Goal: Information Seeking & Learning: Compare options

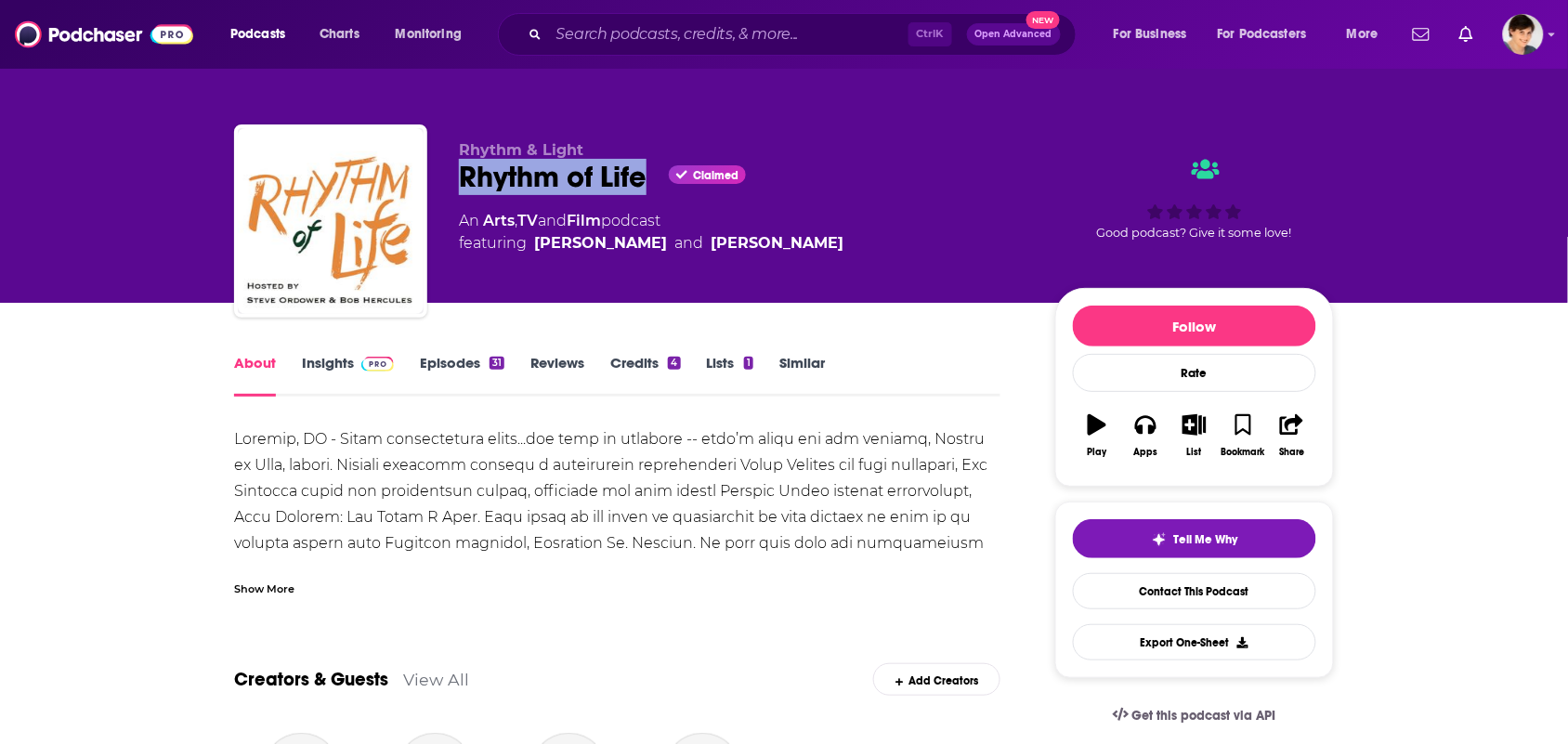
drag, startPoint x: 644, startPoint y: 182, endPoint x: 563, endPoint y: 140, distance: 91.2
click at [465, 180] on div "Rhythm of Life Claimed" at bounding box center [742, 177] width 566 height 37
copy h1 "Rhythm of Life"
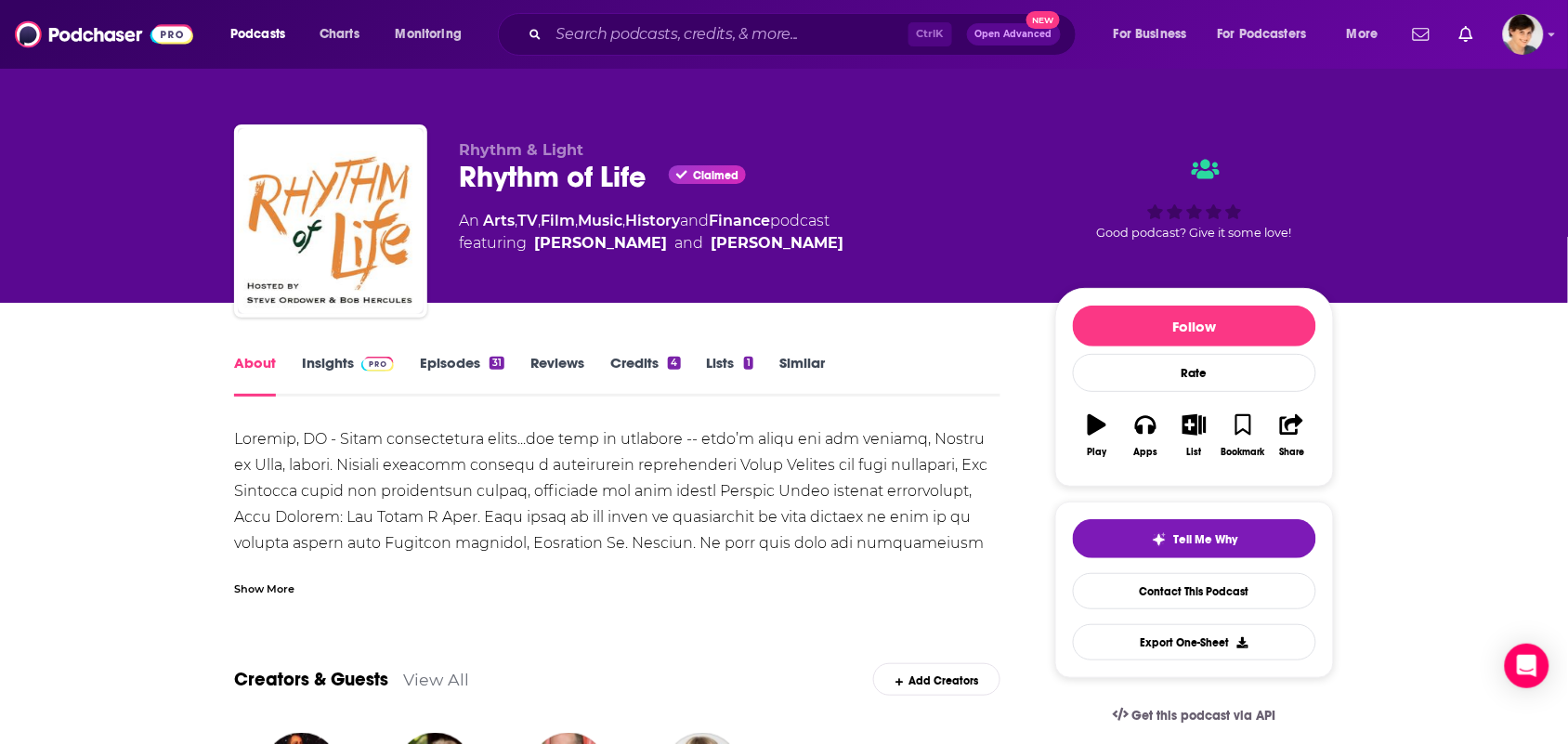
click at [289, 574] on div "Show More" at bounding box center [617, 581] width 767 height 32
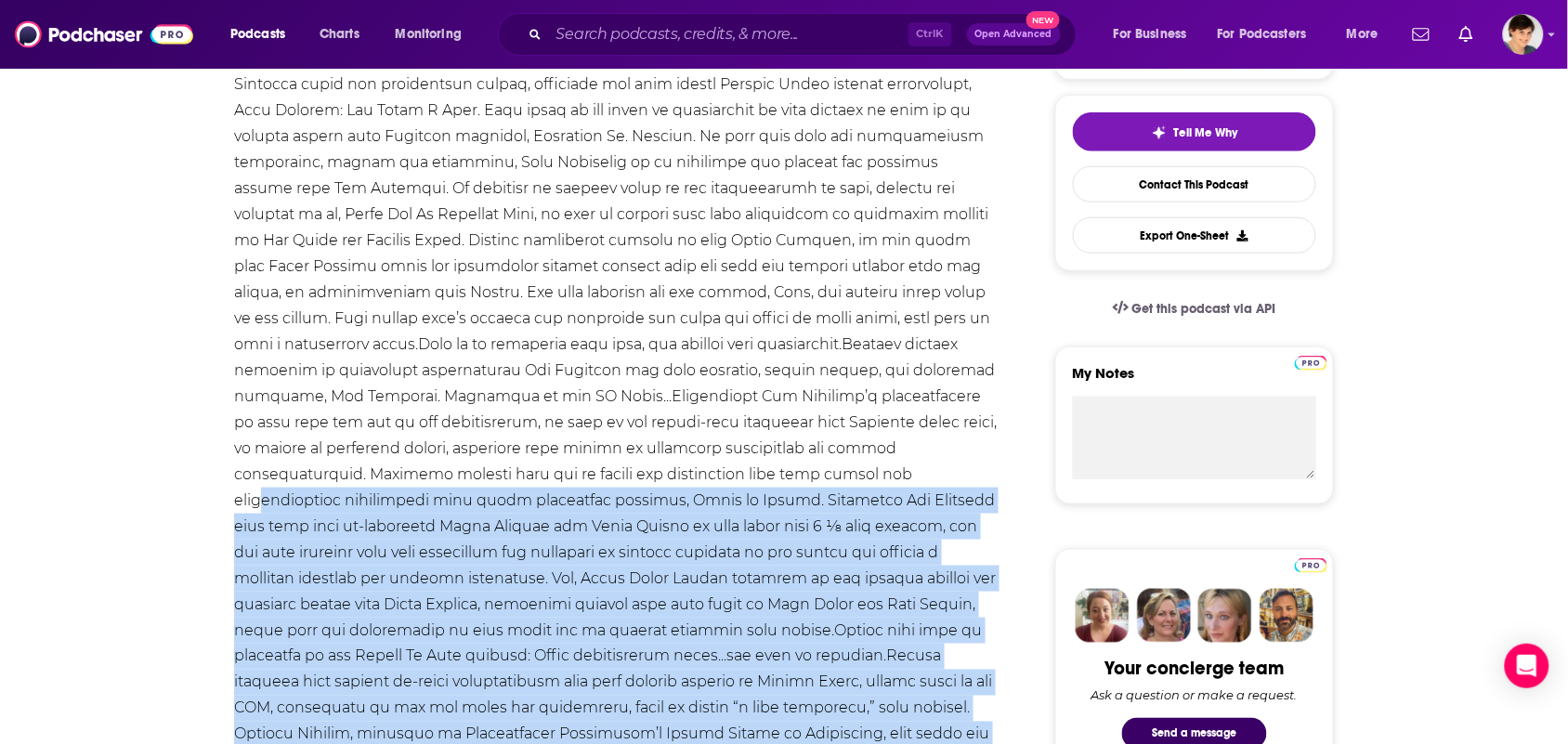
scroll to position [232, 0]
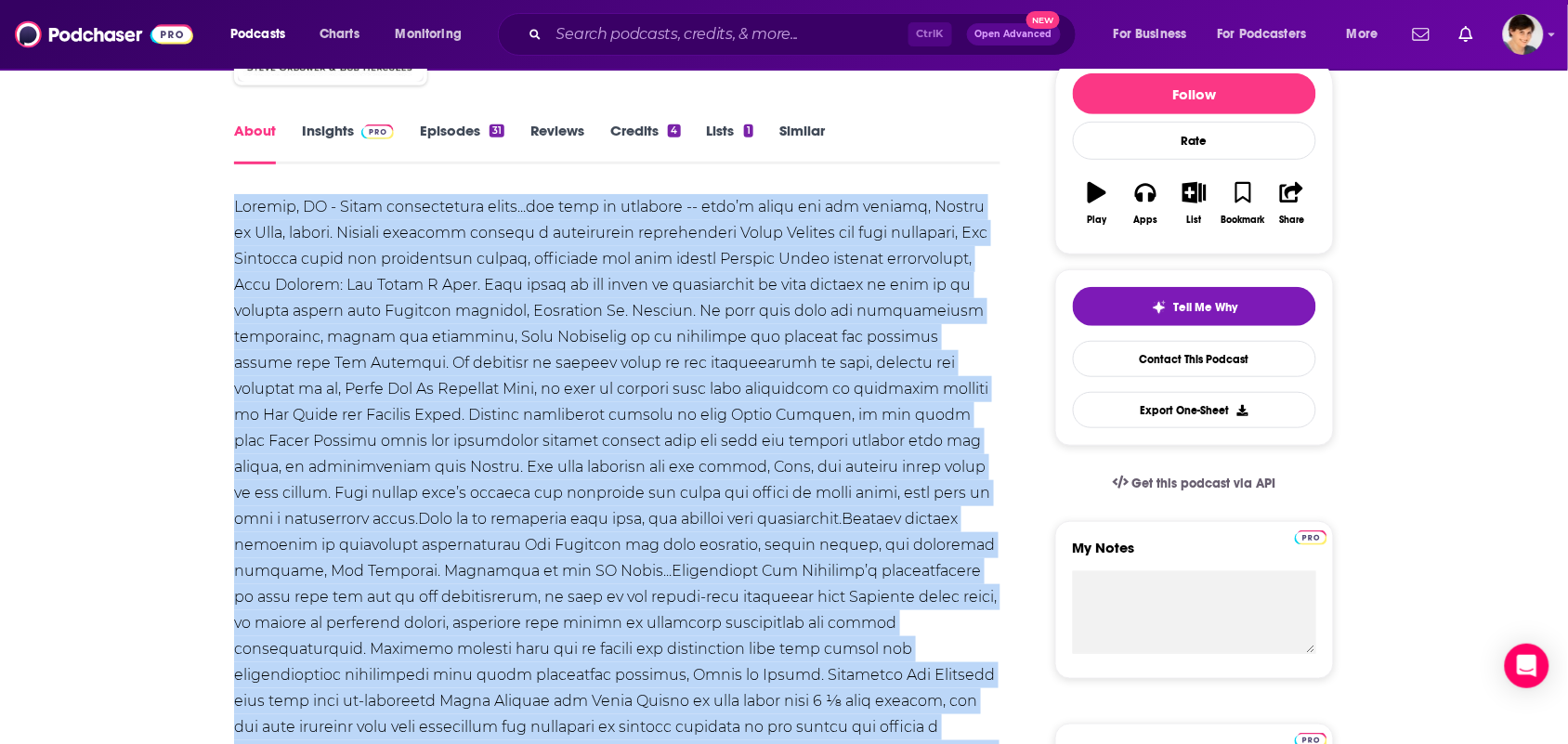
drag, startPoint x: 578, startPoint y: 558, endPoint x: 196, endPoint y: 215, distance: 513.4
copy div "Chicago, IL - Where conversation flows...and life is explored -- that’s where t…"
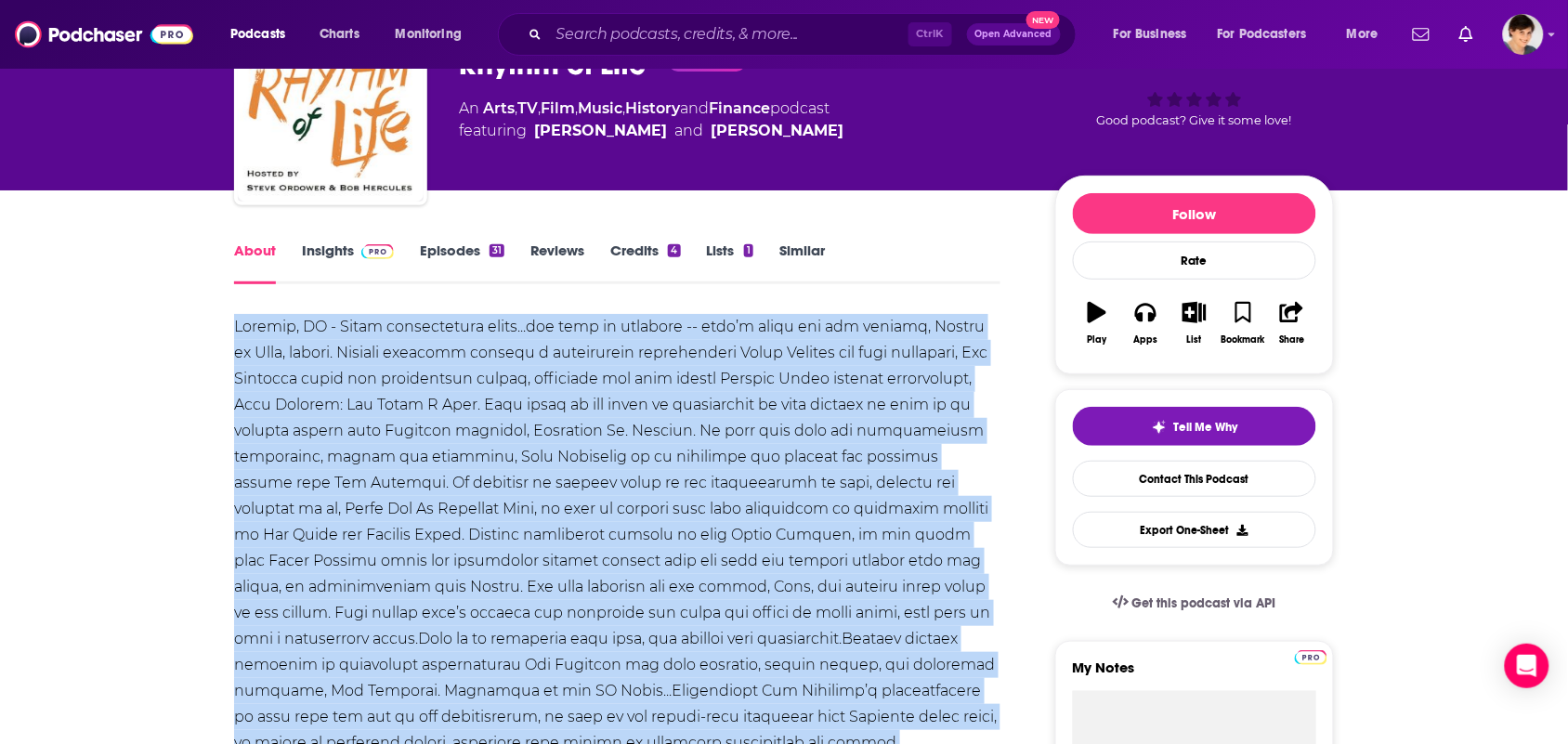
scroll to position [0, 0]
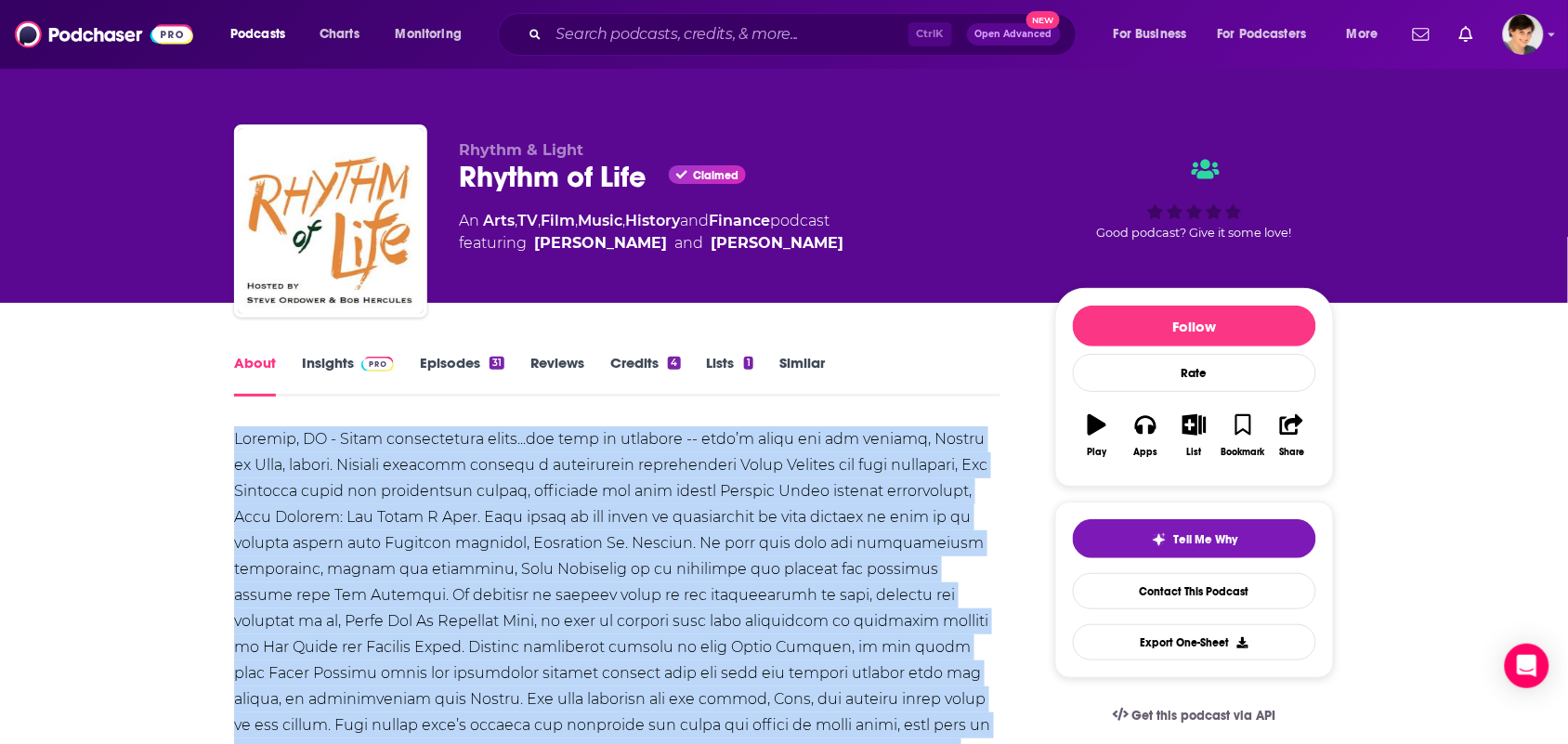
drag, startPoint x: 799, startPoint y: 243, endPoint x: 528, endPoint y: 247, distance: 271.0
click at [528, 247] on span "featuring Steve Ordower and Bob Hercules" at bounding box center [652, 243] width 385 height 22
copy span "Steve Ordower and Bob Hercules"
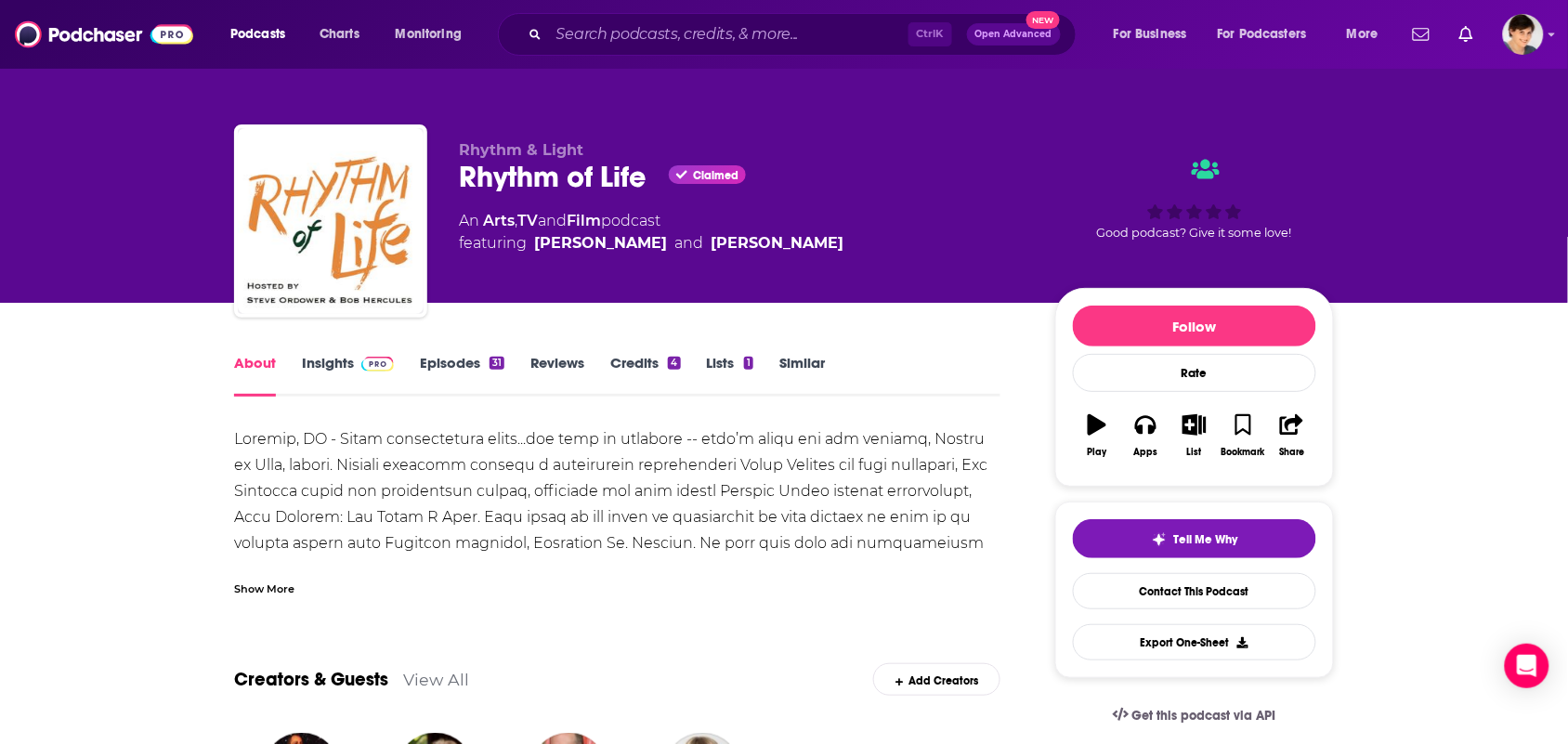
click at [803, 386] on link "Similar" at bounding box center [802, 375] width 46 height 43
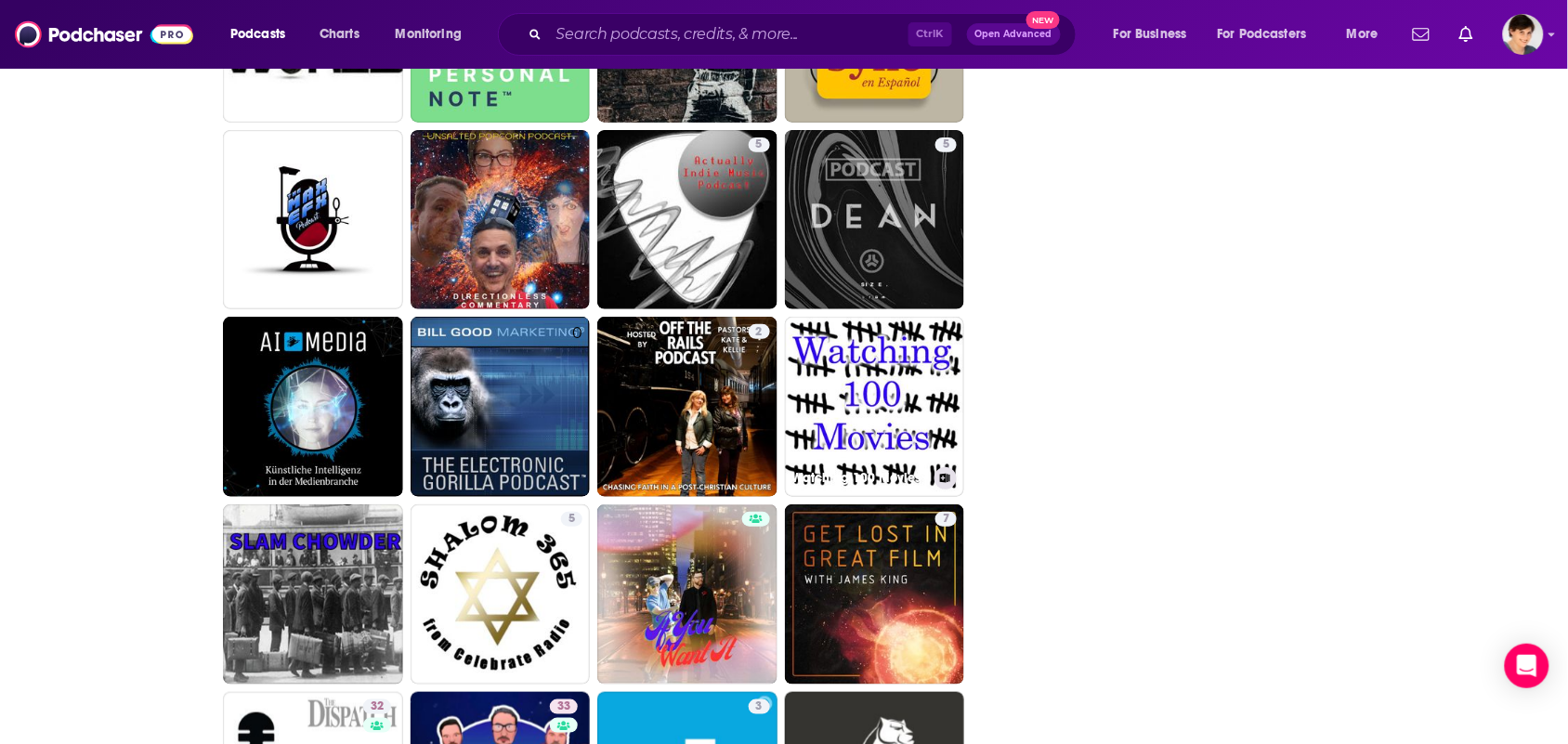
scroll to position [4405, 0]
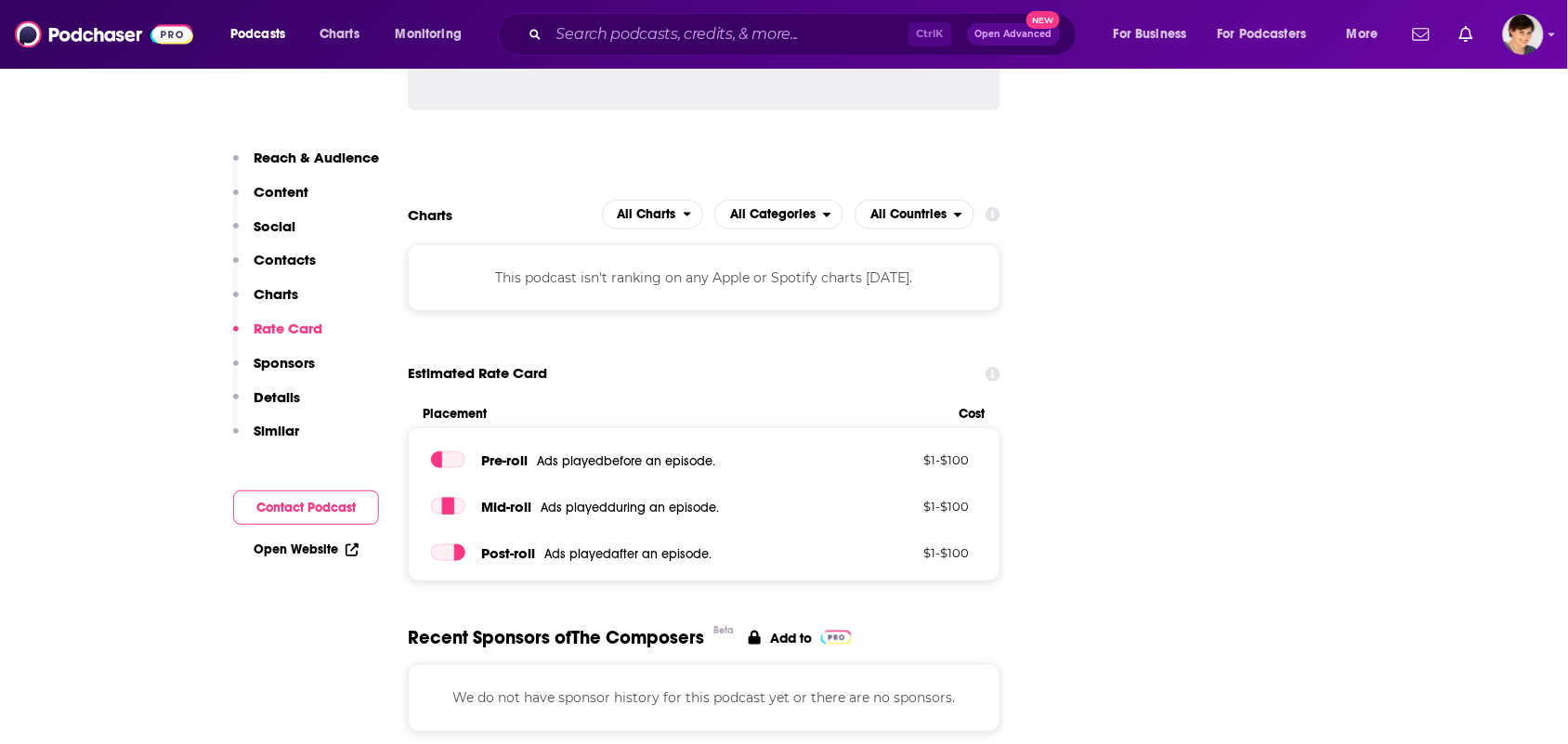
scroll to position [2903, 0]
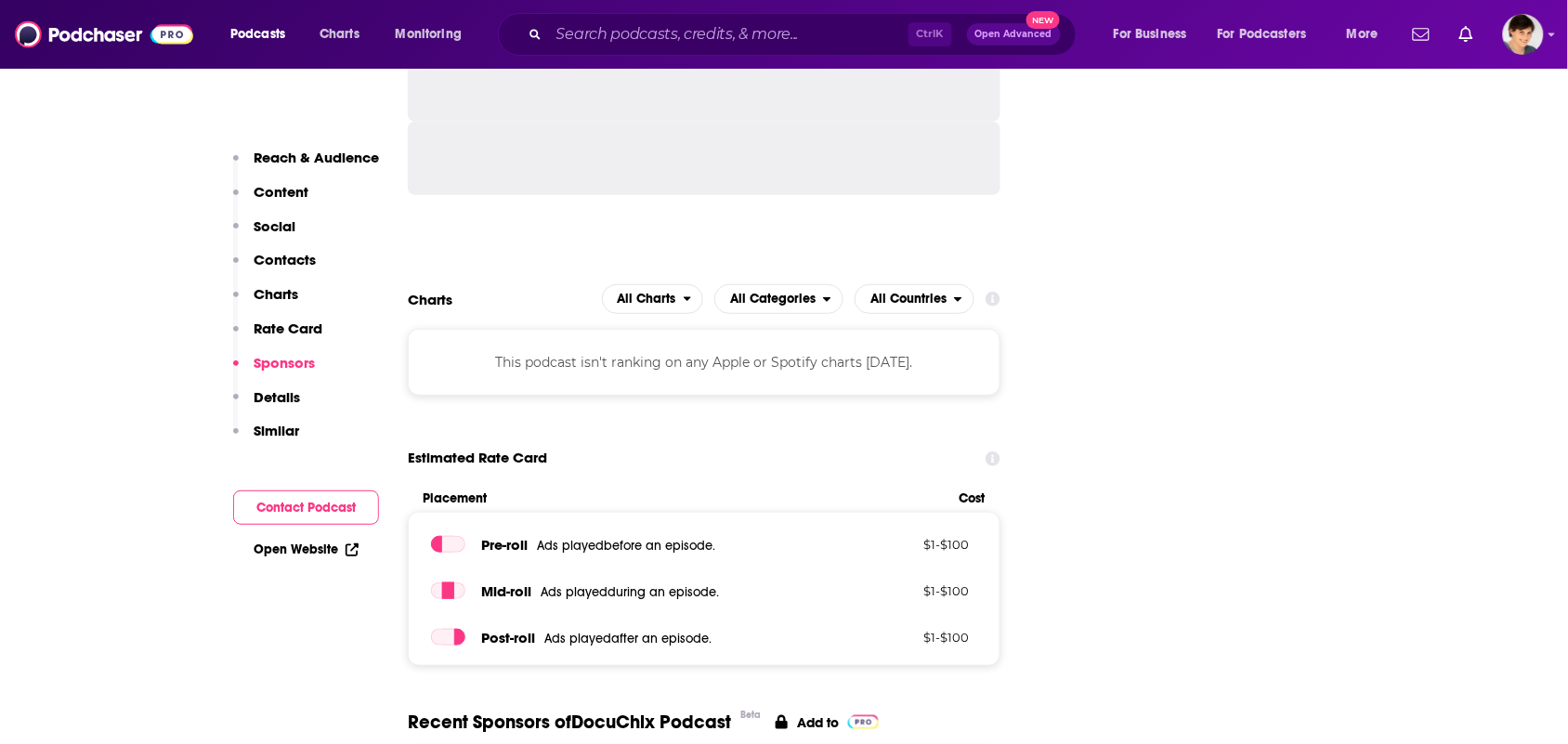
scroll to position [2670, 0]
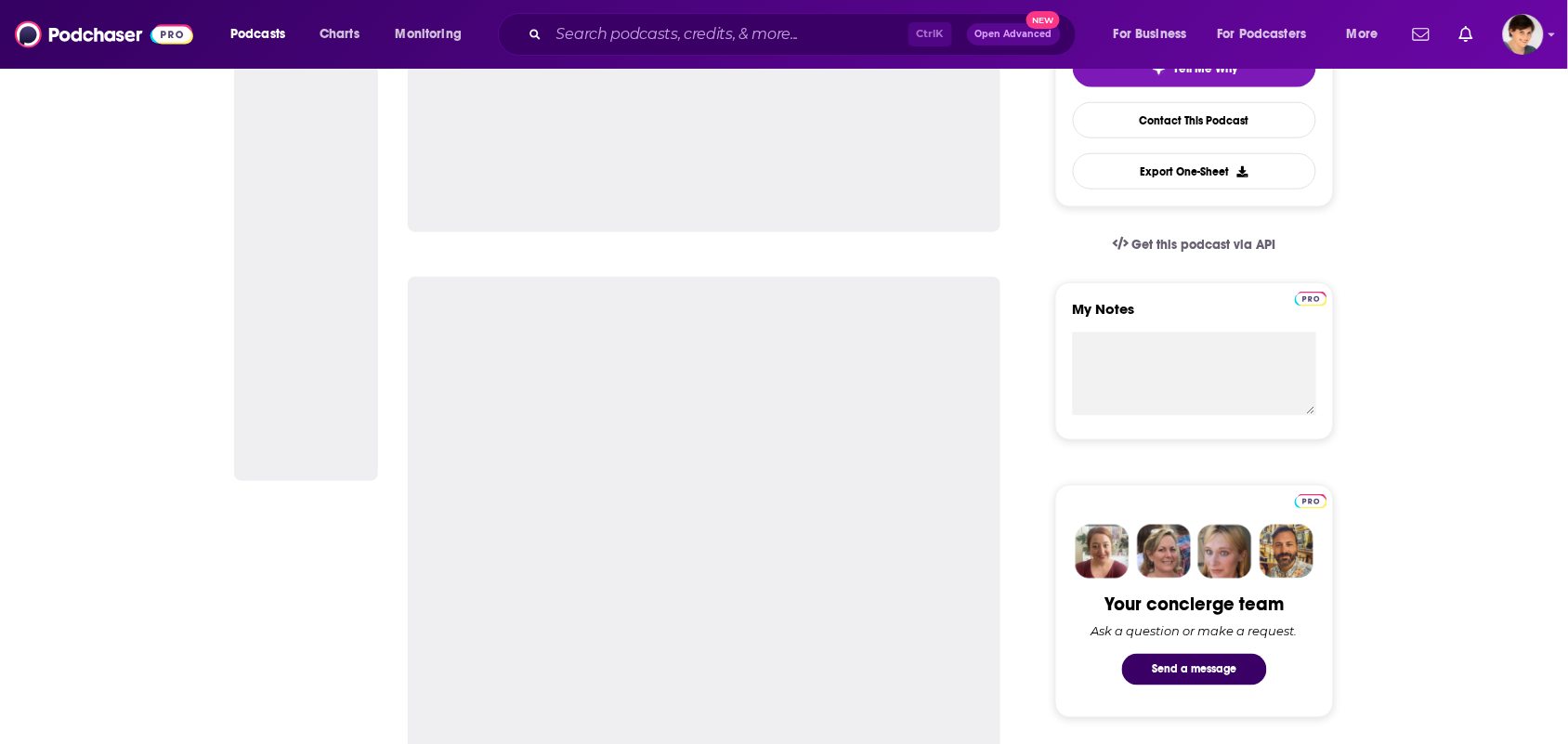
scroll to position [1045, 0]
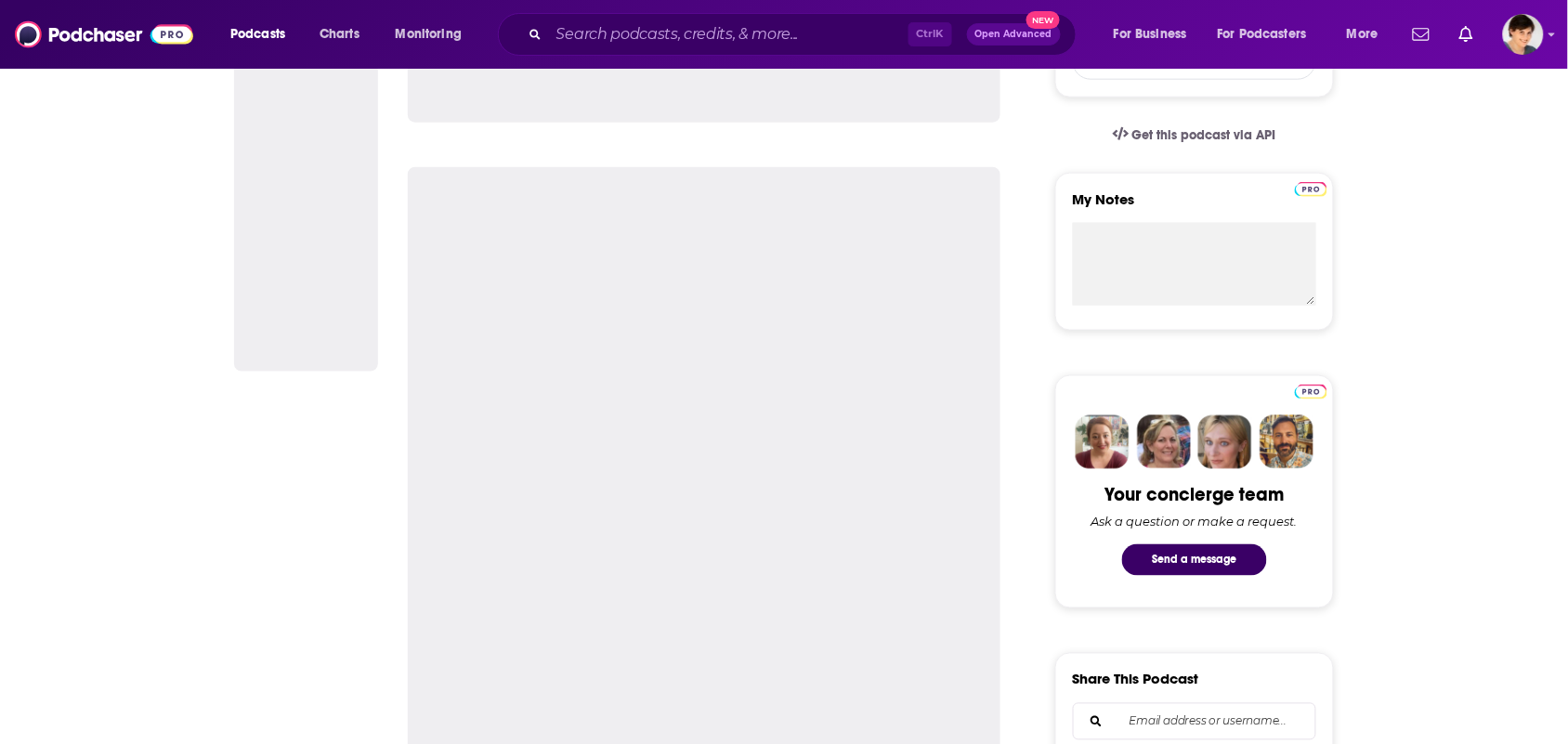
scroll to position [1045, 0]
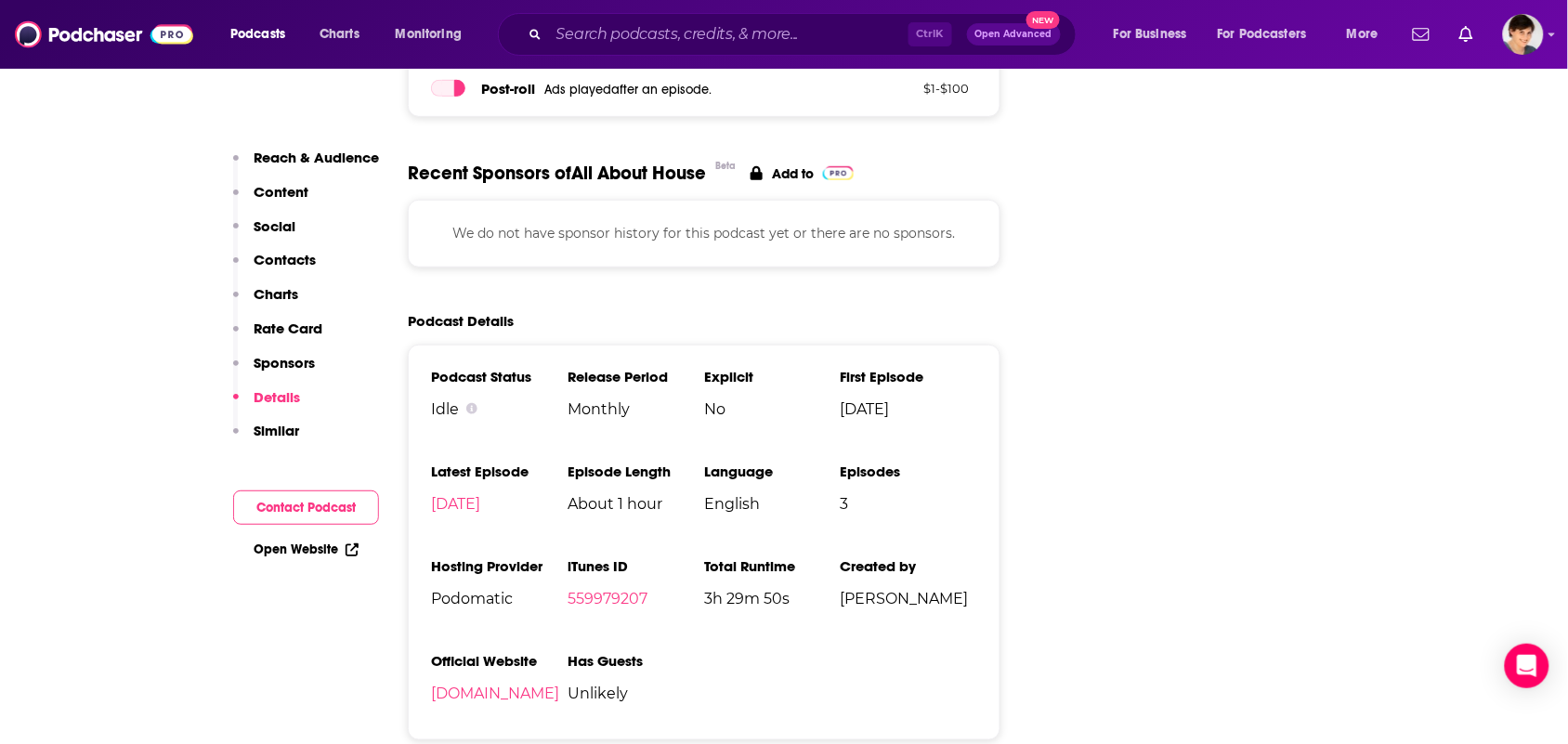
scroll to position [2670, 0]
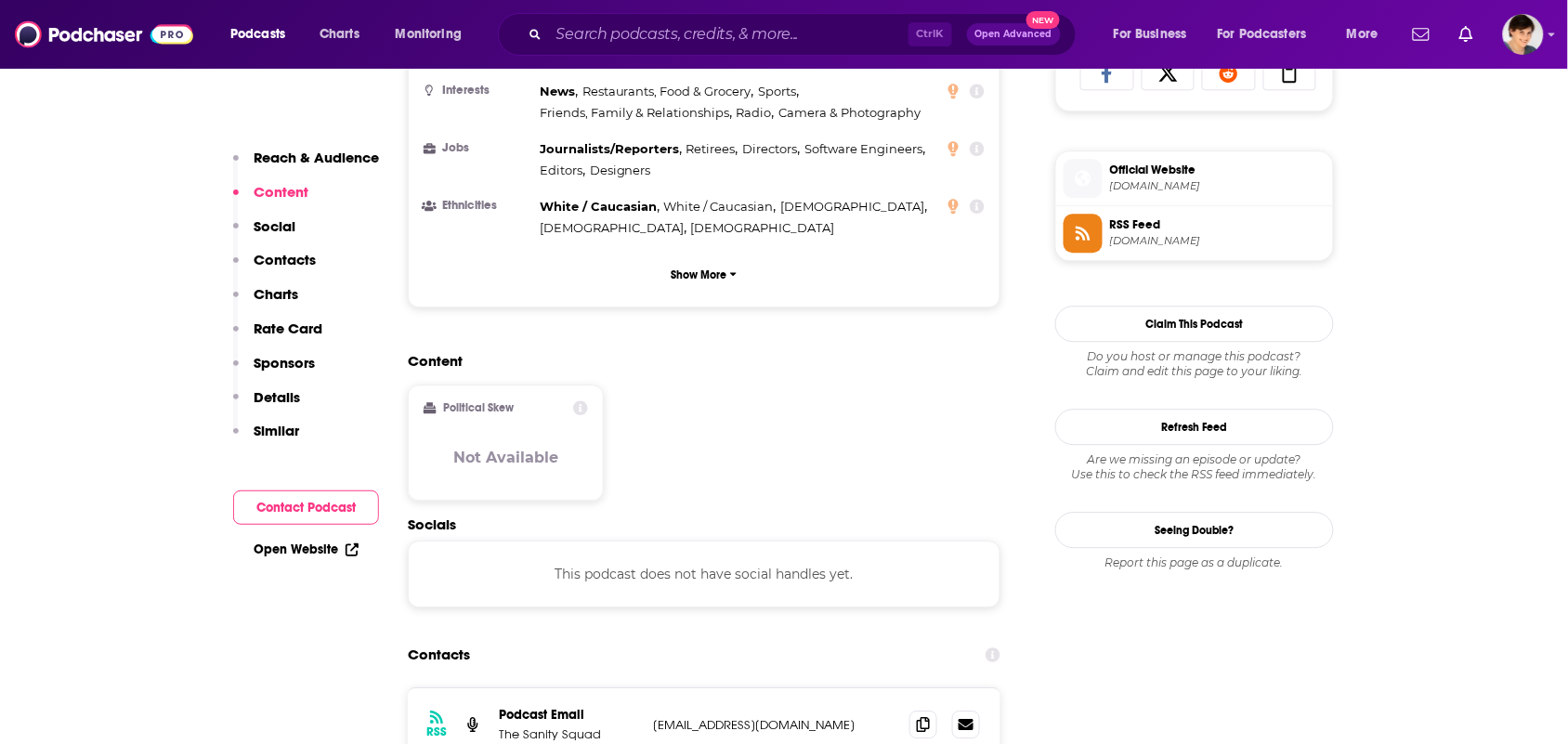
scroll to position [1626, 0]
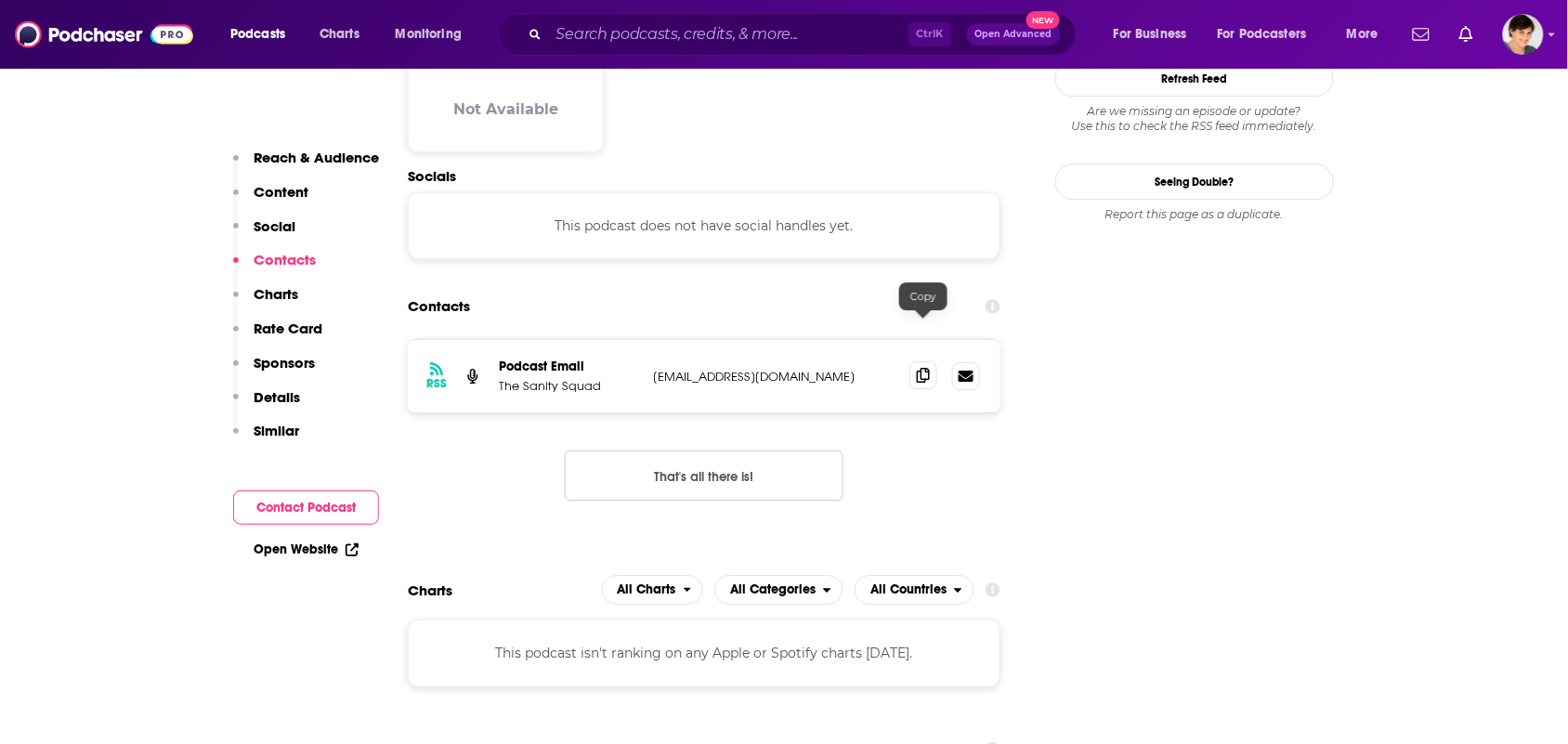
click at [926, 368] on icon at bounding box center [922, 375] width 13 height 15
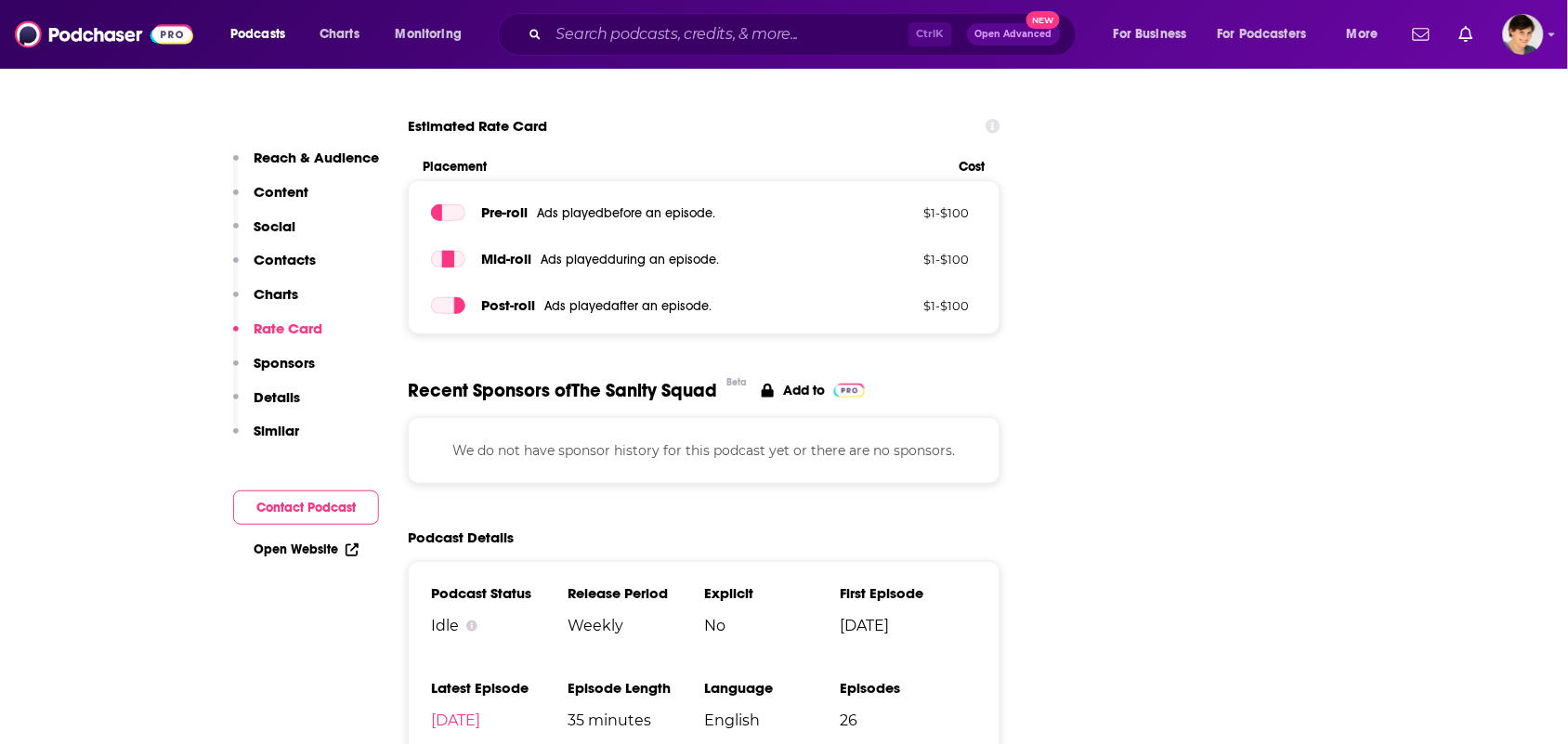
scroll to position [2787, 0]
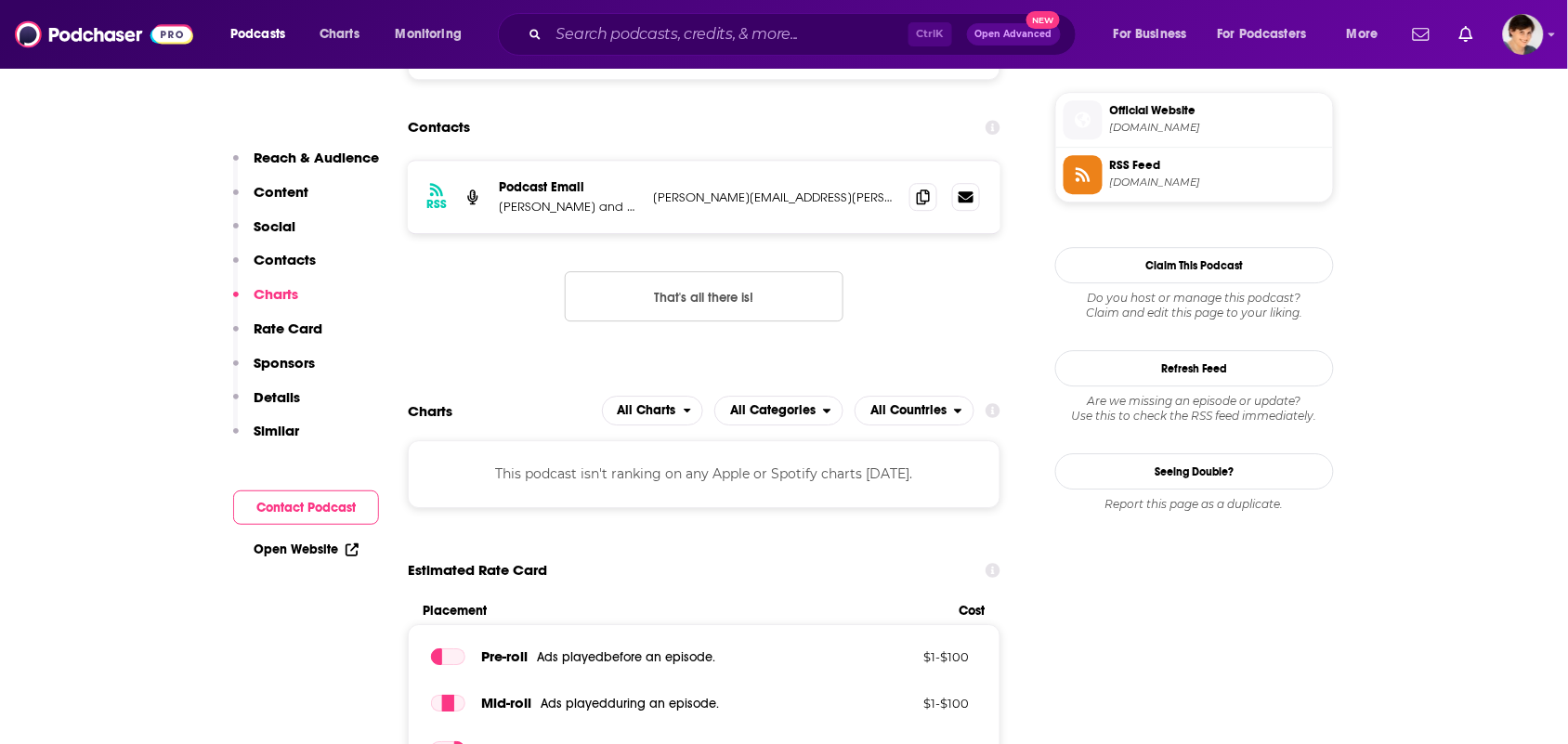
scroll to position [1626, 0]
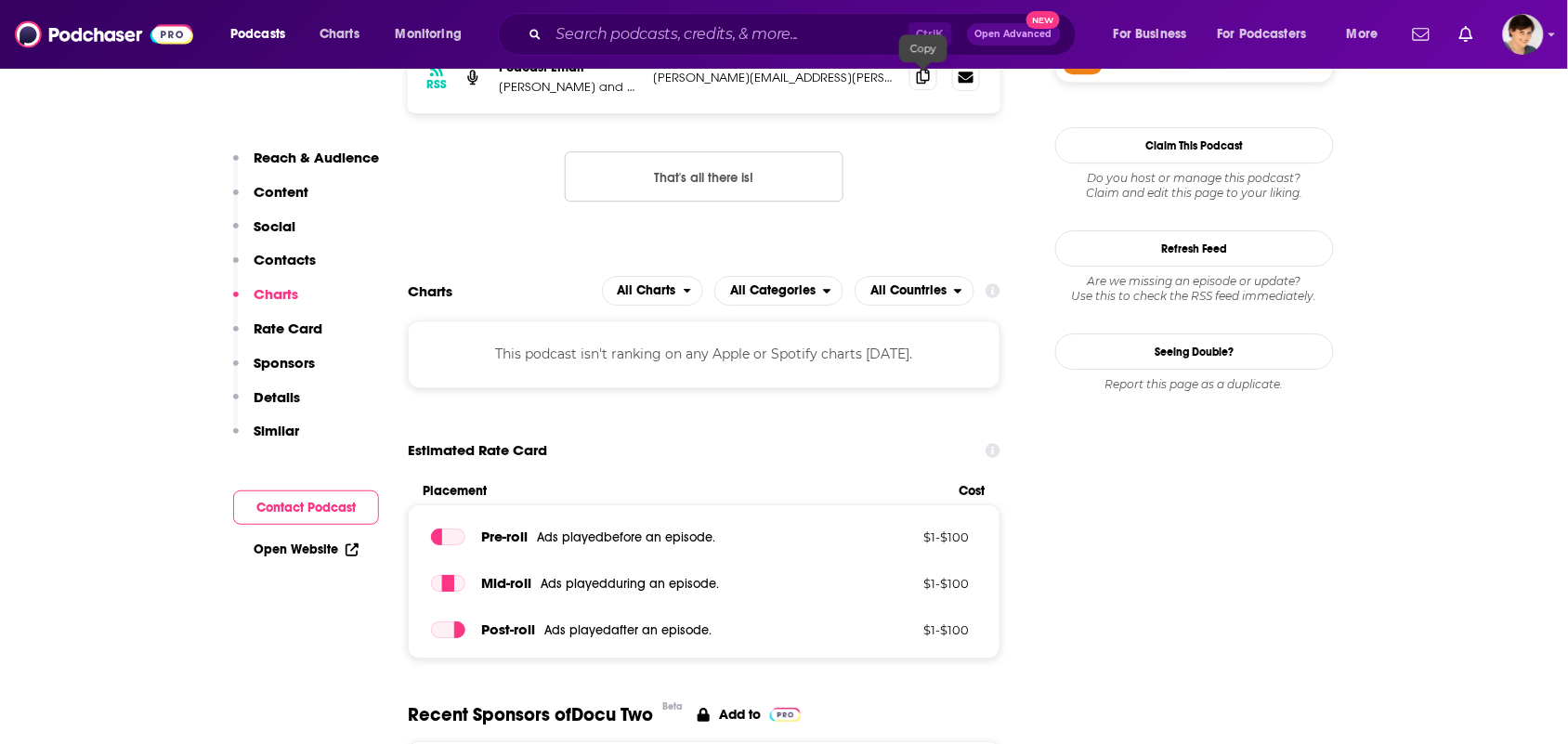
click at [922, 77] on icon at bounding box center [922, 75] width 13 height 15
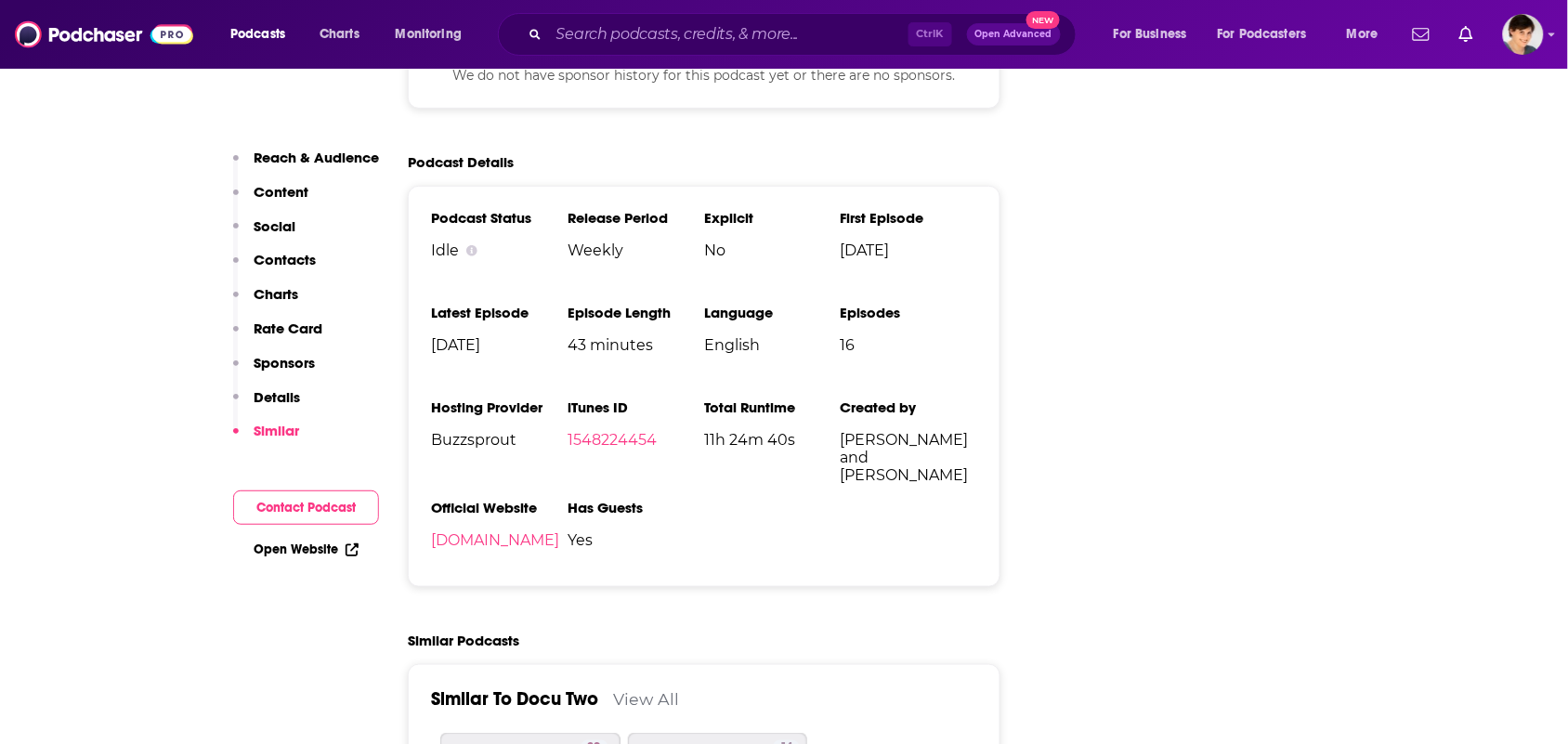
scroll to position [2322, 0]
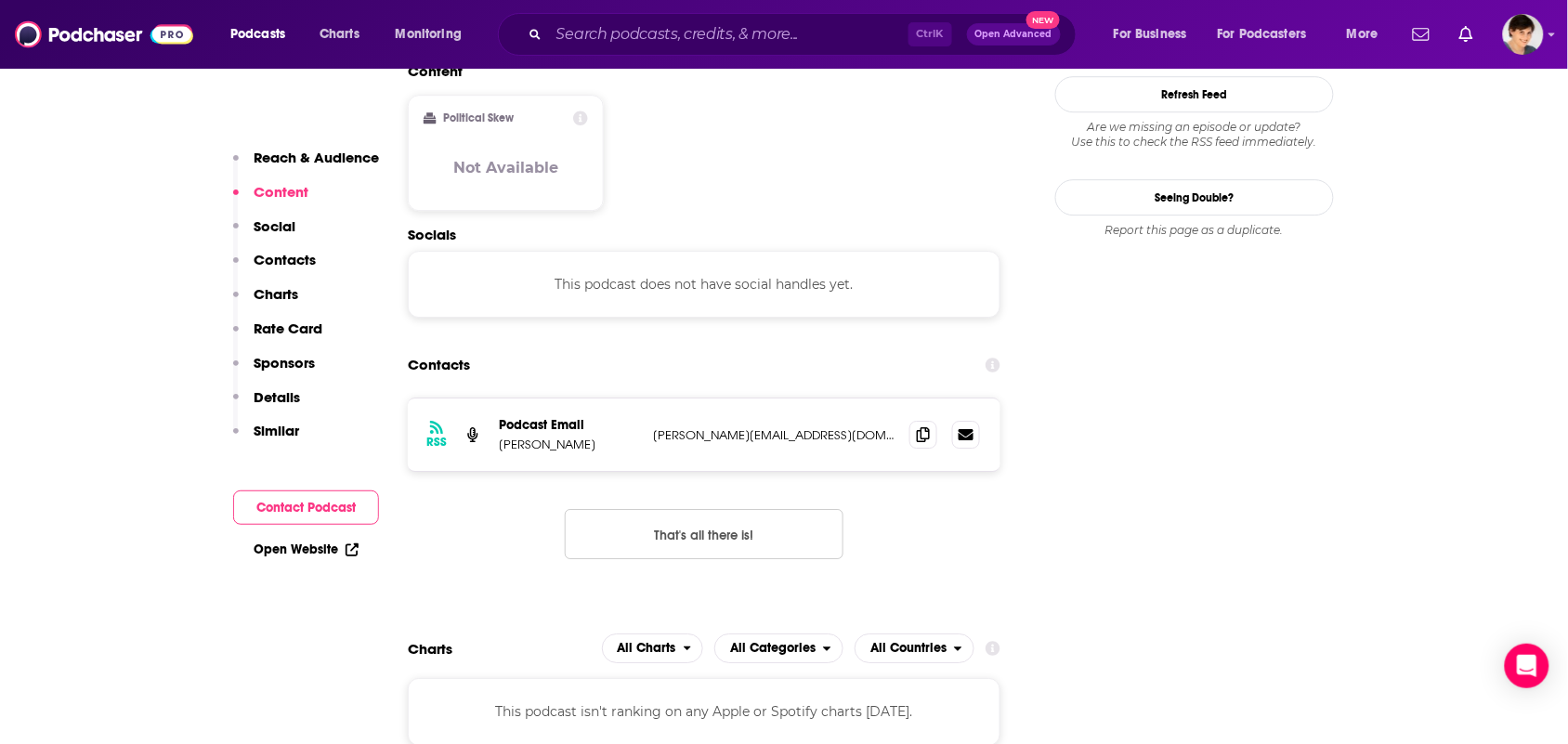
scroll to position [1742, 0]
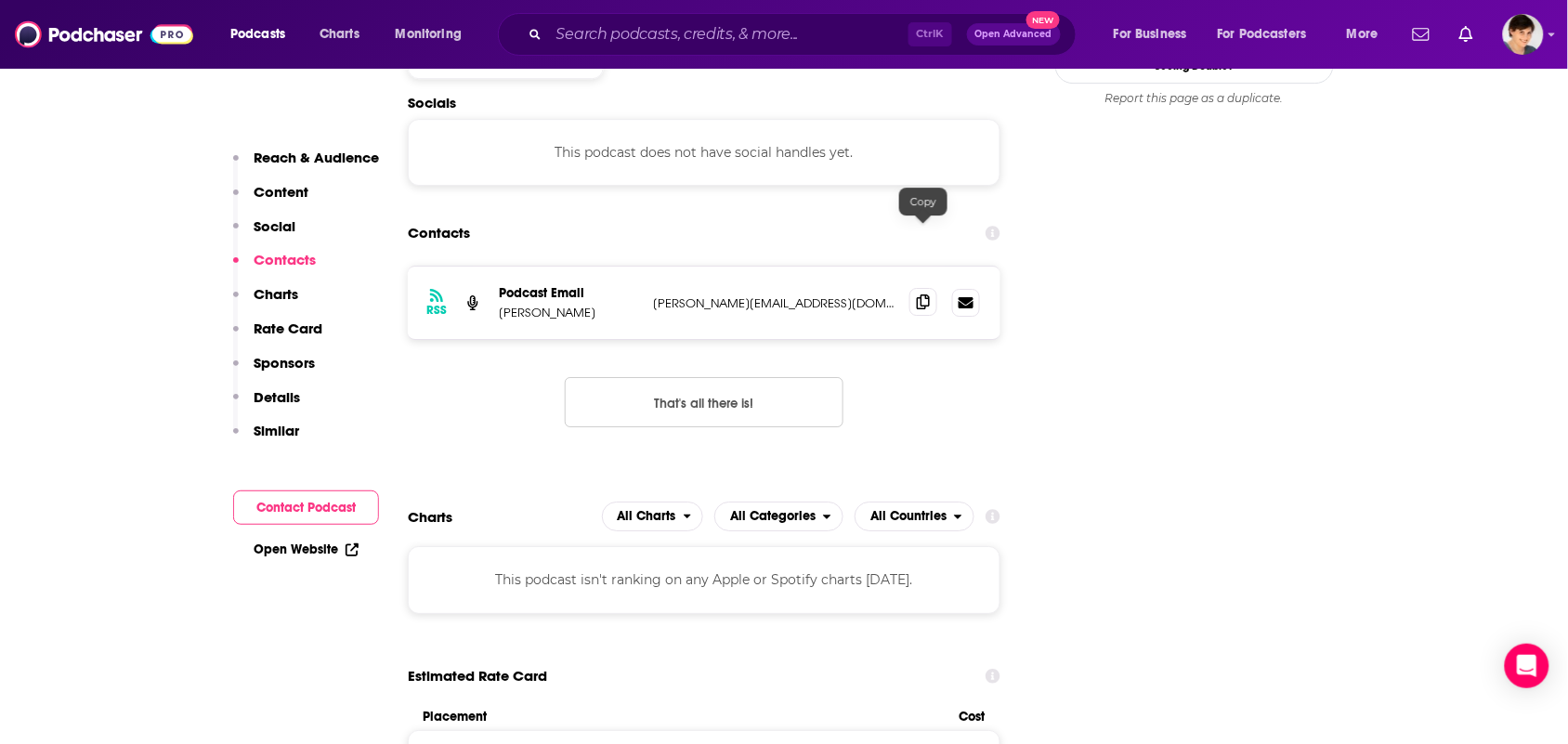
click at [917, 295] on icon at bounding box center [922, 302] width 13 height 15
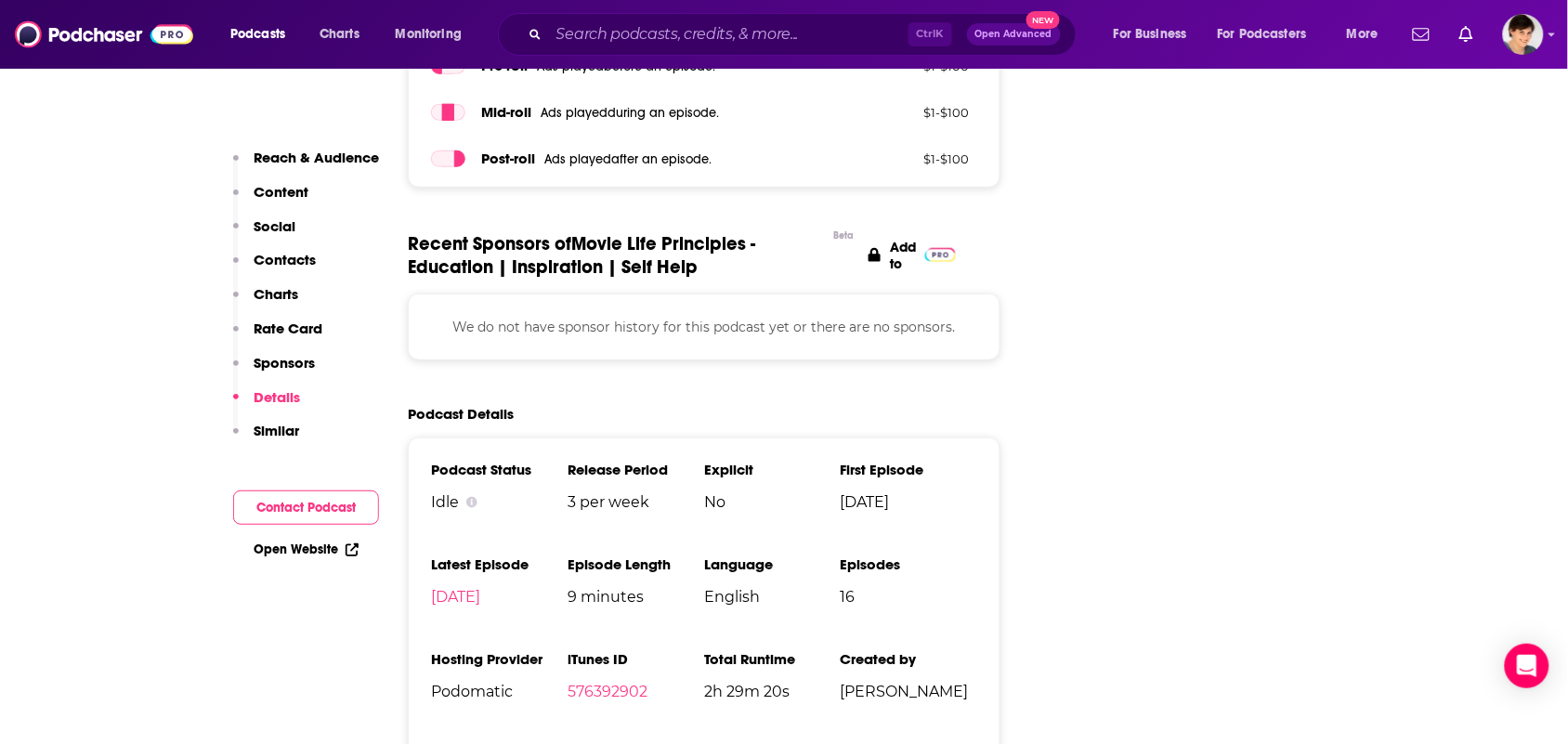
scroll to position [2554, 0]
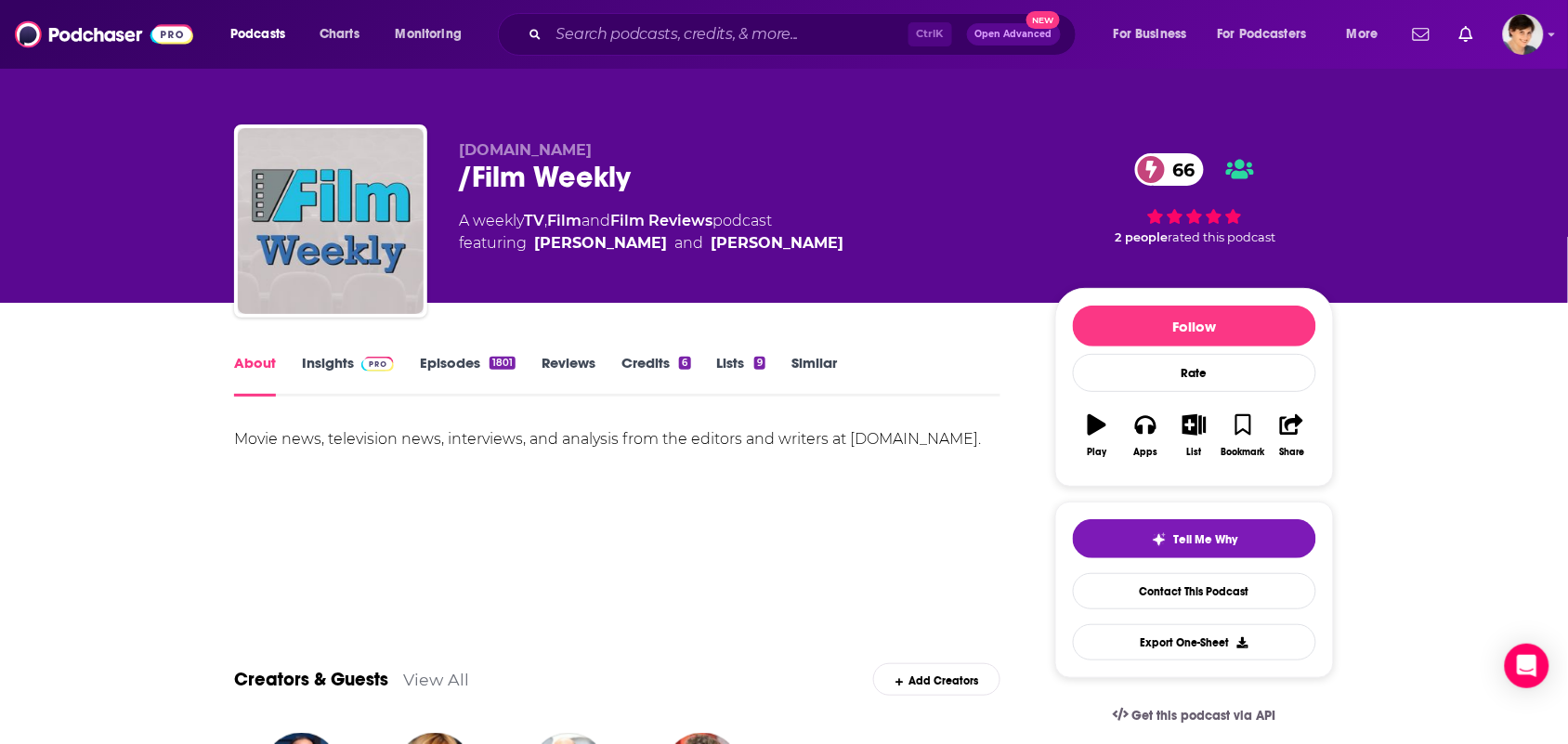
click at [826, 358] on link "Similar" at bounding box center [814, 375] width 46 height 43
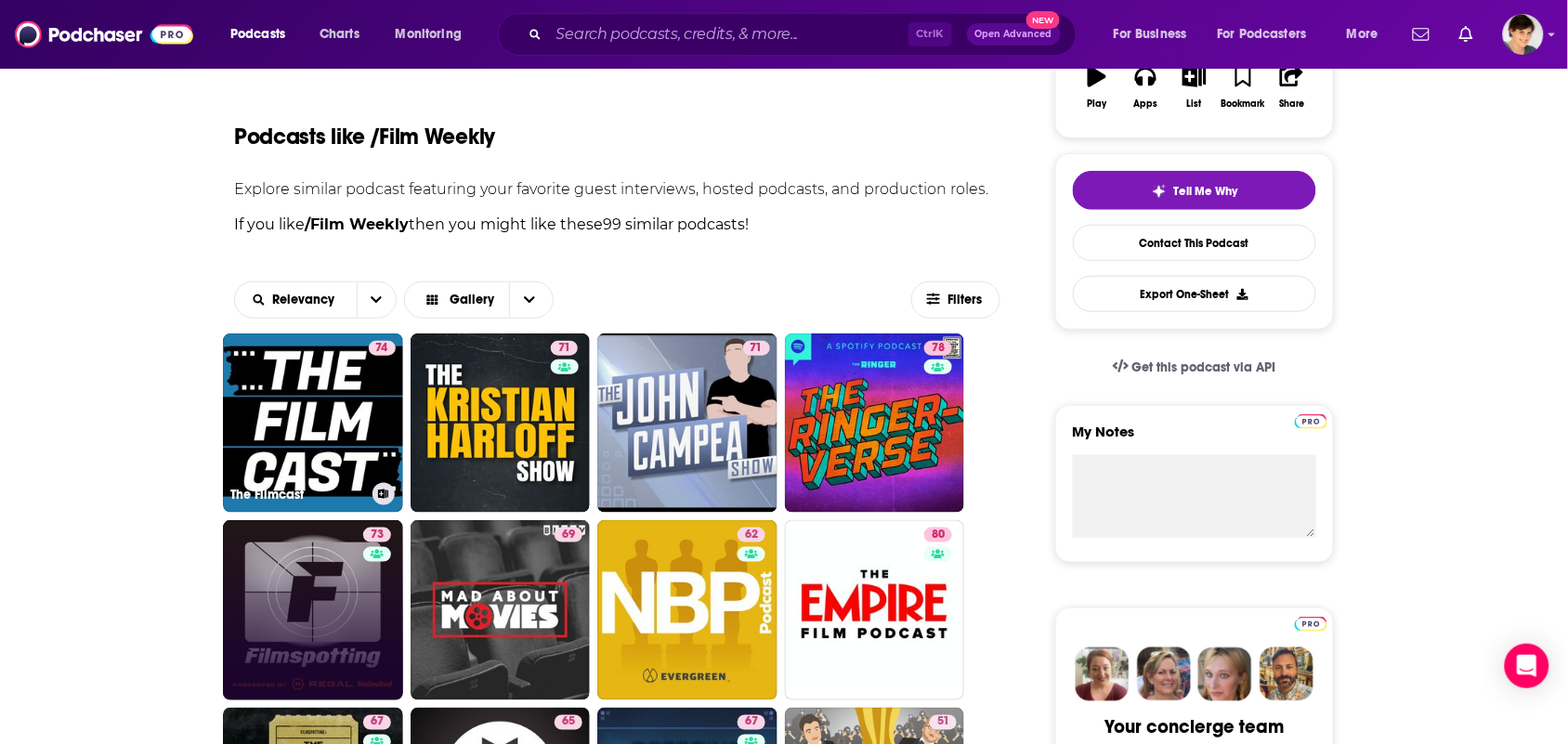
scroll to position [580, 0]
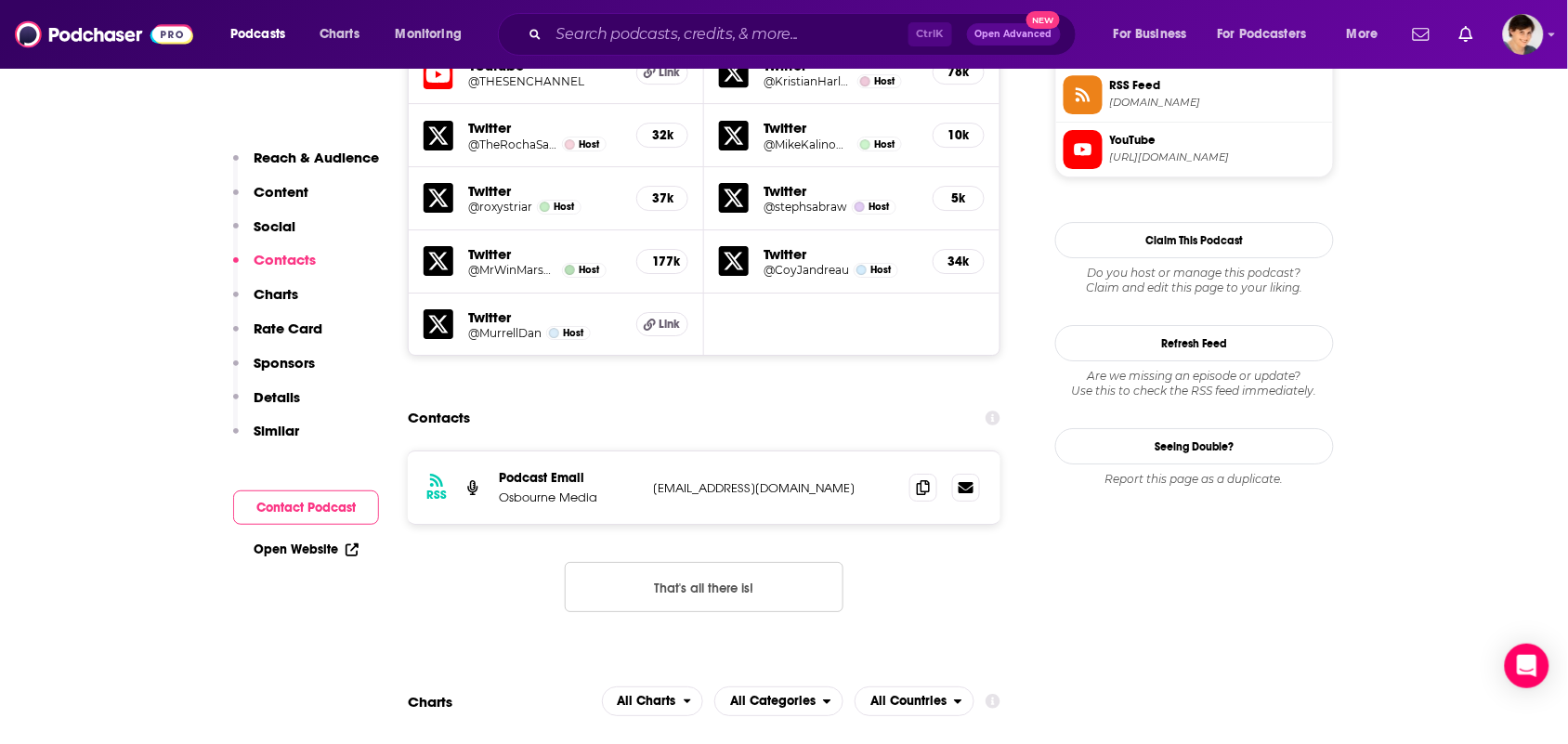
scroll to position [1858, 0]
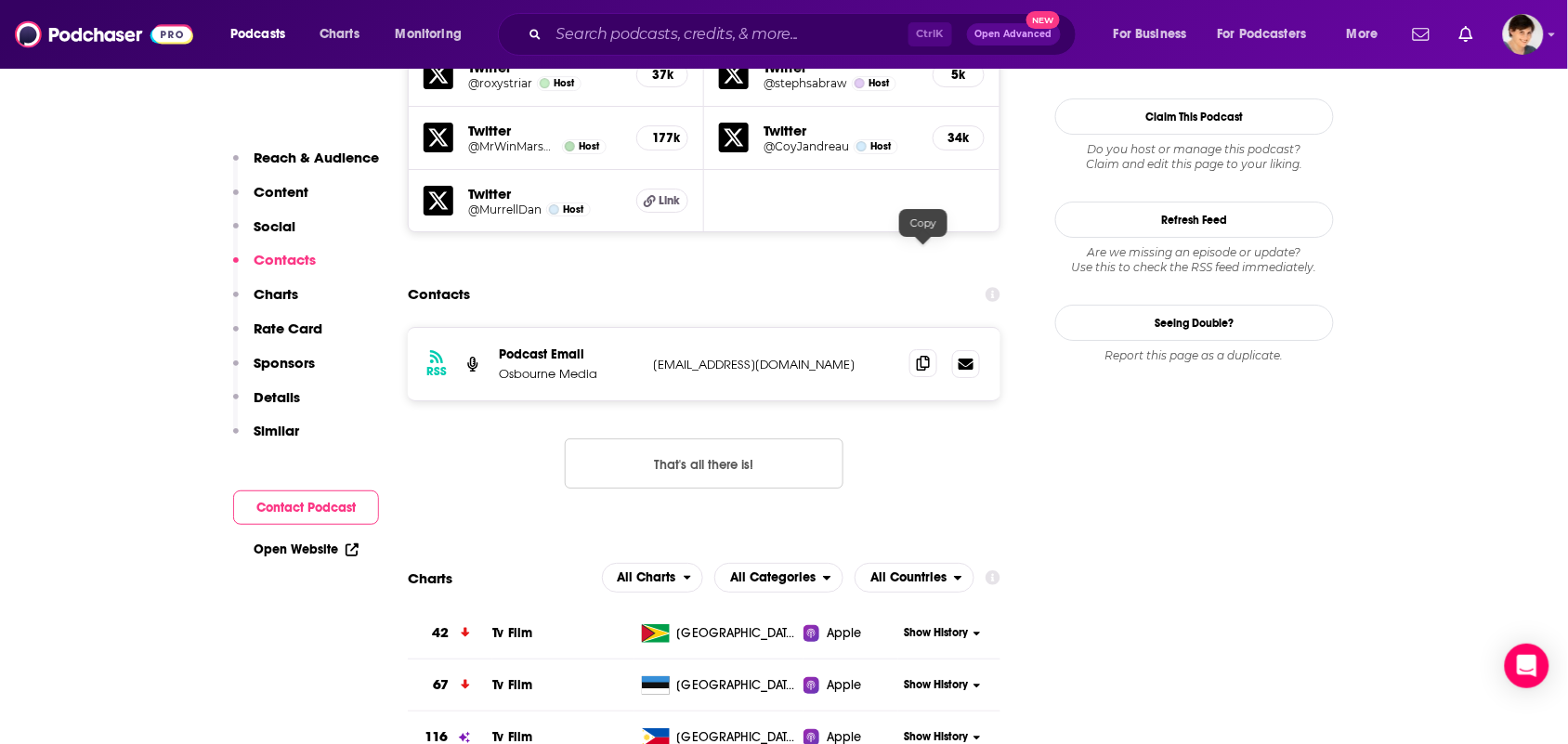
click at [925, 356] on icon at bounding box center [922, 363] width 13 height 15
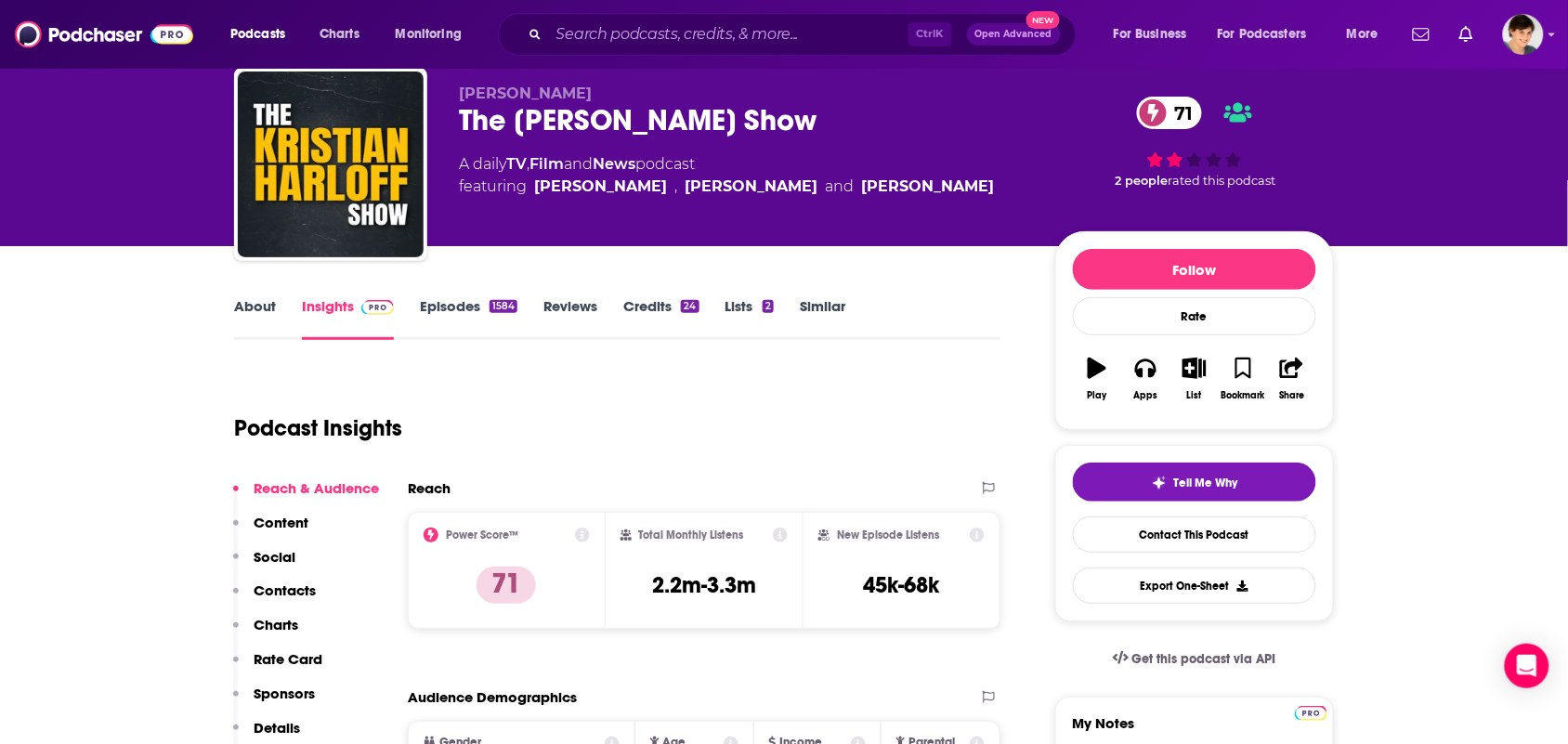
scroll to position [0, 0]
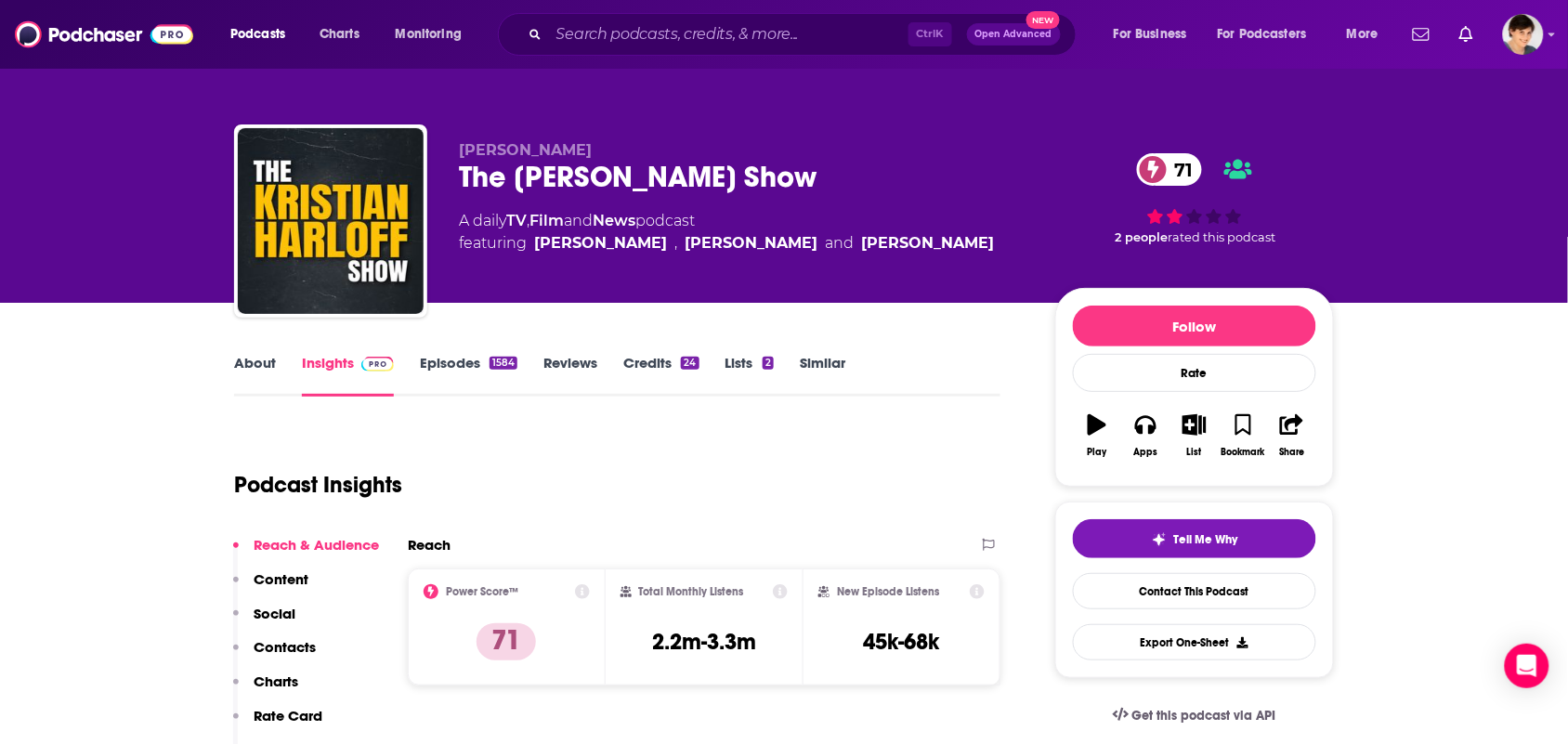
drag, startPoint x: 795, startPoint y: 178, endPoint x: 460, endPoint y: 173, distance: 335.0
click at [460, 173] on div "The [PERSON_NAME] Show 71" at bounding box center [742, 177] width 566 height 37
copy h2 "The [PERSON_NAME] Show"
drag, startPoint x: 562, startPoint y: 137, endPoint x: 431, endPoint y: 81, distance: 142.5
click at [448, 140] on div "Kristian Harloff The Kristian Harloff Show 71 A daily TV , Film and News podcas…" at bounding box center [784, 224] width 1100 height 200
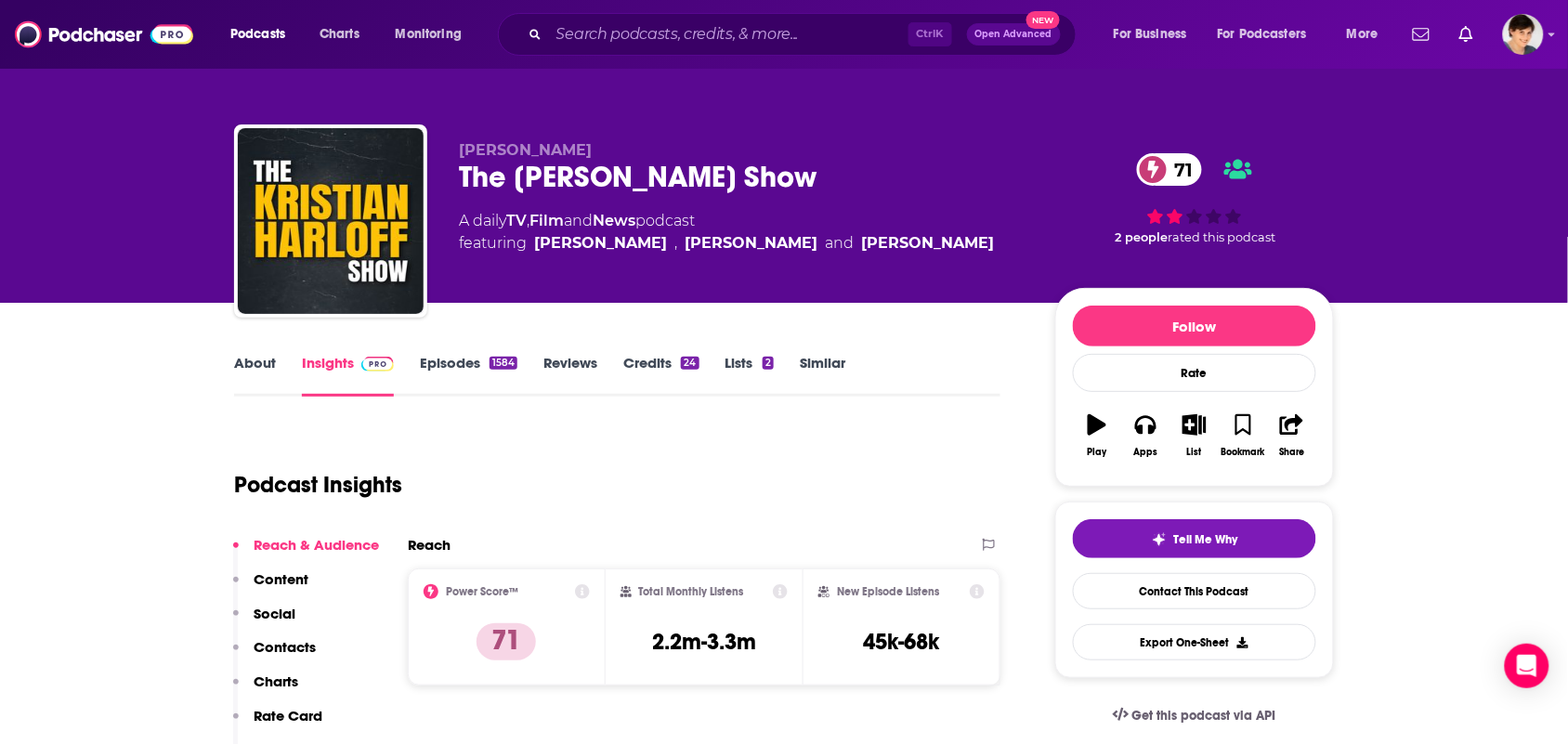
copy span "Kristian Harloff"
click at [268, 384] on link "About" at bounding box center [255, 375] width 42 height 43
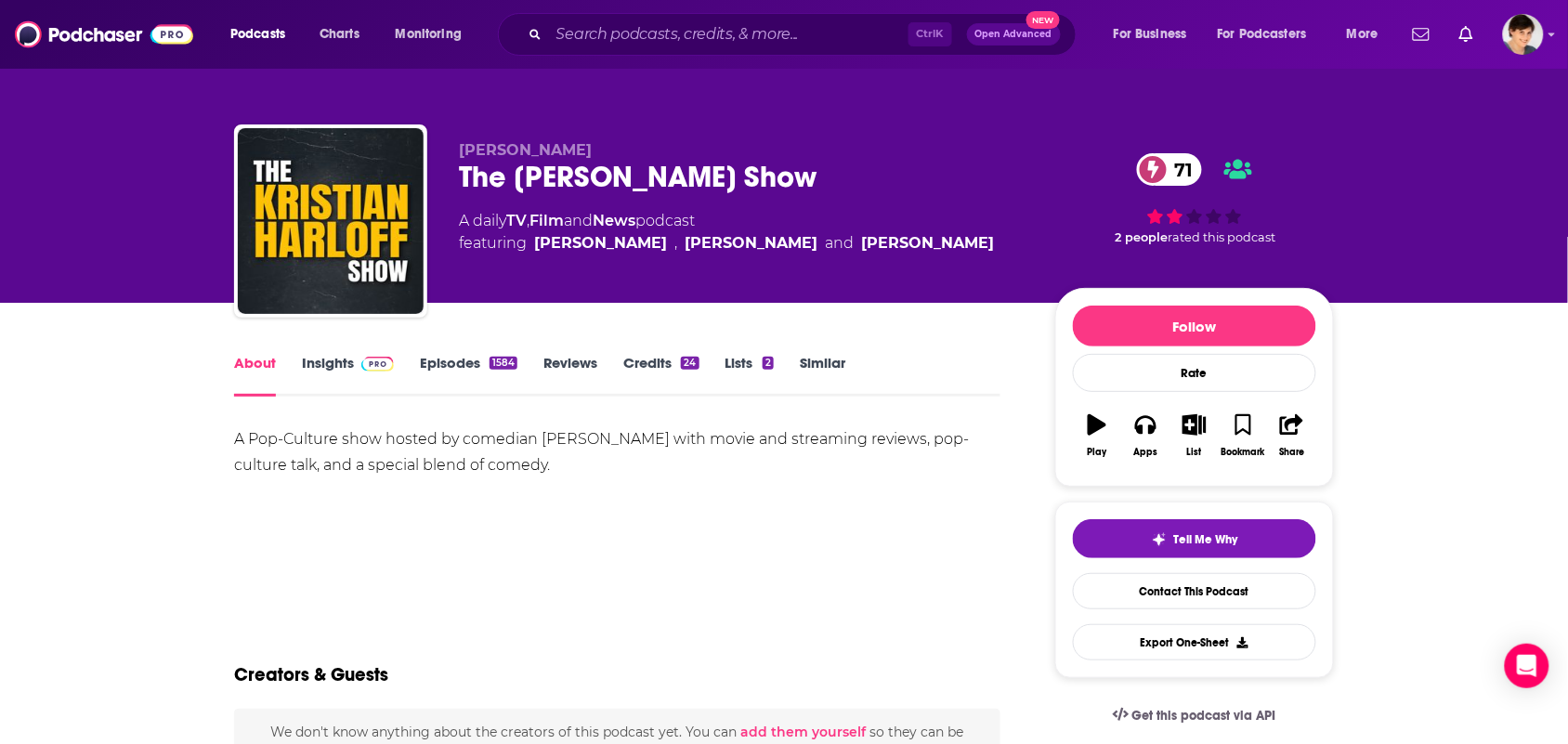
scroll to position [232, 0]
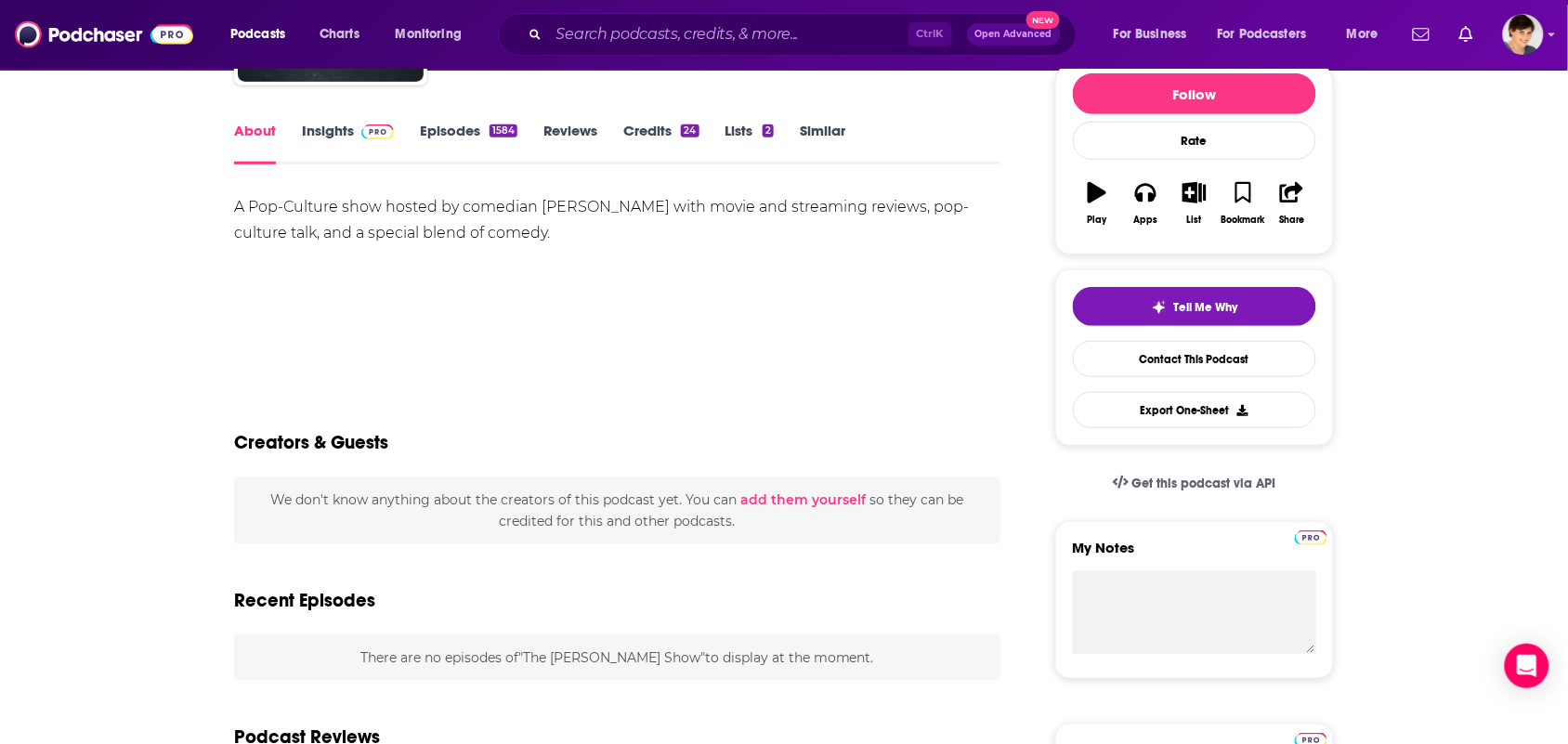
drag, startPoint x: 532, startPoint y: 232, endPoint x: 163, endPoint y: 199, distance: 370.5
copy div "A Pop-Culture show hosted by comedian Kristian Harloff with movie and streaming…"
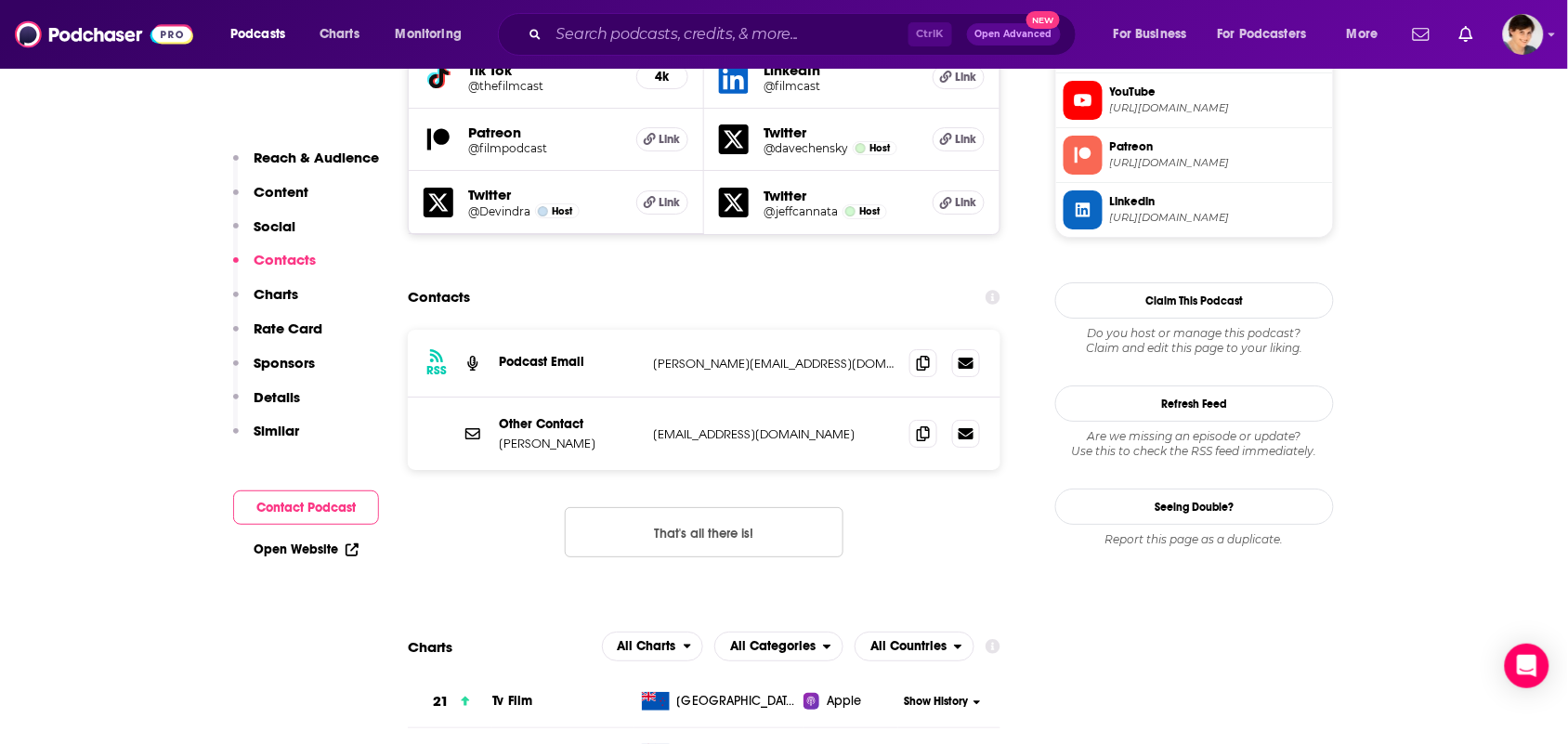
scroll to position [1858, 0]
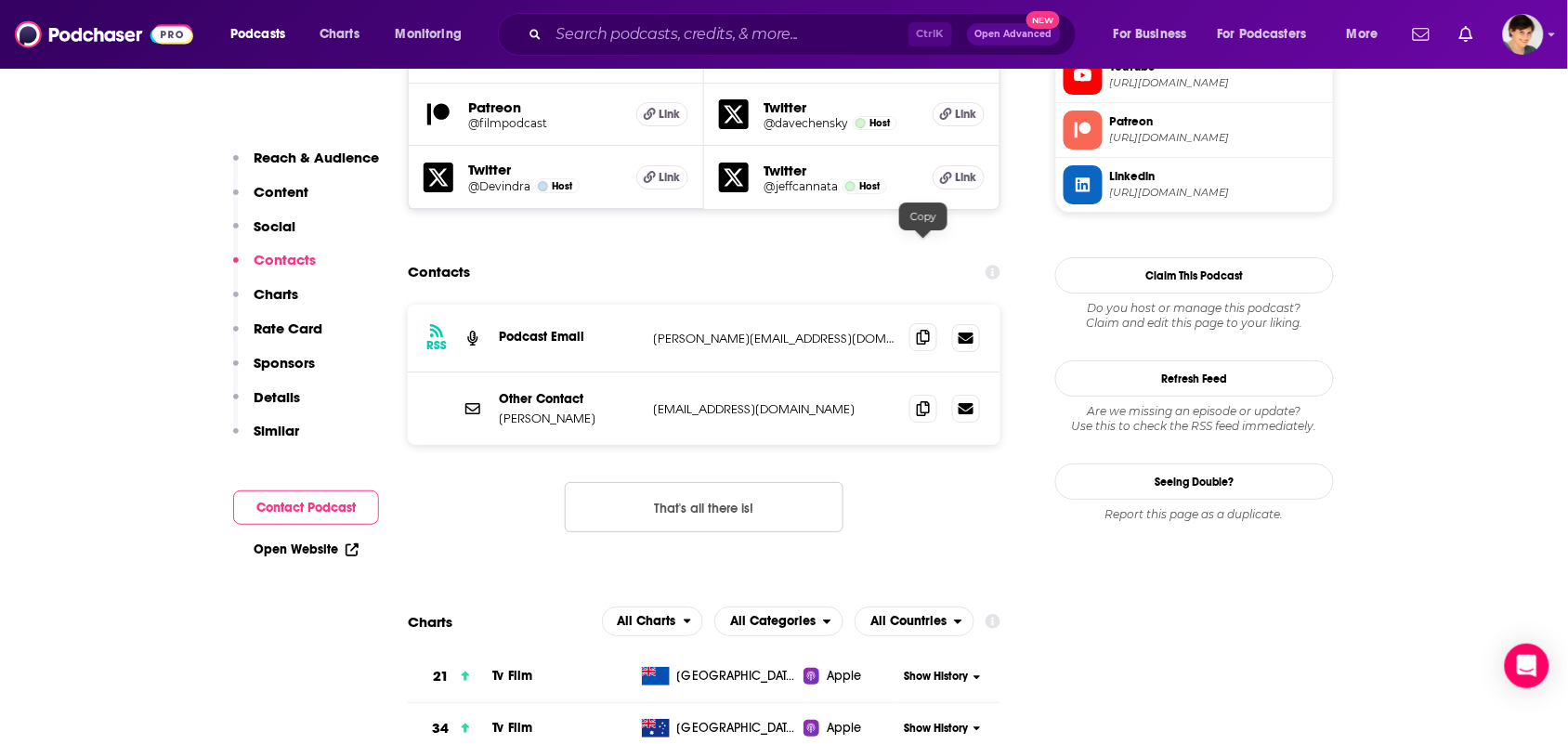
click at [914, 323] on span at bounding box center [923, 337] width 28 height 28
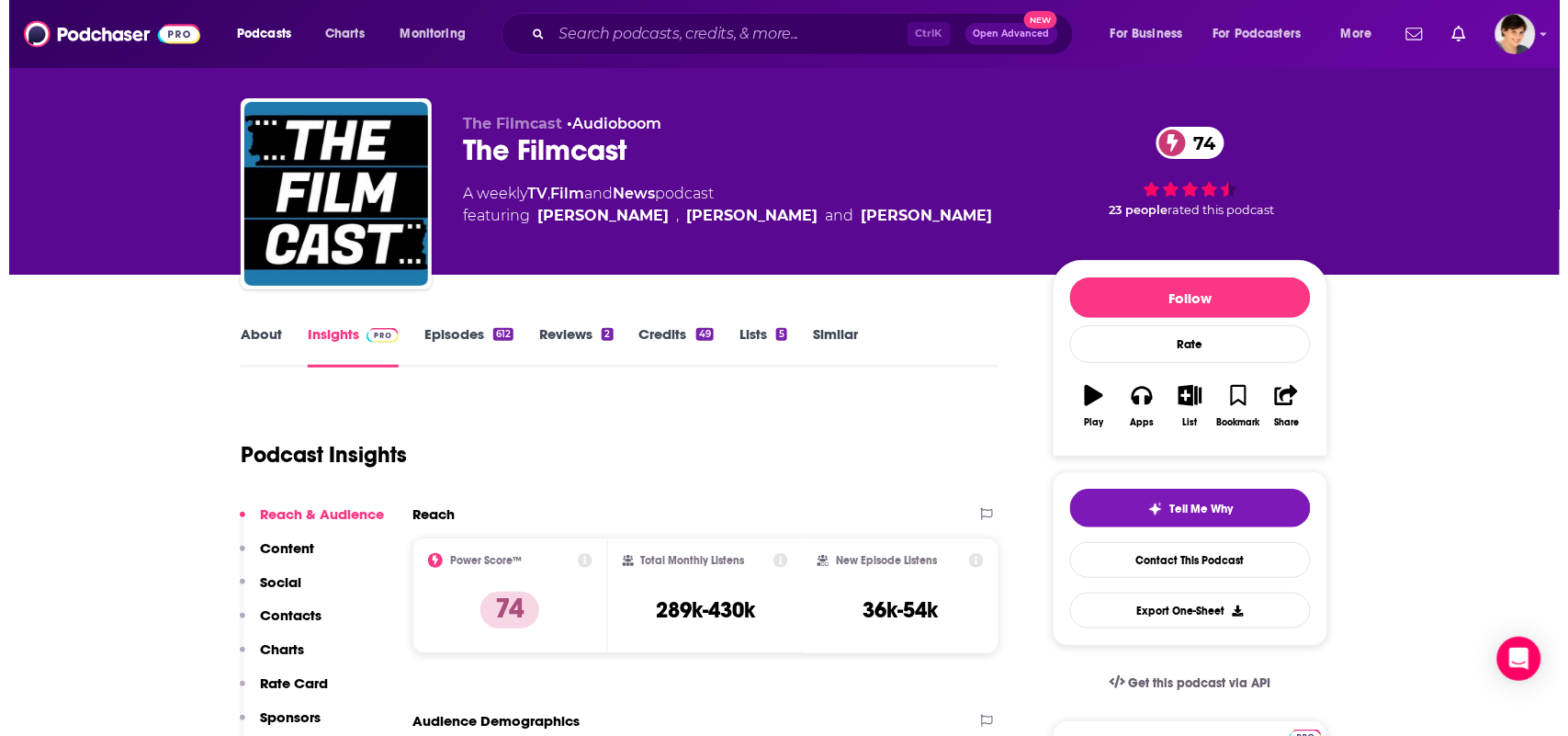
scroll to position [0, 0]
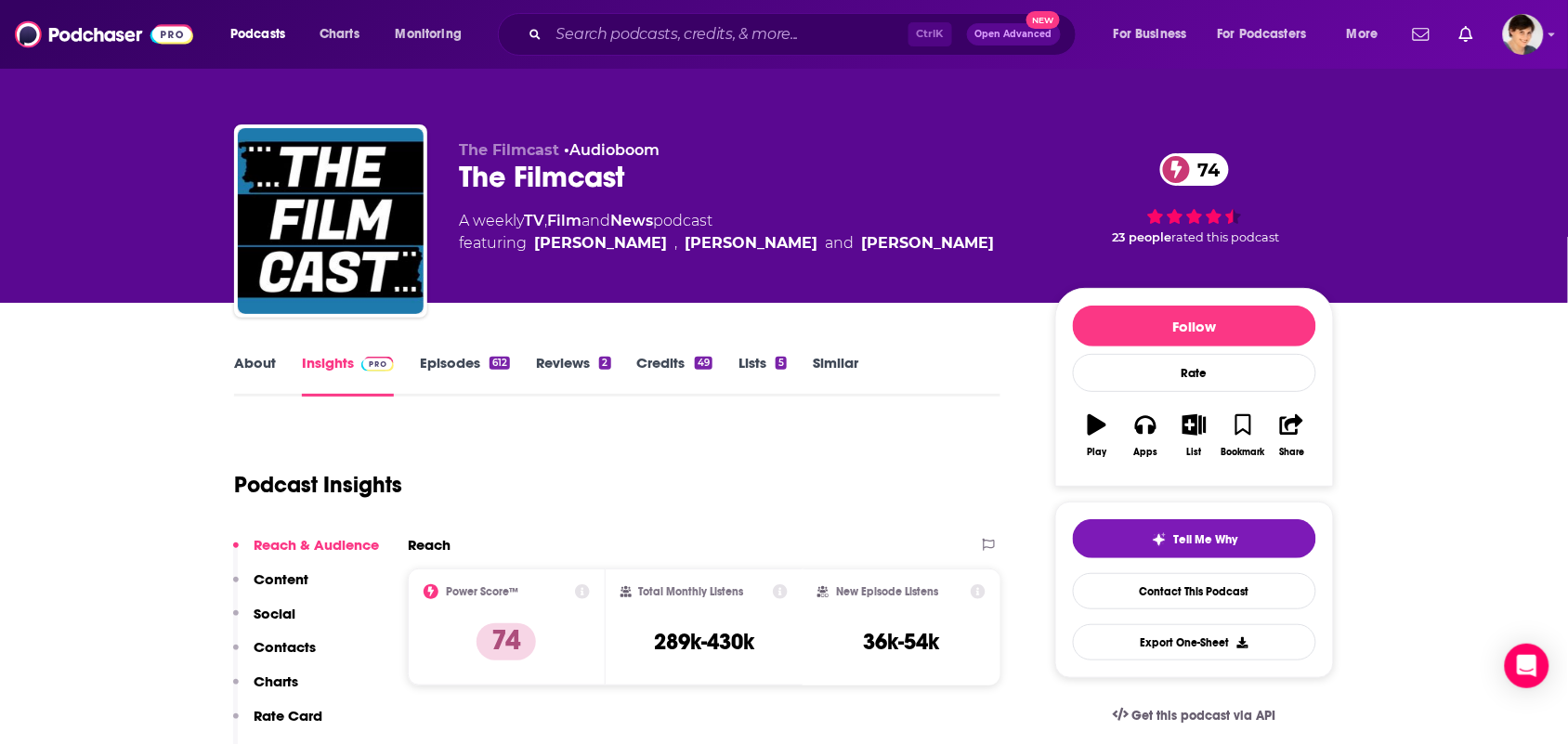
click at [465, 369] on link "Episodes 612" at bounding box center [464, 375] width 90 height 43
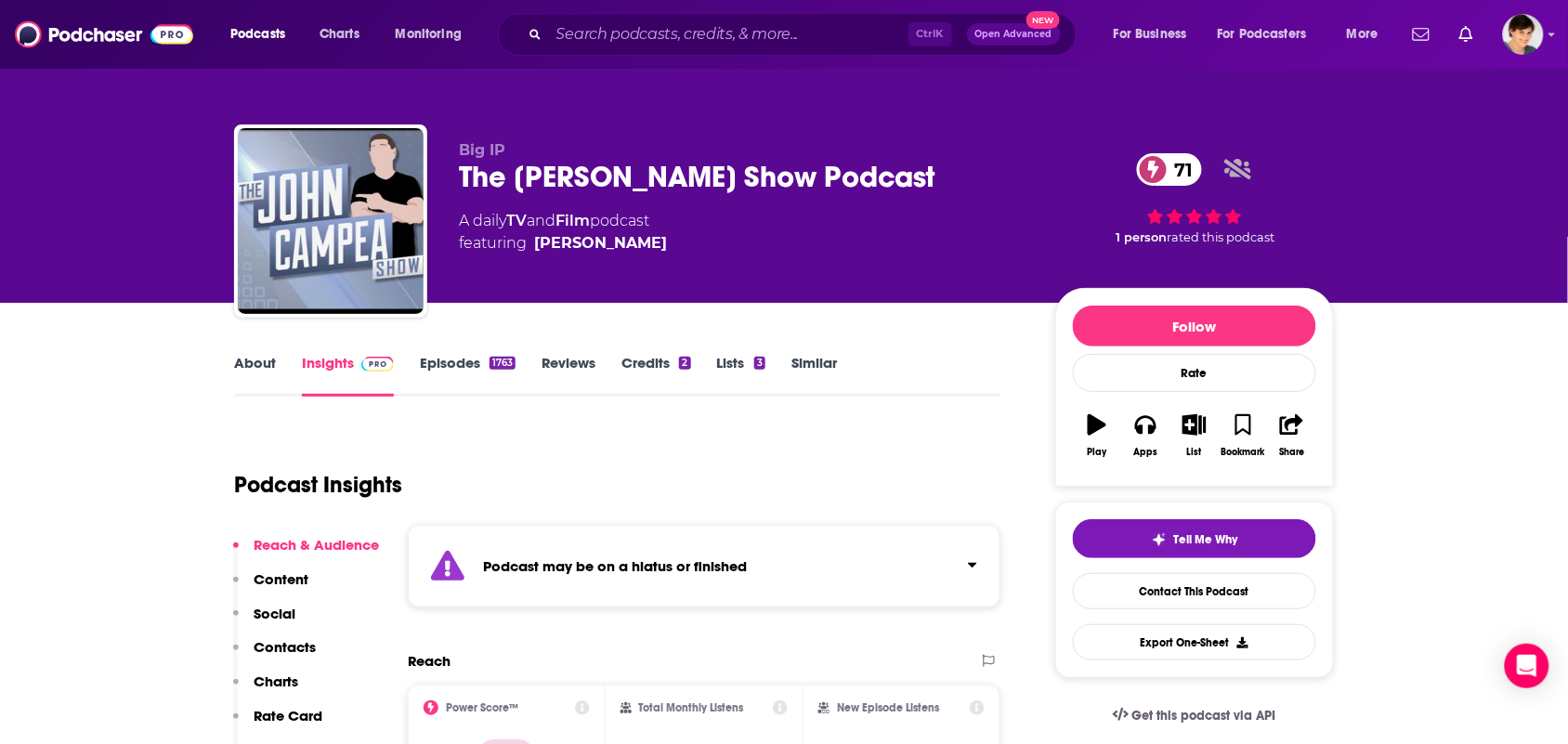
click at [444, 377] on link "Episodes 1763" at bounding box center [467, 375] width 95 height 43
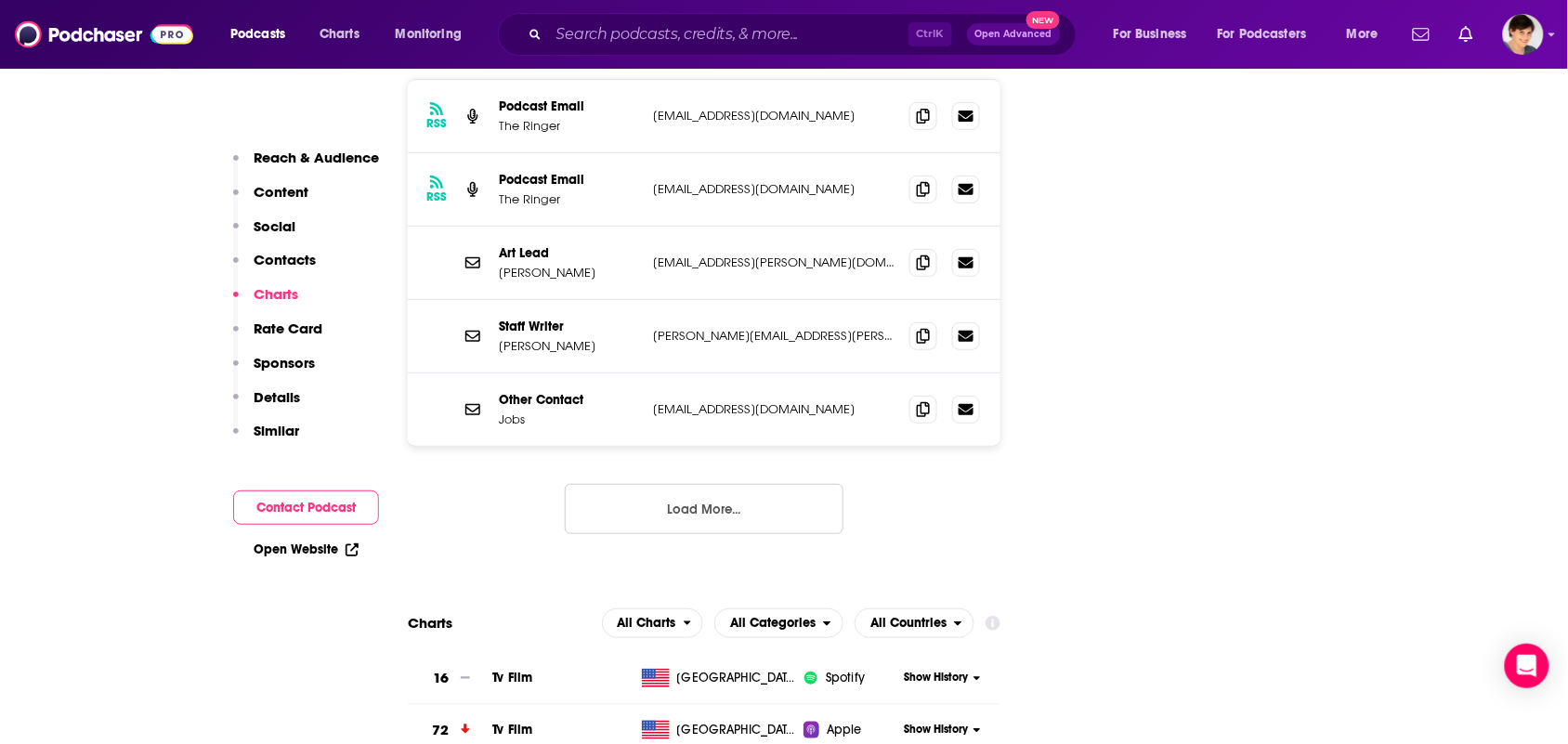
scroll to position [1742, 0]
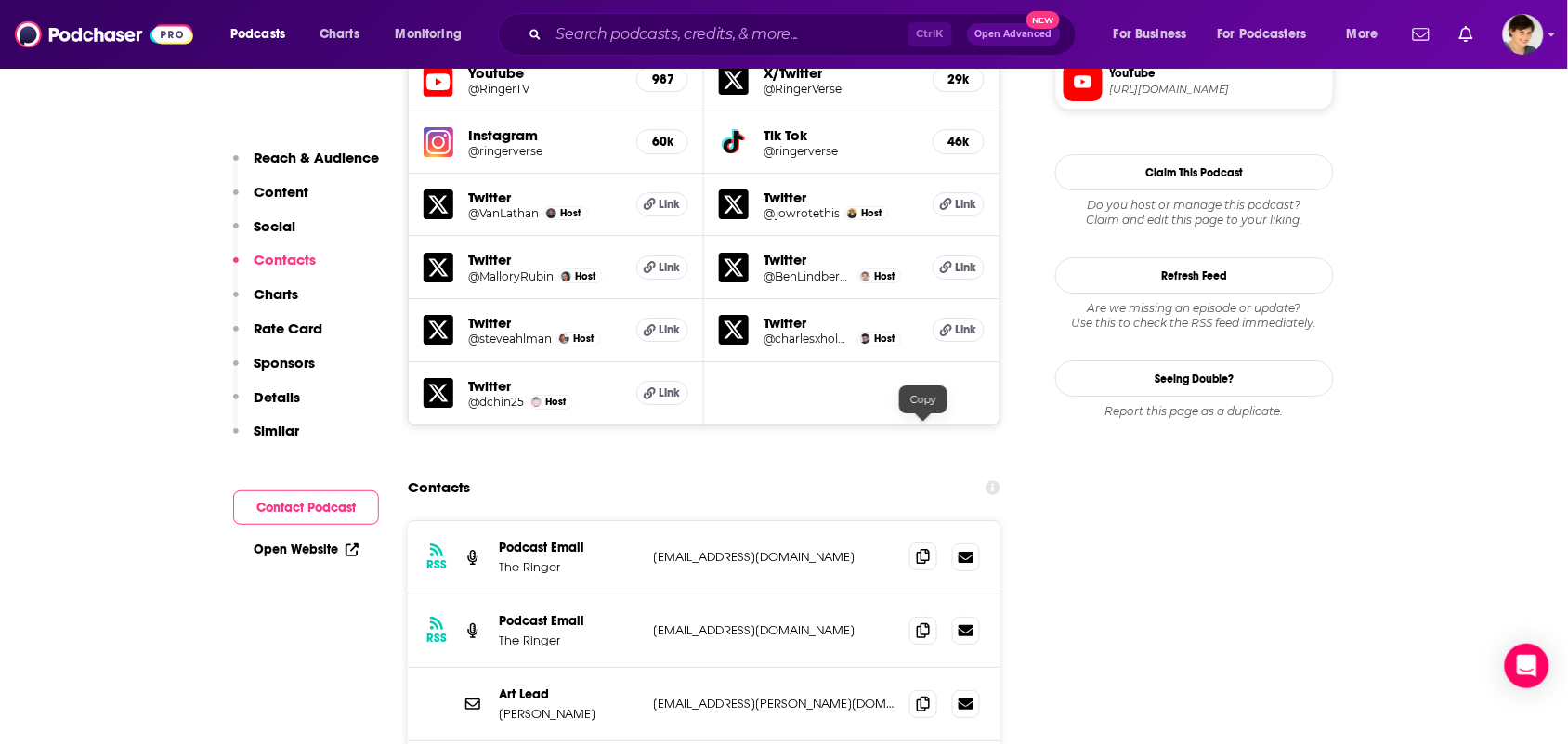
click at [916, 549] on icon at bounding box center [922, 556] width 13 height 15
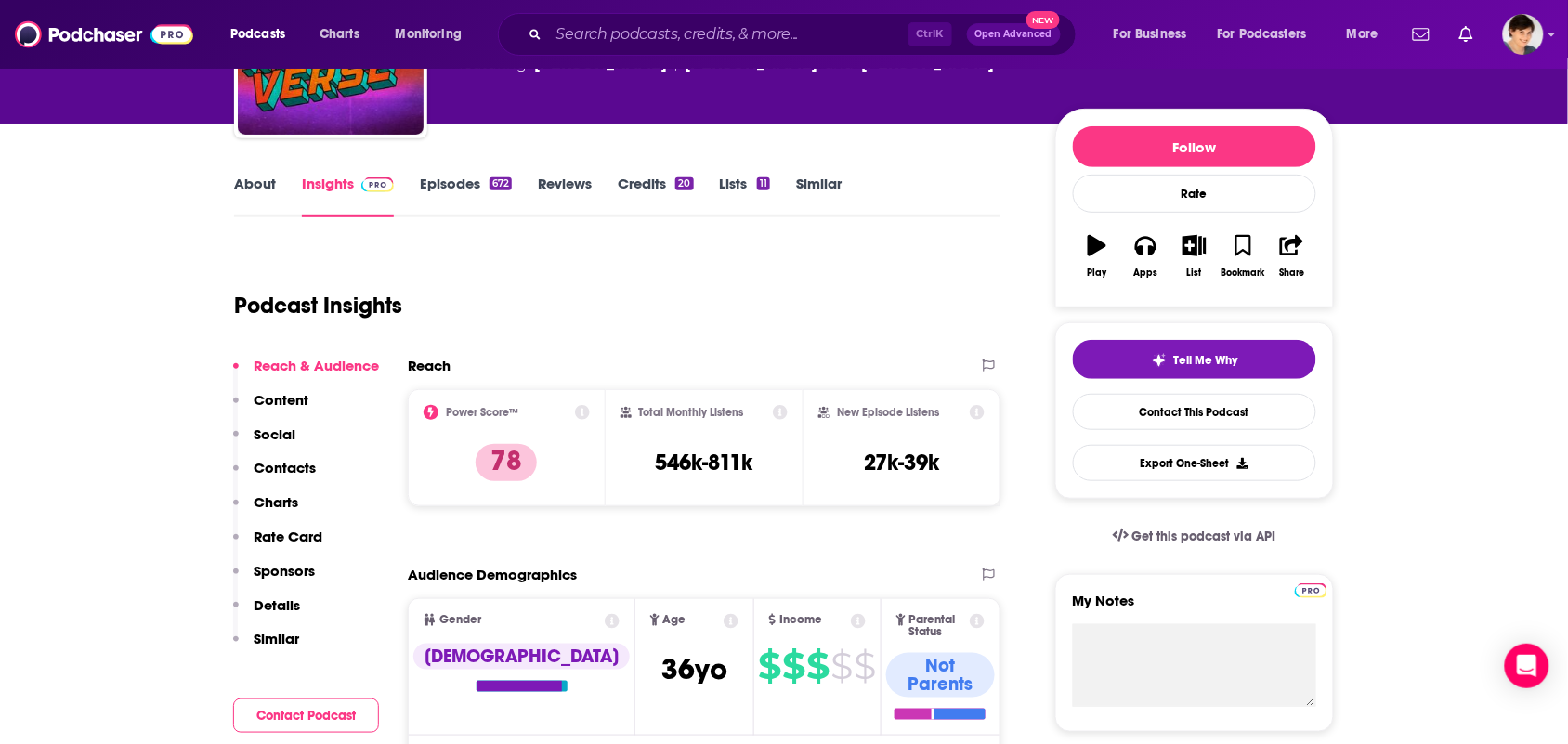
scroll to position [0, 0]
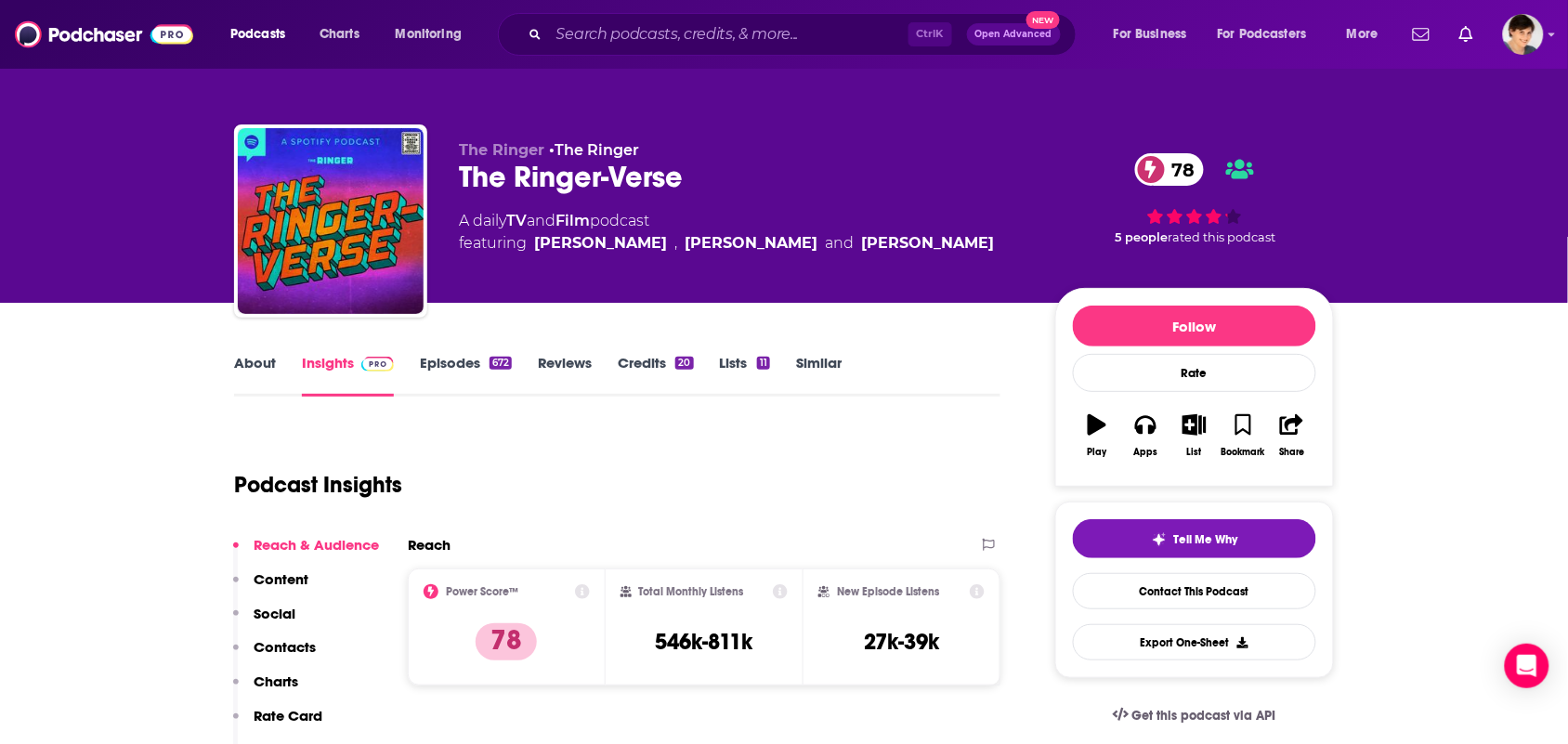
click at [261, 372] on link "About" at bounding box center [255, 375] width 42 height 43
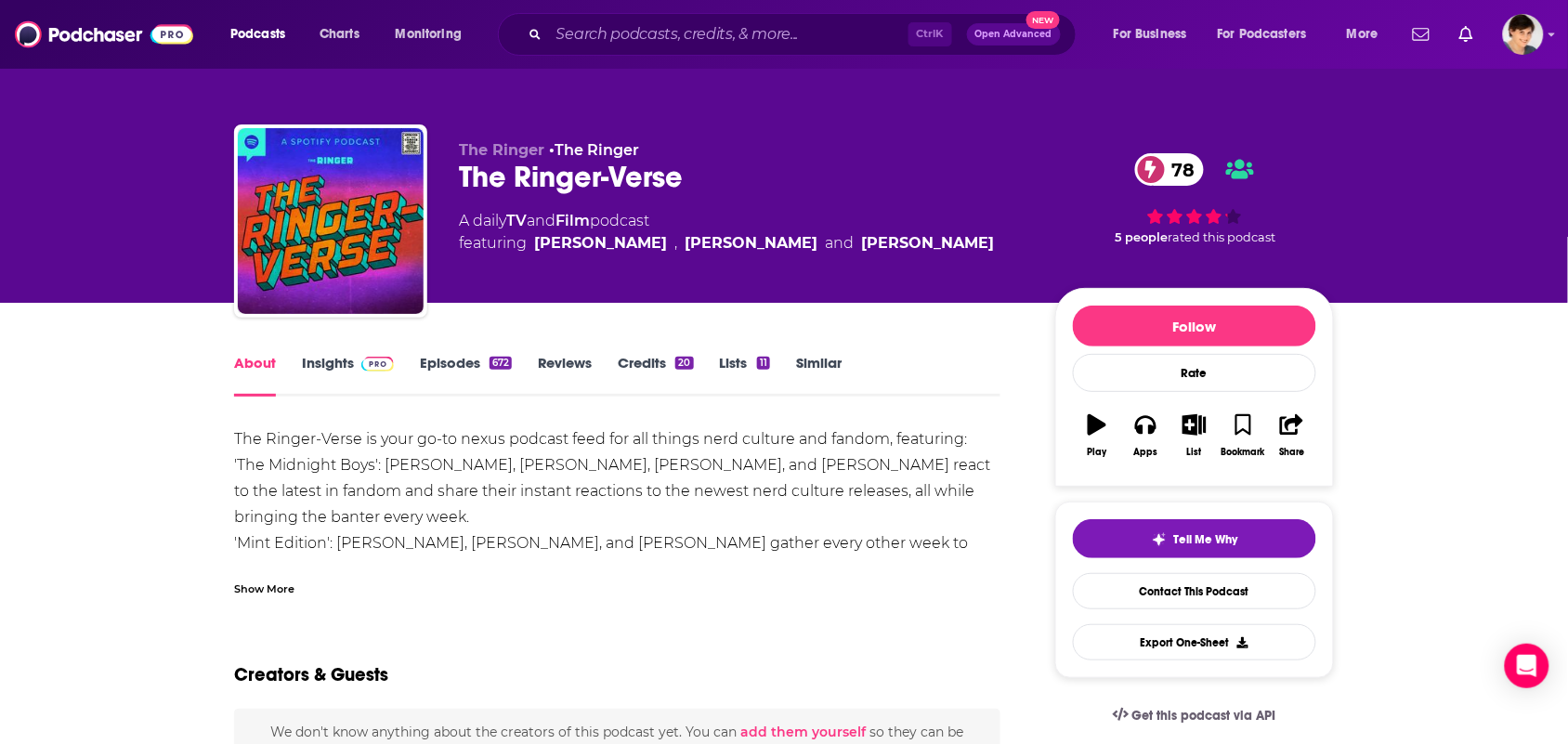
click at [342, 577] on div "Show More" at bounding box center [617, 581] width 767 height 32
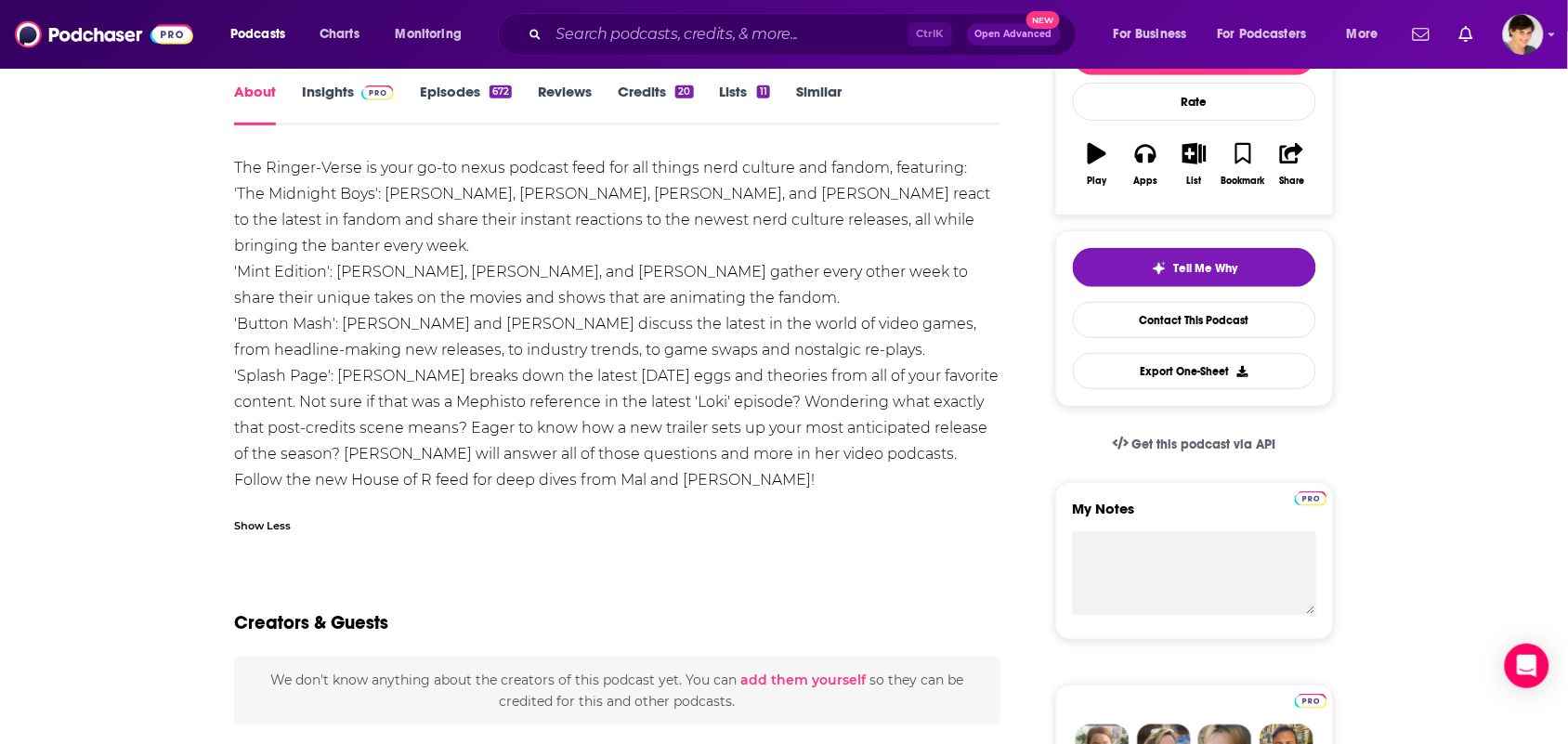
scroll to position [232, 0]
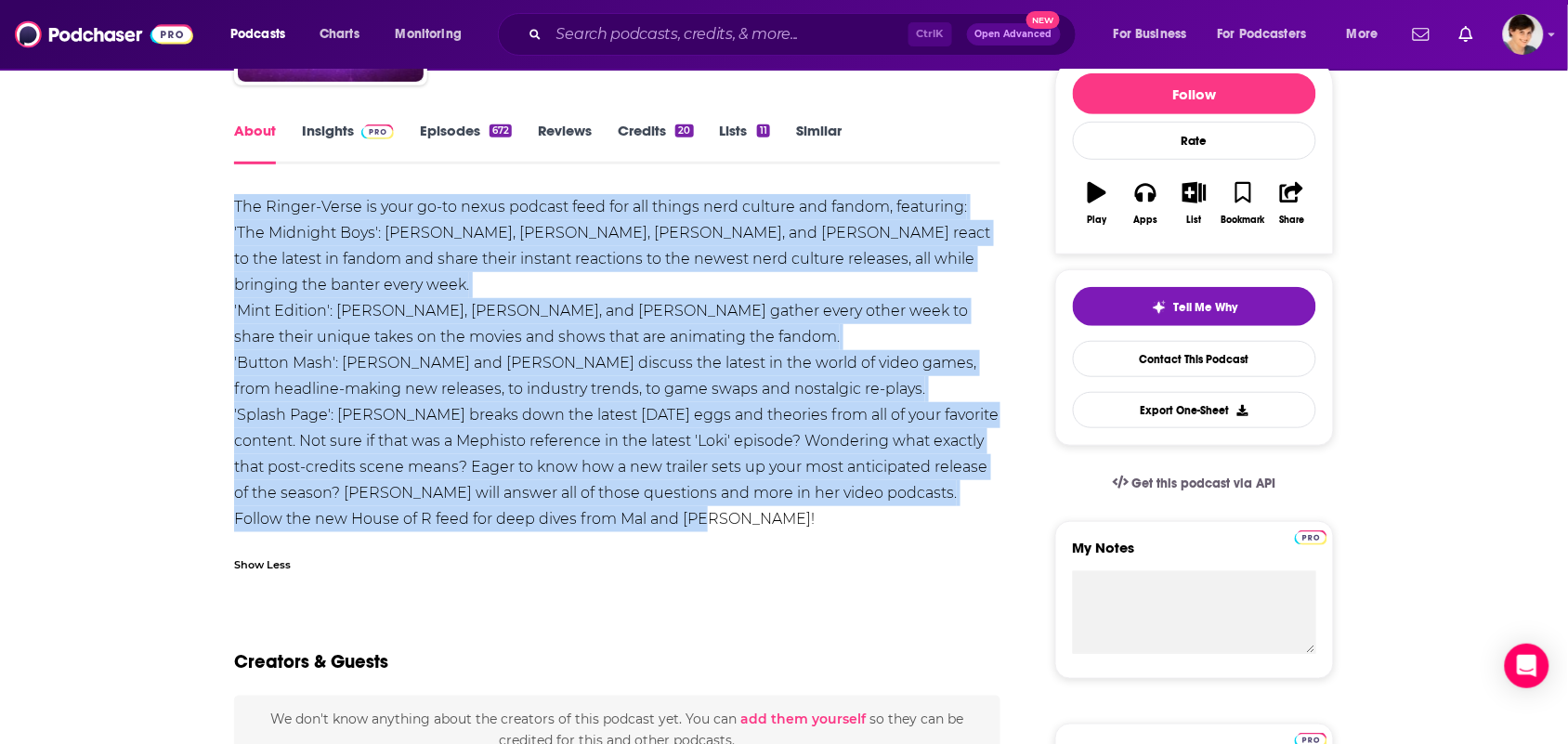
drag, startPoint x: 713, startPoint y: 519, endPoint x: 178, endPoint y: 186, distance: 630.2
copy div "The Ringer-Verse is your go-to nexus podcast feed for all things nerd culture a…"
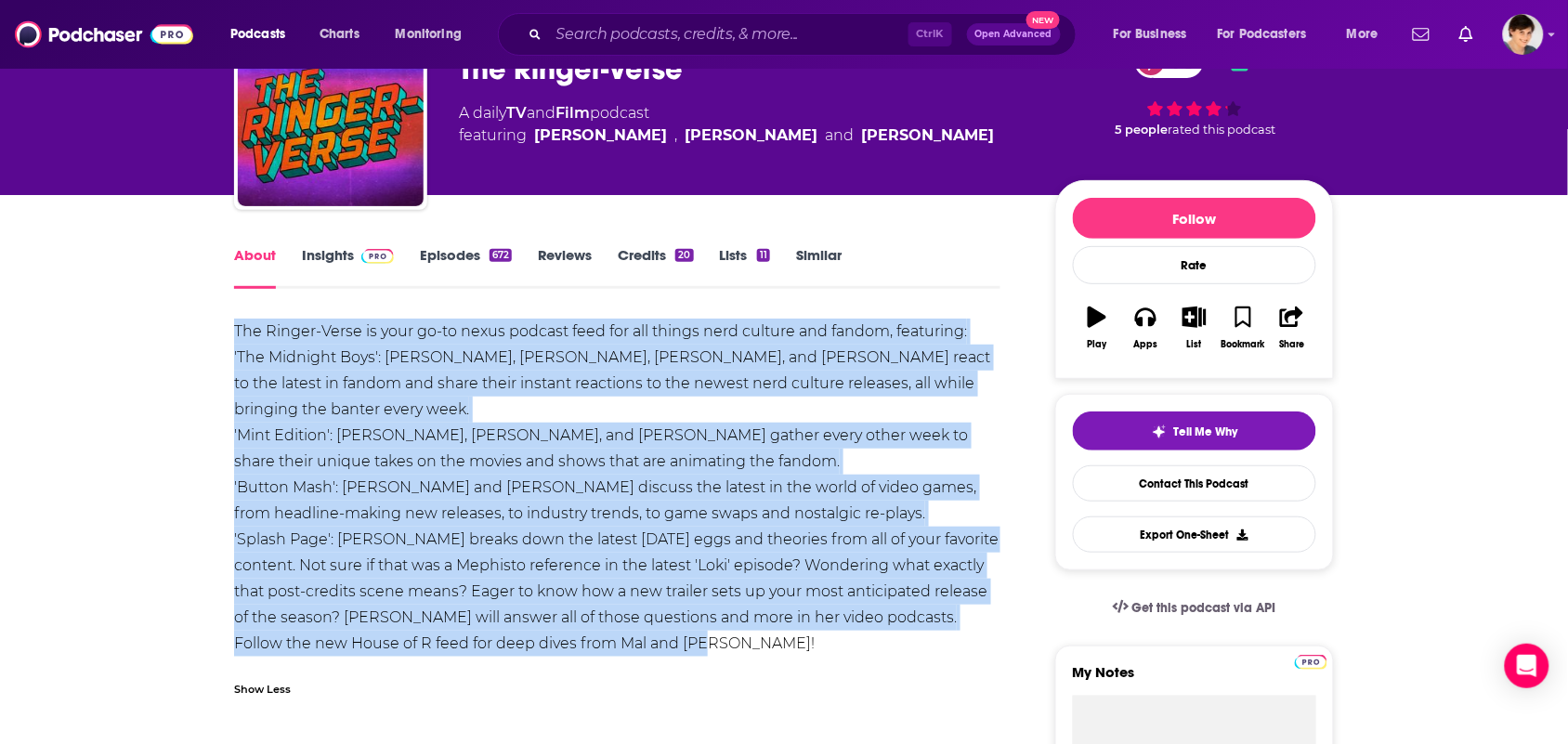
scroll to position [0, 0]
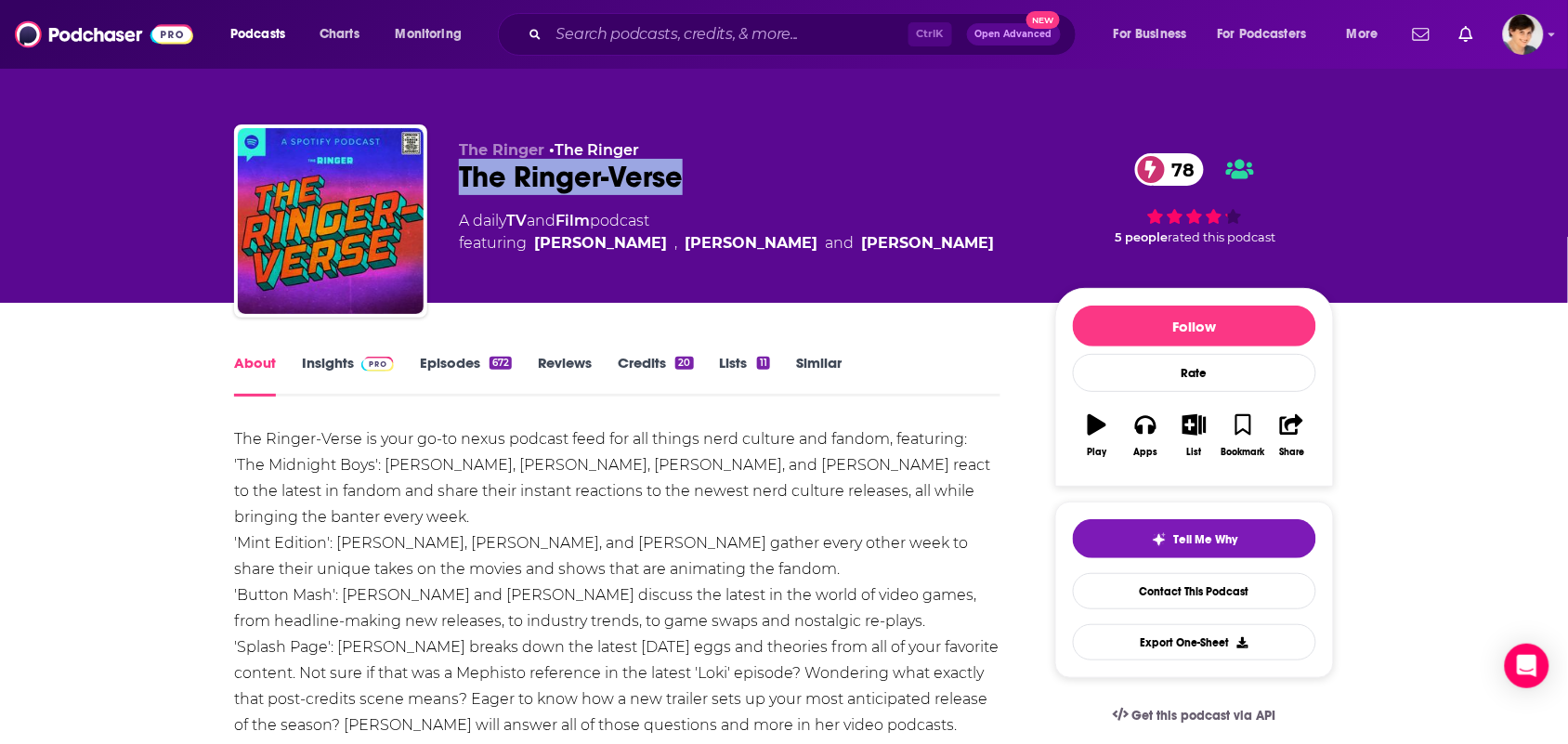
drag, startPoint x: 707, startPoint y: 180, endPoint x: 453, endPoint y: 183, distance: 254.0
click at [448, 184] on div "The Ringer • The Ringer The Ringer-Verse 78 A daily TV and Film podcast featuri…" at bounding box center [784, 224] width 1100 height 200
copy h1 "The Ringer-Verse"
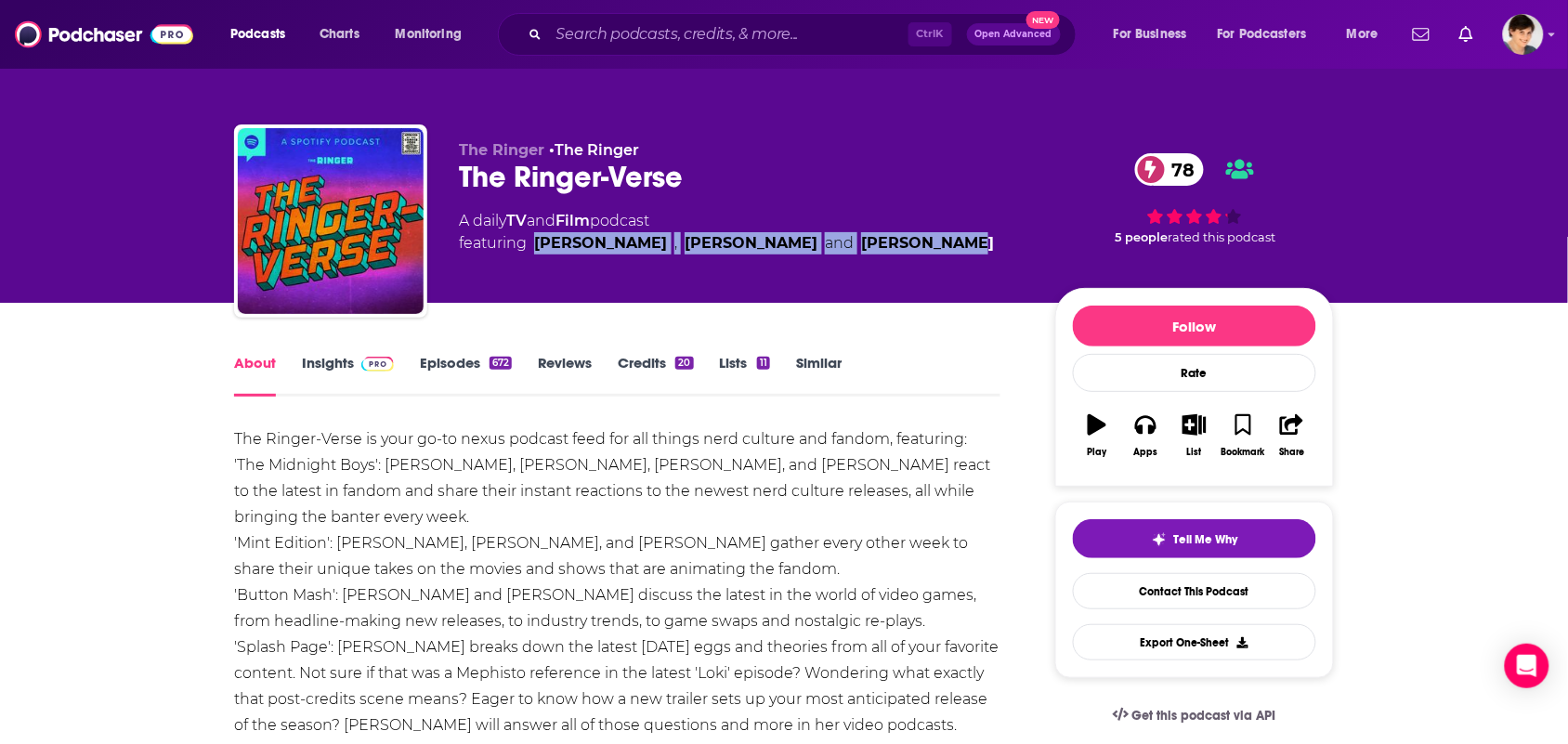
drag, startPoint x: 915, startPoint y: 247, endPoint x: 535, endPoint y: 258, distance: 380.2
click at [535, 258] on div "The Ringer • The Ringer The Ringer-Verse 78 A daily TV and Film podcast featuri…" at bounding box center [742, 215] width 566 height 149
copy span "Mallory Rubin , Van Lathan and Steve Ahlman"
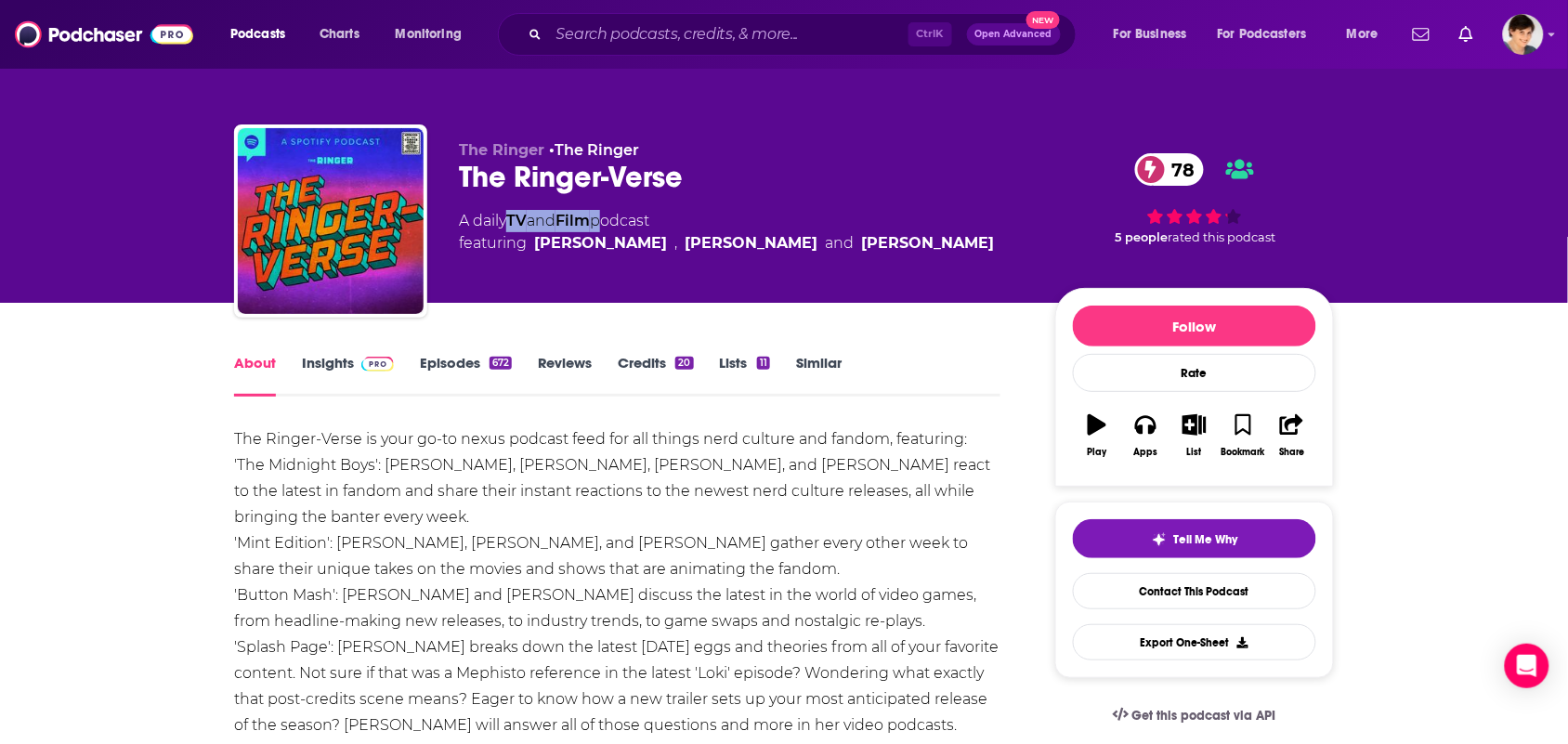
drag, startPoint x: 604, startPoint y: 224, endPoint x: 513, endPoint y: 220, distance: 91.1
click at [513, 220] on div "A daily TV and Film podcast featuring Mallory Rubin , Van Lathan and Steve Ahlm…" at bounding box center [726, 232] width 535 height 45
copy div "TV and Film"
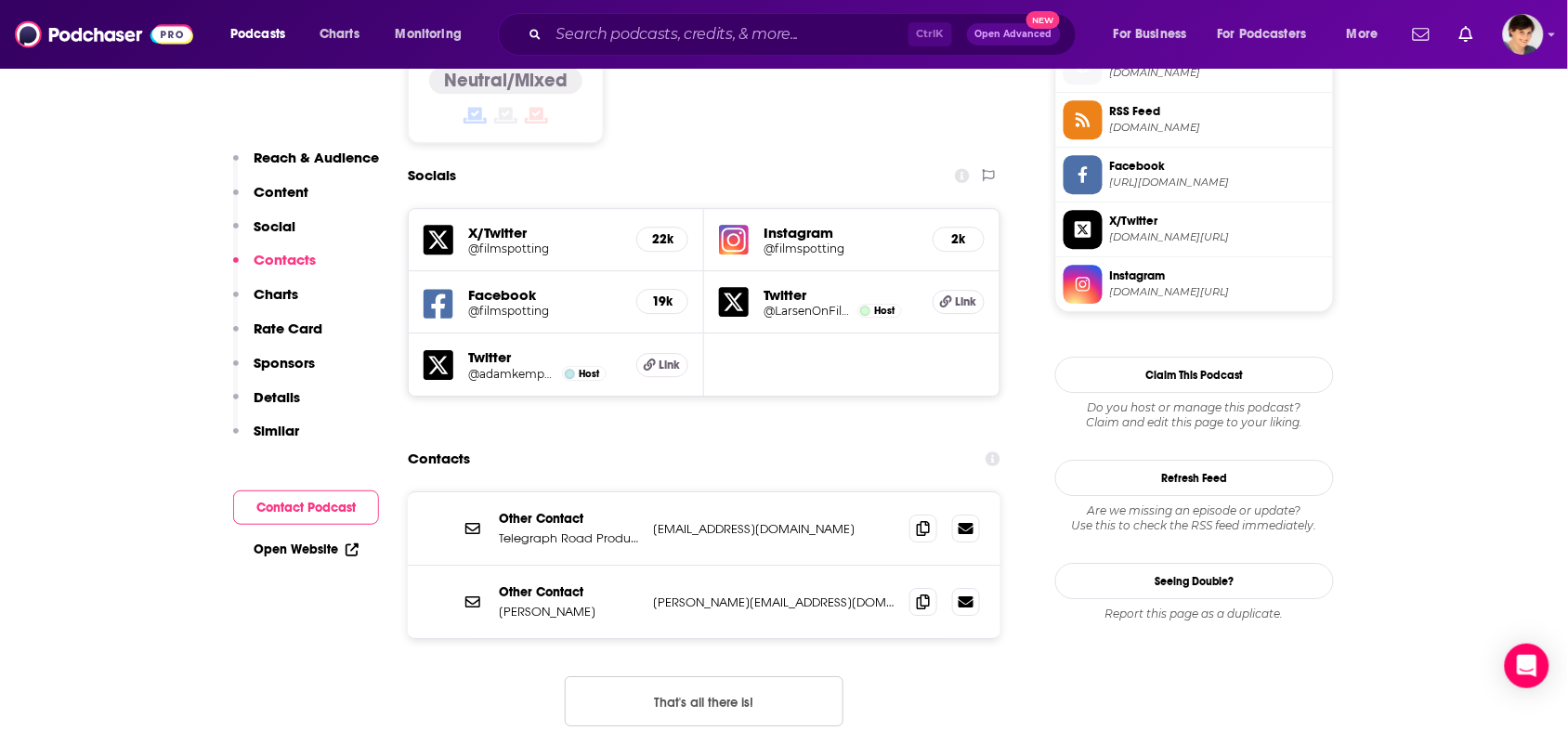
scroll to position [1858, 0]
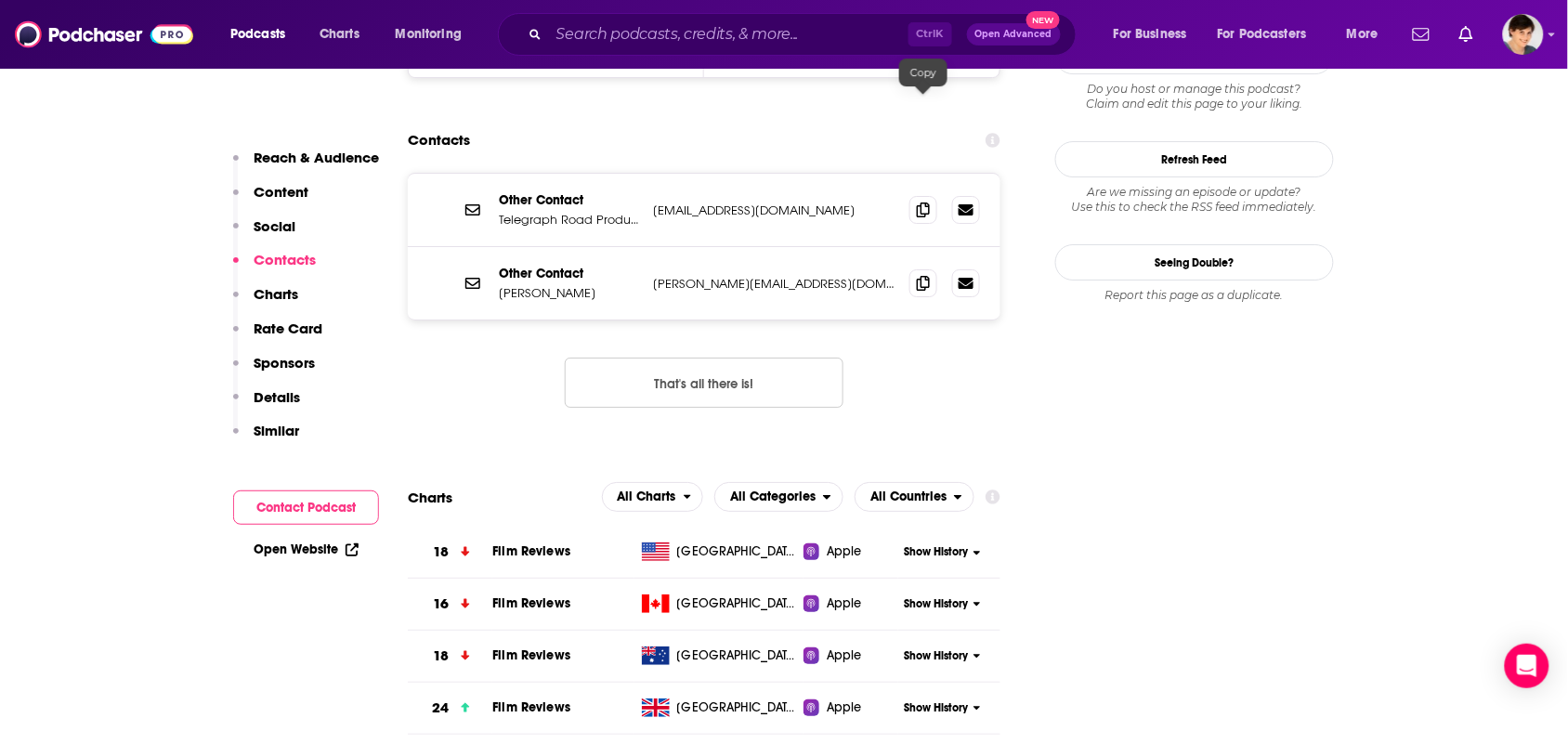
click at [943, 196] on div at bounding box center [944, 210] width 70 height 28
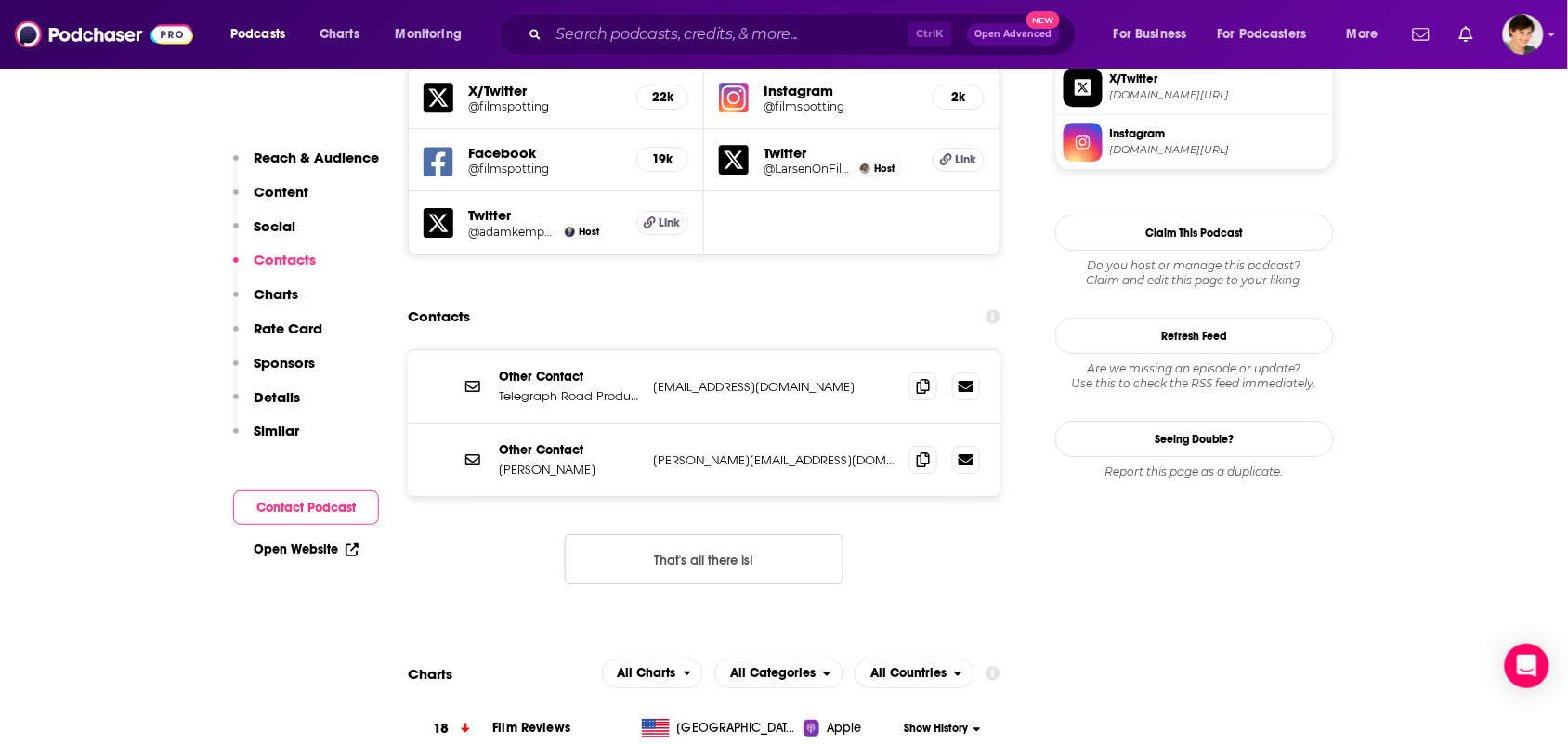
scroll to position [1394, 0]
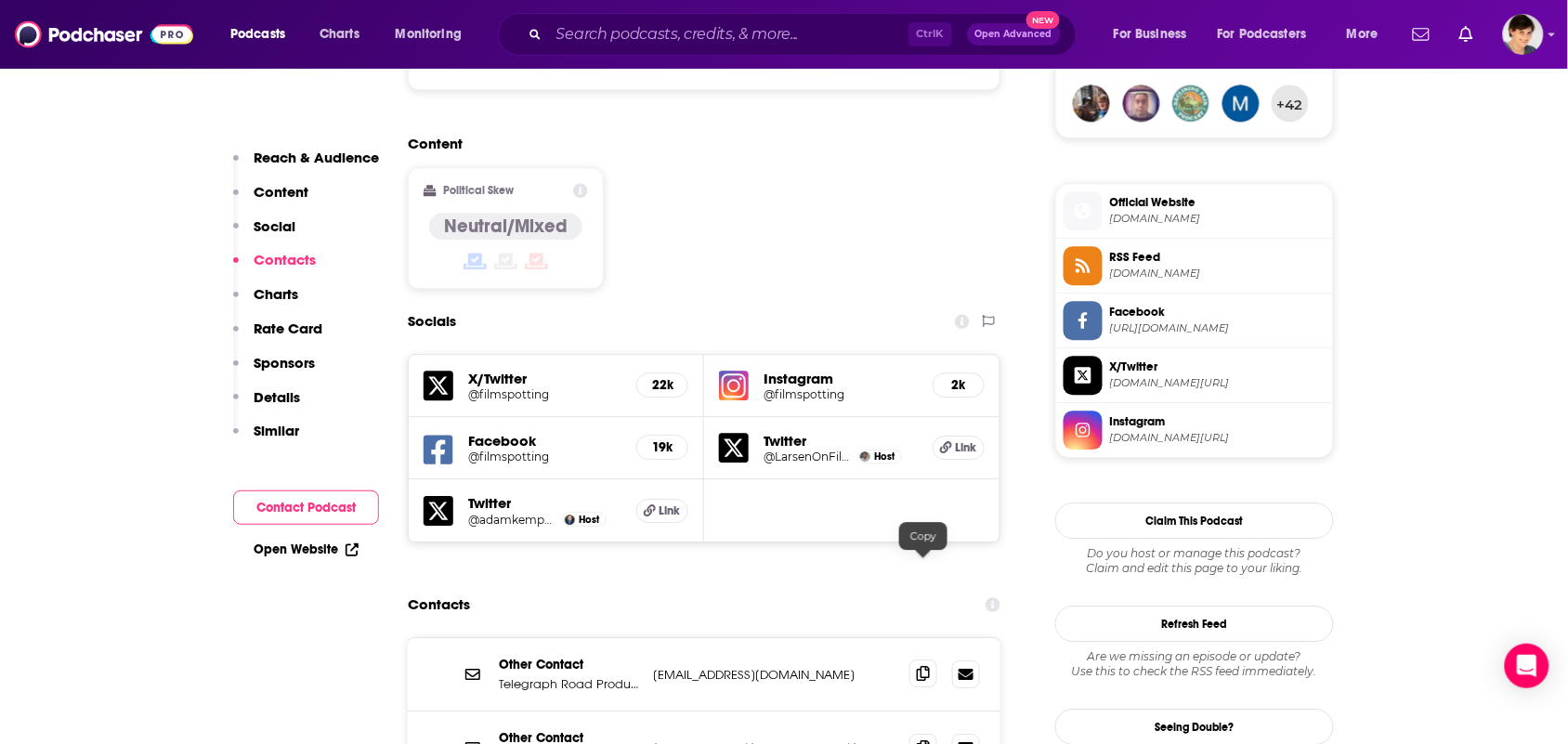
click at [920, 666] on icon at bounding box center [922, 673] width 13 height 15
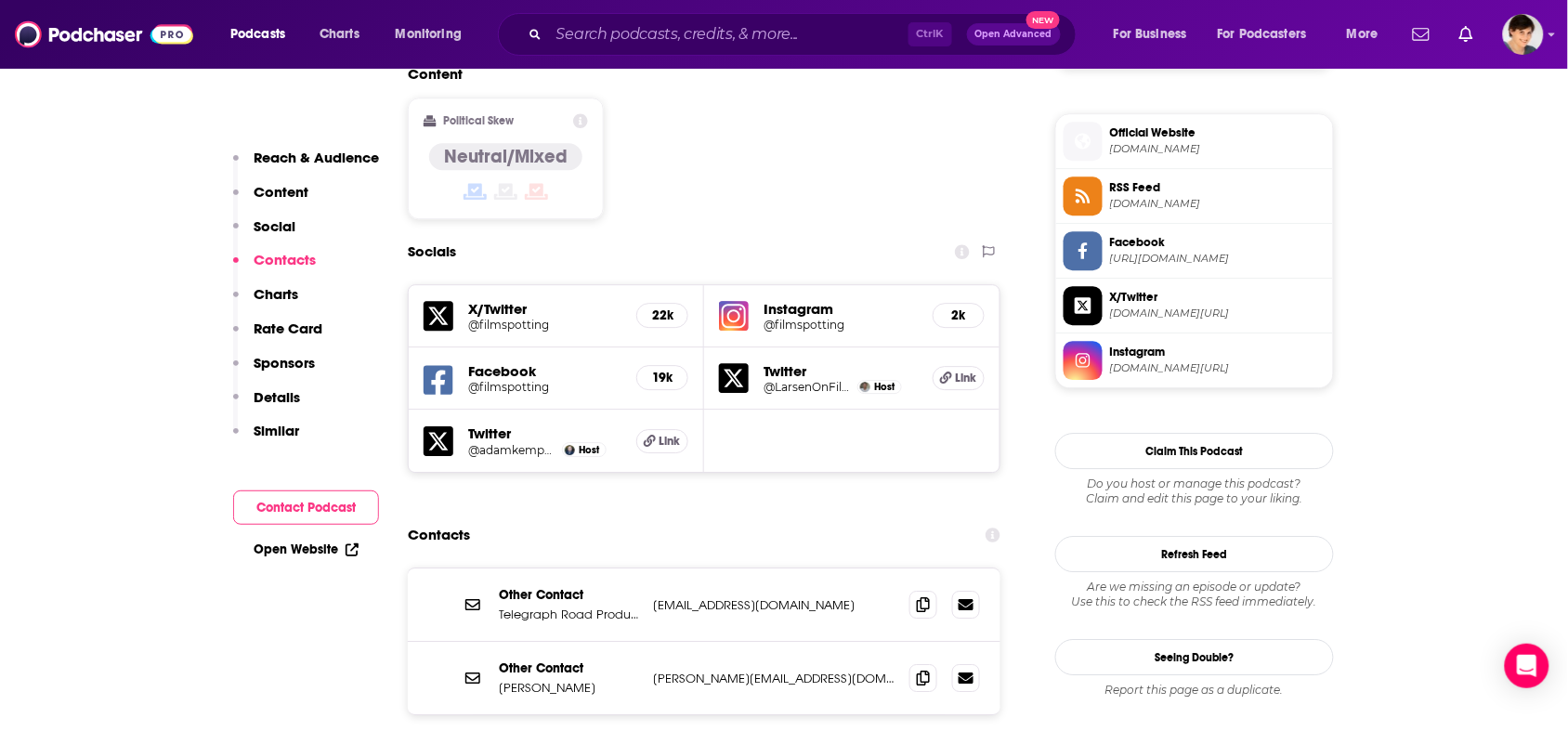
scroll to position [1742, 0]
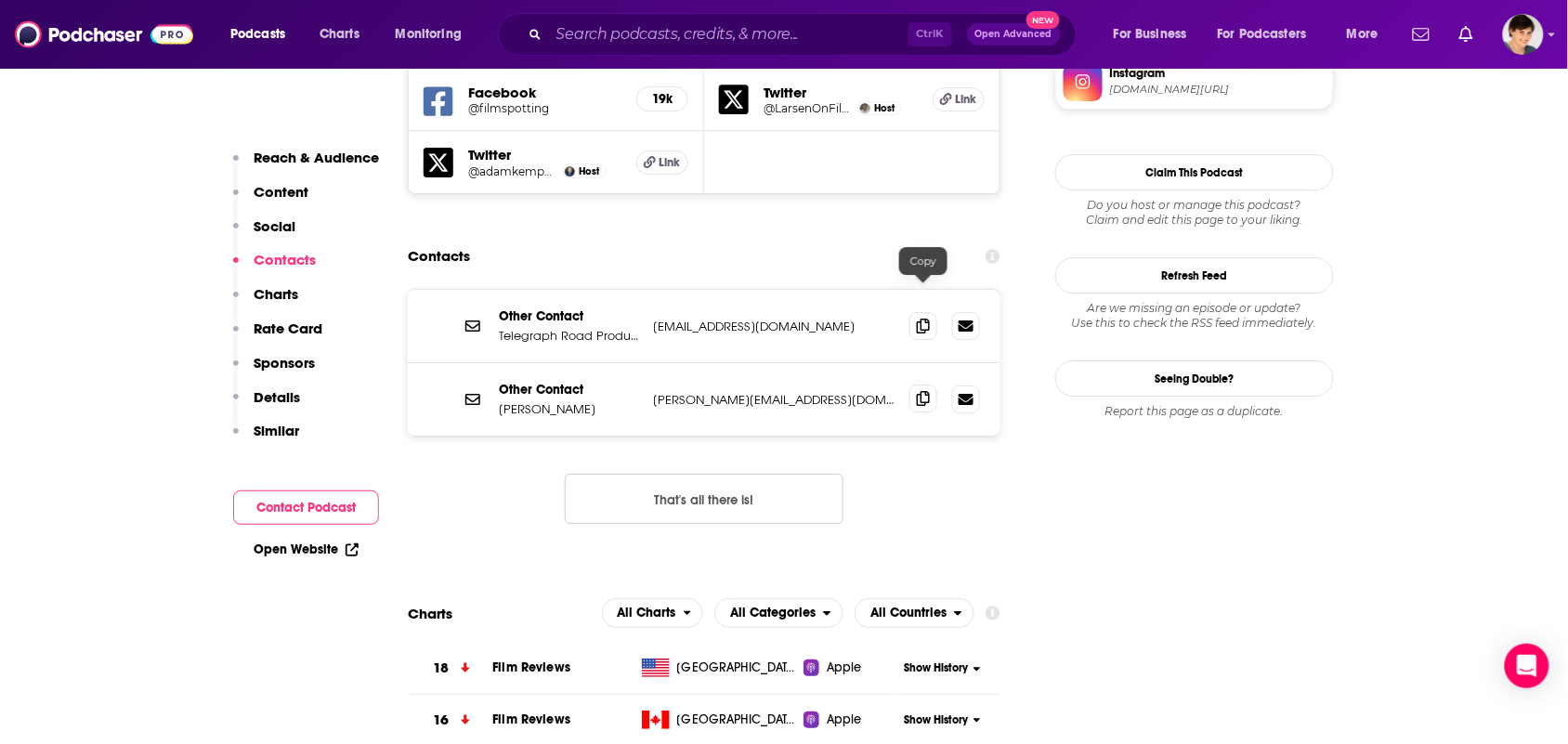
click at [931, 385] on span at bounding box center [923, 399] width 28 height 28
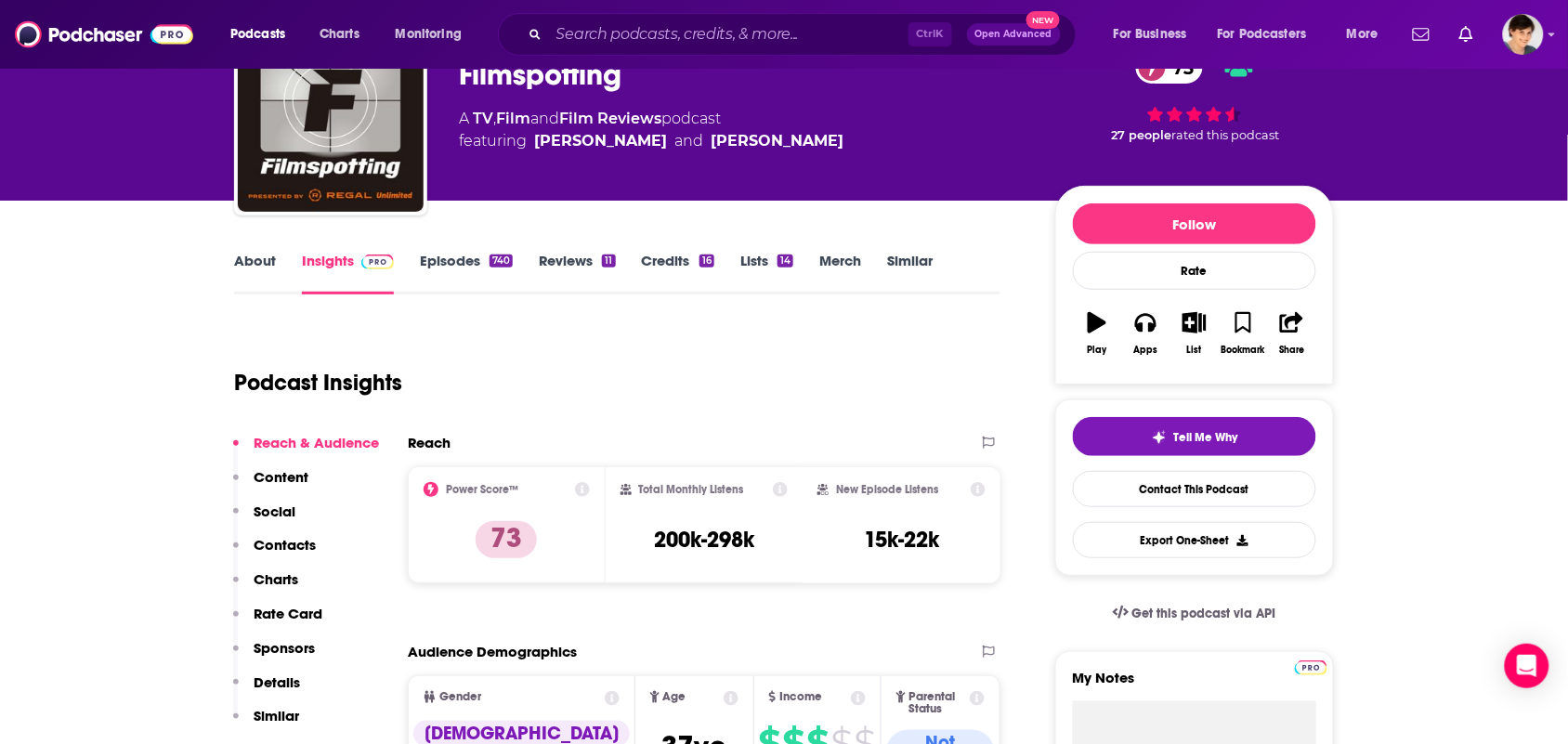
scroll to position [0, 0]
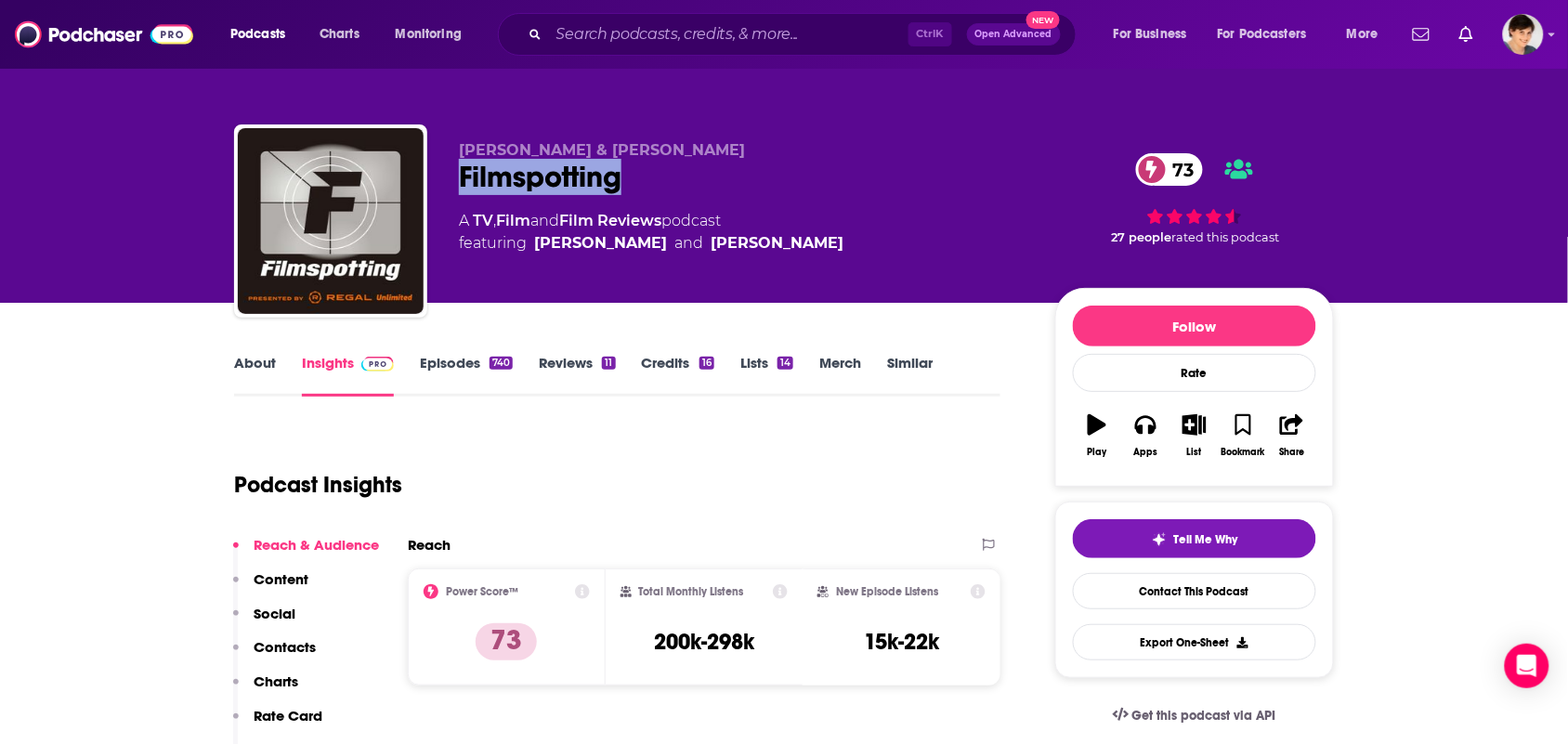
drag, startPoint x: 662, startPoint y: 179, endPoint x: 461, endPoint y: 183, distance: 201.0
click at [461, 183] on div "Filmspotting 73" at bounding box center [742, 177] width 566 height 37
copy h2 "Filmspotting"
click at [699, 107] on div "Adam Kempenaar & Josh Larsen Filmspotting 73 A TV , Film and Film Reviews podca…" at bounding box center [784, 202] width 1128 height 200
drag, startPoint x: 738, startPoint y: 136, endPoint x: 457, endPoint y: 140, distance: 281.0
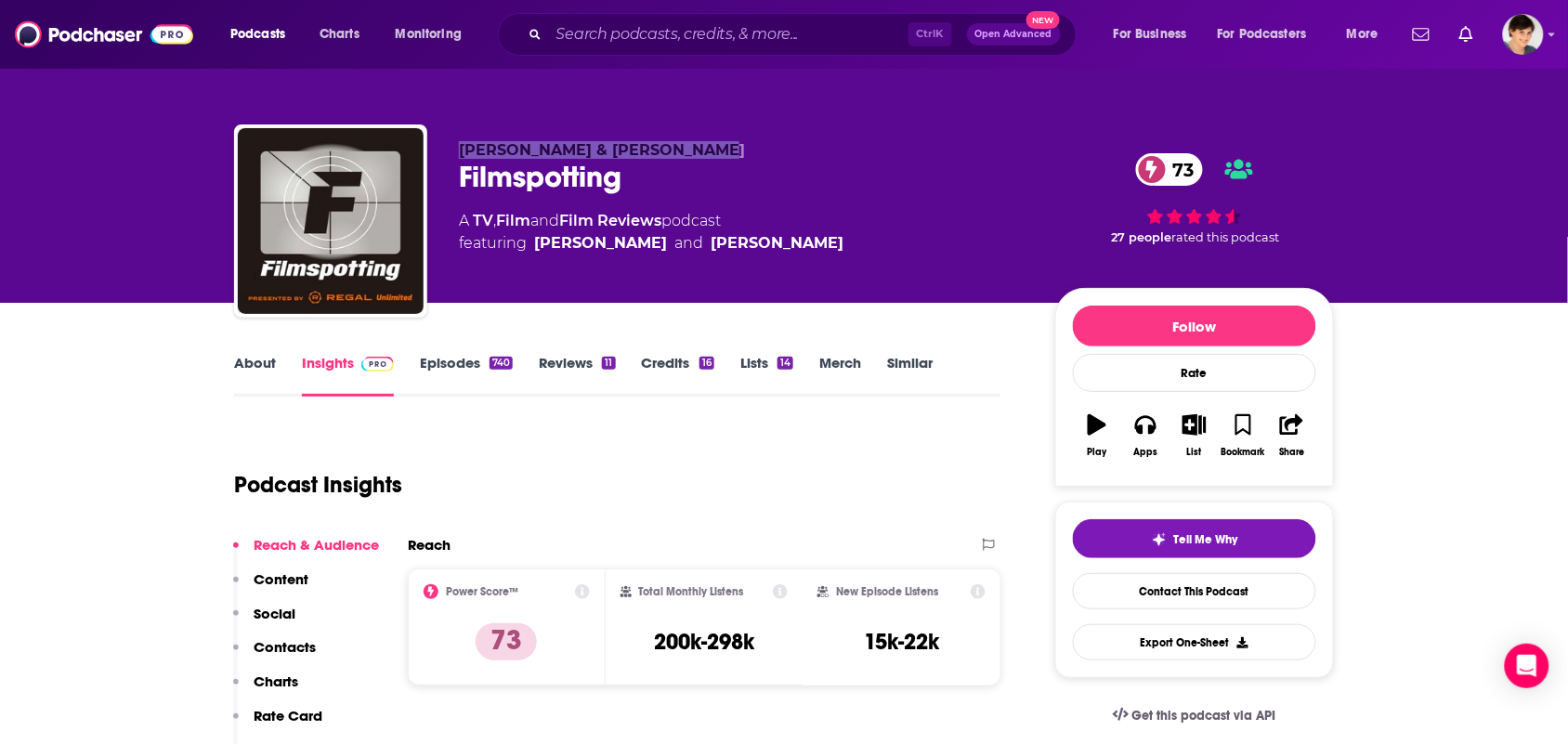
click at [457, 140] on div "Adam Kempenaar & Josh Larsen Filmspotting 73 A TV , Film and Film Reviews podca…" at bounding box center [784, 224] width 1100 height 200
copy span "Adam Kempenaar & Josh Larsen"
drag, startPoint x: 673, startPoint y: 220, endPoint x: 474, endPoint y: 223, distance: 199.0
click at [474, 223] on div "A TV , Film and Film Reviews podcast featuring Adam Kempenaar and Josh Larsen" at bounding box center [652, 232] width 385 height 45
copy div "TV , Film and Film Reviews"
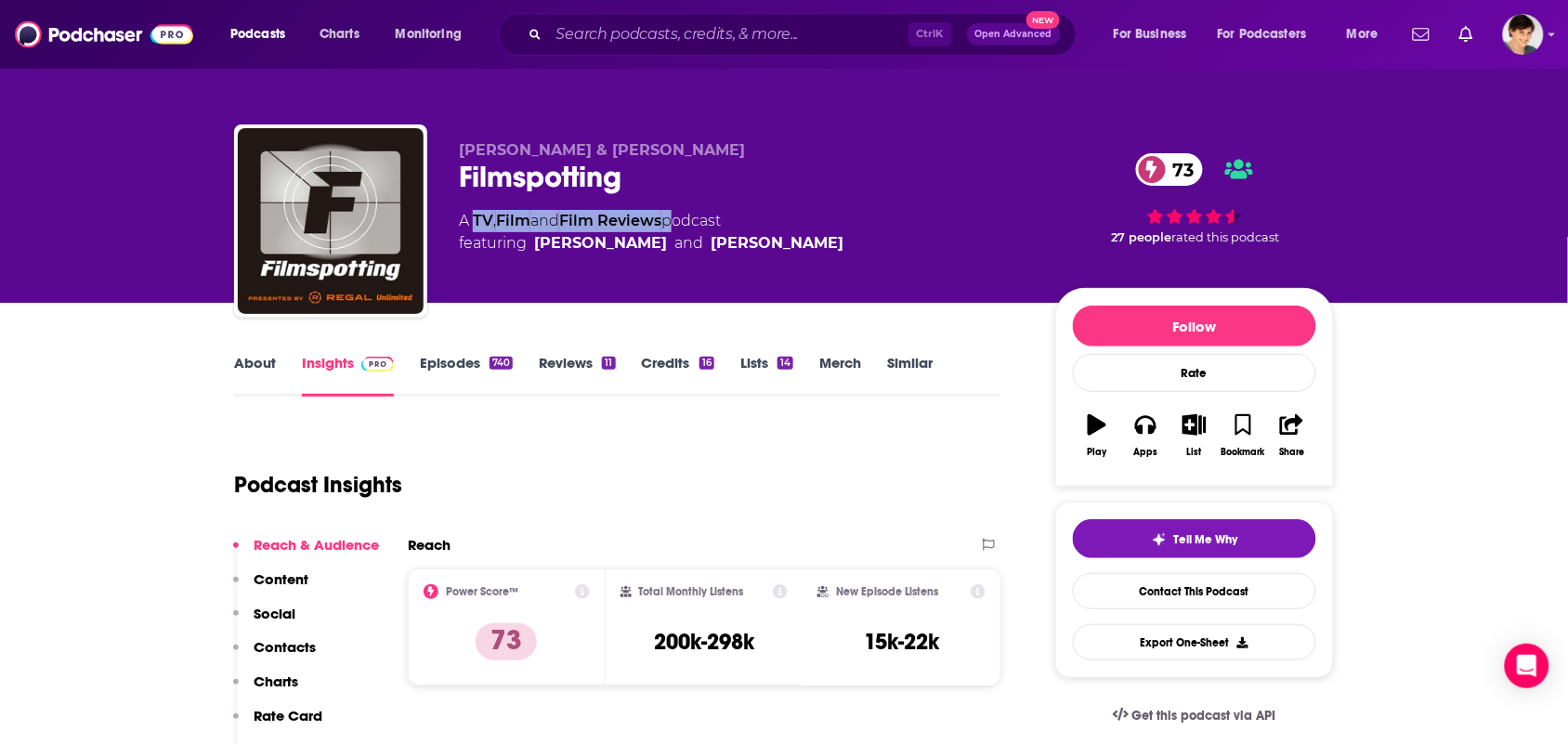
click at [261, 367] on link "About" at bounding box center [255, 375] width 42 height 43
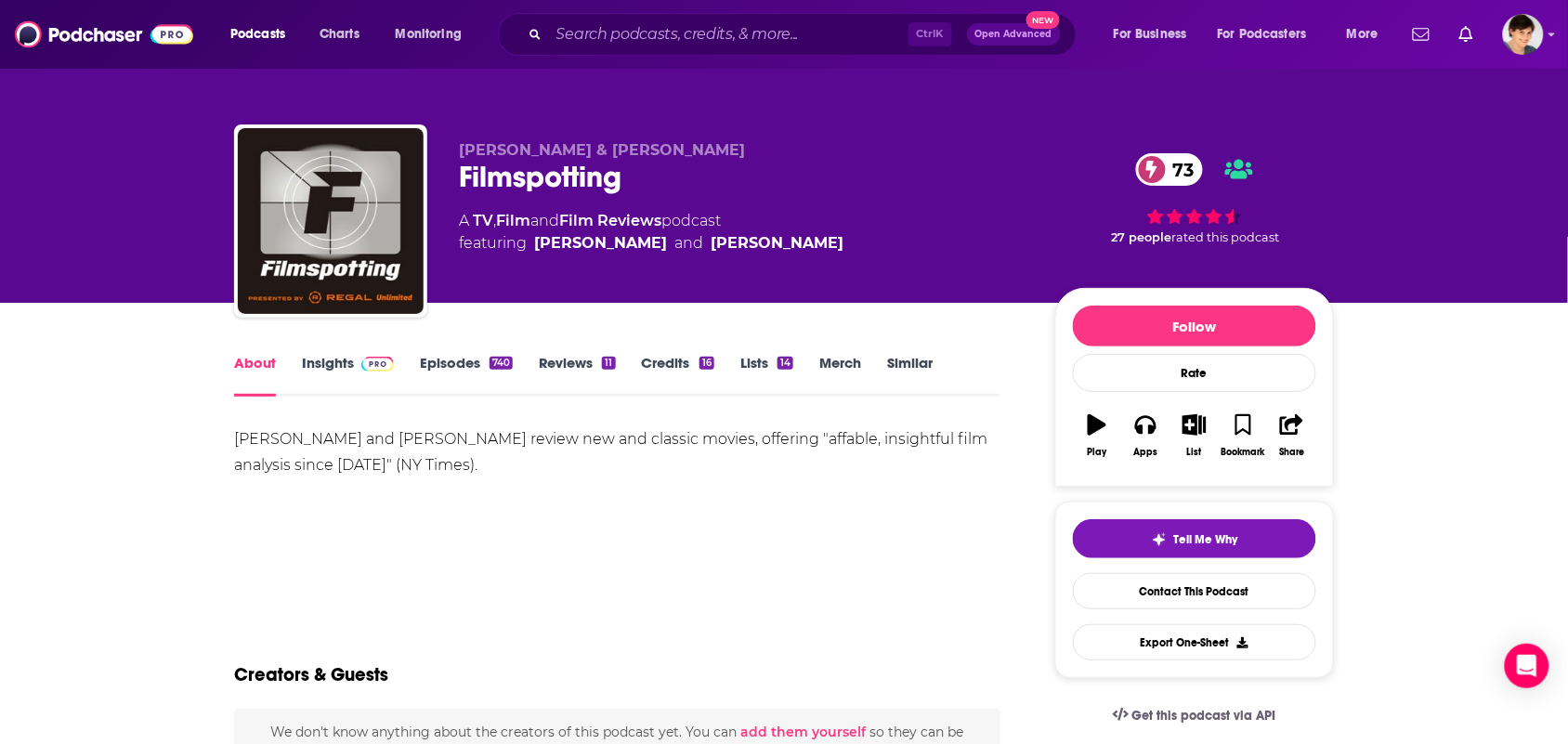
scroll to position [116, 0]
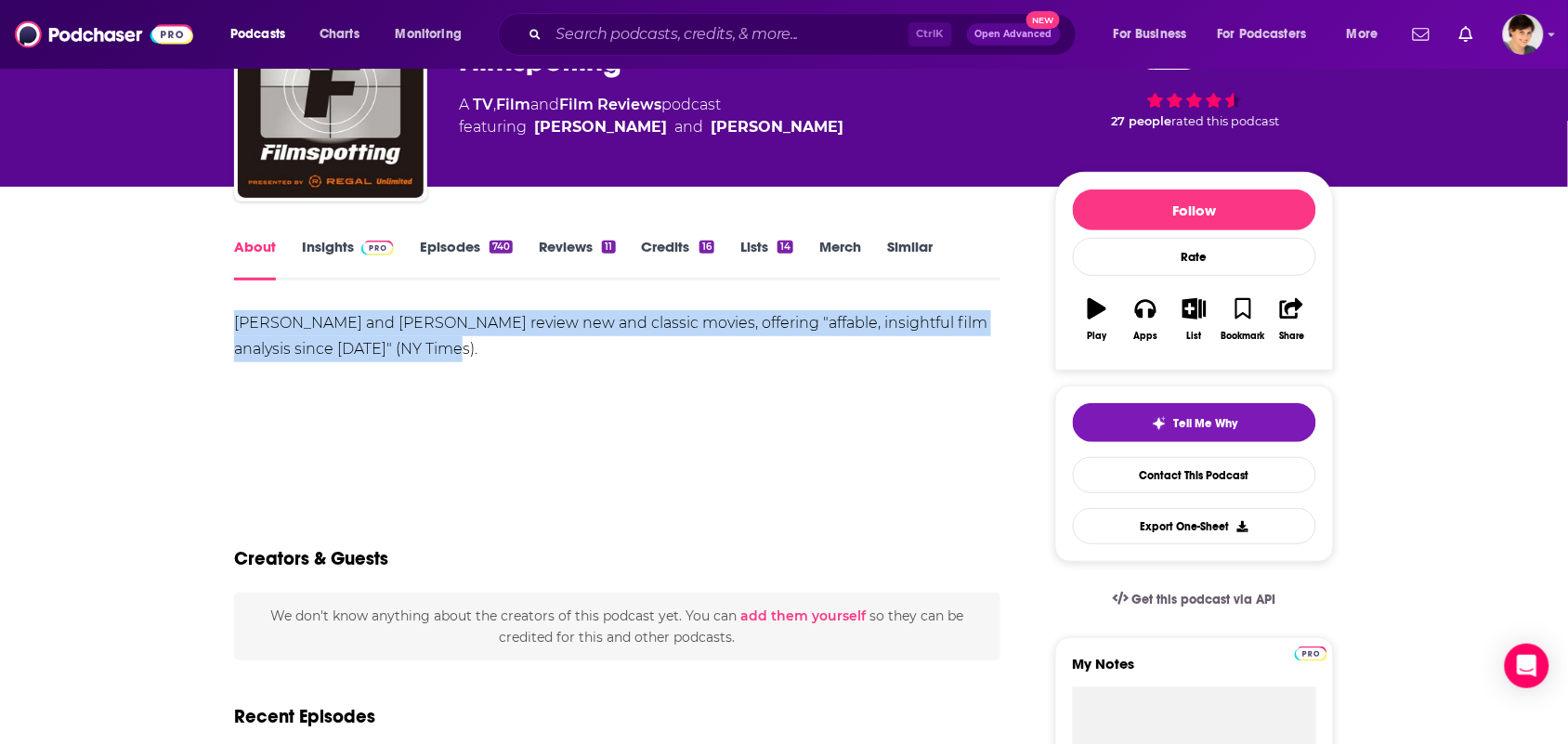
drag, startPoint x: 495, startPoint y: 353, endPoint x: 207, endPoint y: 311, distance: 291.0
copy div "Adam Kempenaar and Josh Larsen review new and classic movies, offering "affable…"
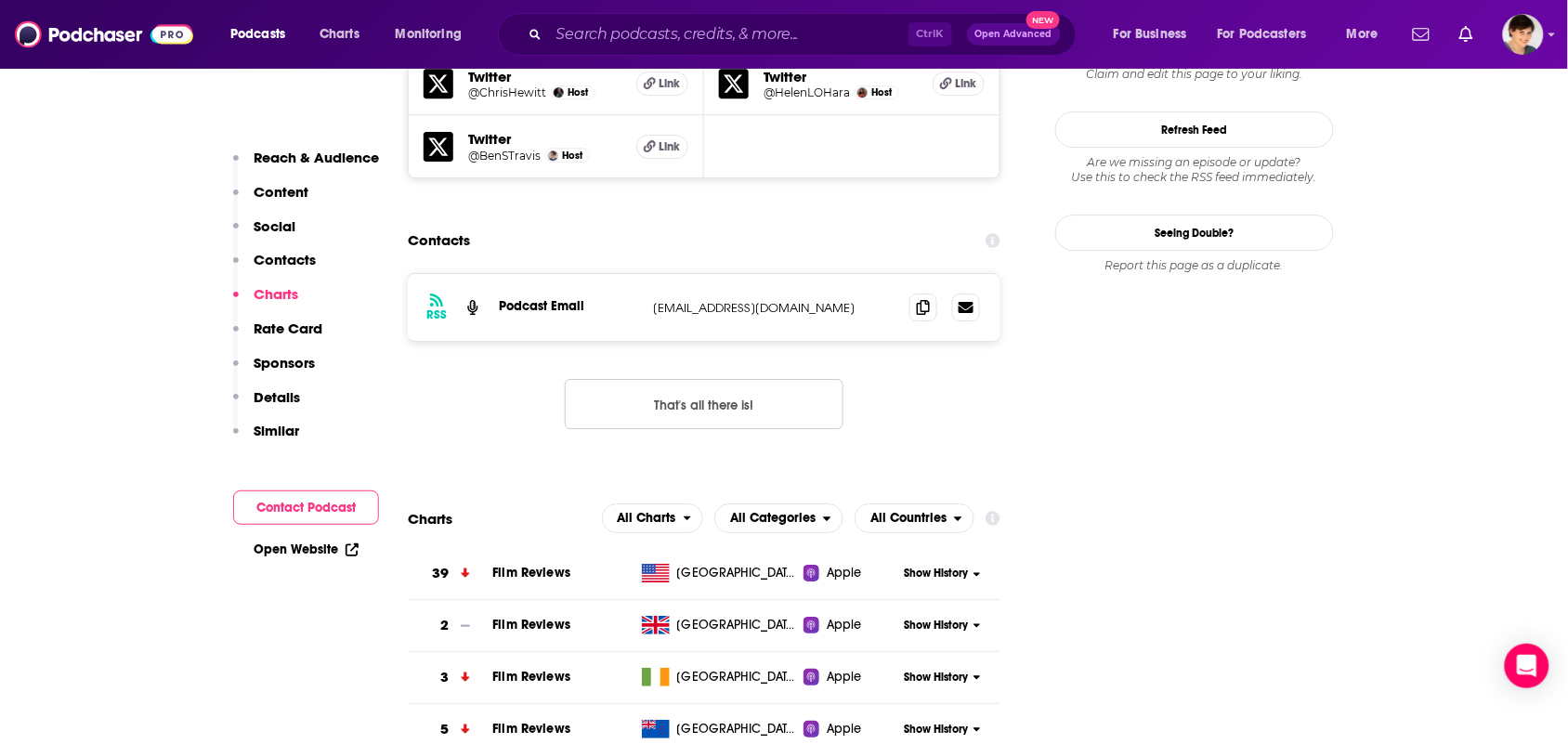
scroll to position [1510, 0]
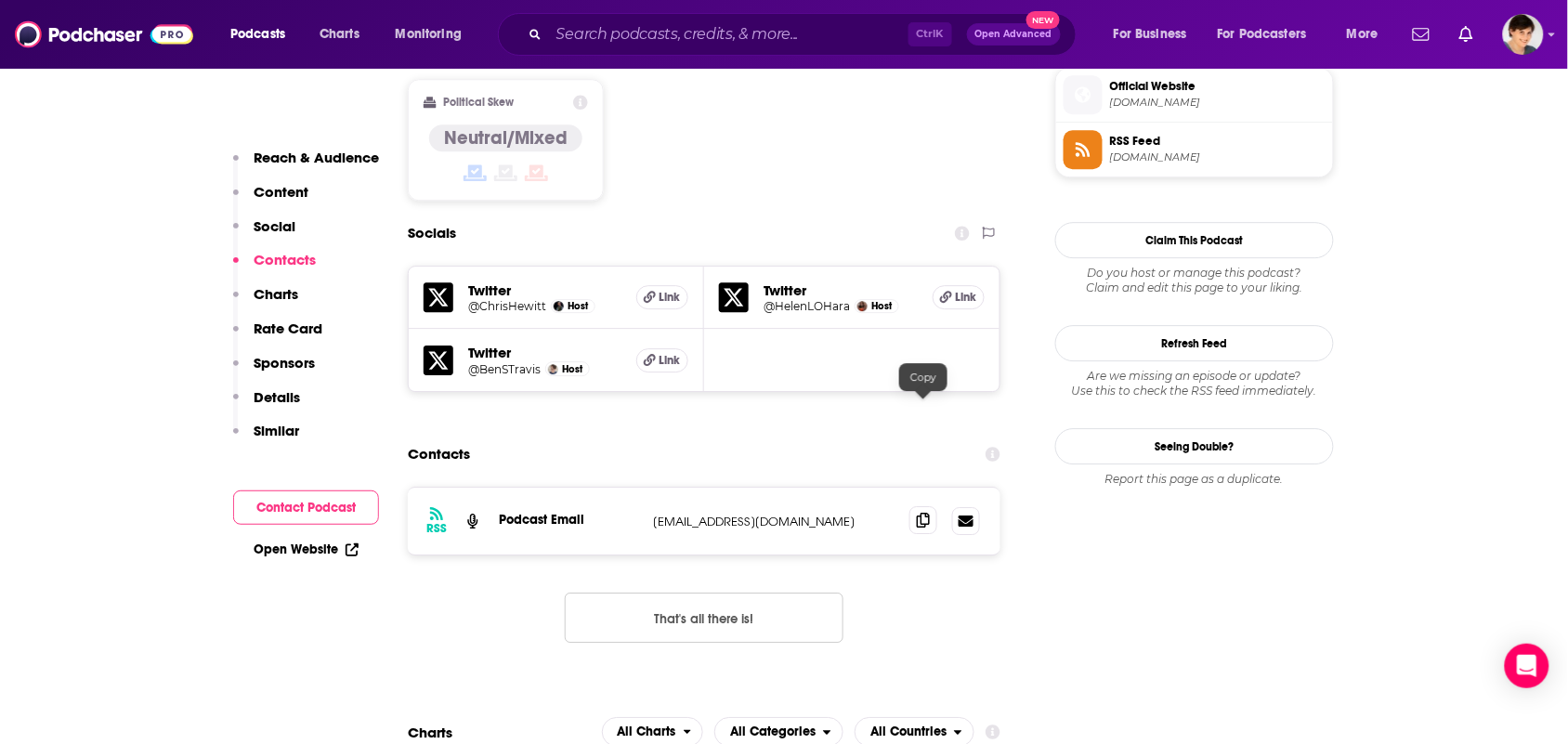
click at [926, 513] on icon at bounding box center [922, 520] width 13 height 15
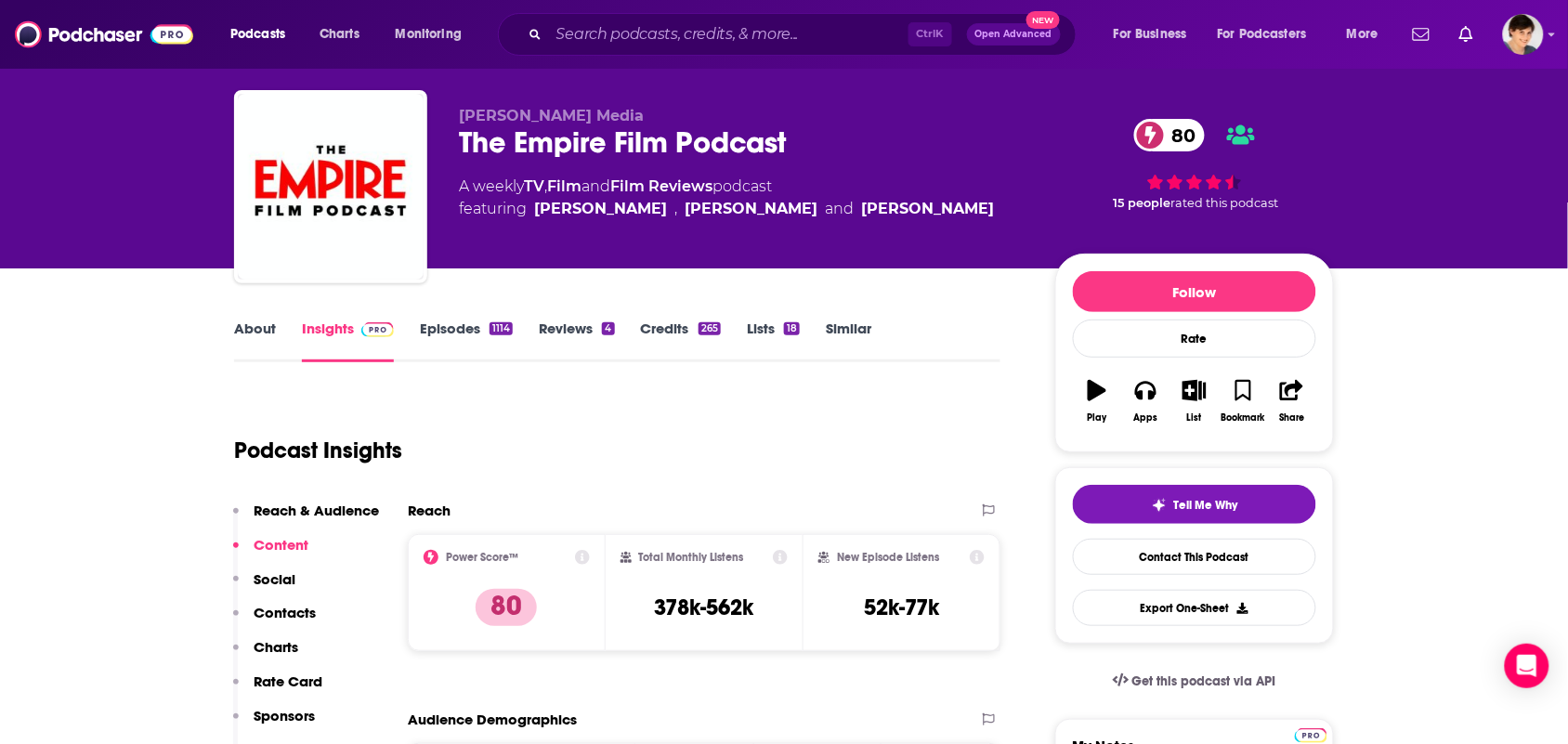
scroll to position [0, 0]
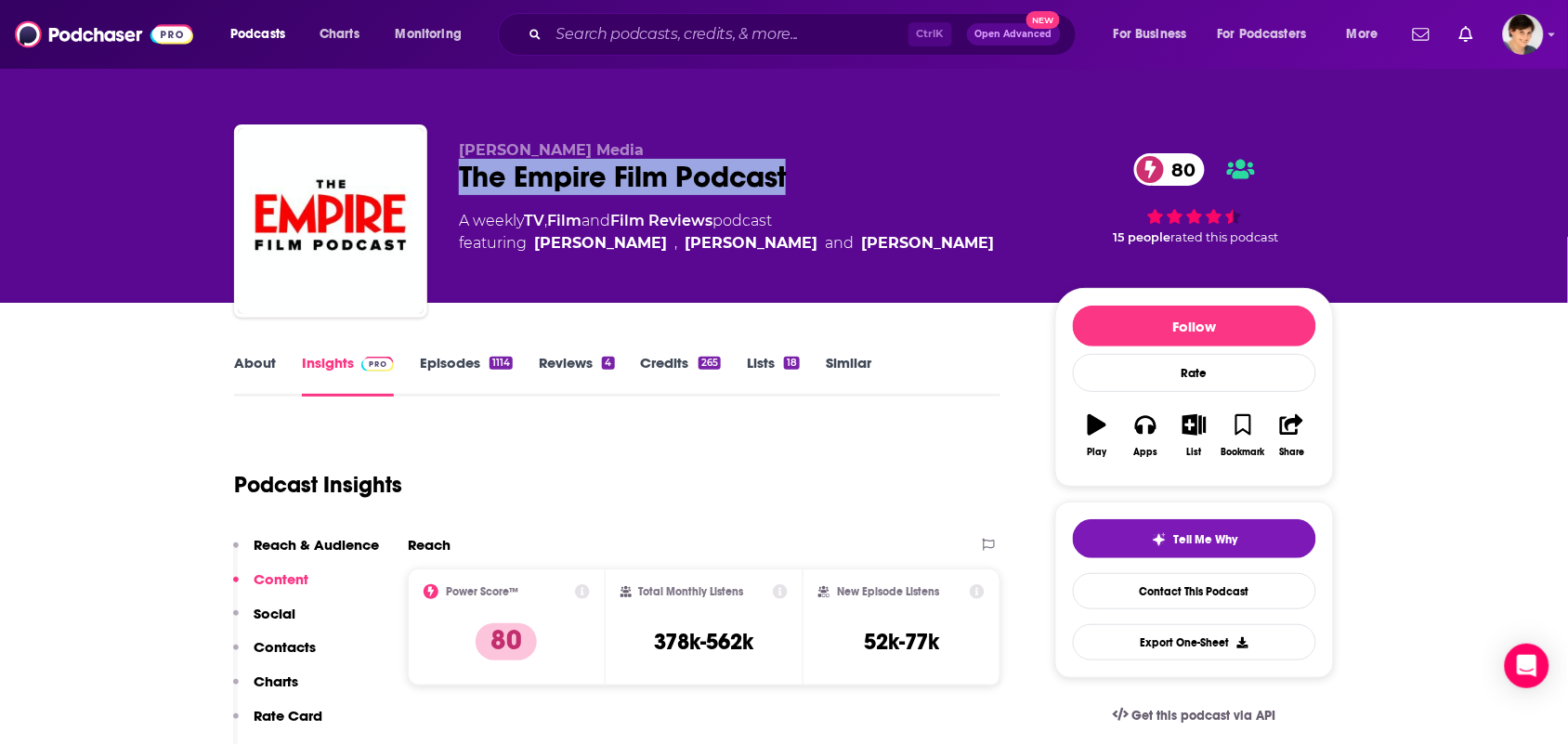
drag, startPoint x: 799, startPoint y: 177, endPoint x: 456, endPoint y: 183, distance: 343.1
click at [456, 183] on div "[PERSON_NAME] Media The Empire Film Podcast 80 A weekly TV , Film and Film Revi…" at bounding box center [784, 224] width 1100 height 200
copy h2 "The Empire Film Podcast"
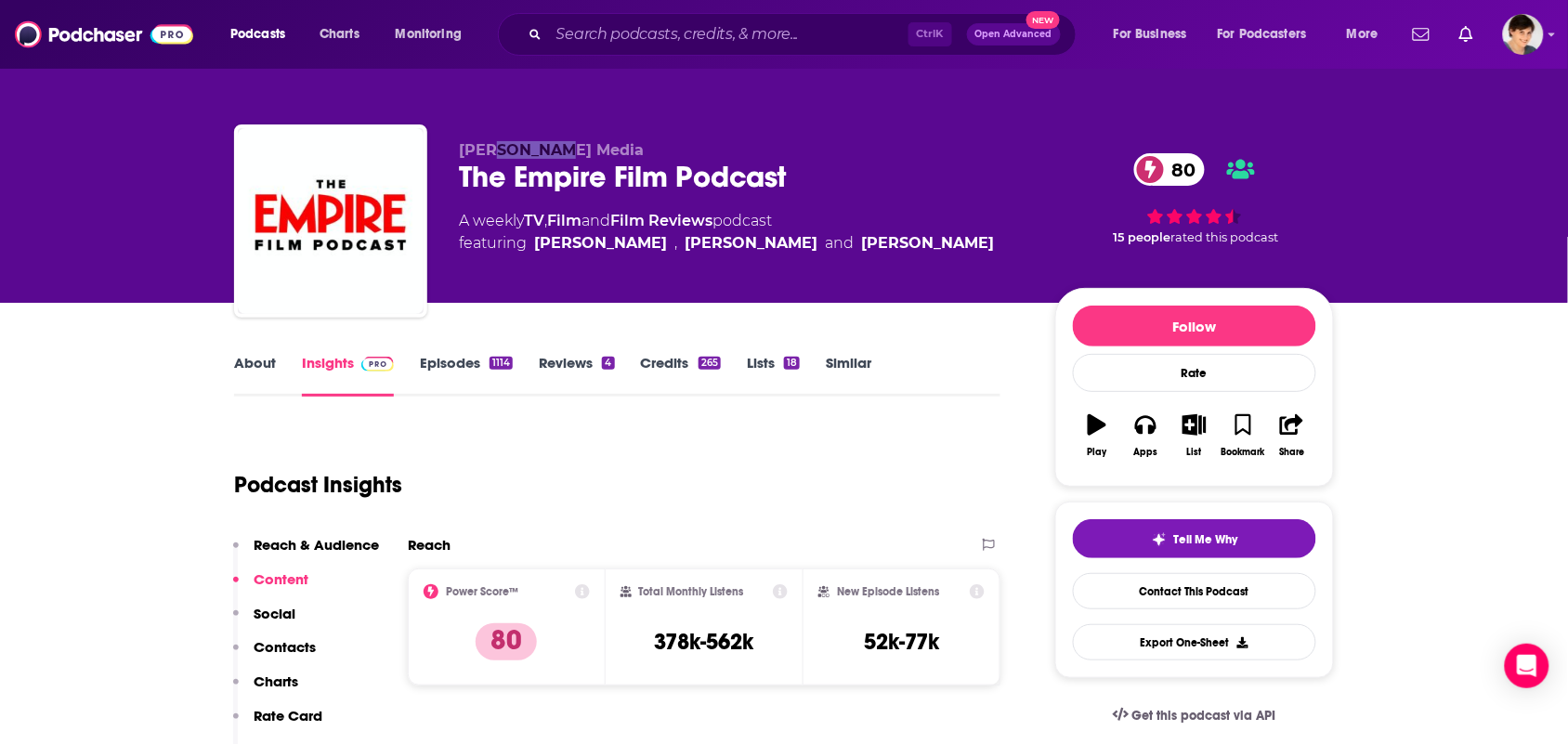
drag, startPoint x: 576, startPoint y: 142, endPoint x: 500, endPoint y: 155, distance: 77.1
click at [500, 155] on p "Bauer Media" at bounding box center [742, 150] width 566 height 18
drag, startPoint x: 729, startPoint y: 327, endPoint x: 776, endPoint y: 277, distance: 68.6
drag, startPoint x: 893, startPoint y: 243, endPoint x: 533, endPoint y: 244, distance: 360.0
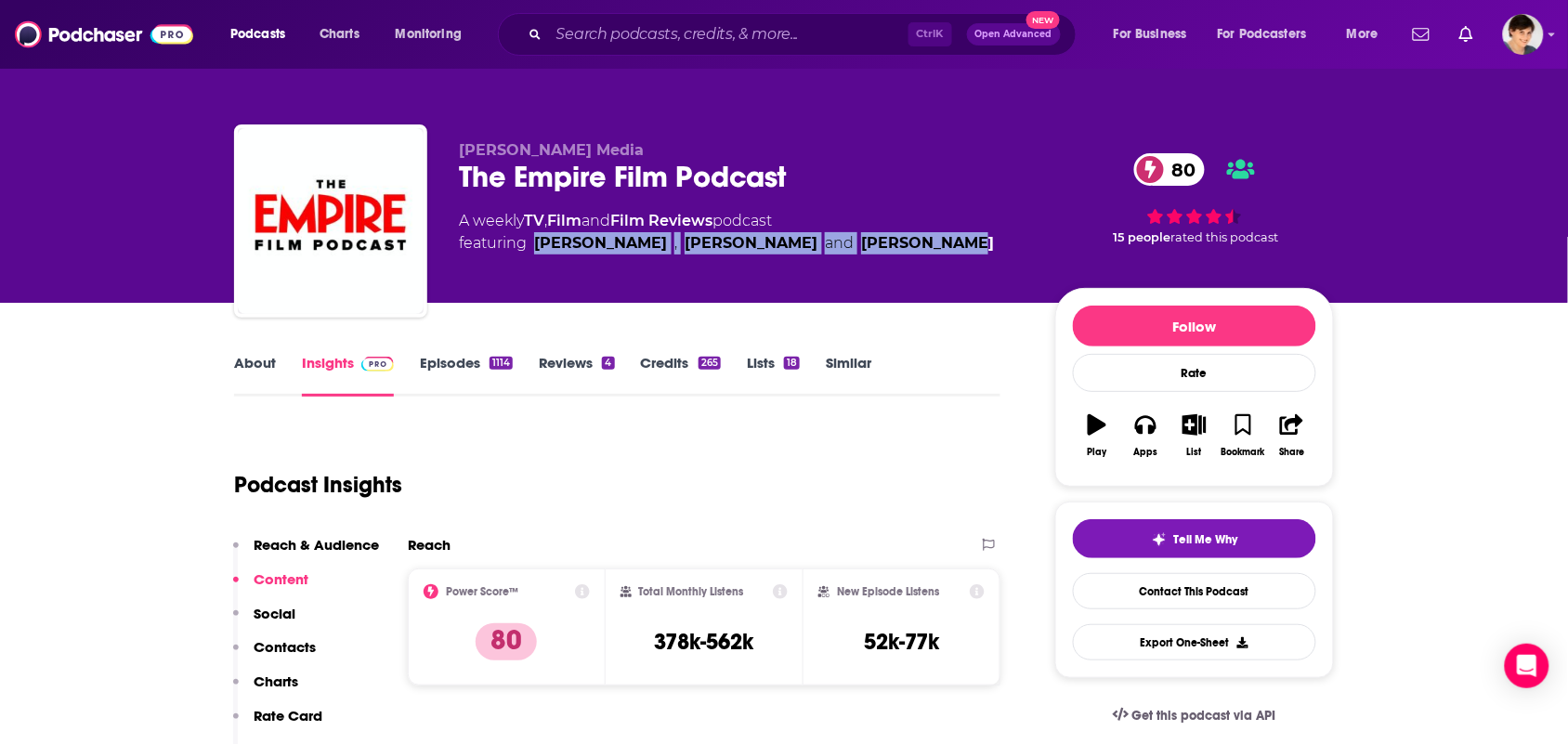
click at [533, 244] on div "A weekly TV , Film and Film Reviews podcast featuring Chris Hewitt , Ben Travis…" at bounding box center [742, 232] width 566 height 45
copy span "Chris Hewitt , Ben Travis and Helen O’Hara"
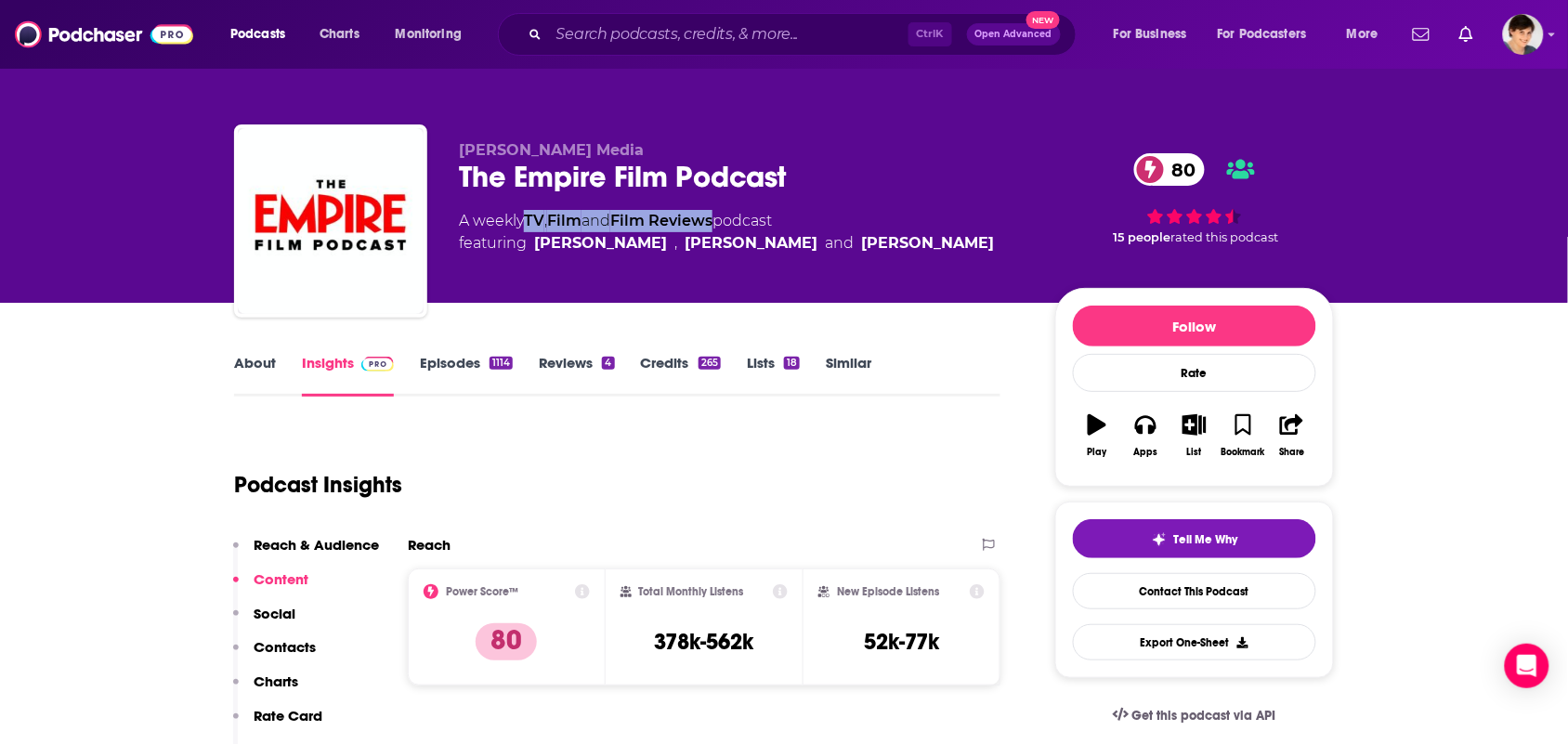
drag, startPoint x: 725, startPoint y: 219, endPoint x: 530, endPoint y: 224, distance: 195.1
click at [530, 224] on div "A weekly TV , Film and Film Reviews podcast featuring Chris Hewitt , Ben Travis…" at bounding box center [726, 232] width 535 height 45
copy div "TV , Film and Film Reviews"
click at [248, 388] on link "About" at bounding box center [255, 375] width 42 height 43
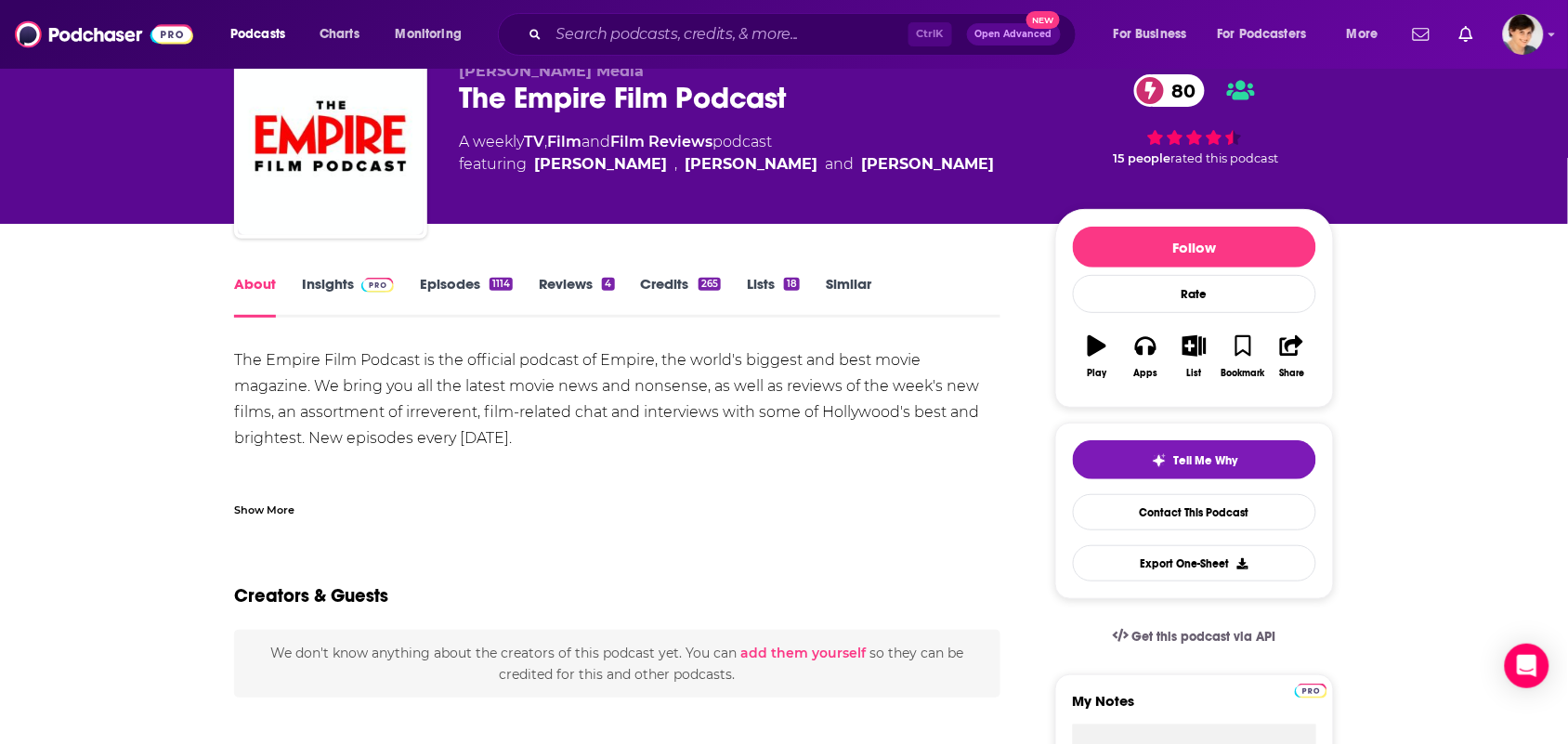
scroll to position [116, 0]
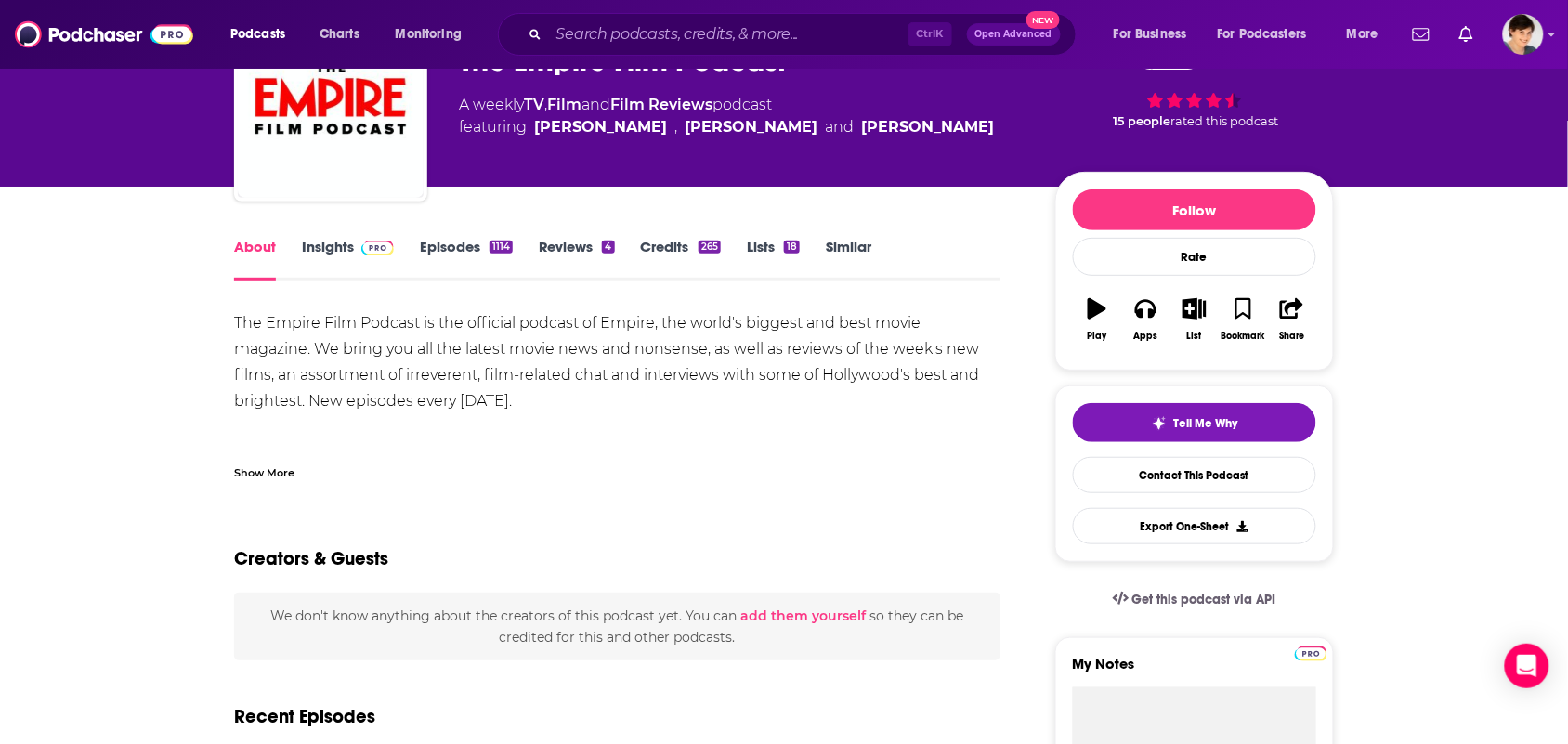
click at [291, 469] on div "Show More" at bounding box center [264, 471] width 60 height 18
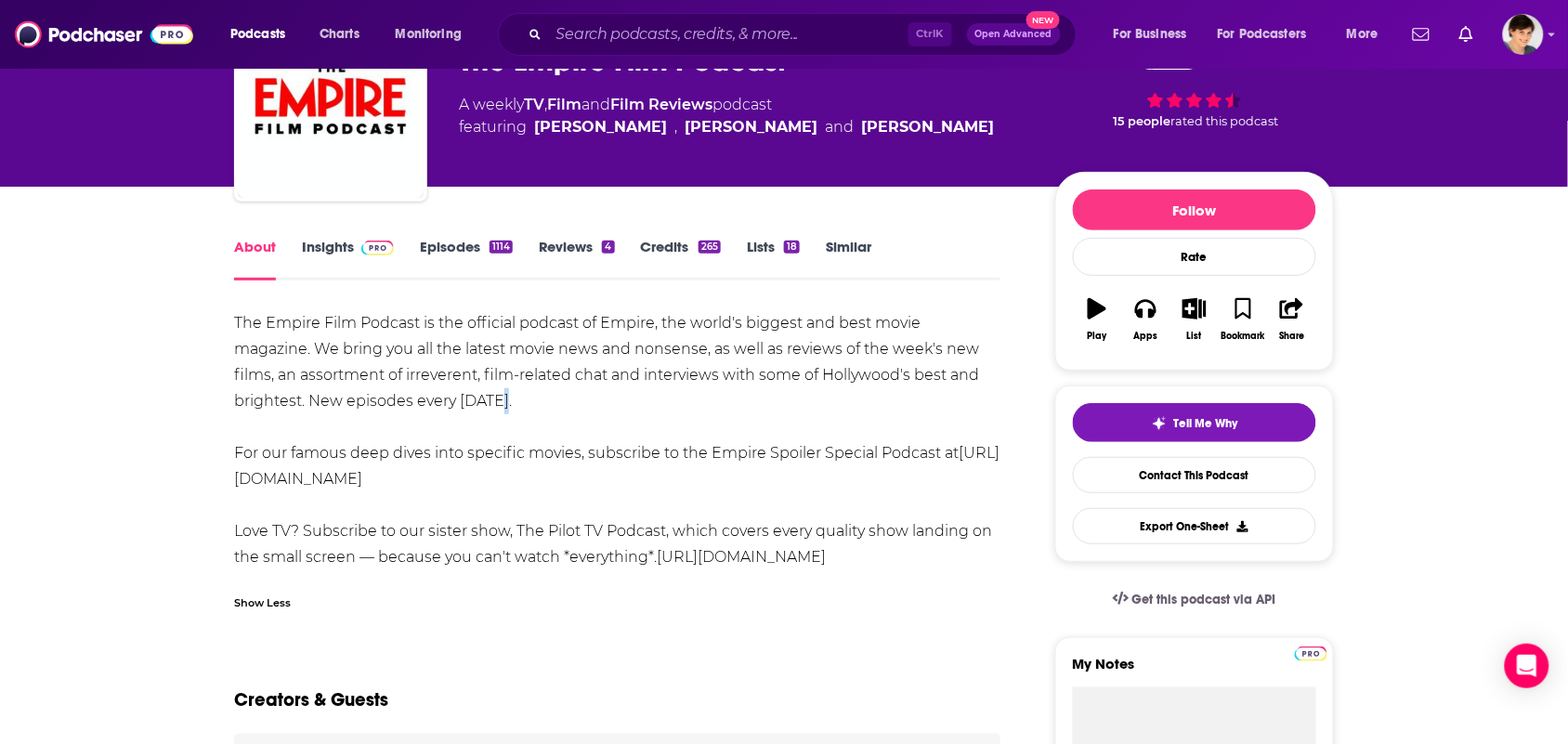
drag, startPoint x: 428, startPoint y: 398, endPoint x: 422, endPoint y: 409, distance: 12.5
click at [422, 409] on div "The Empire Film Podcast is the official podcast of Empire, the world's biggest …" at bounding box center [617, 440] width 767 height 260
click at [446, 390] on div "The Empire Film Podcast is the official podcast of Empire, the world's biggest …" at bounding box center [617, 440] width 767 height 260
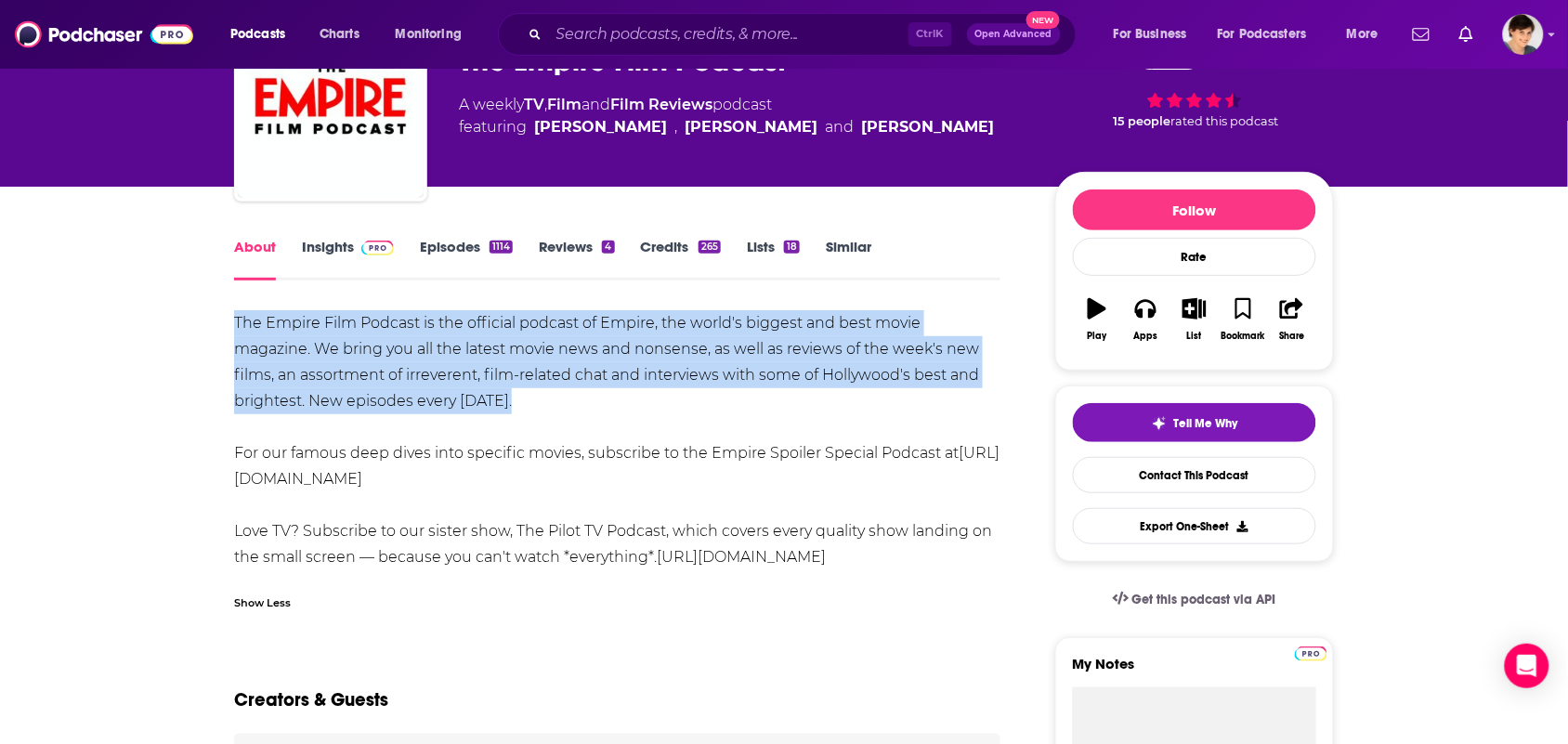
drag, startPoint x: 452, startPoint y: 402, endPoint x: 192, endPoint y: 322, distance: 272.0
copy div "The Empire Film Podcast is the official podcast of Empire, the world's biggest …"
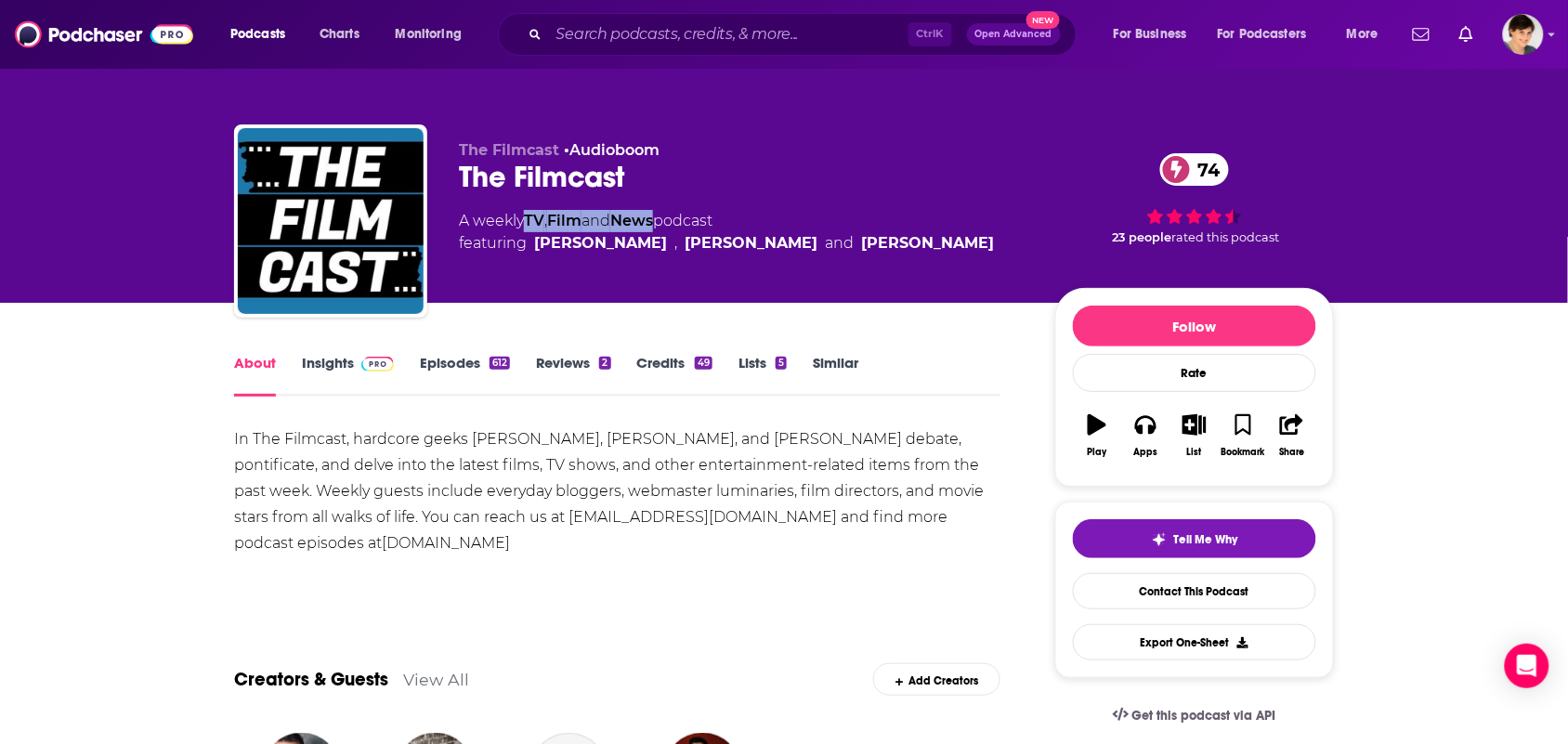
drag, startPoint x: 665, startPoint y: 221, endPoint x: 527, endPoint y: 207, distance: 138.7
click at [527, 207] on div "The Filmcast • Audioboom The Filmcast 74 A weekly TV , Film and News podcast fe…" at bounding box center [742, 215] width 566 height 149
copy div "TV , Film and News"
click at [337, 365] on link "Insights" at bounding box center [347, 375] width 92 height 43
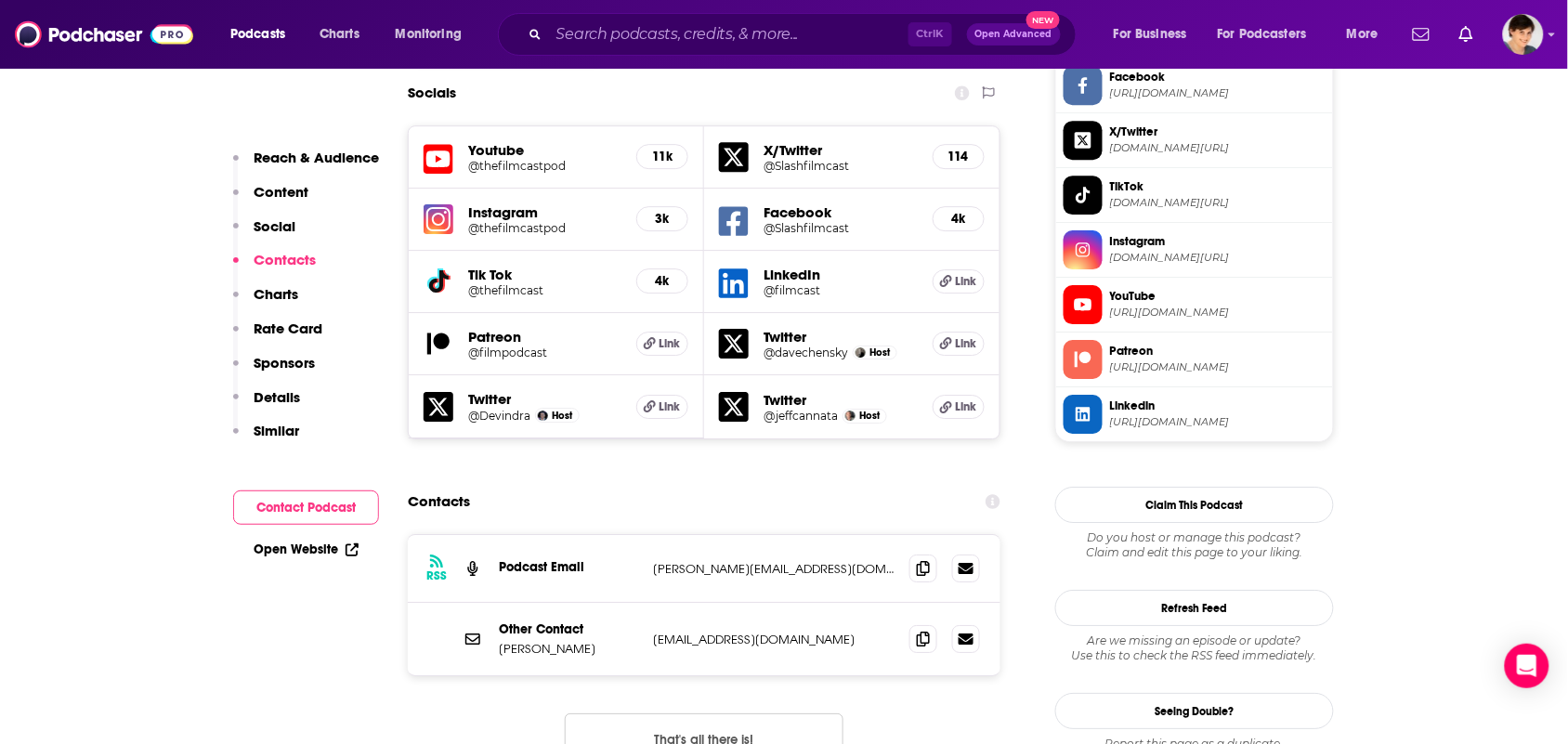
scroll to position [1626, 0]
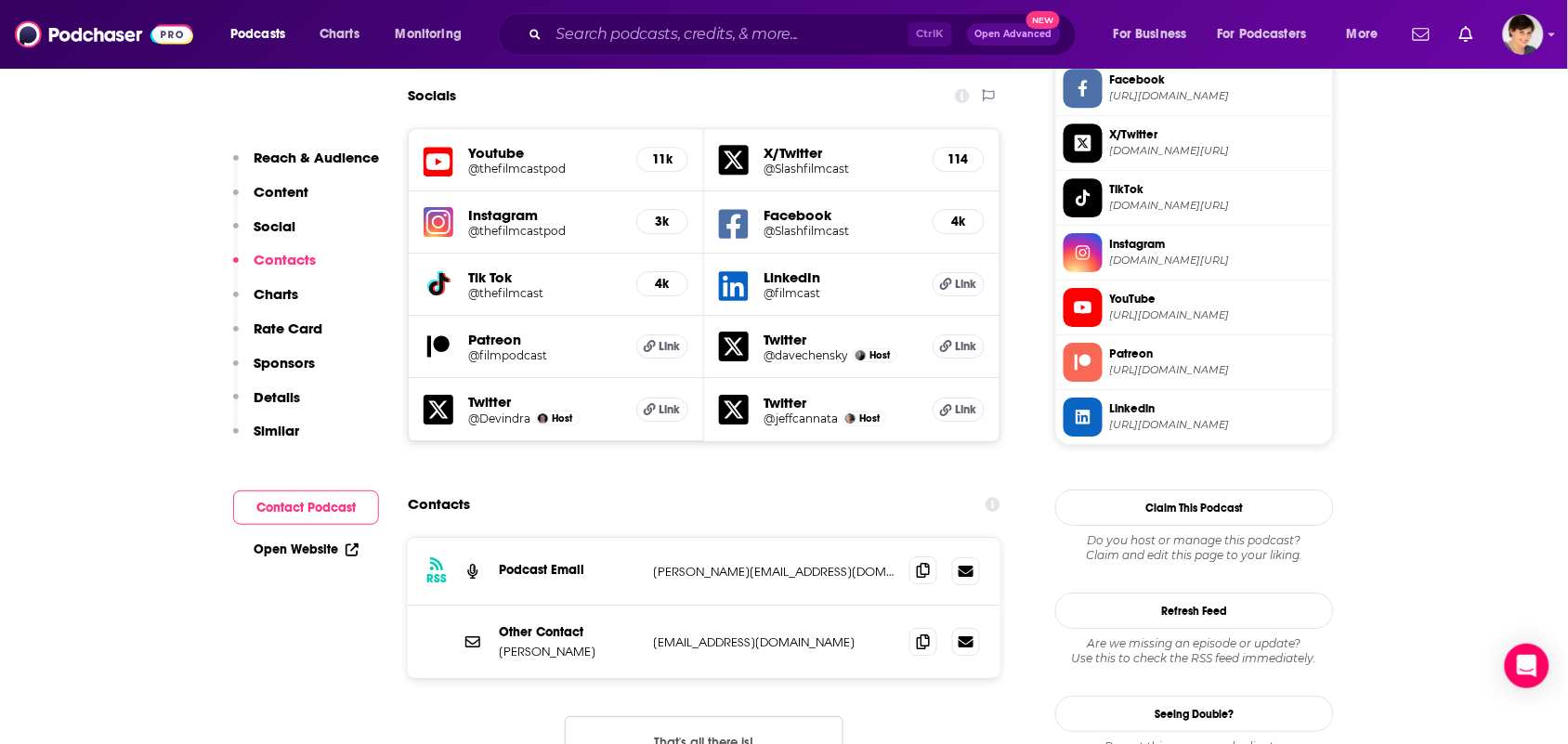
click at [912, 557] on span at bounding box center [923, 570] width 28 height 28
click at [919, 562] on icon at bounding box center [922, 569] width 13 height 15
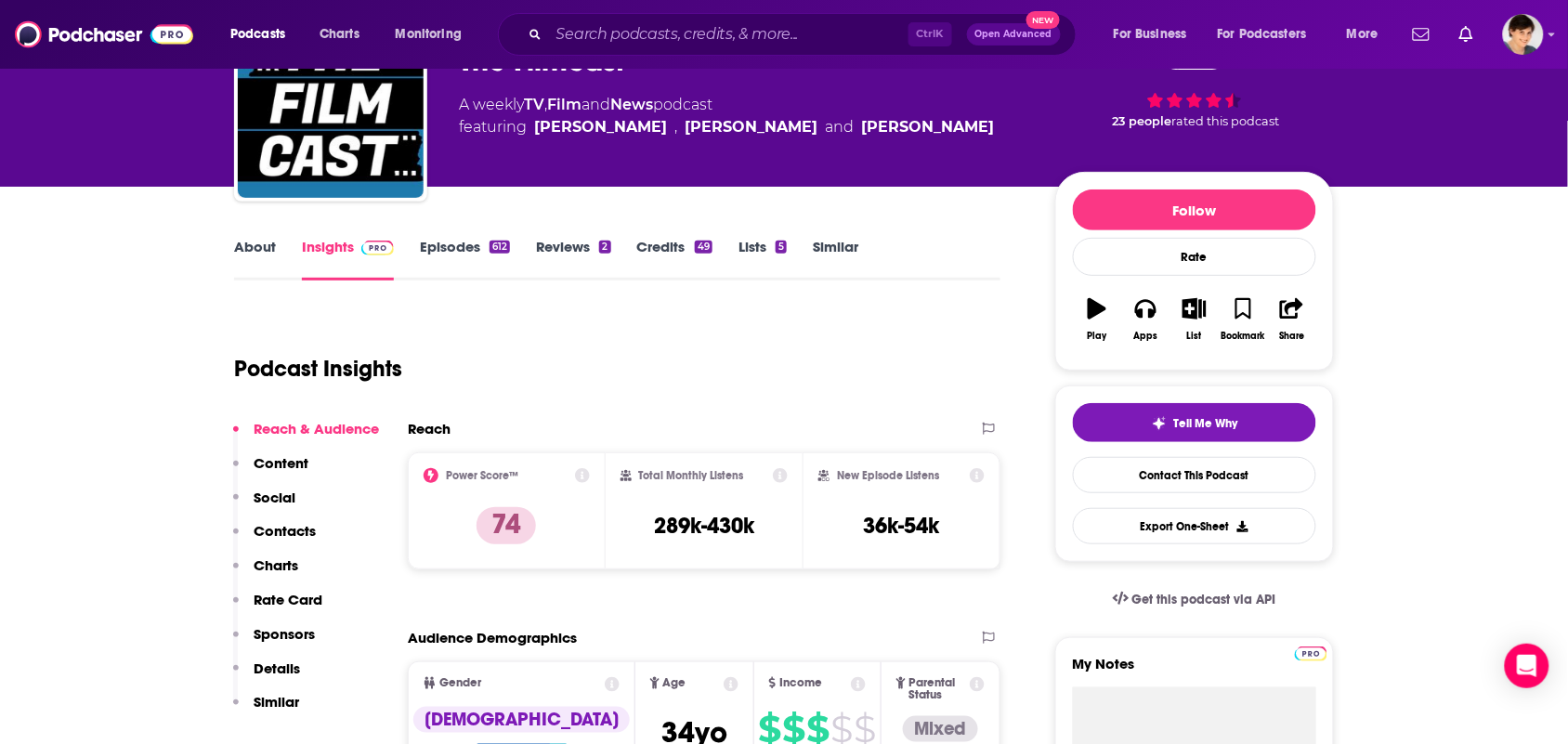
scroll to position [0, 0]
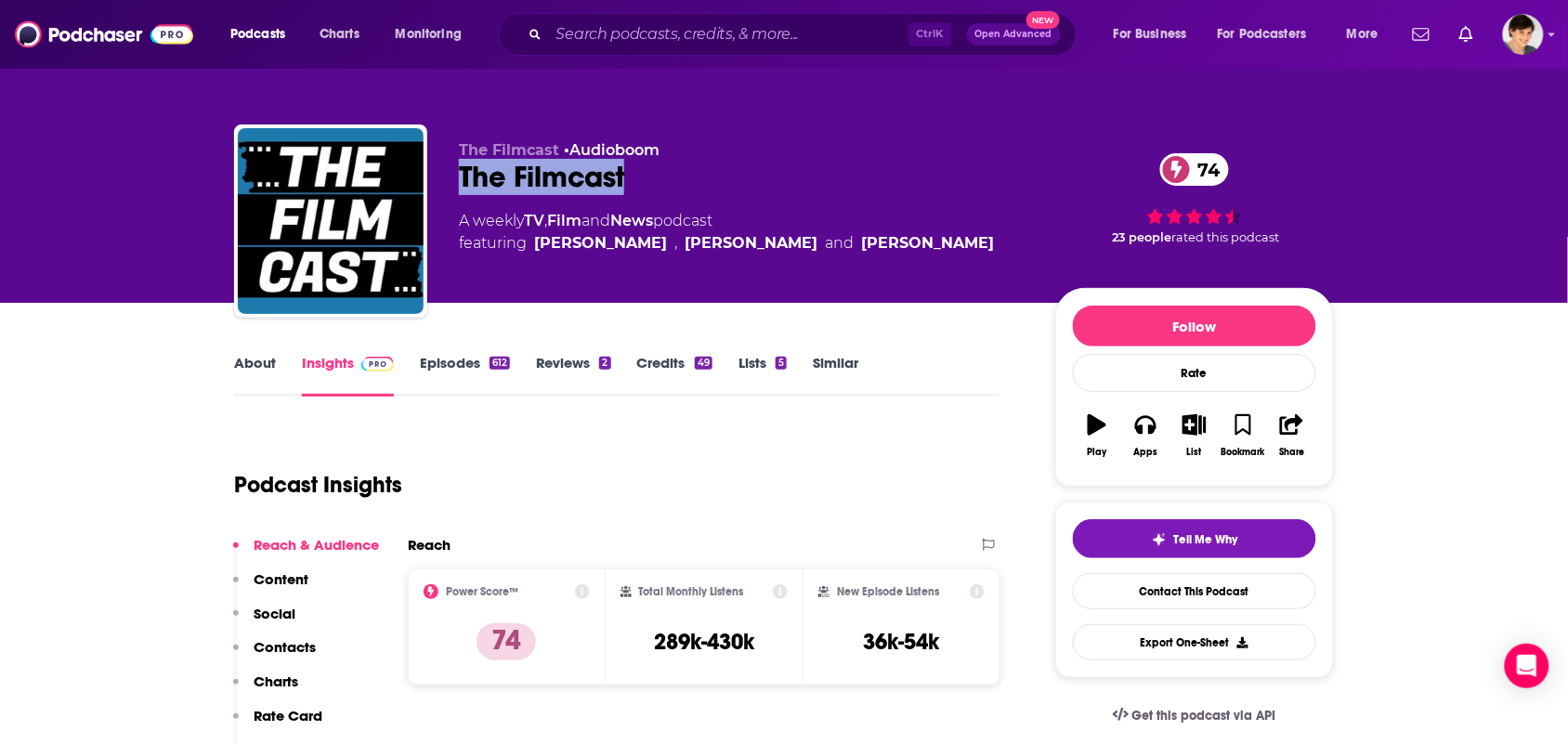
drag, startPoint x: 638, startPoint y: 174, endPoint x: 442, endPoint y: 178, distance: 196.0
click at [442, 178] on div "The Filmcast • Audioboom The Filmcast 74 A weekly TV , Film and News podcast fe…" at bounding box center [784, 224] width 1100 height 200
copy h2 "The Filmcast"
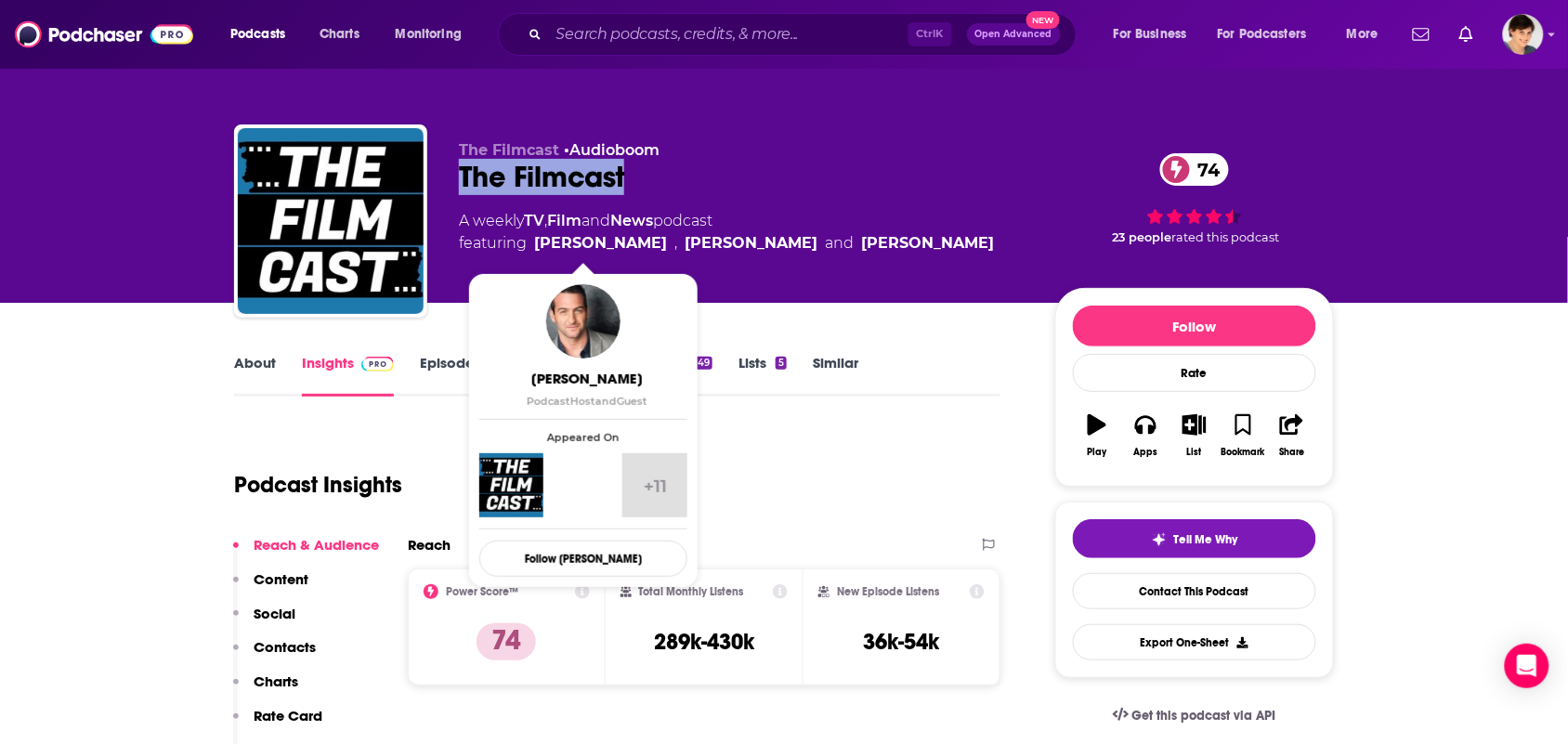
drag, startPoint x: 945, startPoint y: 246, endPoint x: 536, endPoint y: 240, distance: 409.0
click at [536, 240] on div "A weekly TV , Film and News podcast featuring Jeff Cannata , David Chen and Dev…" at bounding box center [742, 232] width 566 height 45
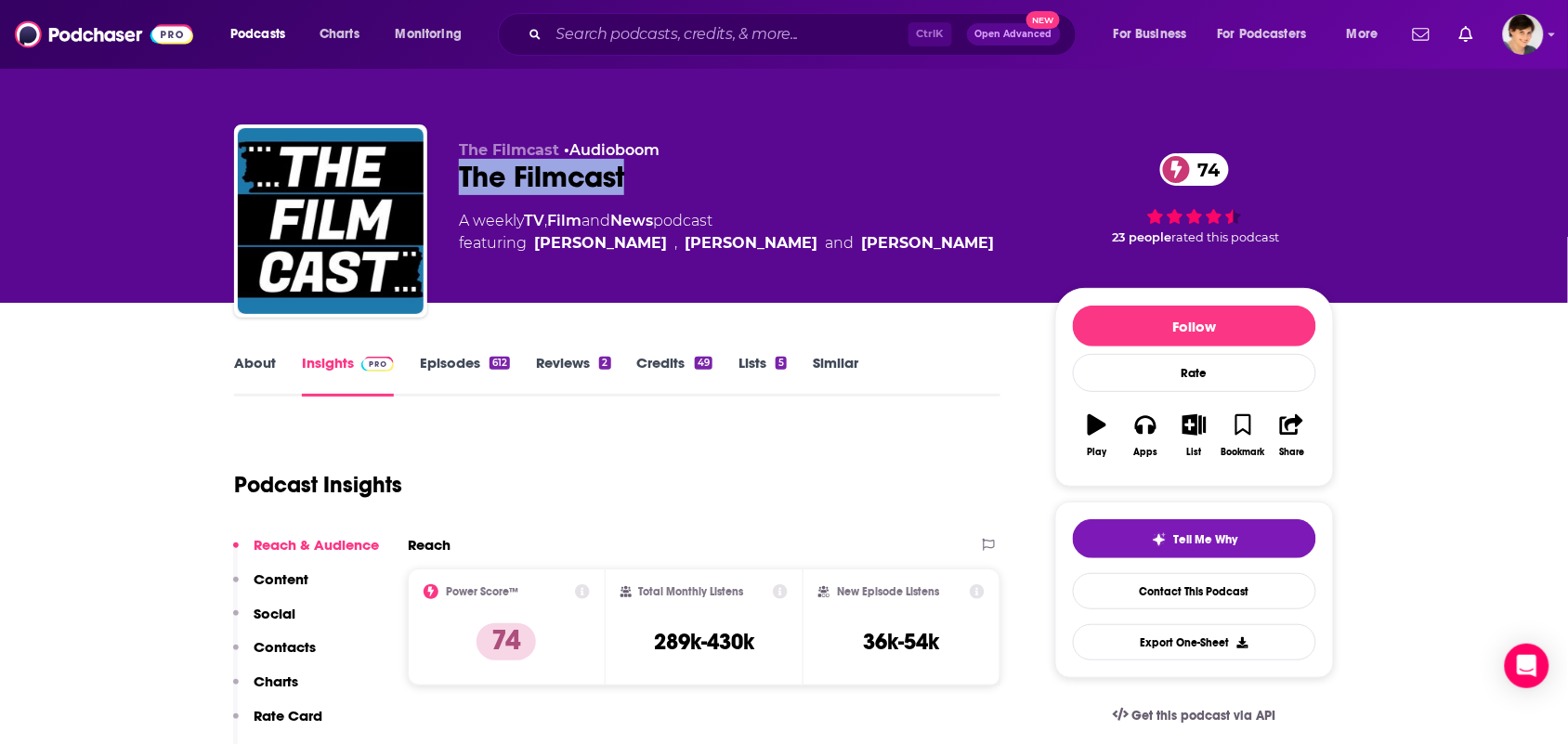
copy span "Jeff Cannata , David Chen and Devindra Hardawar"
drag, startPoint x: 669, startPoint y: 225, endPoint x: 530, endPoint y: 218, distance: 139.2
click at [530, 218] on div "A weekly TV , Film and News podcast featuring Jeff Cannata , David Chen and Dev…" at bounding box center [726, 232] width 535 height 45
copy div "TV , Film and News"
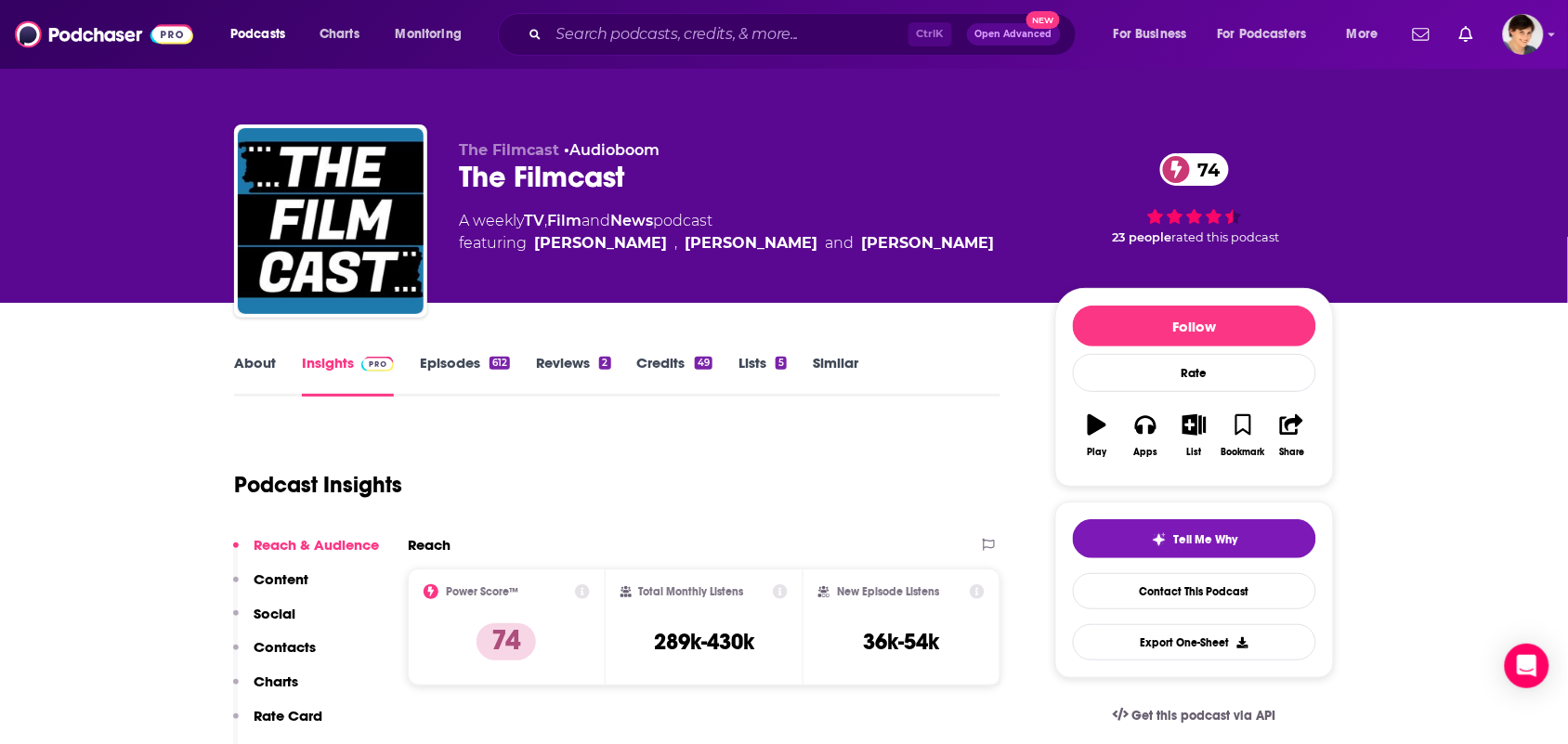
click at [260, 365] on link "About" at bounding box center [255, 375] width 42 height 43
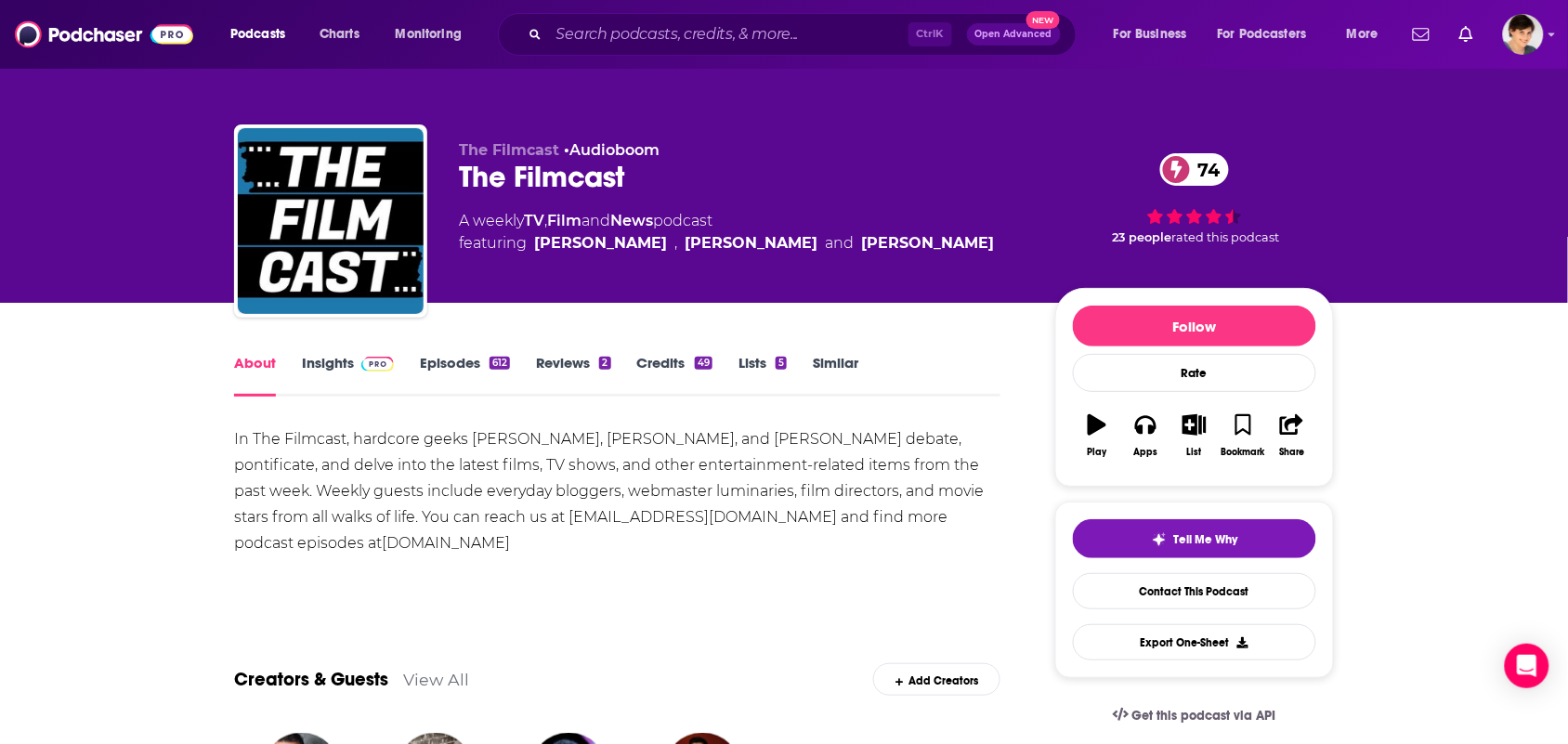
scroll to position [232, 0]
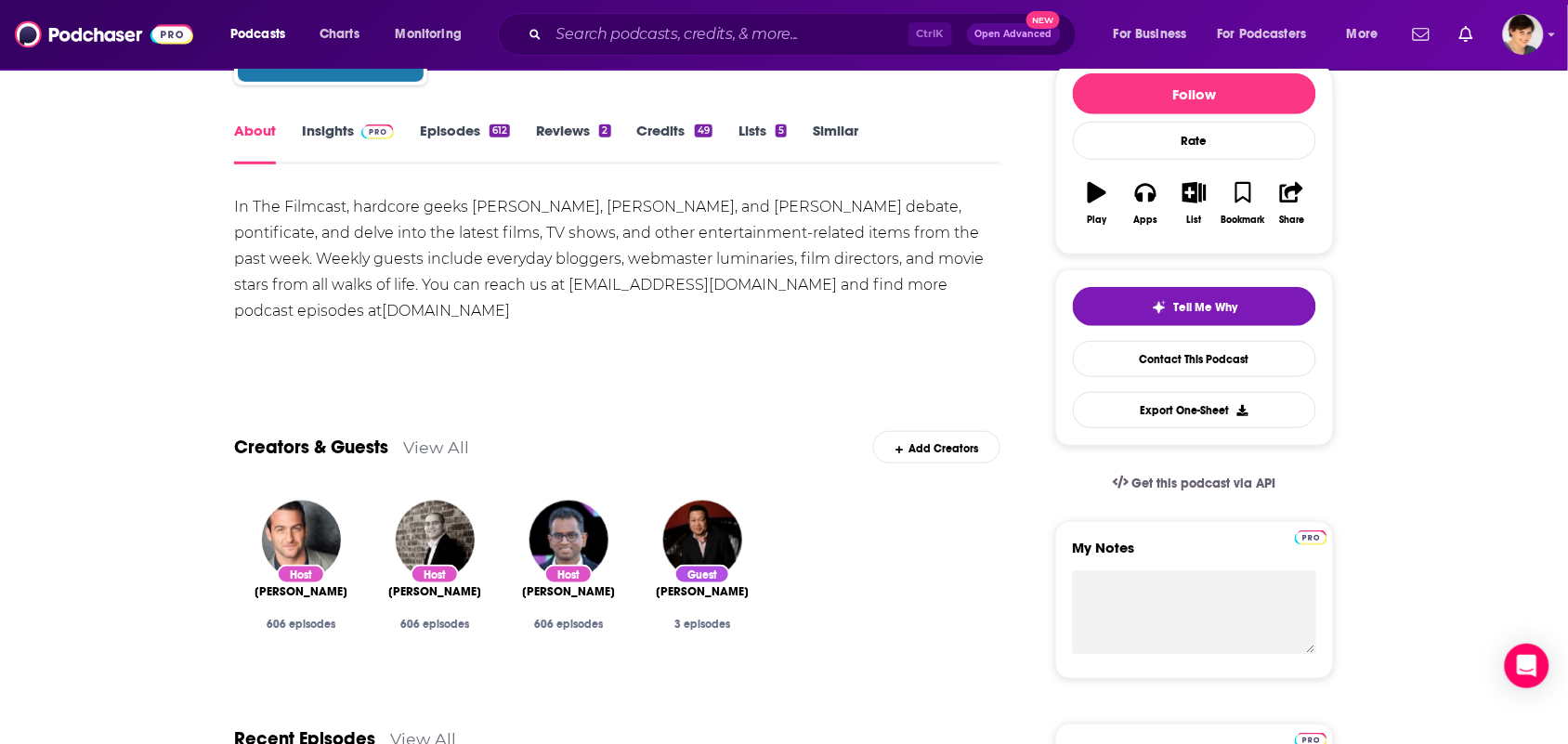
drag, startPoint x: 404, startPoint y: 315, endPoint x: 200, endPoint y: 199, distance: 234.7
copy div "In The Filmcast, hardcore geeks David Chen, Devindra Hardawar, and Jeff Cannata…"
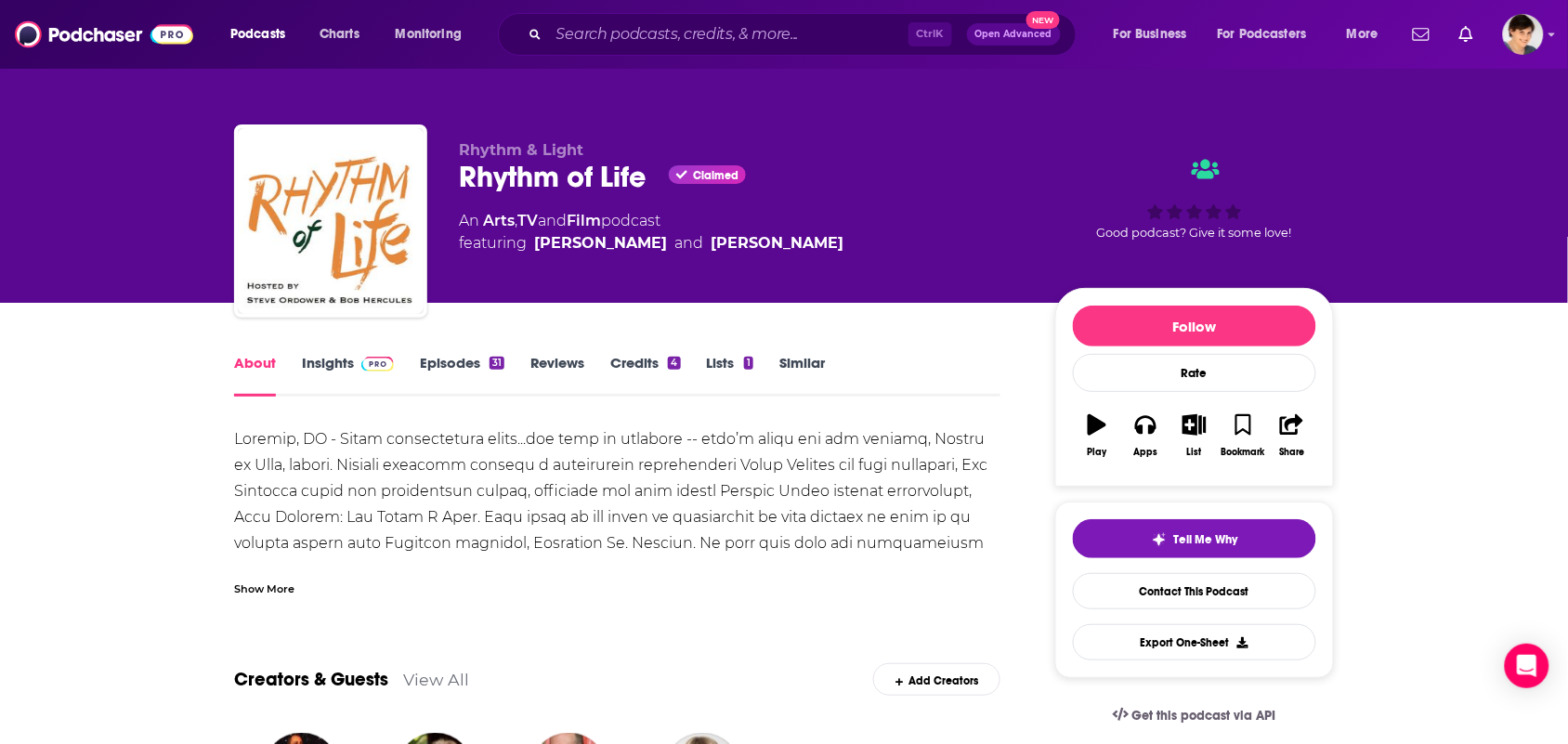
click at [295, 565] on div "Show More" at bounding box center [617, 581] width 767 height 32
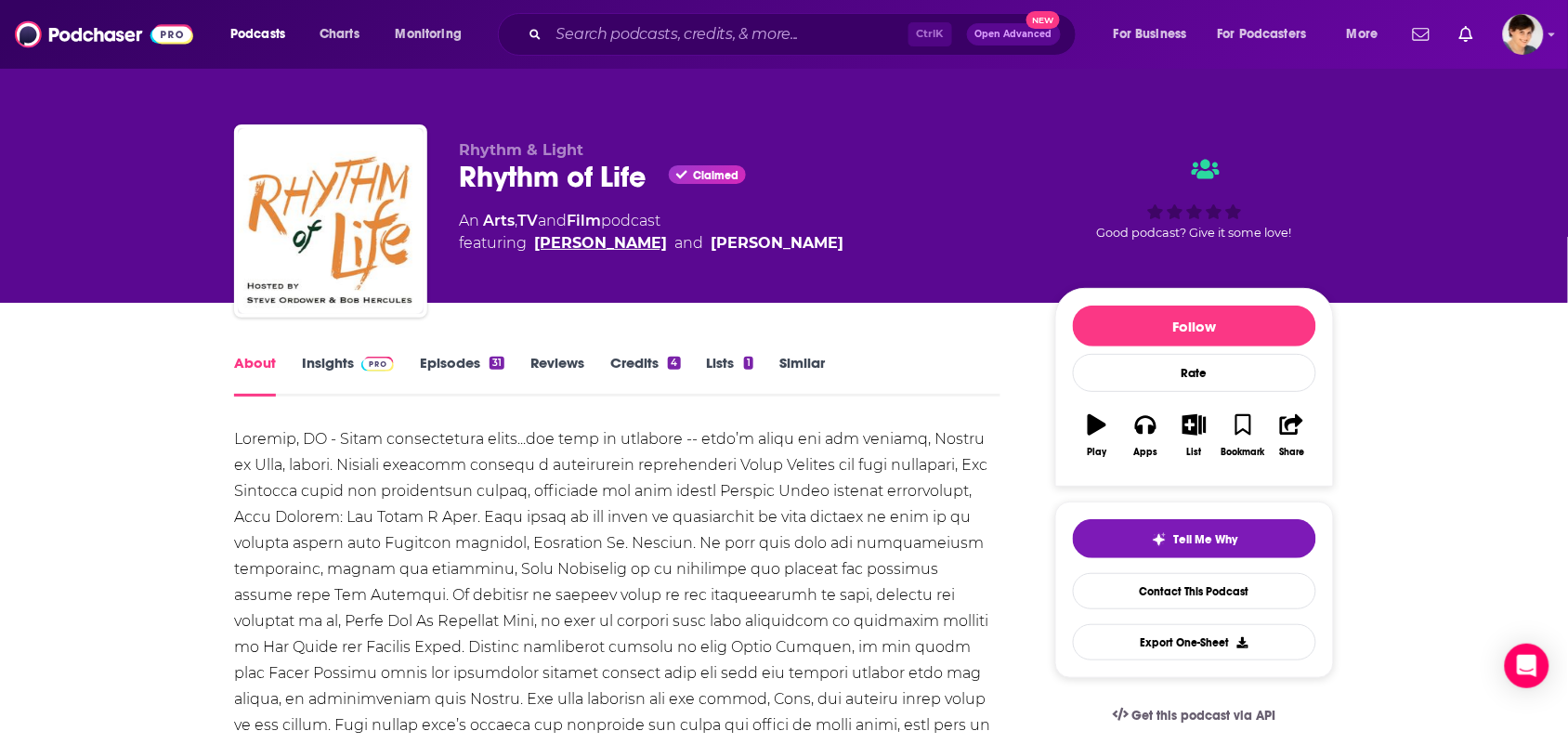
click at [614, 232] on link "Steve Ordower" at bounding box center [600, 243] width 133 height 22
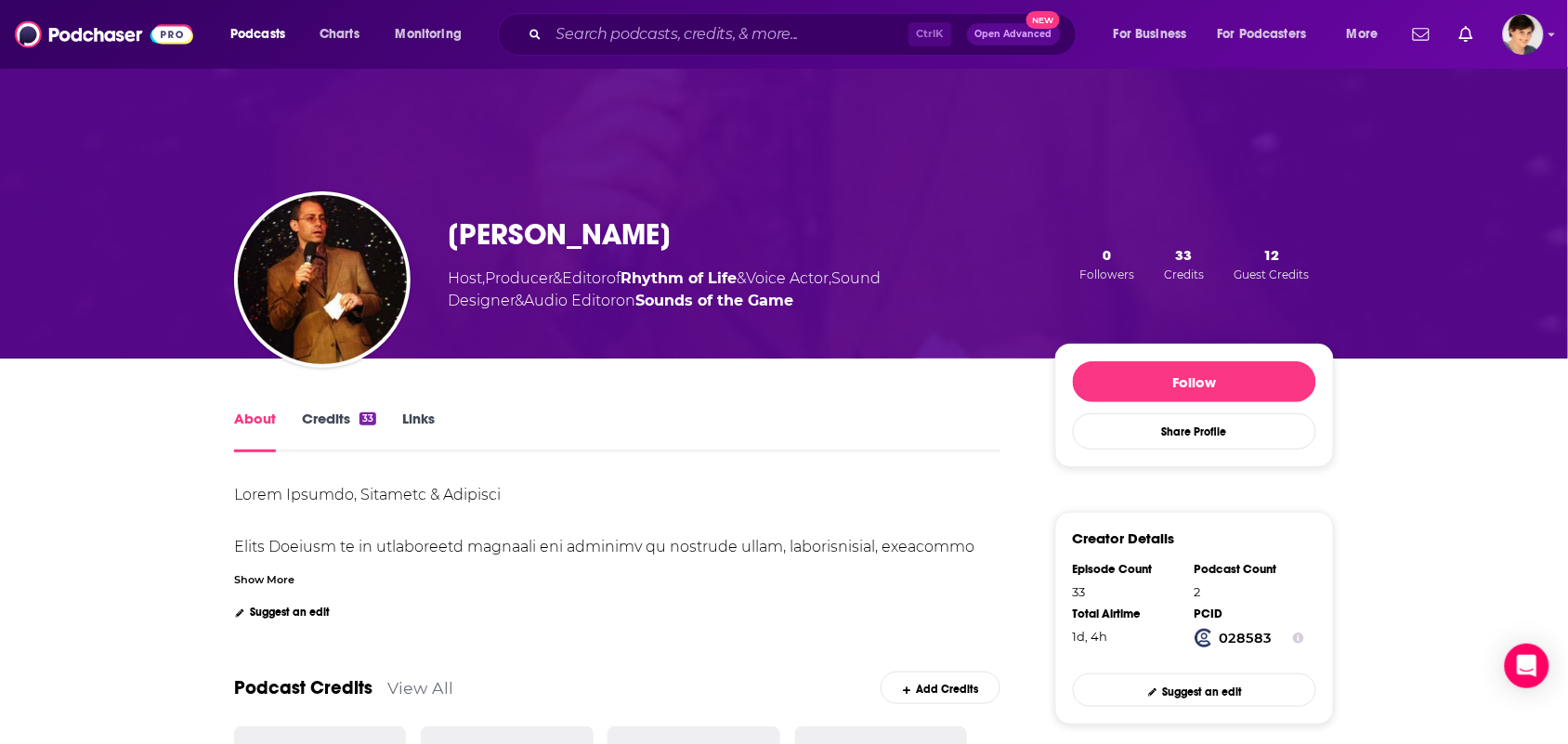
click at [281, 576] on div "Show More" at bounding box center [264, 578] width 60 height 18
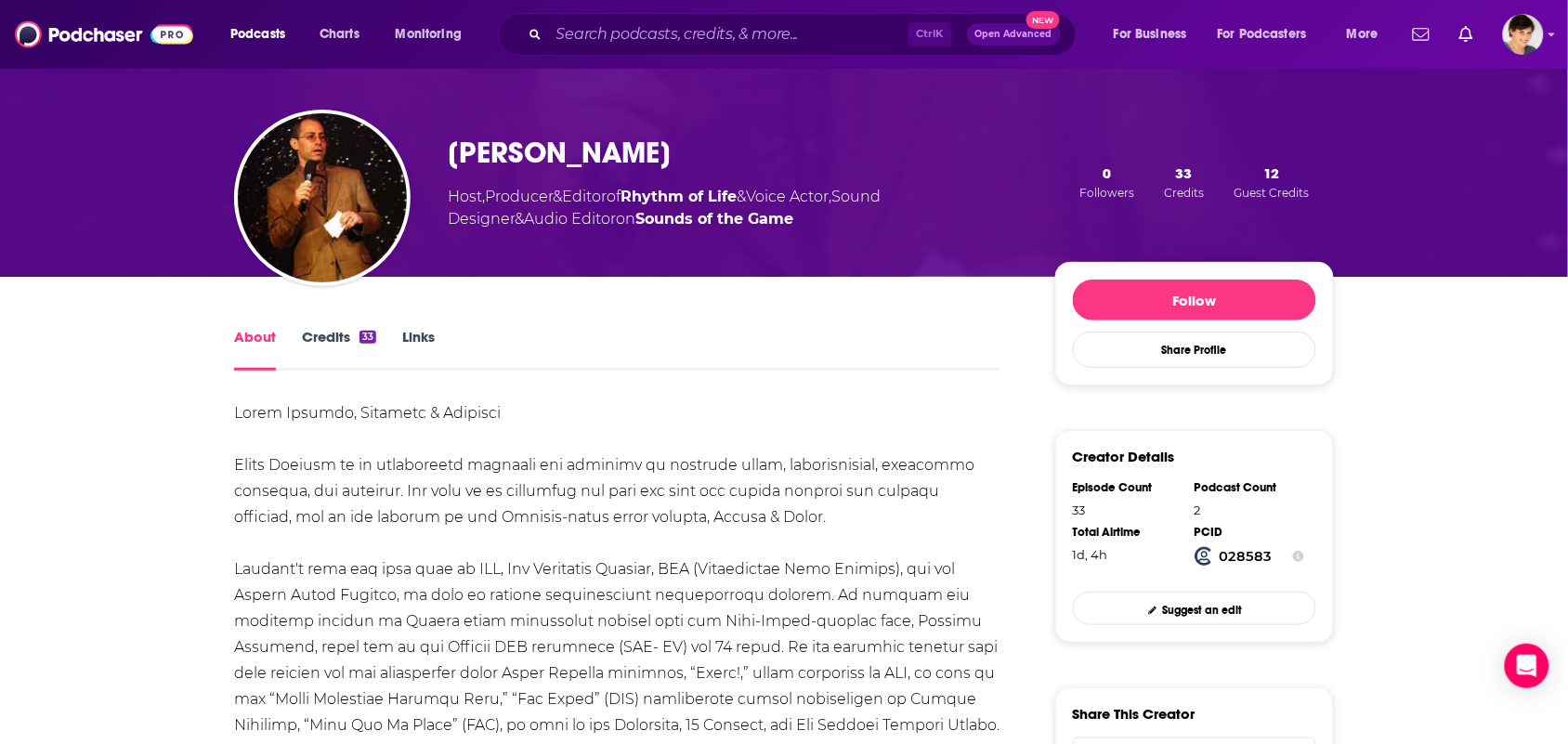
scroll to position [116, 0]
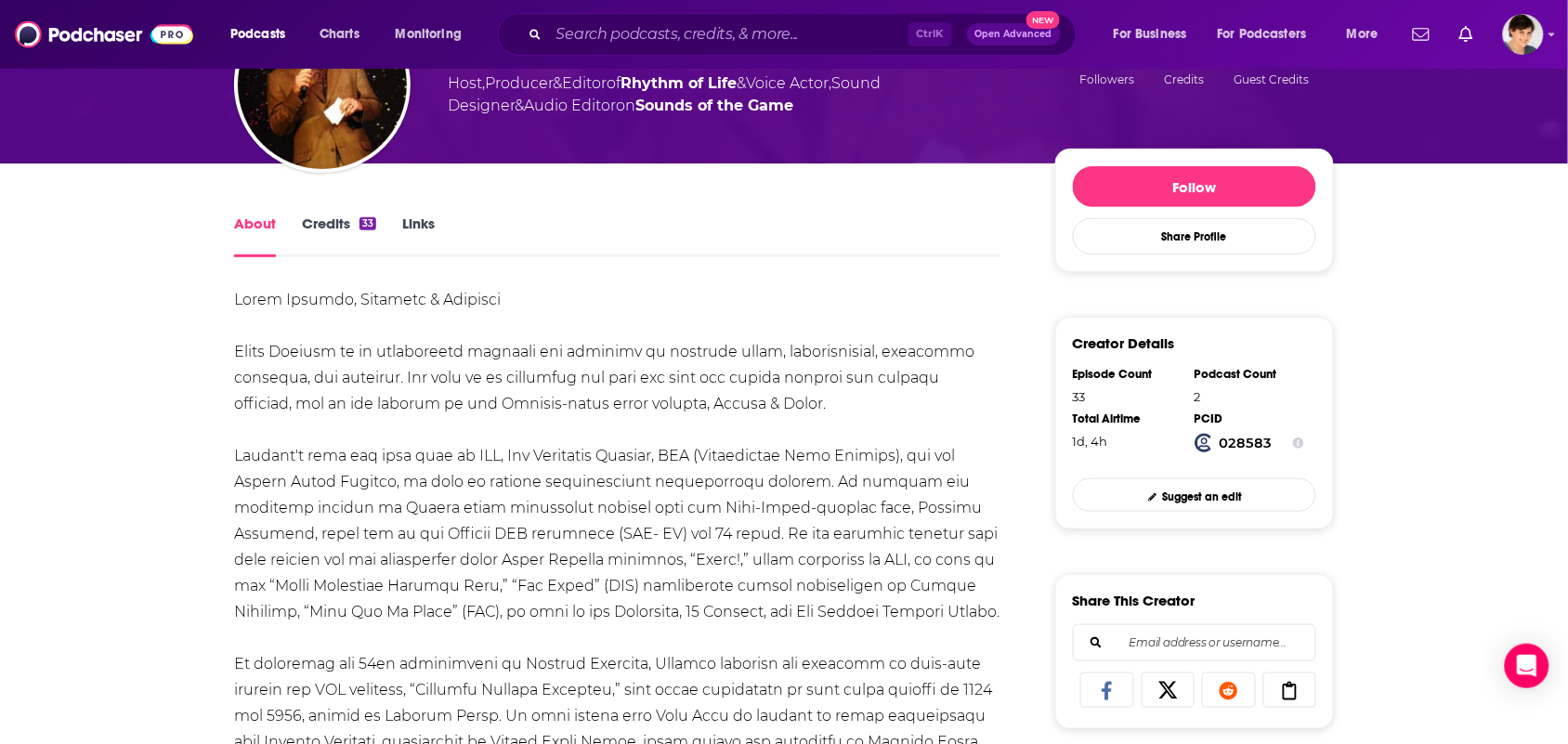
scroll to position [232, 0]
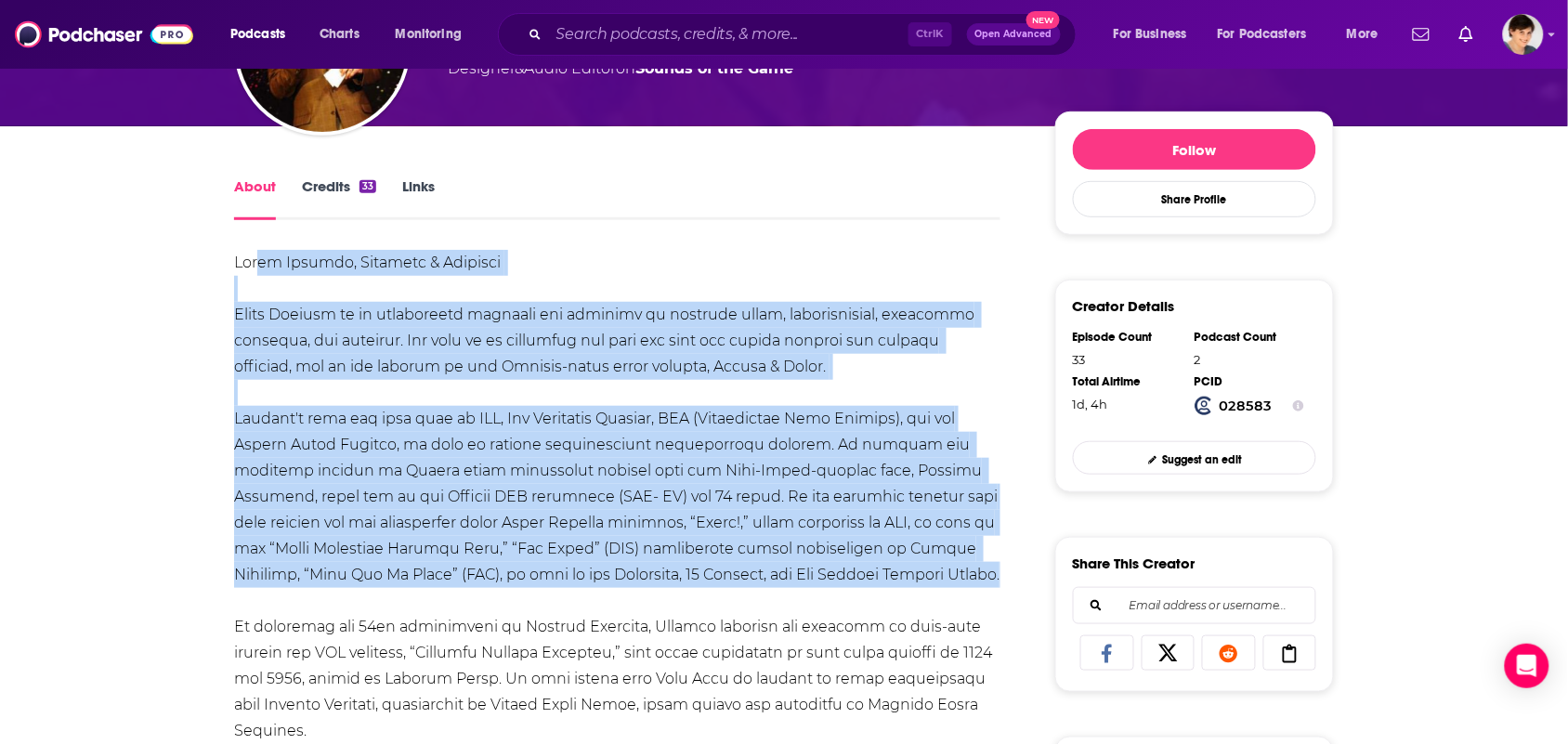
drag, startPoint x: 935, startPoint y: 576, endPoint x: 260, endPoint y: 272, distance: 740.3
click at [260, 272] on div at bounding box center [617, 691] width 767 height 884
drag, startPoint x: 229, startPoint y: 263, endPoint x: 939, endPoint y: 571, distance: 773.9
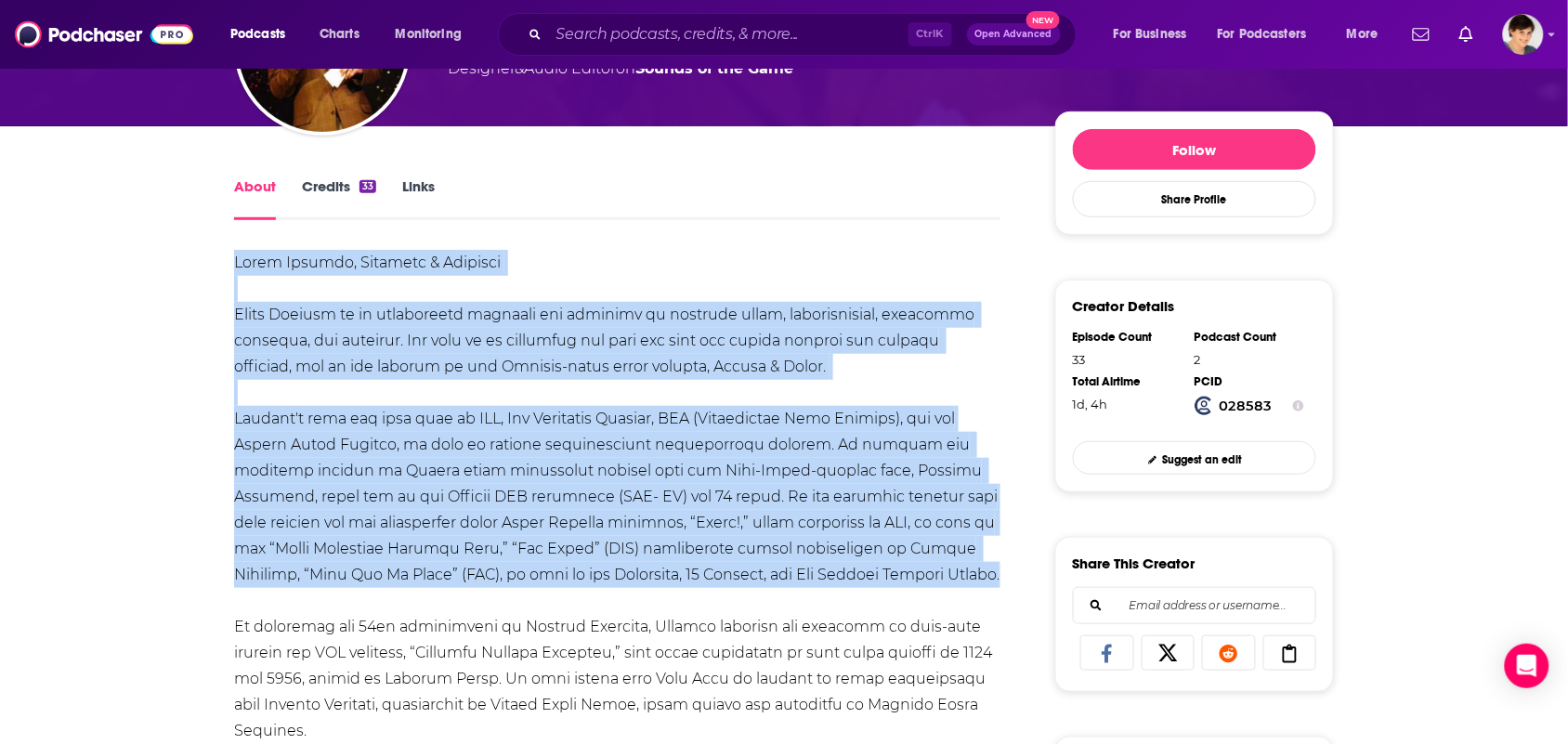
copy div "Steve Ordower, Director & Producer Steve Ordower is an independent producer and…"
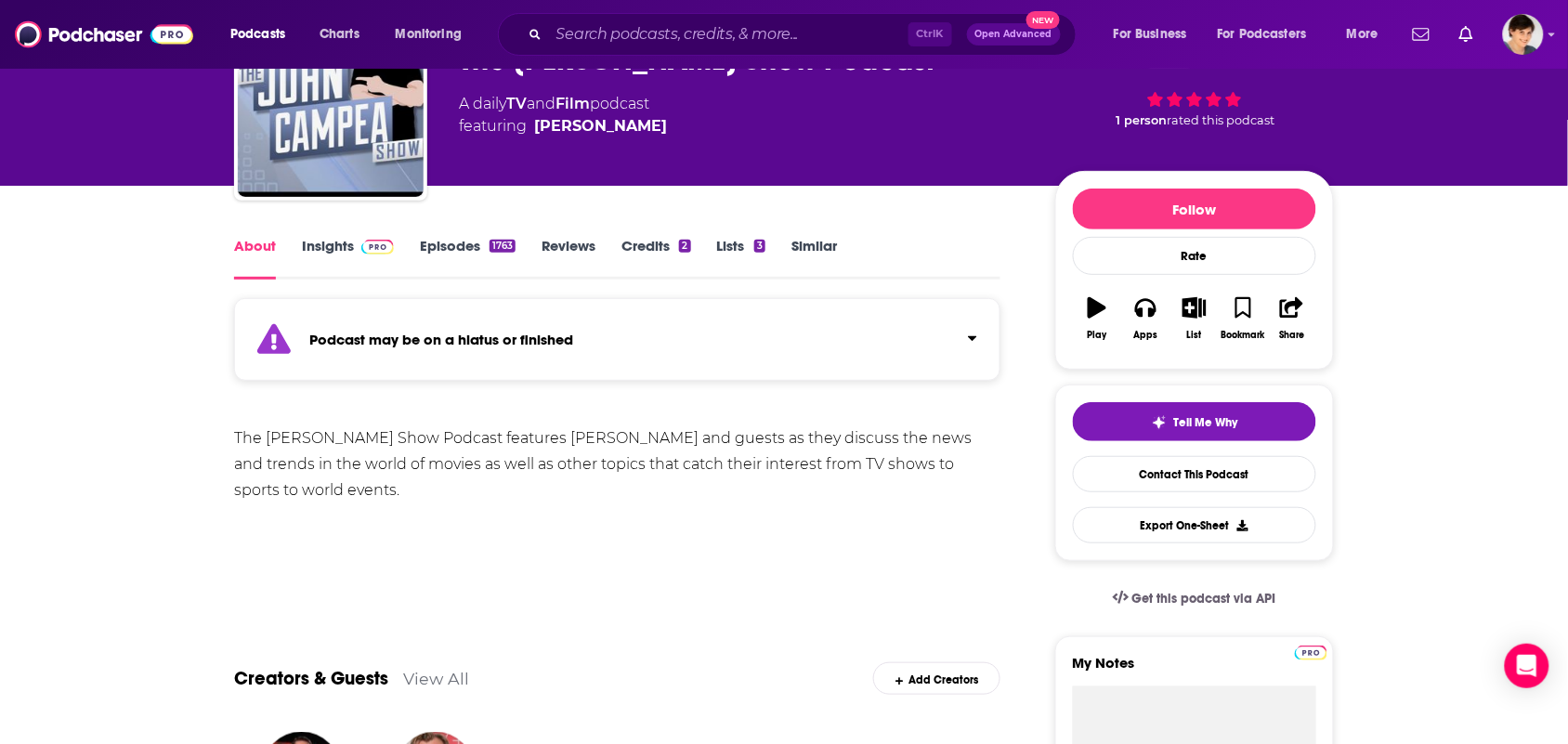
scroll to position [116, 0]
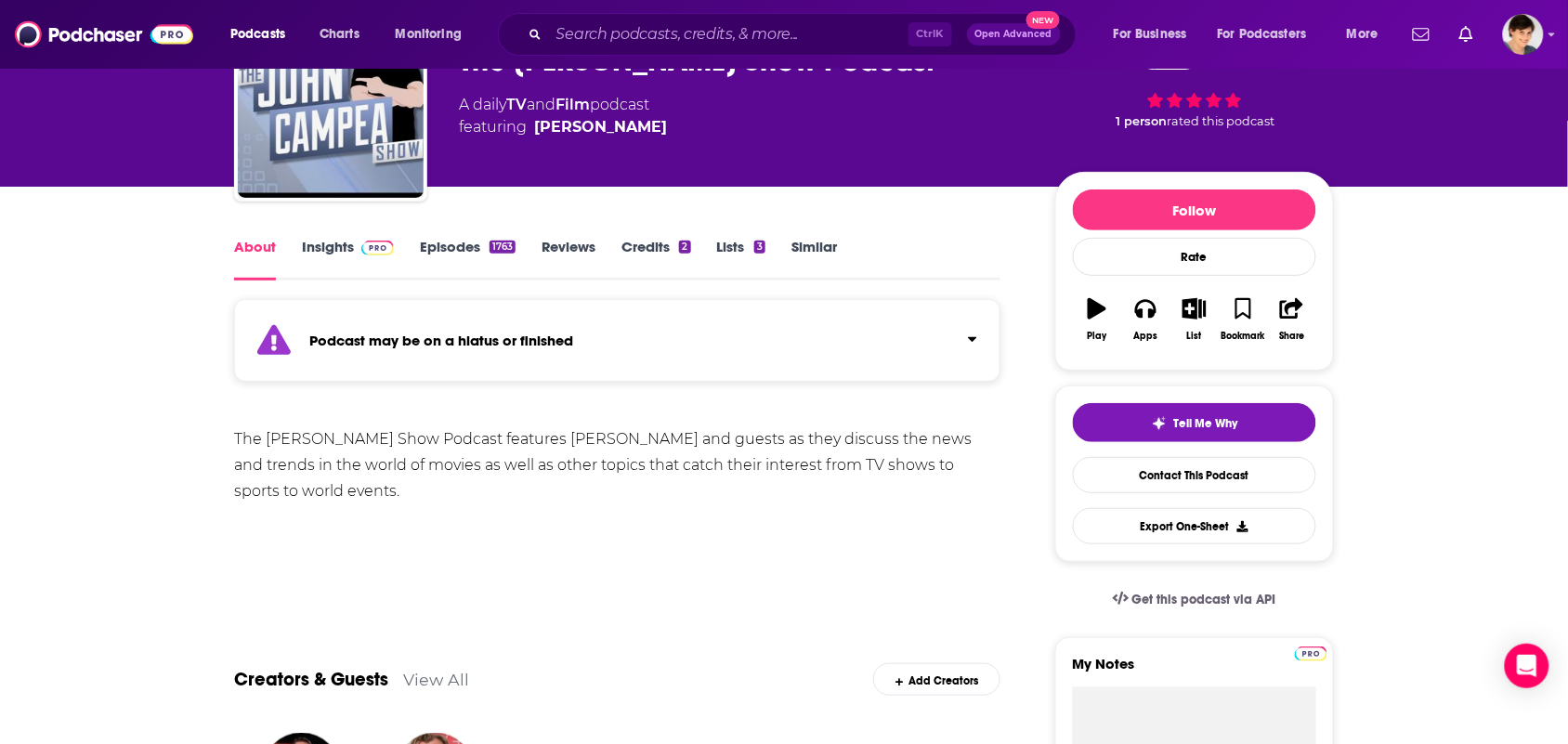
click at [321, 256] on link "Insights" at bounding box center [347, 259] width 92 height 43
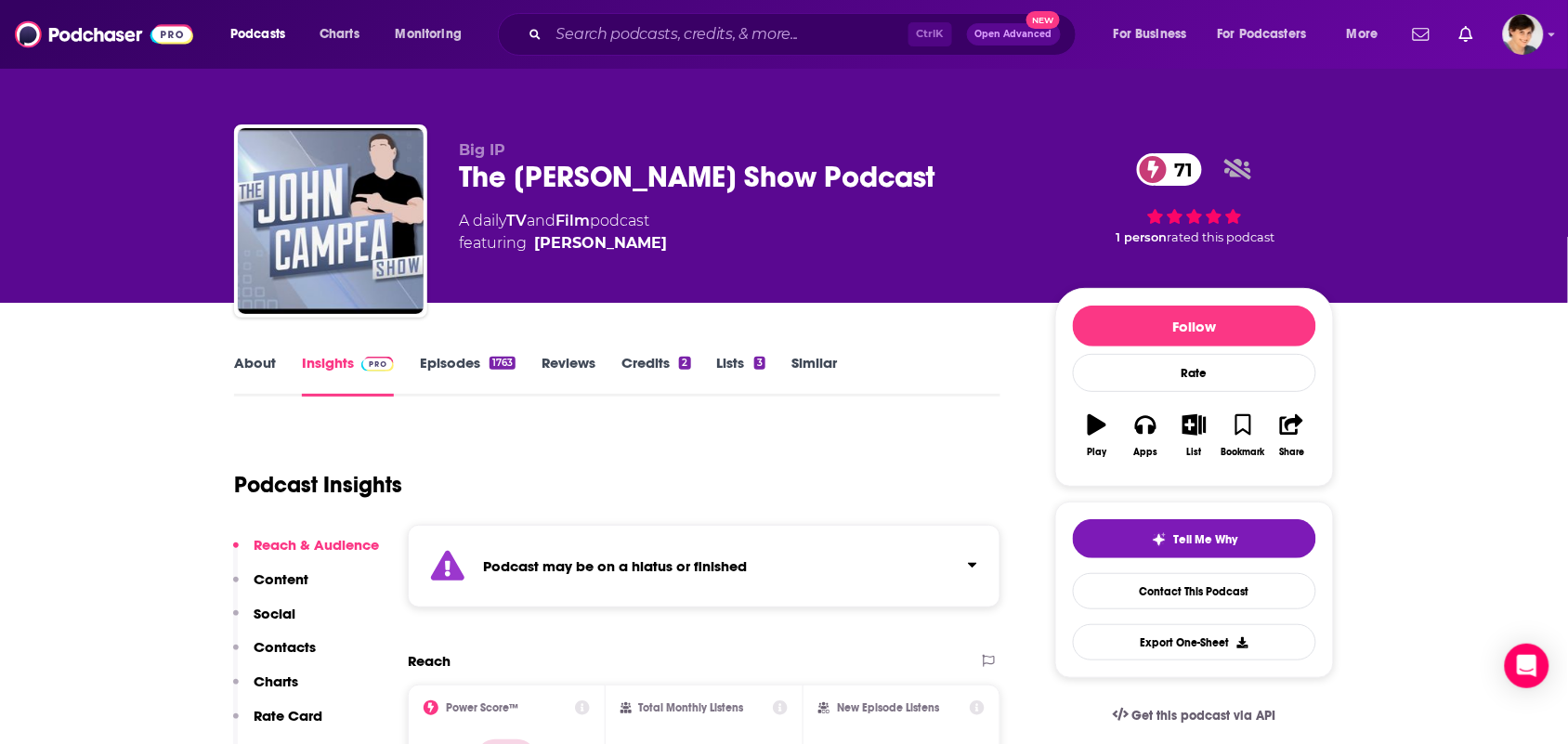
click at [451, 365] on link "Episodes 1763" at bounding box center [467, 375] width 95 height 43
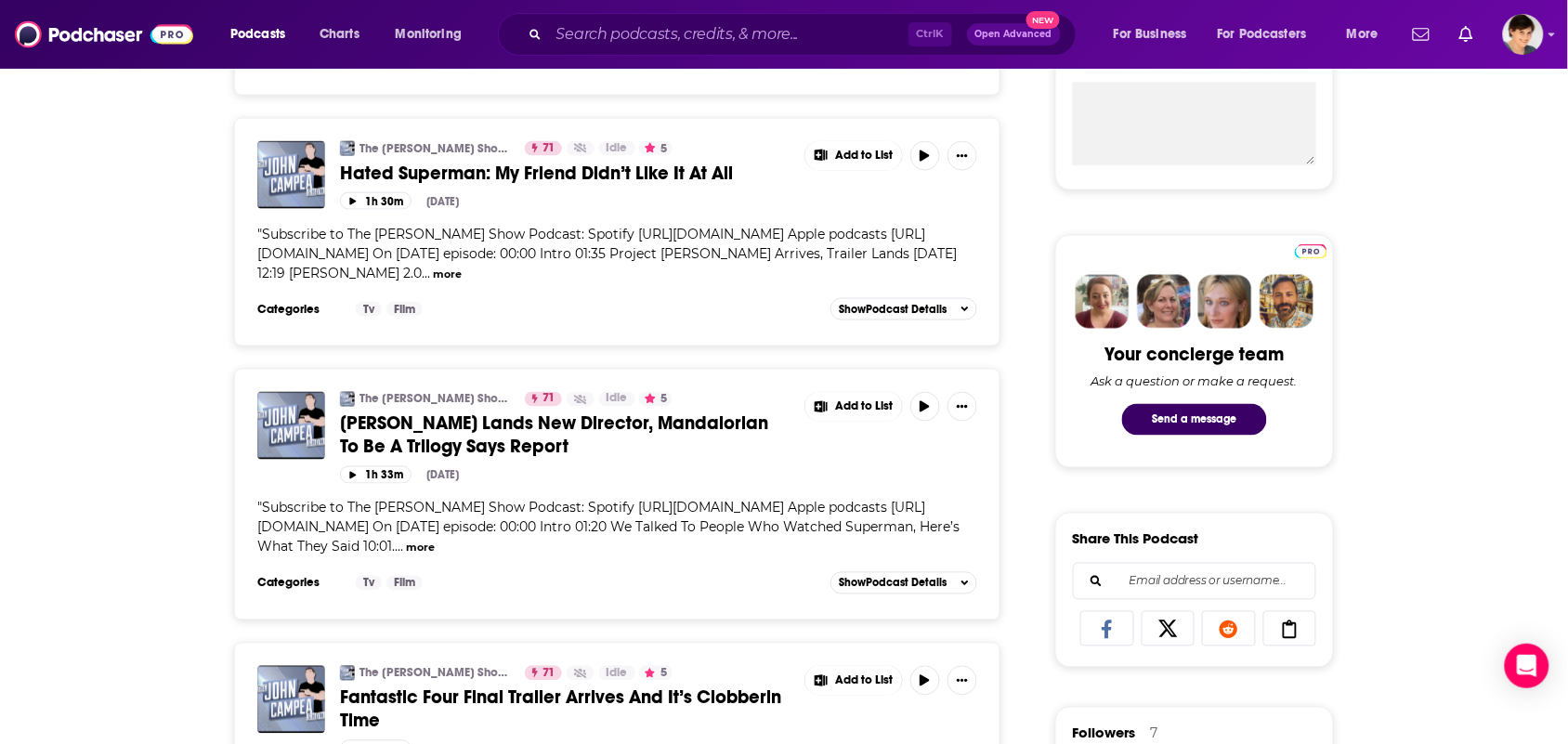
scroll to position [696, 0]
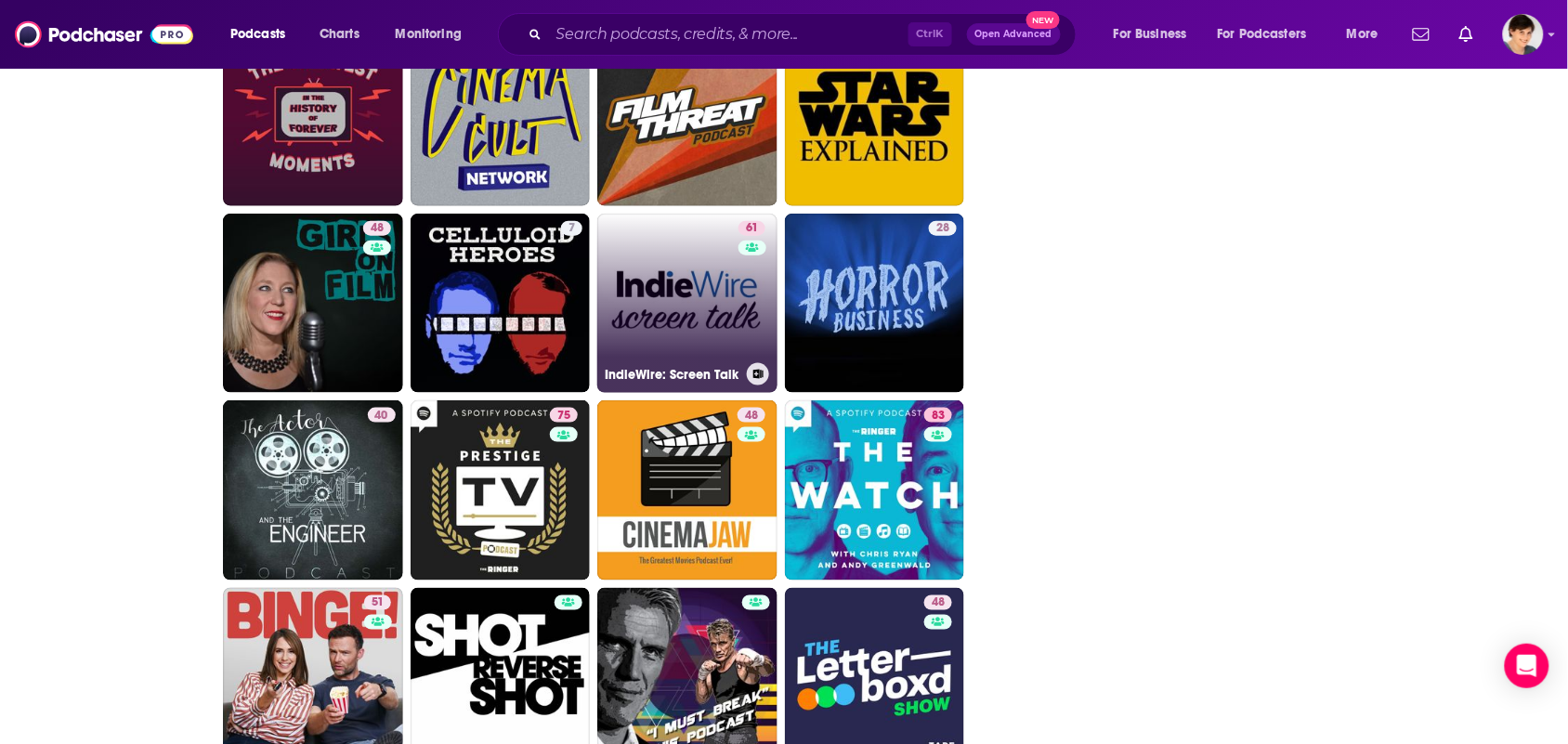
scroll to position [2670, 0]
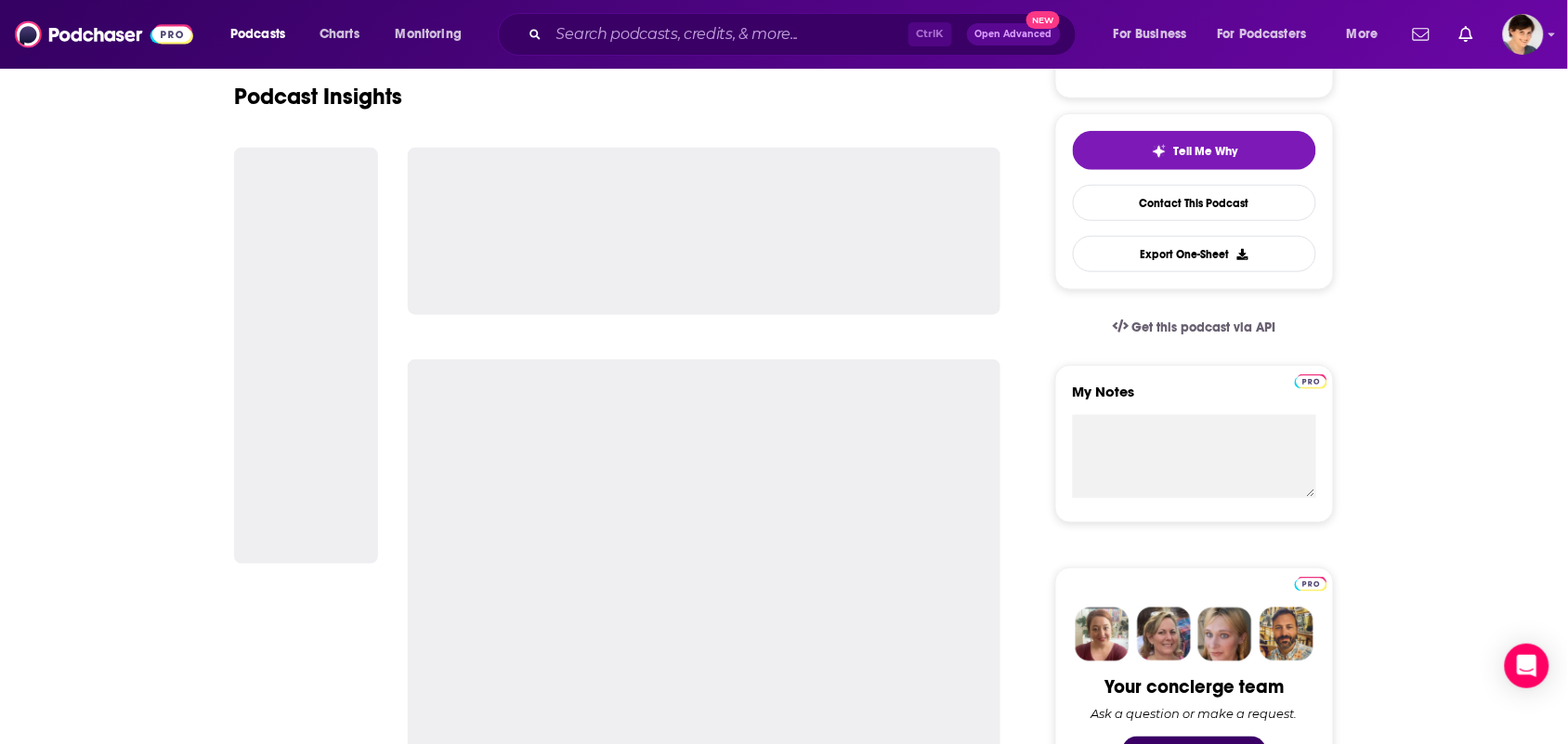
scroll to position [348, 0]
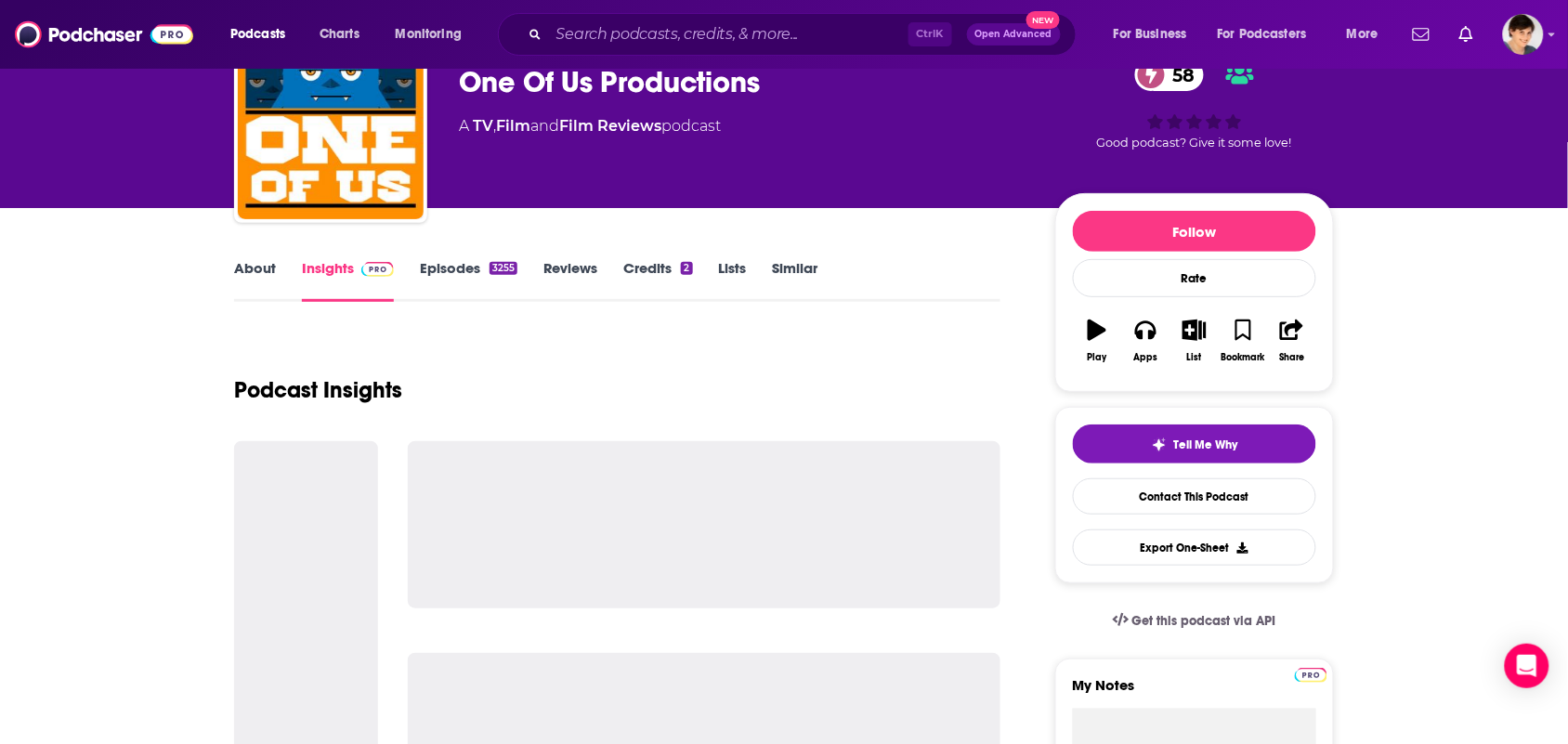
scroll to position [232, 0]
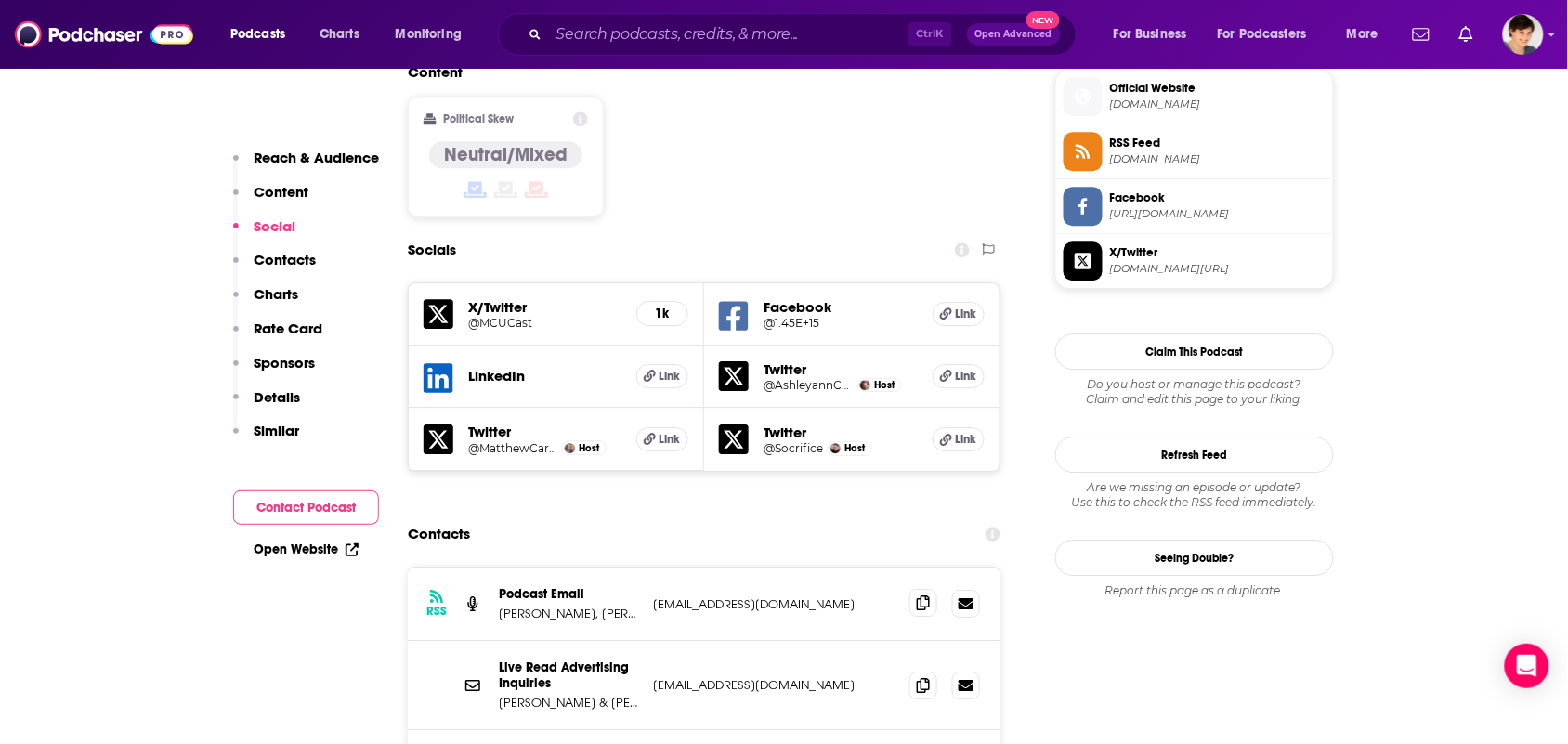
scroll to position [1510, 0]
click at [927, 593] on icon at bounding box center [922, 600] width 13 height 15
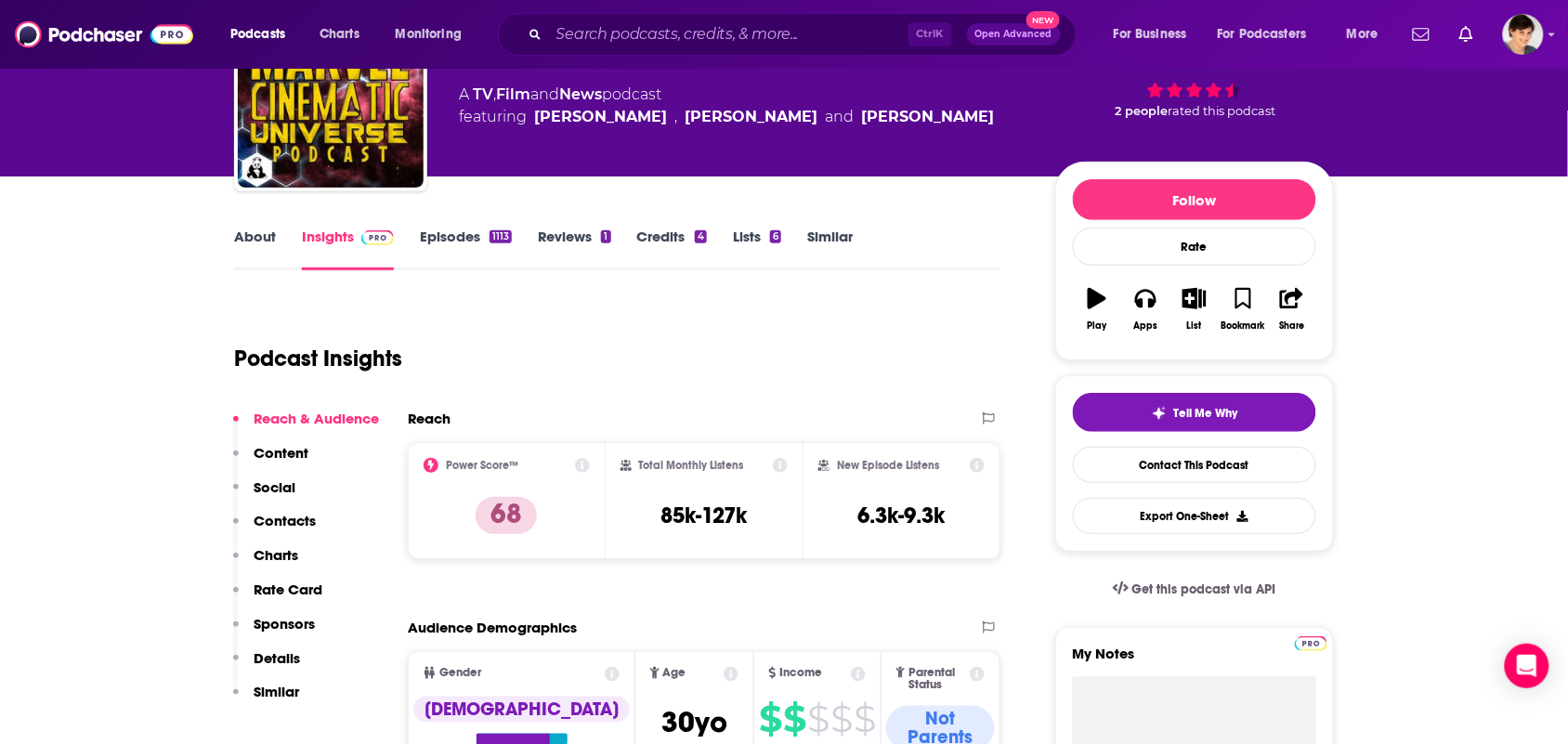
scroll to position [0, 0]
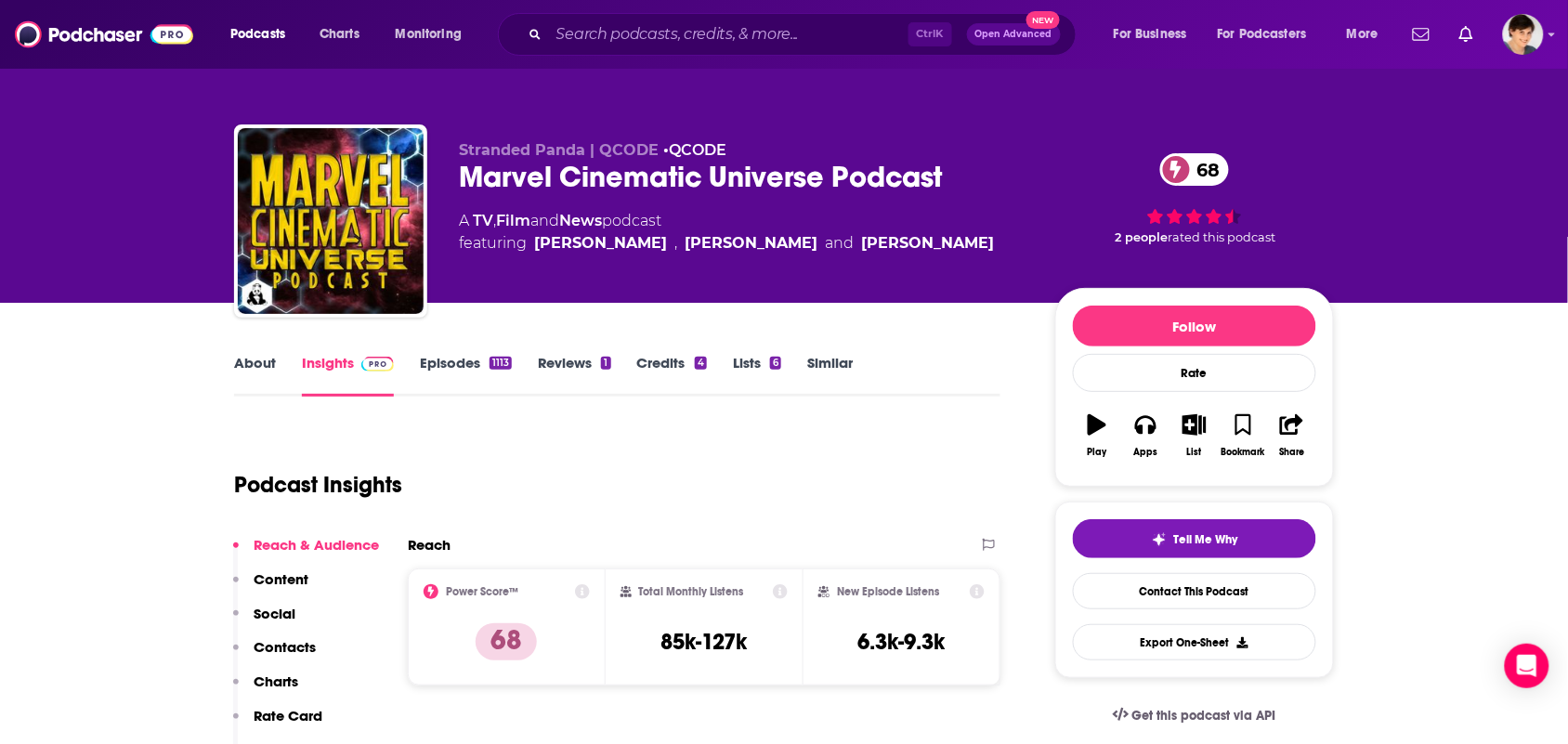
click at [437, 370] on link "Episodes 1113" at bounding box center [465, 375] width 92 height 43
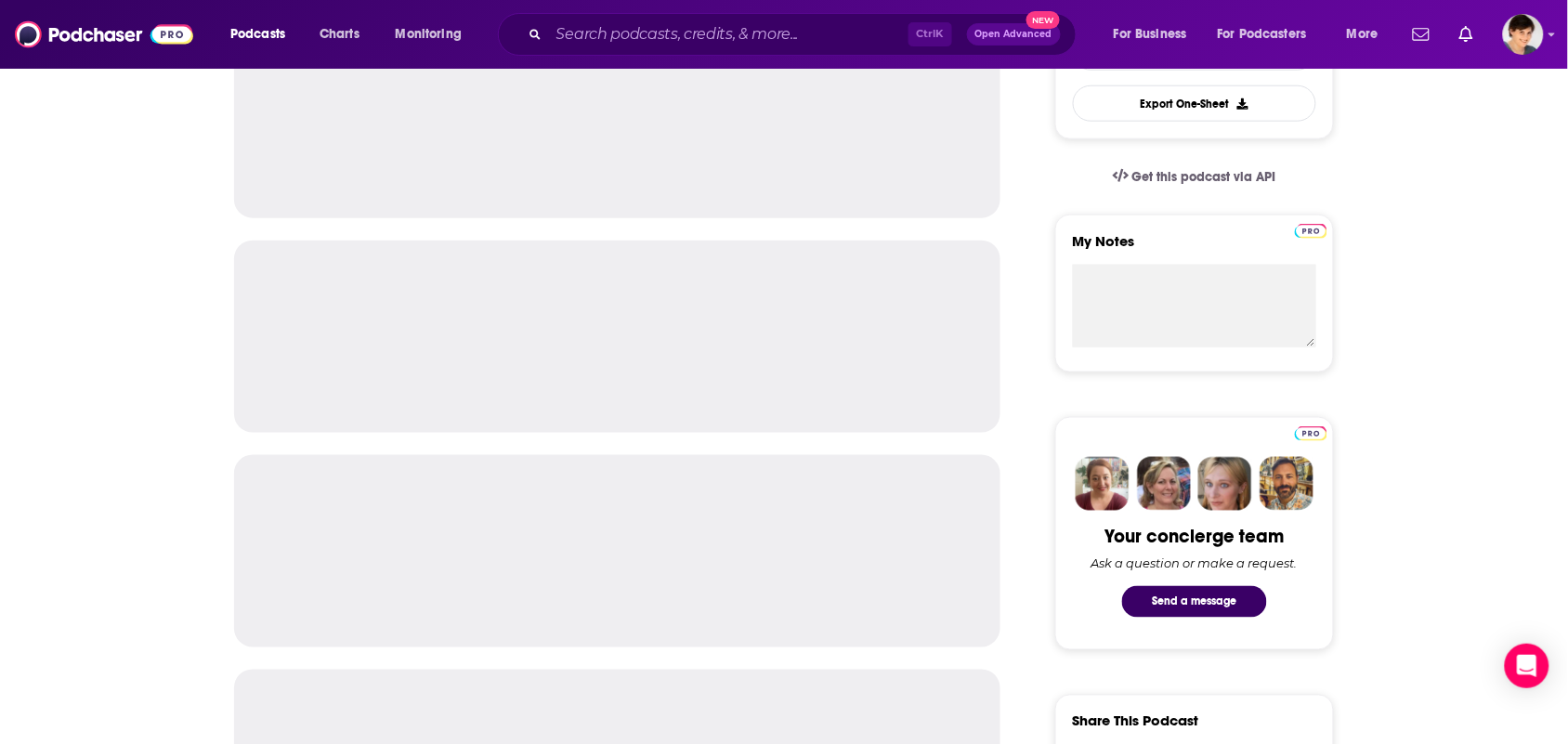
scroll to position [580, 0]
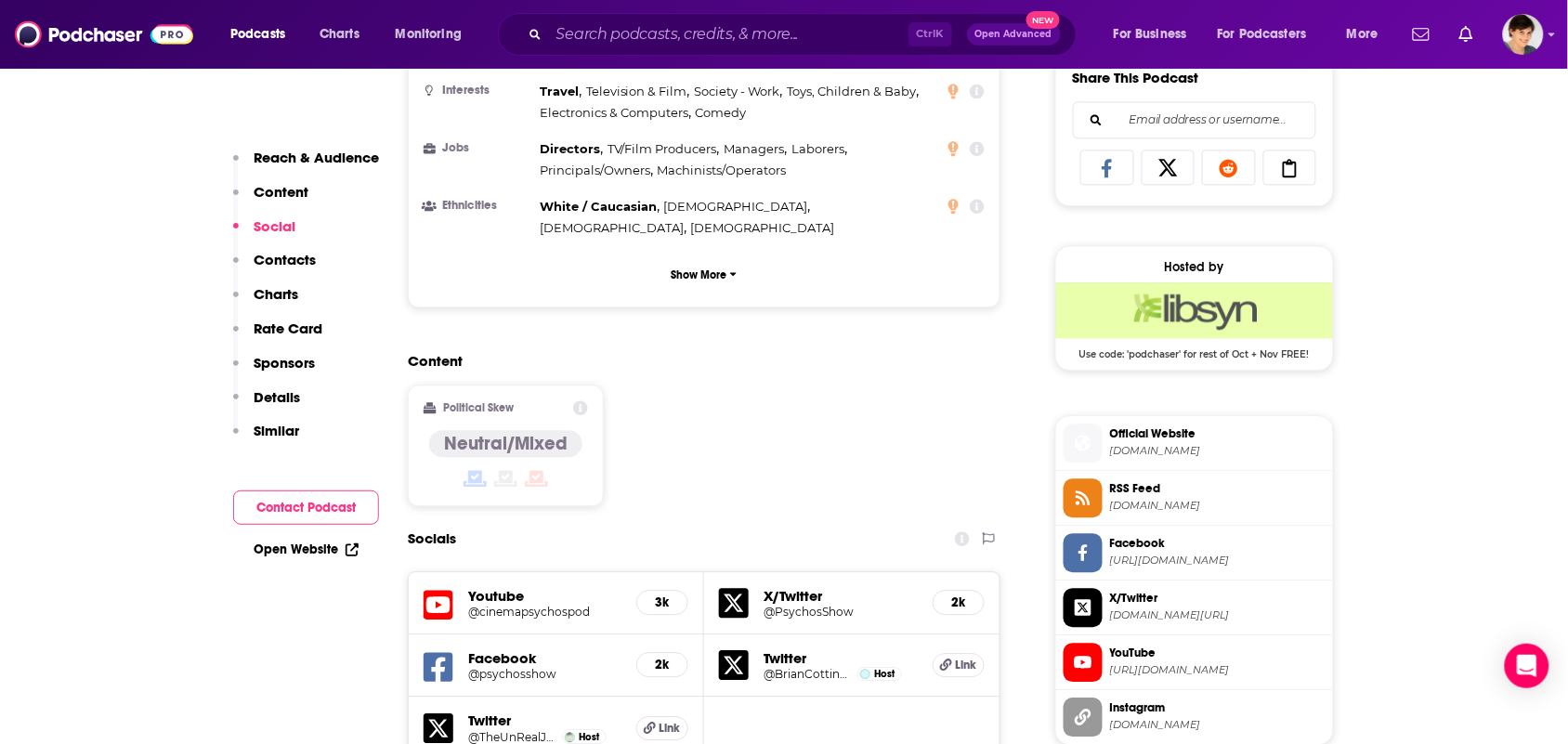
scroll to position [1394, 0]
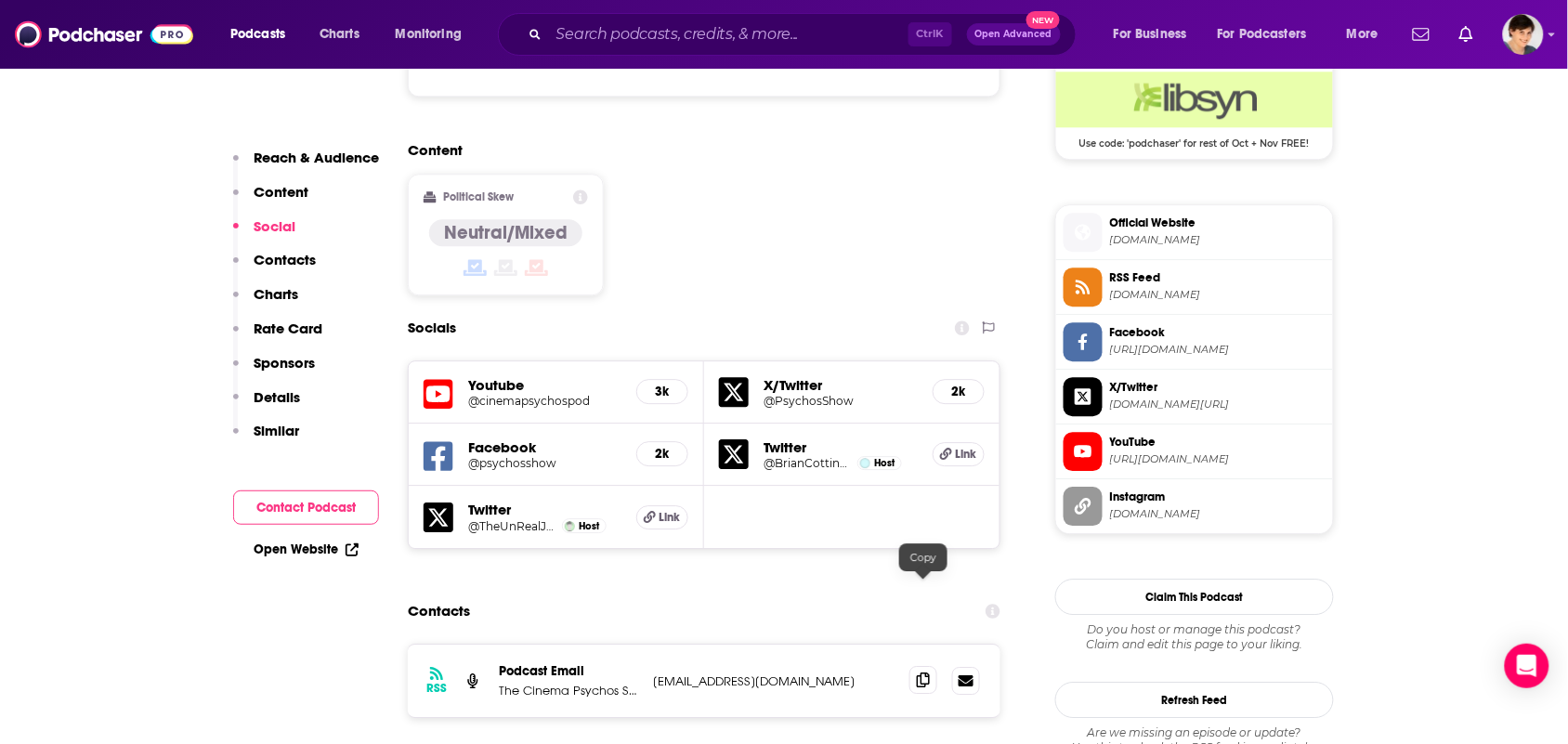
click at [929, 666] on span at bounding box center [923, 680] width 28 height 28
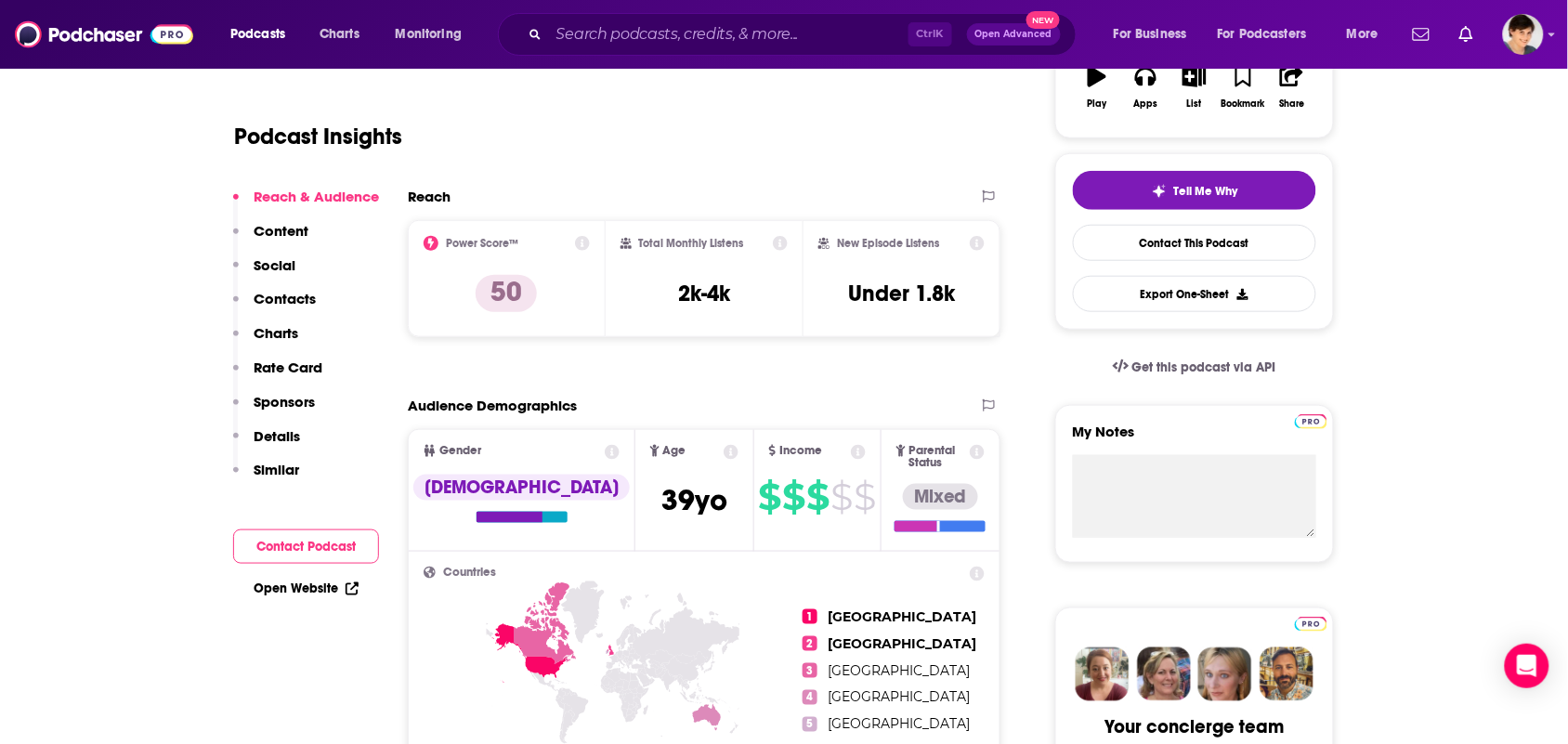
scroll to position [0, 0]
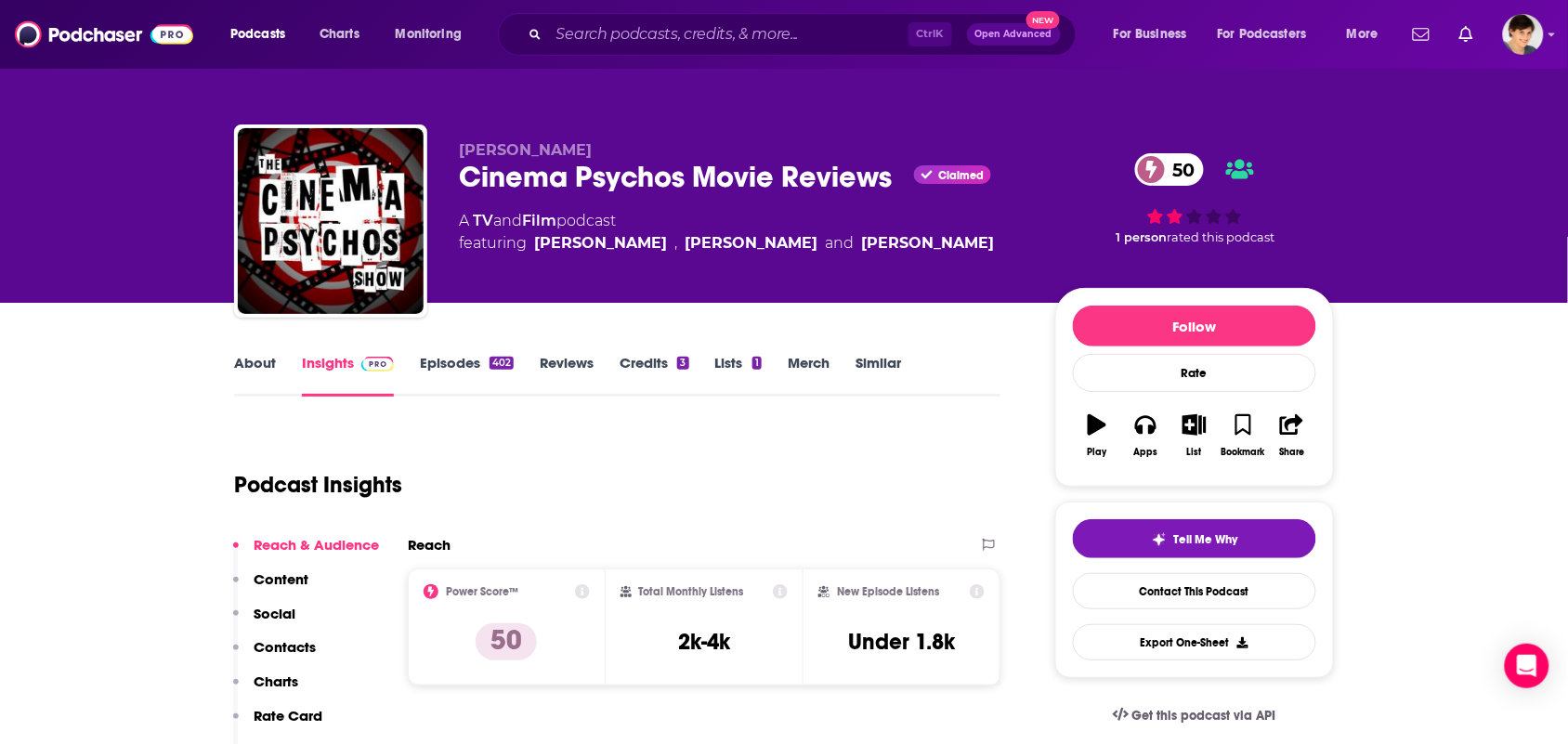
click at [272, 382] on link "About" at bounding box center [255, 375] width 42 height 43
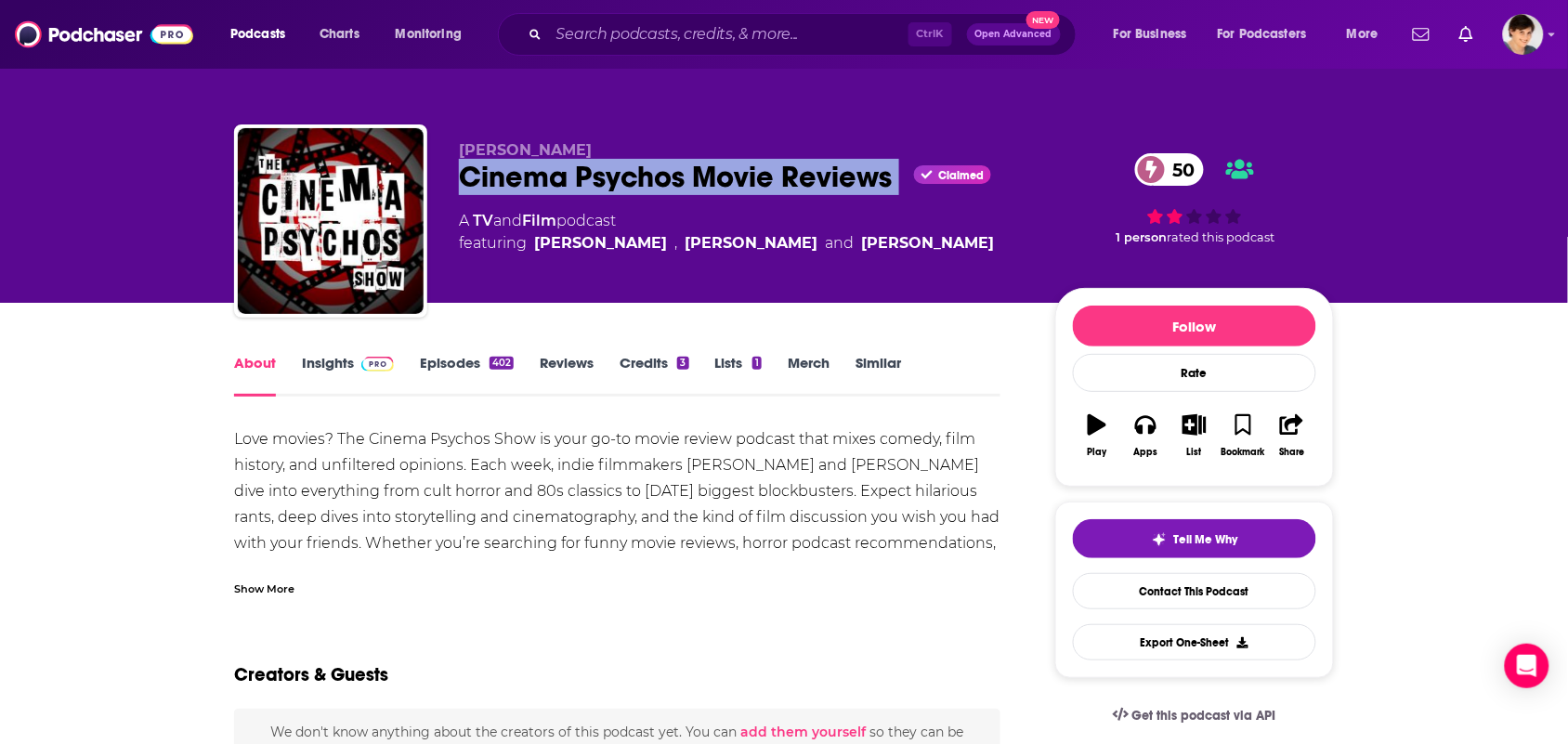
drag, startPoint x: 898, startPoint y: 175, endPoint x: 431, endPoint y: 183, distance: 467.1
click at [431, 183] on div "Brian Cottington Cinema Psychos Movie Reviews Claimed 50 A TV and Film podcast …" at bounding box center [784, 224] width 1100 height 200
copy div "Cinema Psychos Movie Reviews"
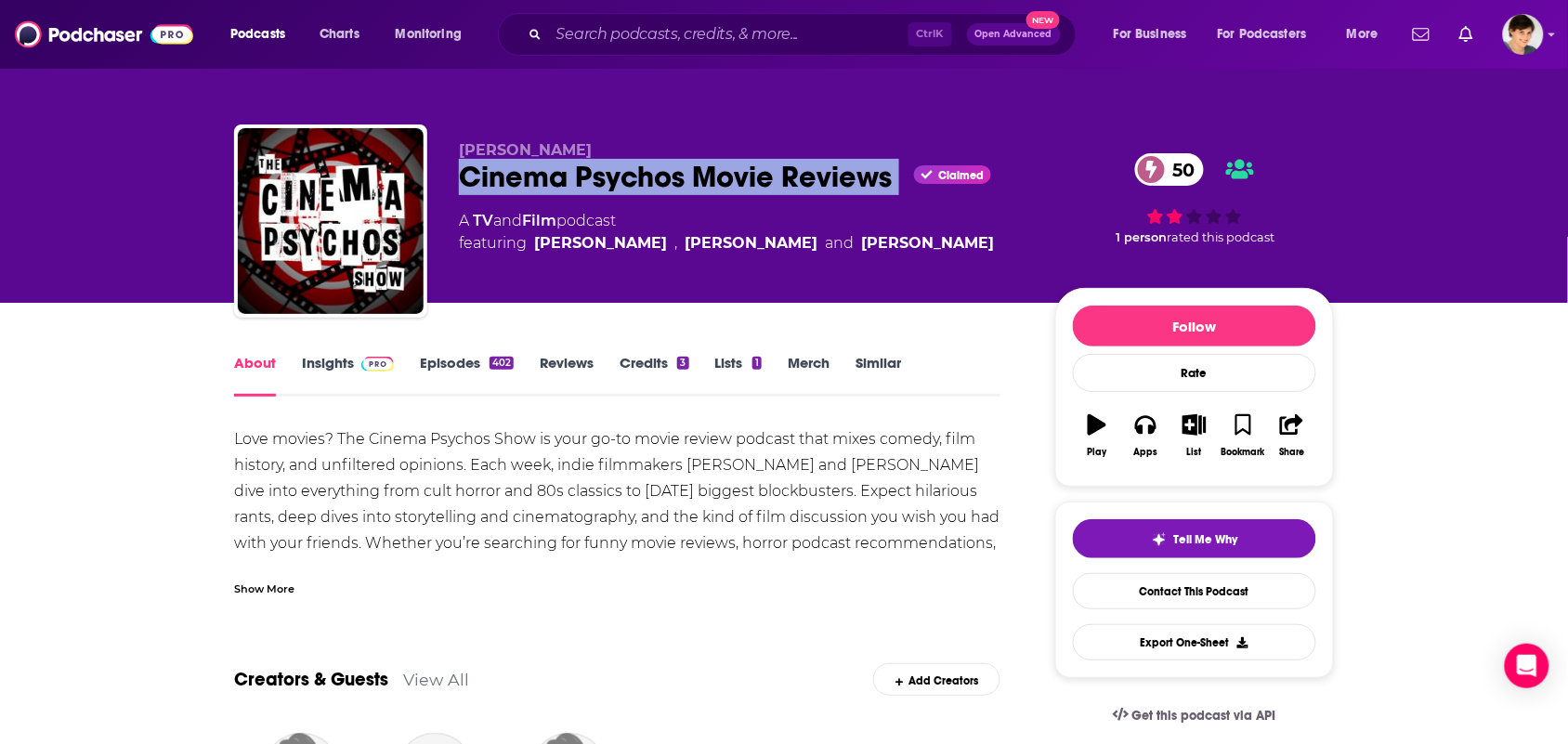
drag, startPoint x: 548, startPoint y: 141, endPoint x: 462, endPoint y: 141, distance: 86.0
click at [462, 141] on p "Brian Cottington" at bounding box center [742, 150] width 566 height 18
copy span "Brian Cottington"
drag, startPoint x: 1001, startPoint y: 247, endPoint x: 530, endPoint y: 241, distance: 471.0
click at [530, 241] on div "A TV and Film podcast featuring Brian Cottington , John Wooliscroft and Laine W…" at bounding box center [742, 232] width 566 height 45
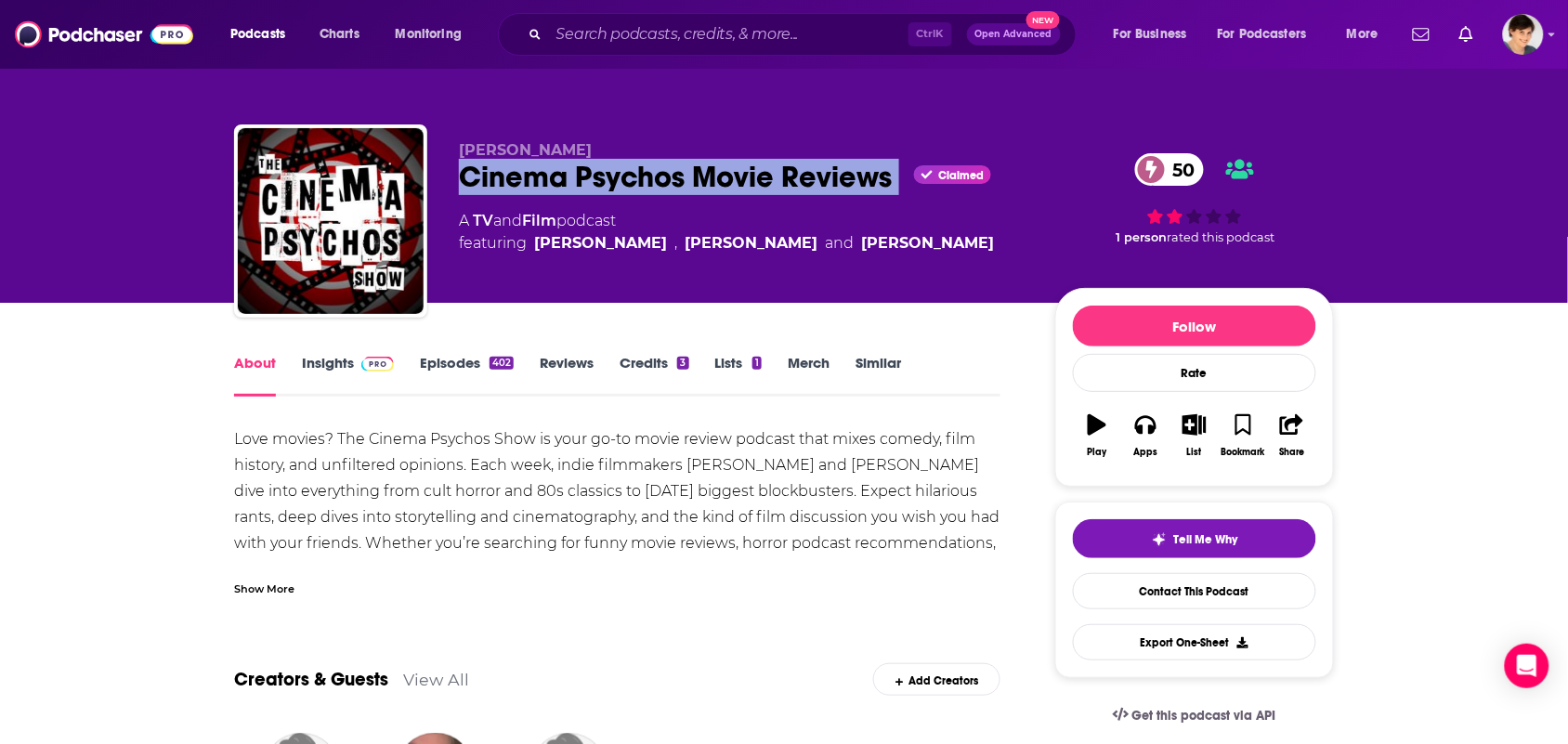
copy span "Brian Cottington , John Wooliscroft and Laine Wooliscroft"
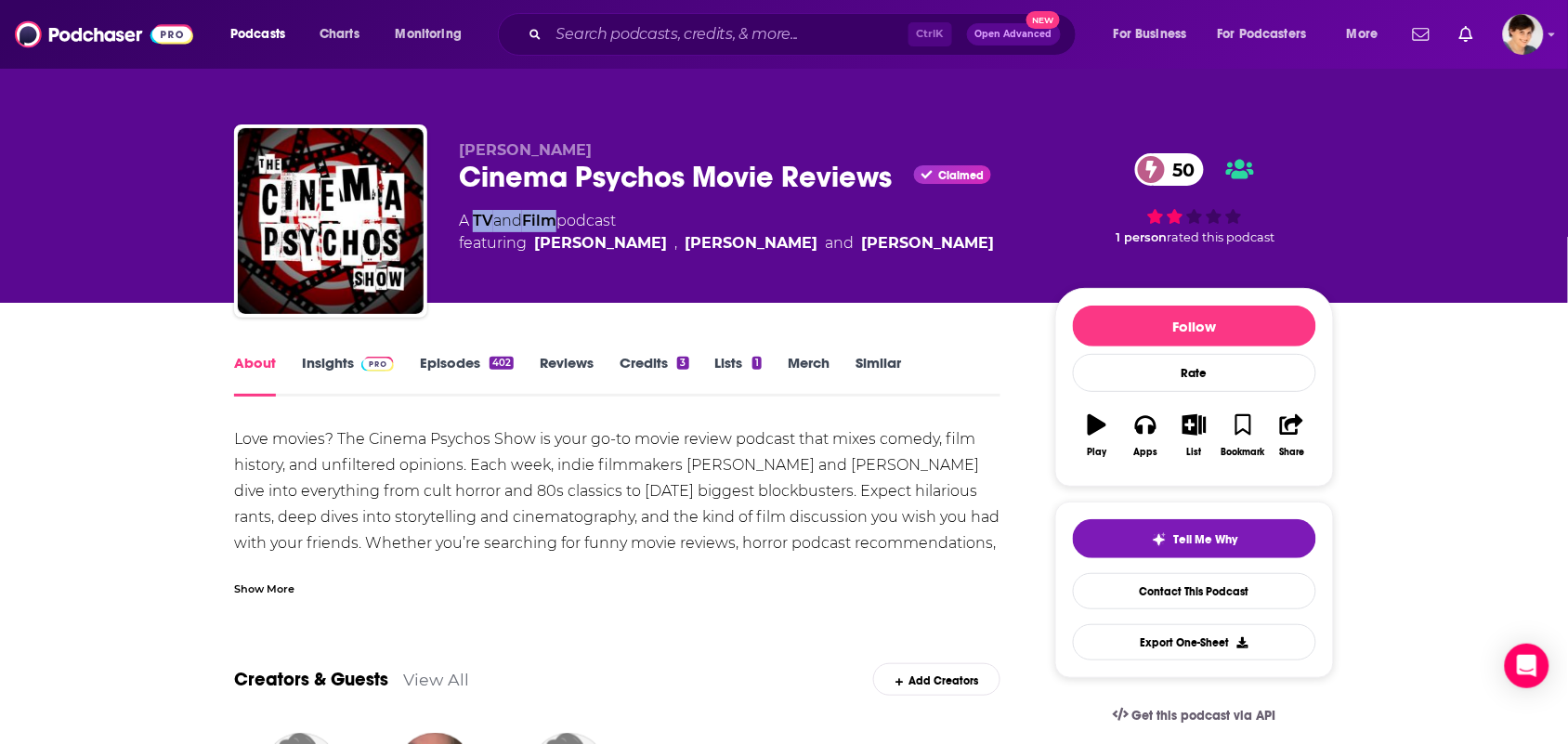
drag, startPoint x: 563, startPoint y: 218, endPoint x: 472, endPoint y: 220, distance: 91.0
click at [472, 220] on div "A TV and Film podcast featuring Brian Cottington , John Wooliscroft and Laine W…" at bounding box center [726, 232] width 535 height 45
copy div "TV and Film"
click at [276, 580] on div "Show More" at bounding box center [264, 587] width 60 height 18
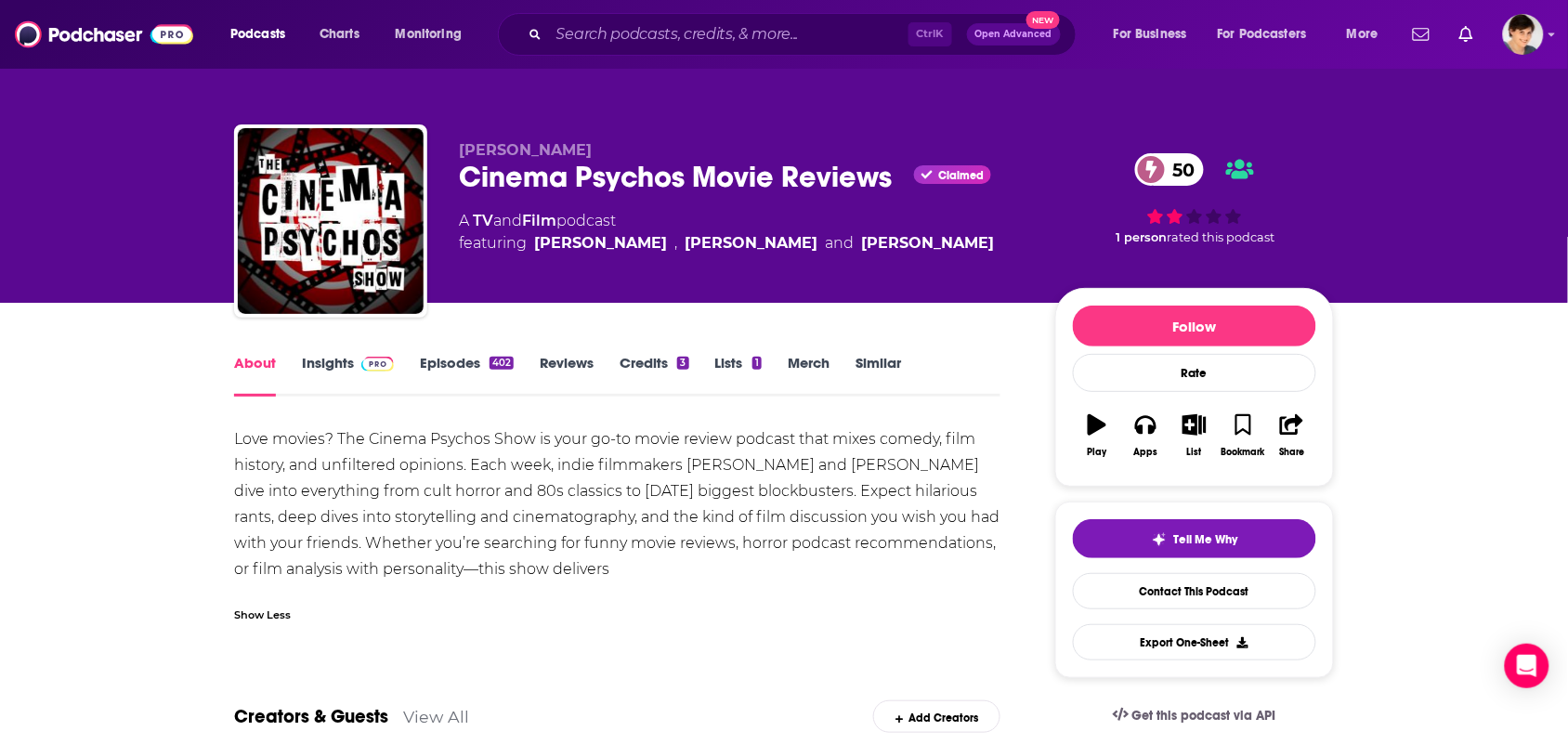
drag, startPoint x: 641, startPoint y: 566, endPoint x: 140, endPoint y: 432, distance: 518.6
copy div "Love movies? The Cinema Psychos Show is your go-to movie review podcast that mi…"
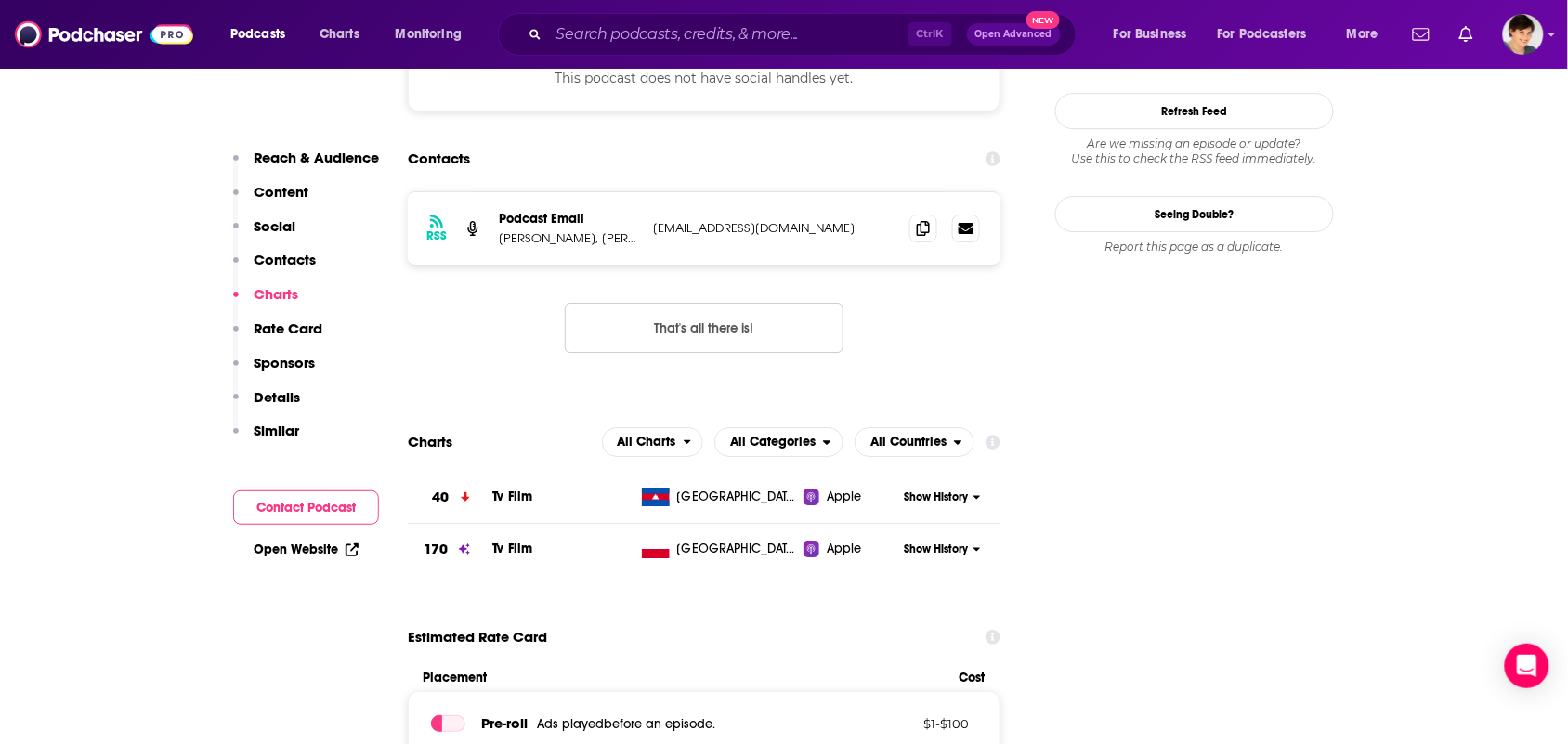
scroll to position [1278, 0]
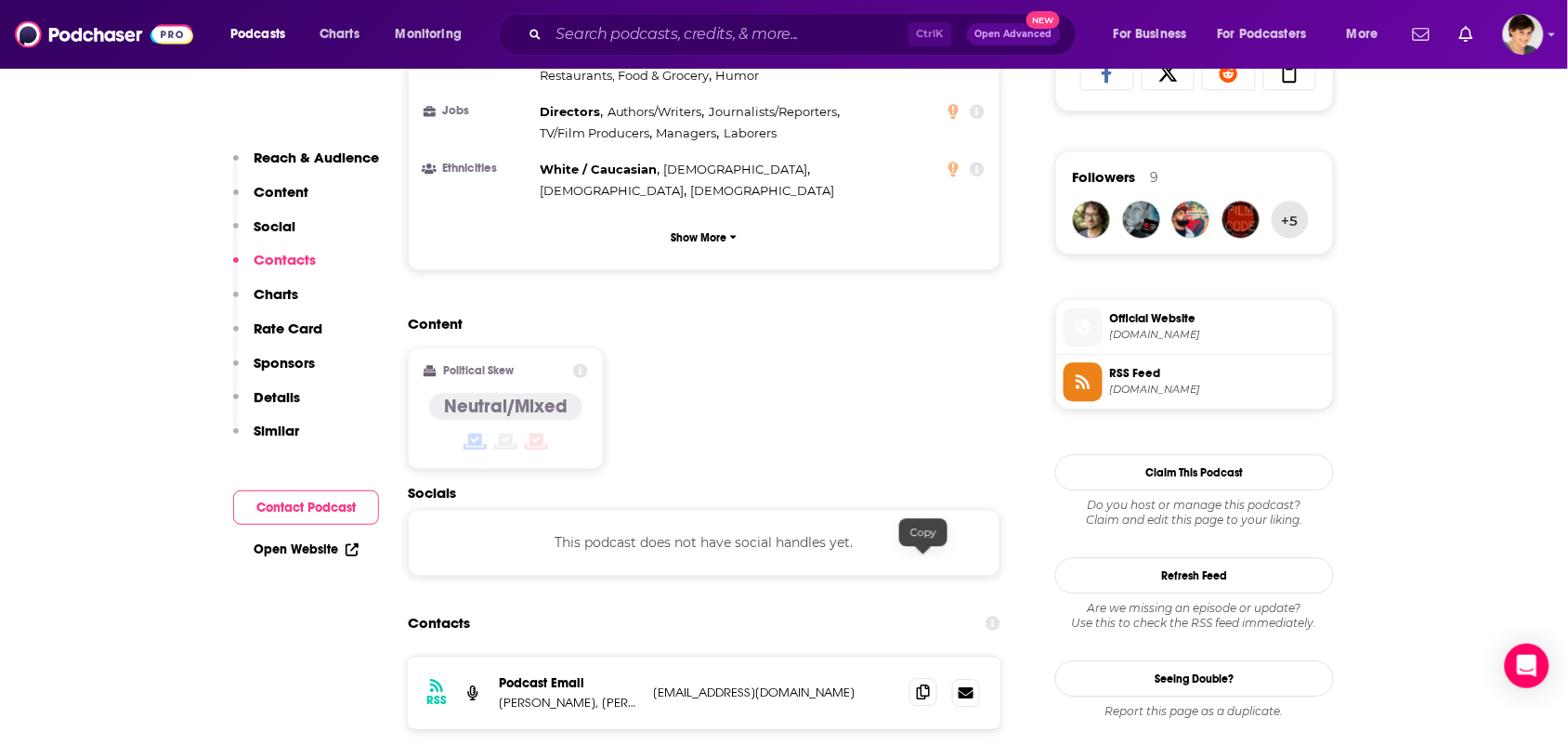
click at [919, 684] on icon at bounding box center [922, 691] width 13 height 15
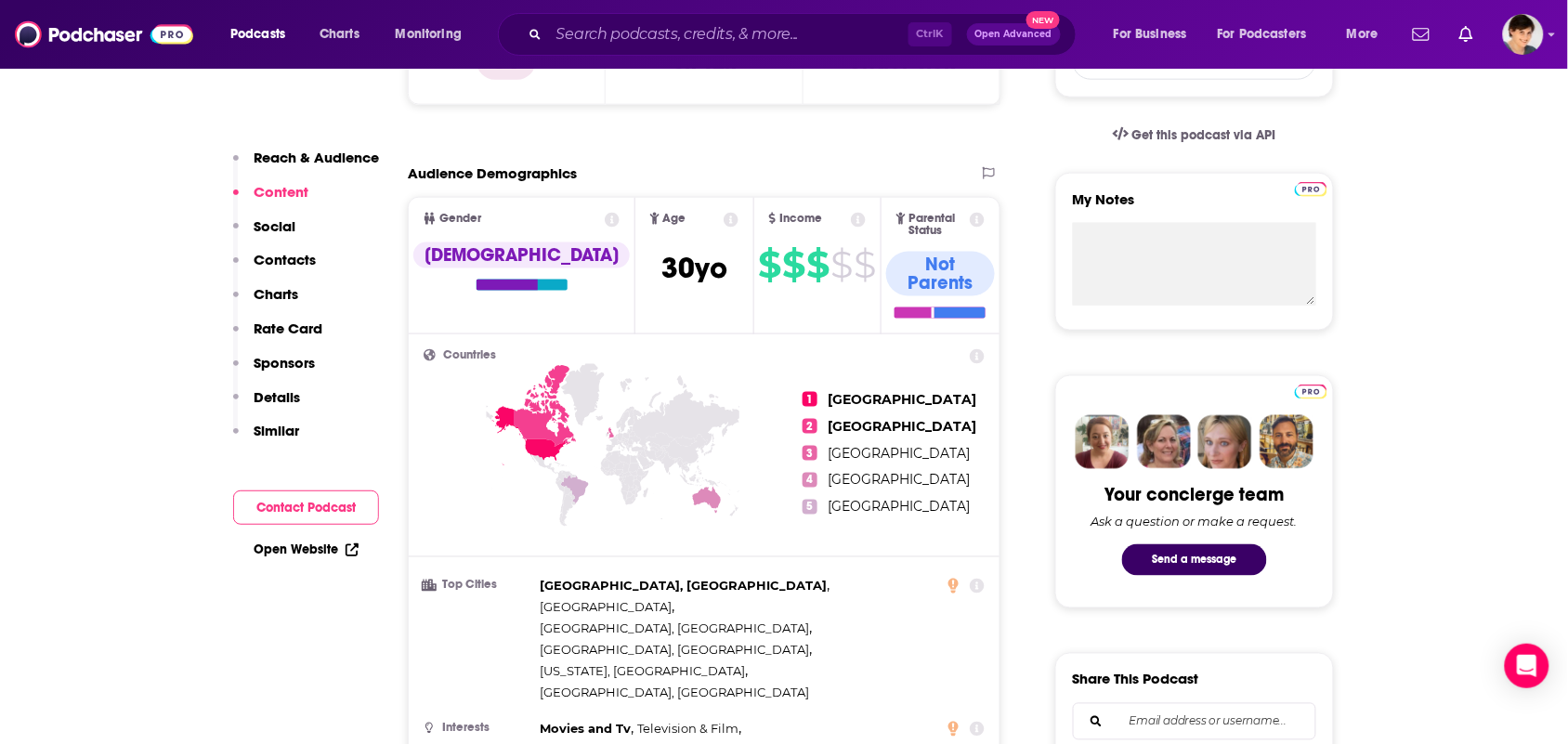
scroll to position [0, 0]
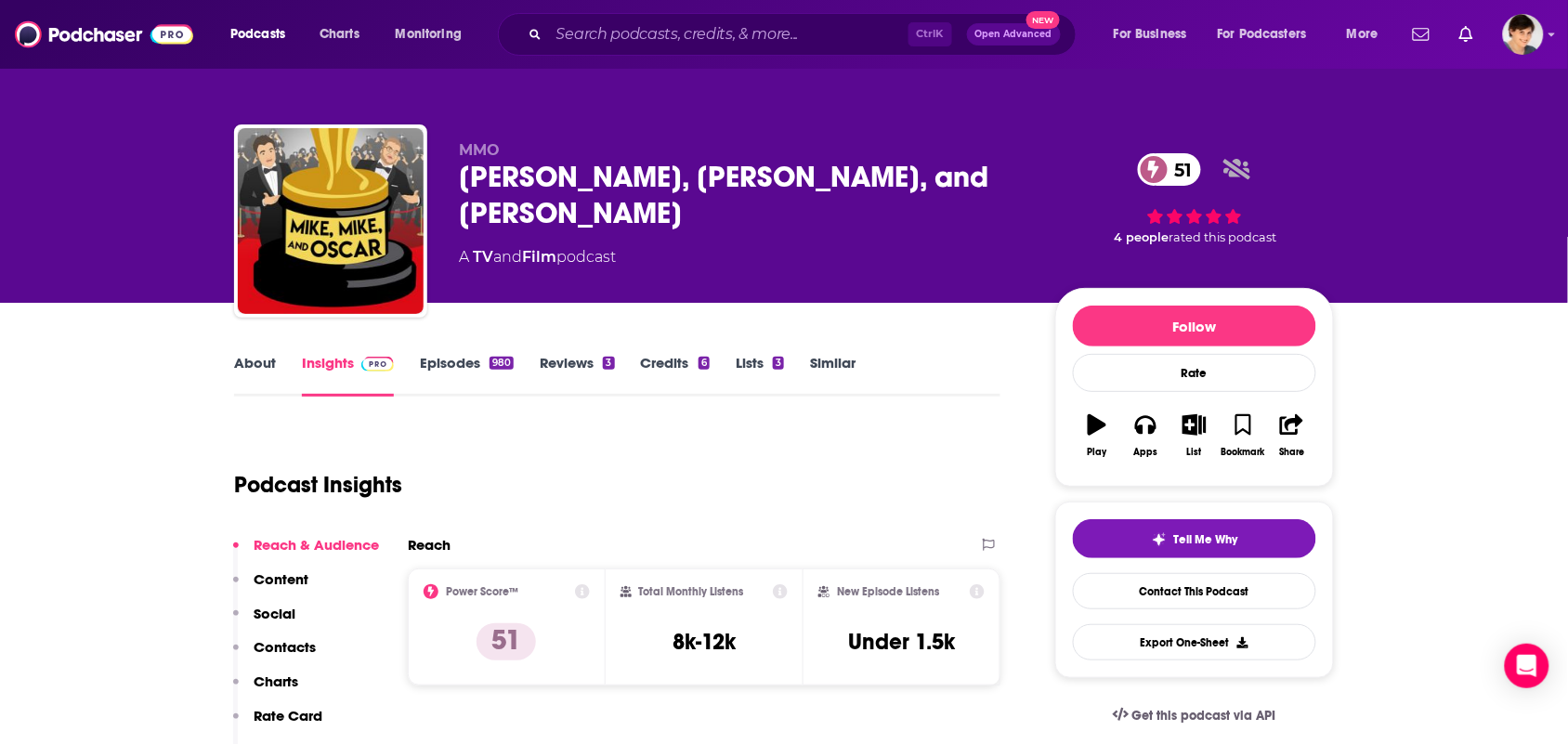
click at [247, 363] on link "About" at bounding box center [255, 375] width 42 height 43
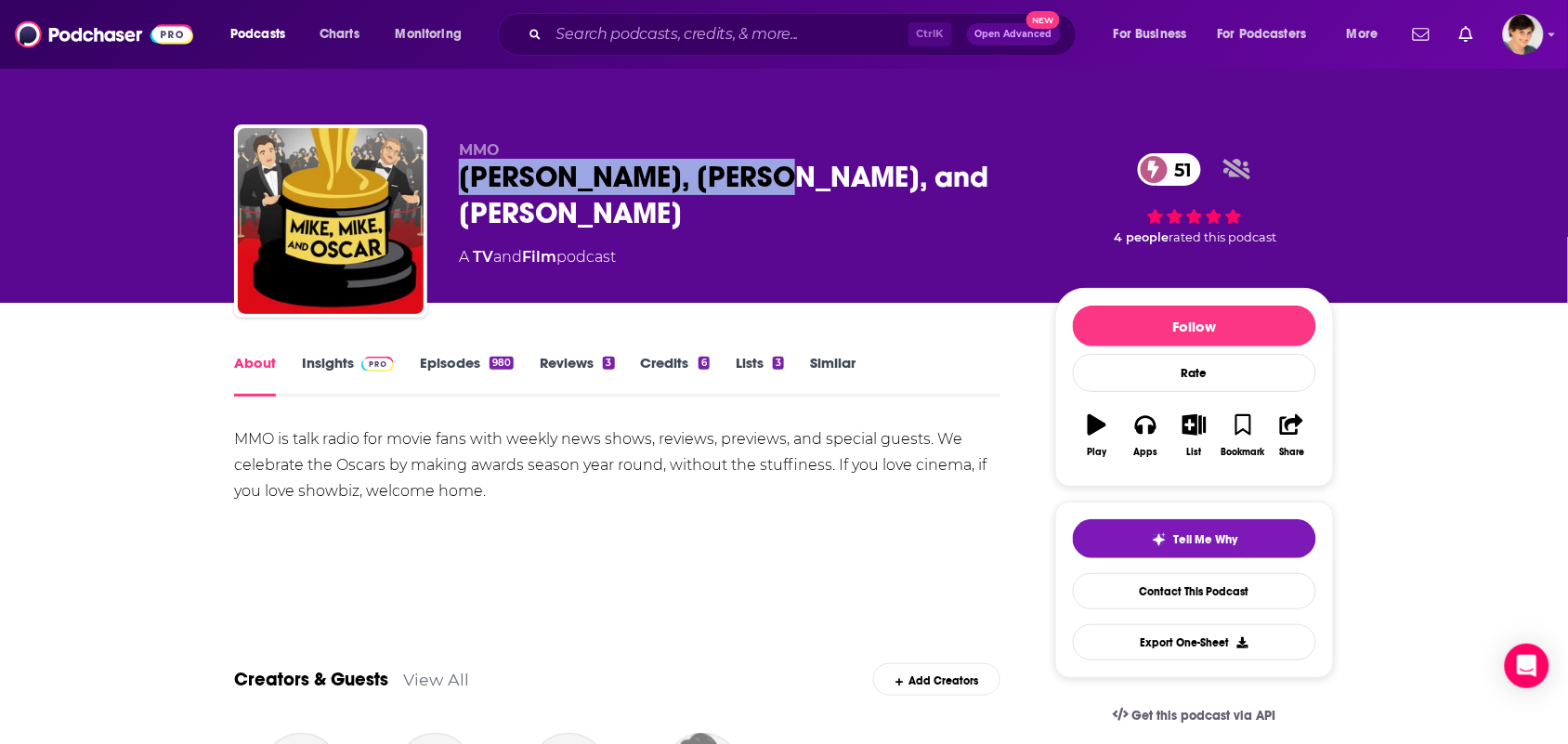
drag, startPoint x: 815, startPoint y: 182, endPoint x: 484, endPoint y: 63, distance: 351.7
click at [455, 174] on div "MMO [PERSON_NAME], [PERSON_NAME], and Oscar 51 A TV and Film podcast 51 4 peopl…" at bounding box center [784, 224] width 1100 height 200
copy h1 "[PERSON_NAME], [PERSON_NAME], and [PERSON_NAME]"
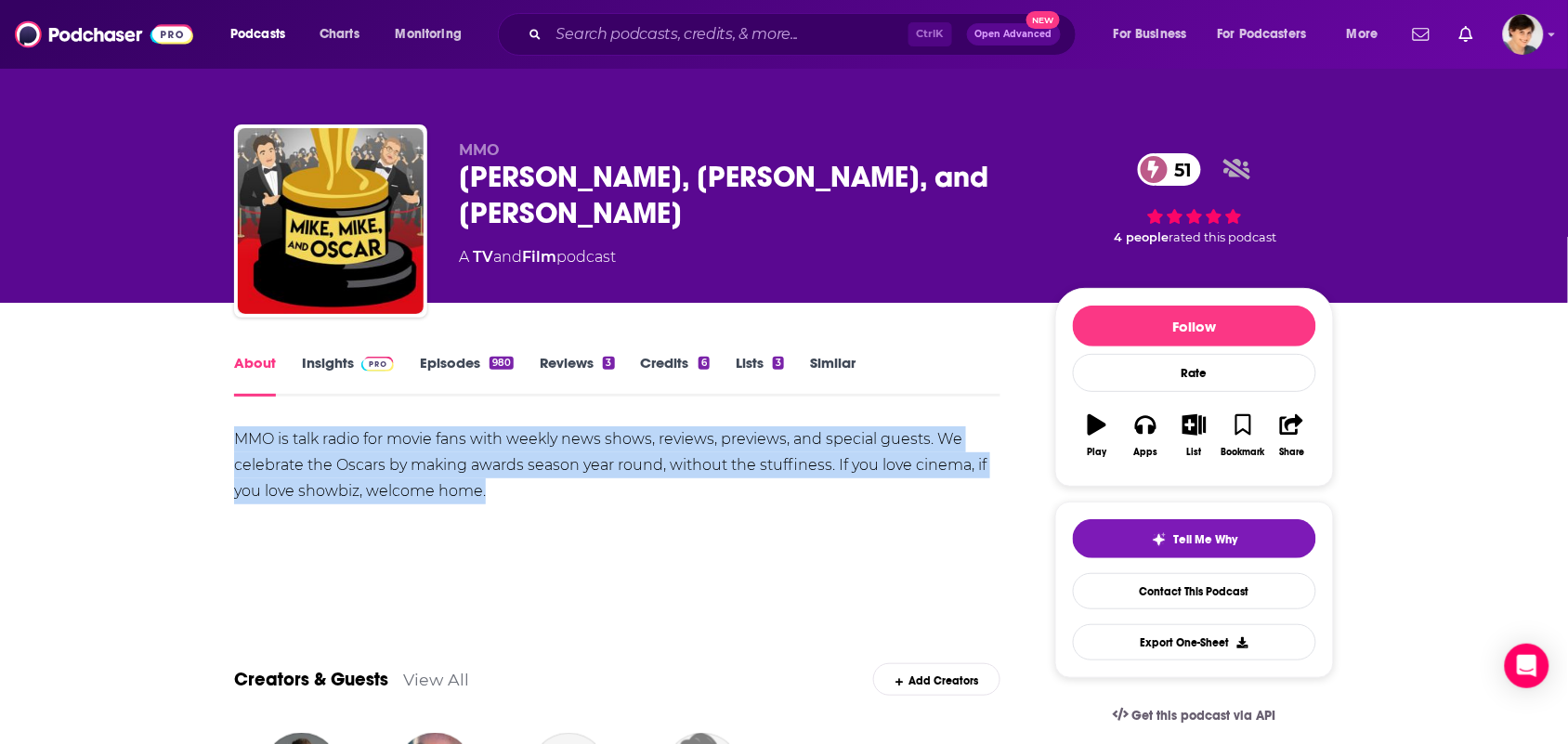
drag, startPoint x: 503, startPoint y: 497, endPoint x: 230, endPoint y: 439, distance: 279.1
copy div "MMO is talk radio for movie fans with weekly news shows, reviews, previews, and…"
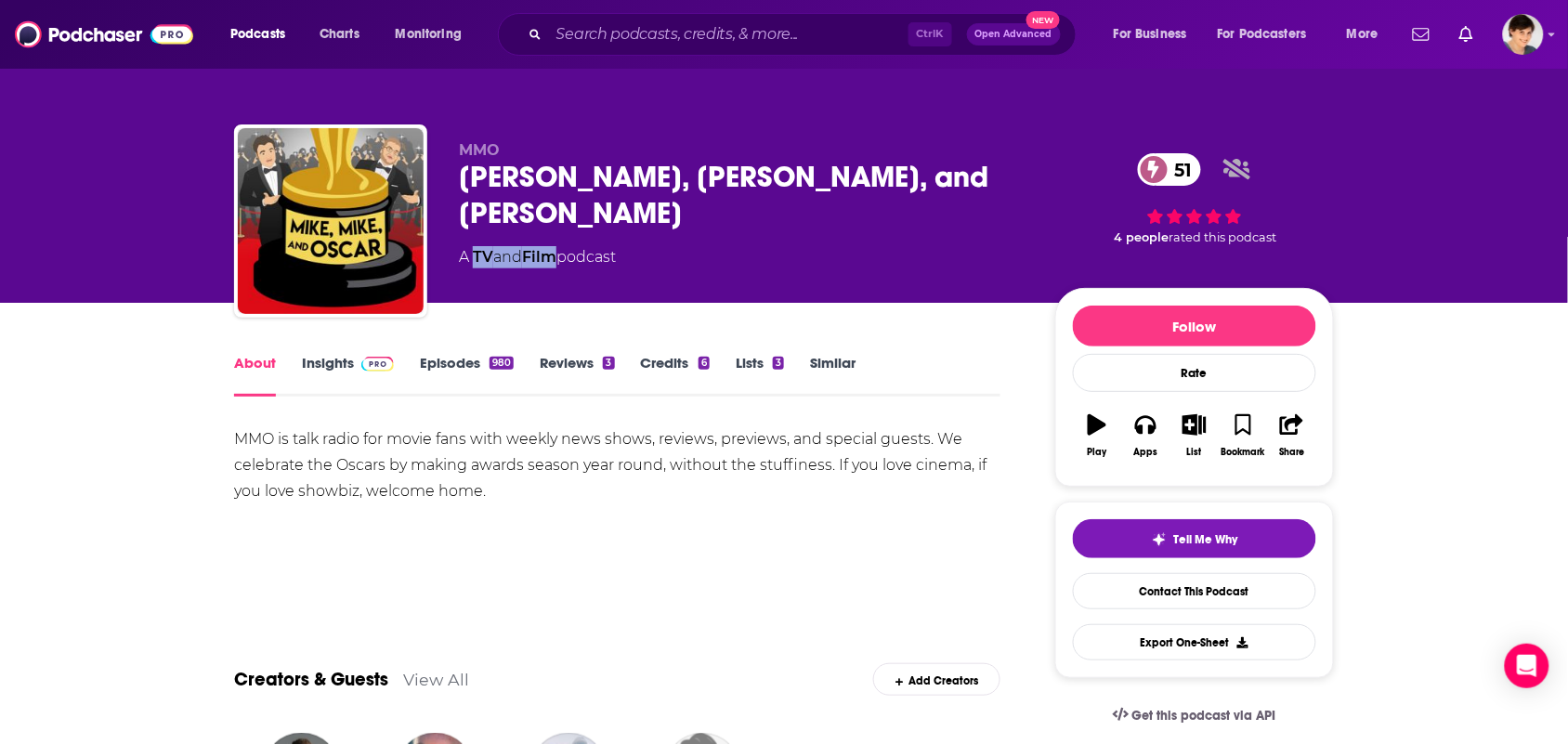
drag, startPoint x: 557, startPoint y: 238, endPoint x: 476, endPoint y: 233, distance: 81.2
click at [476, 233] on div "MMO [PERSON_NAME], [PERSON_NAME], and Oscar 51 A TV and Film podcast" at bounding box center [742, 215] width 566 height 149
copy div "TV and Film"
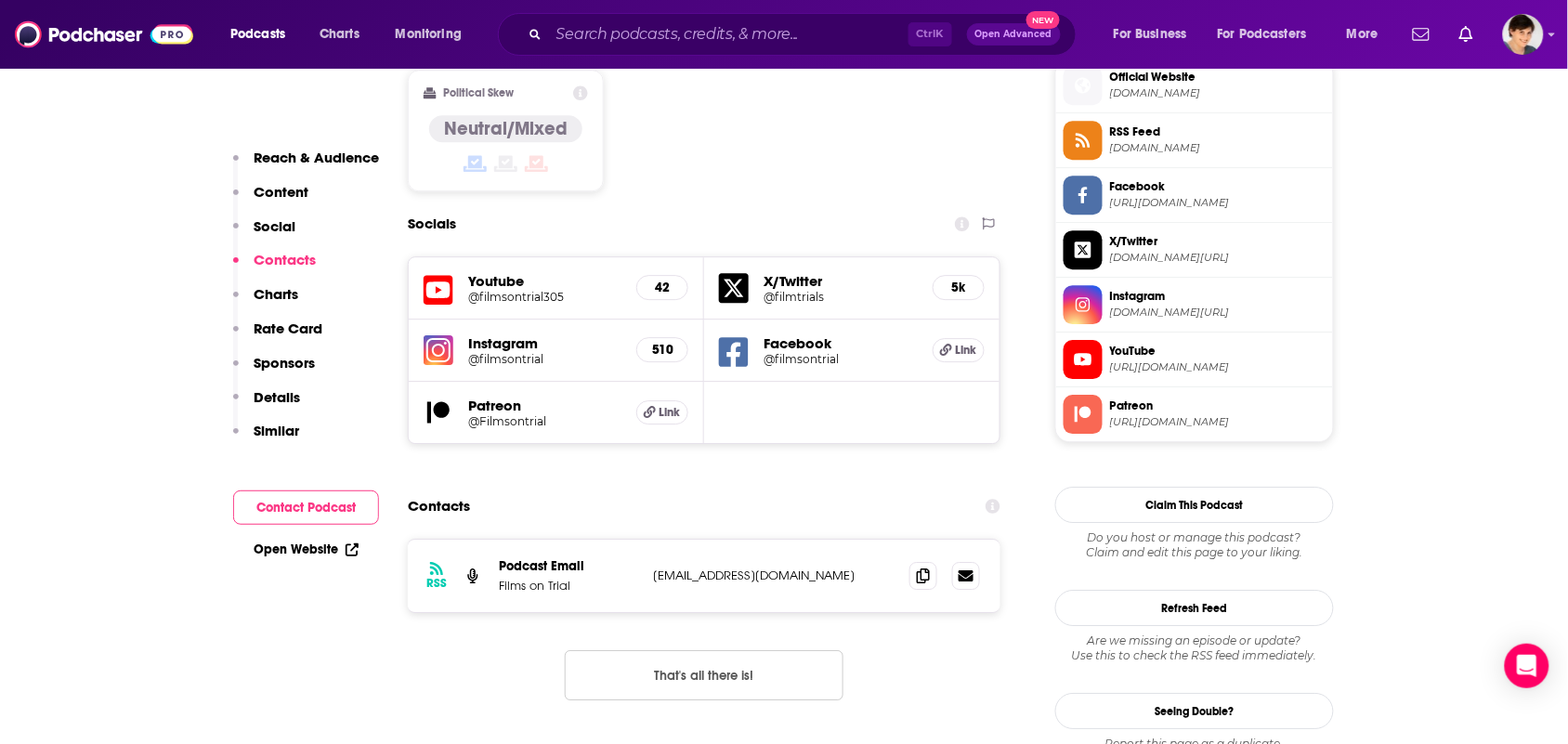
scroll to position [1742, 0]
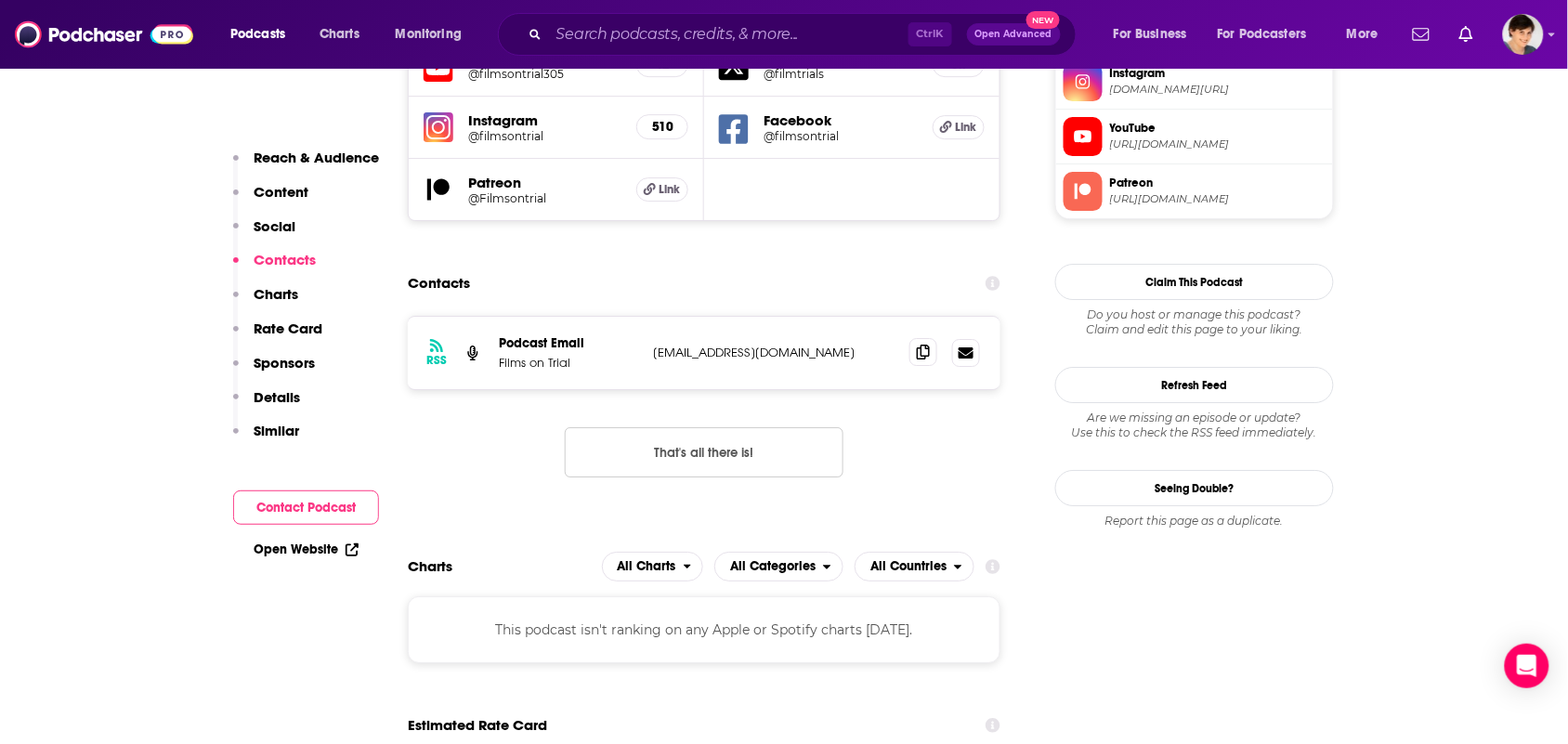
click at [933, 338] on span at bounding box center [923, 352] width 28 height 28
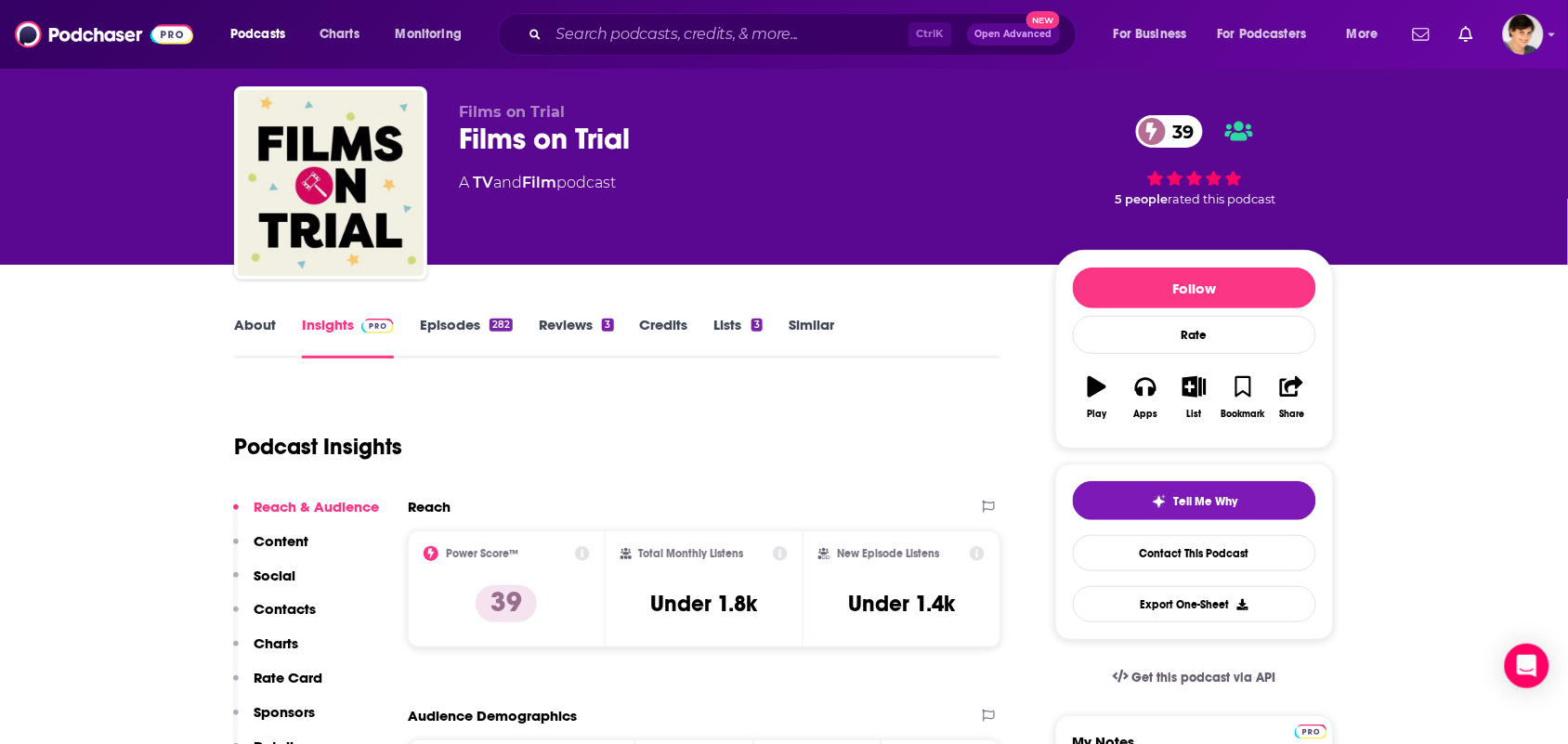
scroll to position [0, 0]
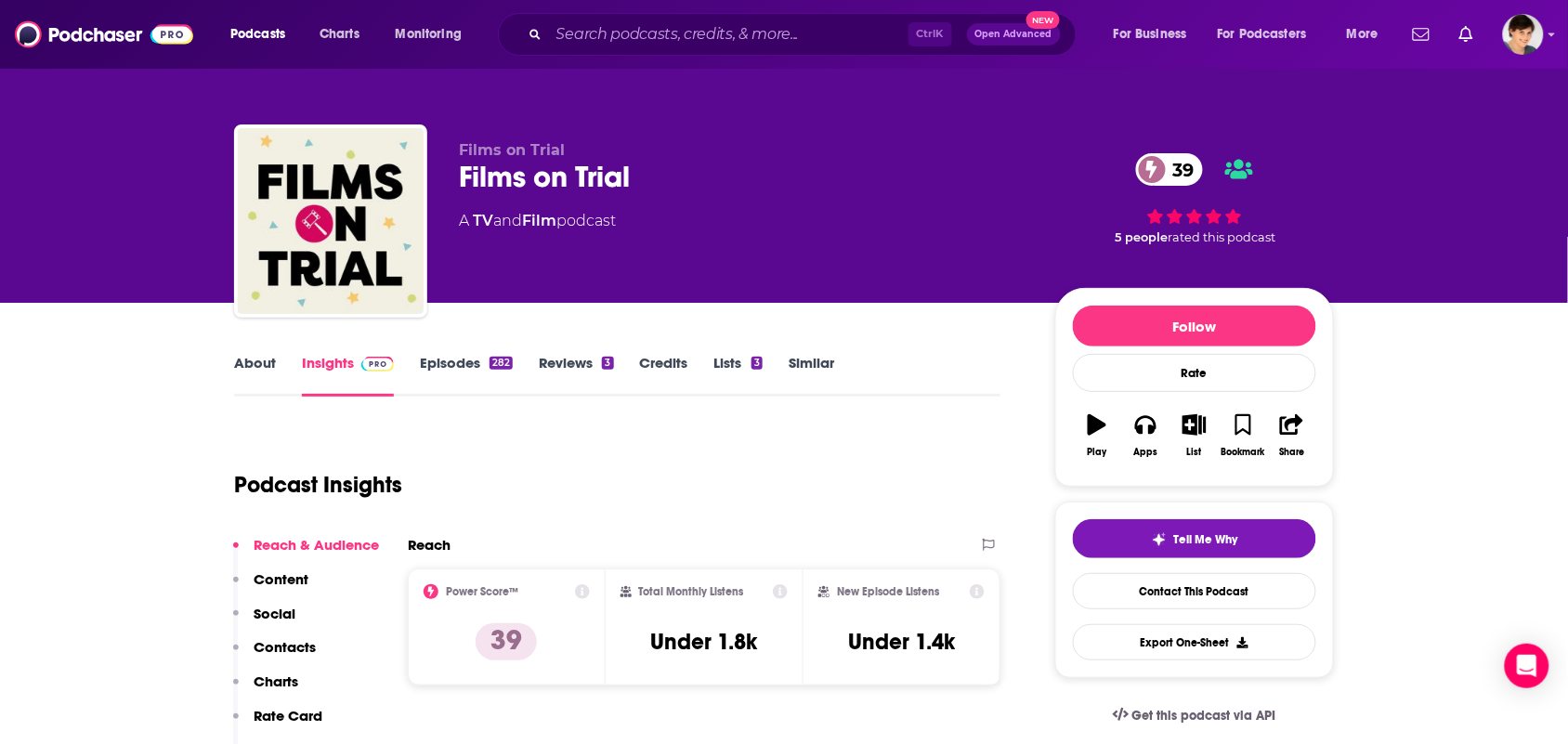
click at [235, 356] on link "About" at bounding box center [255, 375] width 42 height 43
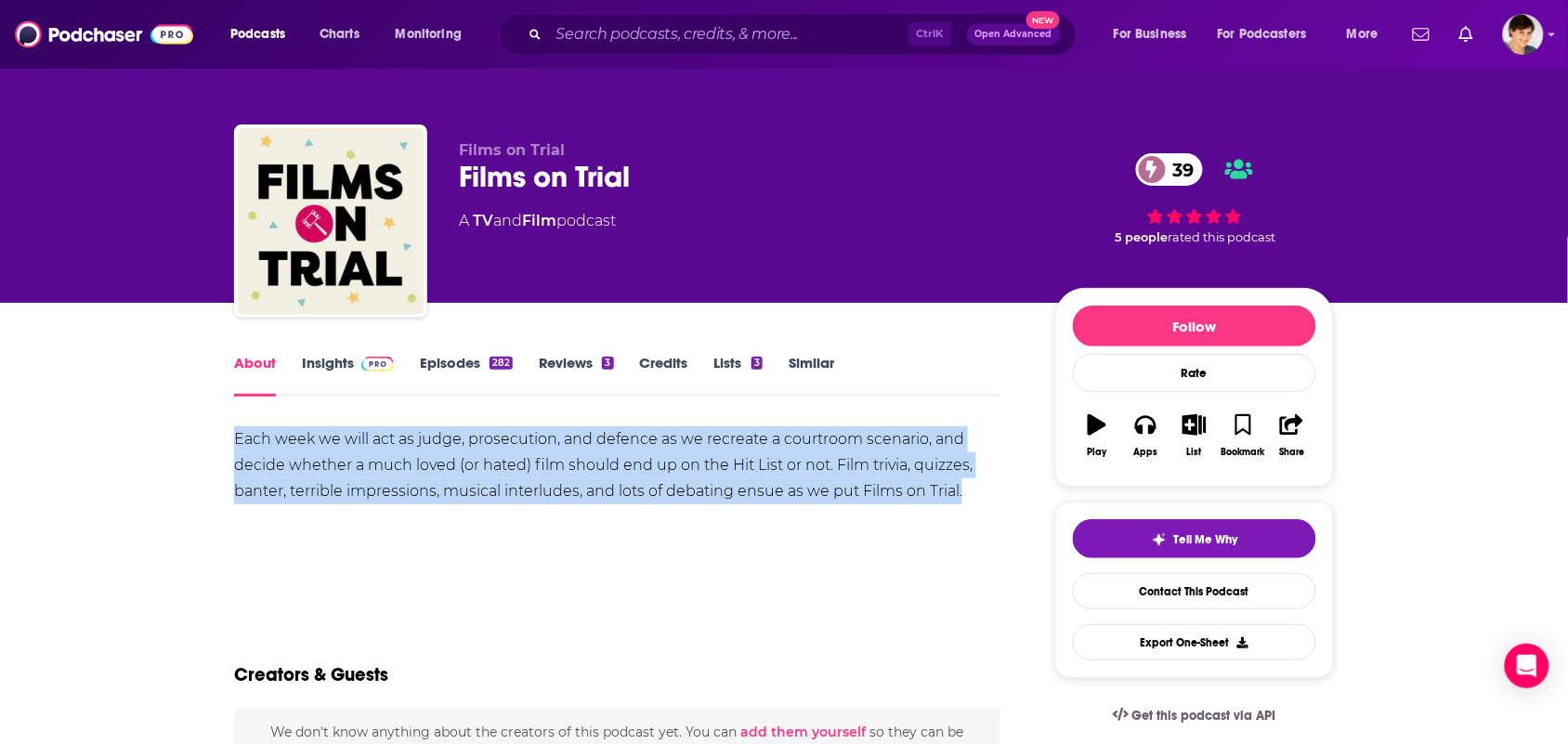
drag, startPoint x: 964, startPoint y: 499, endPoint x: 225, endPoint y: 433, distance: 741.9
copy div "Each week we will act as judge, prosecution, and defence as we recreate a court…"
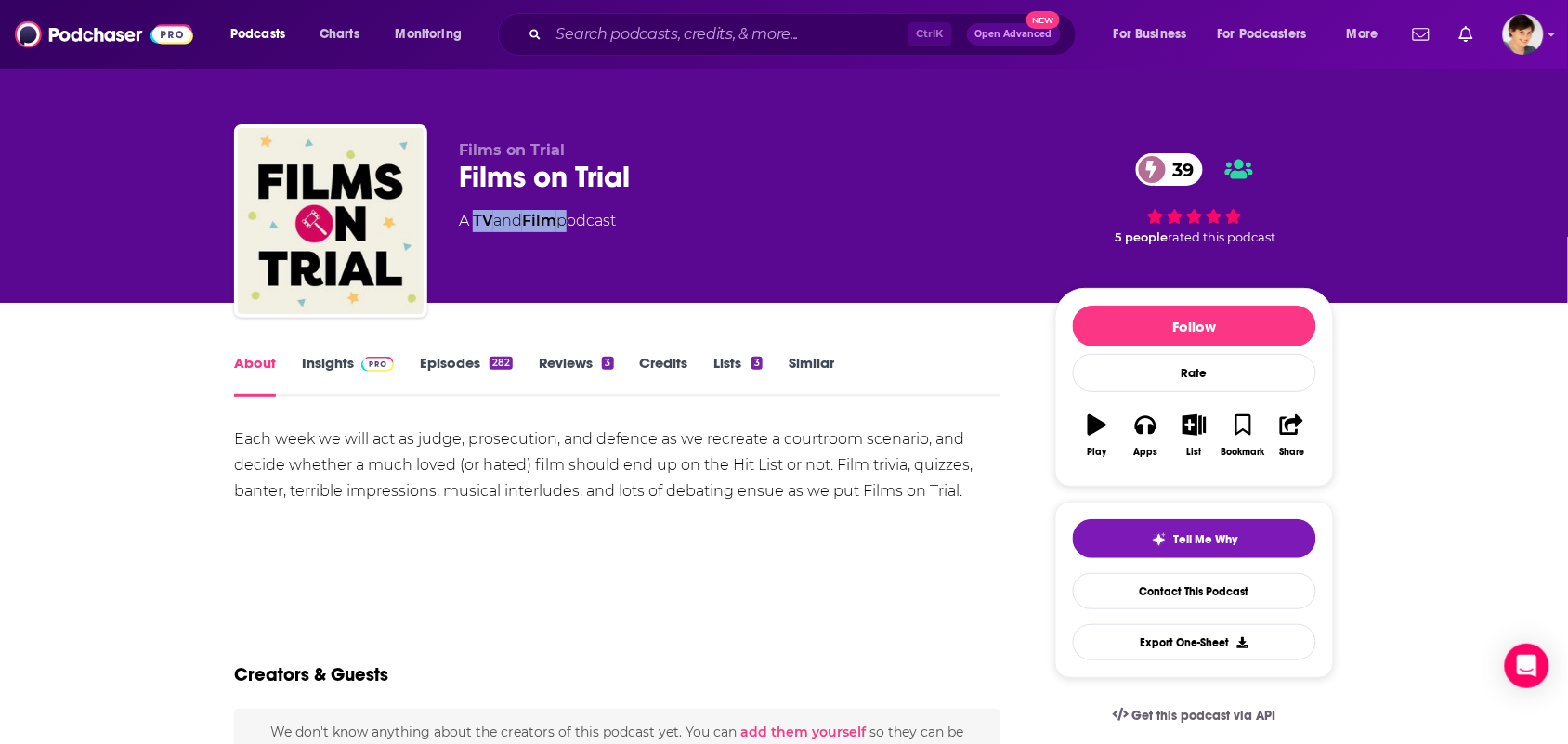
drag, startPoint x: 558, startPoint y: 225, endPoint x: 475, endPoint y: 229, distance: 83.1
click at [475, 229] on div "A TV and Film podcast" at bounding box center [538, 221] width 157 height 22
copy div "TV and Film"
drag, startPoint x: 636, startPoint y: 168, endPoint x: 392, endPoint y: 173, distance: 244.1
click at [392, 173] on div "Films on Trial Films on Trial 39 A TV and Film podcast 39 5 people rated this p…" at bounding box center [784, 224] width 1100 height 200
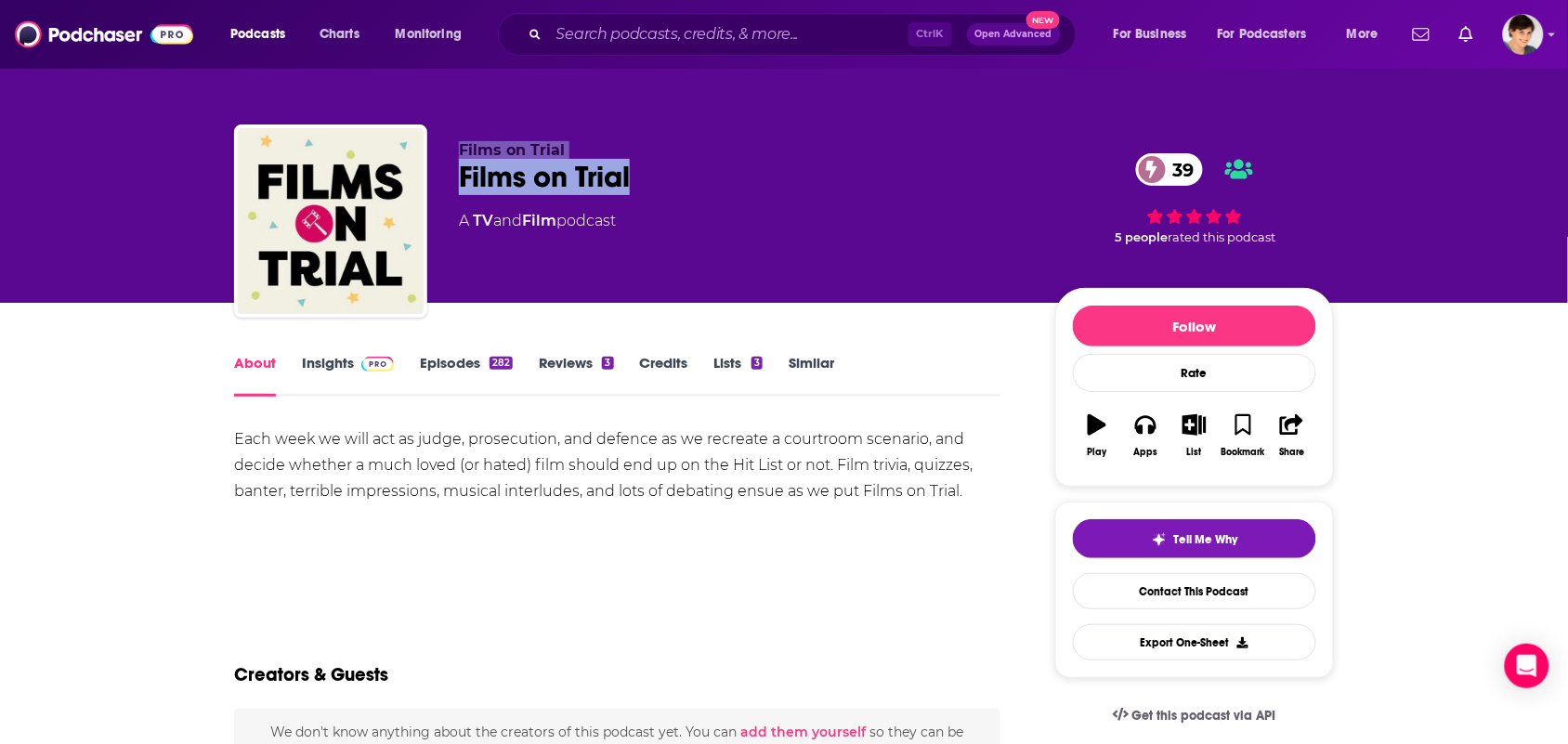
drag, startPoint x: 688, startPoint y: 173, endPoint x: 697, endPoint y: 177, distance: 9.8
click at [687, 169] on div "Films on Trial 39" at bounding box center [742, 177] width 566 height 37
click at [641, 175] on div "Films on Trial 39" at bounding box center [742, 177] width 566 height 37
drag, startPoint x: 637, startPoint y: 177, endPoint x: 402, endPoint y: 0, distance: 294.2
click at [437, 170] on div "Films on Trial Films on Trial 39 A TV and Film podcast 39 5 people rated this p…" at bounding box center [784, 224] width 1100 height 200
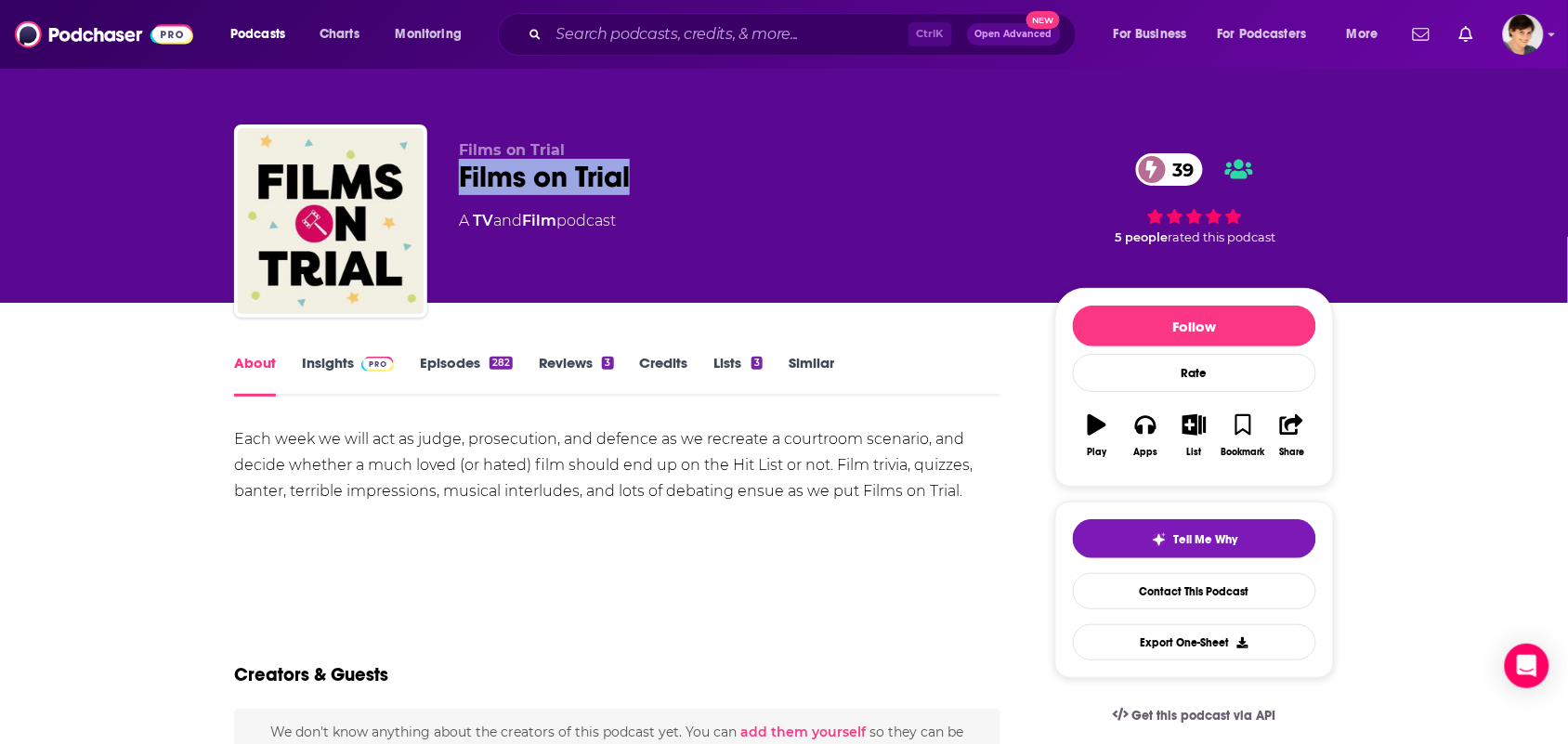
copy h1 "Films on Trial"
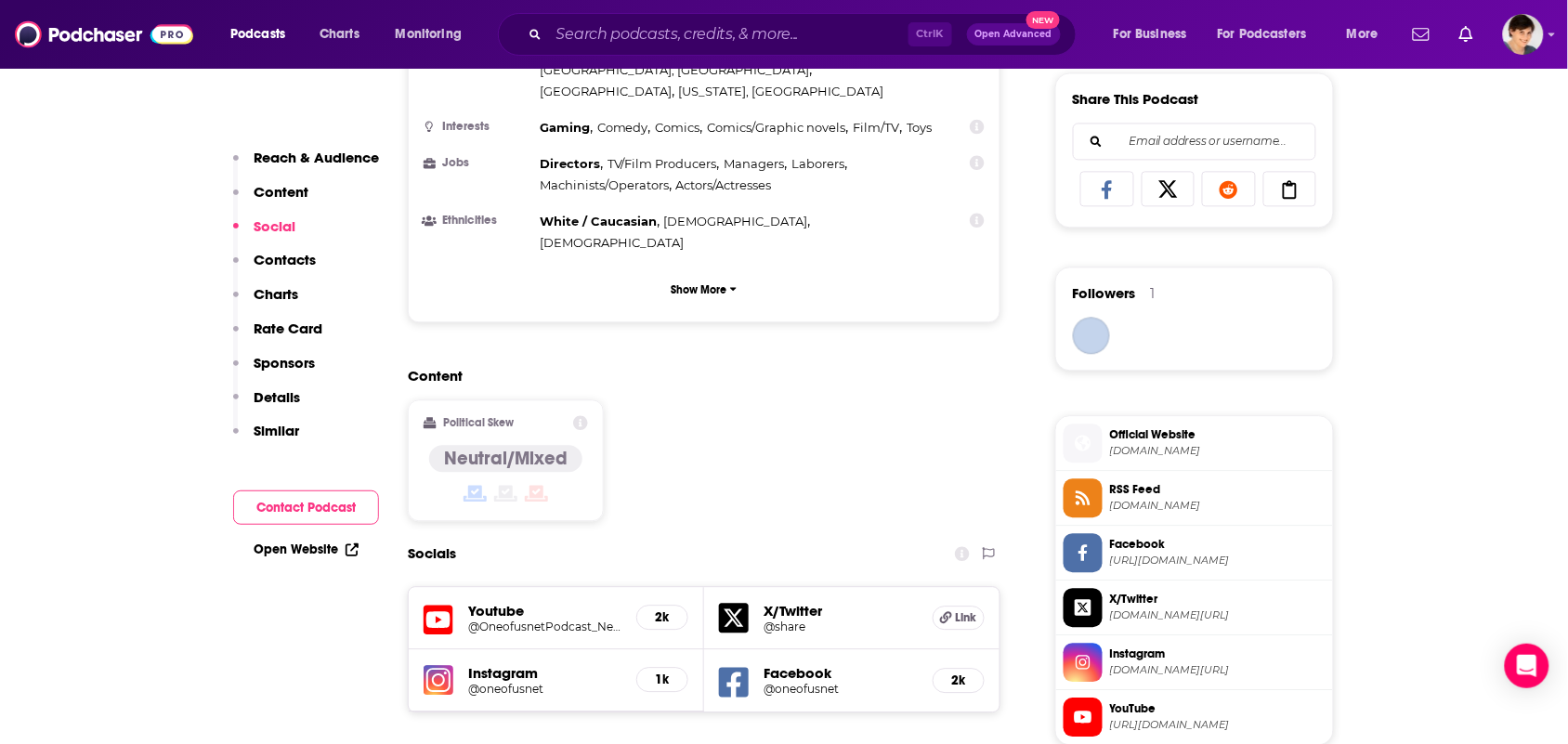
scroll to position [1626, 0]
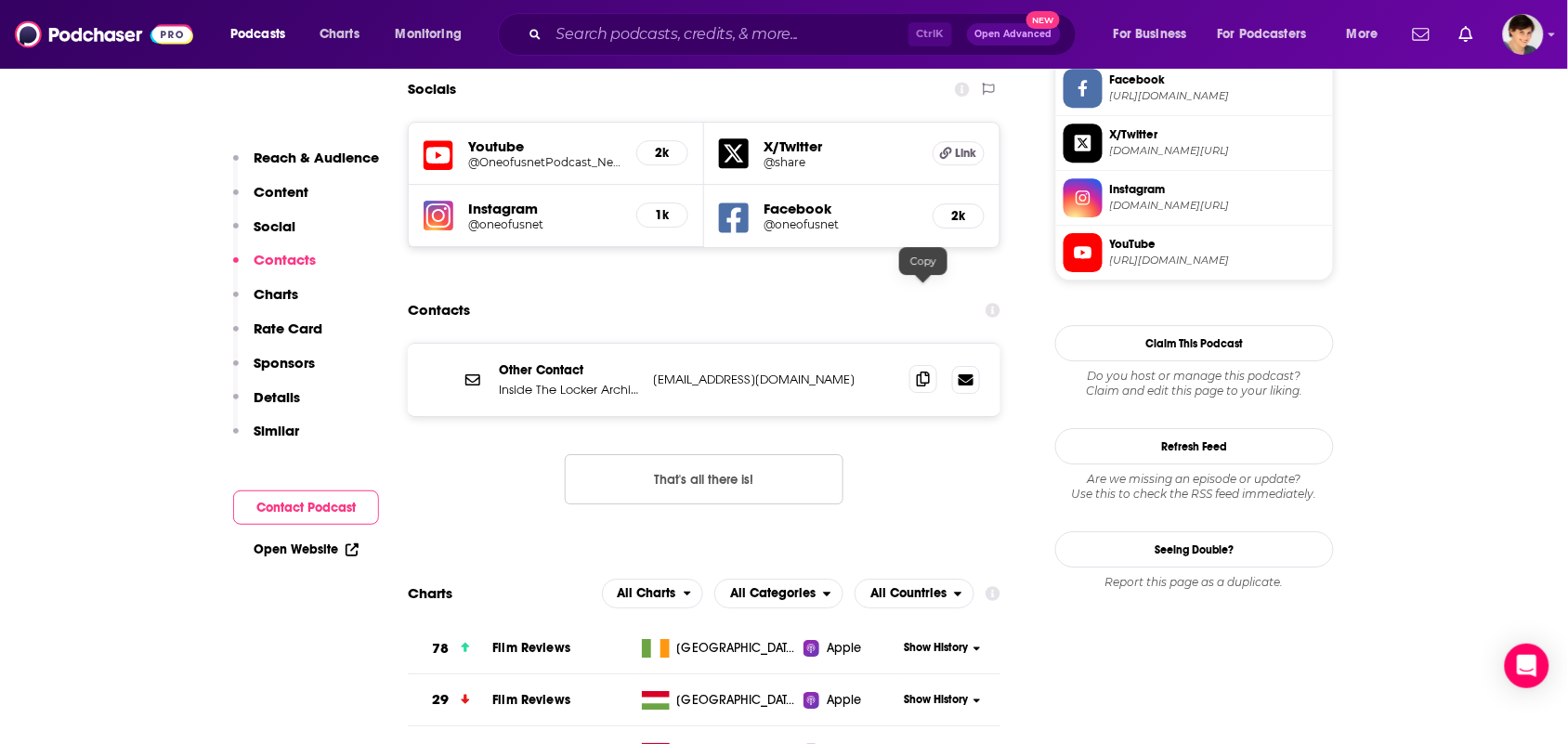
click at [921, 372] on icon at bounding box center [922, 379] width 13 height 15
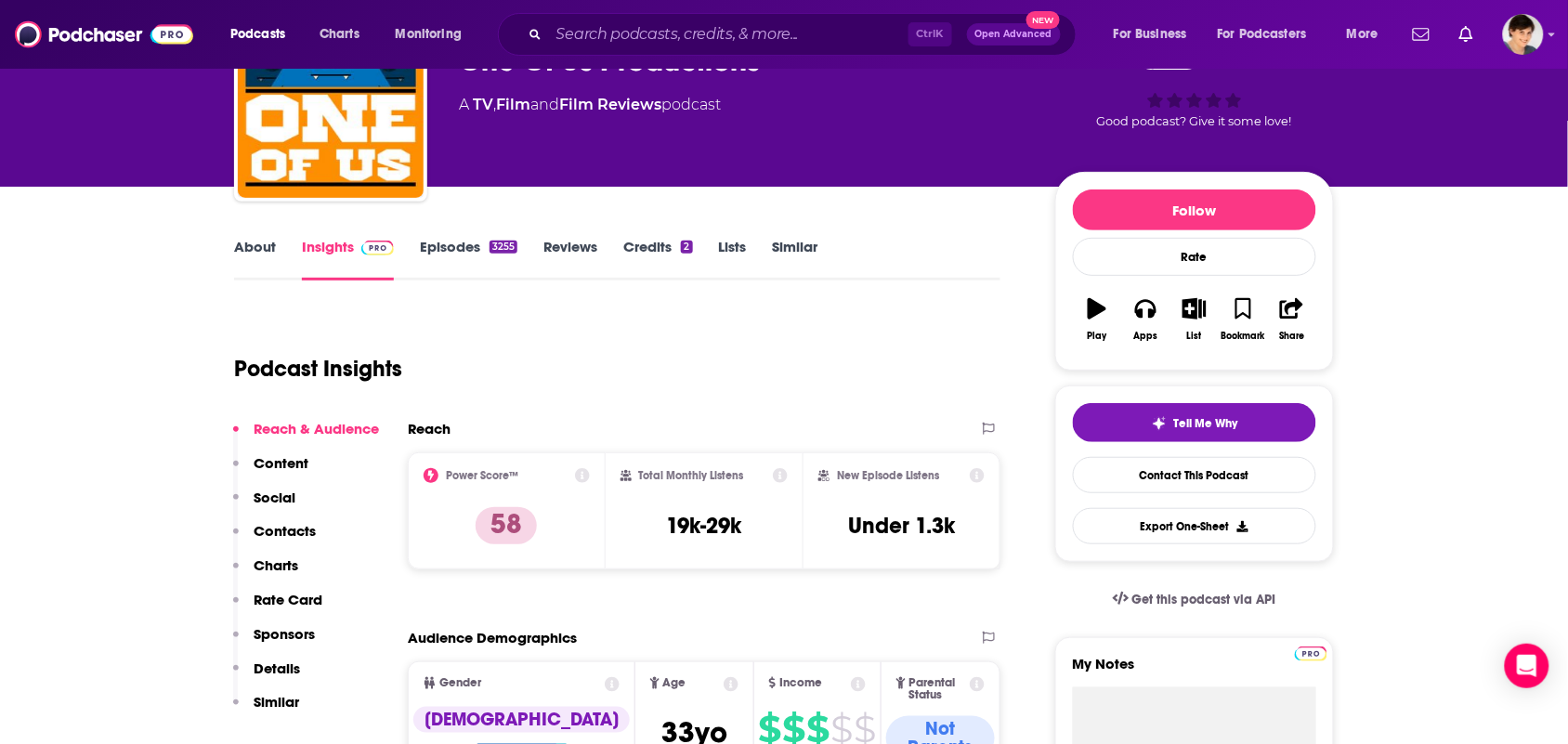
scroll to position [0, 0]
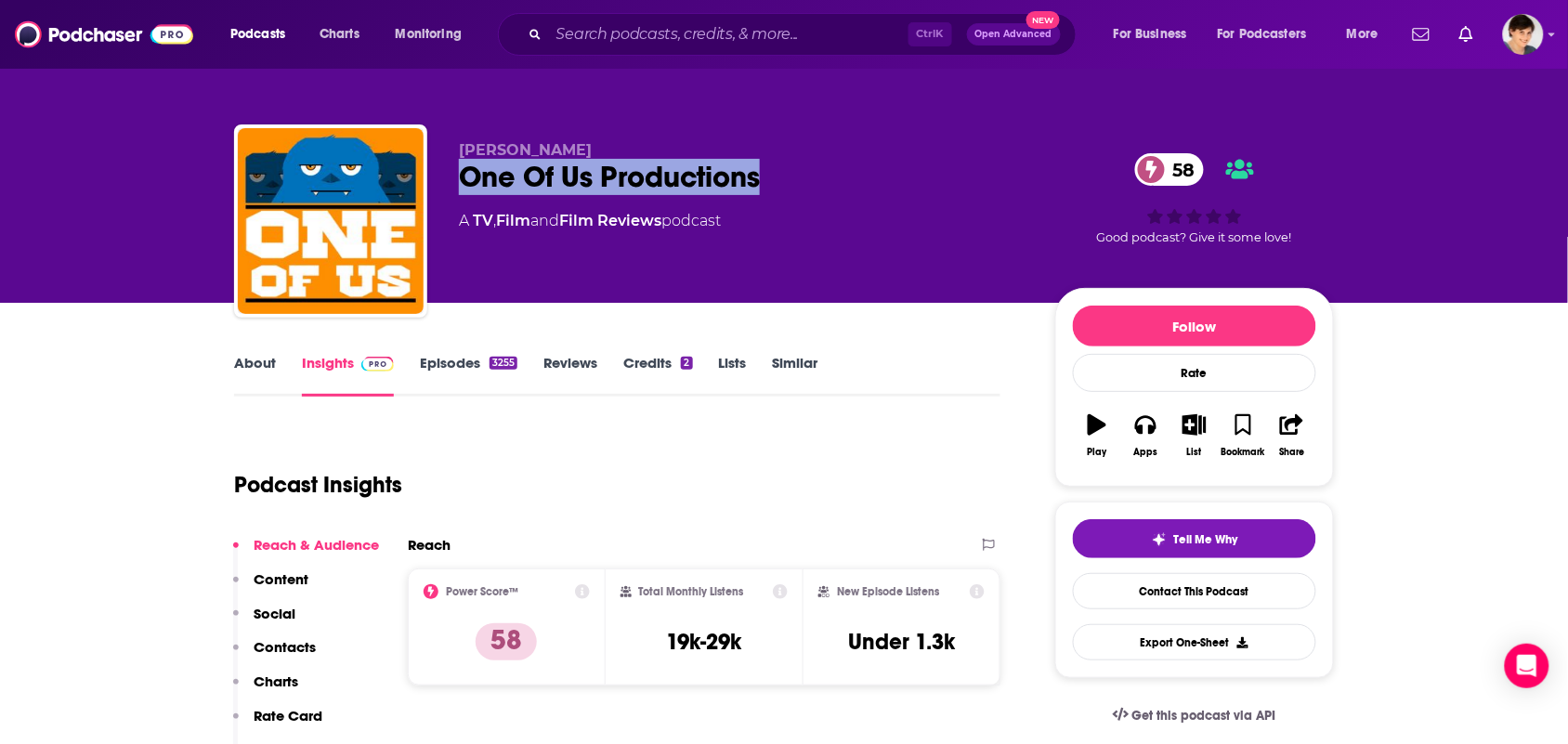
drag, startPoint x: 771, startPoint y: 186, endPoint x: 451, endPoint y: 191, distance: 320.0
click at [451, 191] on div "[PERSON_NAME] One Of Us Productions 58 A TV , Film and Film Reviews podcast 58 …" at bounding box center [784, 224] width 1100 height 200
copy h2 "One Of Us Productions"
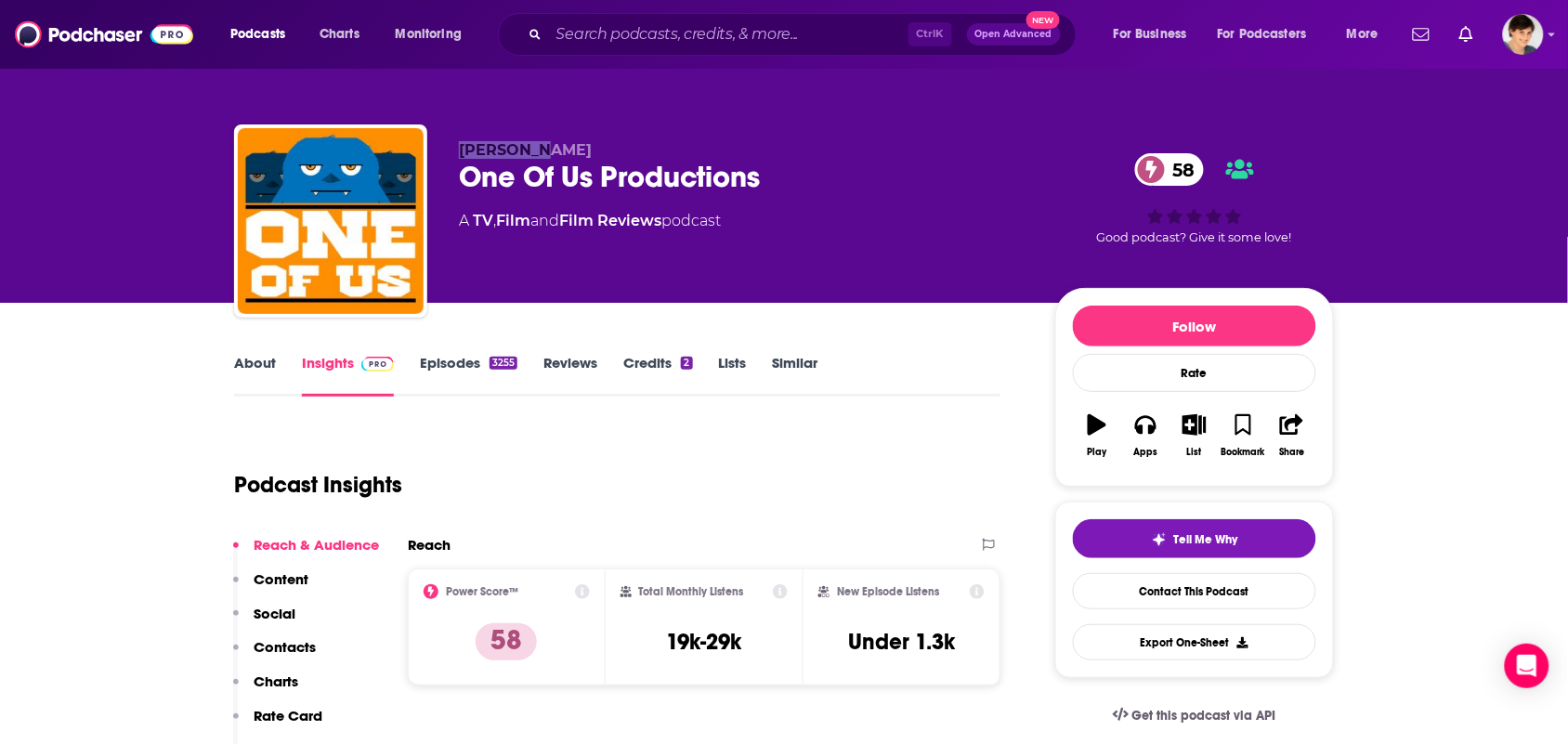
drag, startPoint x: 562, startPoint y: 144, endPoint x: 448, endPoint y: 146, distance: 114.0
click at [448, 146] on div "Chris Cox One Of Us Productions 58 A TV , Film and Film Reviews podcast 58 Good…" at bounding box center [784, 224] width 1100 height 200
copy span "Chris Cox"
drag, startPoint x: 676, startPoint y: 239, endPoint x: 474, endPoint y: 233, distance: 202.1
click at [474, 233] on div "Chris Cox One Of Us Productions 58 A TV , Film and Film Reviews podcast" at bounding box center [742, 215] width 566 height 149
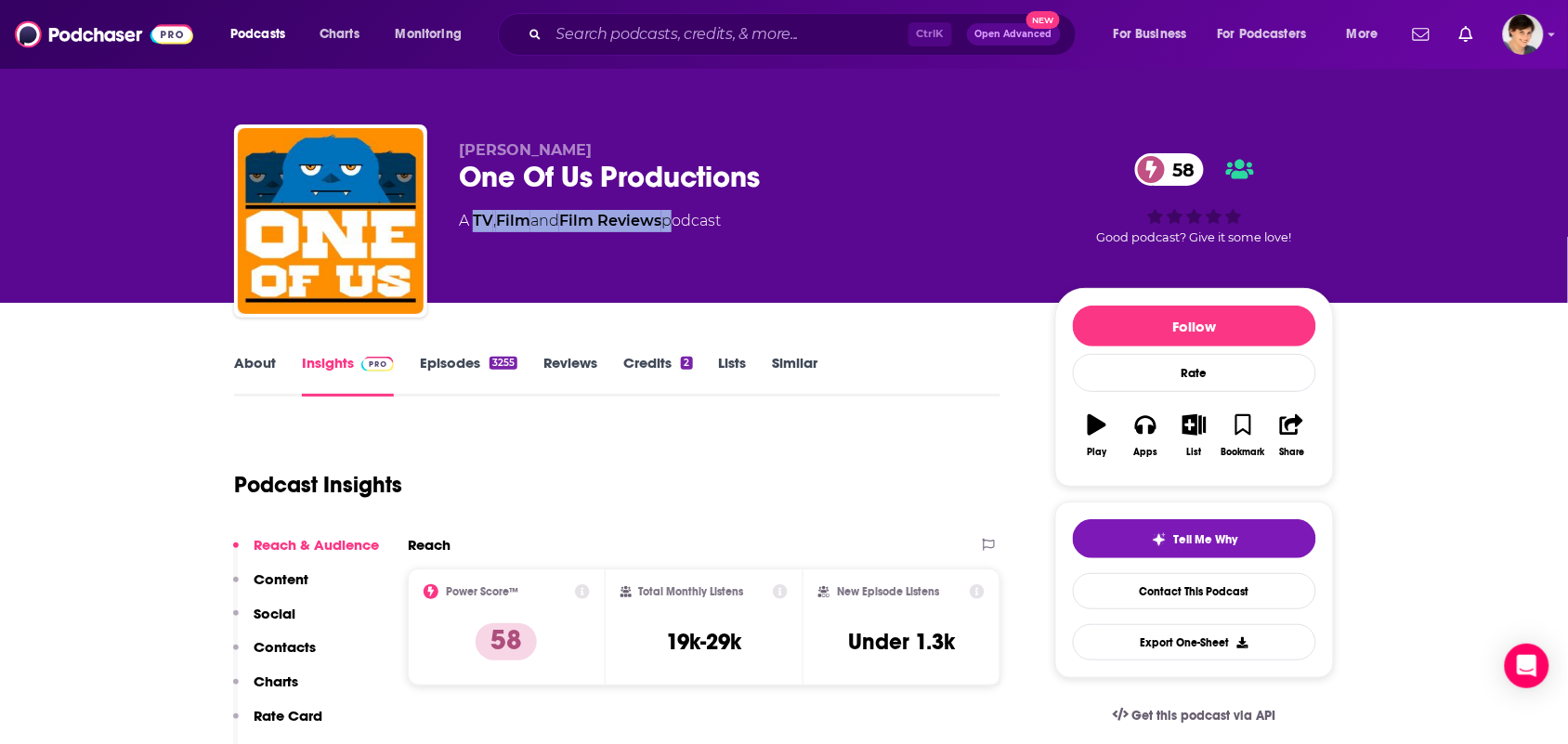
copy div "TV , Film and Film Reviews"
click at [248, 391] on link "About" at bounding box center [255, 375] width 42 height 43
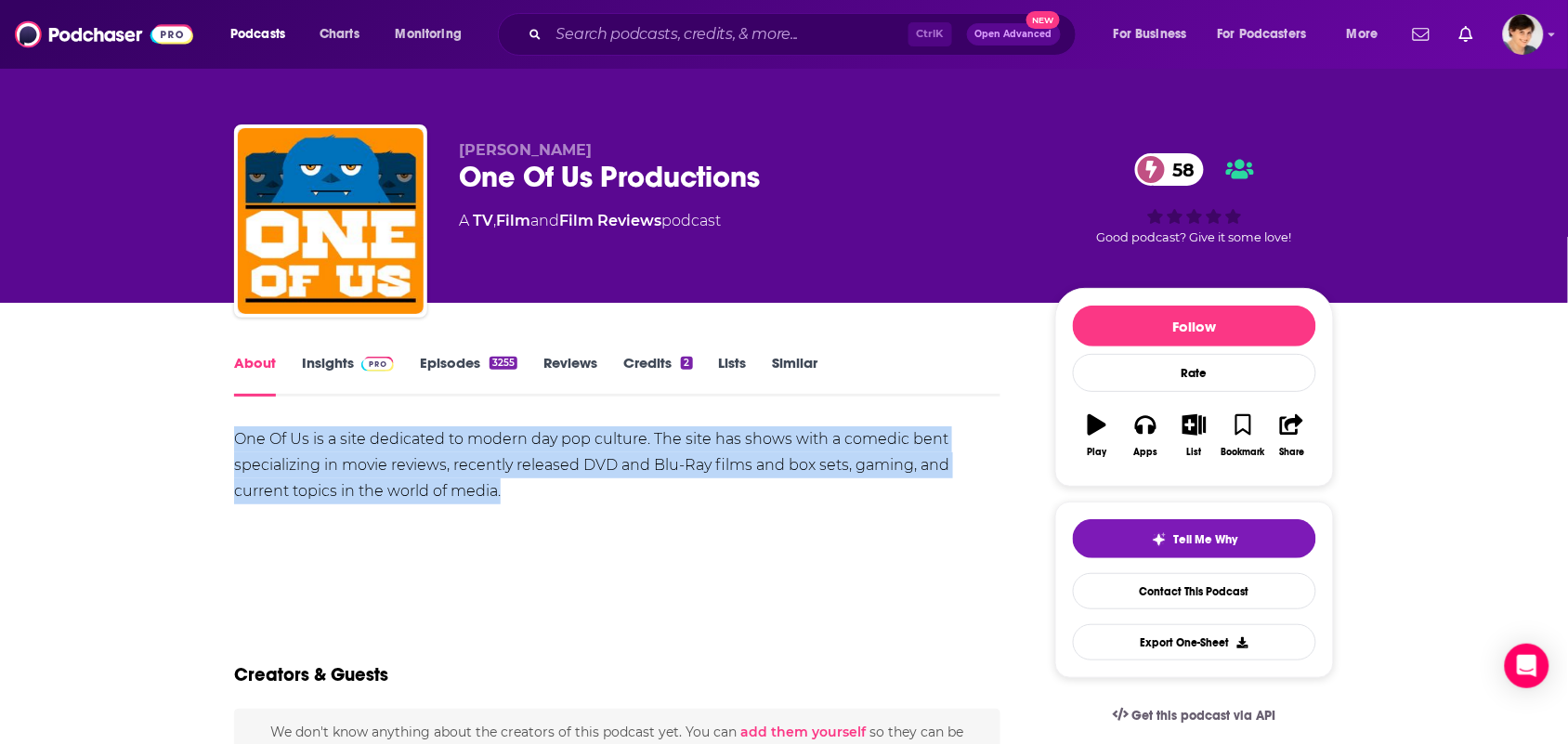
drag, startPoint x: 507, startPoint y: 484, endPoint x: 215, endPoint y: 441, distance: 295.1
copy div "One Of Us is a site dedicated to modern day pop culture. The site has shows wit…"
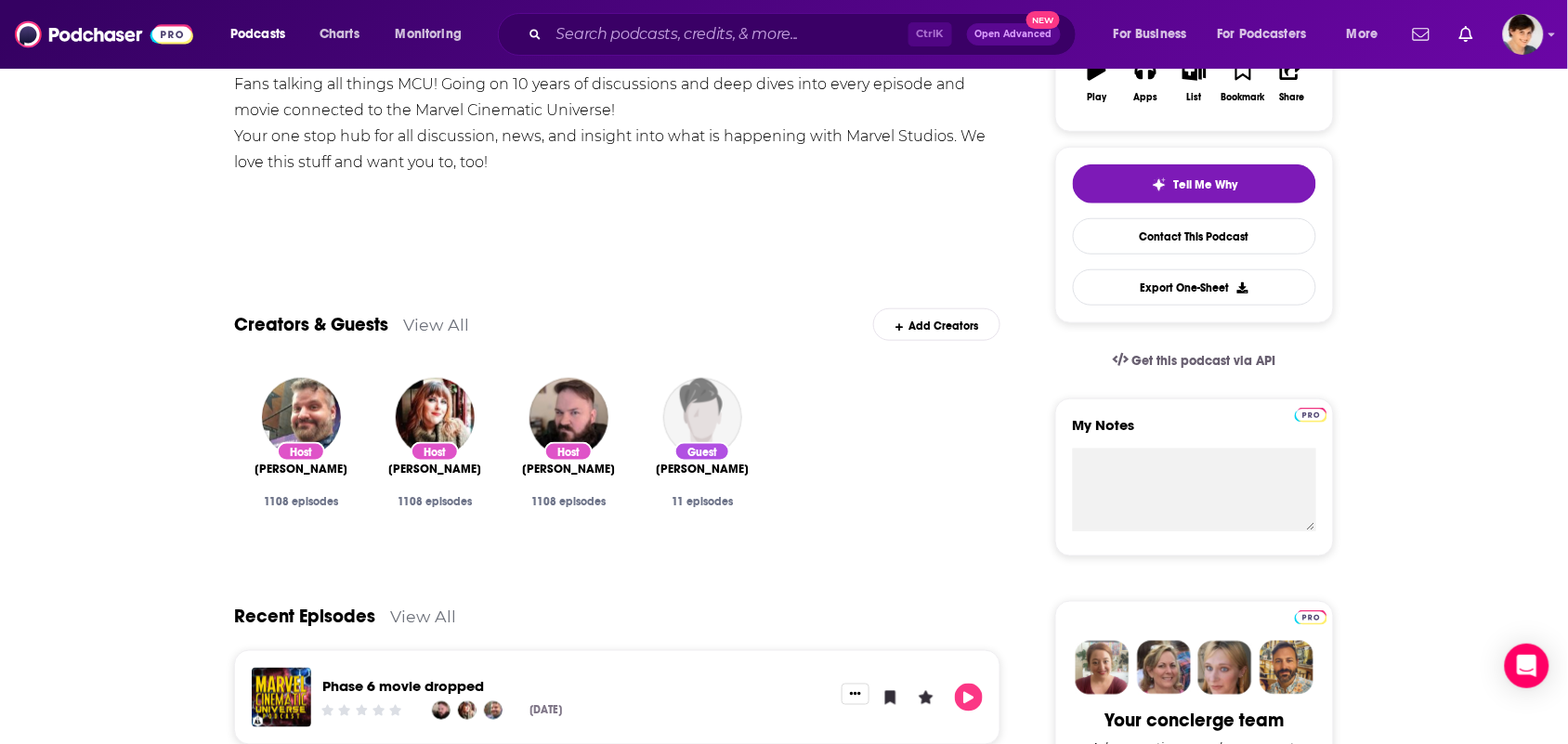
scroll to position [232, 0]
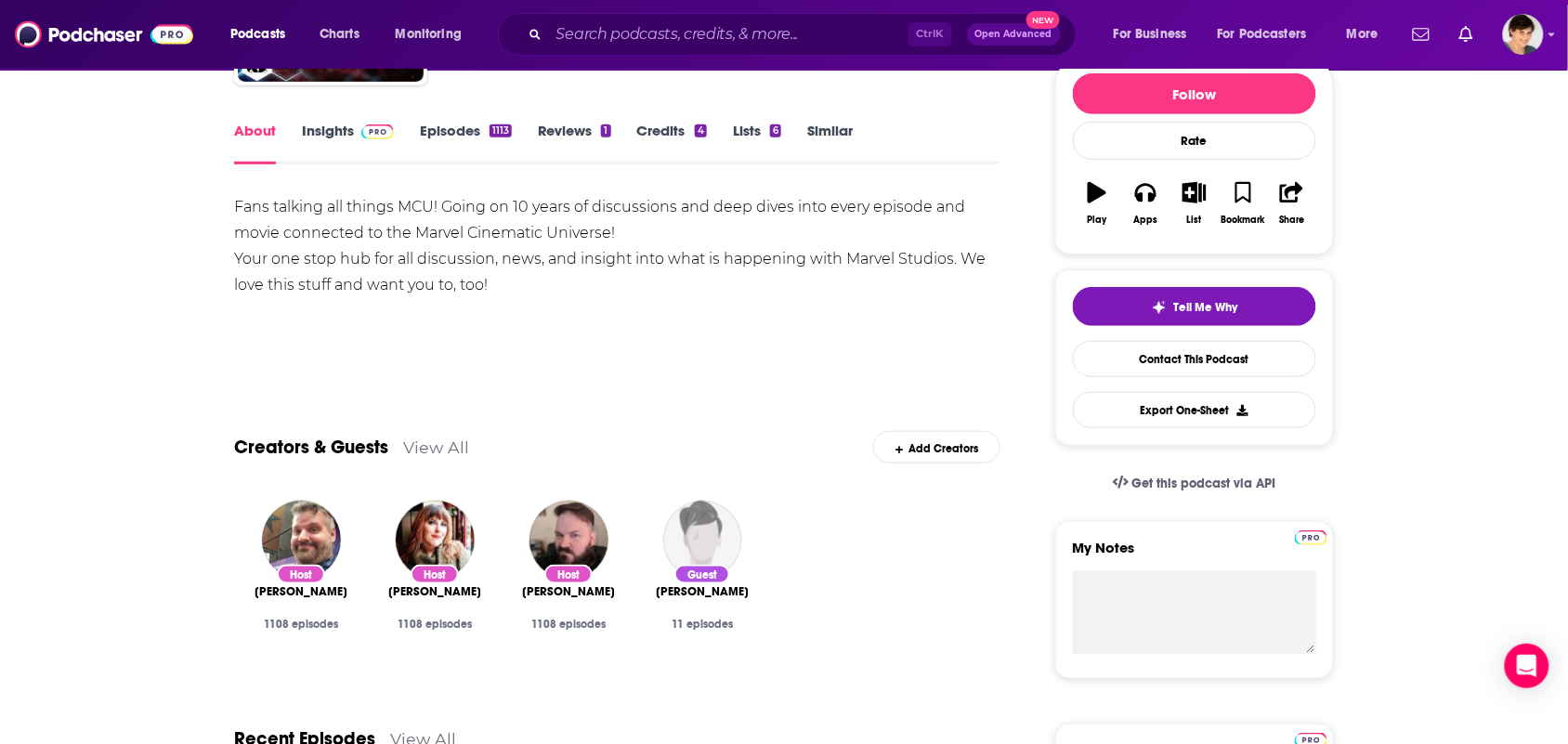
click at [332, 123] on link "Insights" at bounding box center [347, 143] width 92 height 43
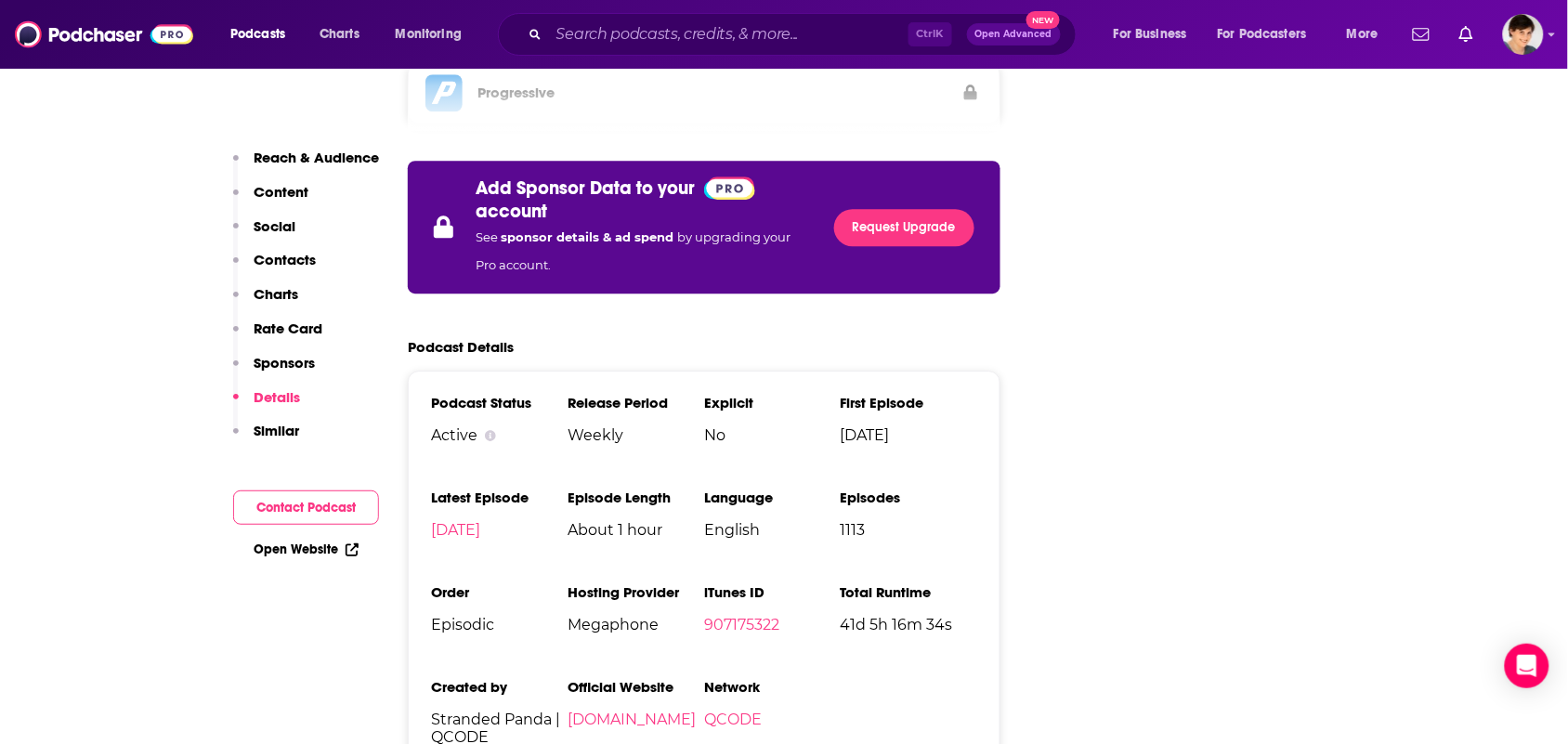
scroll to position [3599, 0]
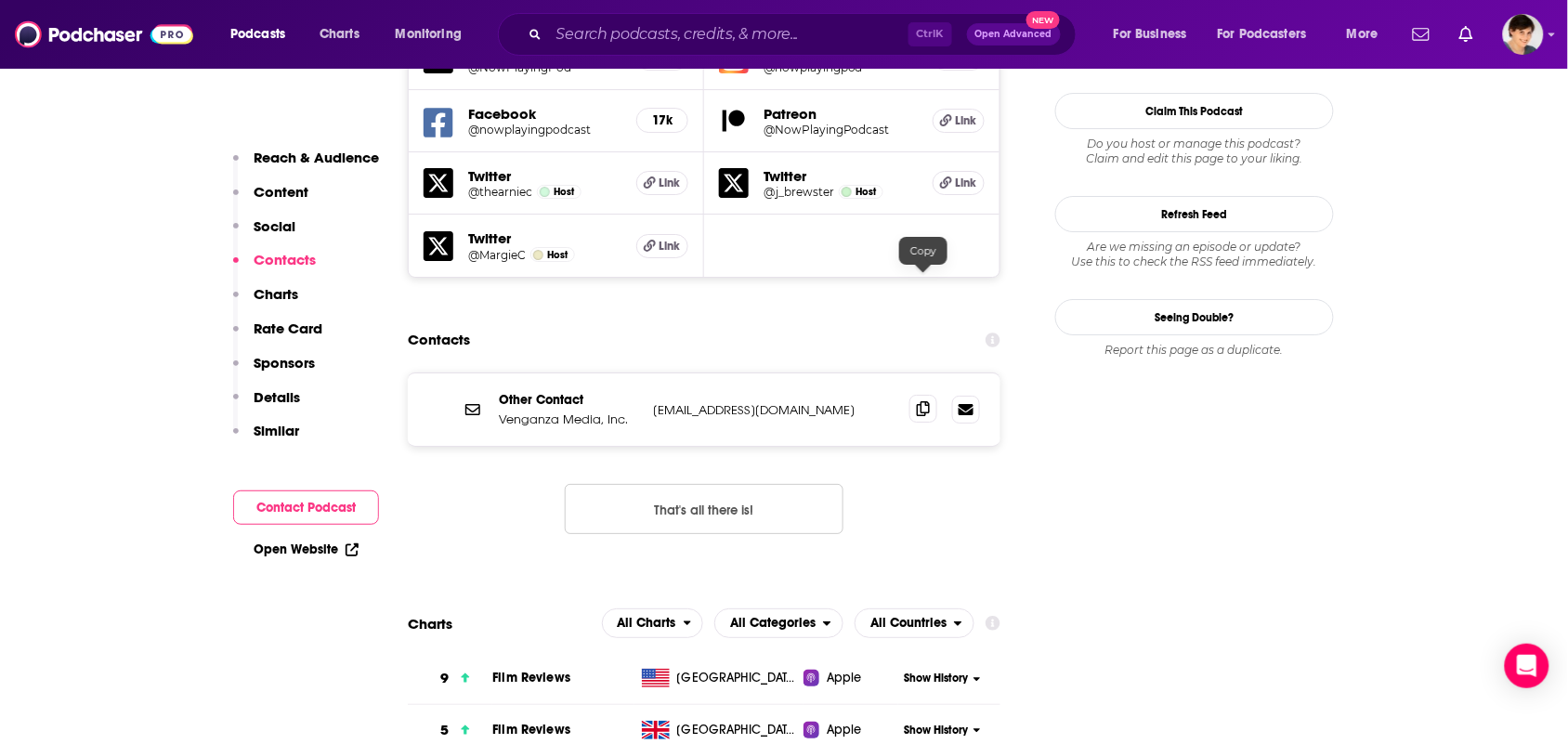
click at [922, 402] on icon at bounding box center [922, 409] width 13 height 15
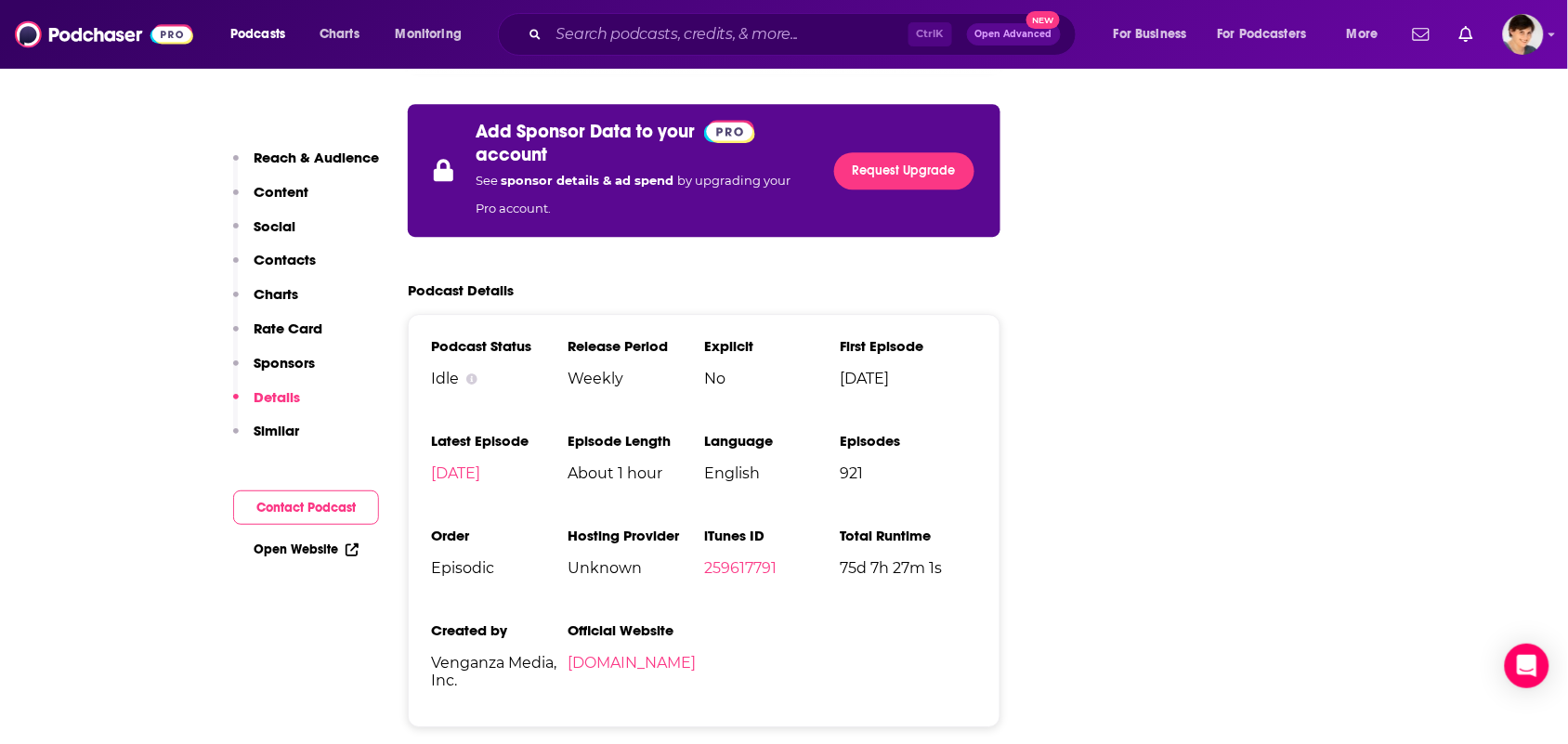
scroll to position [3599, 0]
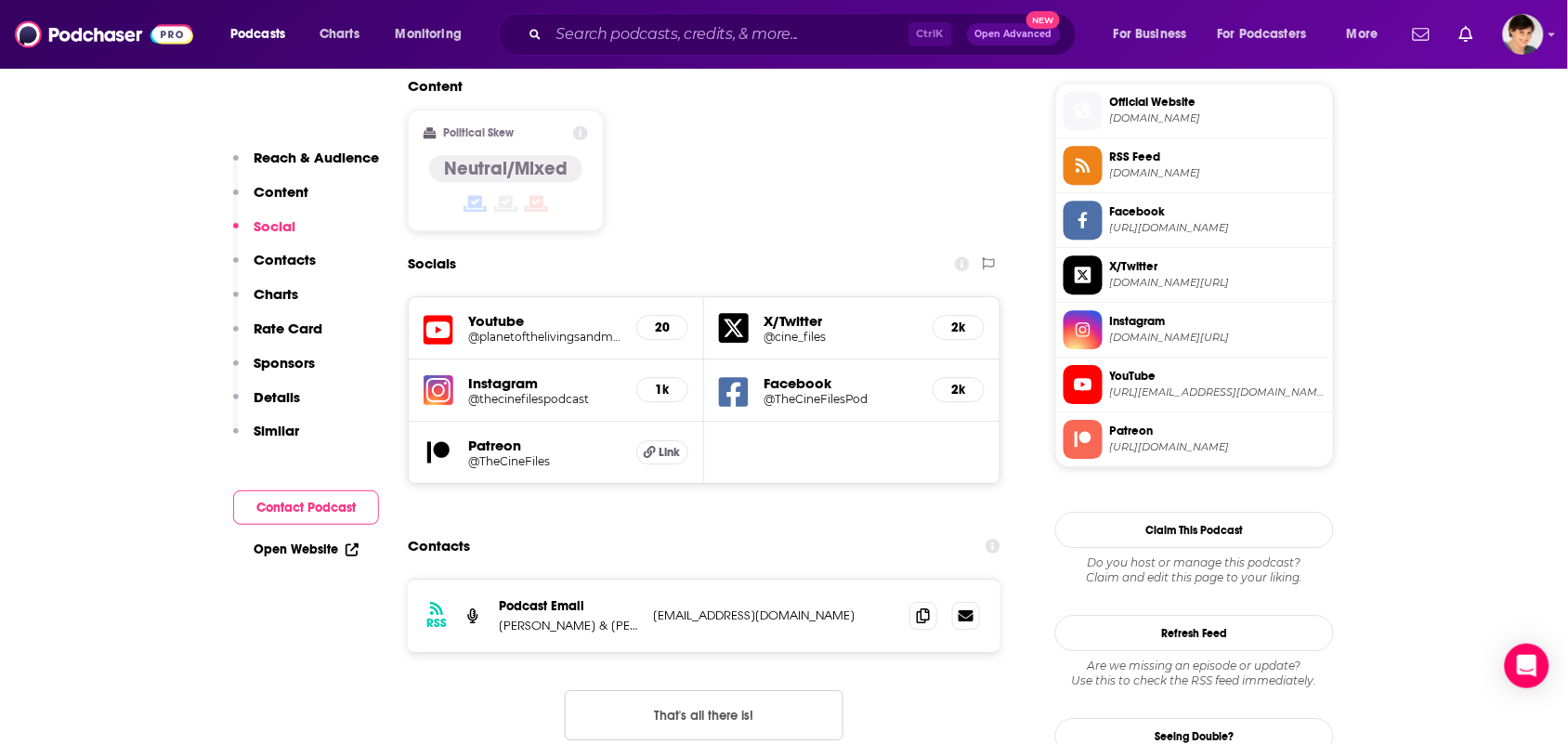
scroll to position [1626, 0]
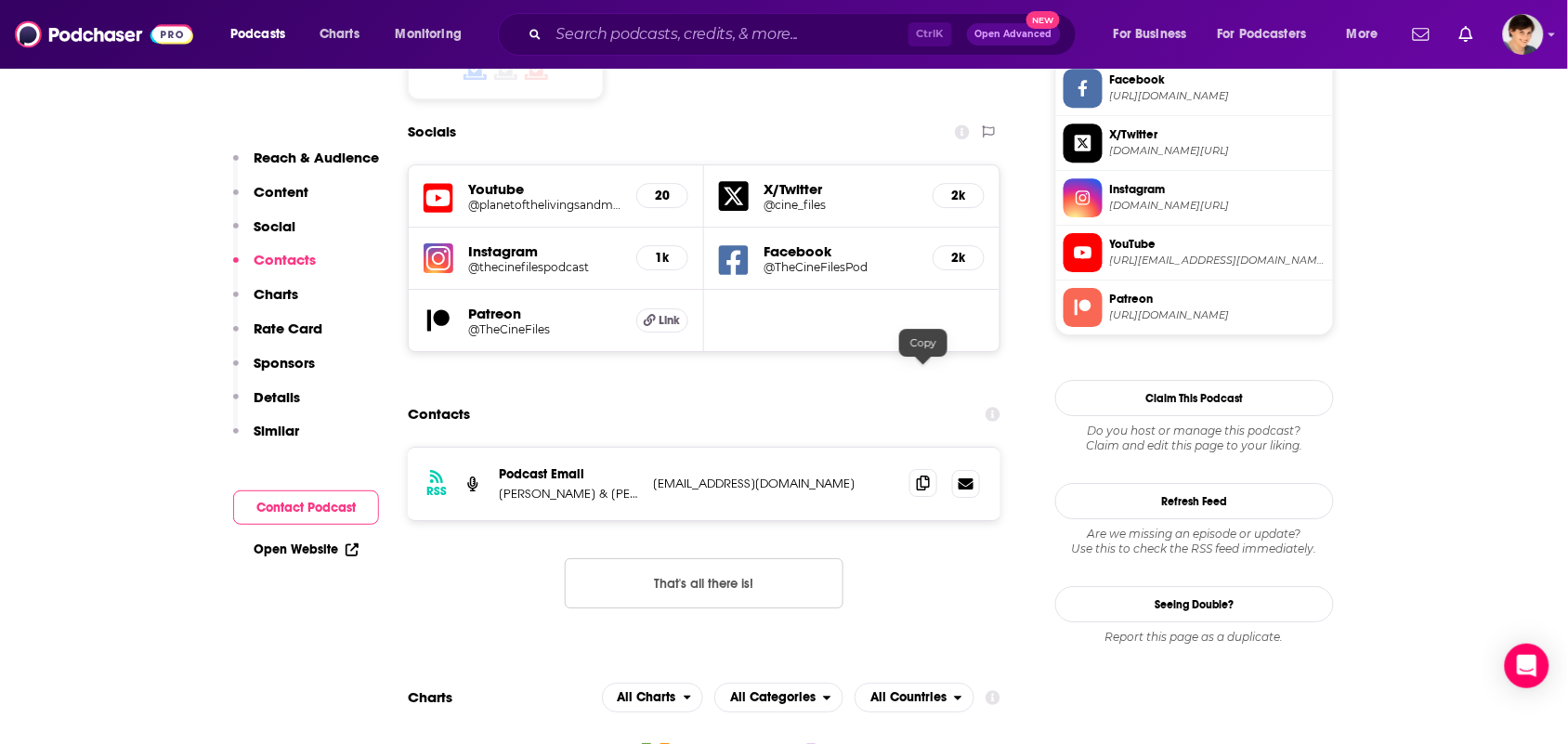
click at [929, 469] on span at bounding box center [923, 483] width 28 height 28
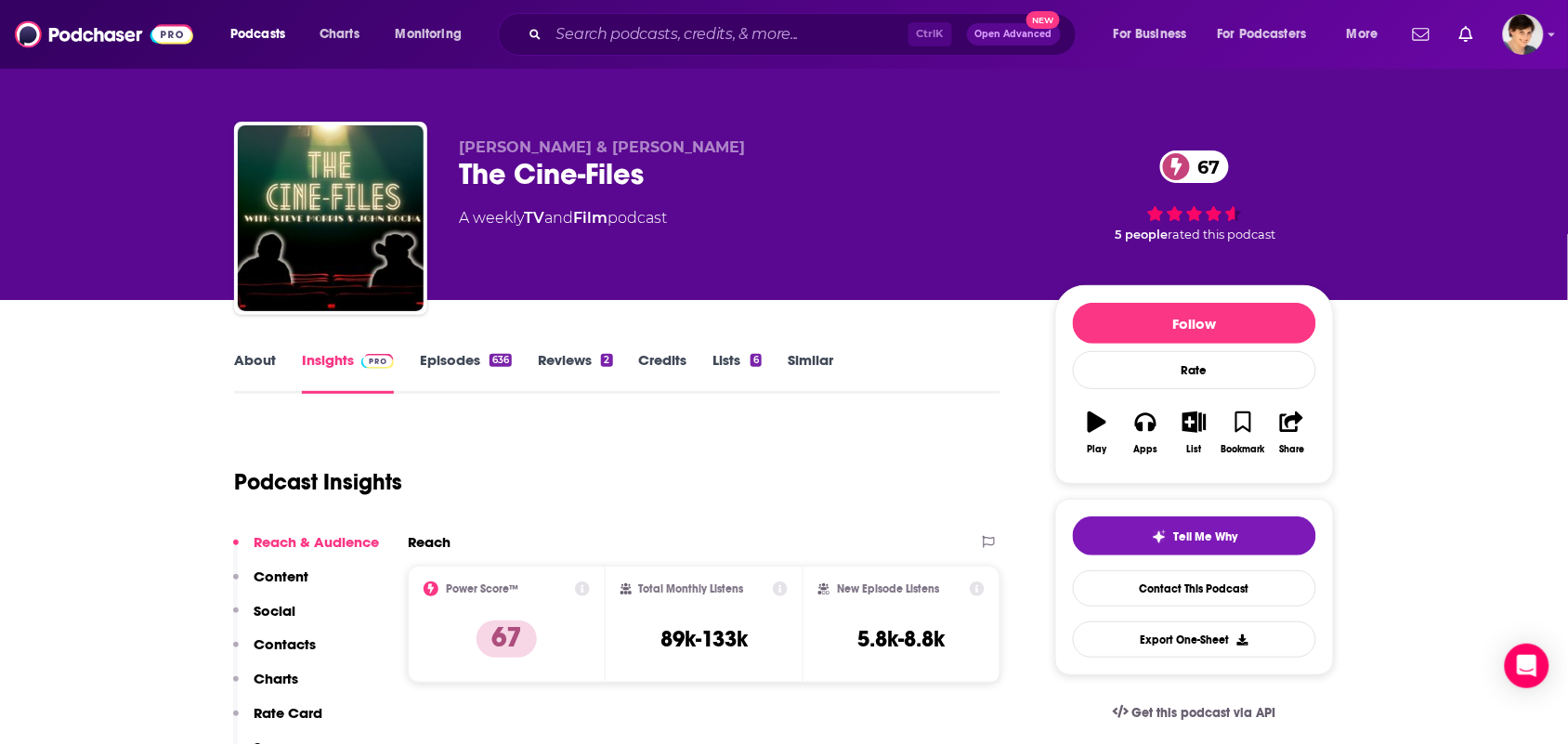
scroll to position [0, 0]
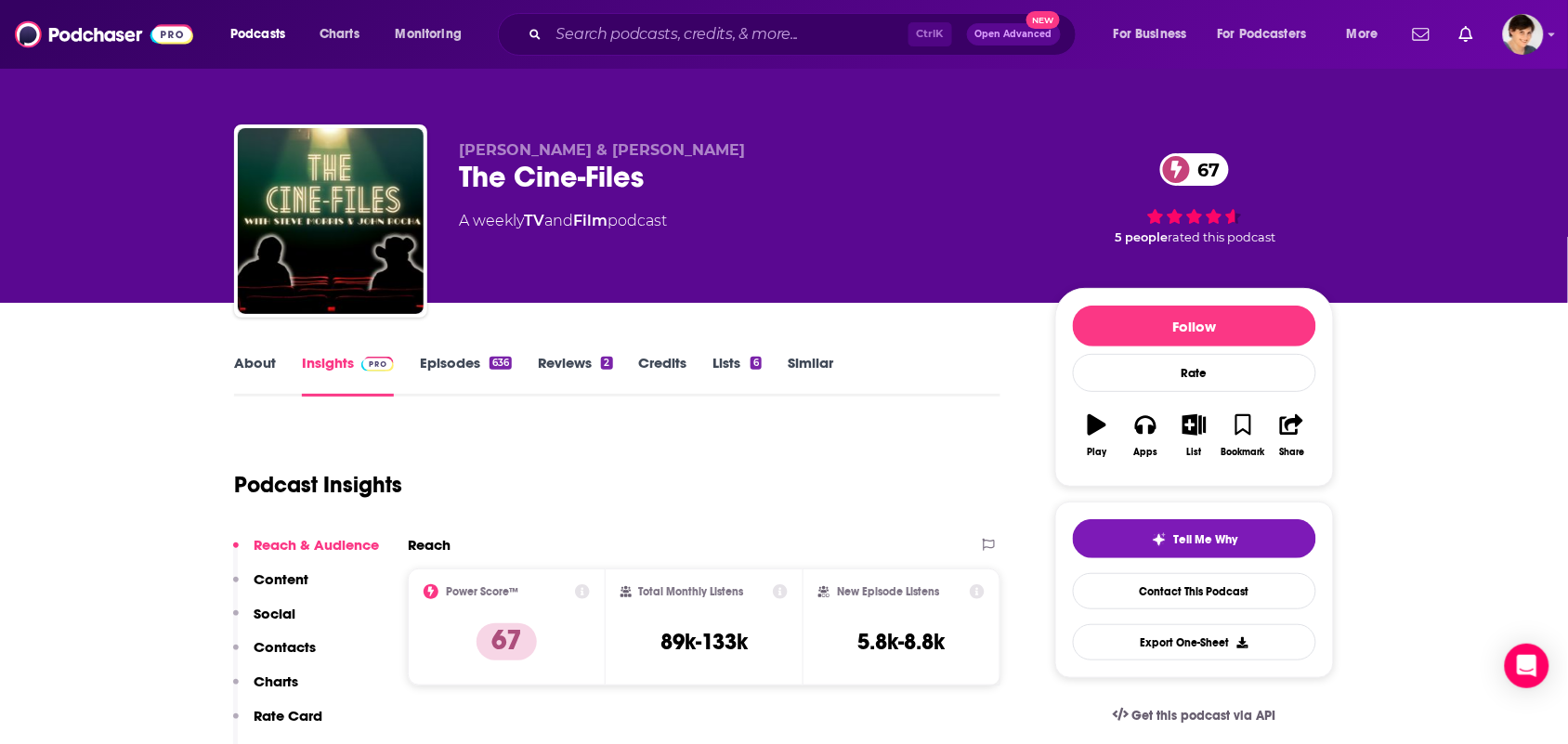
click at [266, 382] on link "About" at bounding box center [255, 375] width 42 height 43
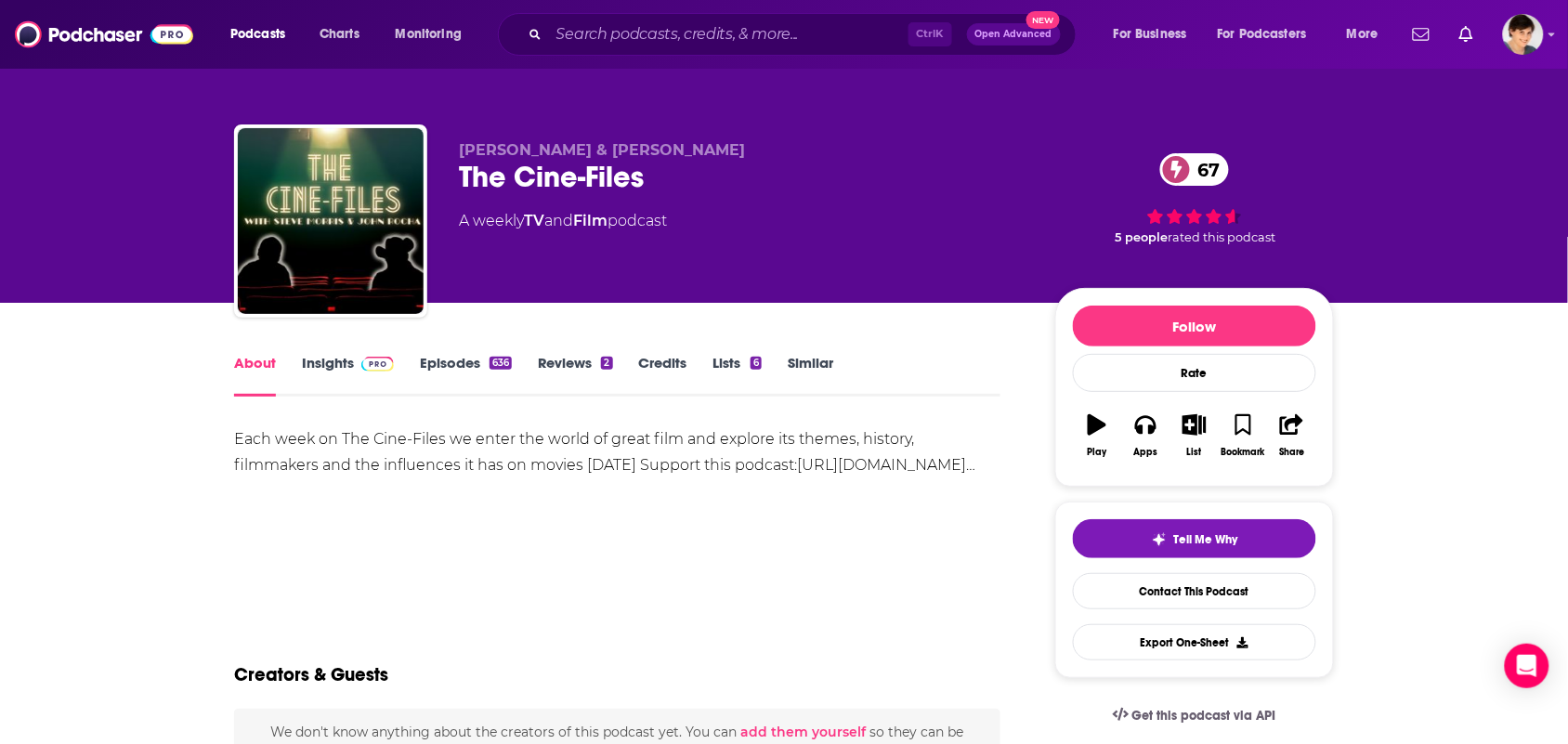
click at [489, 351] on div "About Insights Episodes 636 Reviews 2 Credits Lists 6 Similar" at bounding box center [617, 374] width 767 height 46
click at [460, 354] on link "Episodes 636" at bounding box center [465, 375] width 92 height 43
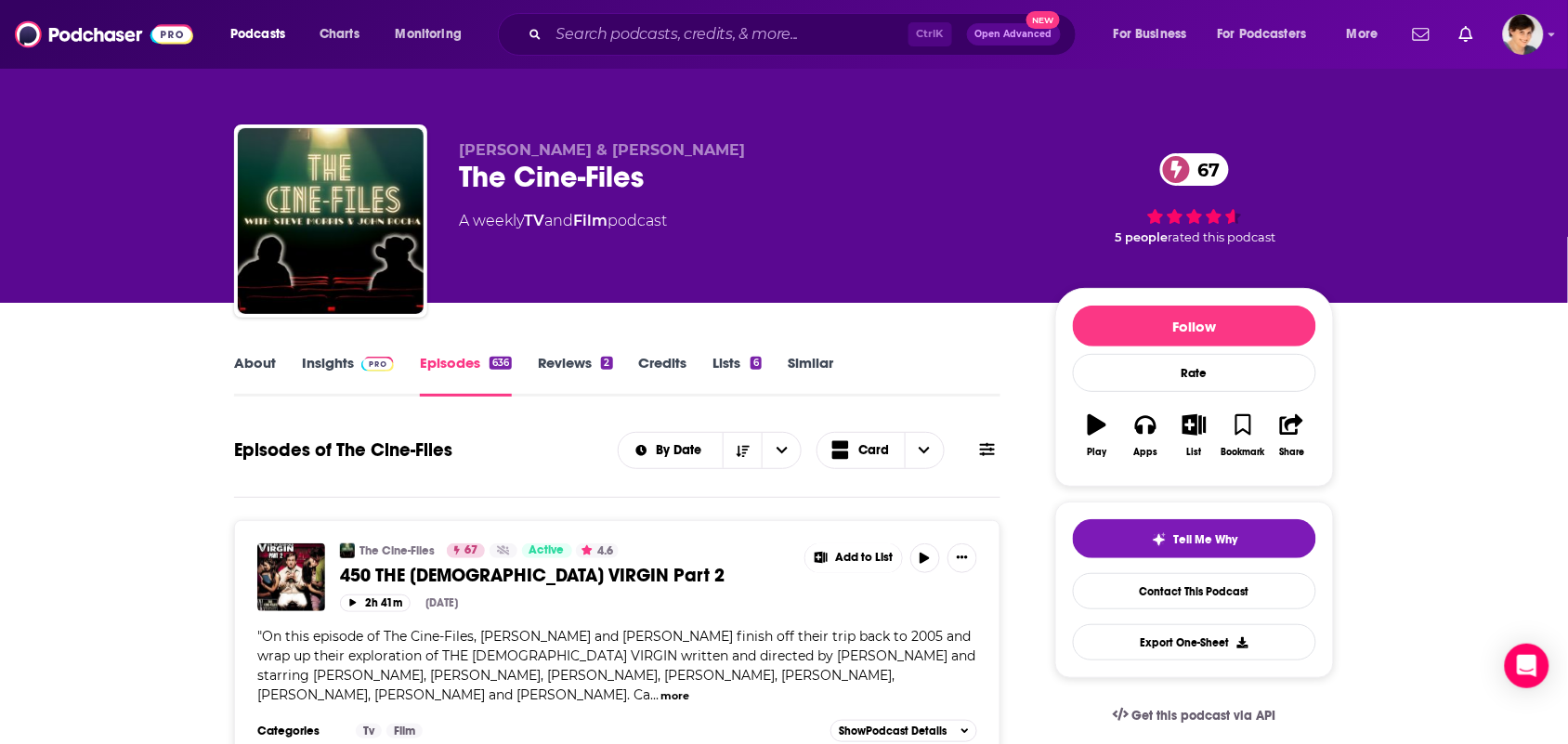
click at [335, 372] on link "Insights" at bounding box center [347, 375] width 92 height 43
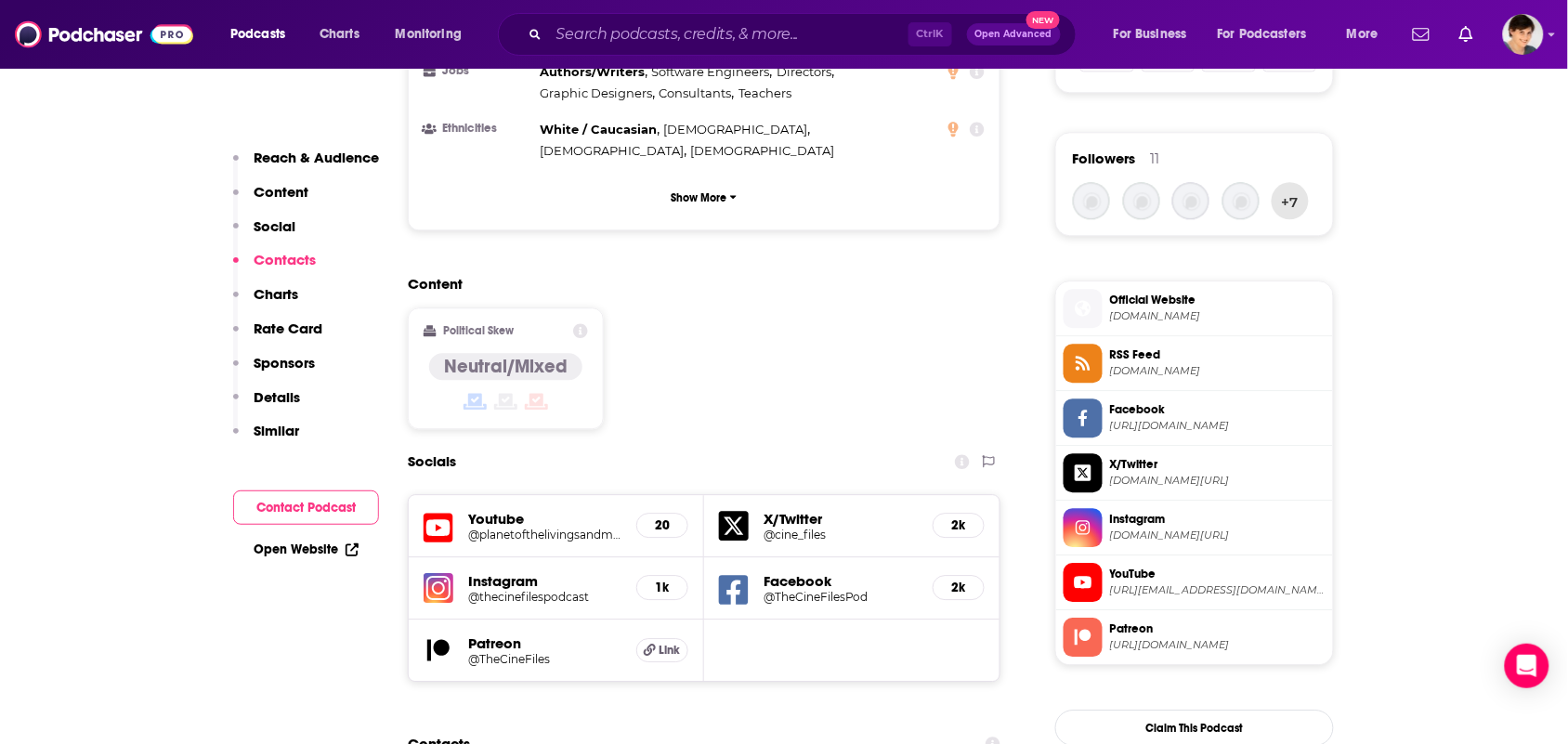
scroll to position [1626, 0]
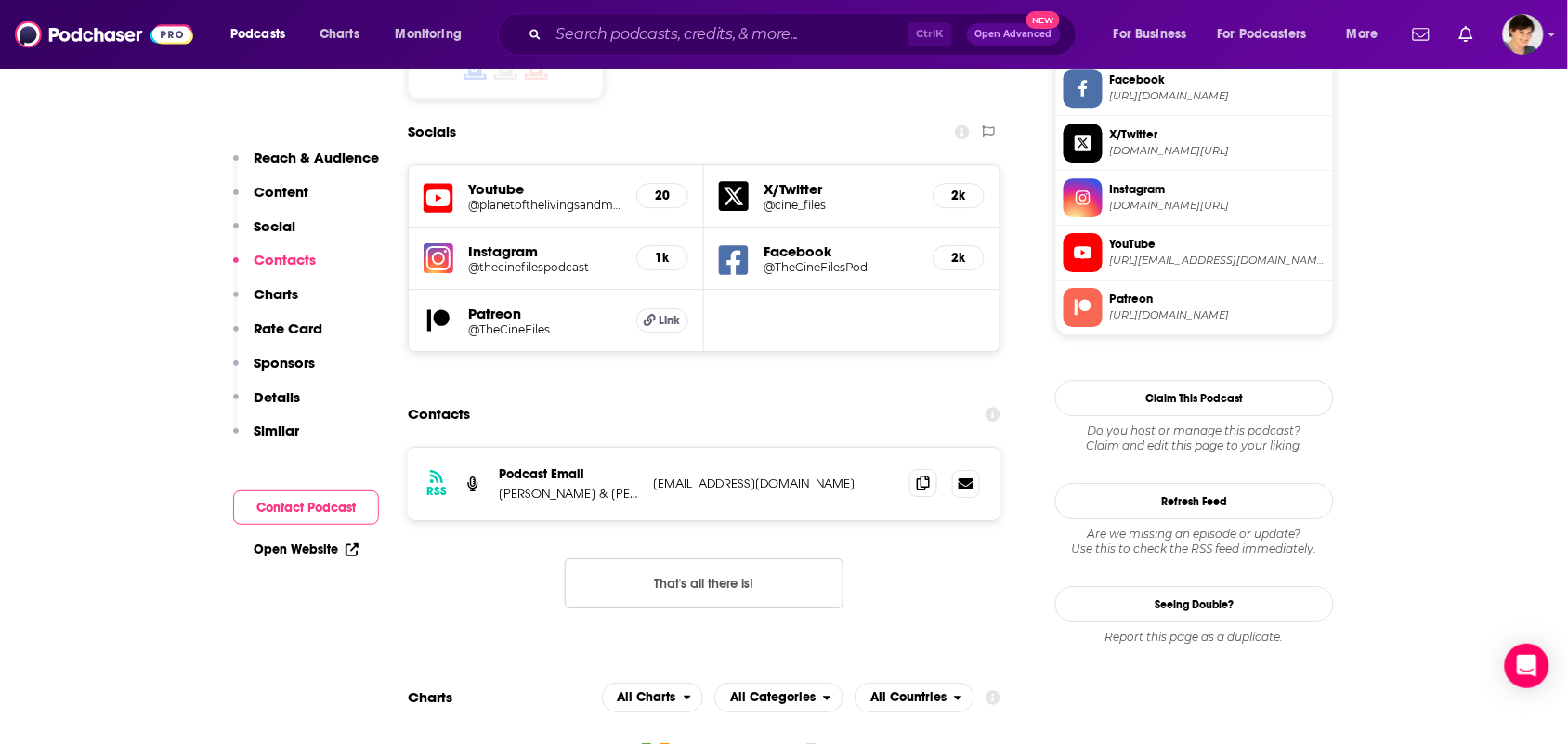
drag, startPoint x: 912, startPoint y: 360, endPoint x: 914, endPoint y: 377, distance: 17.1
click at [914, 447] on div "RSS Podcast Email Steve Morris & John Rocha thecinefiles1941@gmail.com thecinef…" at bounding box center [703, 483] width 592 height 72
click at [914, 469] on span at bounding box center [923, 483] width 28 height 28
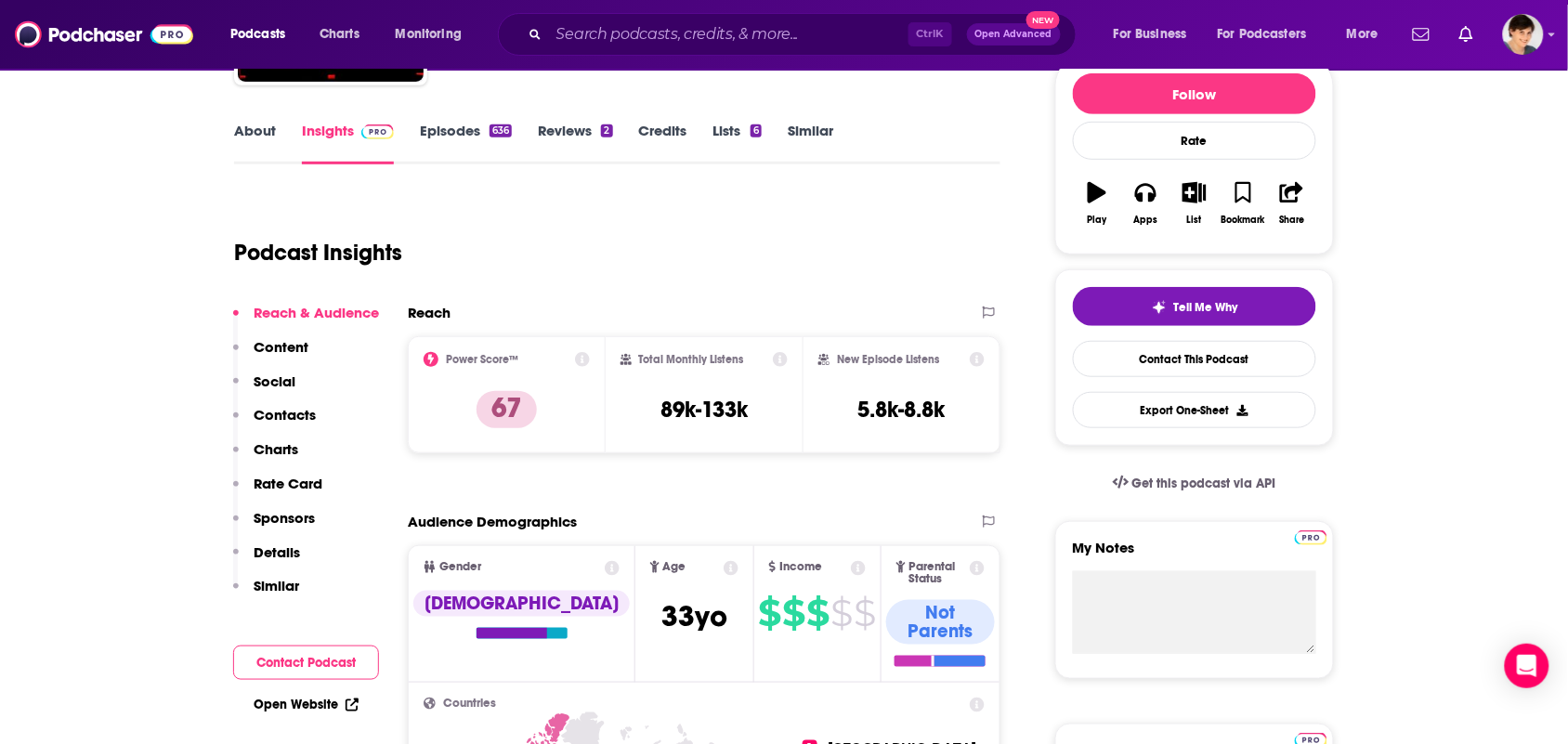
scroll to position [0, 0]
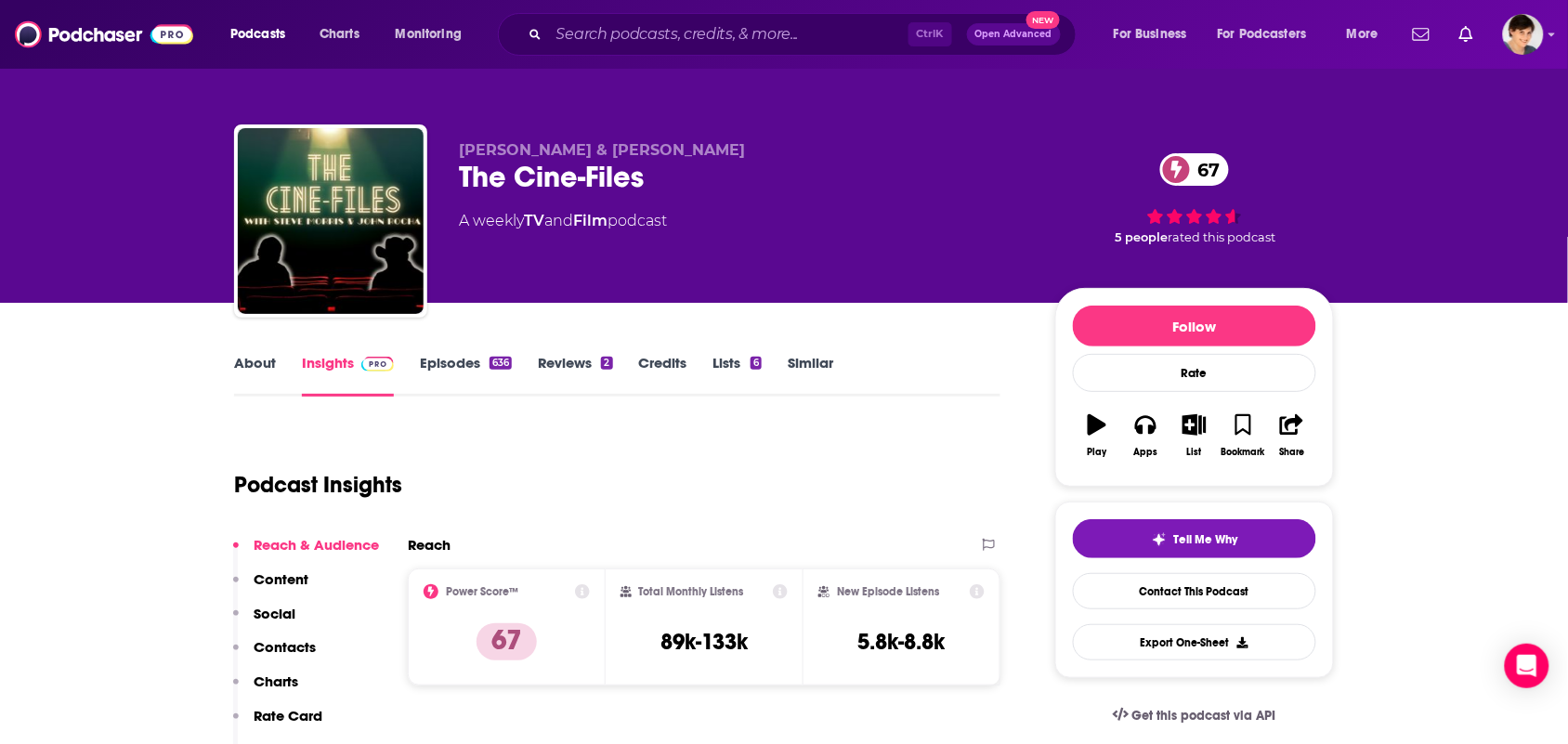
click at [424, 354] on link "Episodes 636" at bounding box center [465, 375] width 92 height 43
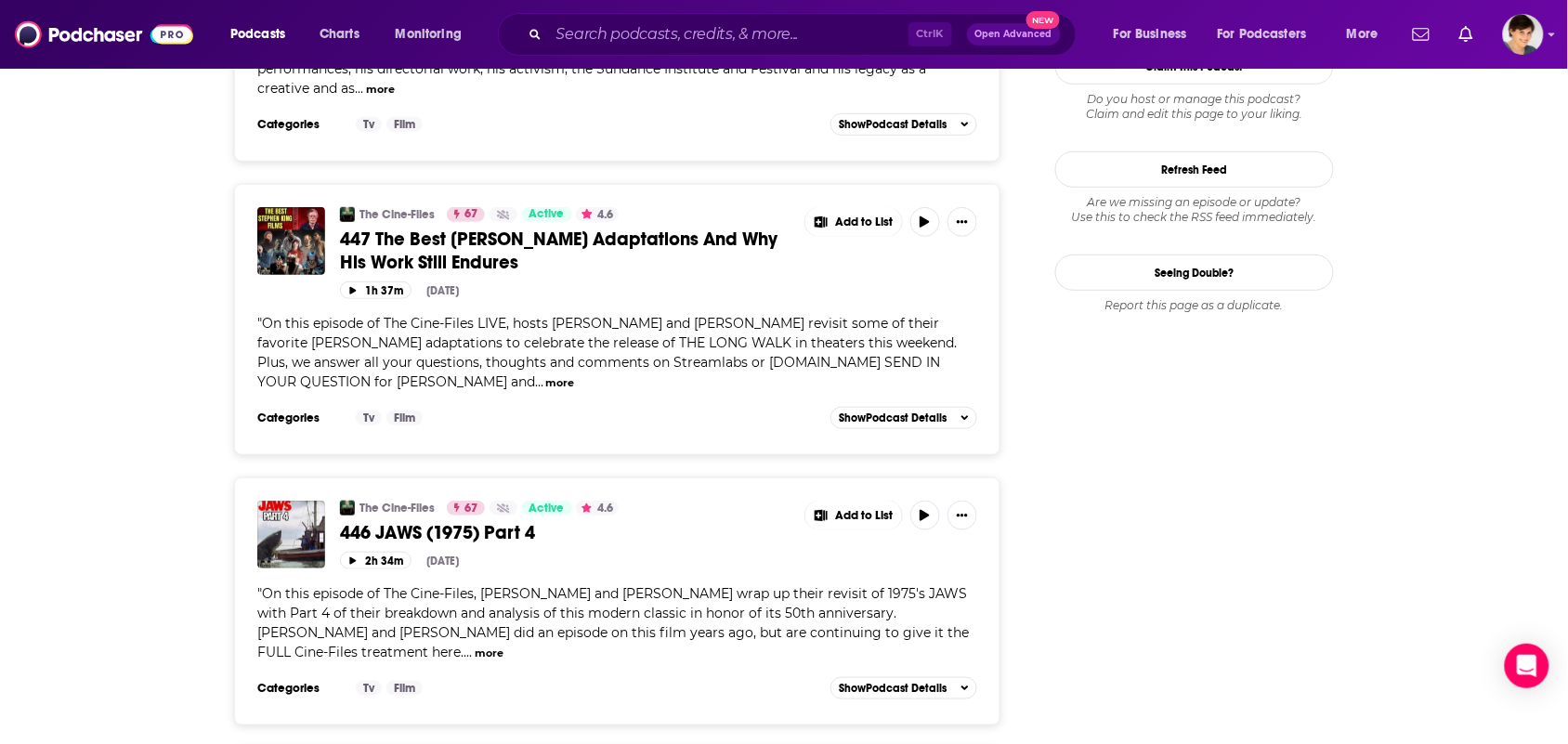
scroll to position [2554, 0]
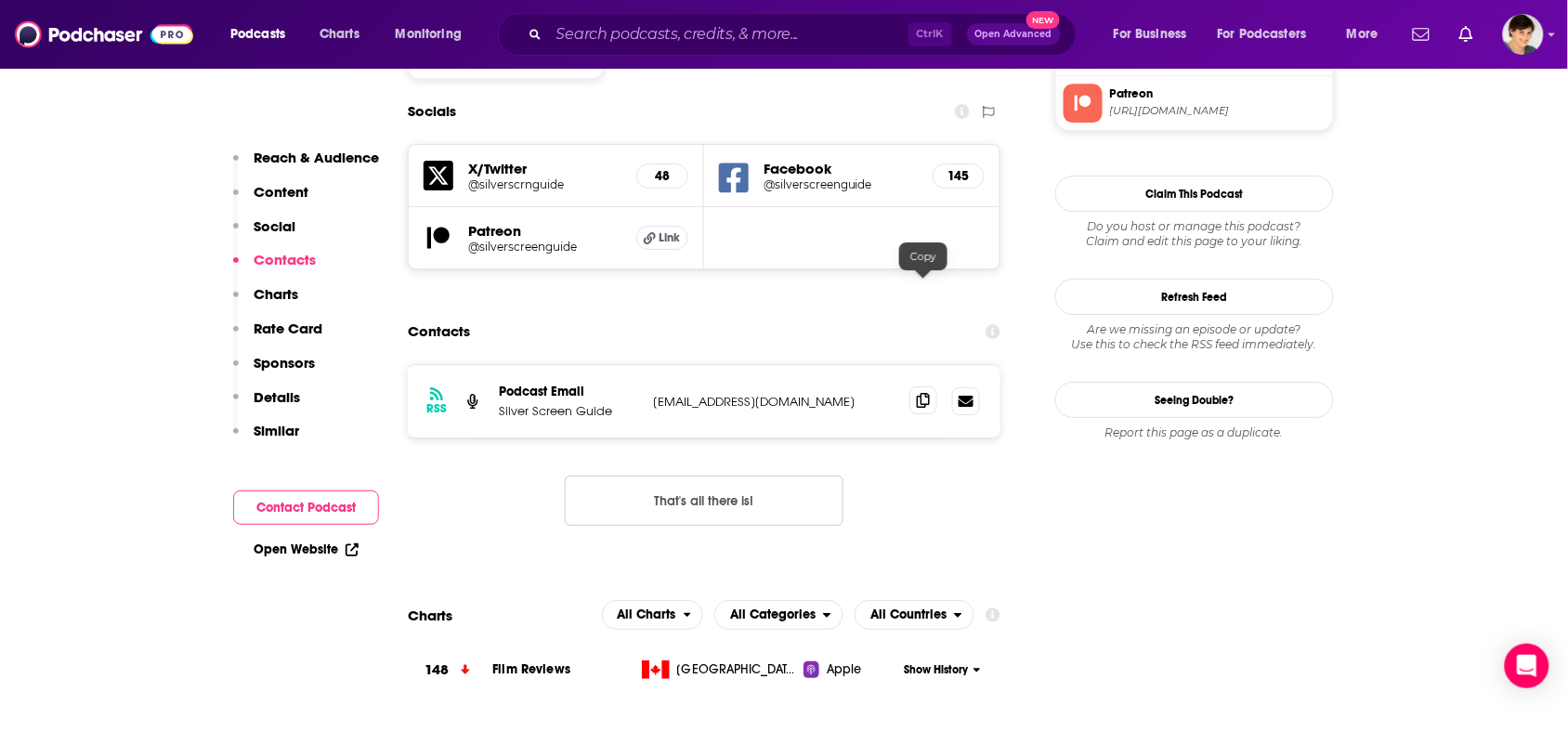
click at [934, 387] on span at bounding box center [923, 401] width 28 height 28
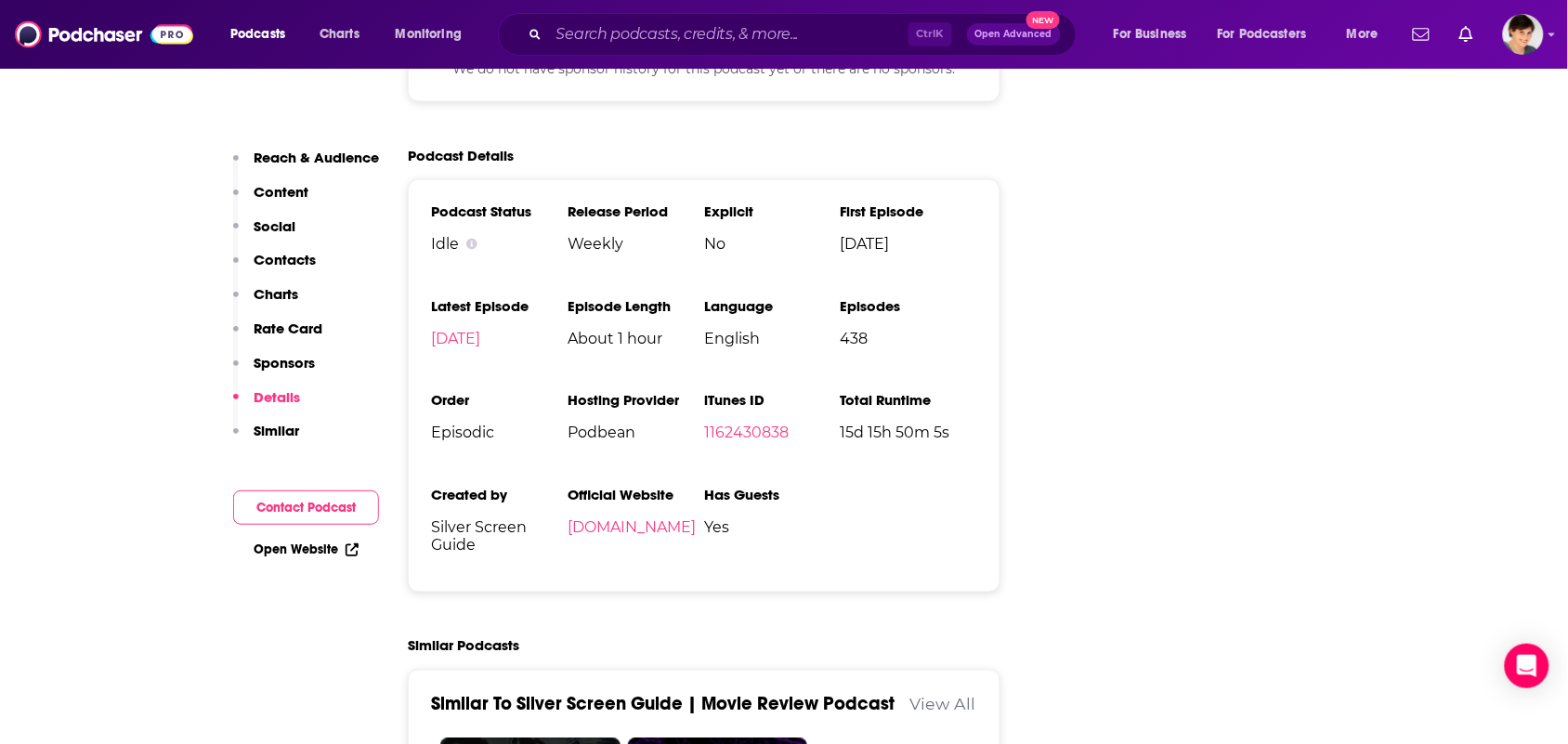
scroll to position [2787, 0]
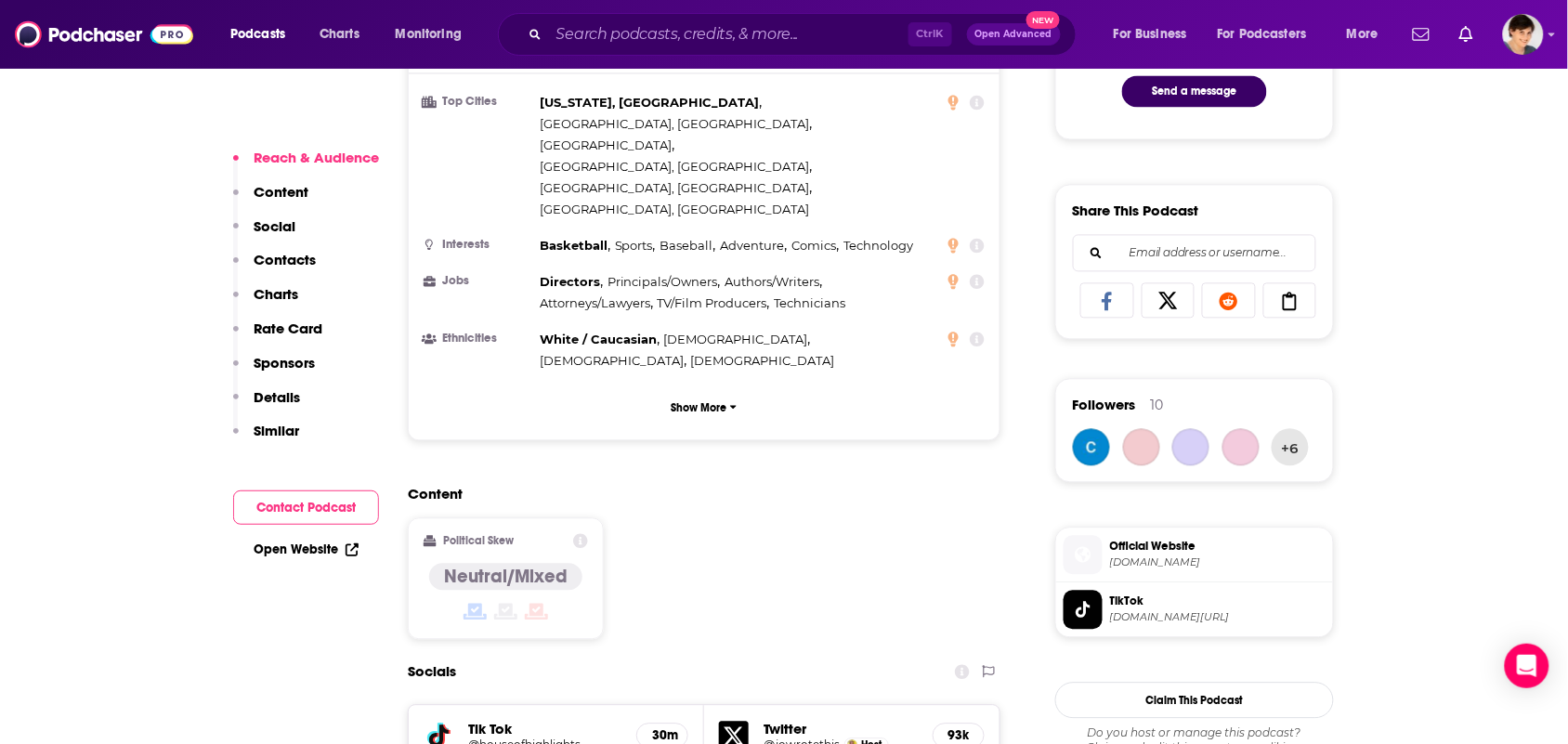
scroll to position [1394, 0]
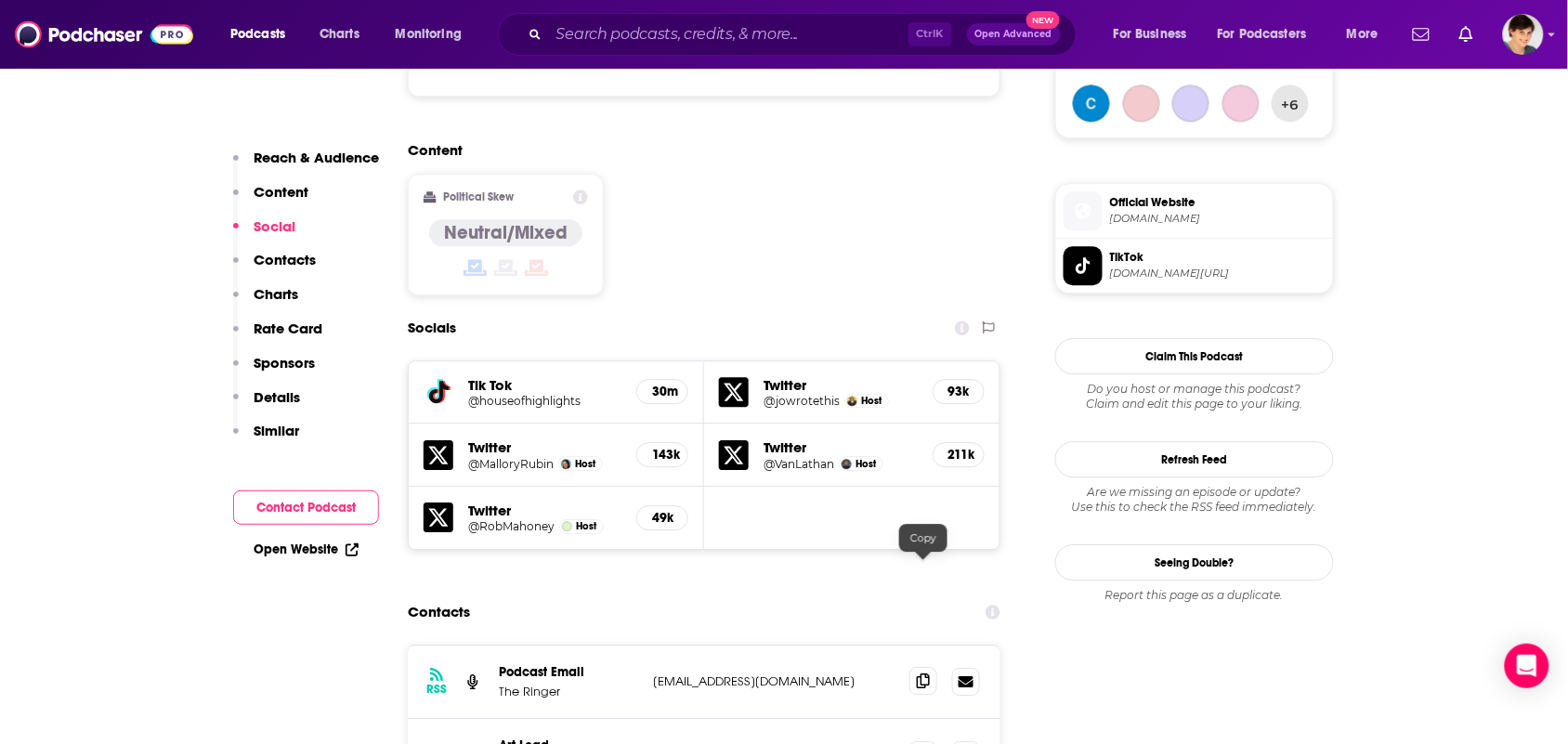
click at [920, 674] on icon at bounding box center [922, 681] width 13 height 15
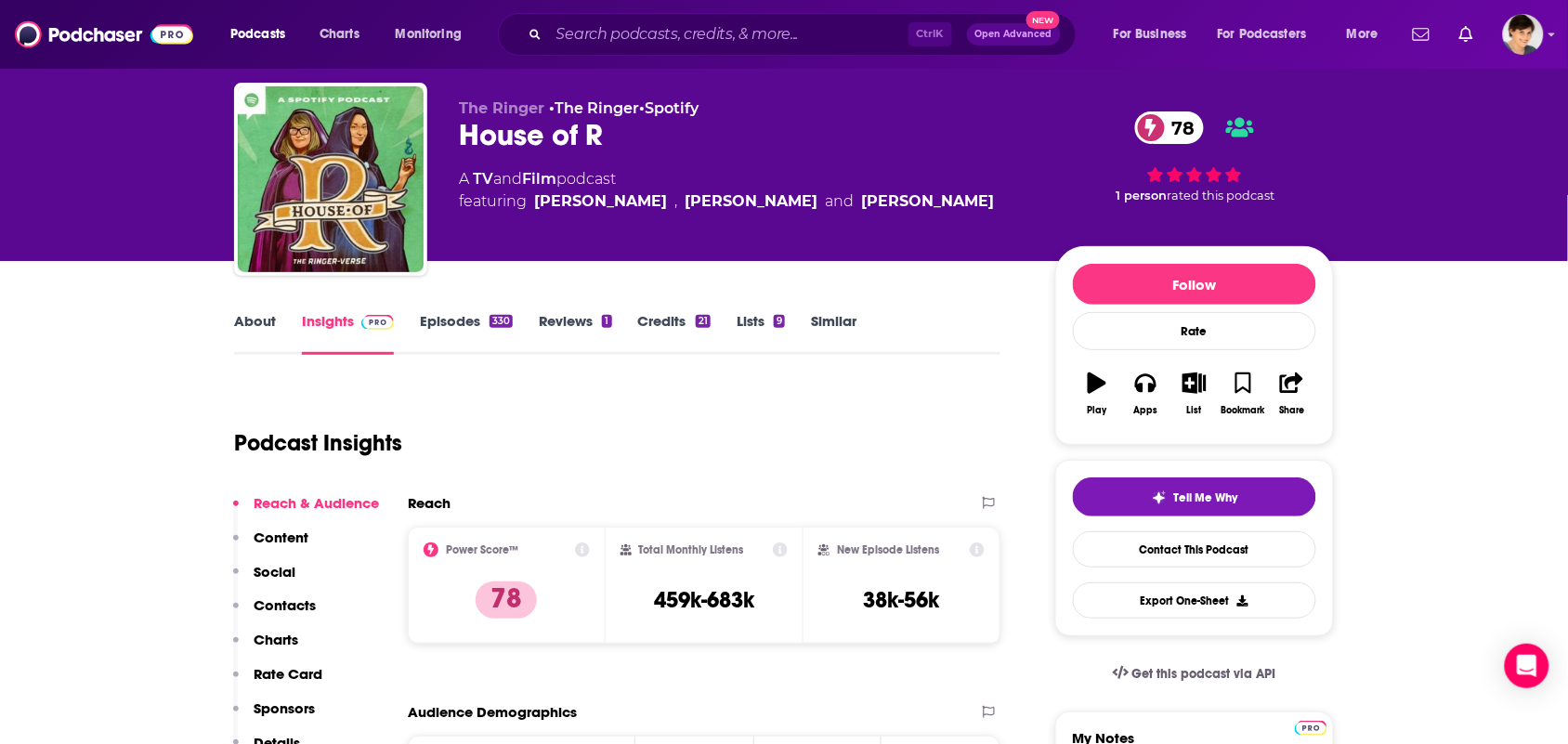
scroll to position [0, 0]
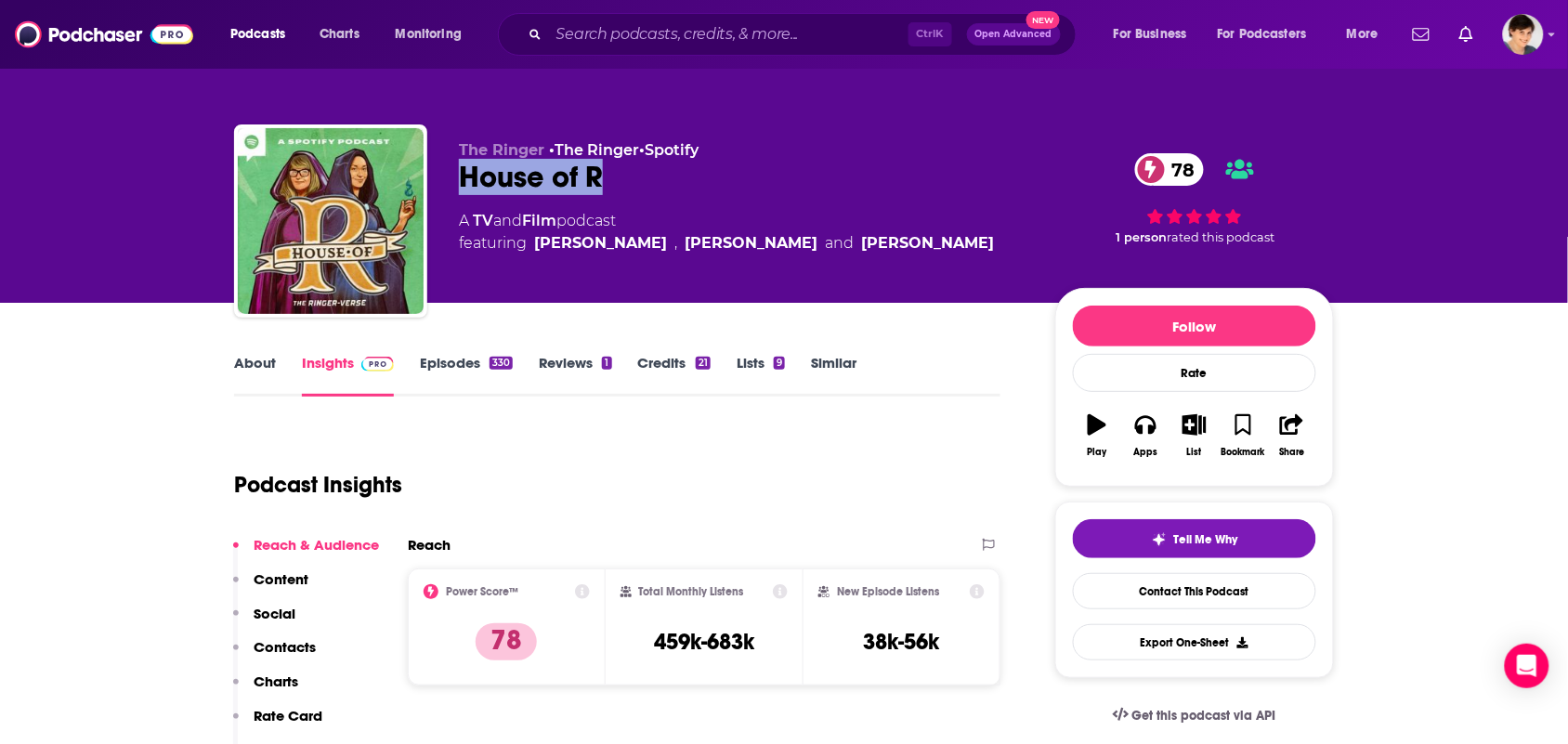
drag, startPoint x: 619, startPoint y: 179, endPoint x: 462, endPoint y: 179, distance: 157.0
click at [462, 179] on div "House of R 78" at bounding box center [742, 177] width 566 height 37
copy h2 "House of R"
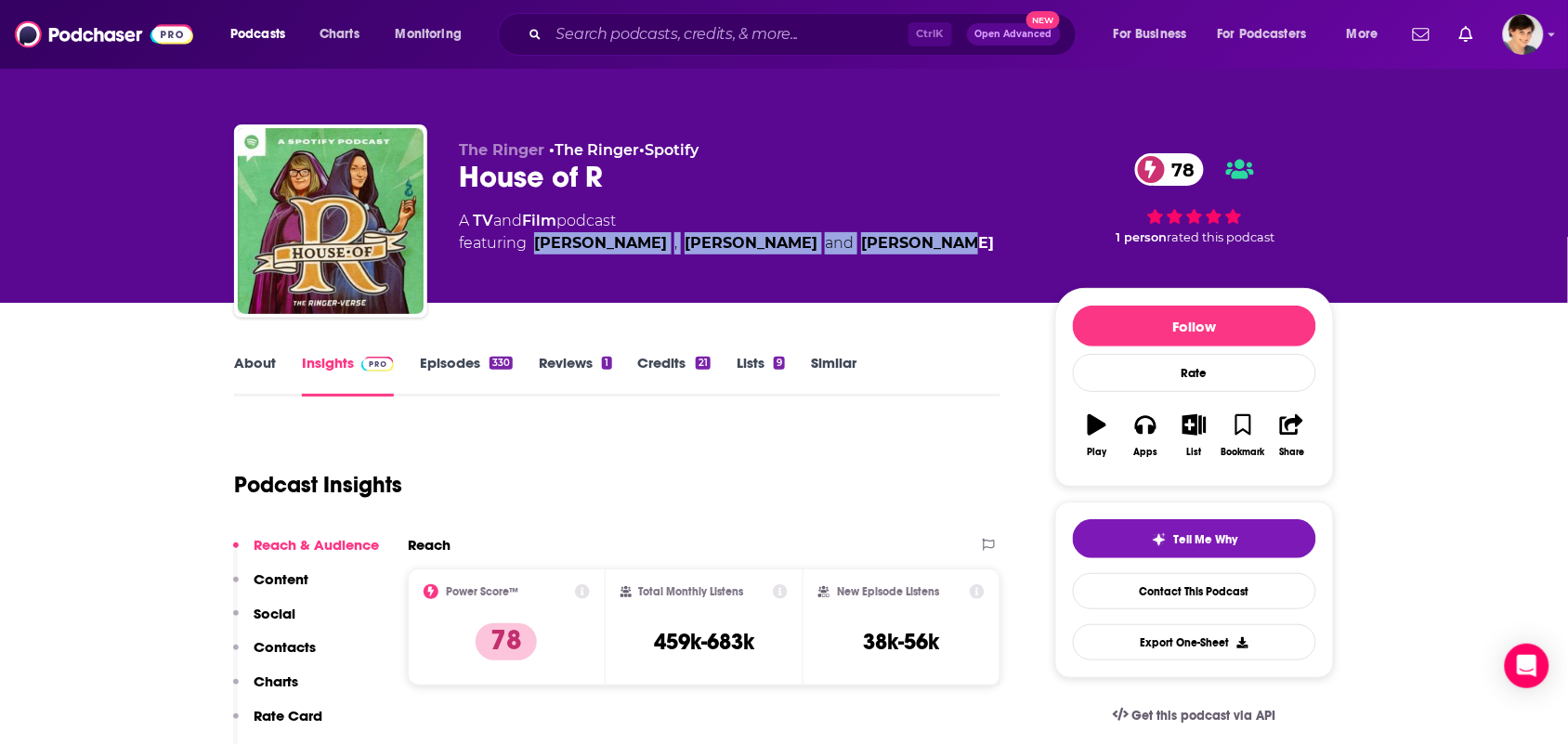
drag, startPoint x: 958, startPoint y: 249, endPoint x: 533, endPoint y: 253, distance: 425.0
click at [533, 253] on div "A TV and Film podcast featuring Joanna Robinson , Mallory Rubin and Rob Mahoney" at bounding box center [742, 232] width 566 height 45
copy span "Joanna Robinson , Mallory Rubin and Rob Mahoney"
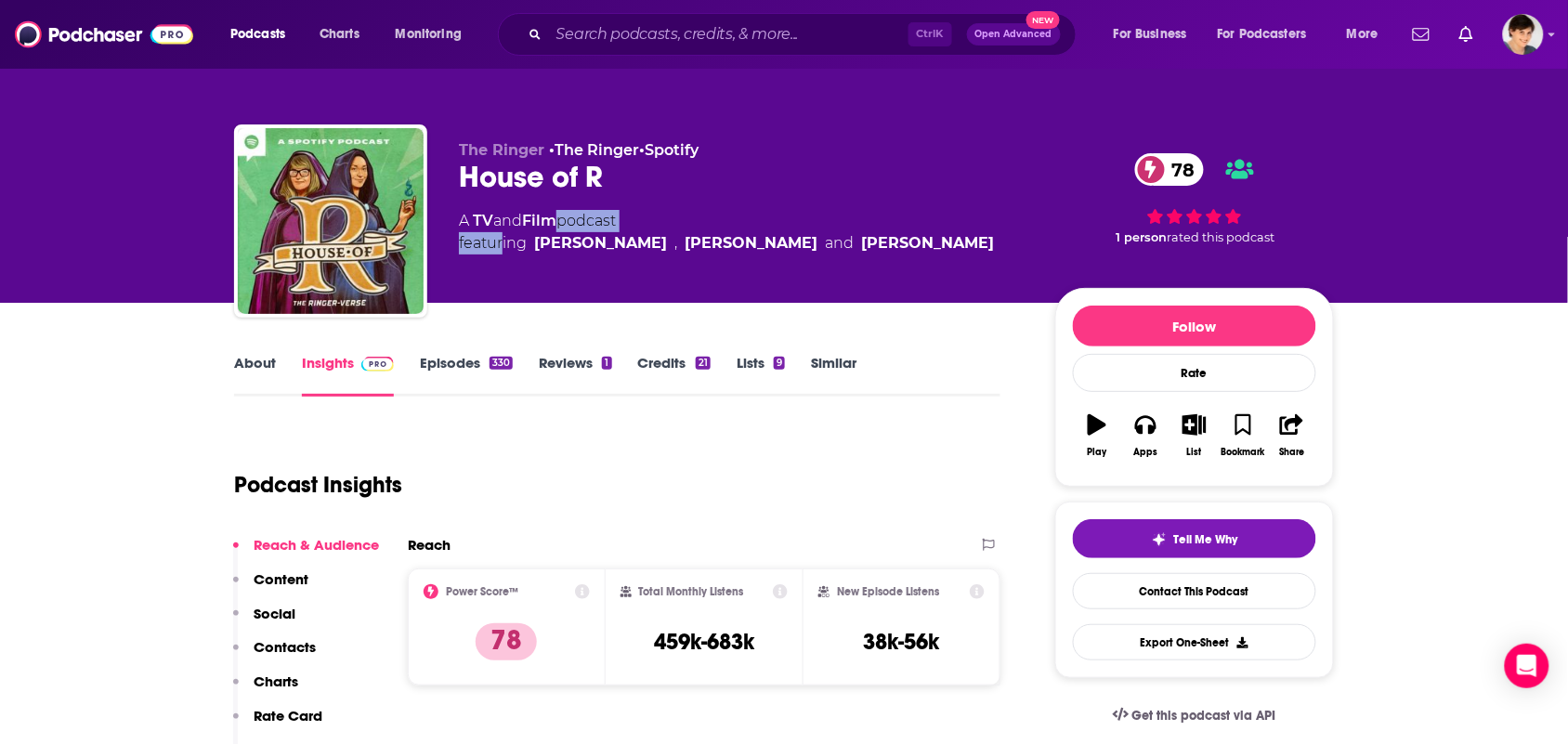
drag, startPoint x: 562, startPoint y: 220, endPoint x: 498, endPoint y: 230, distance: 64.8
click at [498, 230] on div "A TV and Film podcast featuring Joanna Robinson , Mallory Rubin and Rob Mahoney" at bounding box center [726, 232] width 535 height 45
click at [474, 219] on link "TV" at bounding box center [483, 220] width 21 height 18
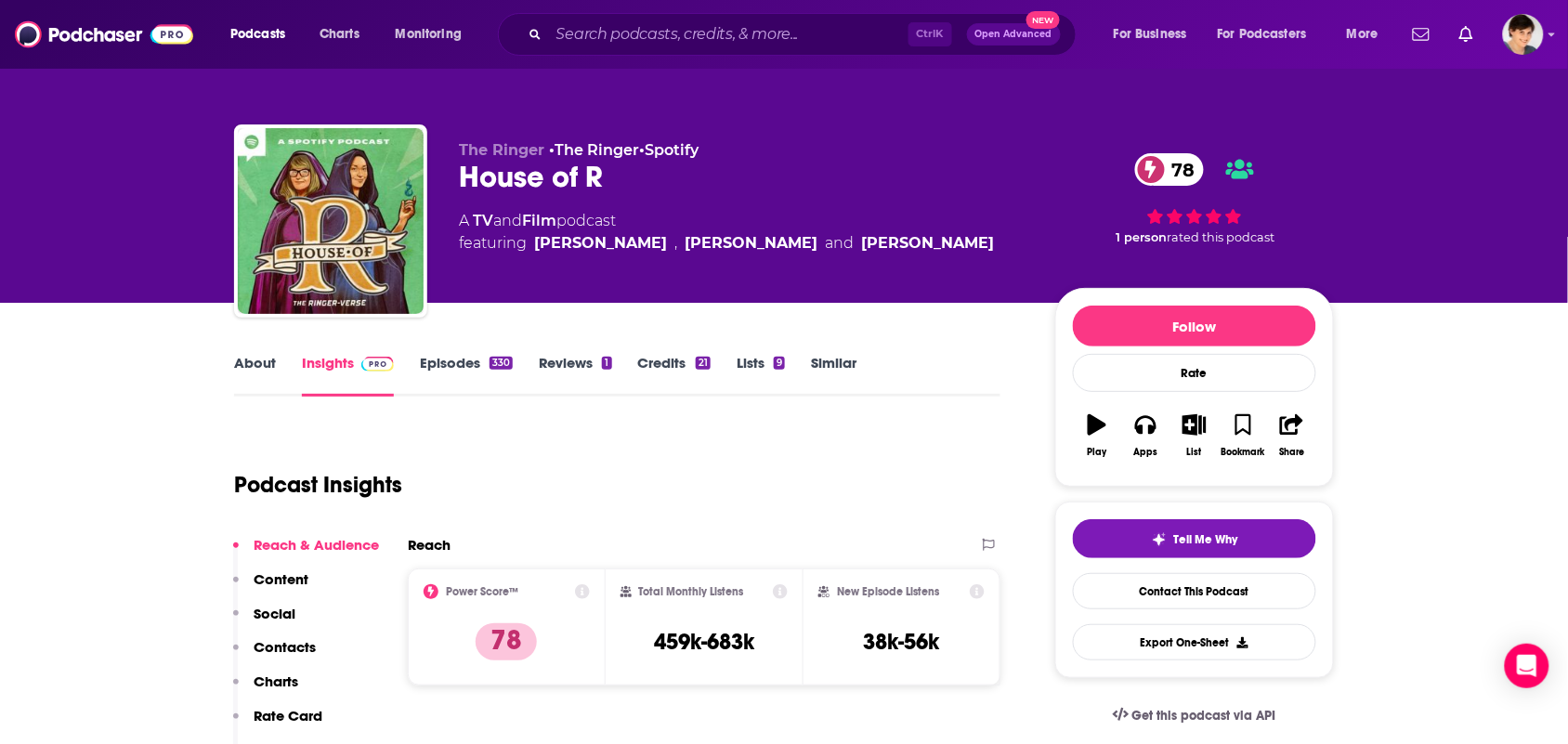
click at [242, 369] on link "About" at bounding box center [255, 375] width 42 height 43
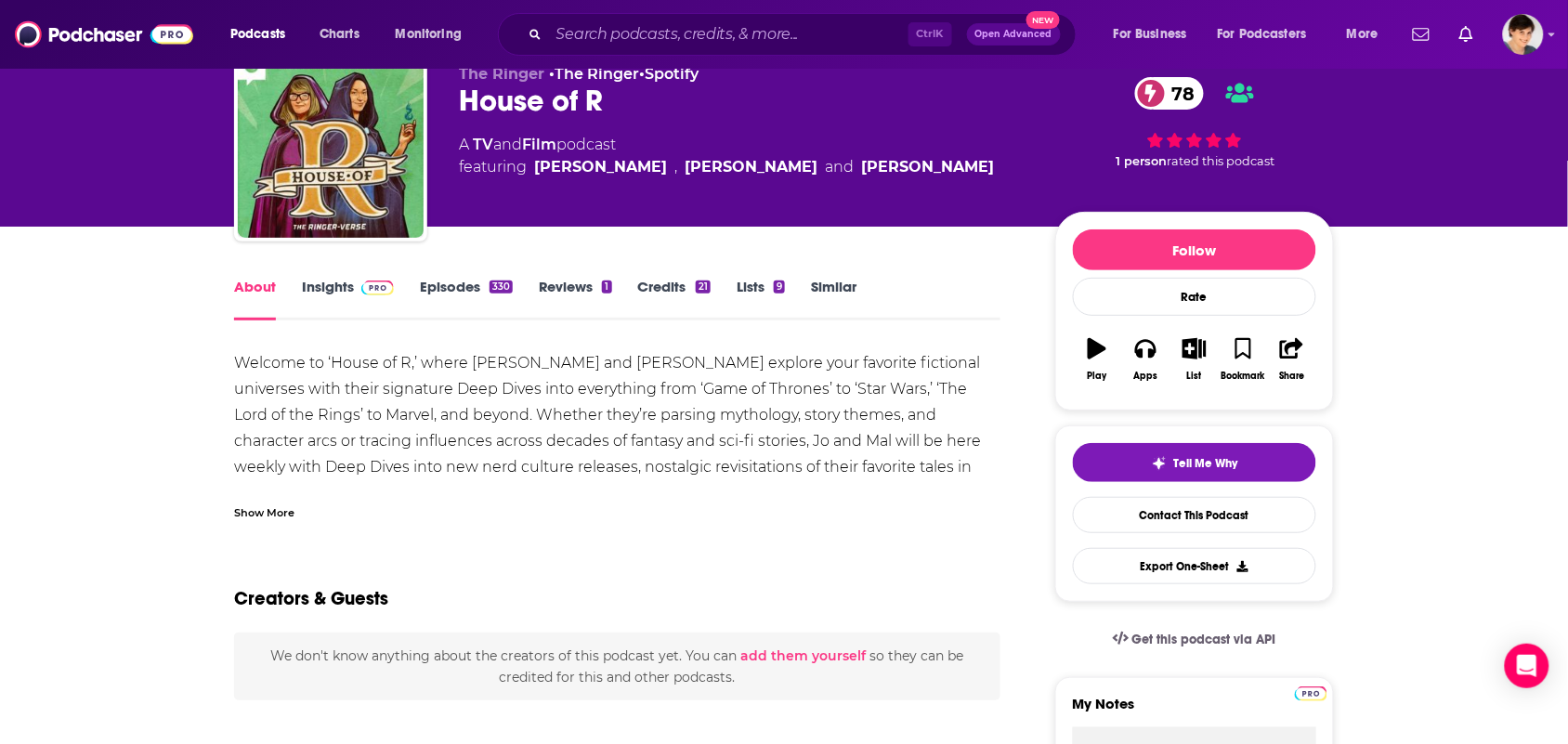
scroll to position [232, 0]
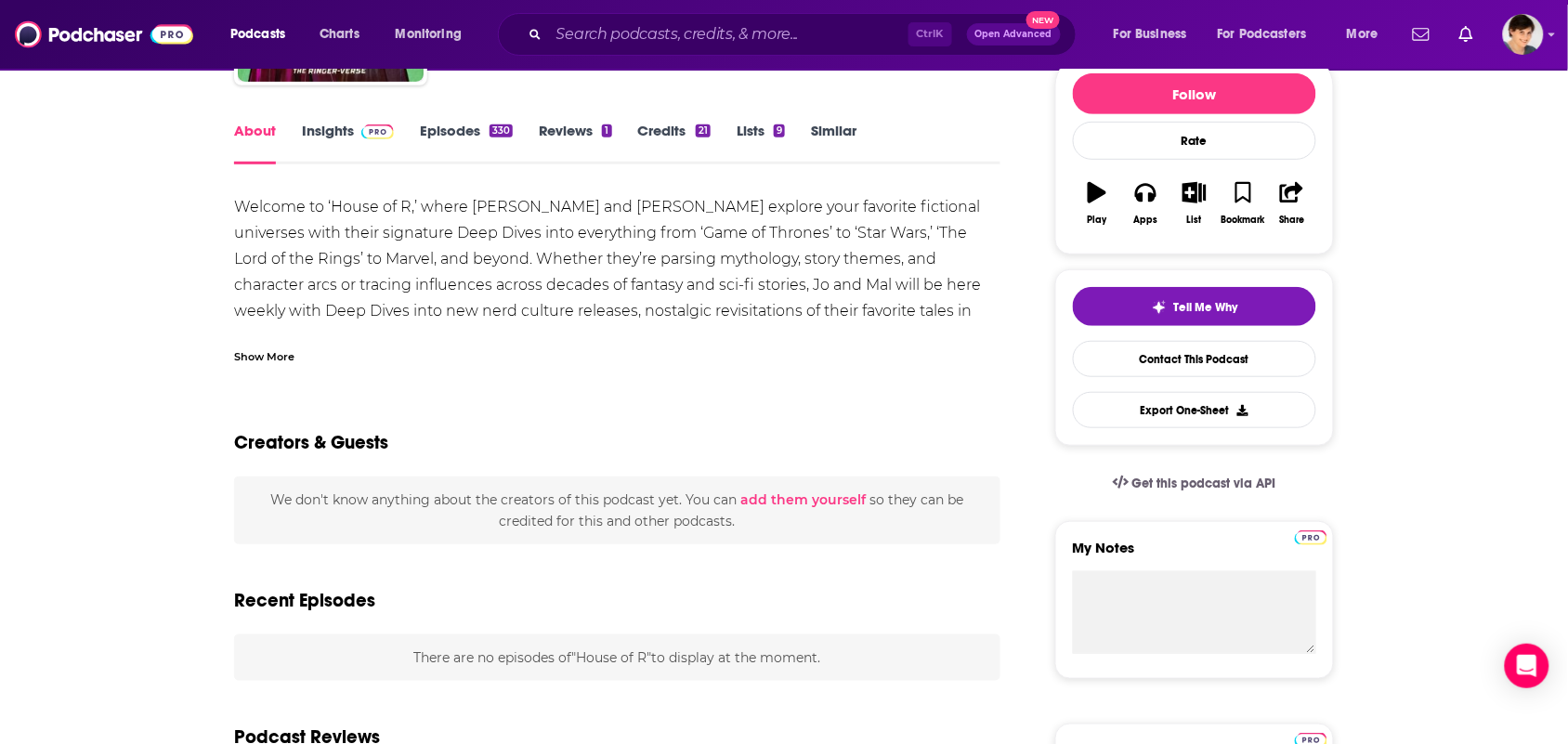
click at [330, 346] on div "Show More" at bounding box center [617, 349] width 767 height 32
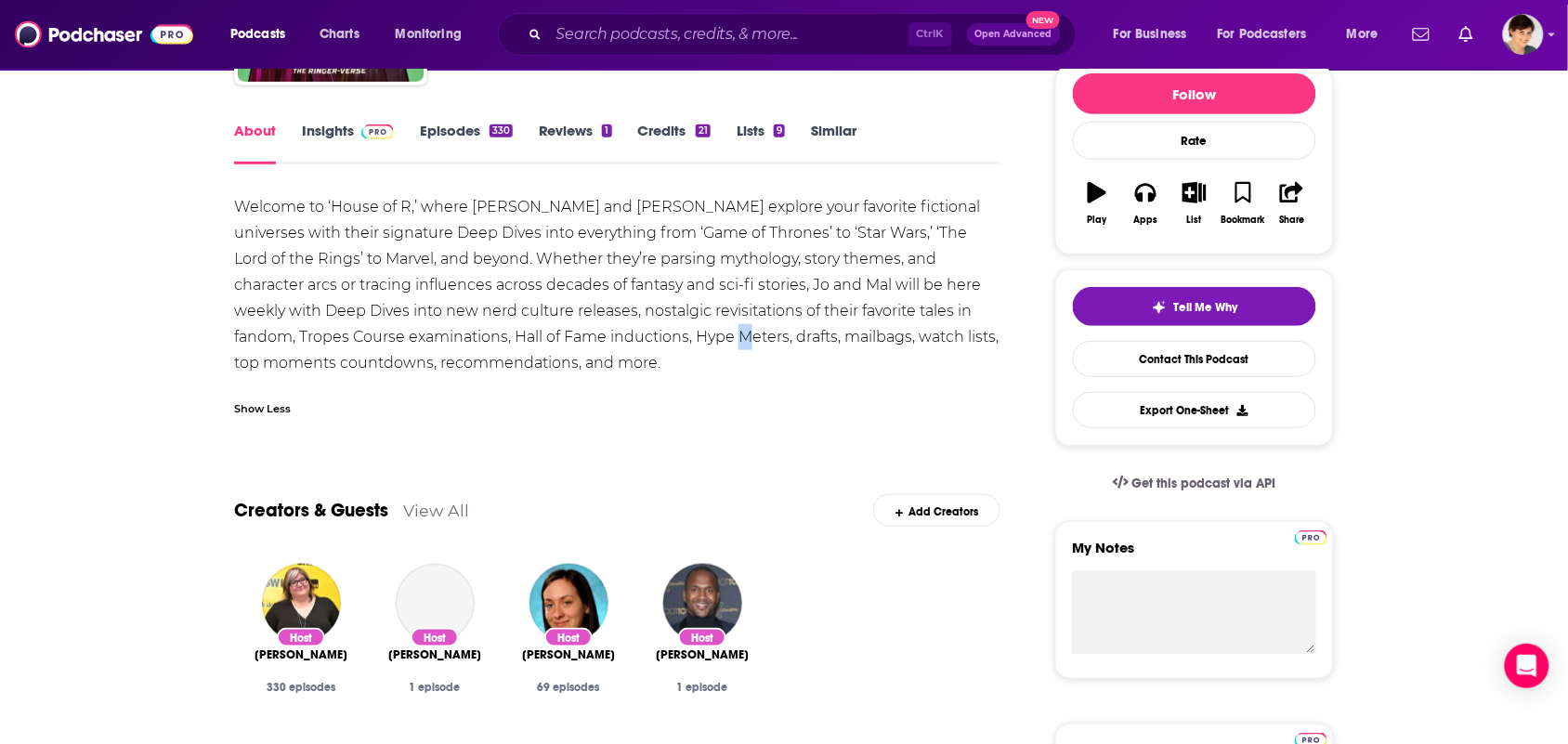
drag, startPoint x: 734, startPoint y: 343, endPoint x: 687, endPoint y: 337, distance: 47.4
click at [717, 334] on div "Welcome to ‘House of R,’ where Mallory Rubin and Joanna Robinson explore your f…" at bounding box center [617, 286] width 767 height 183
click at [706, 362] on div "Welcome to ‘House of R,’ where Mallory Rubin and Joanna Robinson explore your f…" at bounding box center [617, 286] width 767 height 183
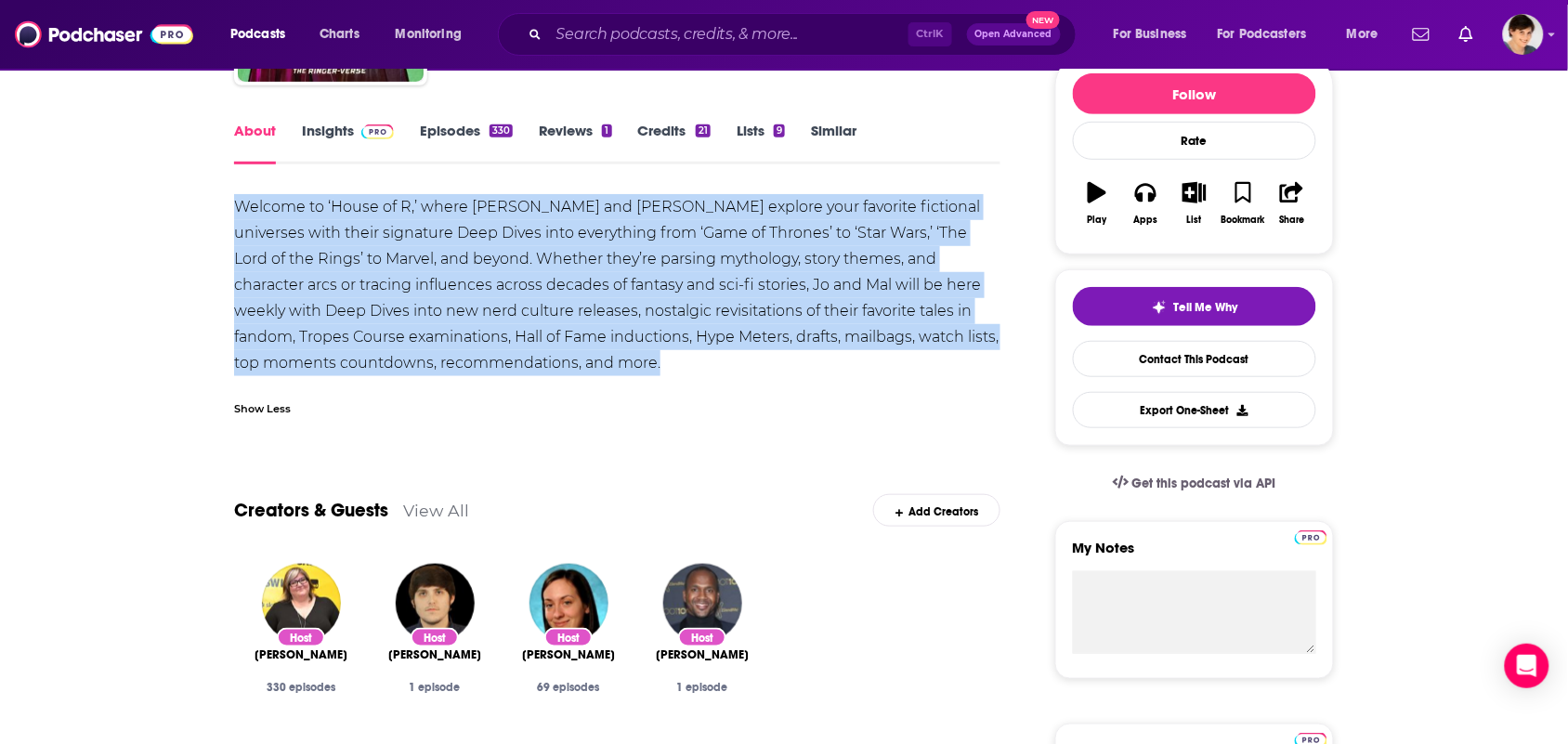
drag, startPoint x: 706, startPoint y: 362, endPoint x: 142, endPoint y: 204, distance: 585.7
copy div "Welcome to ‘House of R,’ where Mallory Rubin and Joanna Robinson explore your f…"
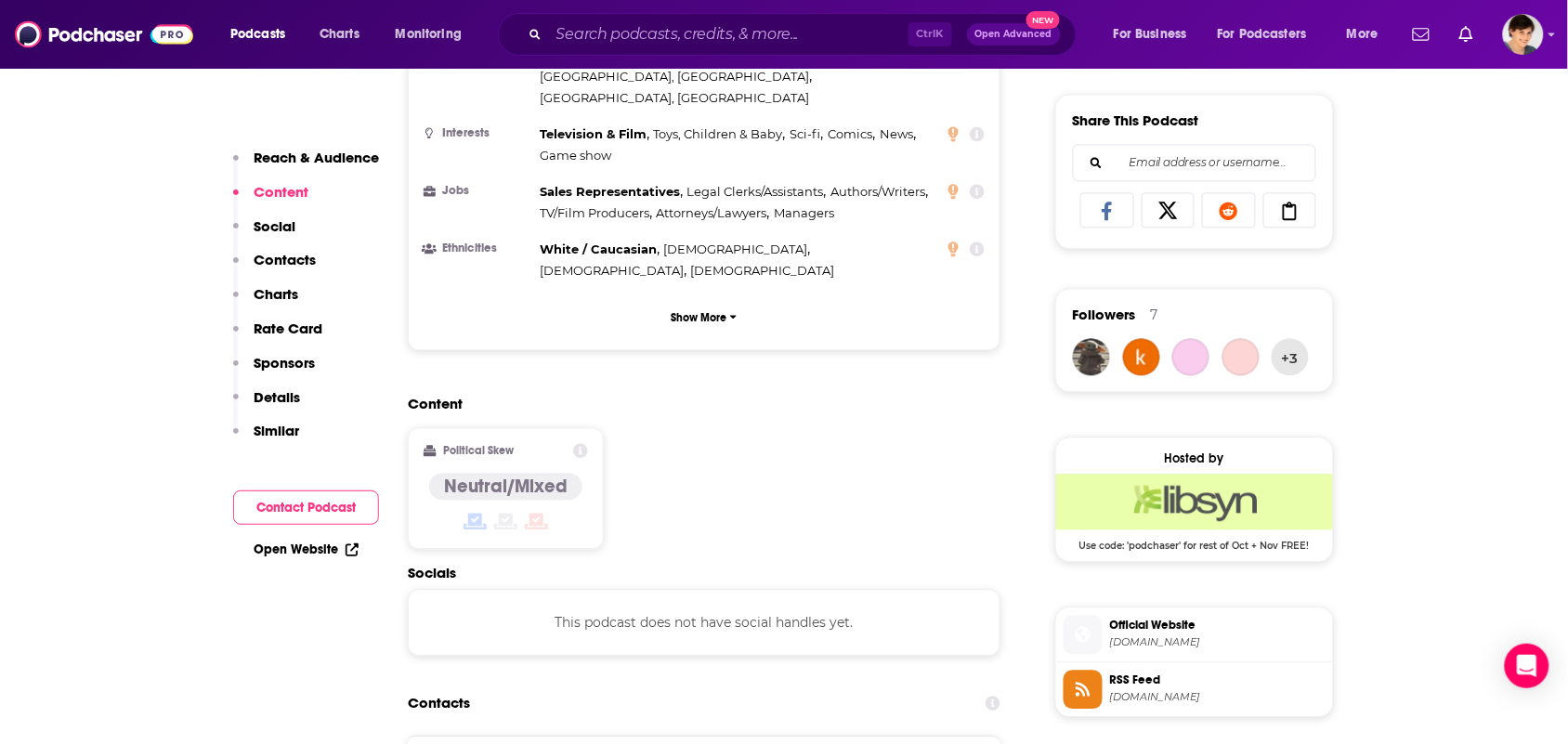
scroll to position [1278, 0]
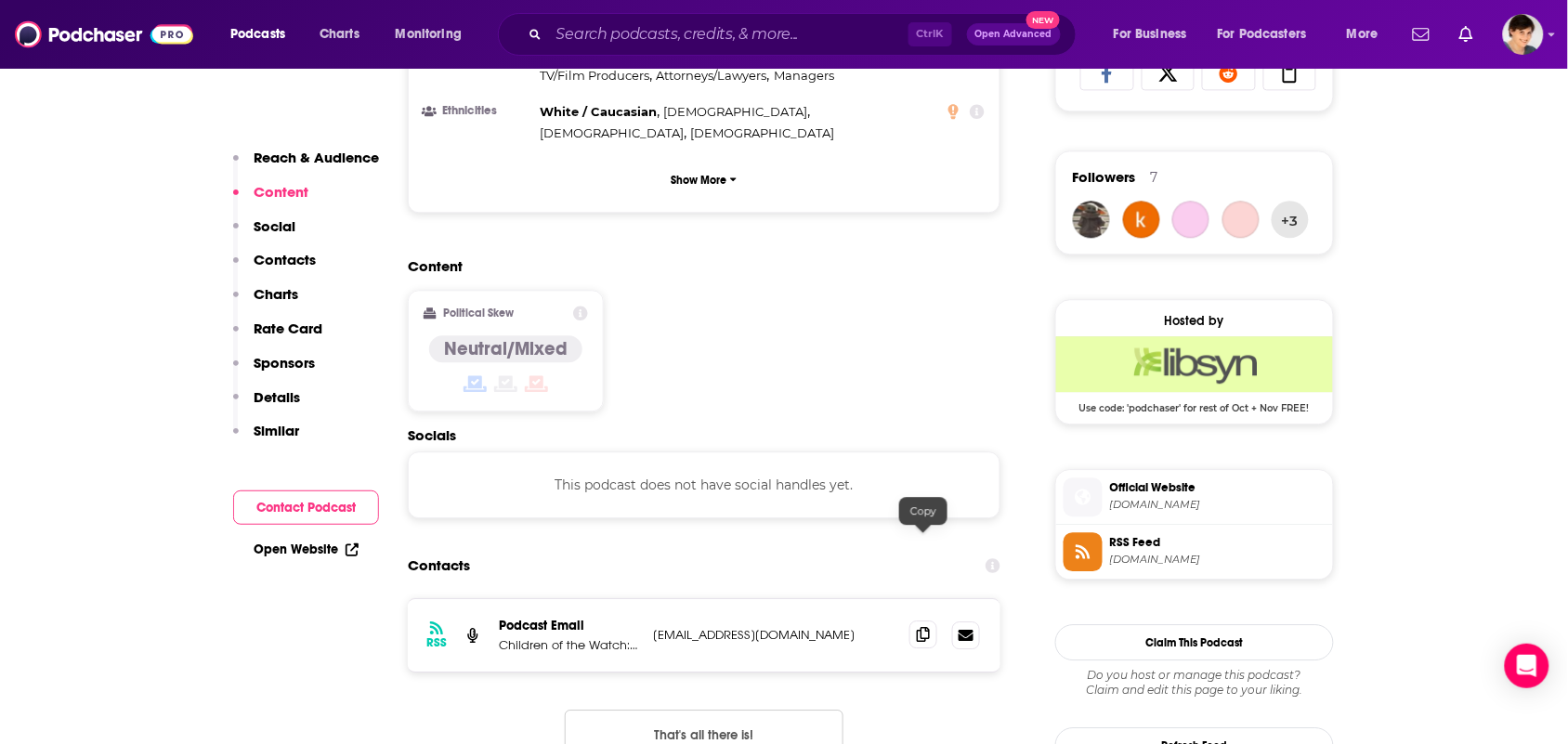
click at [933, 621] on span at bounding box center [923, 635] width 28 height 28
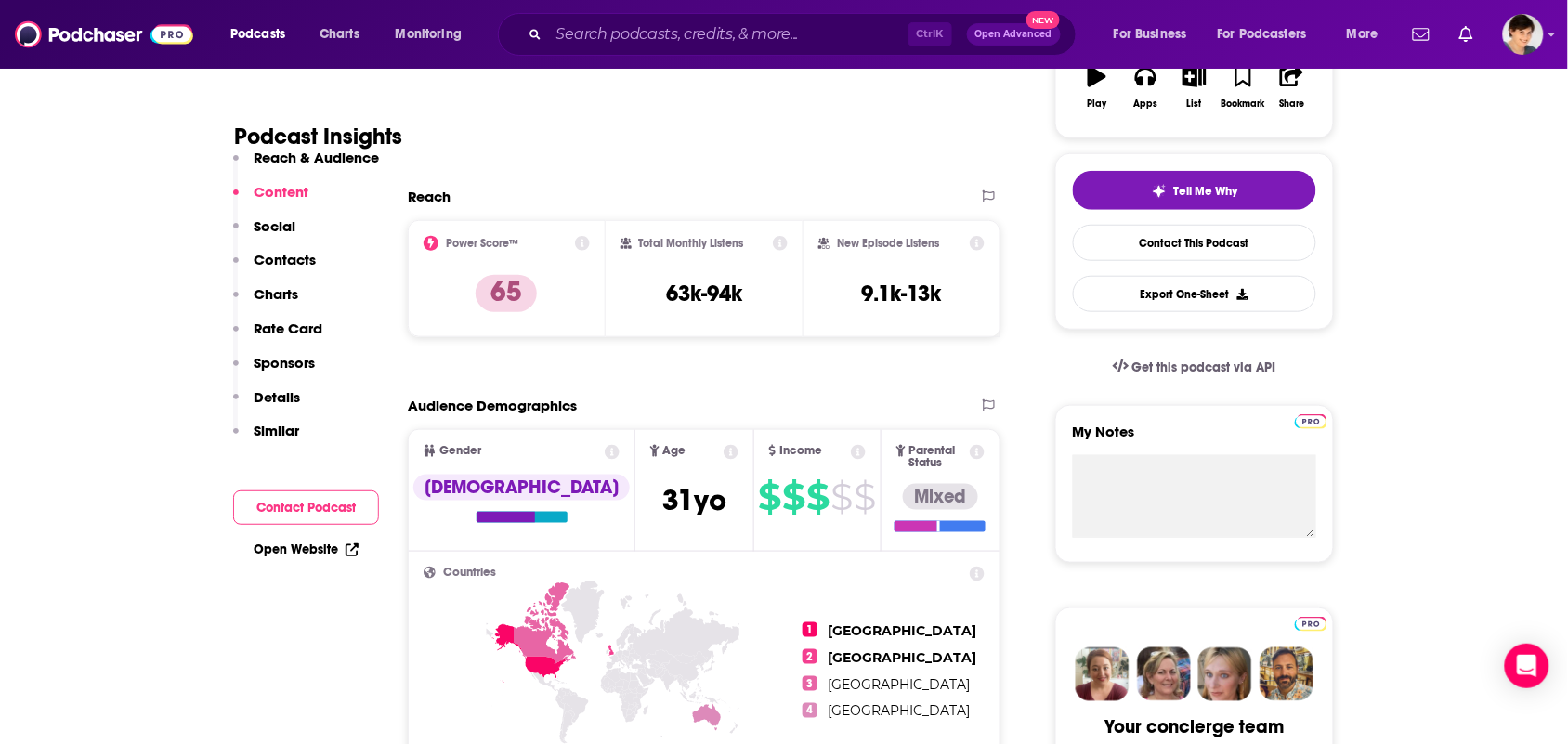
scroll to position [0, 0]
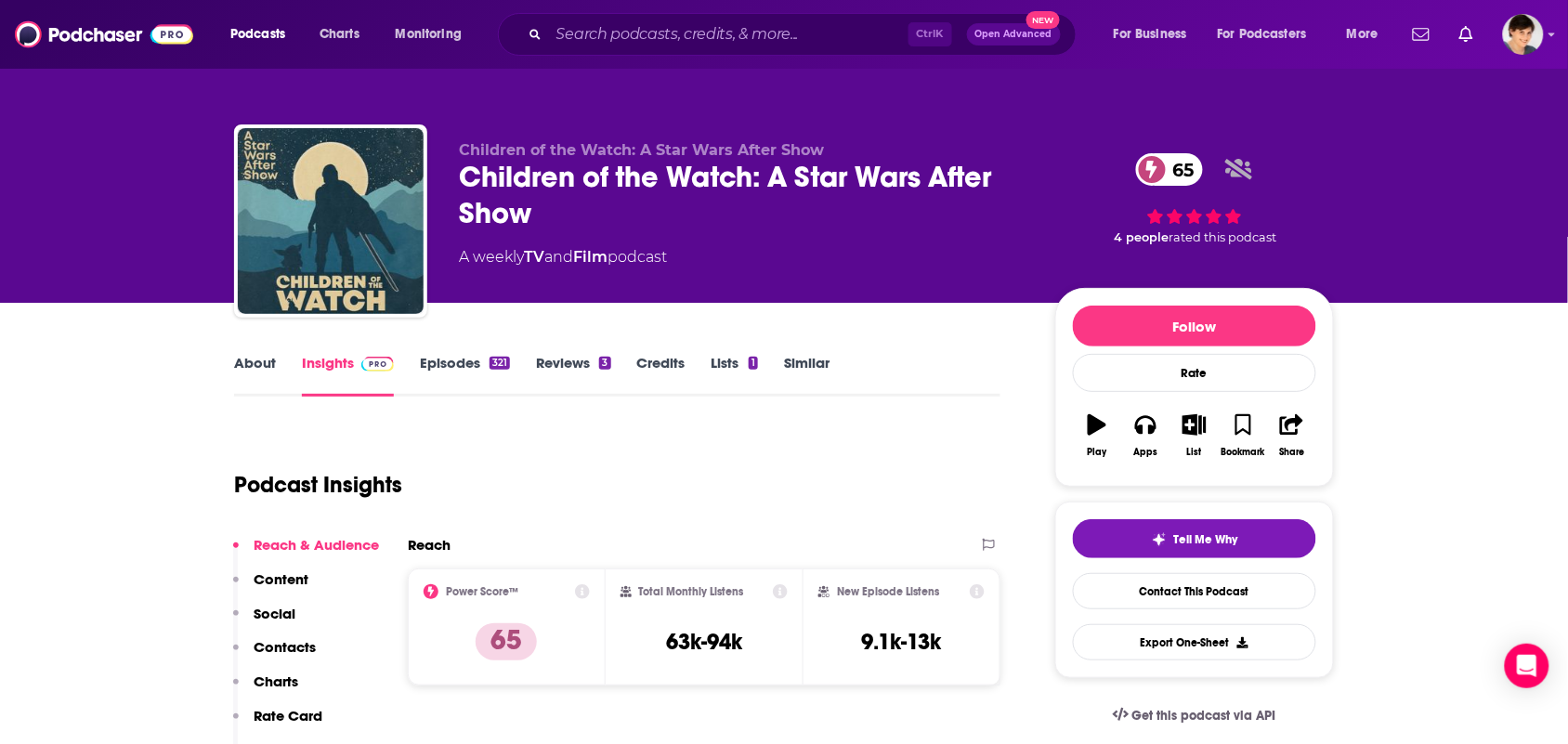
click at [434, 373] on link "Episodes 321" at bounding box center [464, 375] width 90 height 43
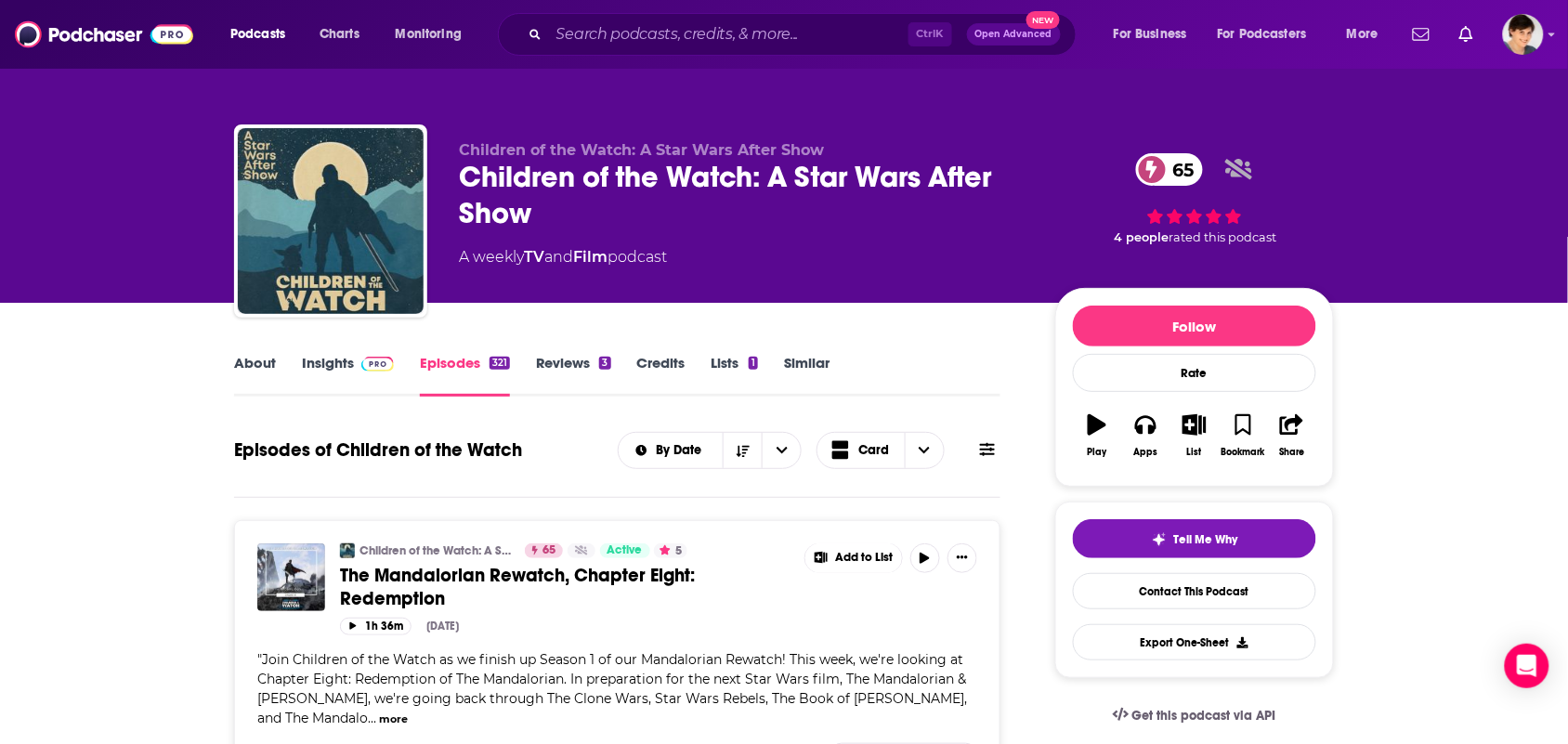
click at [313, 363] on link "Insights" at bounding box center [347, 375] width 92 height 43
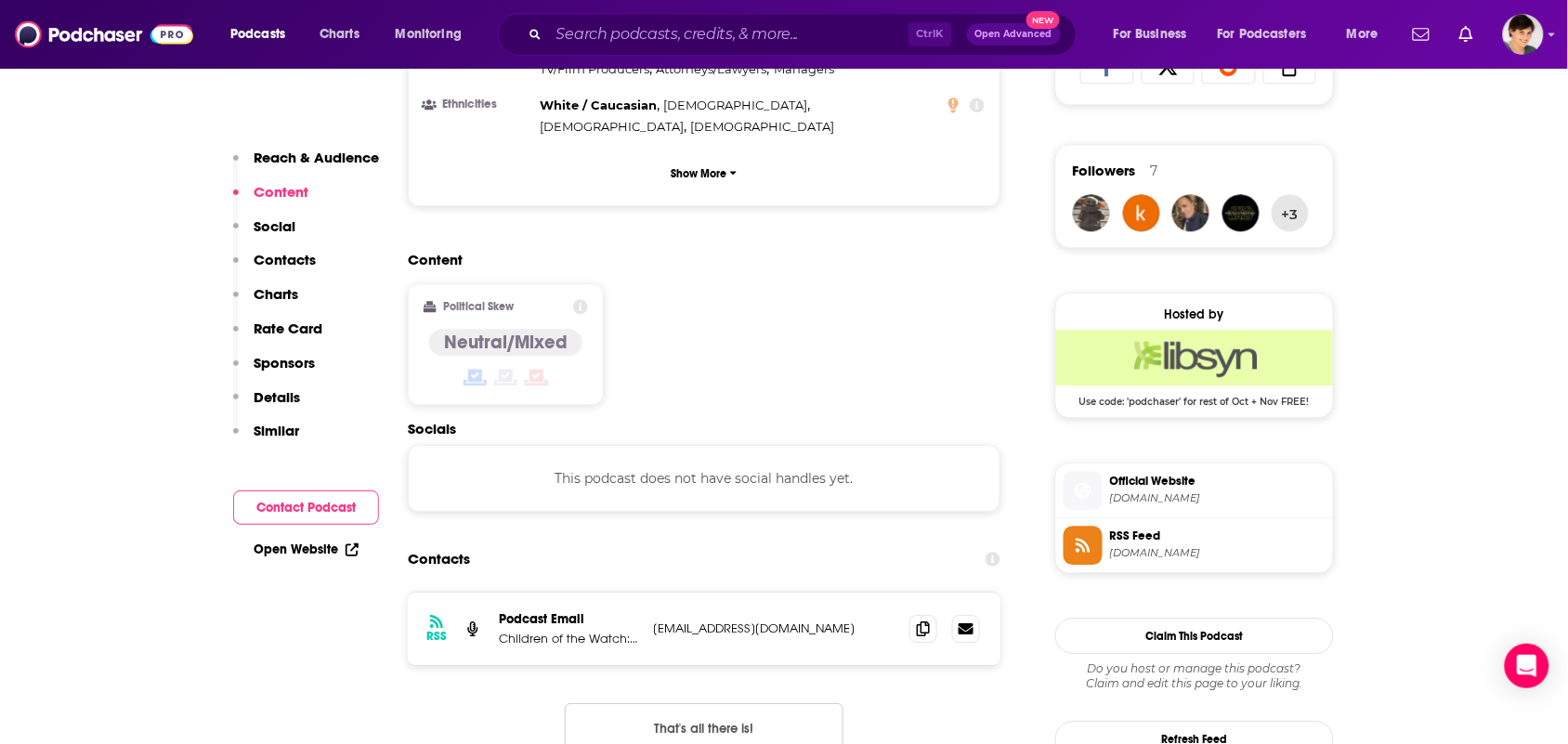
scroll to position [1510, 0]
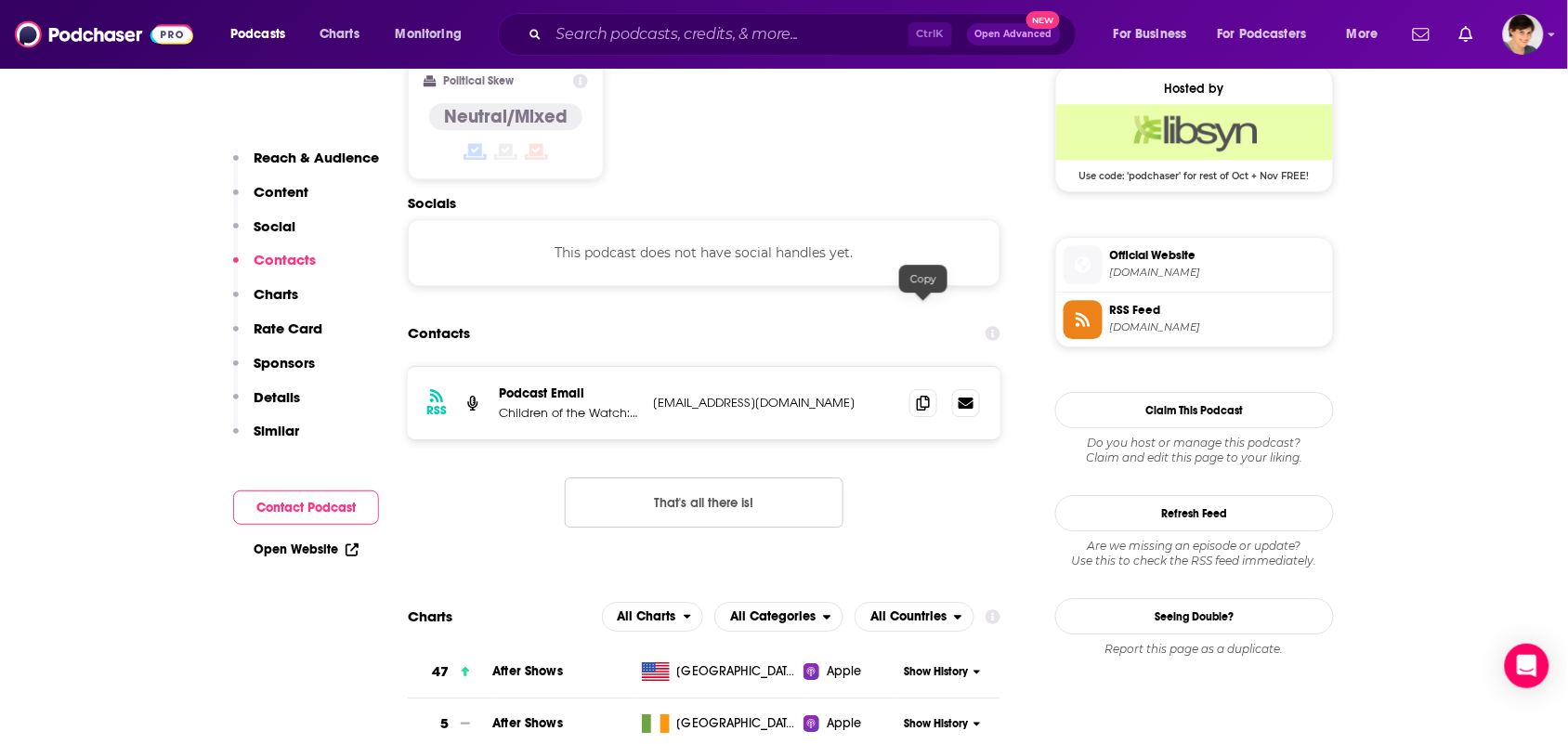
drag, startPoint x: 926, startPoint y: 317, endPoint x: 908, endPoint y: 343, distance: 31.6
click at [925, 396] on icon at bounding box center [922, 403] width 13 height 15
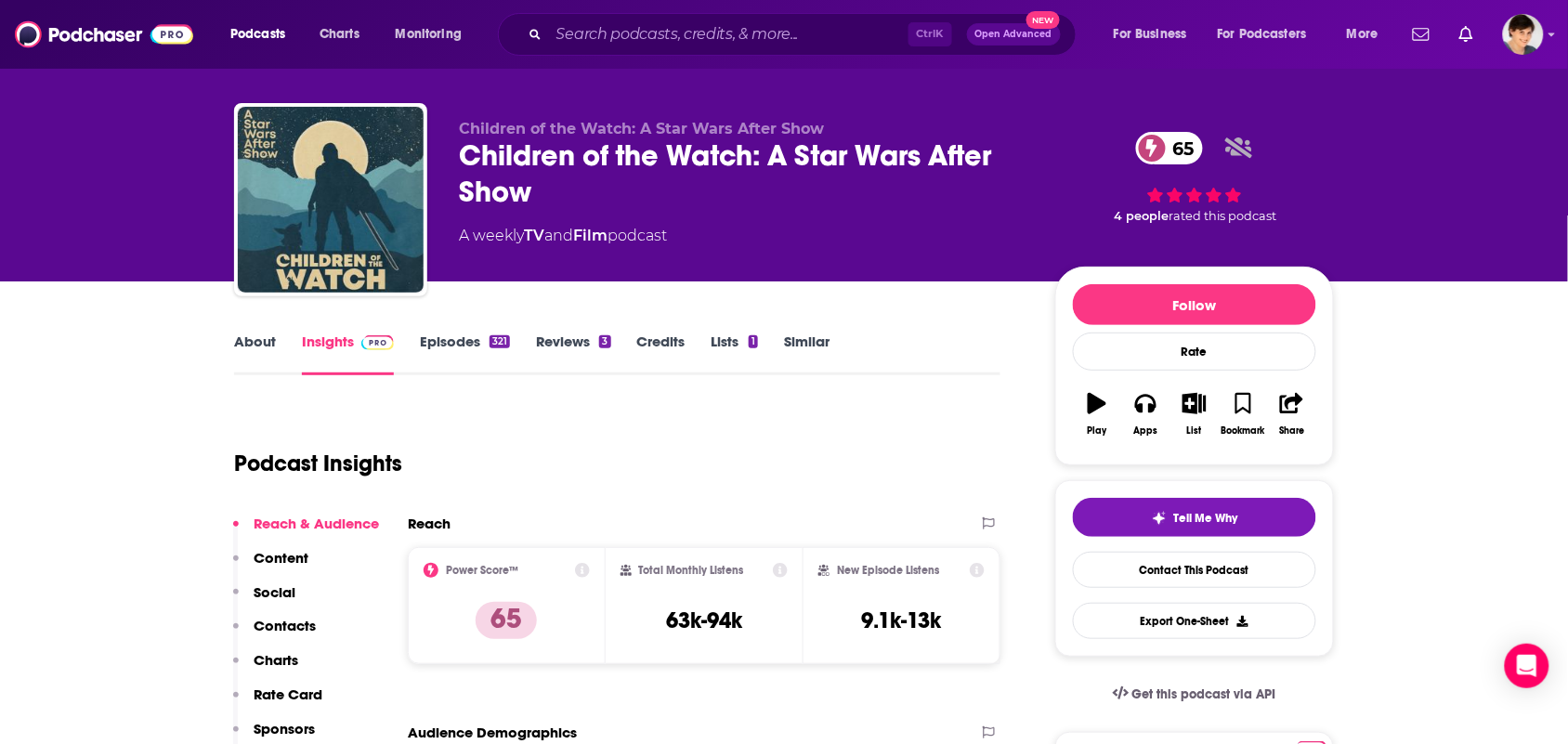
scroll to position [0, 0]
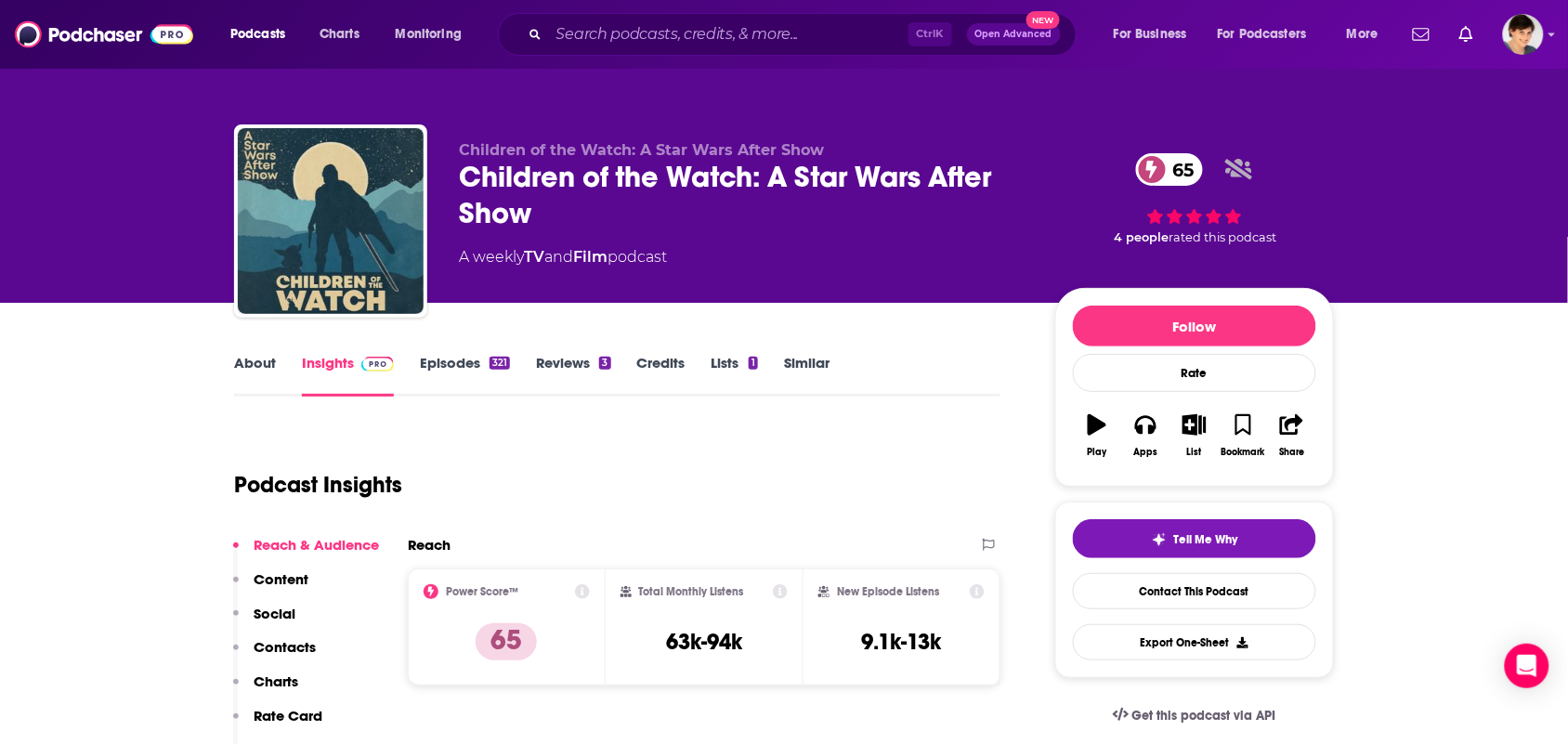
click at [240, 376] on link "About" at bounding box center [255, 375] width 42 height 43
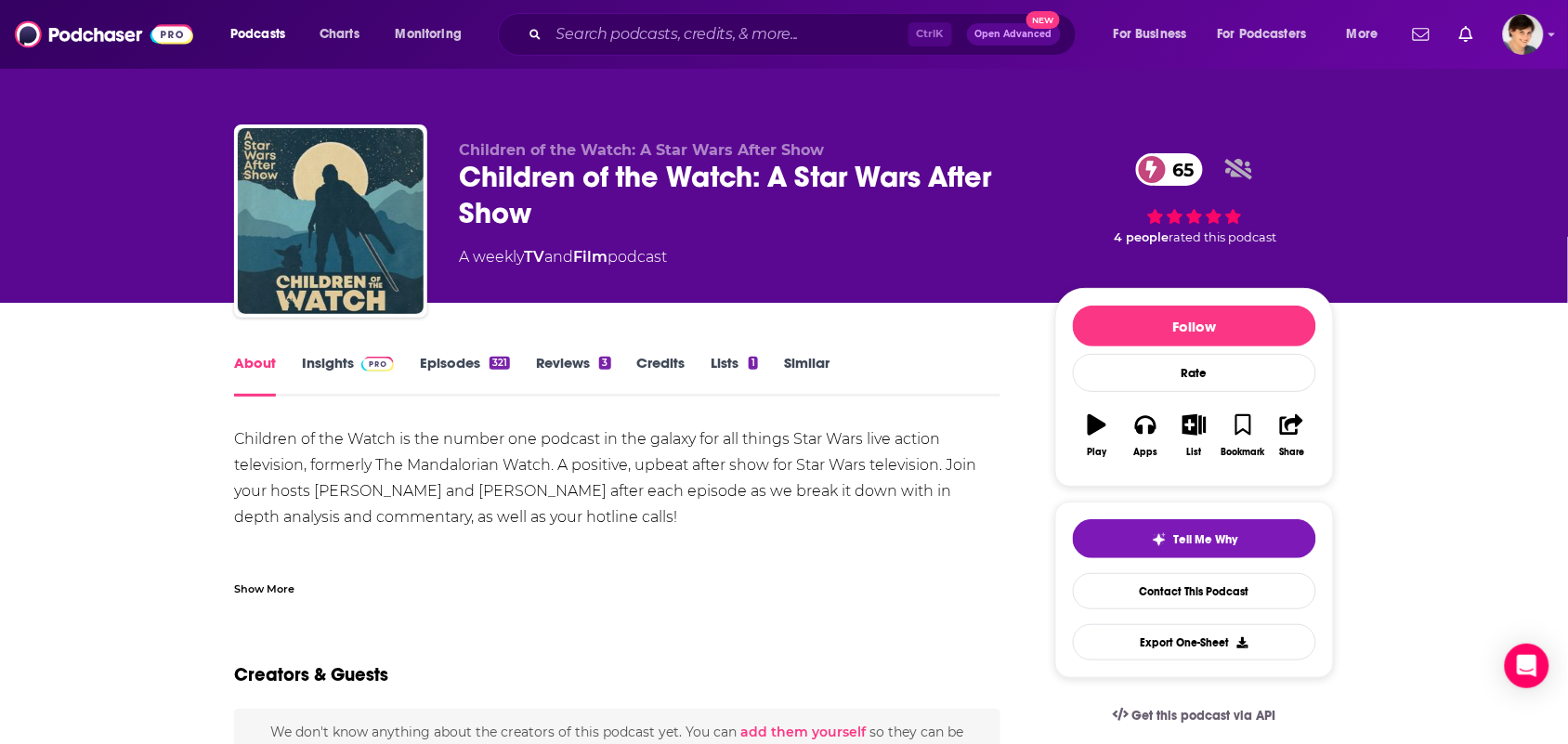
click at [308, 594] on div "Show More" at bounding box center [617, 581] width 767 height 32
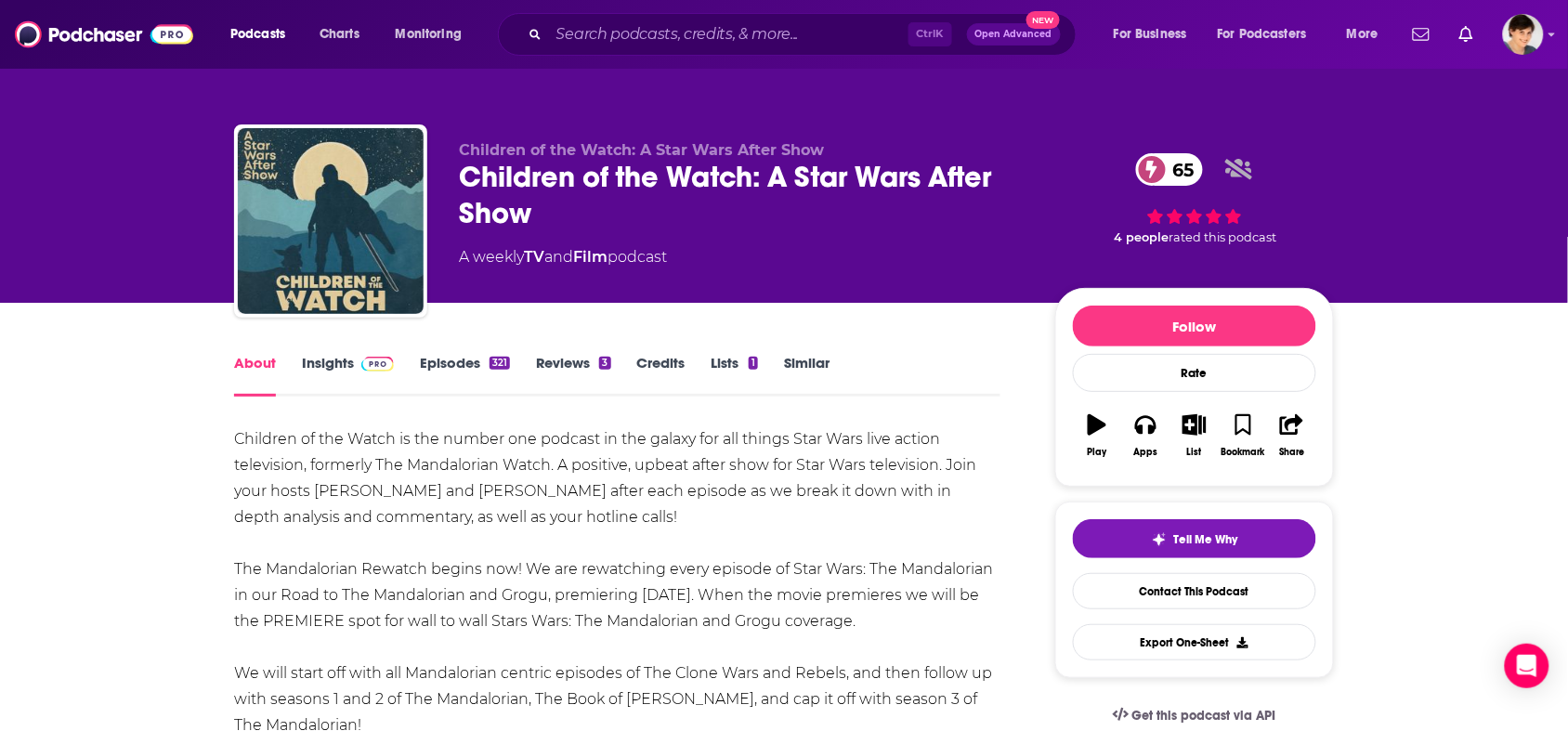
click at [443, 372] on link "Episodes 321" at bounding box center [464, 375] width 90 height 43
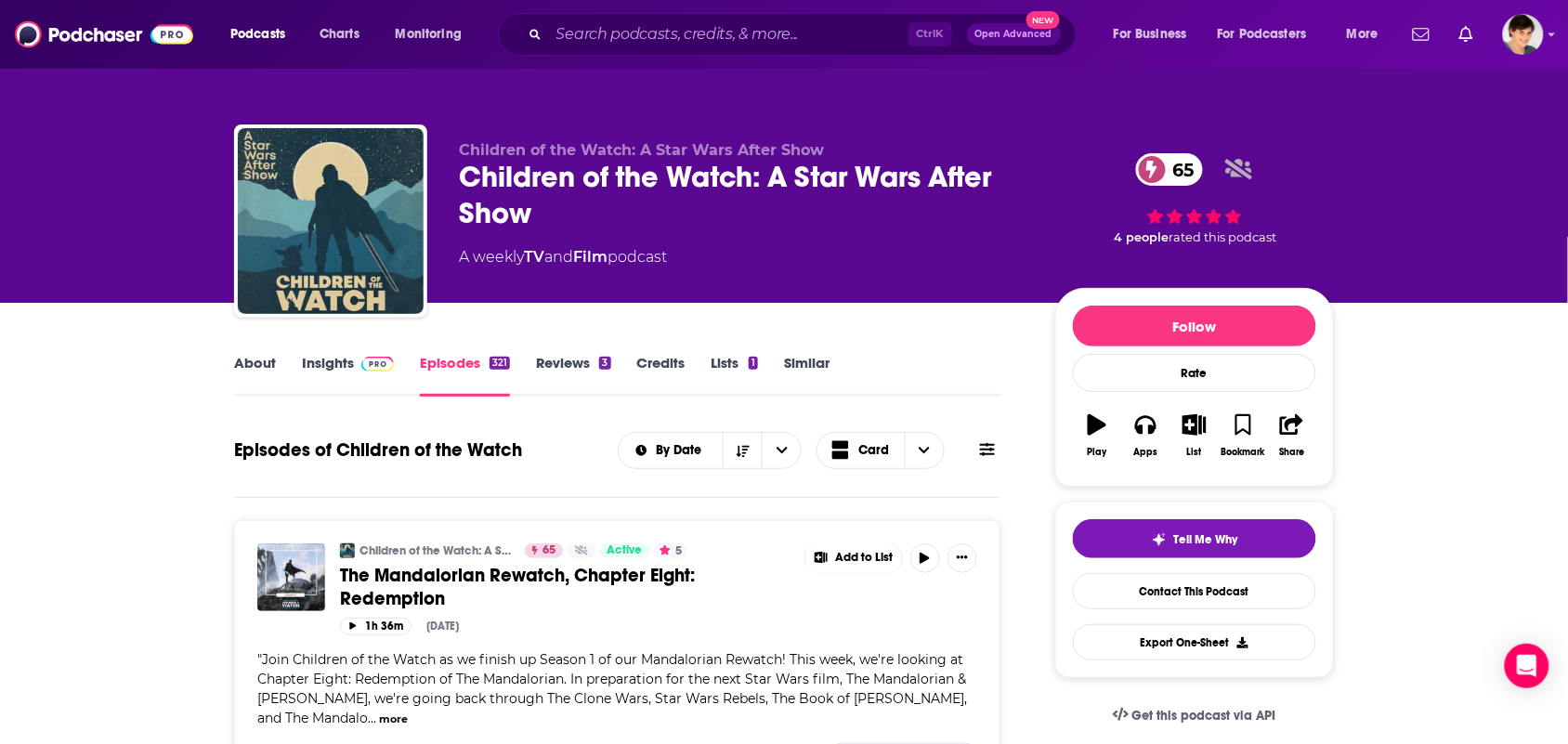
click at [346, 374] on link "Insights" at bounding box center [347, 375] width 92 height 43
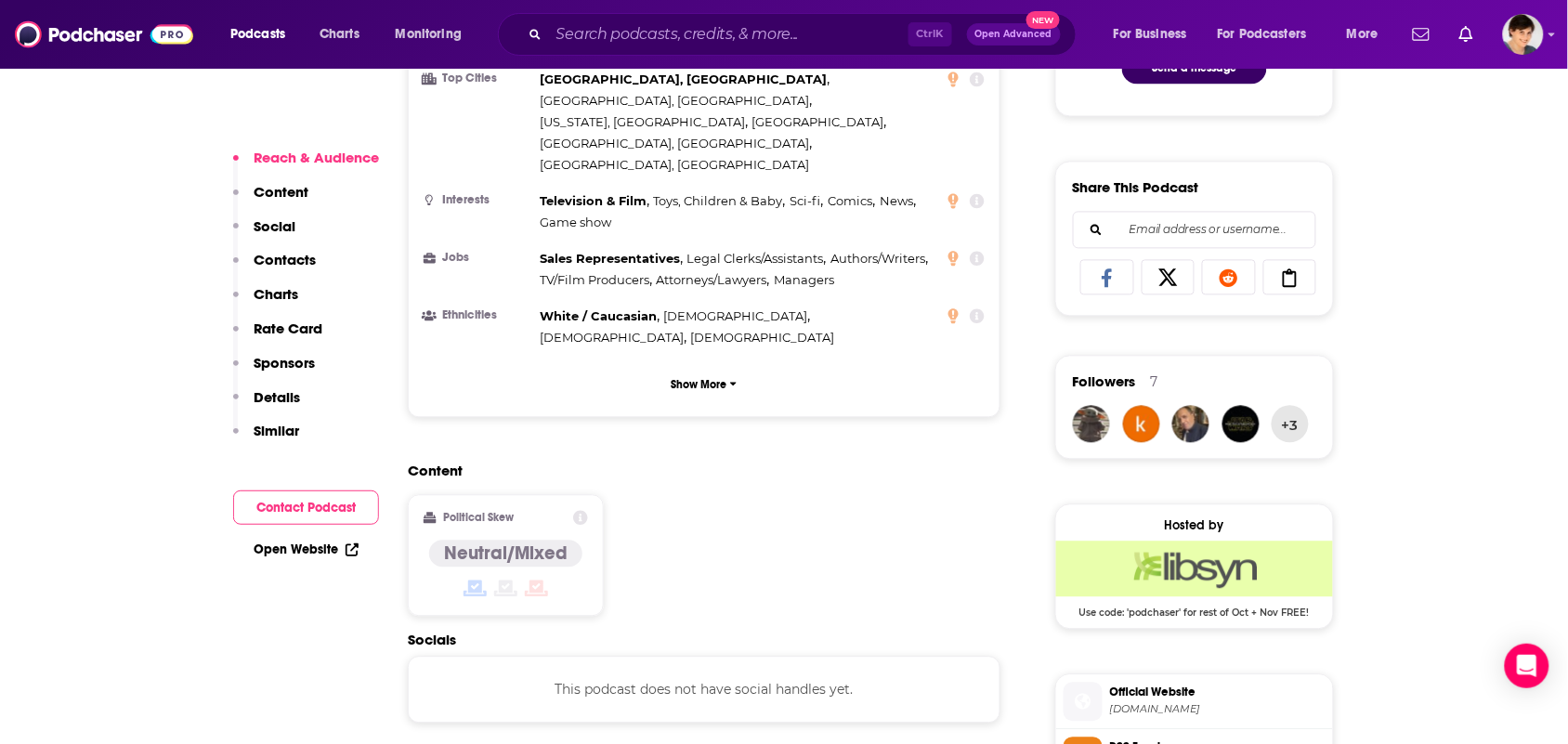
scroll to position [1510, 0]
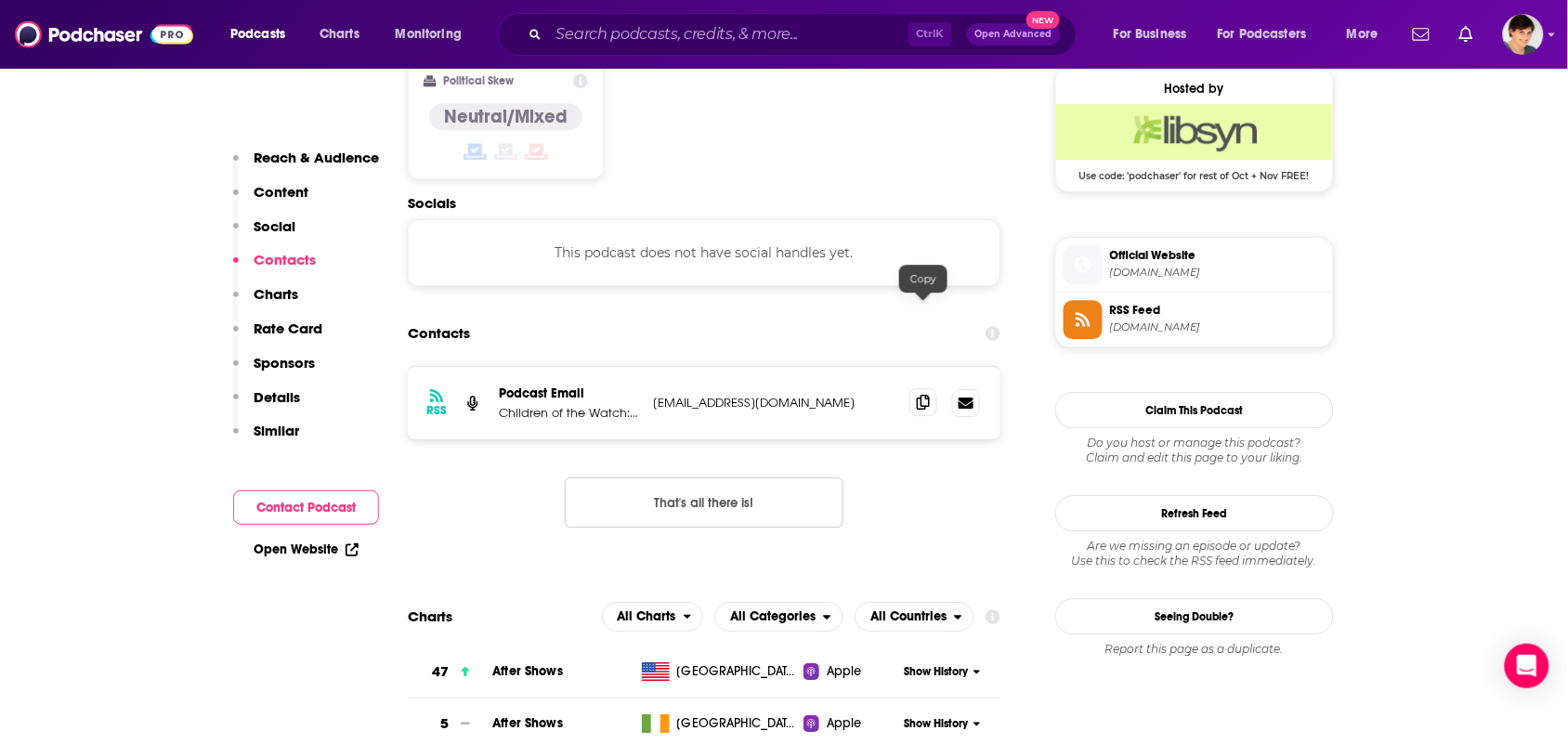
click at [926, 395] on icon at bounding box center [922, 402] width 13 height 15
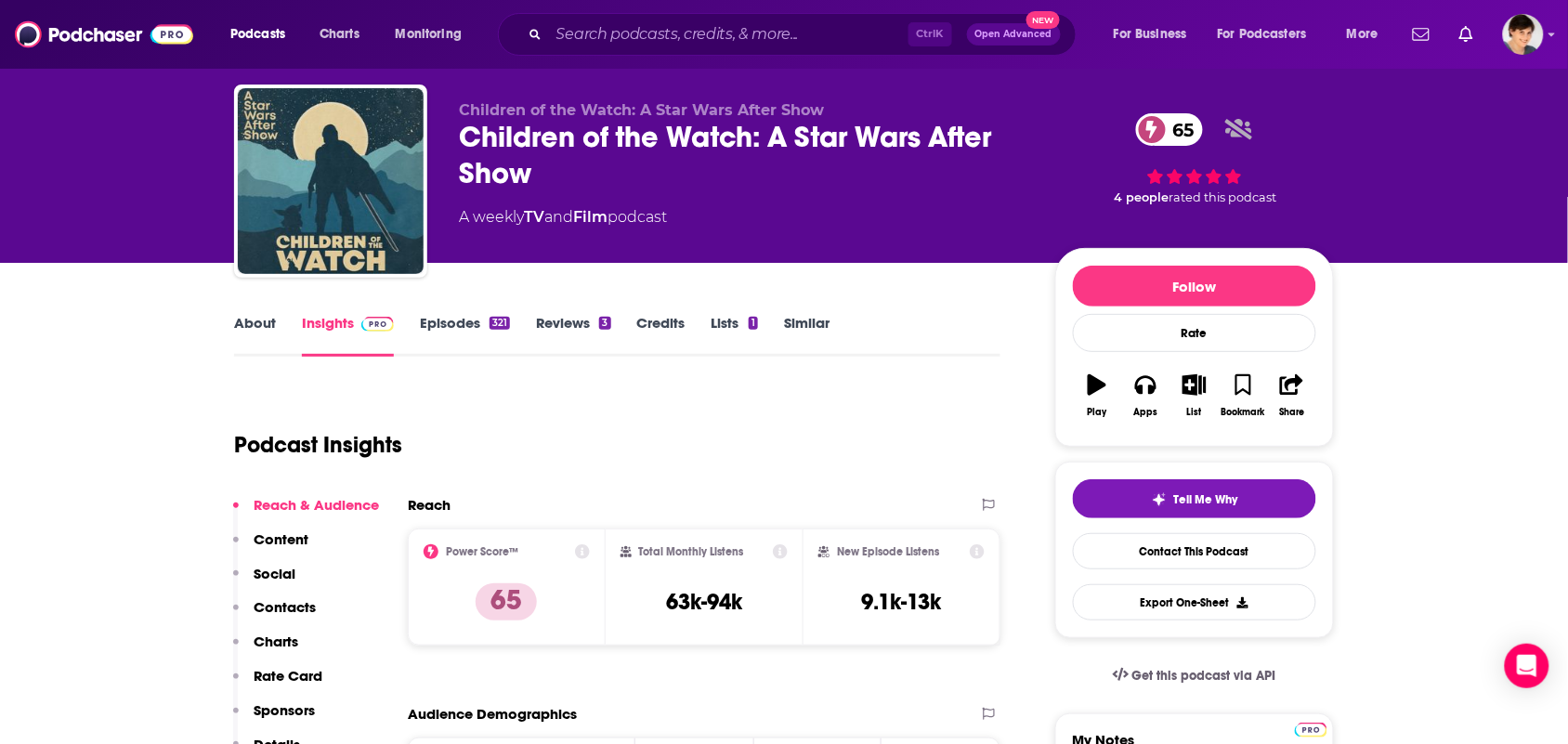
scroll to position [0, 0]
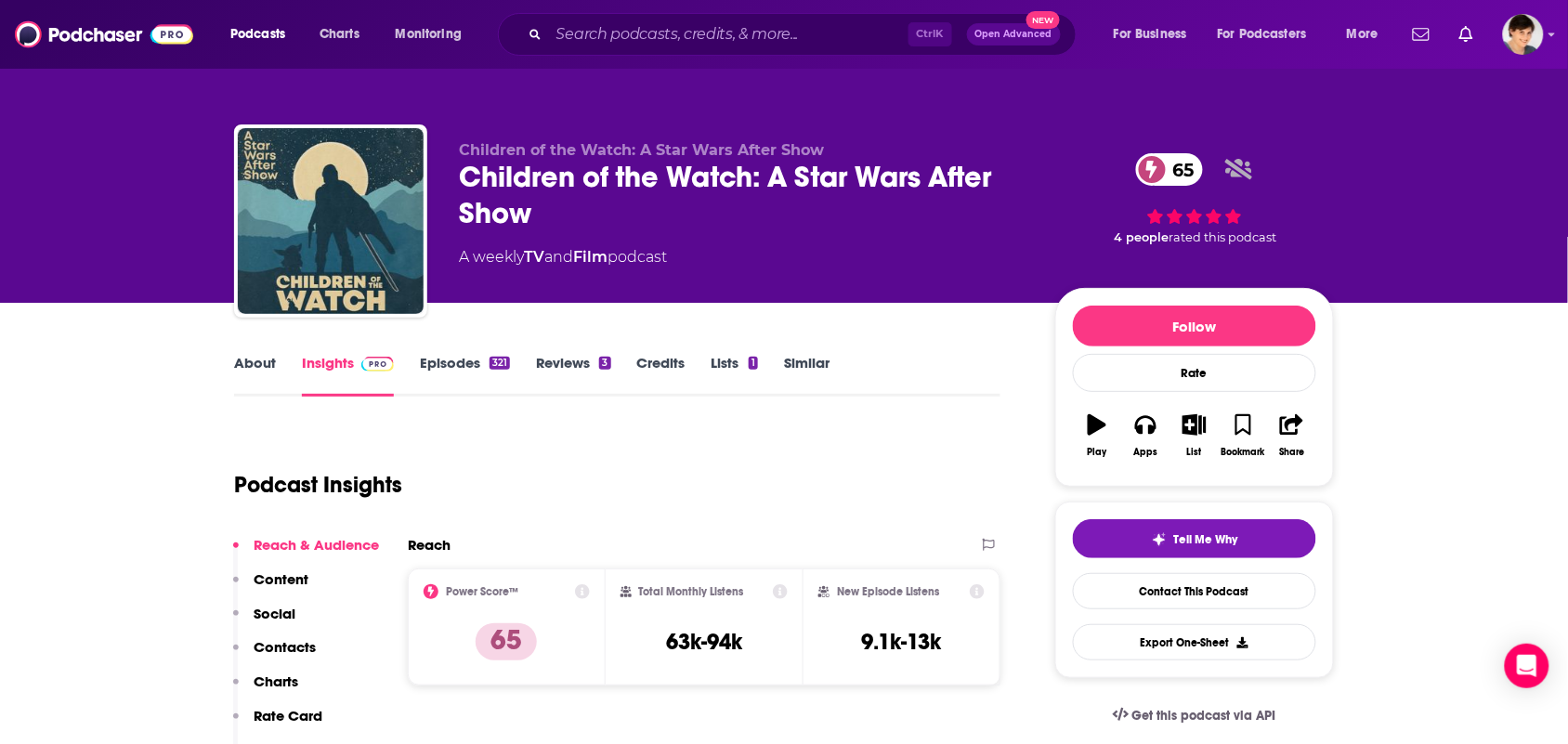
click at [251, 364] on link "About" at bounding box center [255, 375] width 42 height 43
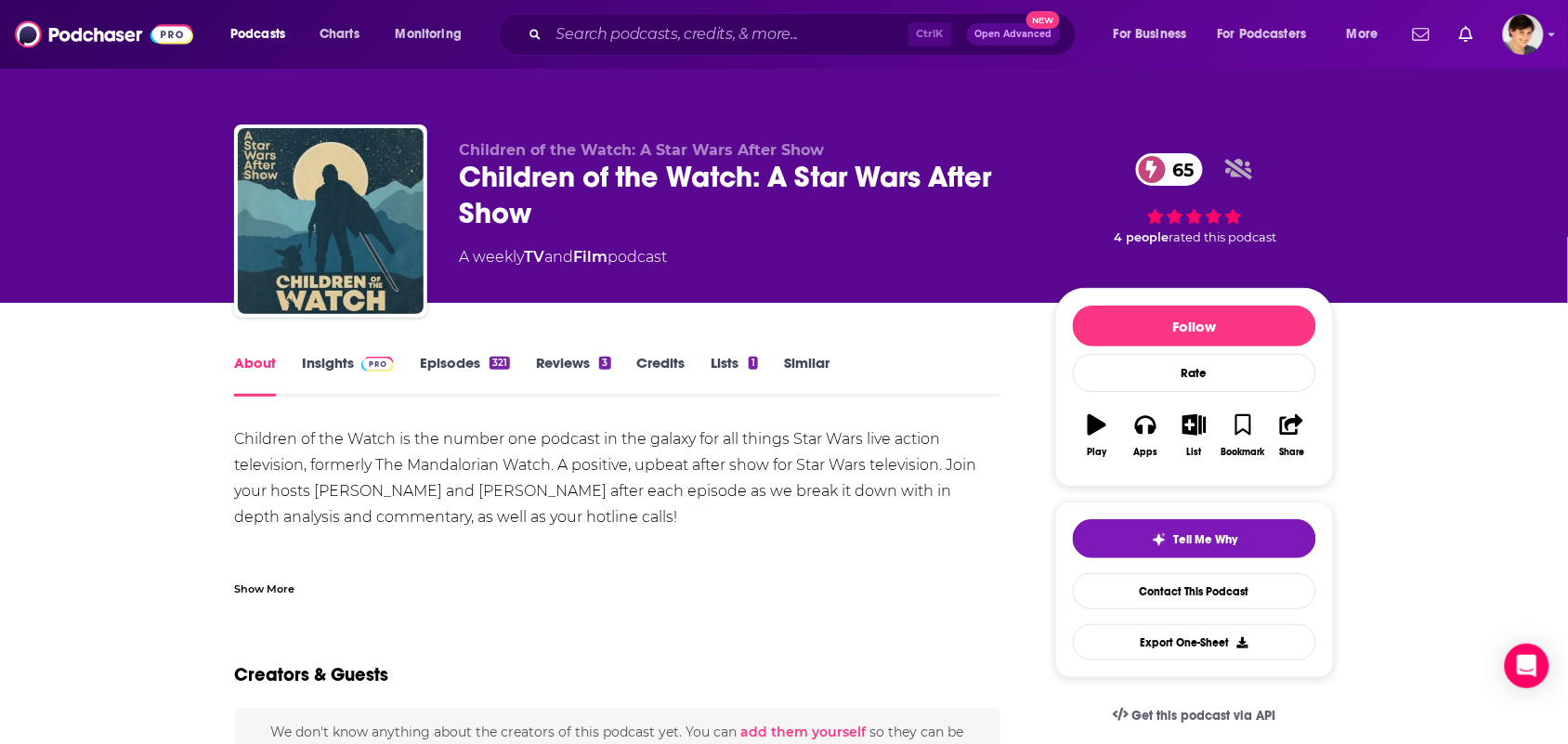
click at [358, 565] on div "Show More" at bounding box center [617, 581] width 767 height 32
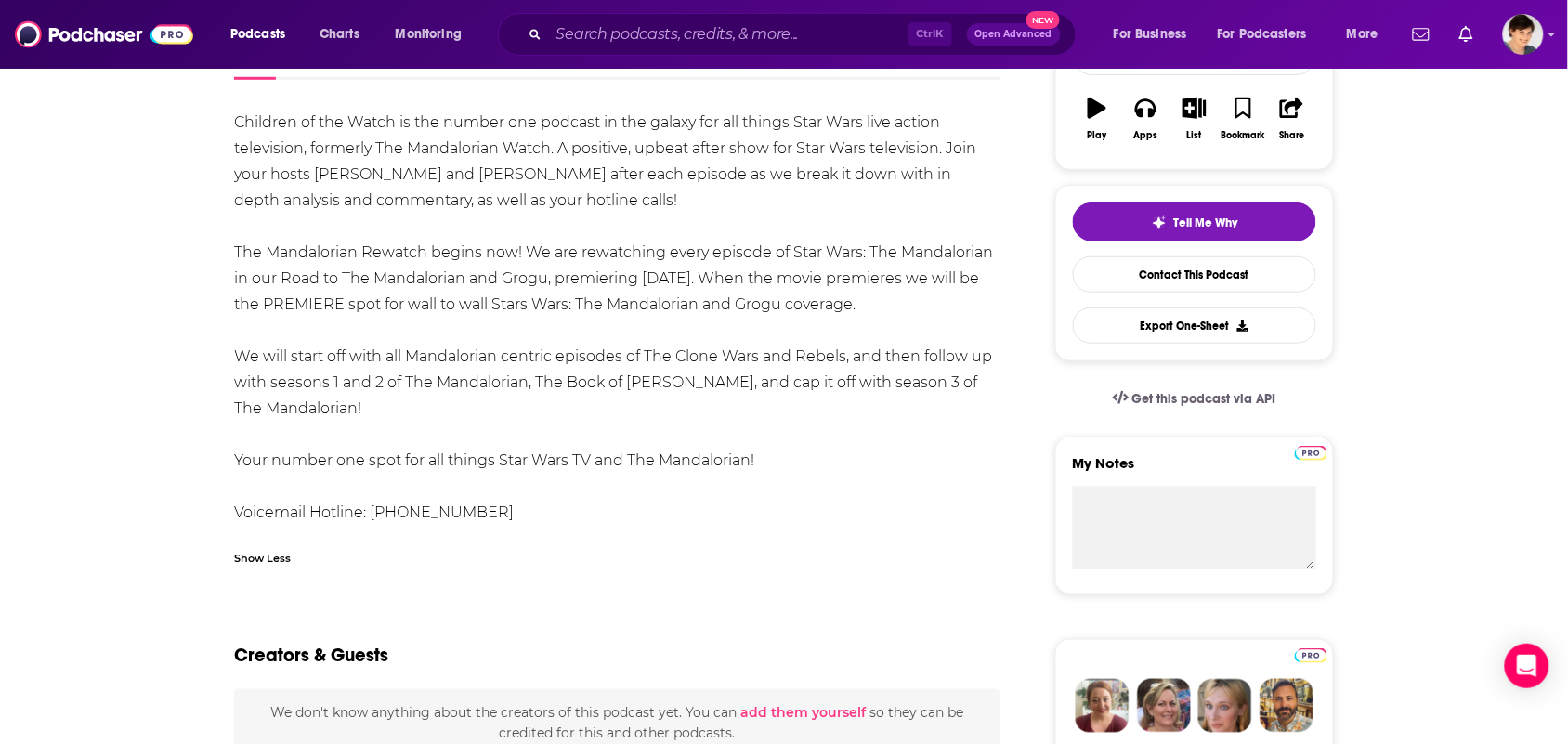
scroll to position [348, 0]
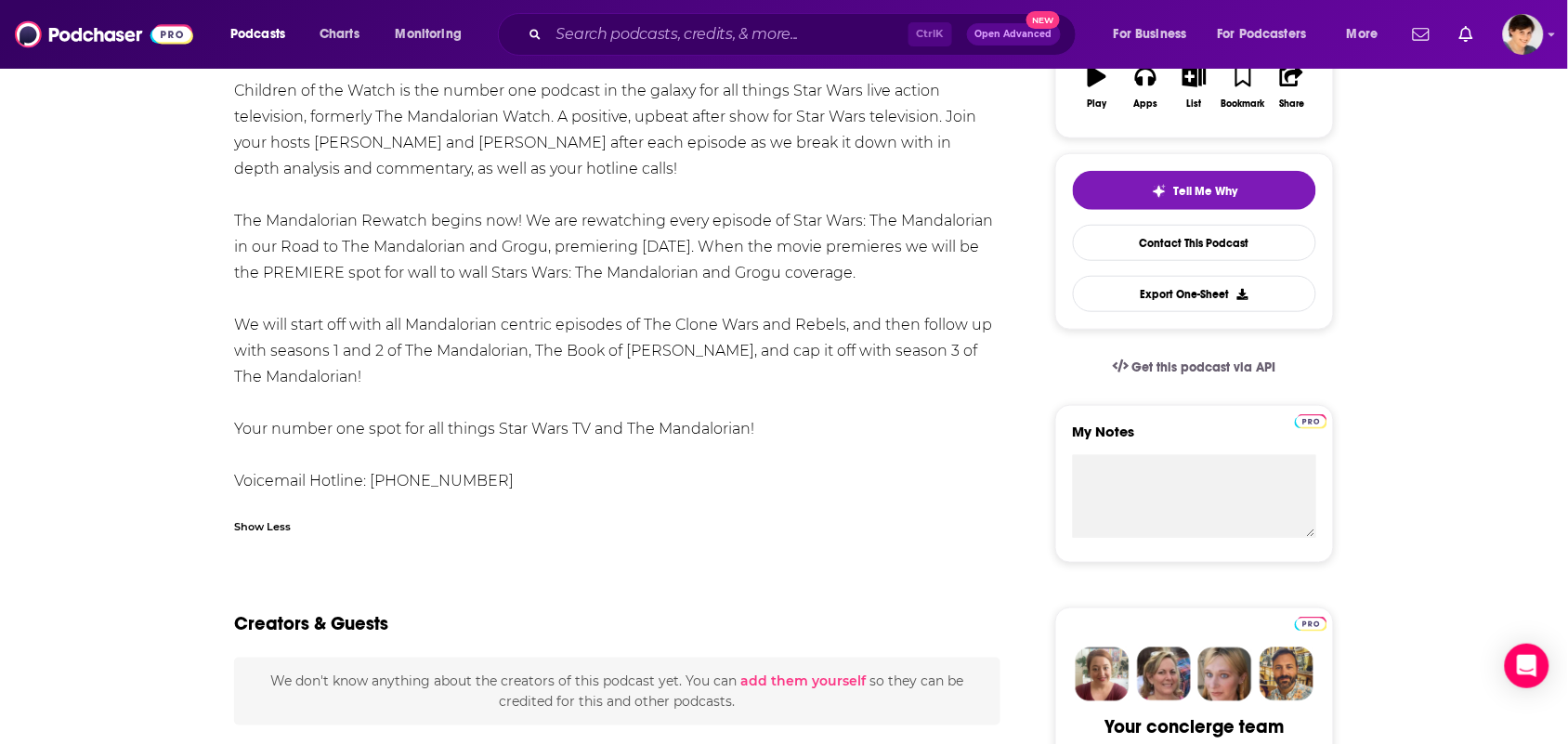
click at [433, 519] on div "Show Less" at bounding box center [617, 520] width 767 height 32
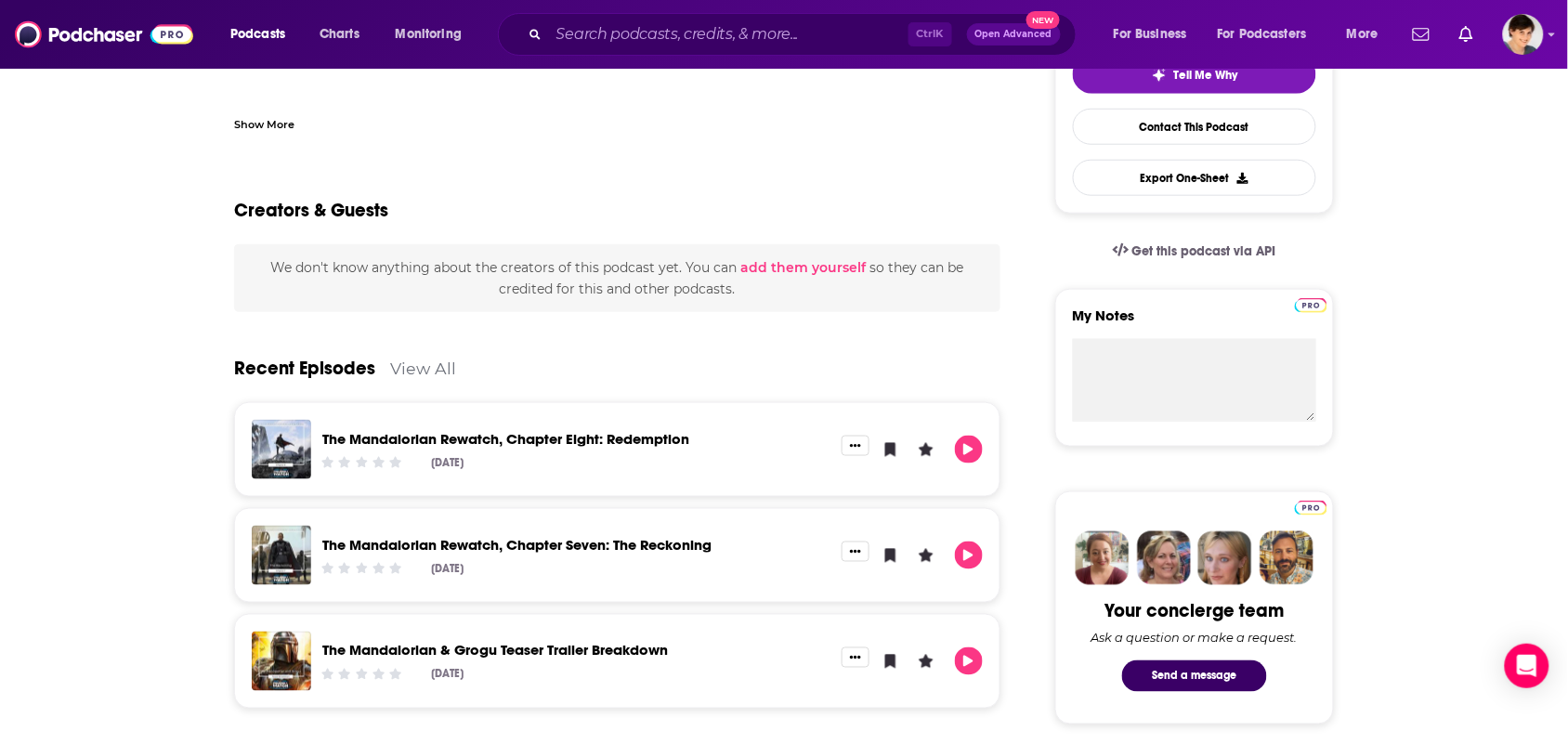
scroll to position [0, 0]
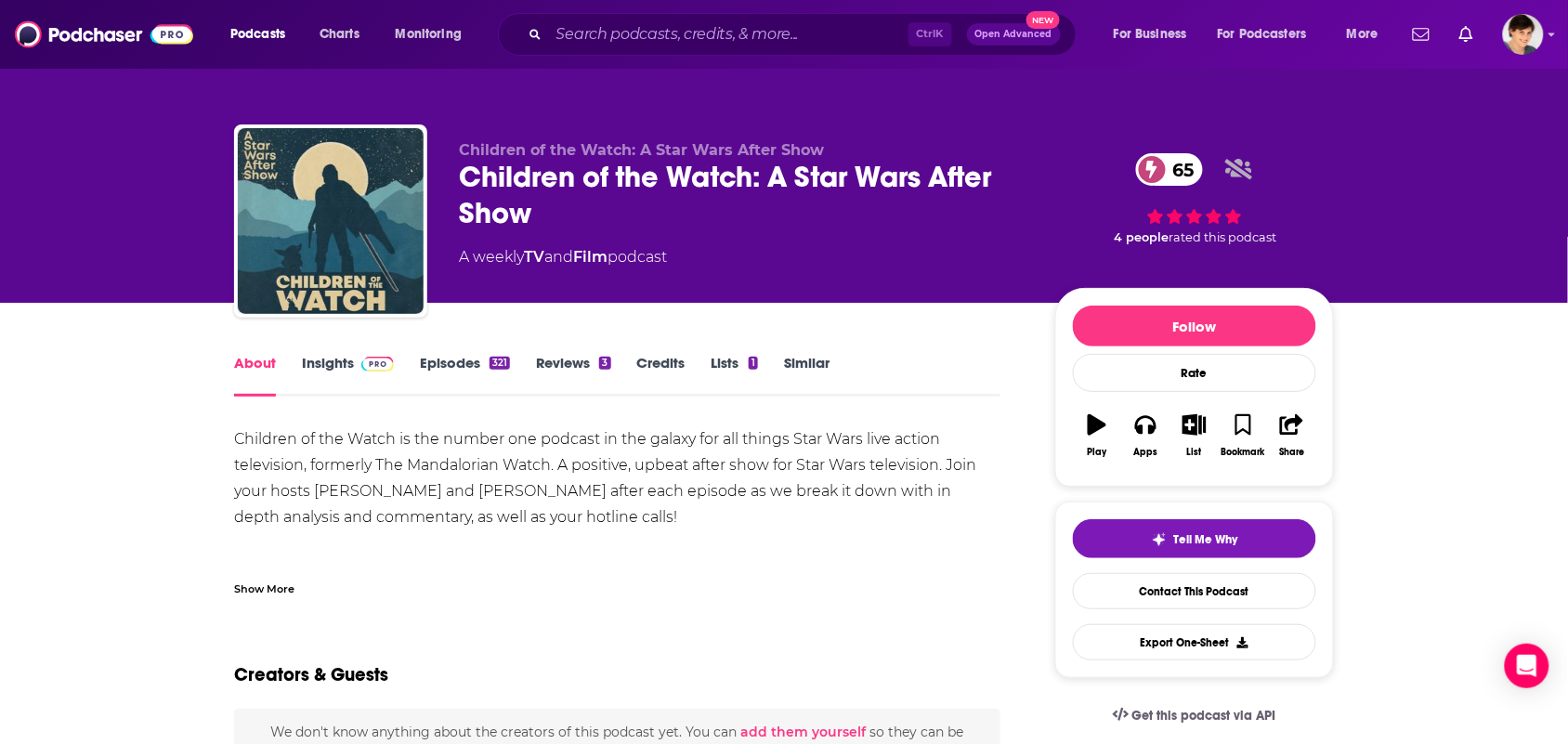
click at [451, 356] on link "Episodes 321" at bounding box center [464, 375] width 90 height 43
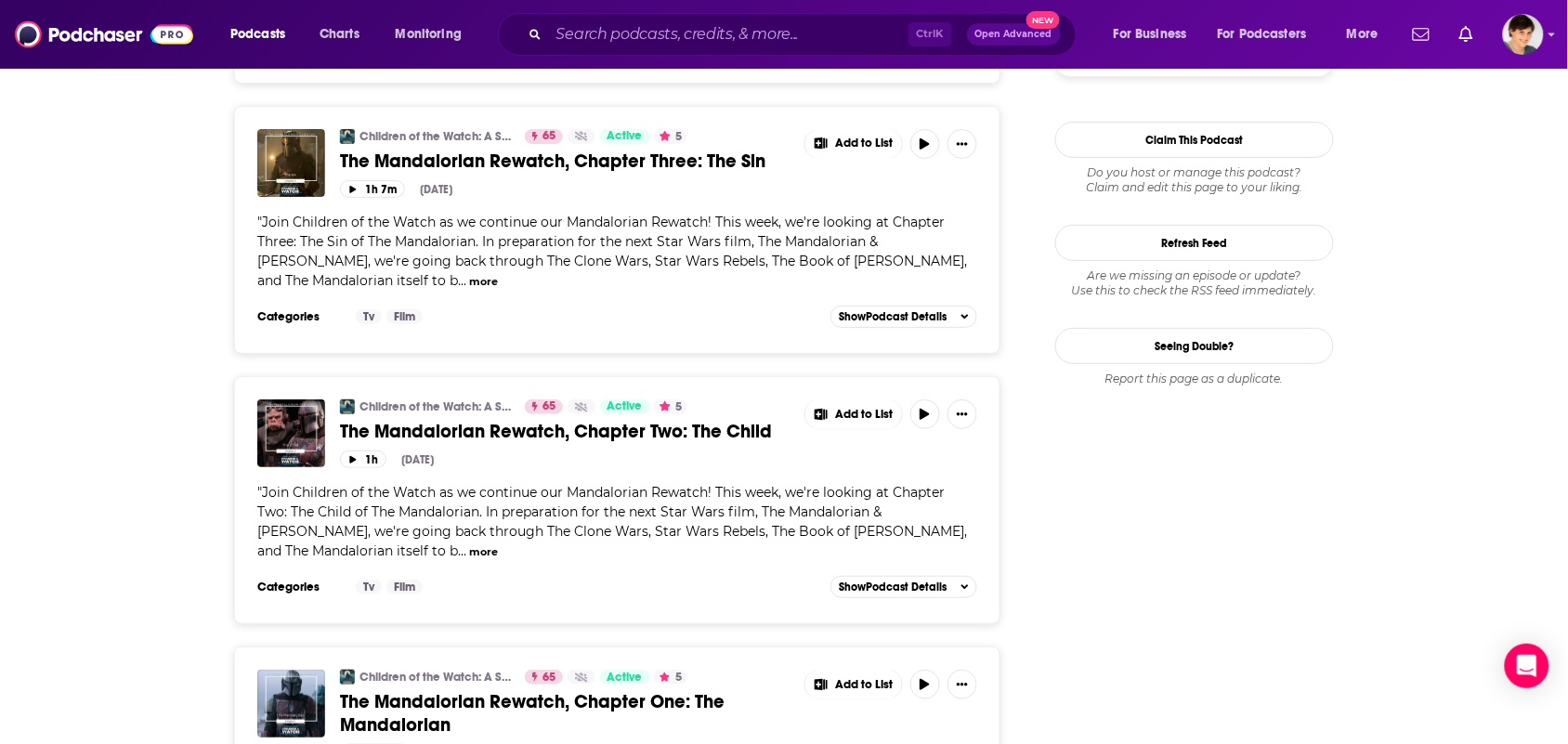
scroll to position [2322, 0]
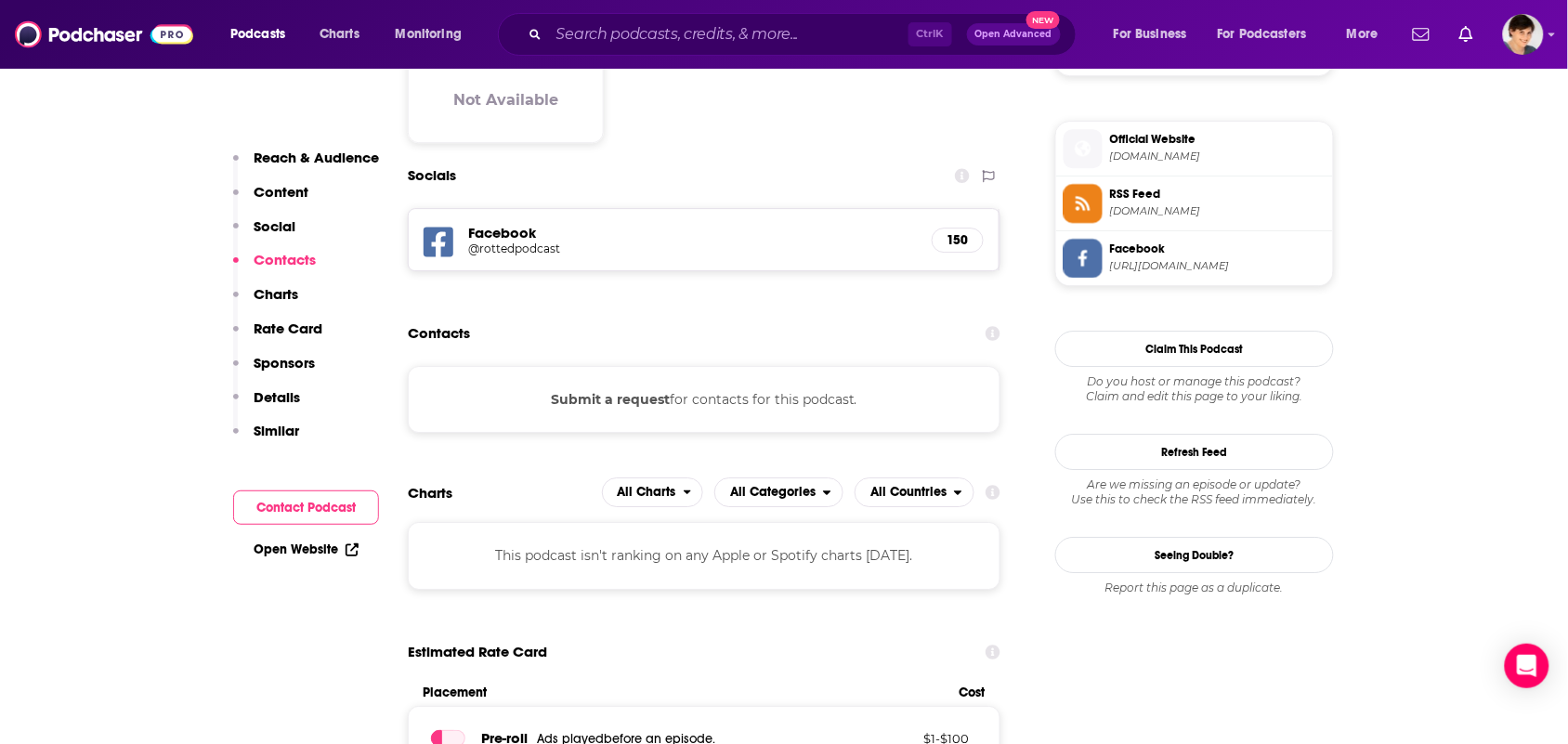
scroll to position [2322, 0]
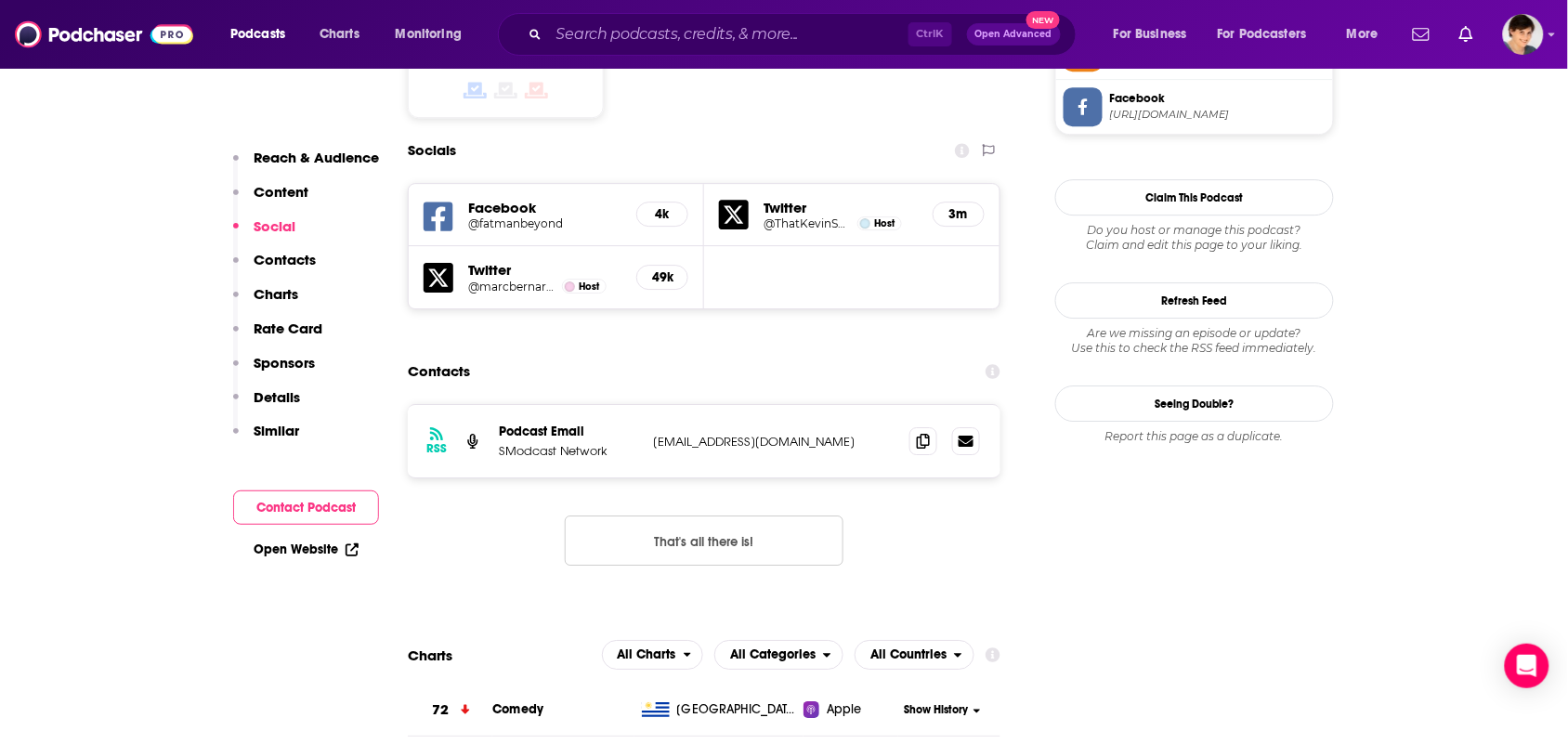
scroll to position [1742, 0]
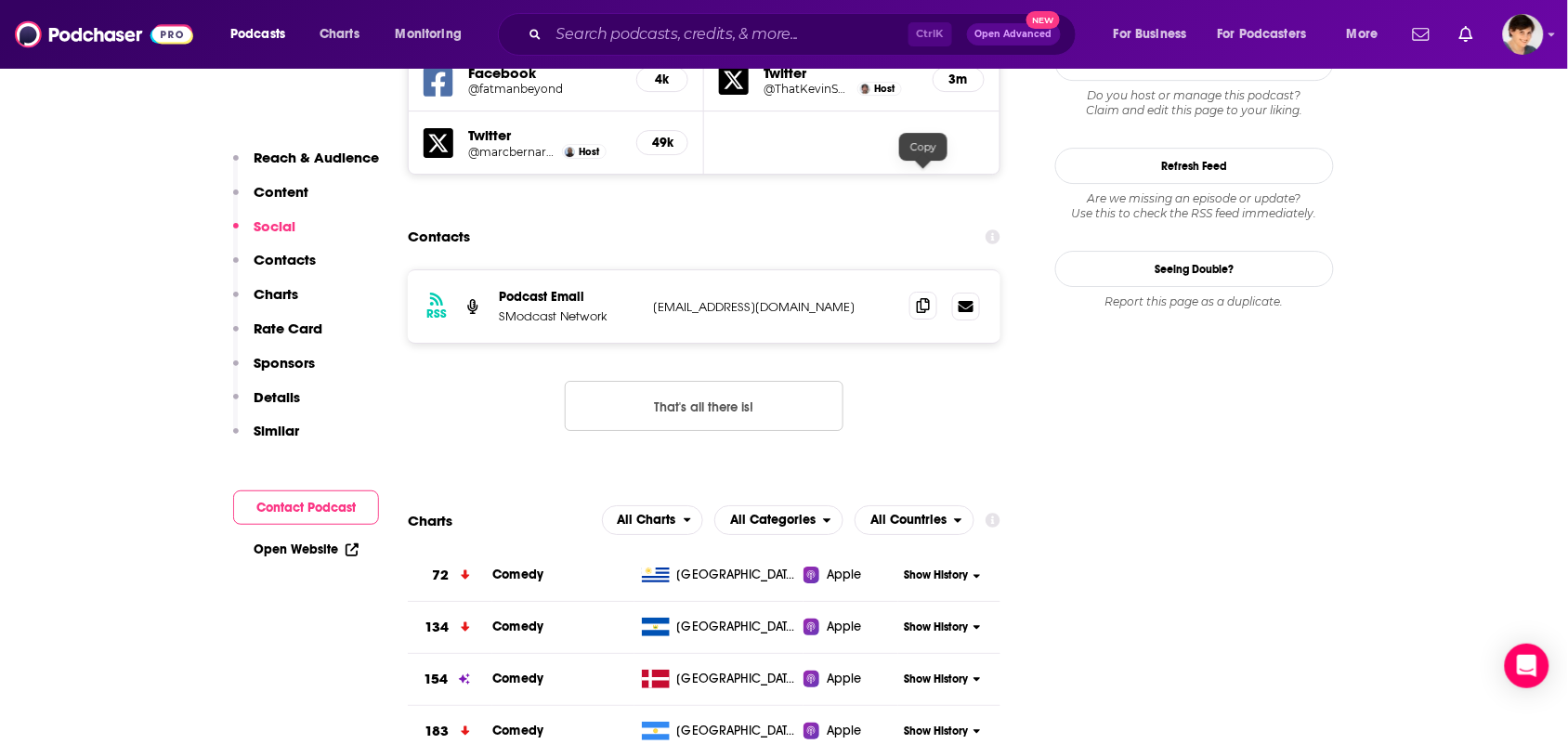
click at [930, 292] on span at bounding box center [923, 306] width 28 height 28
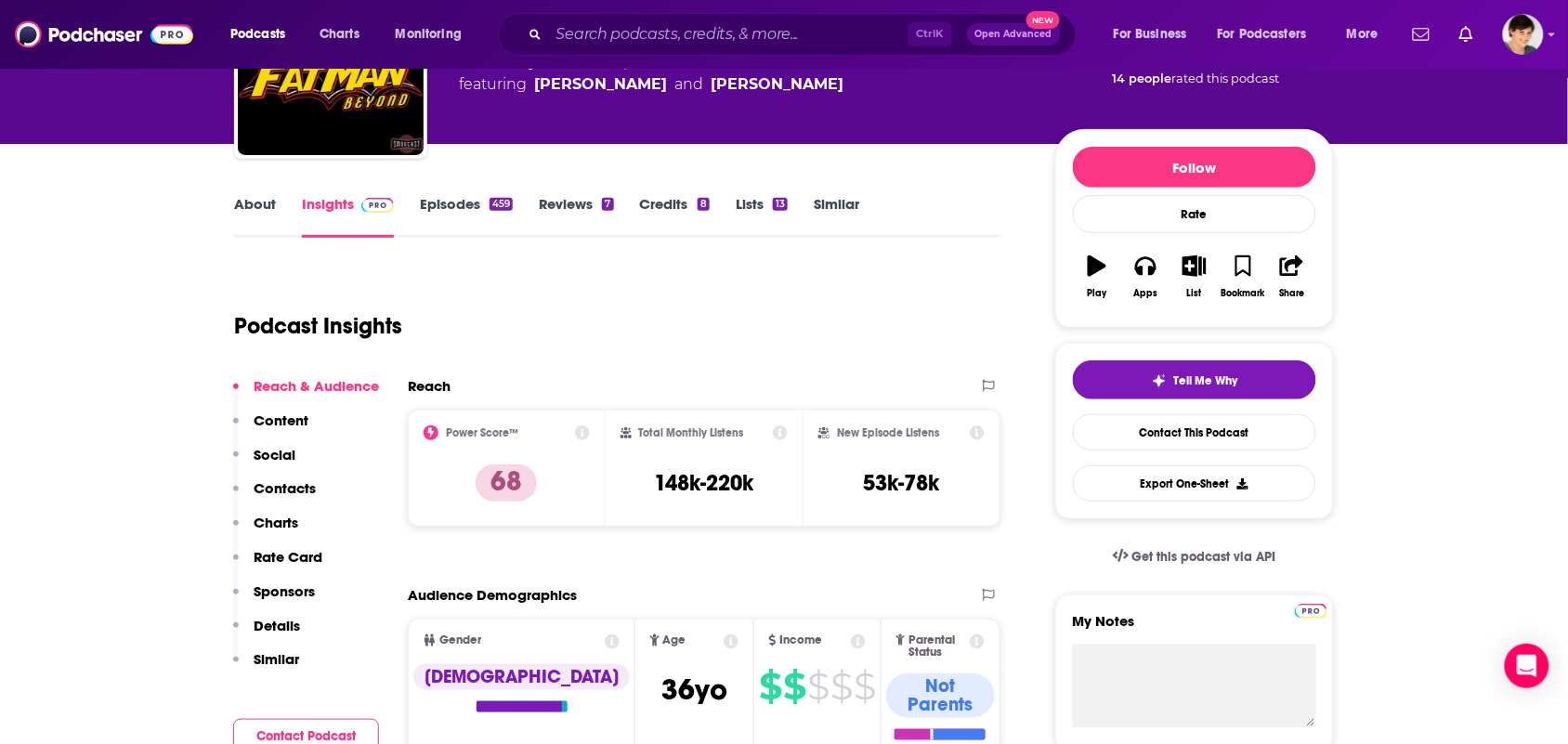
scroll to position [0, 0]
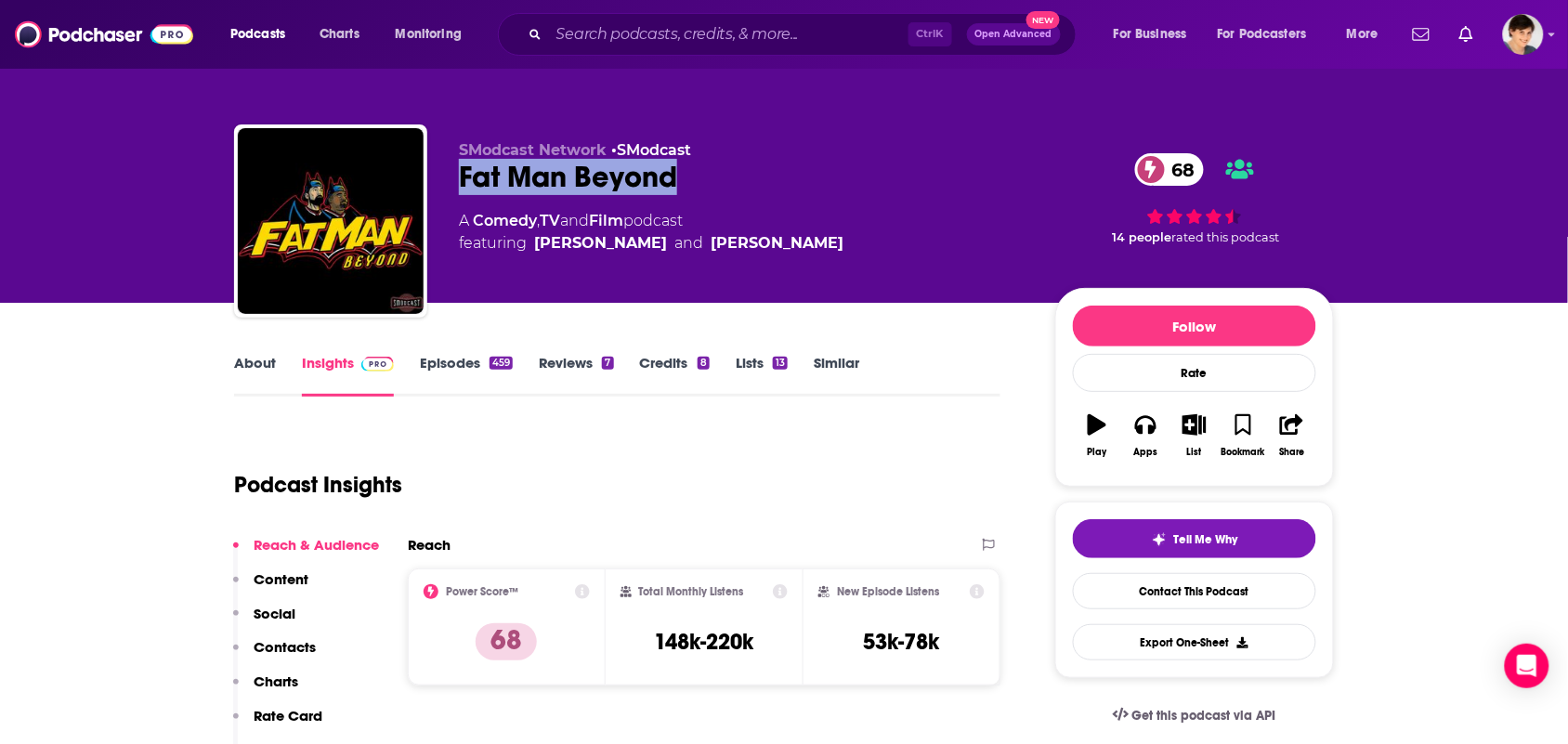
drag, startPoint x: 693, startPoint y: 186, endPoint x: 424, endPoint y: 105, distance: 280.9
click at [452, 173] on div "SModcast Network • SModcast Fat Man Beyond 68 A Comedy , TV and Film podcast fe…" at bounding box center [784, 224] width 1100 height 200
copy h2 "Fat Man Beyond"
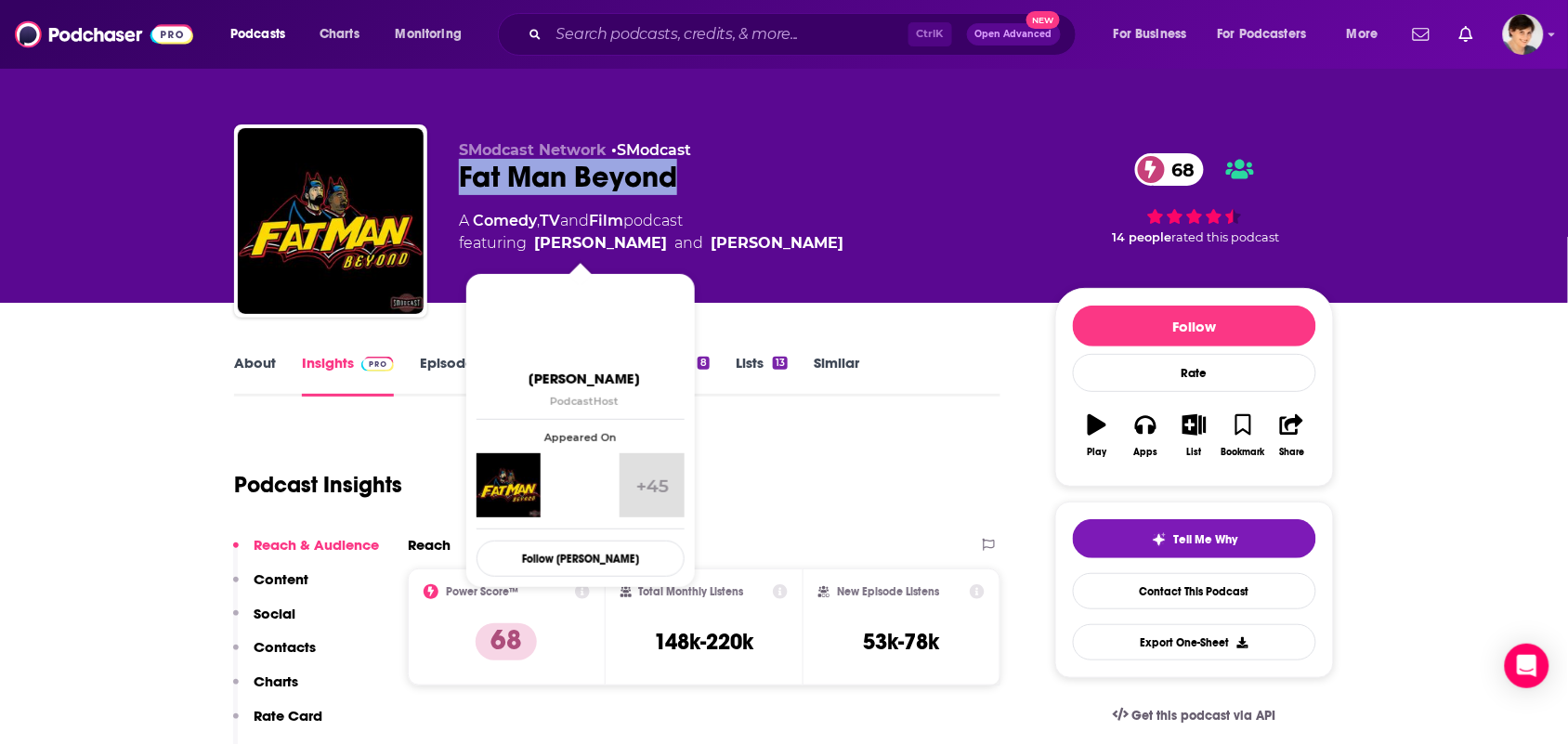
drag, startPoint x: 809, startPoint y: 246, endPoint x: 531, endPoint y: 248, distance: 278.0
click at [531, 249] on div "A Comedy , TV and Film podcast featuring Kevin Smith and Marc Bernardin" at bounding box center [742, 232] width 566 height 45
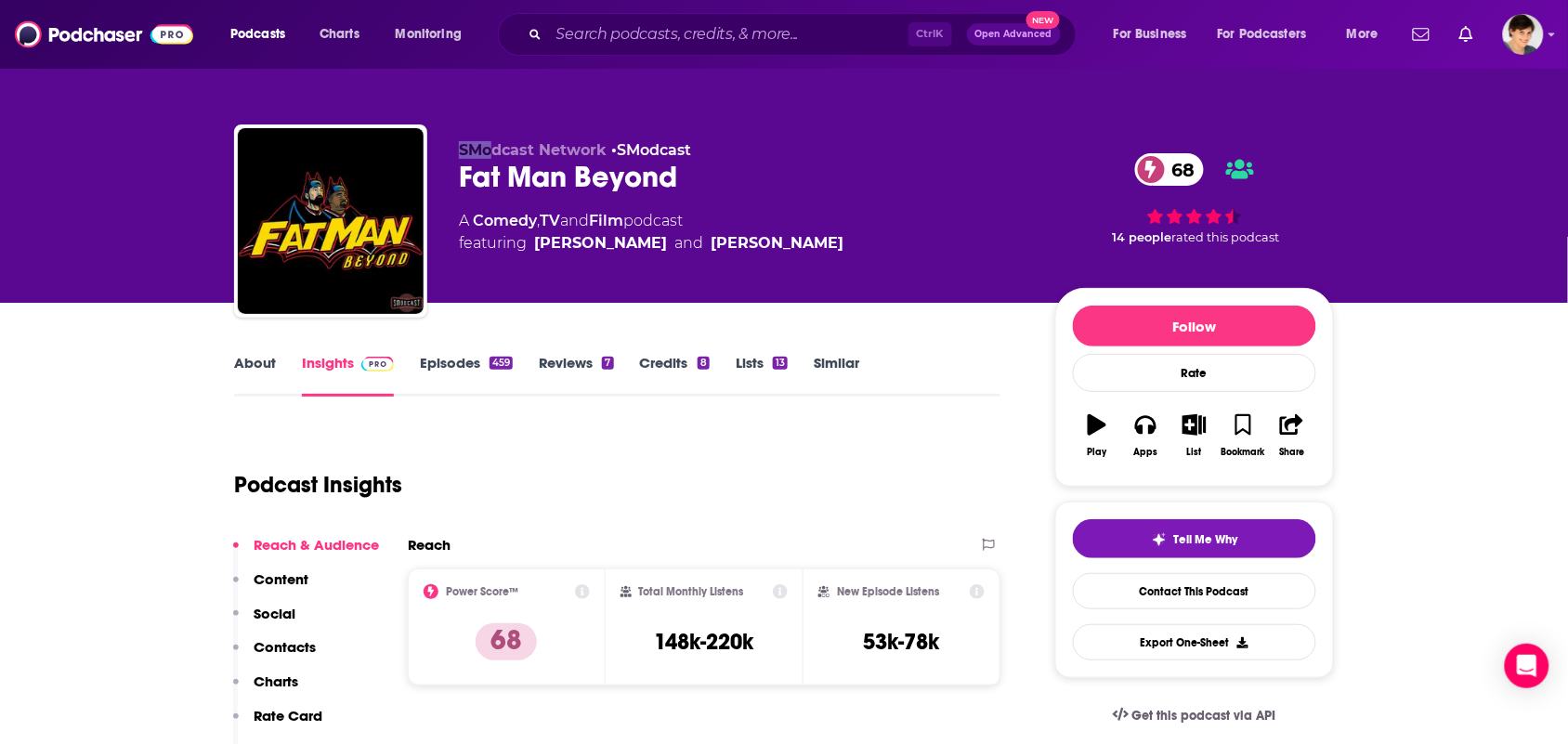
copy span "SMo"
click at [855, 284] on div "SModcast Network • SModcast Fat Man Beyond 68 A Comedy , TV and Film podcast fe…" at bounding box center [742, 215] width 566 height 149
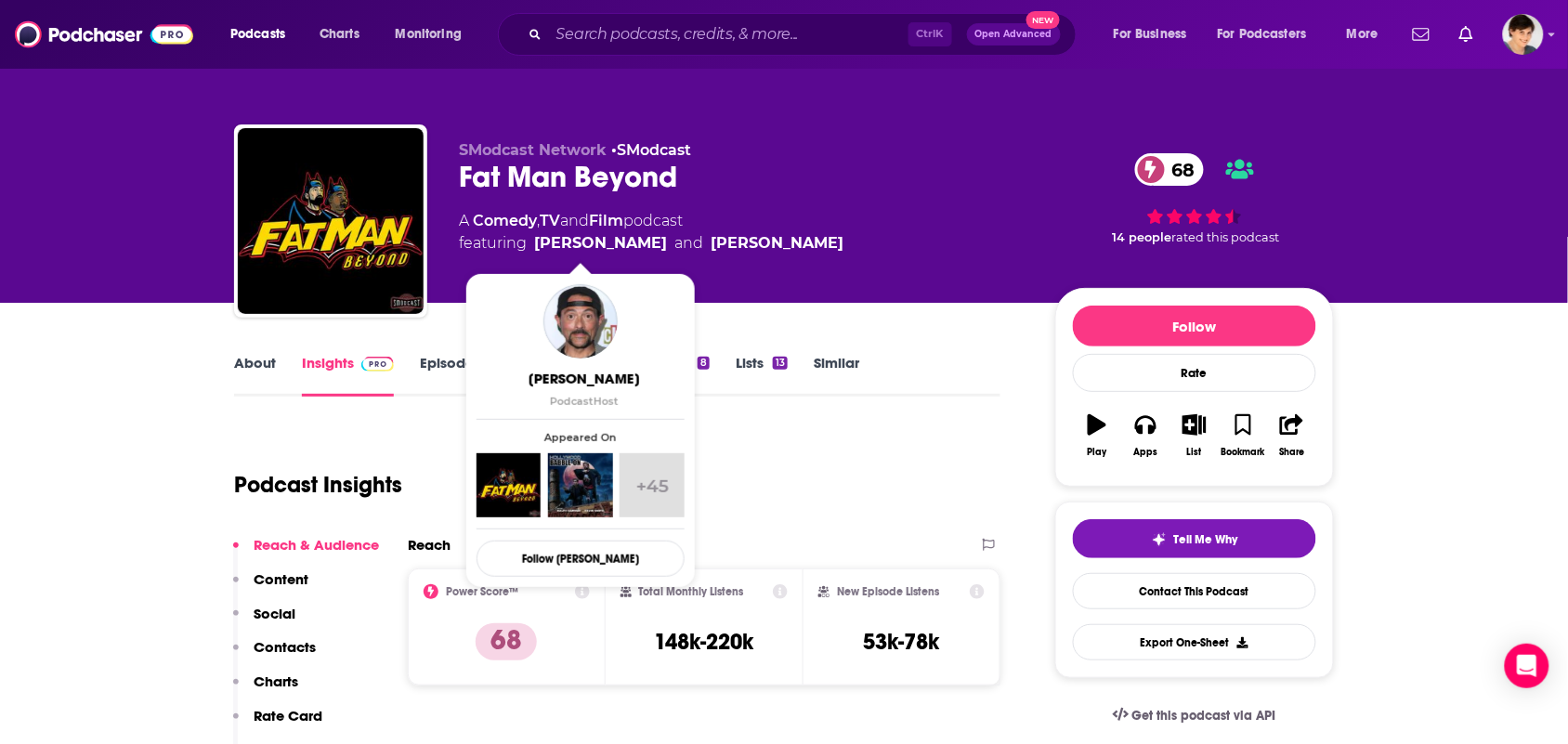
drag, startPoint x: 825, startPoint y: 251, endPoint x: 537, endPoint y: 252, distance: 288.0
click at [537, 252] on div "A Comedy , TV and Film podcast featuring Kevin Smith and Marc Bernardin" at bounding box center [742, 232] width 566 height 45
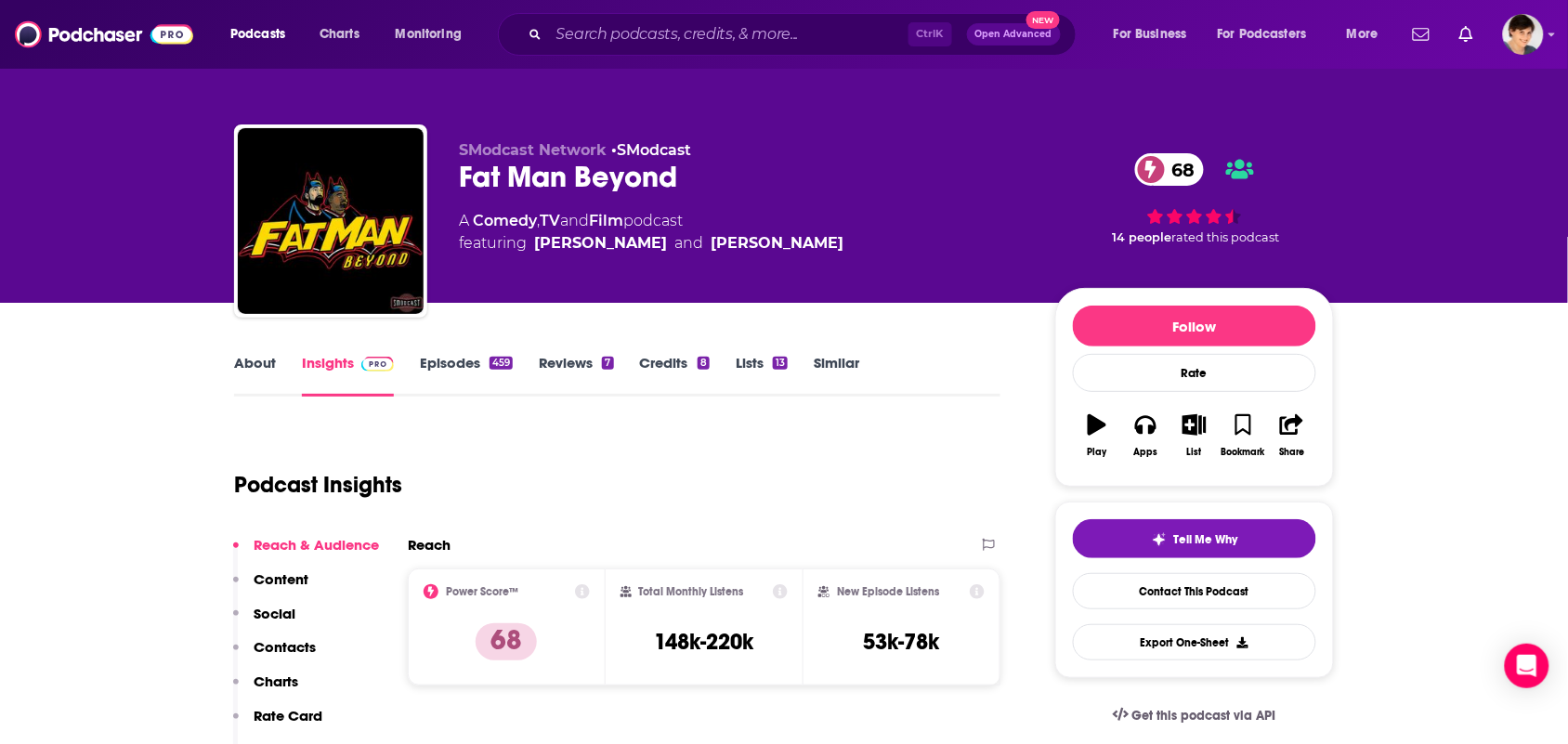
copy span "Kevin Smith and Marc Bernardin"
click at [281, 370] on div "About" at bounding box center [268, 375] width 67 height 43
click at [268, 378] on link "About" at bounding box center [255, 375] width 42 height 43
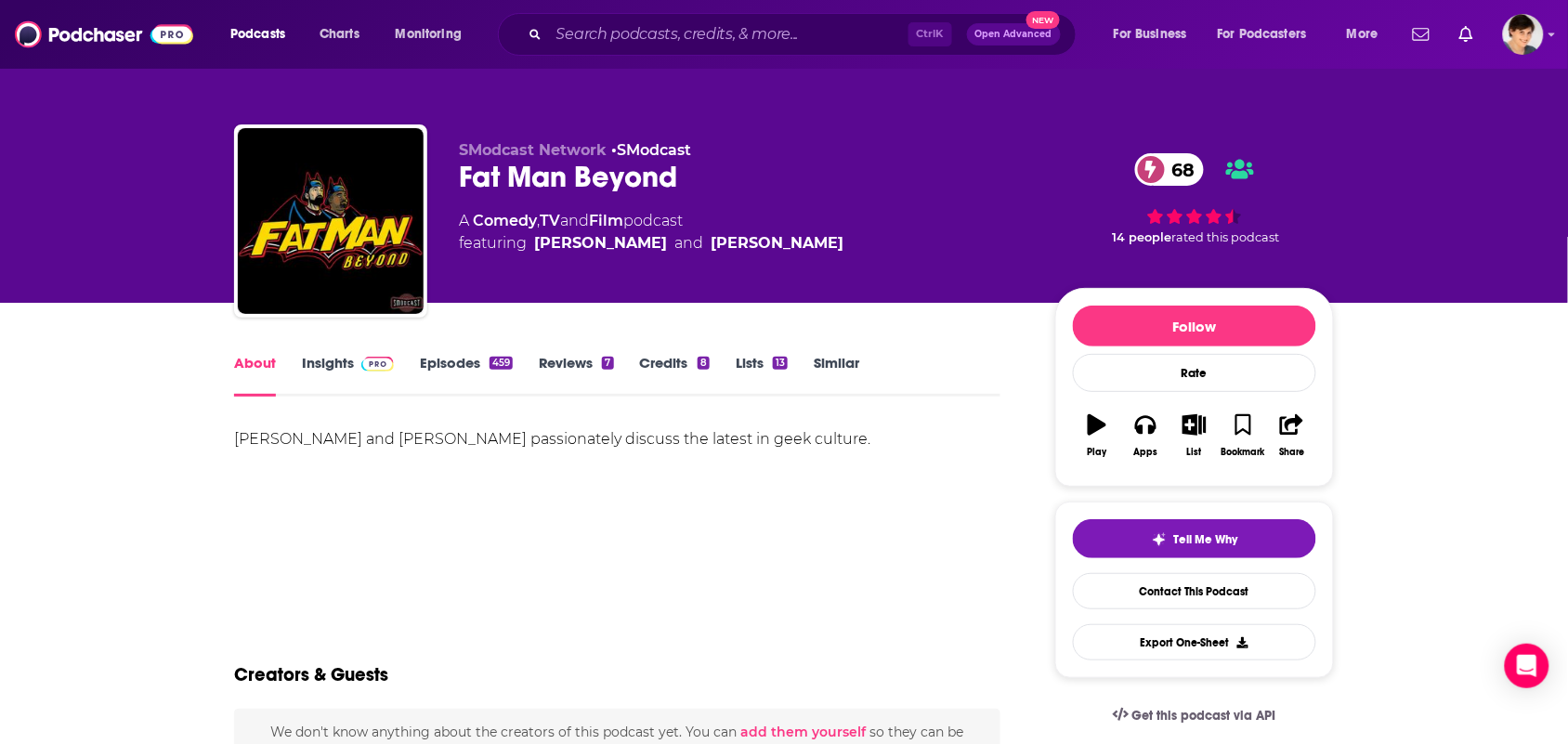
scroll to position [232, 0]
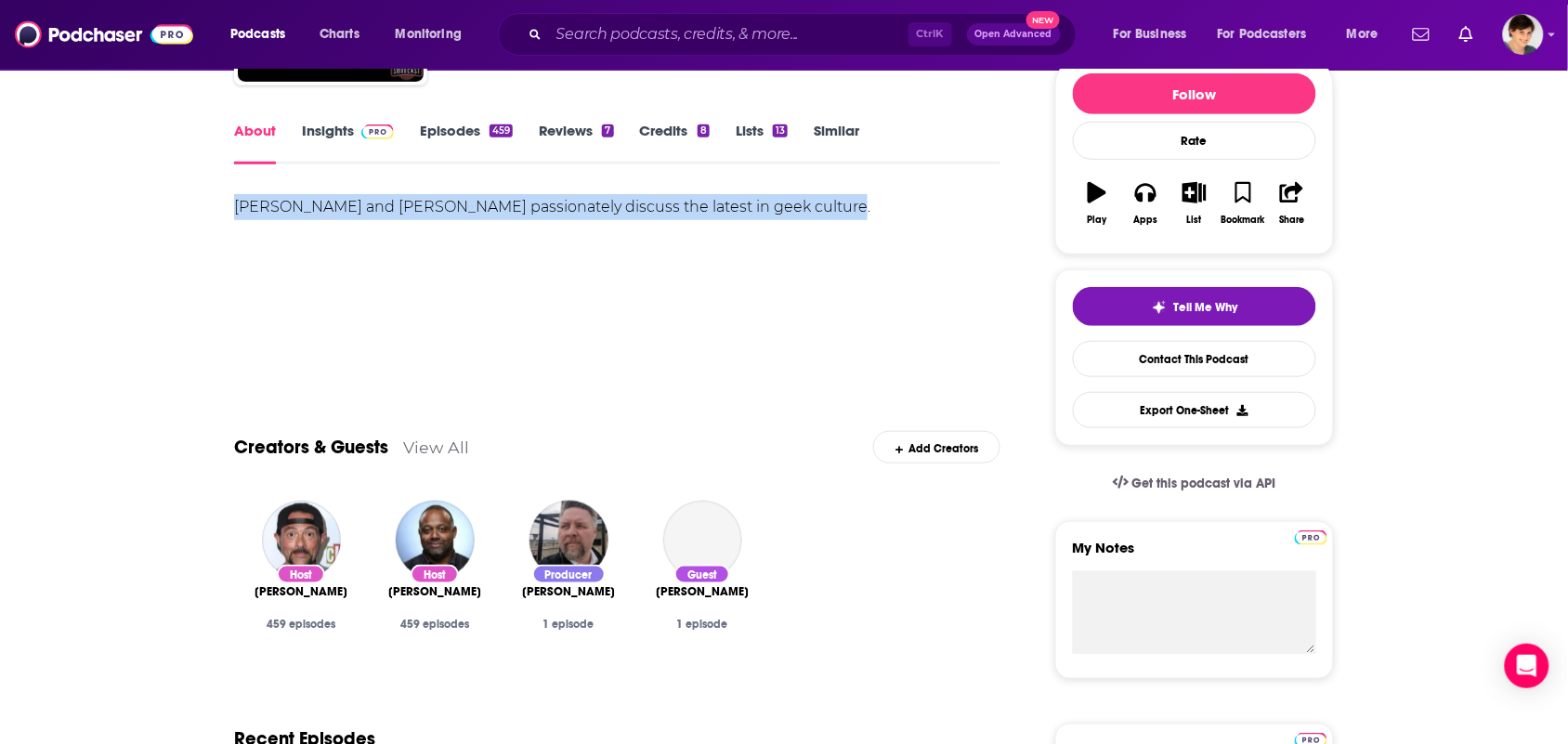
drag, startPoint x: 870, startPoint y: 211, endPoint x: 218, endPoint y: 224, distance: 652.1
copy div "Kevin Smith and Marc Bernardin passionately discuss the latest in geek culture."
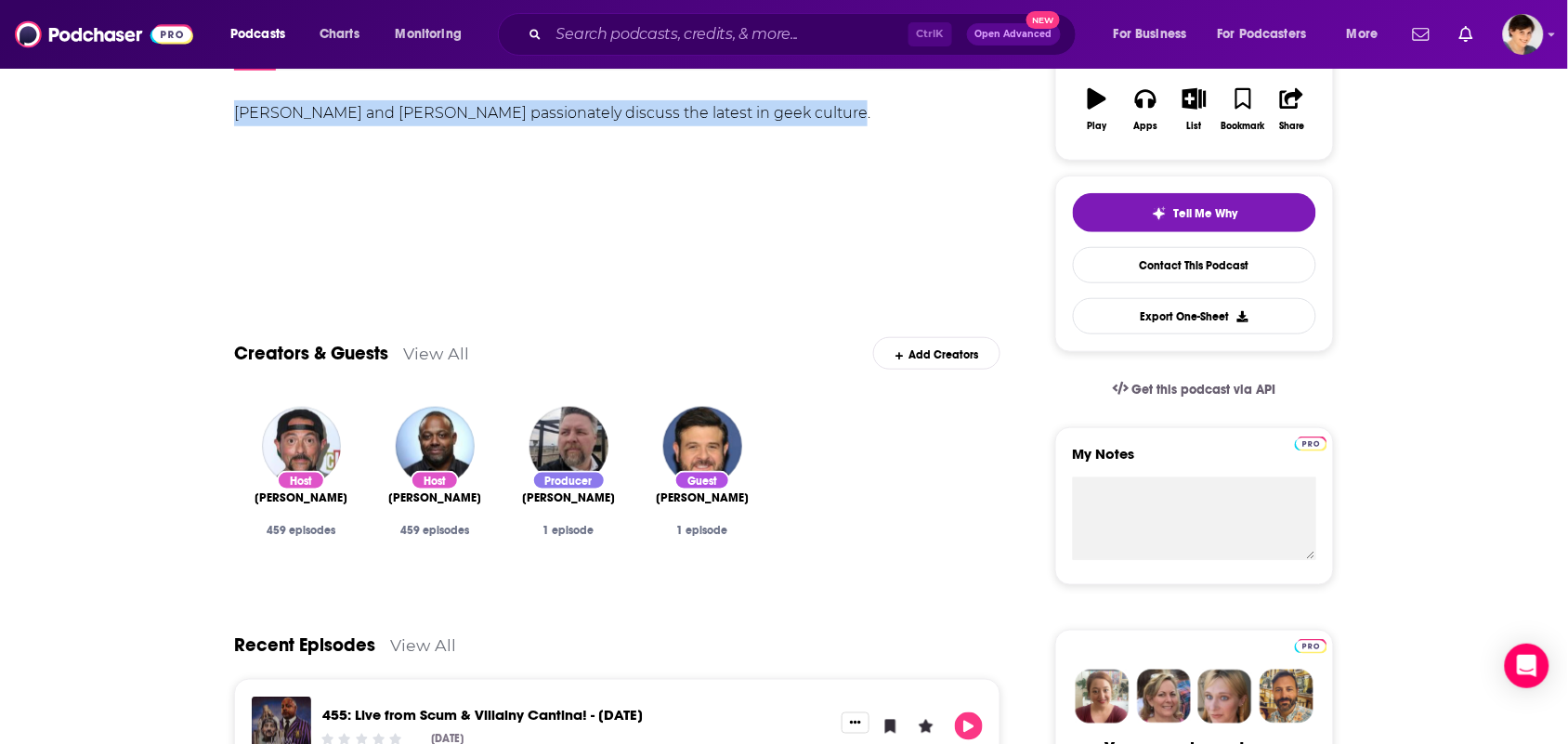
scroll to position [0, 0]
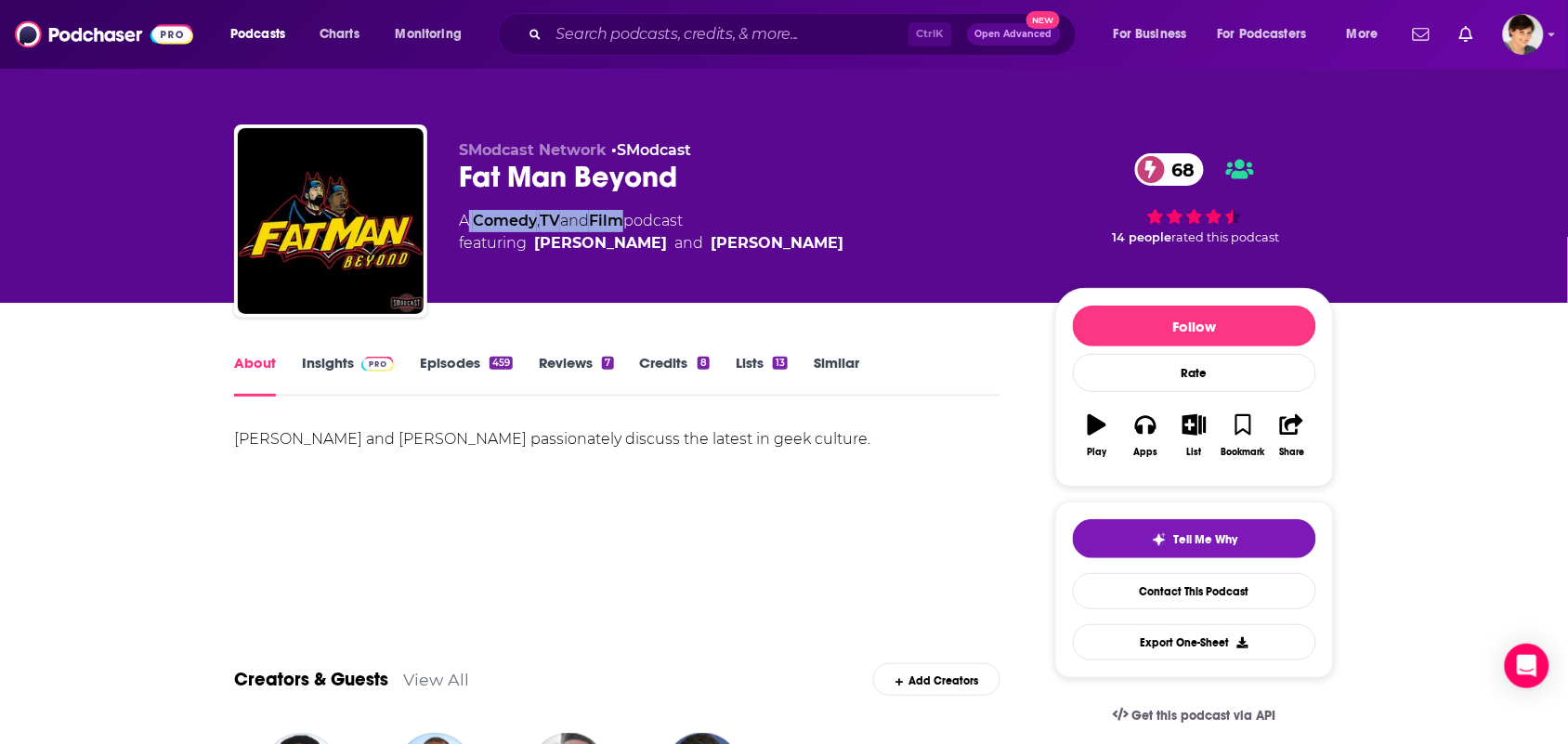
drag, startPoint x: 635, startPoint y: 220, endPoint x: 469, endPoint y: 213, distance: 166.1
click at [469, 213] on div "A Comedy , TV and Film podcast featuring Kevin Smith and Marc Bernardin" at bounding box center [652, 232] width 385 height 45
copy div "Comedy , TV and Film"
click at [334, 388] on link "Insights" at bounding box center [347, 375] width 92 height 43
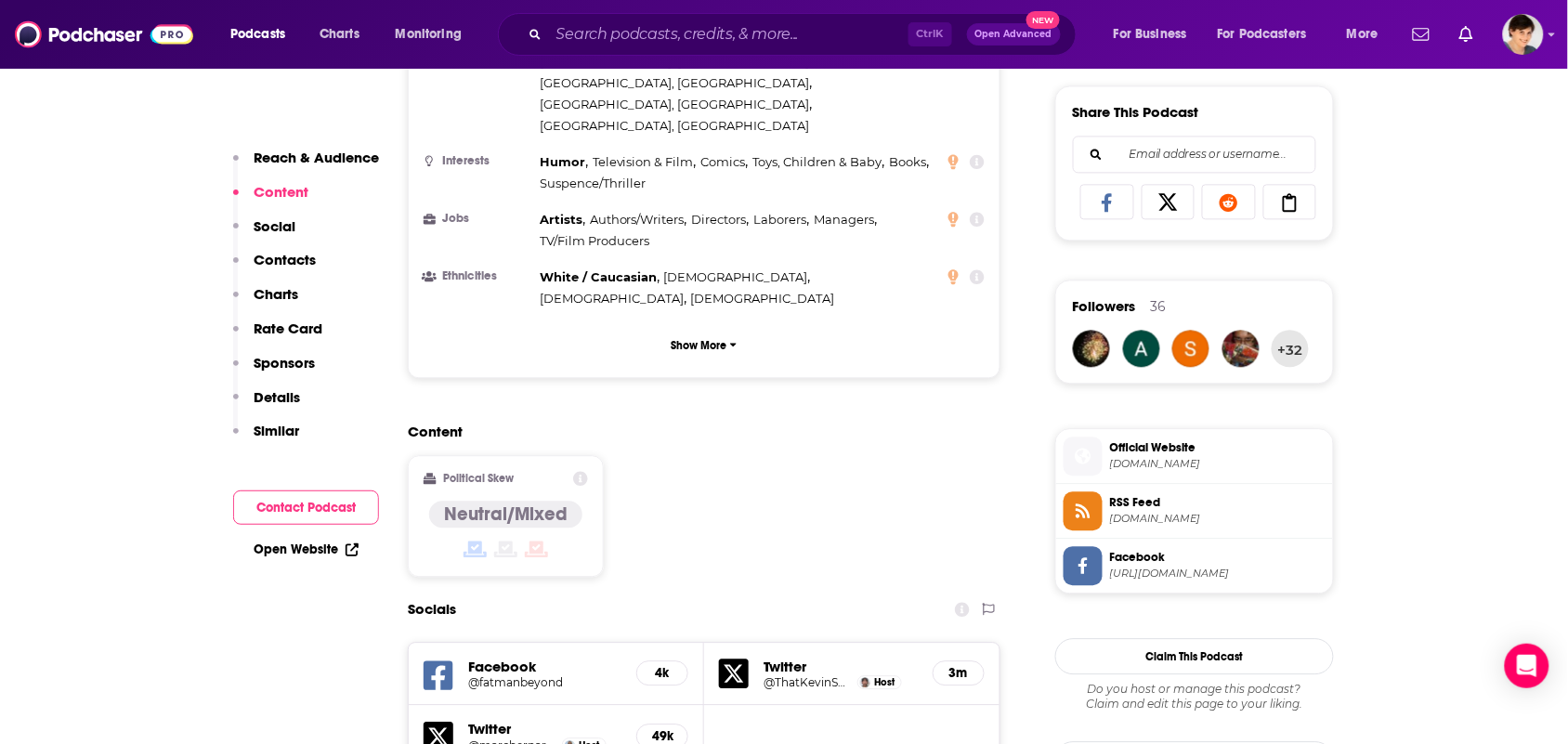
scroll to position [1394, 0]
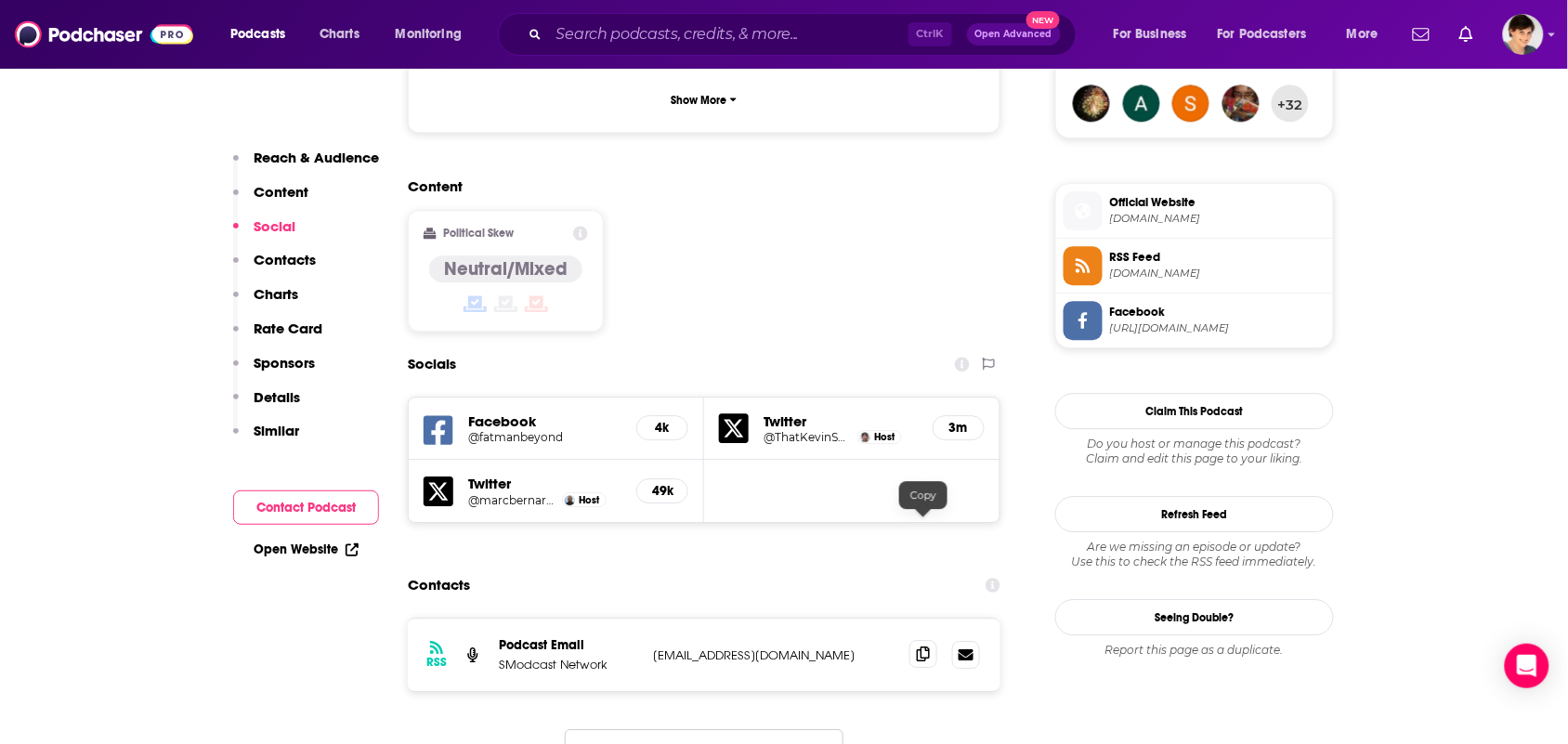
click at [924, 647] on icon at bounding box center [922, 654] width 13 height 15
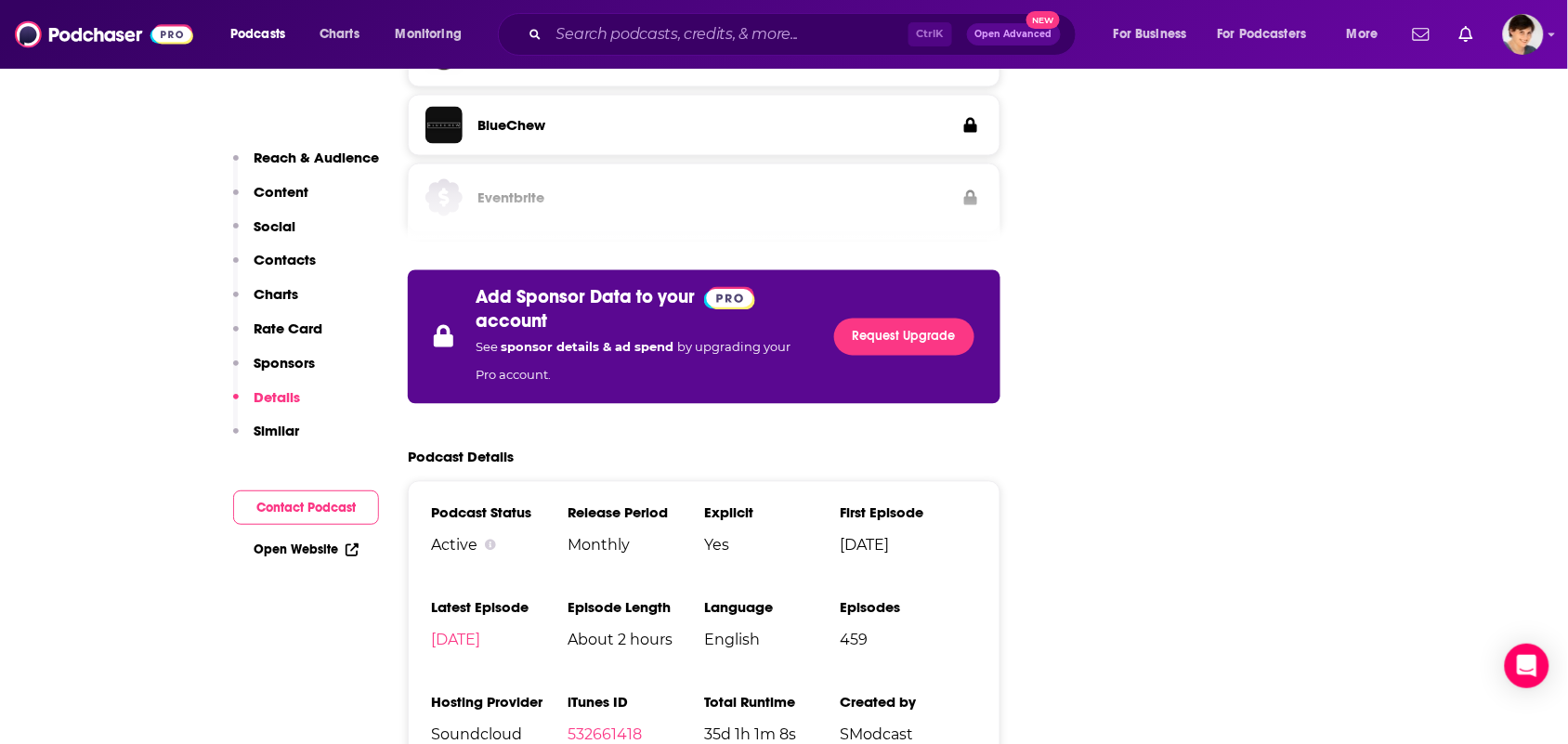
scroll to position [3135, 0]
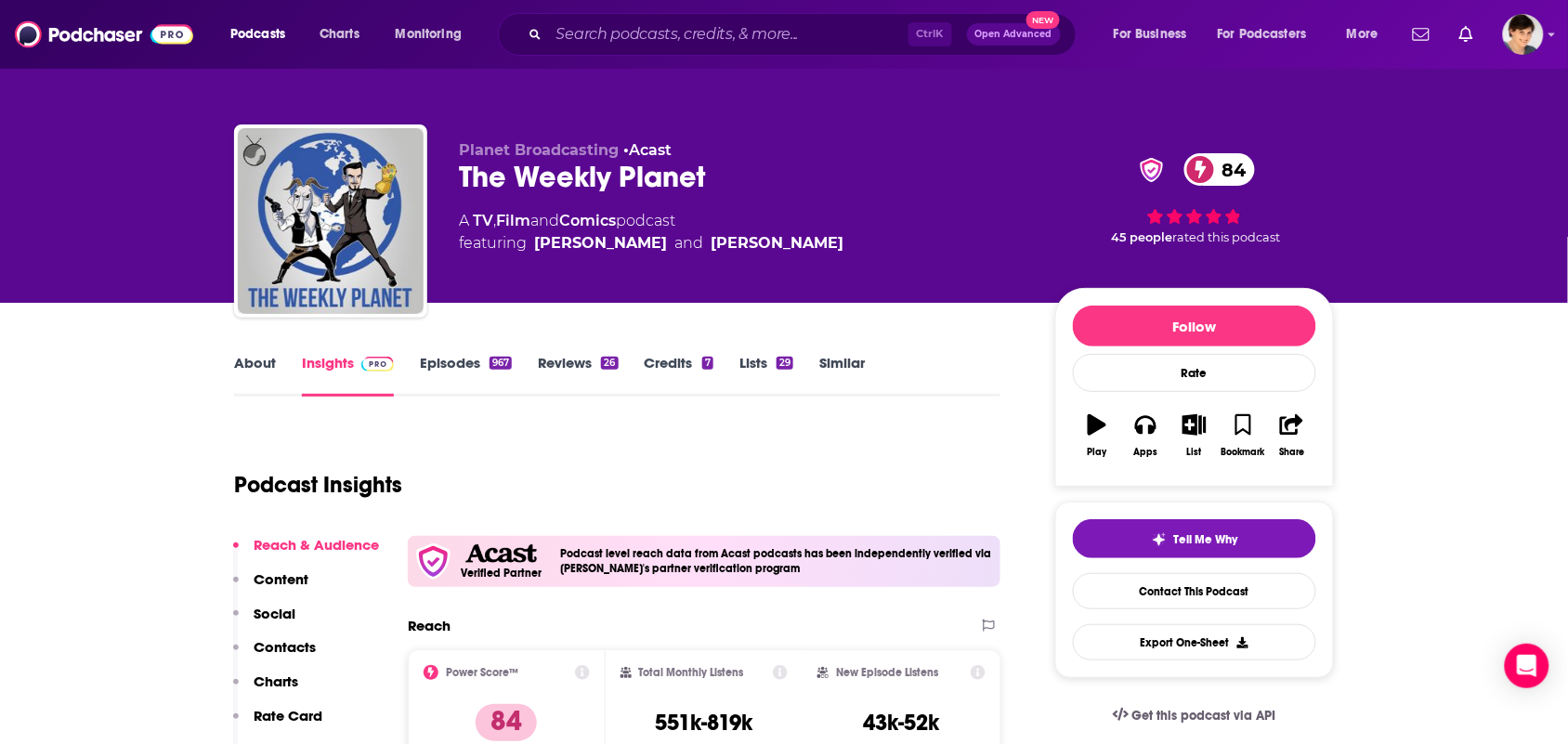
click at [452, 379] on link "Episodes 967" at bounding box center [465, 375] width 92 height 43
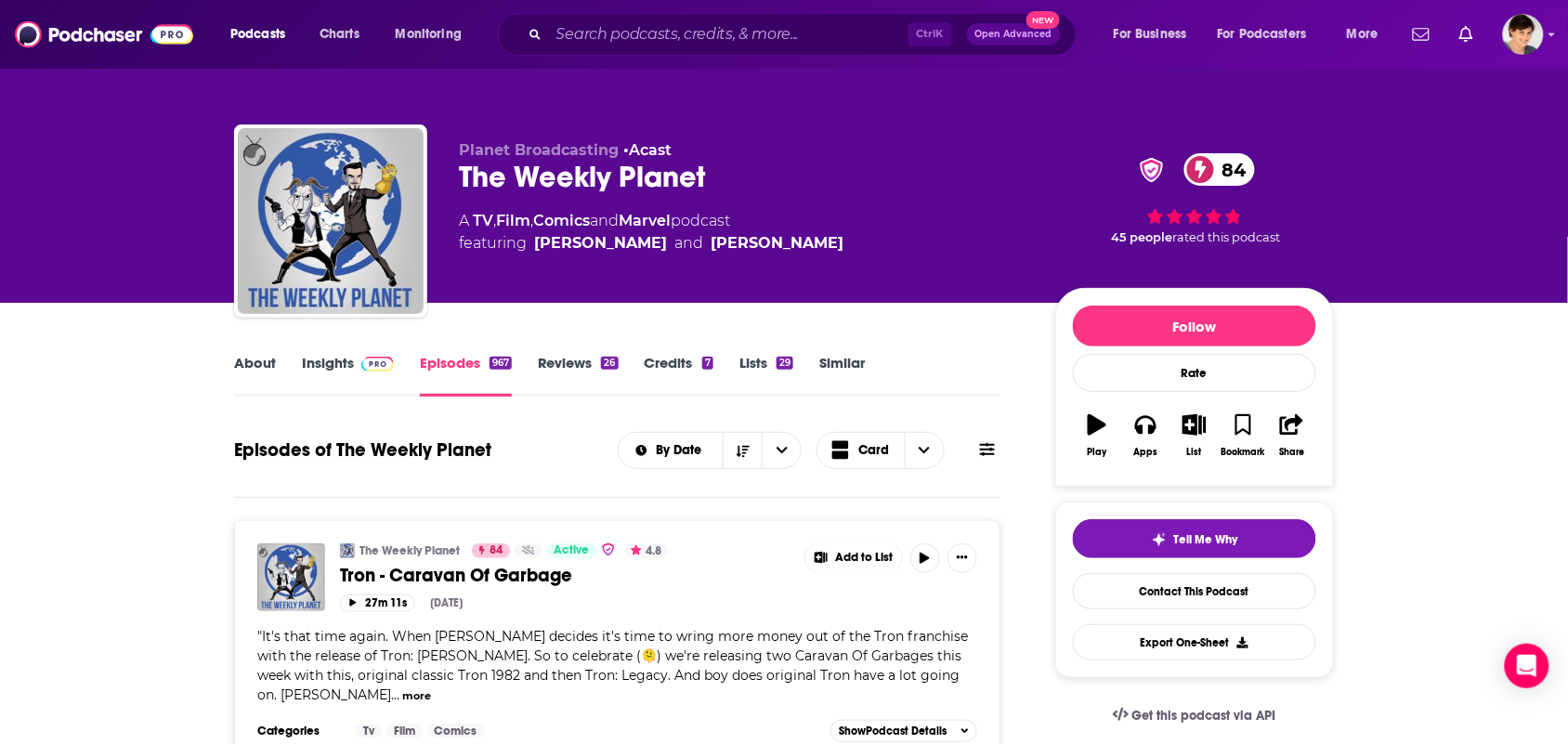
click at [248, 379] on link "About" at bounding box center [255, 375] width 42 height 43
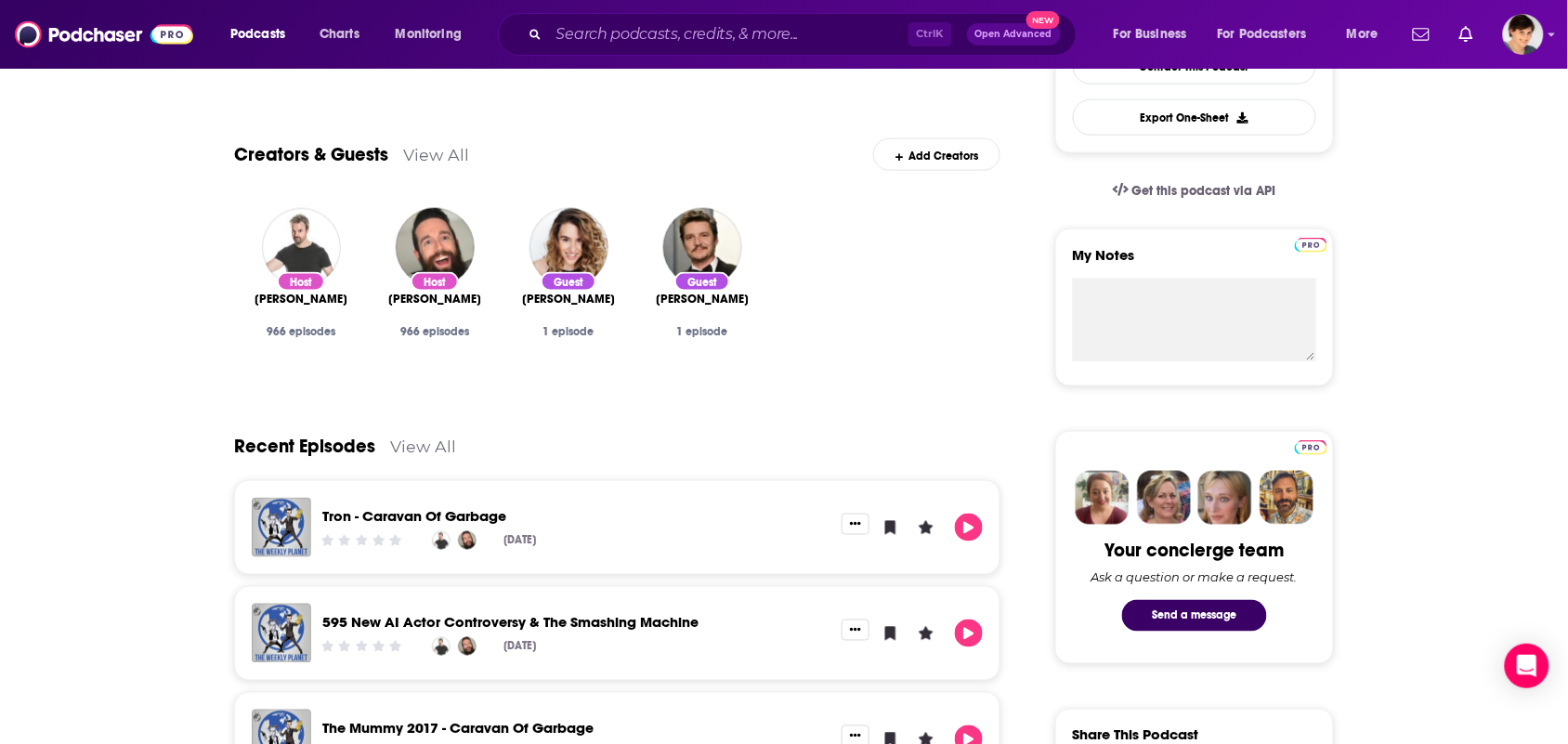
scroll to position [580, 0]
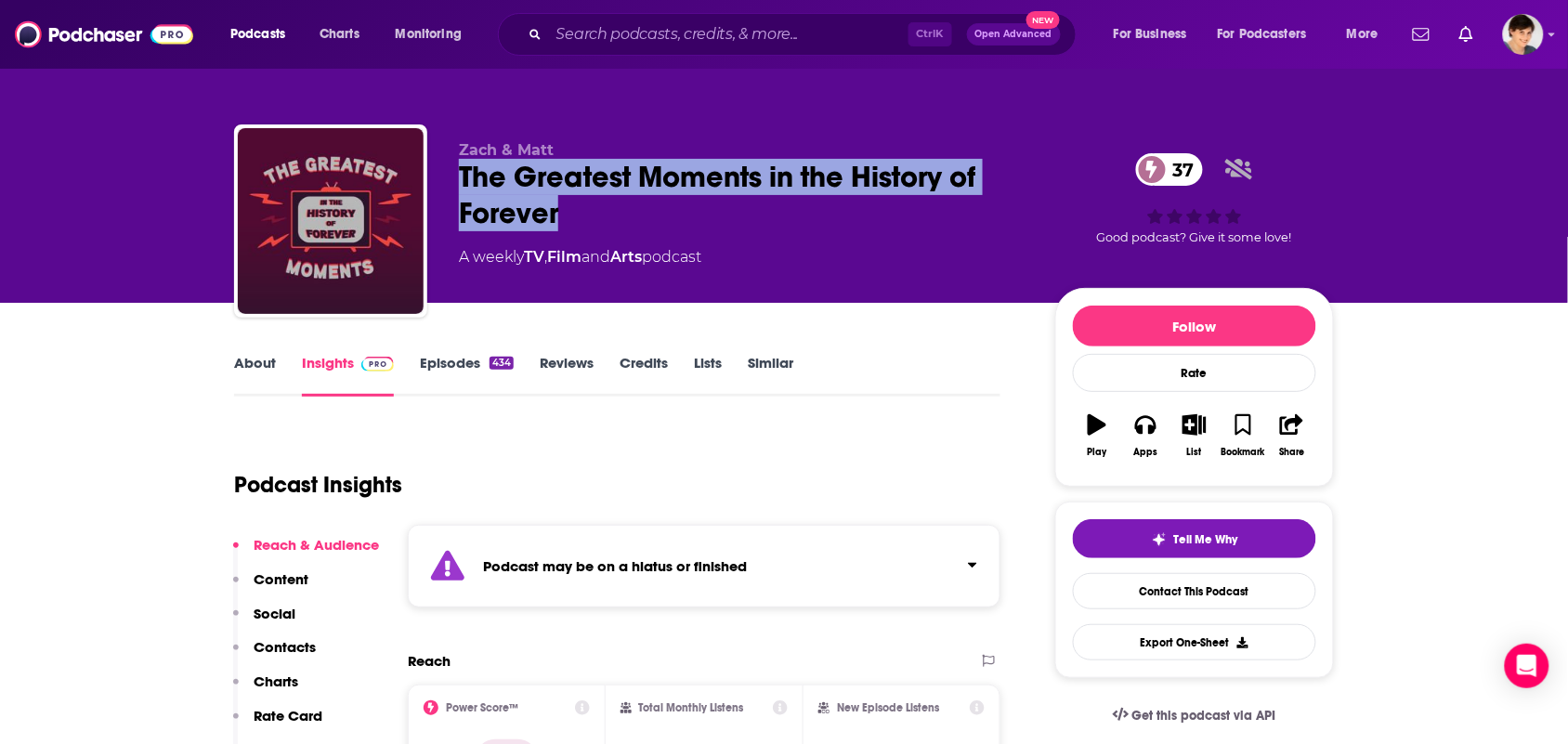
drag, startPoint x: 583, startPoint y: 223, endPoint x: 458, endPoint y: 179, distance: 132.5
click at [460, 180] on div "The Greatest Moments in the History of Forever 37" at bounding box center [742, 194] width 566 height 72
drag, startPoint x: 452, startPoint y: 175, endPoint x: 397, endPoint y: 86, distance: 104.6
click at [452, 174] on div "[PERSON_NAME] & [PERSON_NAME] The Greatest Moments in the History of Forever 37…" at bounding box center [784, 224] width 1100 height 200
copy h2 "The Greatest Moments in the History of Forever"
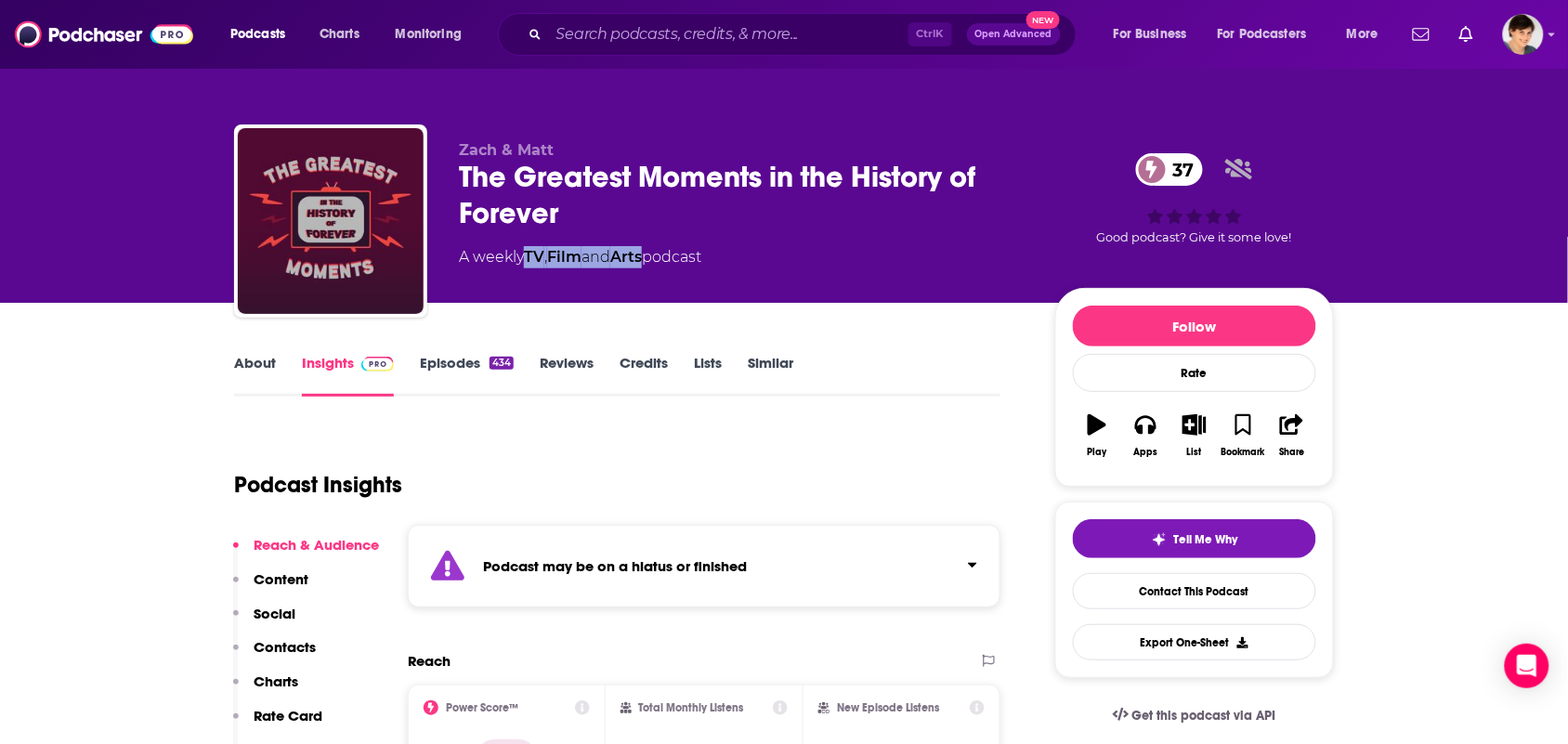
drag, startPoint x: 655, startPoint y: 270, endPoint x: 527, endPoint y: 270, distance: 128.0
click at [527, 270] on div "[PERSON_NAME] & [PERSON_NAME] The Greatest Moments in the History of Forever 37…" at bounding box center [742, 215] width 566 height 149
copy div "TV , Film and Arts"
click at [241, 355] on link "About" at bounding box center [255, 375] width 42 height 43
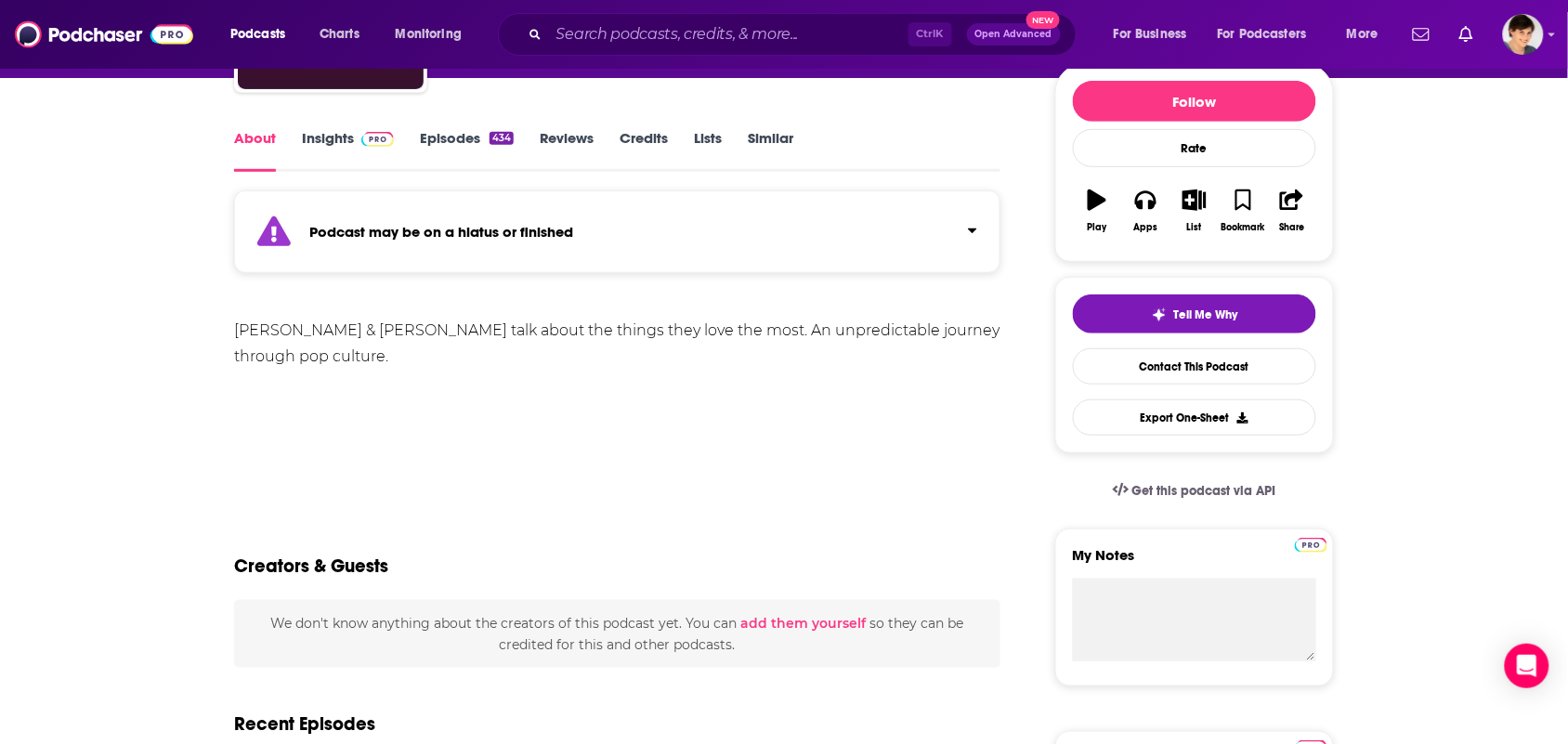
scroll to position [232, 0]
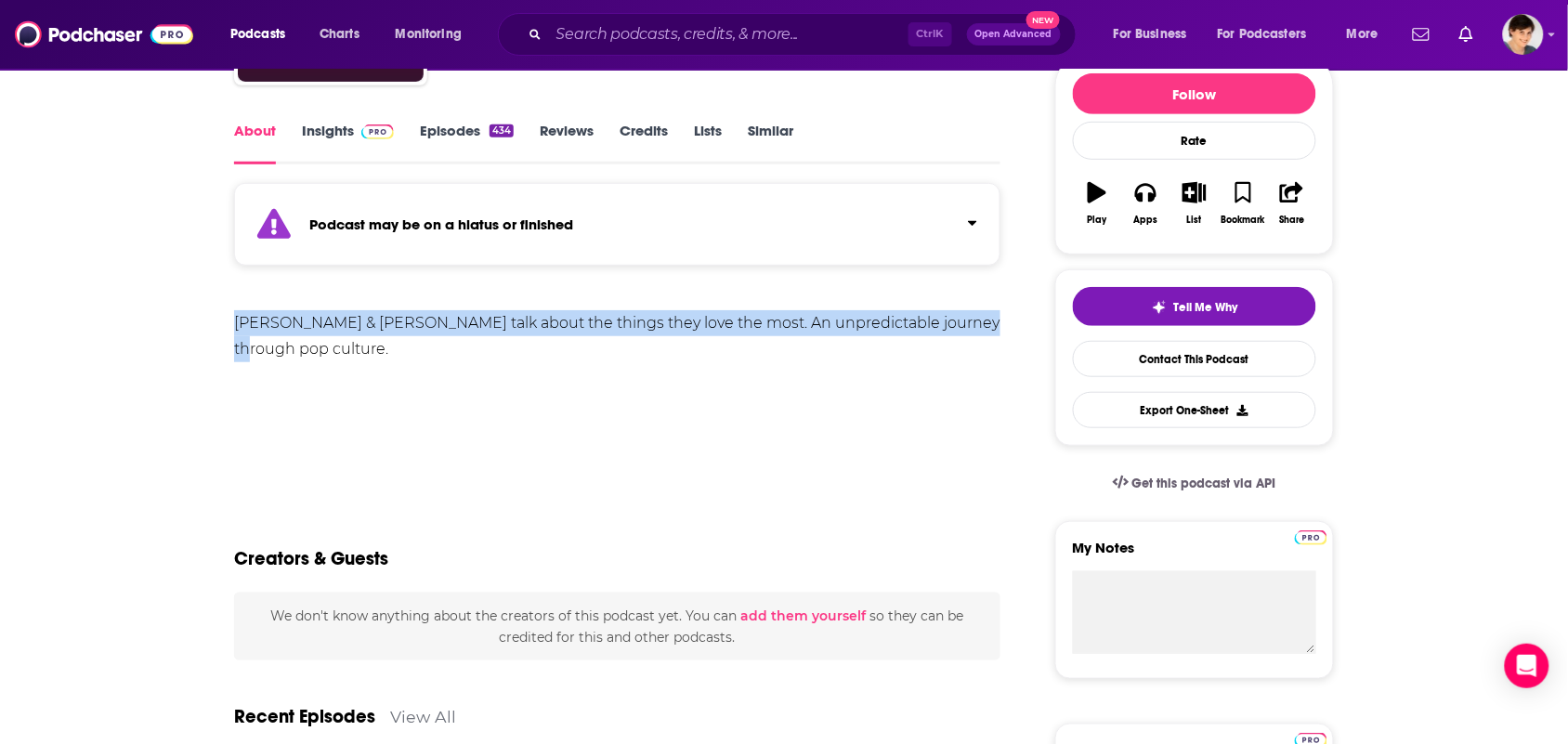
drag, startPoint x: 1017, startPoint y: 331, endPoint x: 317, endPoint y: 308, distance: 700.4
copy div "[PERSON_NAME] & [PERSON_NAME] talk about the things they love the most. An unpr…"
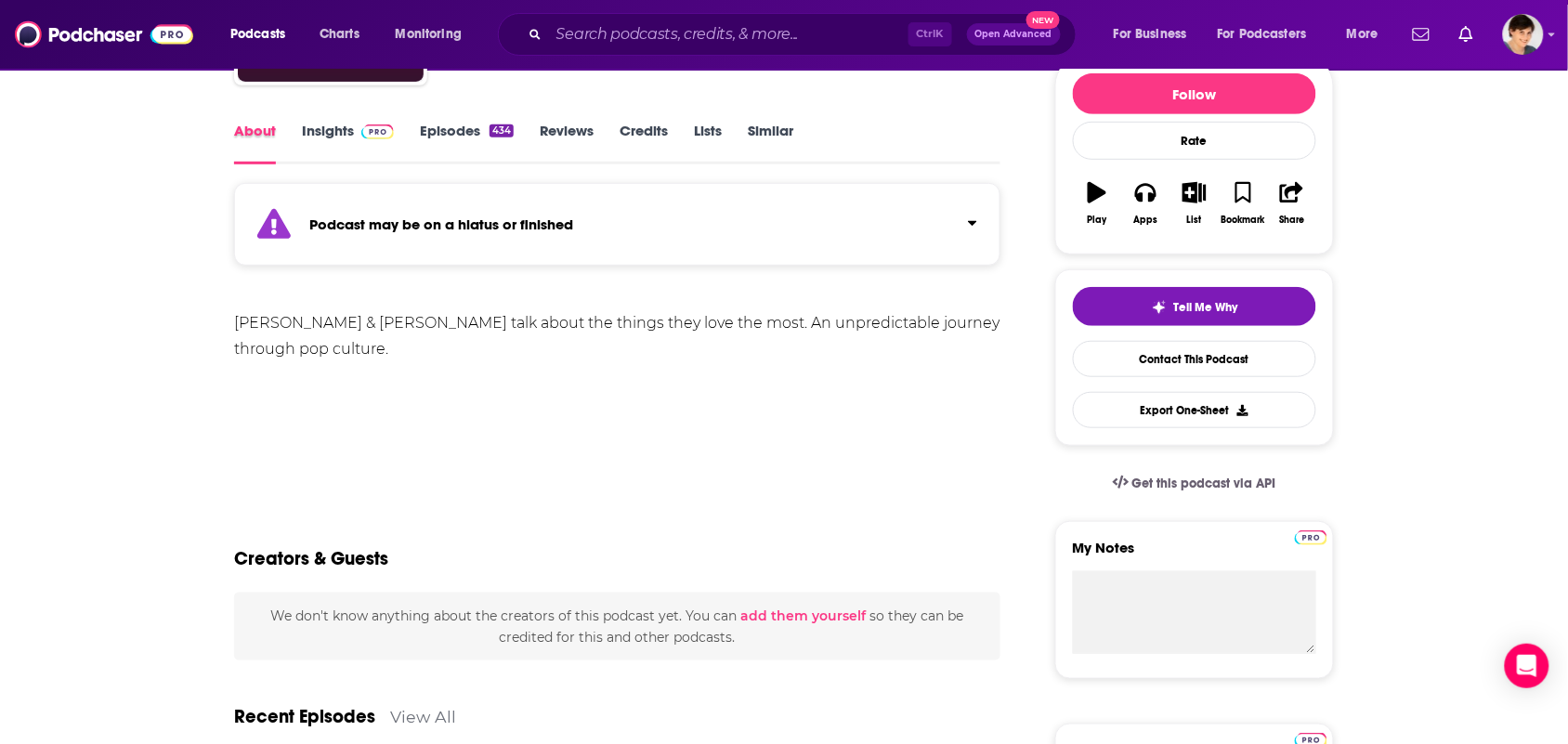
click at [300, 131] on div "About" at bounding box center [268, 143] width 67 height 43
click at [335, 147] on link "Insights" at bounding box center [347, 143] width 92 height 43
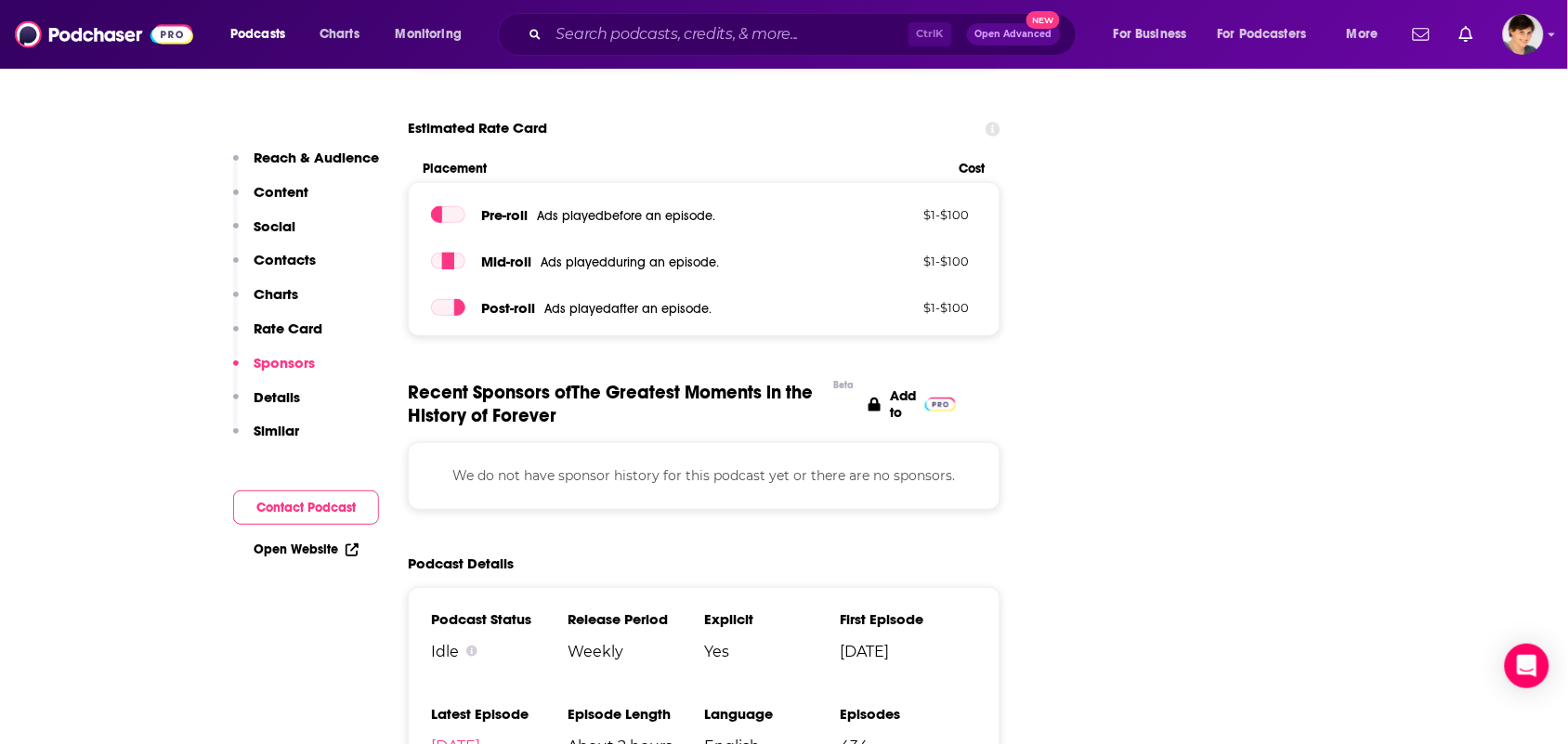
scroll to position [2787, 0]
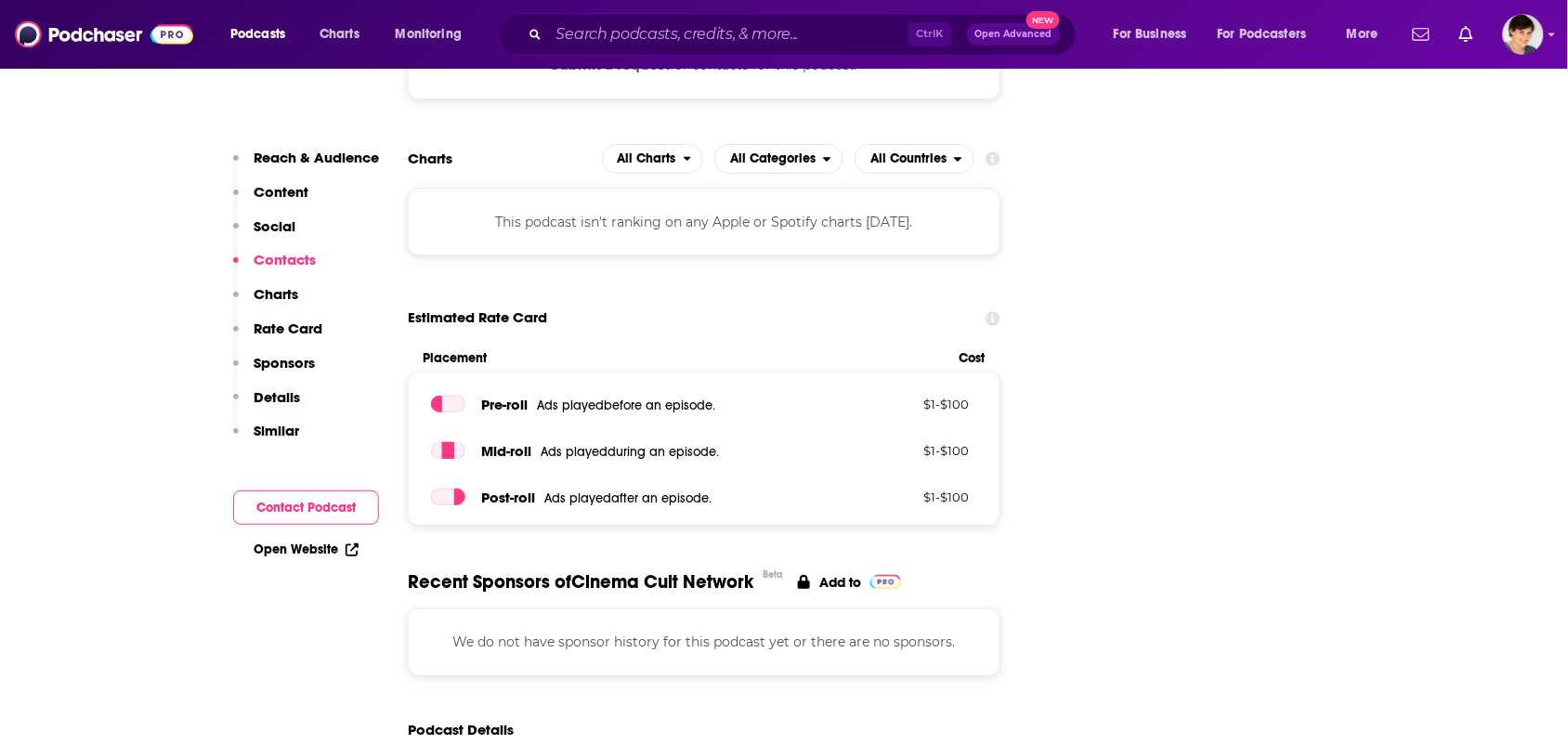
scroll to position [2206, 0]
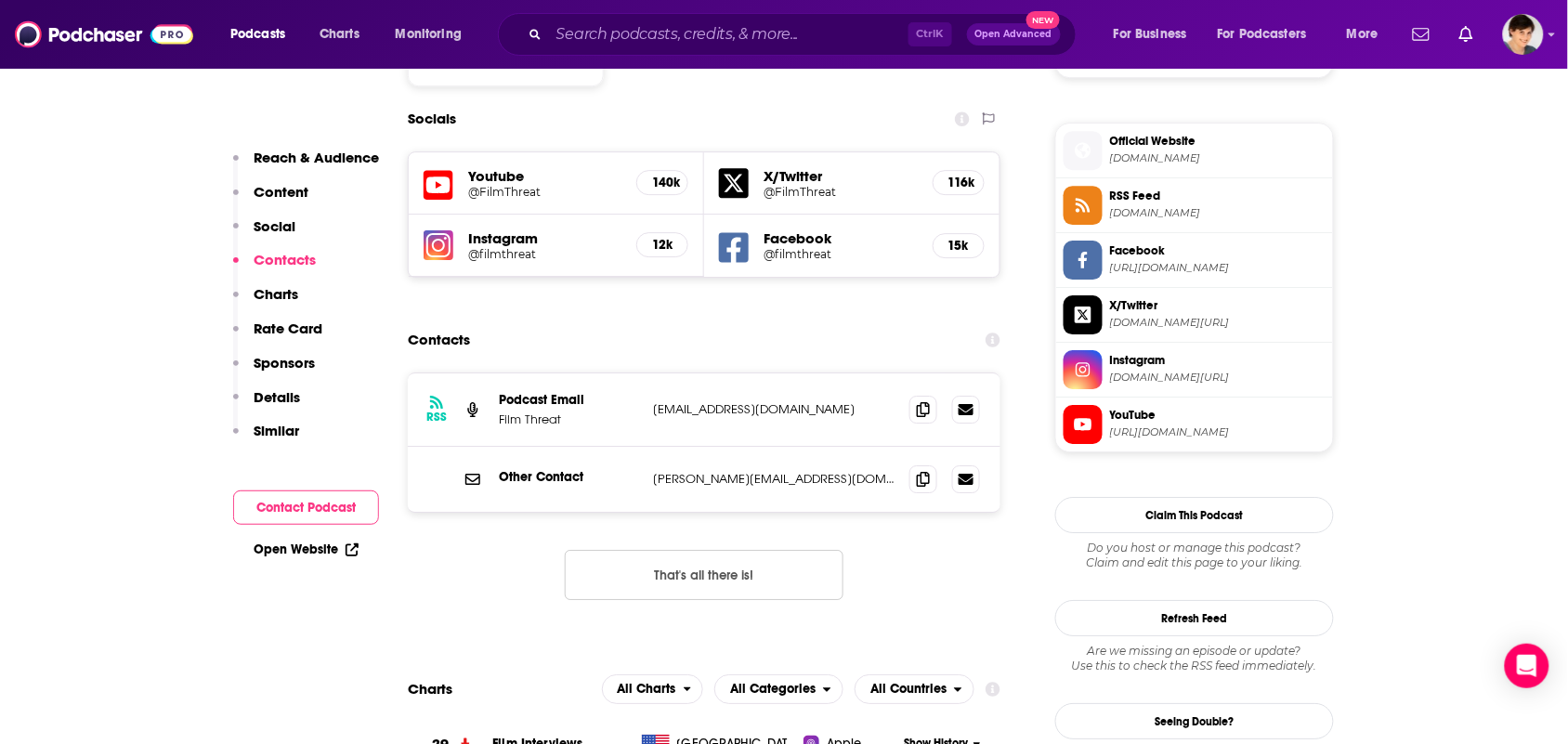
scroll to position [1626, 0]
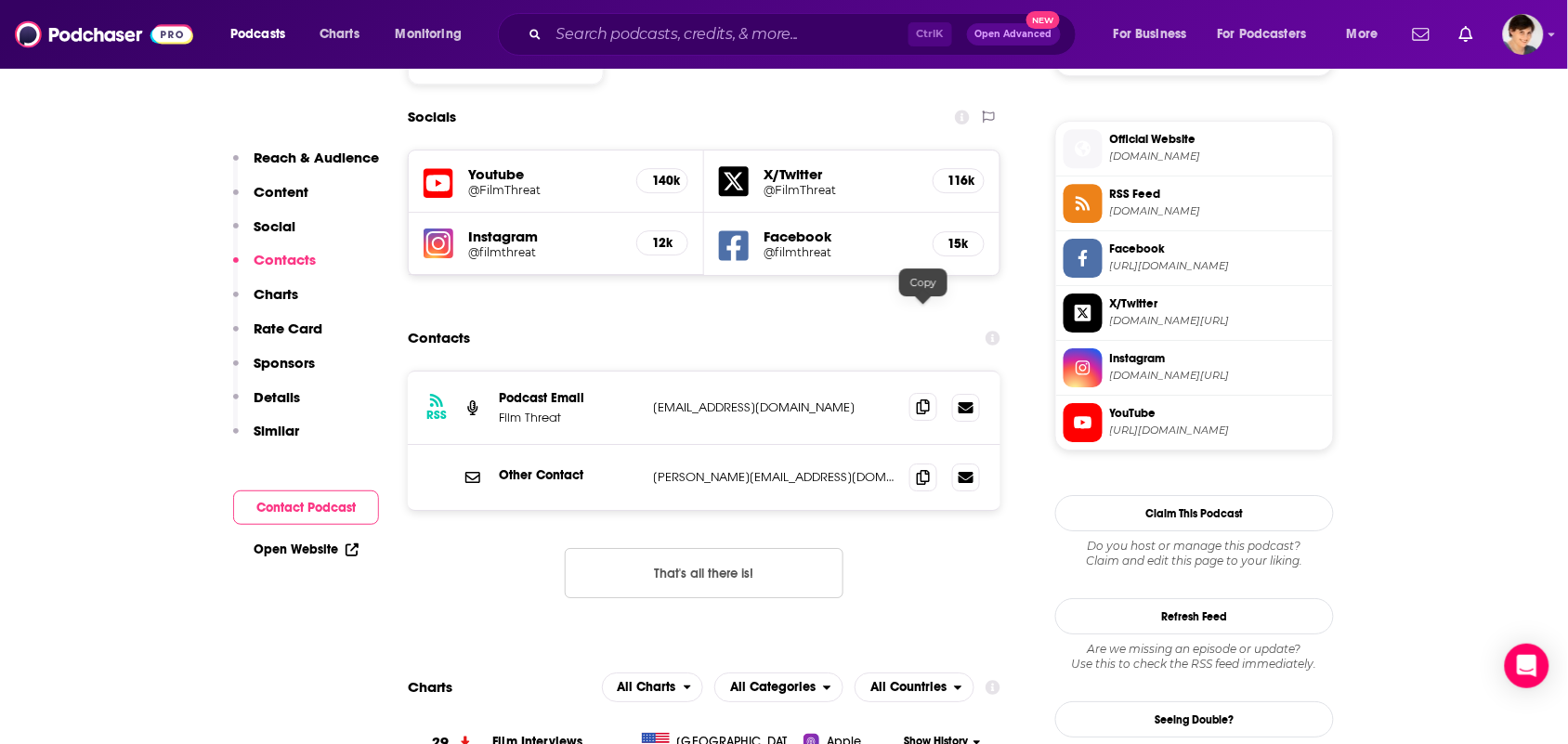
click at [912, 393] on span at bounding box center [923, 407] width 28 height 28
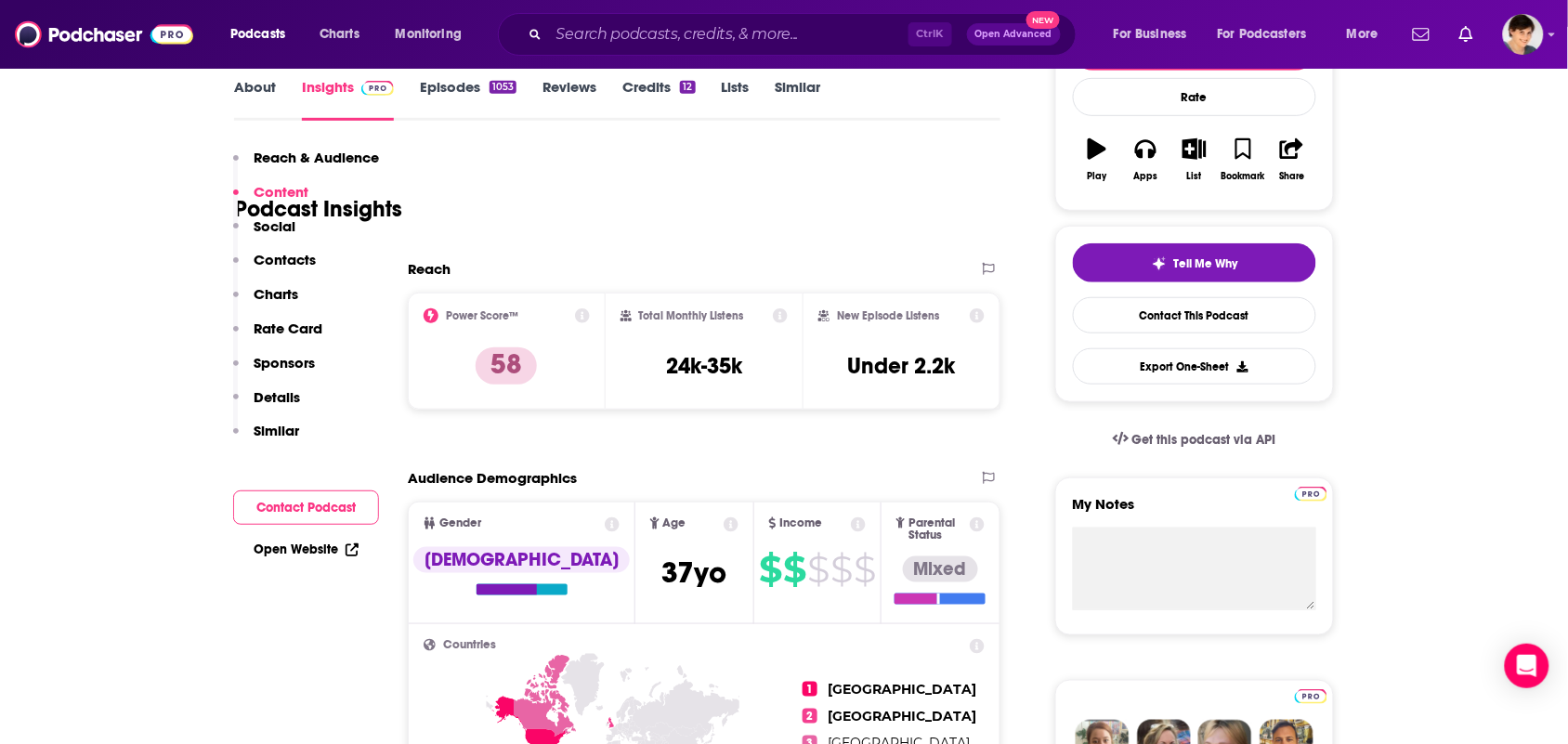
scroll to position [0, 0]
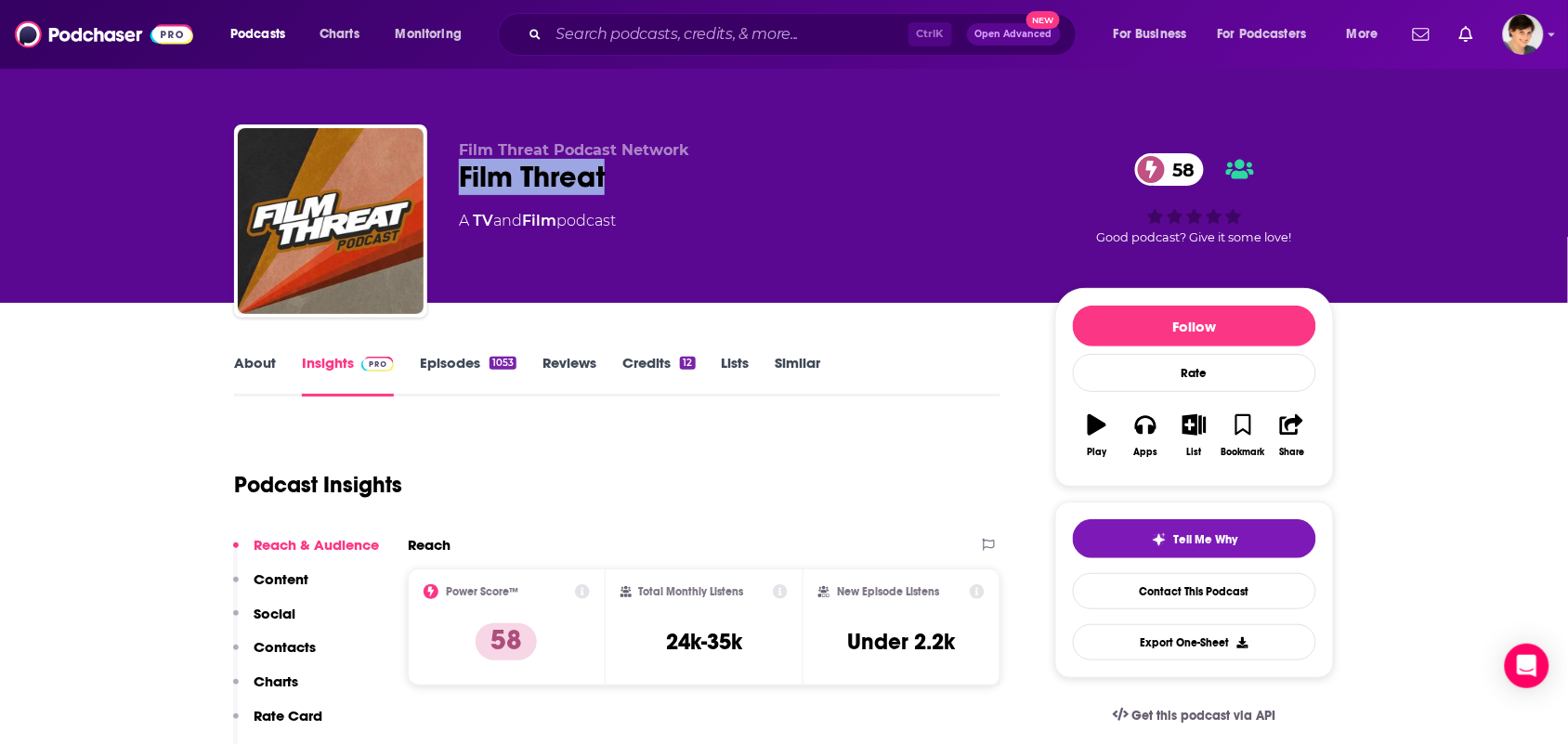
drag, startPoint x: 608, startPoint y: 178, endPoint x: 441, endPoint y: 170, distance: 167.2
click at [441, 170] on div "Film Threat Podcast Network Film Threat 58 A TV and Film podcast 58 Good podcas…" at bounding box center [784, 224] width 1100 height 200
copy h2 "Film Threat"
drag, startPoint x: 566, startPoint y: 233, endPoint x: 474, endPoint y: 214, distance: 93.9
click at [474, 214] on div "Film Threat Podcast Network Film Threat 58 A TV and Film podcast" at bounding box center [742, 215] width 566 height 149
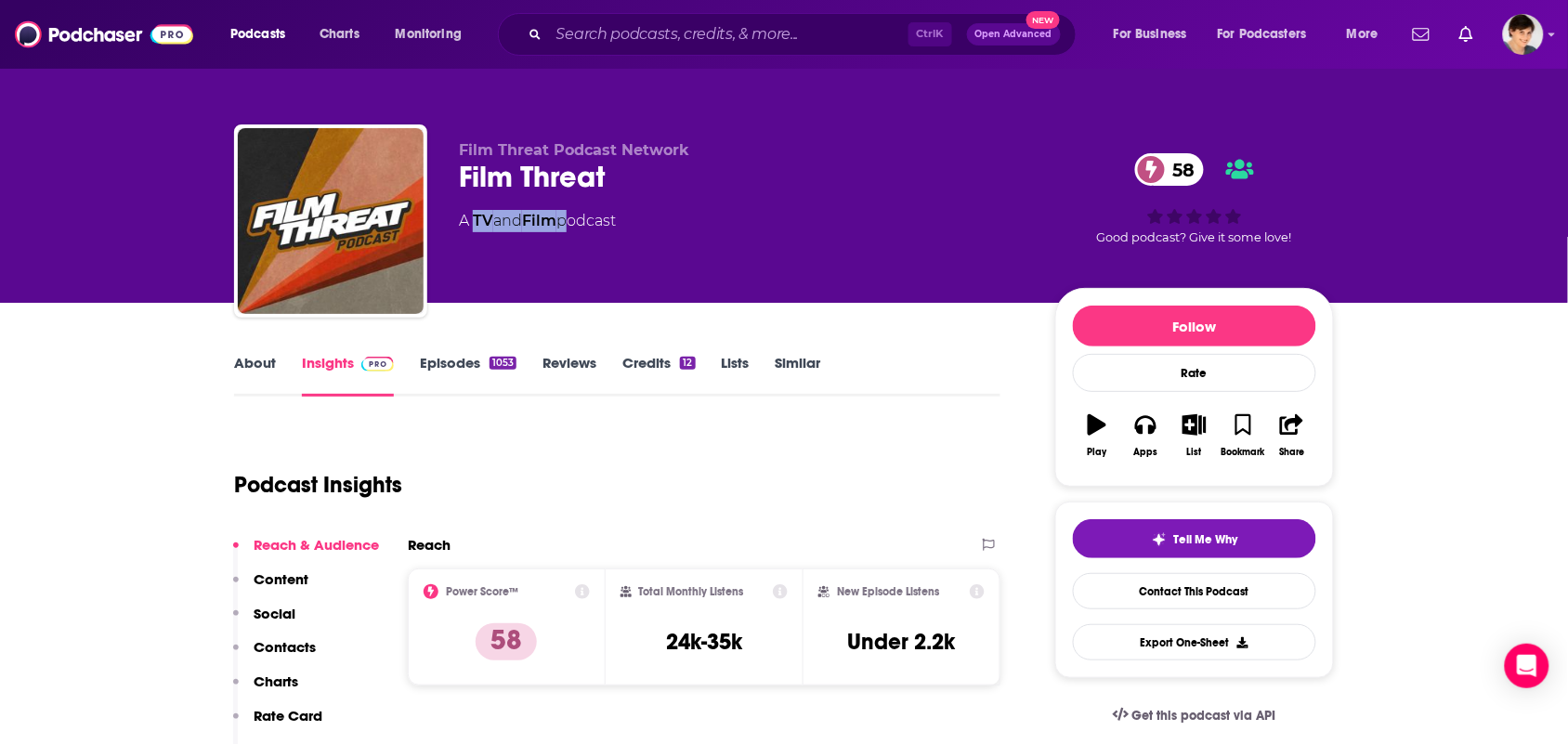
copy div "TV and Film"
click at [248, 387] on link "About" at bounding box center [255, 375] width 42 height 43
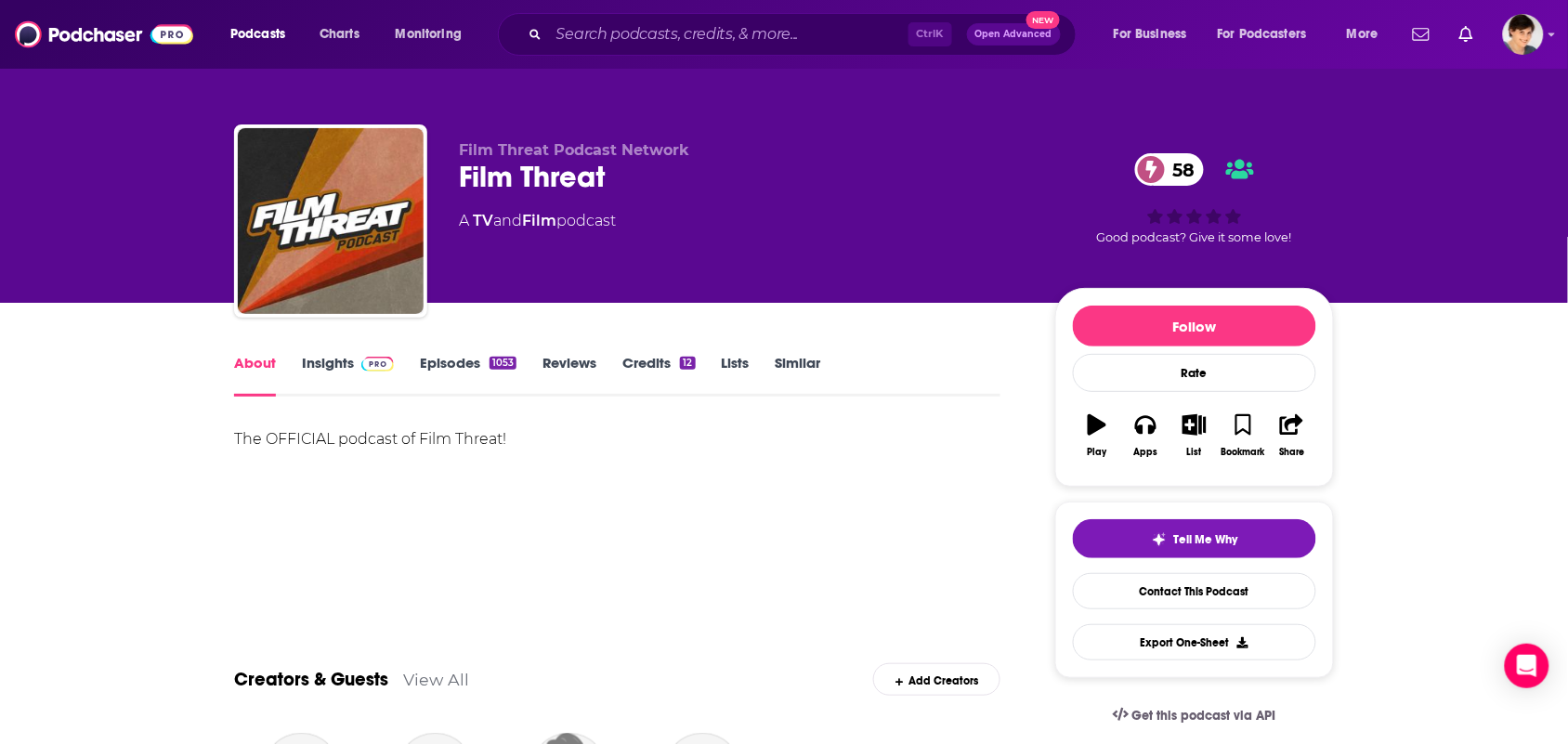
scroll to position [232, 0]
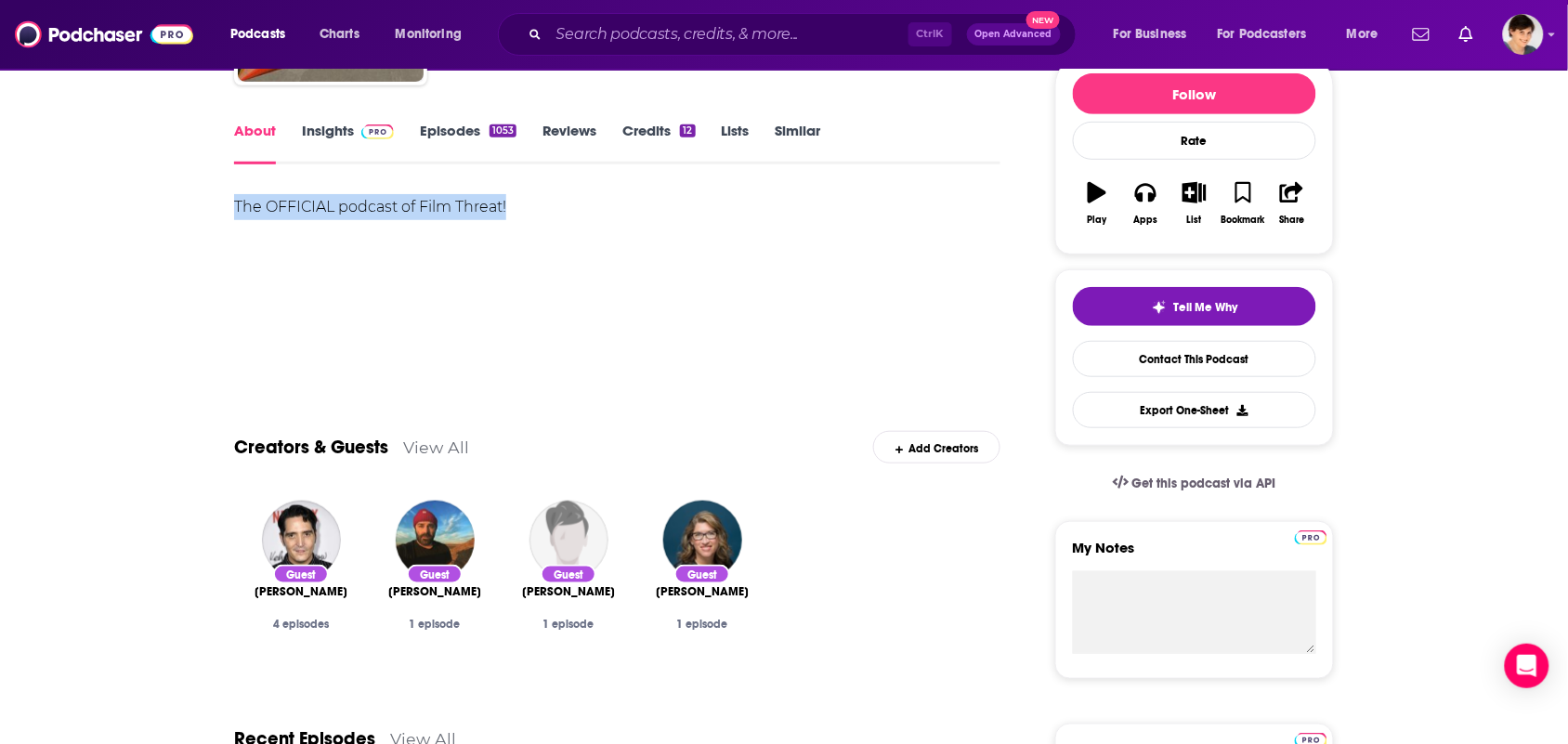
drag, startPoint x: 536, startPoint y: 197, endPoint x: 211, endPoint y: 197, distance: 325.0
copy div "The OFFICIAL podcast of Film Threat!"
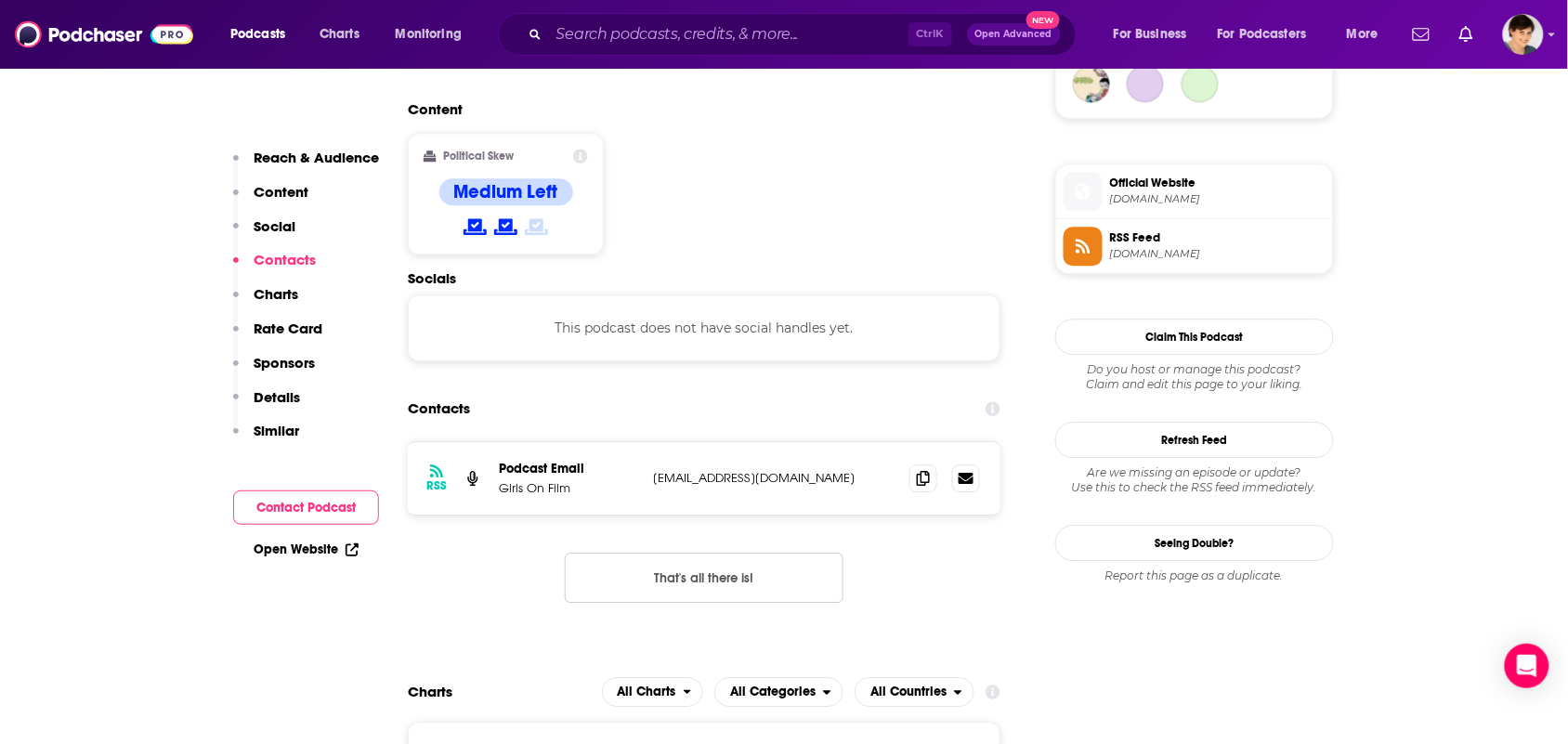
scroll to position [1626, 0]
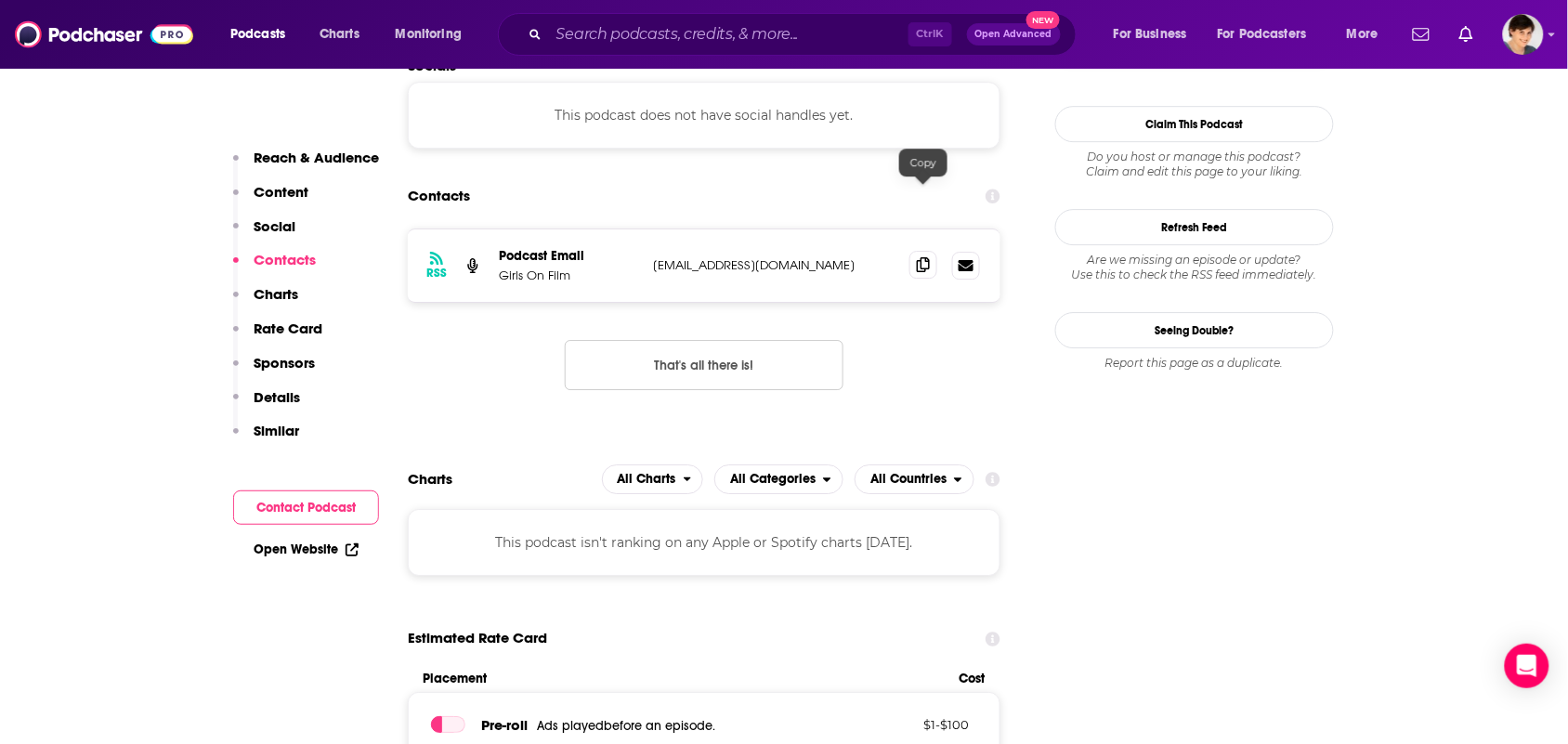
click at [934, 251] on span at bounding box center [923, 265] width 28 height 28
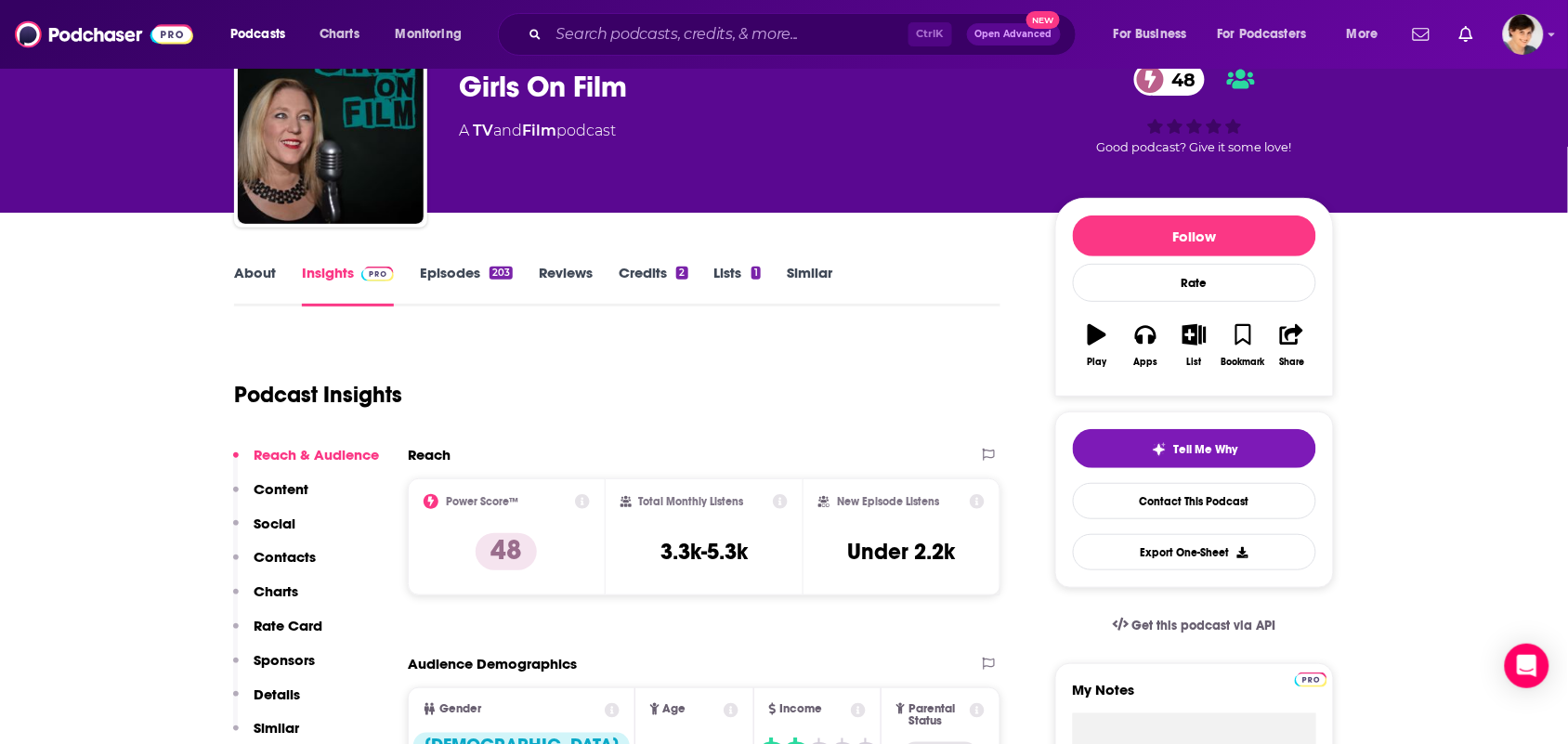
scroll to position [0, 0]
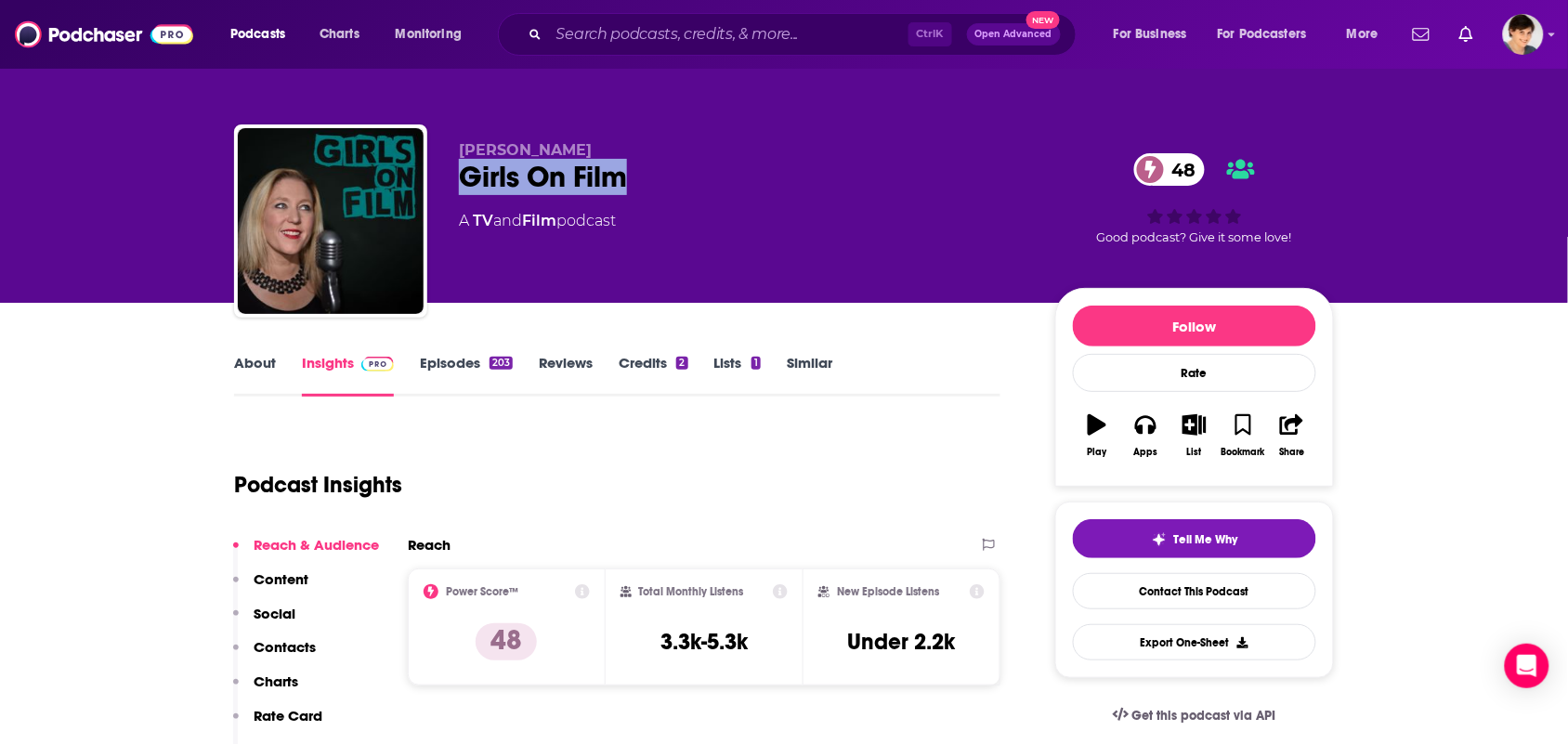
drag, startPoint x: 646, startPoint y: 186, endPoint x: 438, endPoint y: 174, distance: 208.3
click at [433, 169] on div "[PERSON_NAME] Girls On Film 48 A TV and Film podcast 48 Good podcast? Give it s…" at bounding box center [784, 224] width 1100 height 200
copy h2 "Girls On Film"
click at [258, 358] on link "About" at bounding box center [255, 375] width 42 height 43
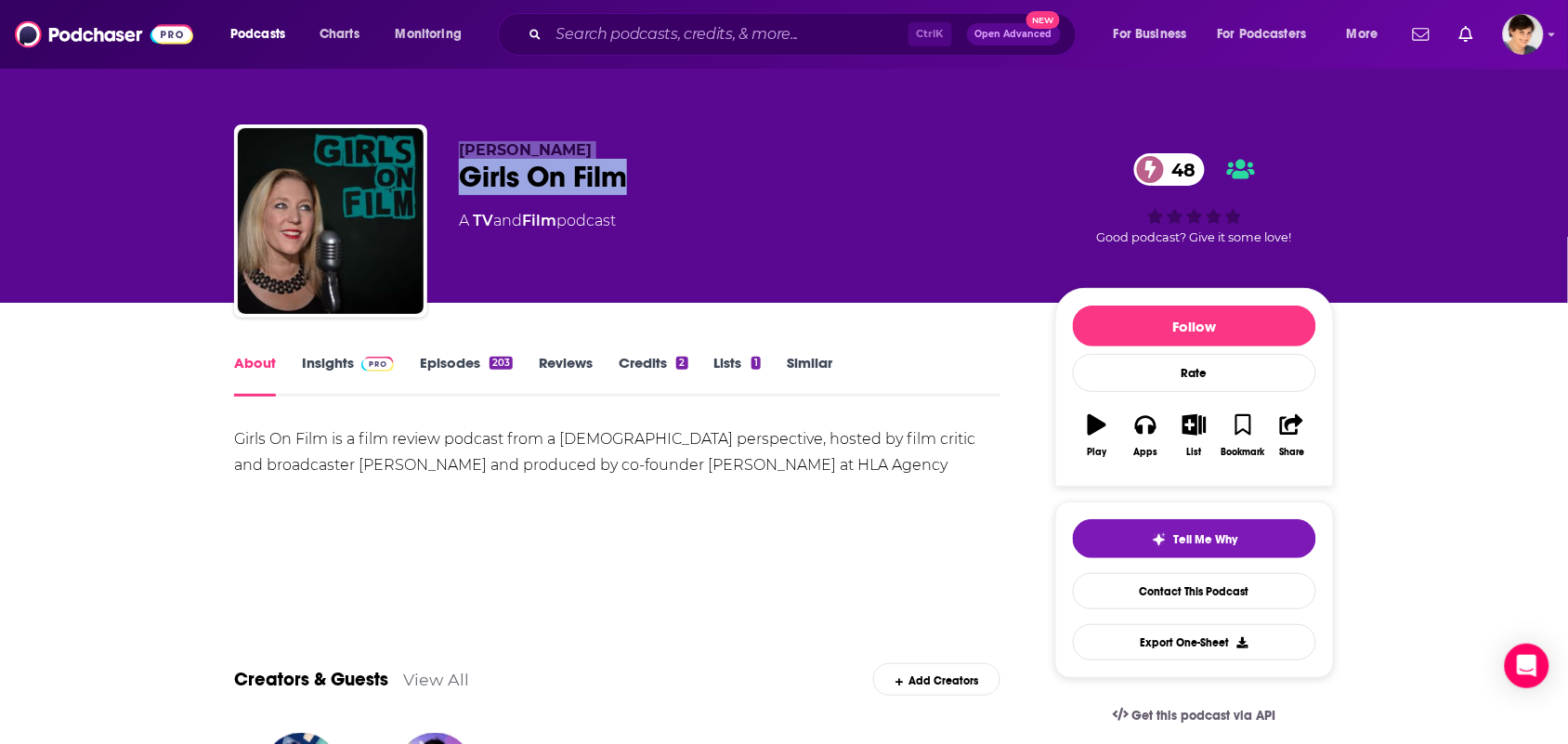
drag, startPoint x: 652, startPoint y: 174, endPoint x: 443, endPoint y: 155, distance: 209.9
click at [443, 155] on div "Anna Smith Girls On Film 48 A TV and Film podcast 48 Good podcast? Give it some…" at bounding box center [784, 224] width 1100 height 200
click at [453, 166] on div "Anna Smith Girls On Film 48 A TV and Film podcast 48 Good podcast? Give it some…" at bounding box center [784, 224] width 1100 height 200
drag, startPoint x: 453, startPoint y: 168, endPoint x: 504, endPoint y: 169, distance: 51.0
click at [504, 169] on div "Anna Smith Girls On Film 48 A TV and Film podcast 48 Good podcast? Give it some…" at bounding box center [784, 224] width 1100 height 200
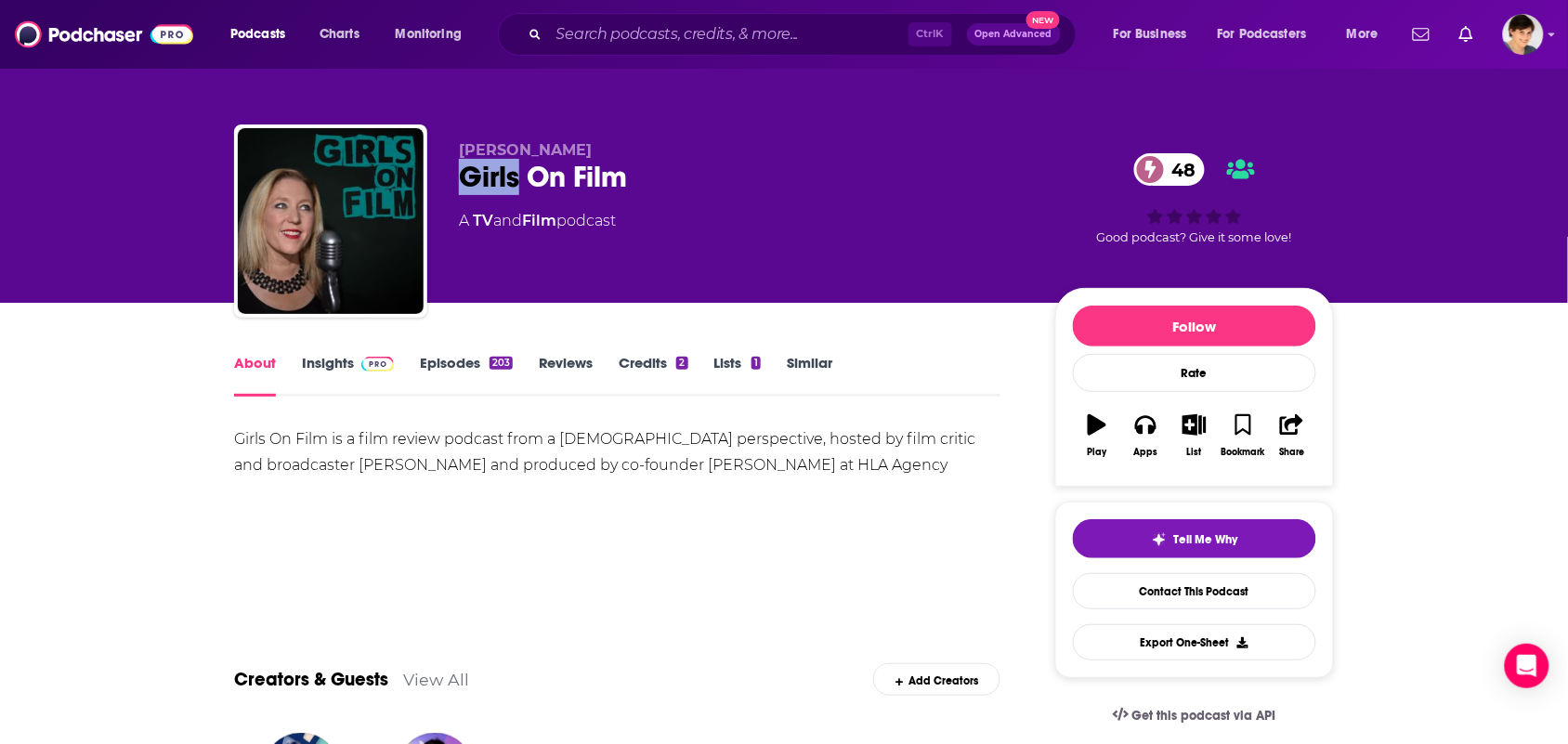
drag, startPoint x: 504, startPoint y: 169, endPoint x: 567, endPoint y: 164, distance: 63.2
click at [504, 173] on div "Girls On Film 48" at bounding box center [742, 177] width 566 height 37
click at [639, 193] on div "Girls On Film 48" at bounding box center [742, 177] width 566 height 37
drag, startPoint x: 637, startPoint y: 183, endPoint x: 368, endPoint y: 168, distance: 269.4
click at [368, 168] on div "Anna Smith Girls On Film 48 A TV and Film podcast 48 Good podcast? Give it some…" at bounding box center [784, 224] width 1100 height 200
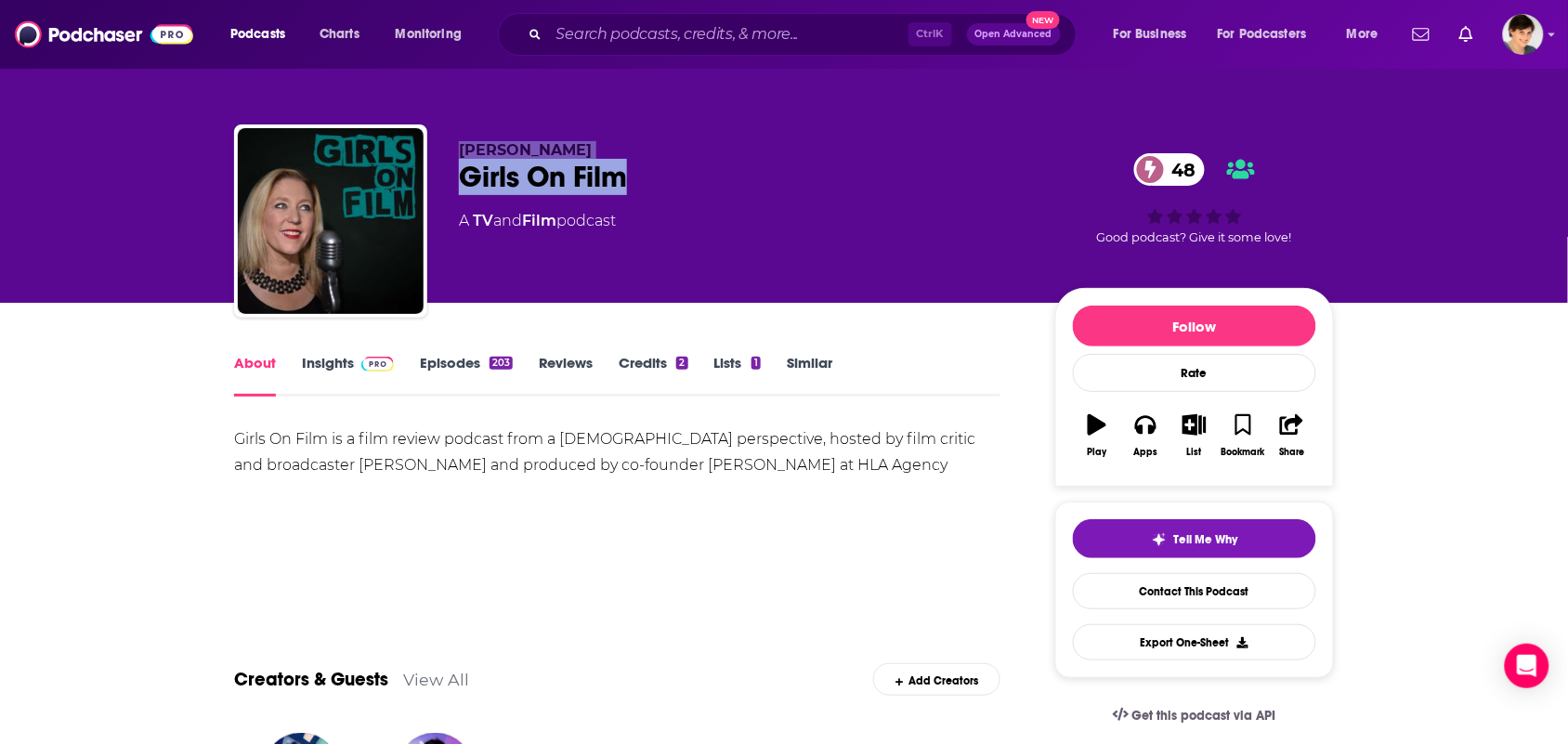
click at [456, 178] on div "Anna Smith Girls On Film 48 A TV and Film podcast 48 Good podcast? Give it some…" at bounding box center [784, 224] width 1100 height 200
drag, startPoint x: 725, startPoint y: 178, endPoint x: 447, endPoint y: 169, distance: 278.1
click at [447, 169] on div "Anna Smith Girls On Film 48 A TV and Film podcast 48 Good podcast? Give it some…" at bounding box center [784, 224] width 1100 height 200
copy h1 "Girls On Film"
drag, startPoint x: 550, startPoint y: 154, endPoint x: 460, endPoint y: 149, distance: 90.1
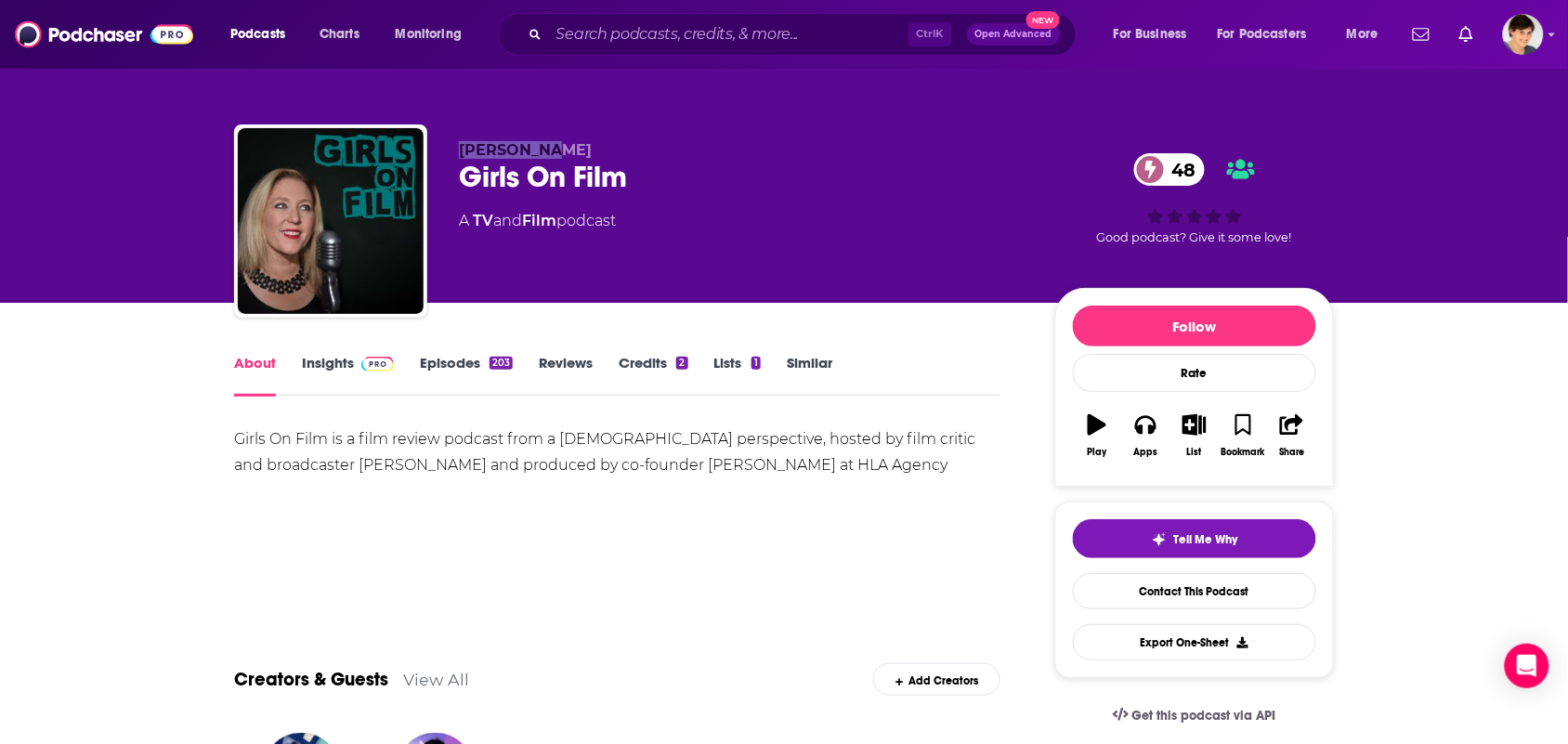
click at [460, 149] on p "Anna Smith" at bounding box center [742, 150] width 566 height 18
copy span "Anna Smith"
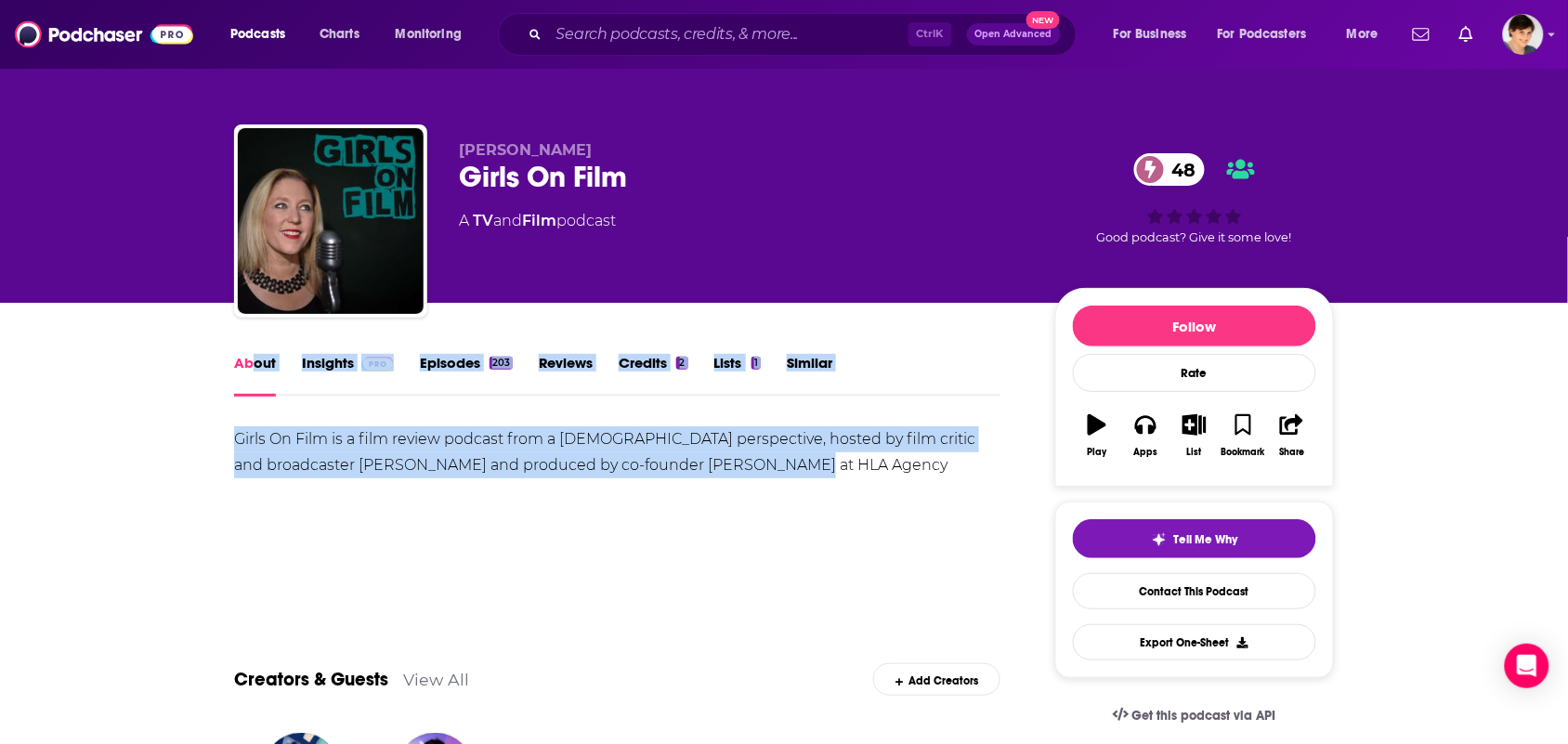
drag, startPoint x: 794, startPoint y: 472, endPoint x: 257, endPoint y: 407, distance: 540.9
click at [247, 457] on div "Girls On Film is a film review podcast from a female perspective, hosted by fil…" at bounding box center [617, 452] width 767 height 52
drag, startPoint x: 804, startPoint y: 483, endPoint x: 224, endPoint y: 451, distance: 580.9
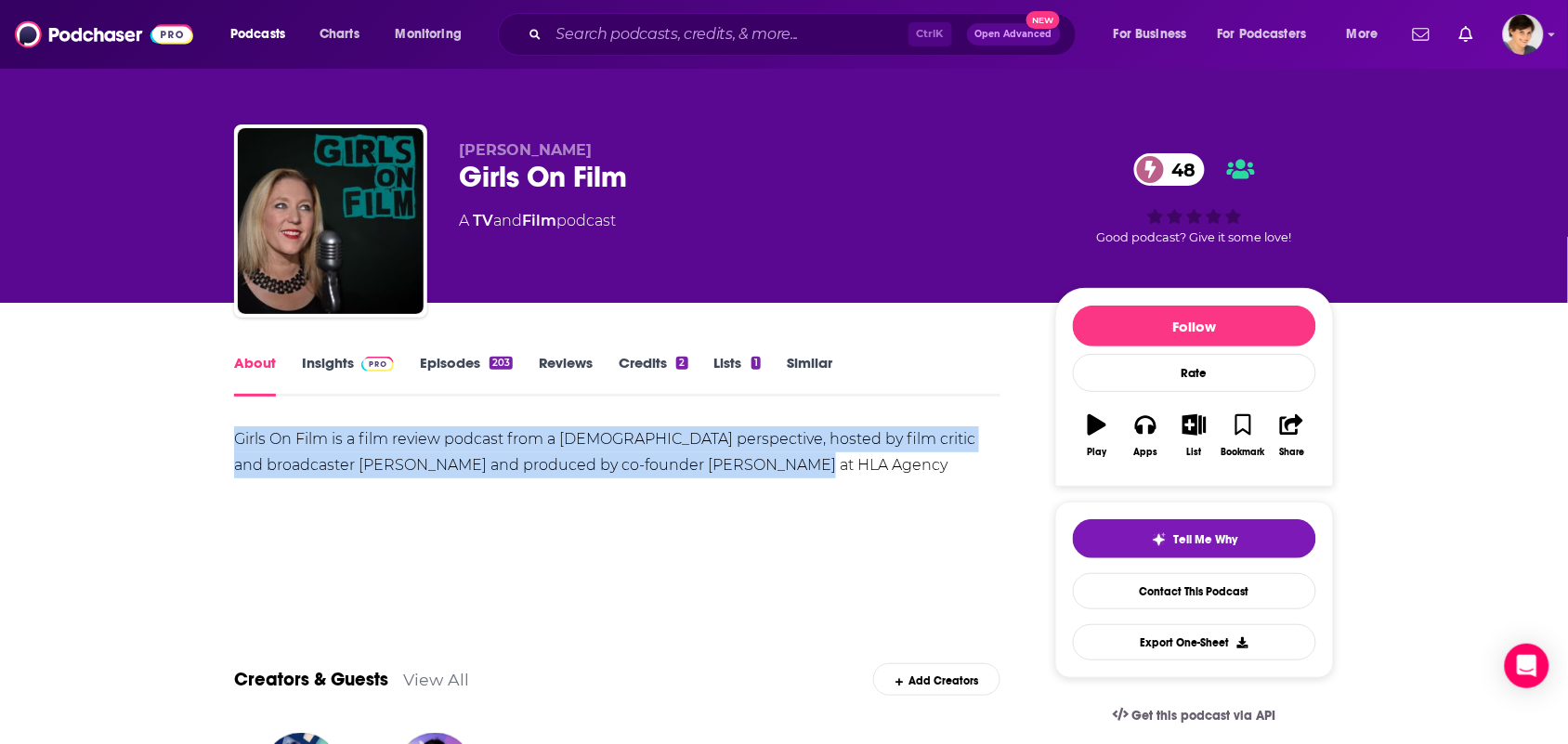
copy div "Girls On Film is a film review podcast from a female perspective, hosted by fil…"
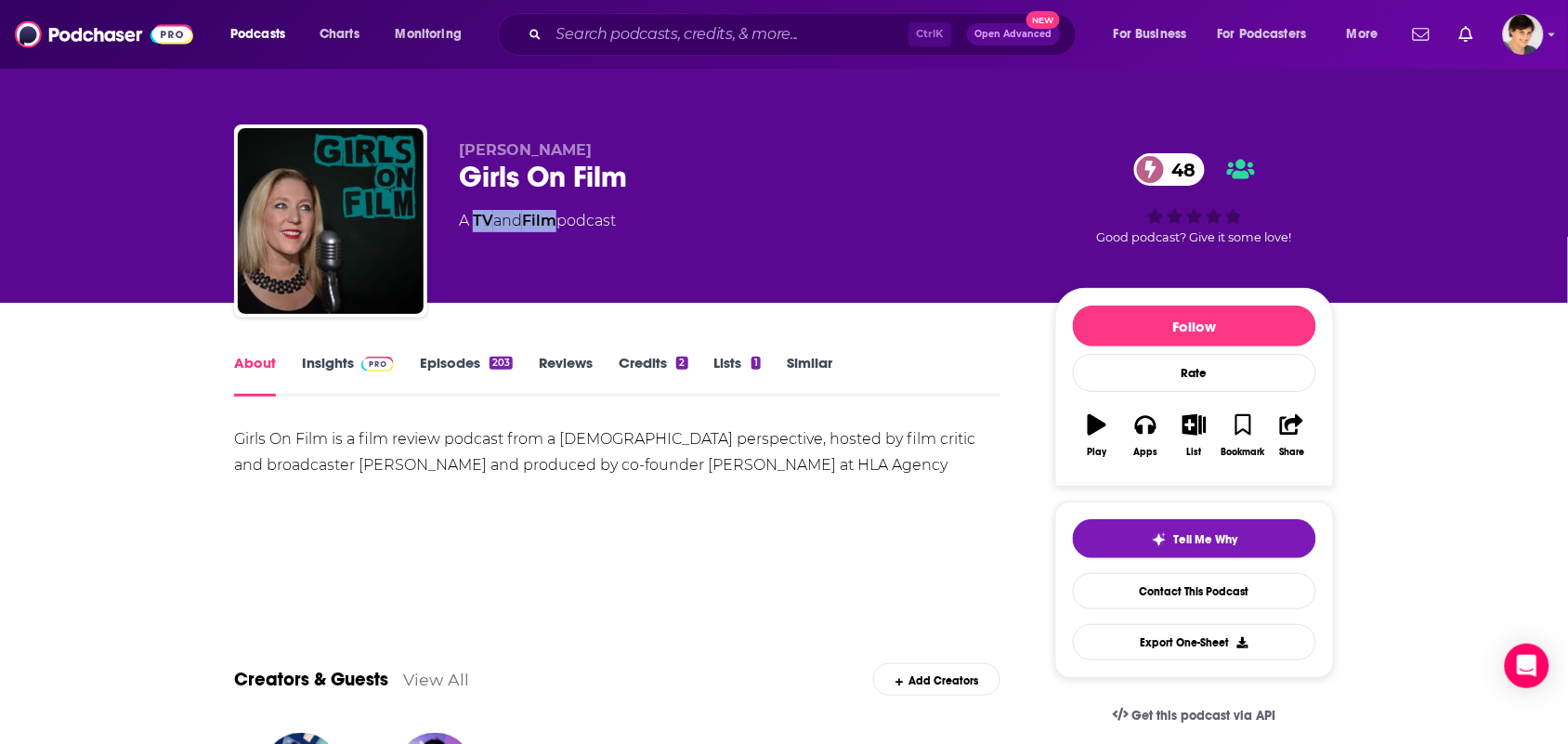
drag, startPoint x: 562, startPoint y: 248, endPoint x: 476, endPoint y: 248, distance: 86.0
click at [476, 248] on div "Anna Smith Girls On Film 48 A TV and Film podcast" at bounding box center [742, 215] width 566 height 149
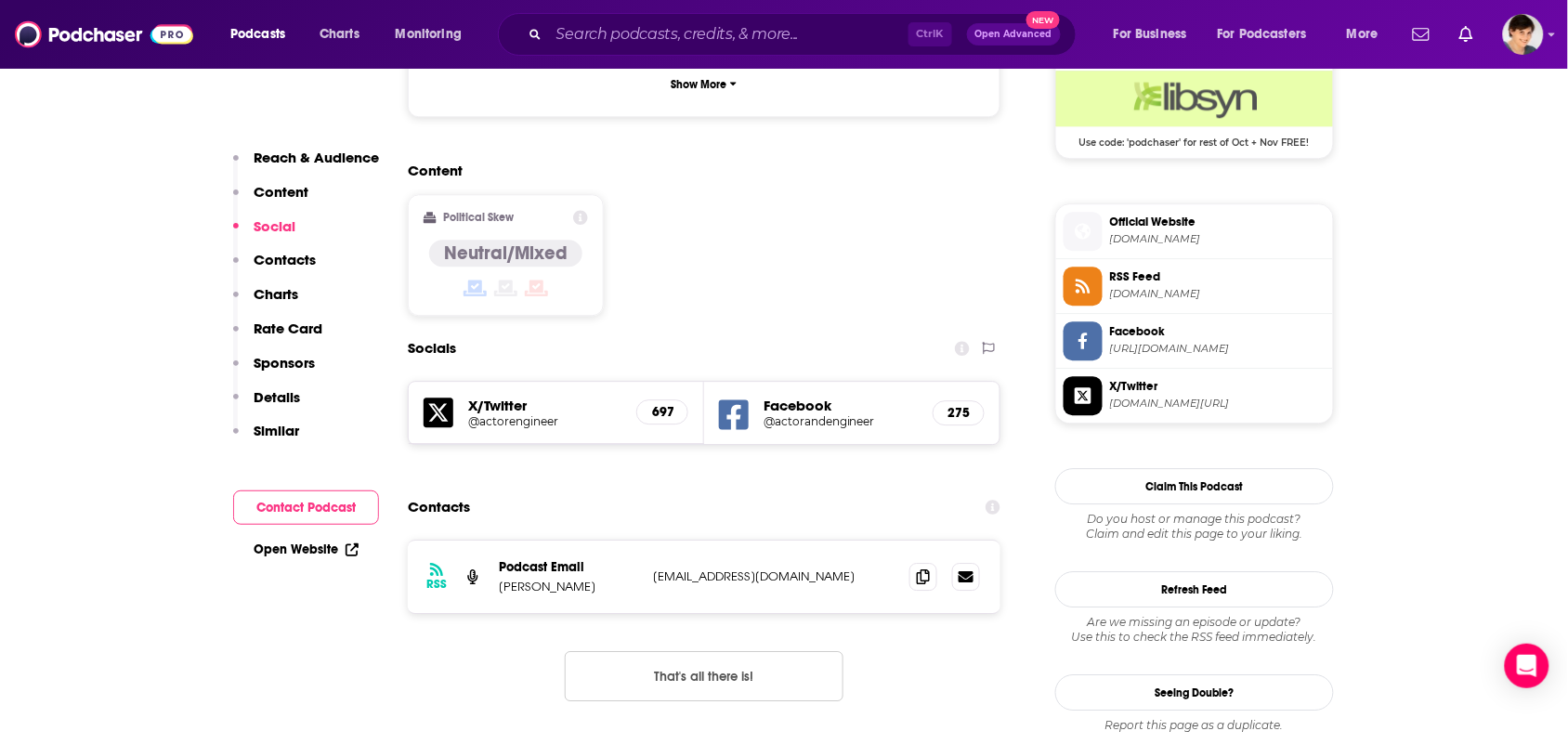
scroll to position [1742, 0]
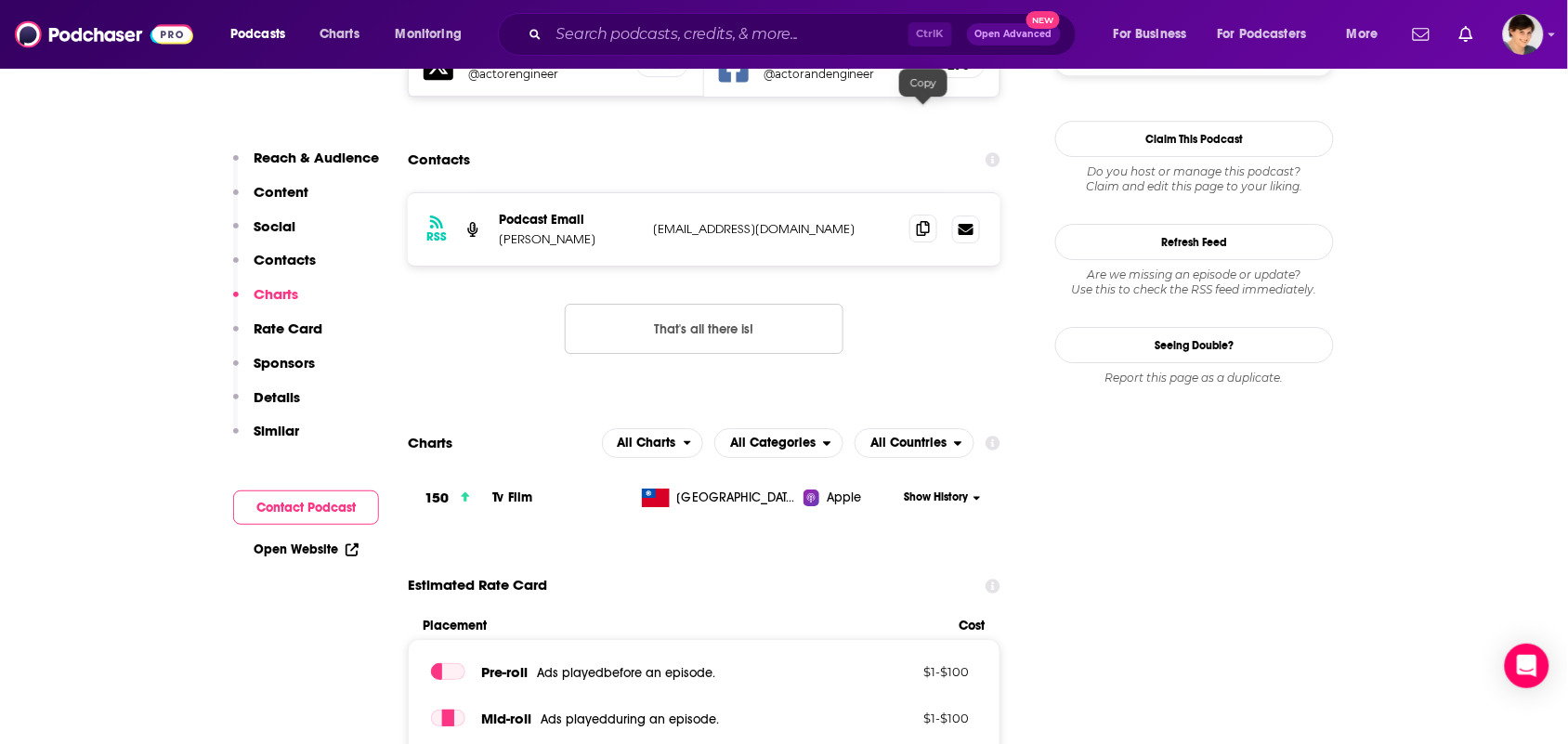
click at [919, 221] on icon at bounding box center [922, 228] width 13 height 15
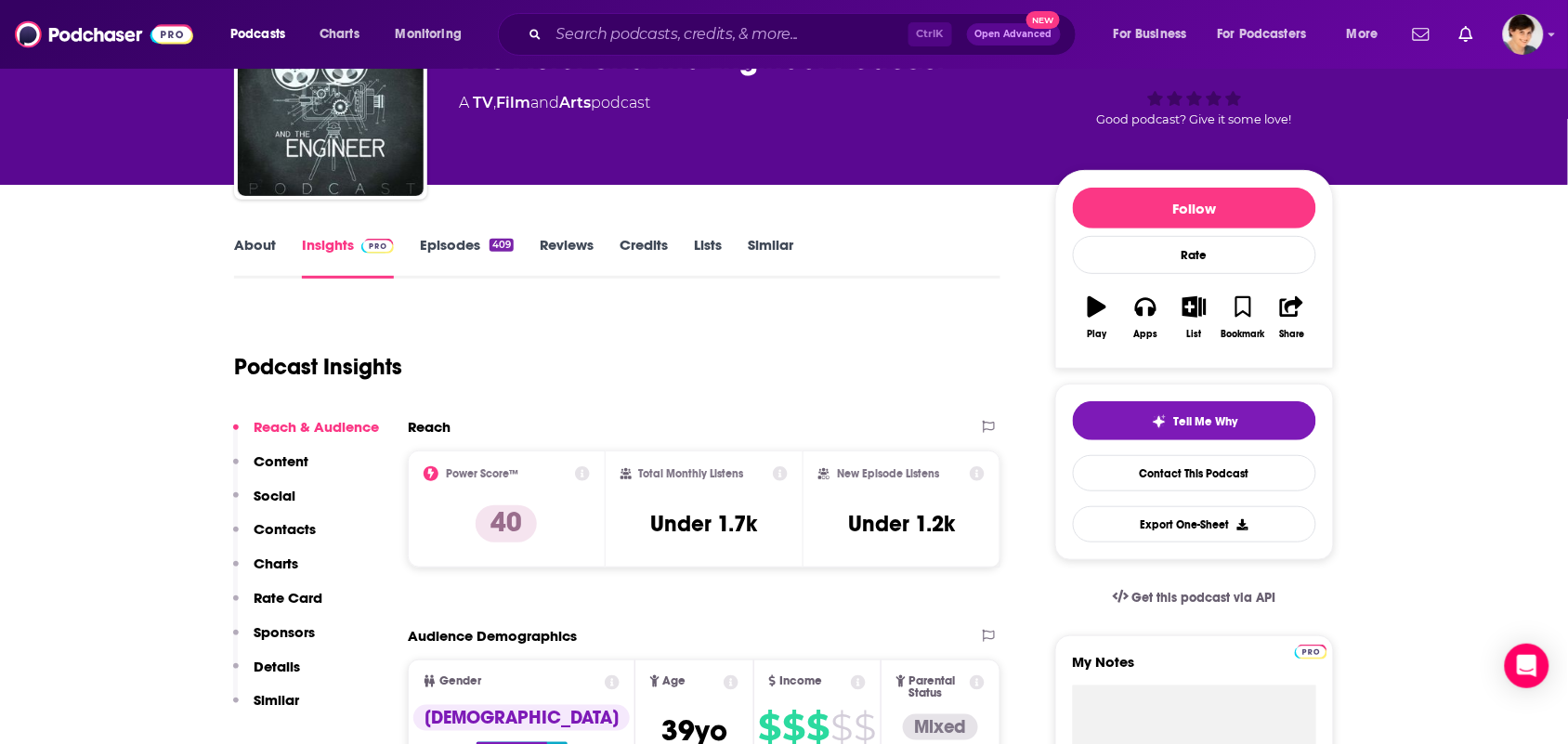
scroll to position [0, 0]
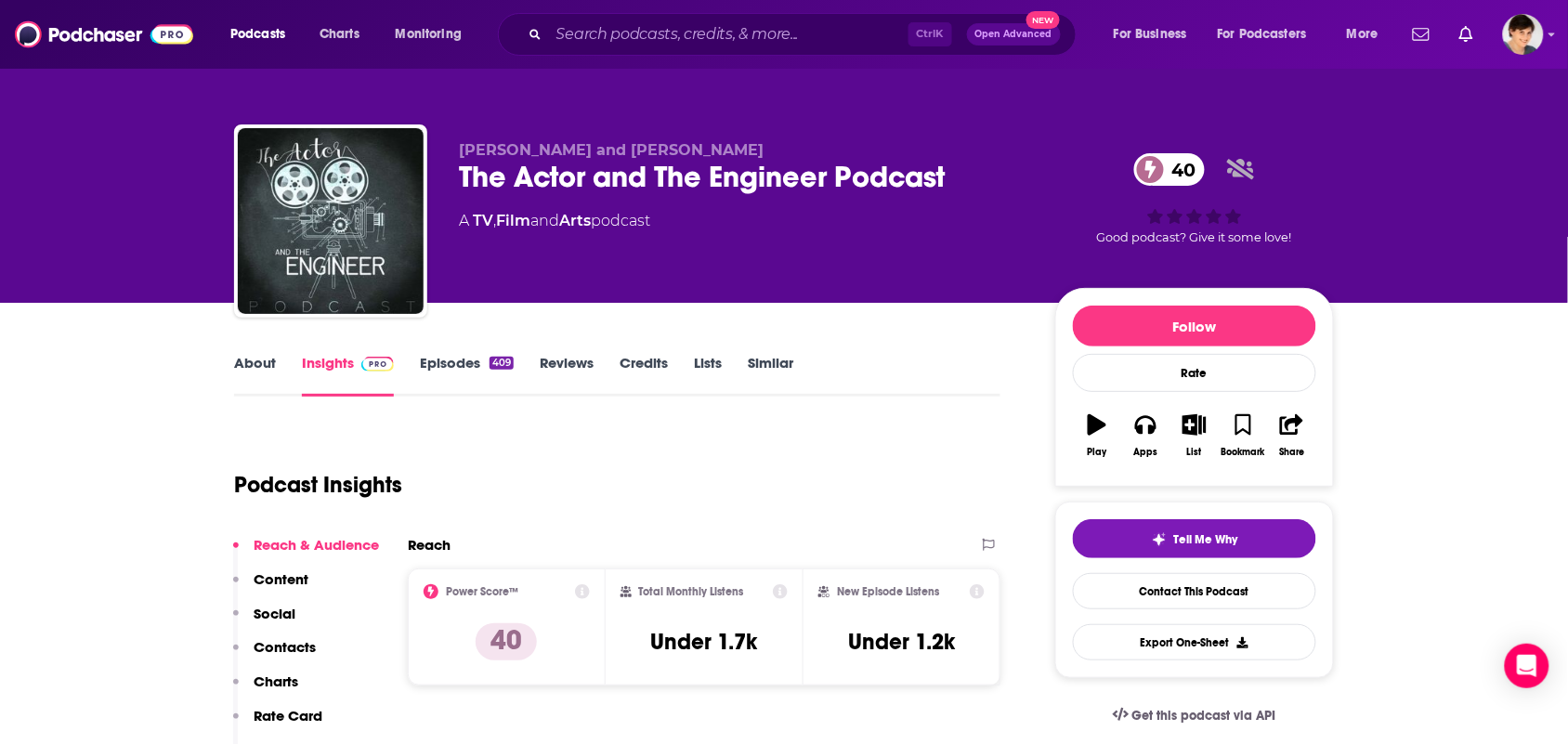
click at [451, 387] on link "Episodes 409" at bounding box center [466, 375] width 94 height 43
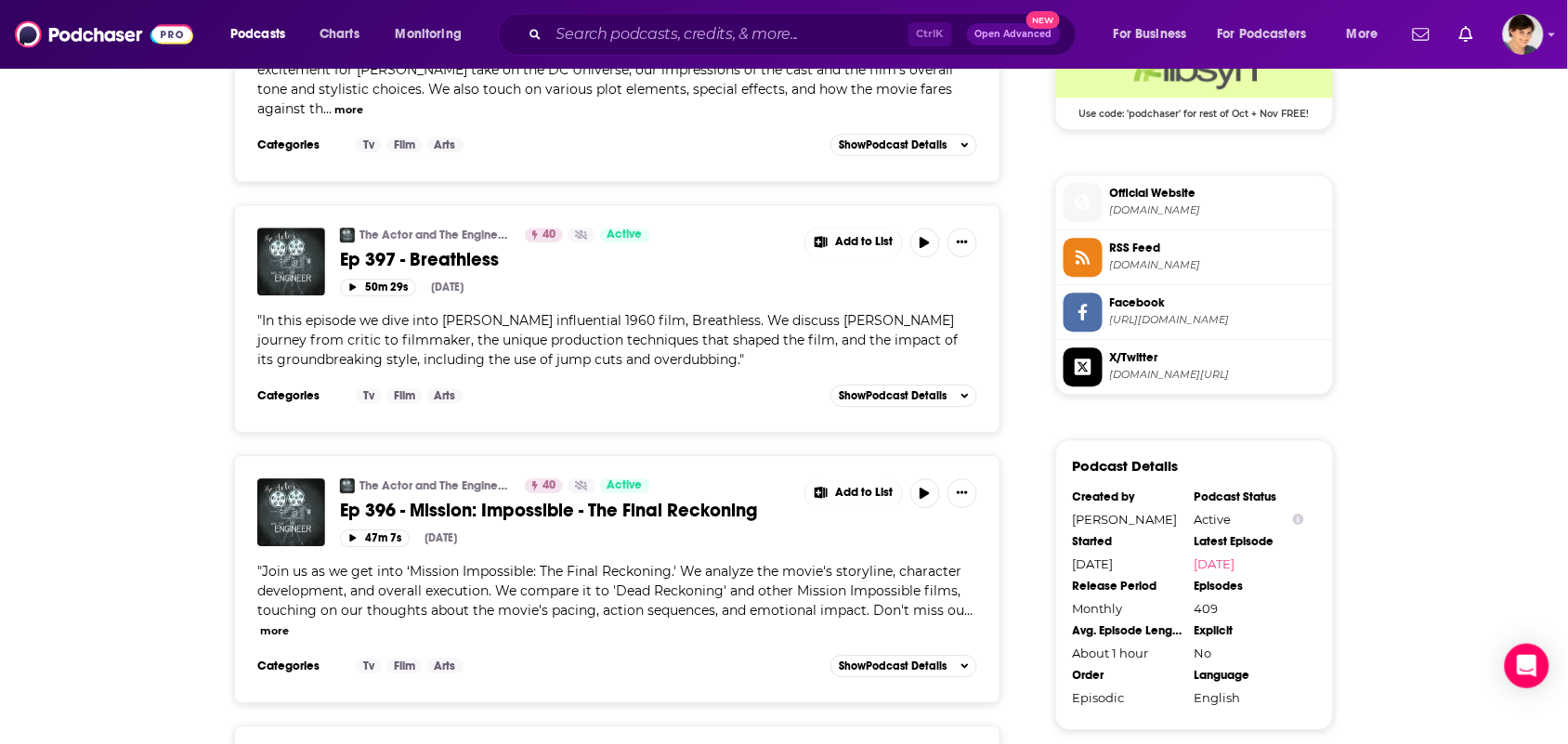
scroll to position [1626, 0]
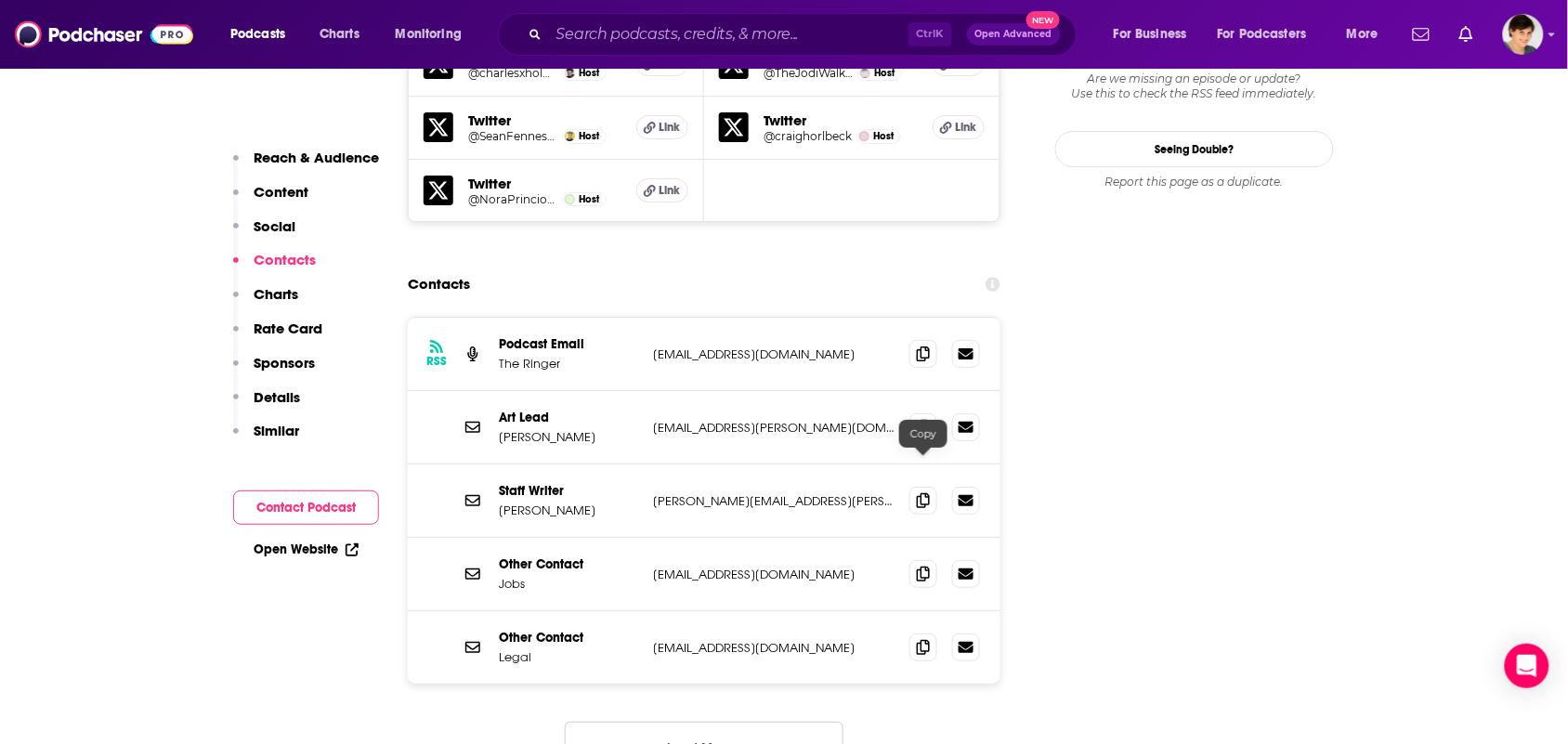
scroll to position [1974, 0]
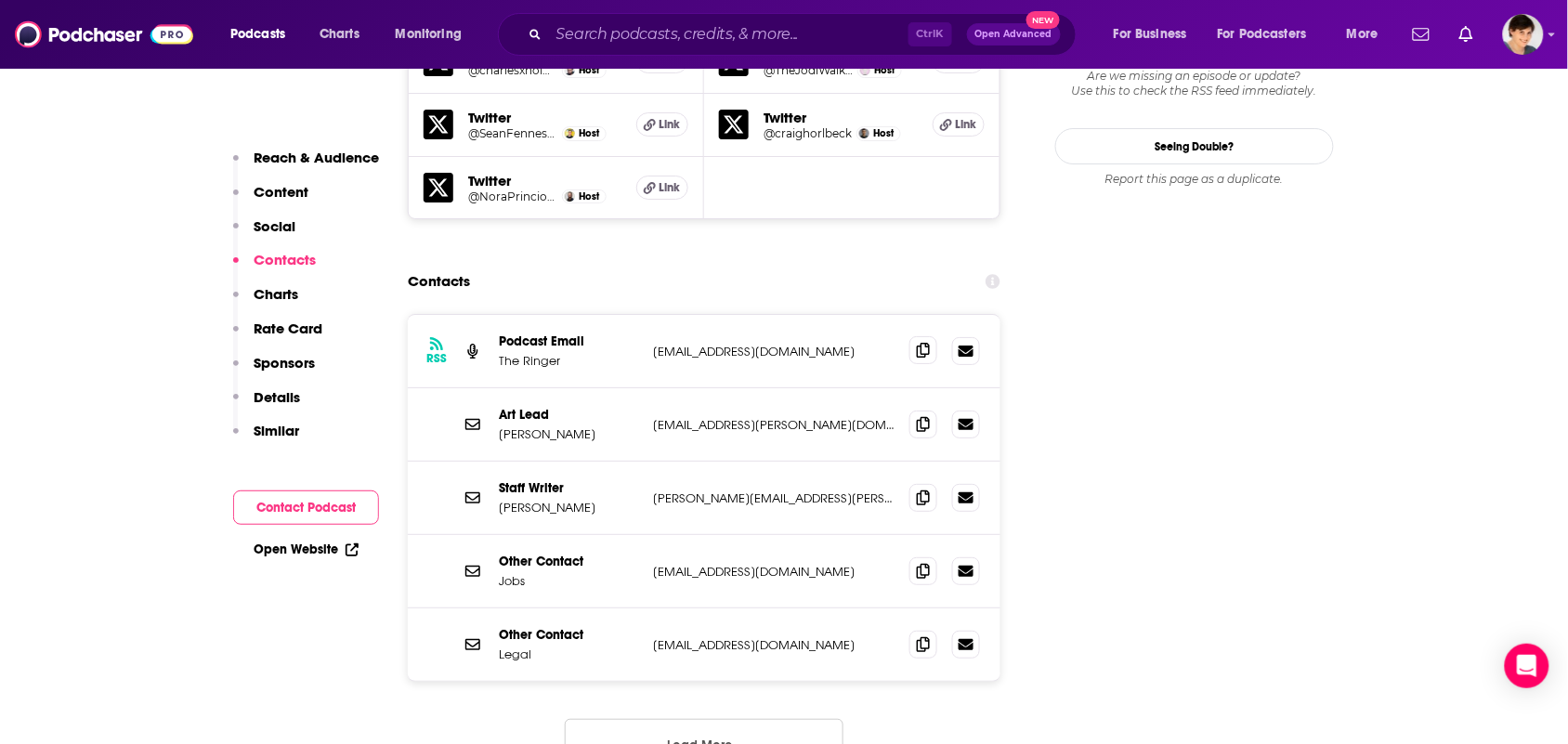
click at [927, 314] on div "RSS Podcast Email The Ringer [EMAIL_ADDRESS][DOMAIN_NAME] [EMAIL_ADDRESS][DOMAI…" at bounding box center [703, 351] width 592 height 73
click at [925, 336] on span at bounding box center [923, 350] width 28 height 28
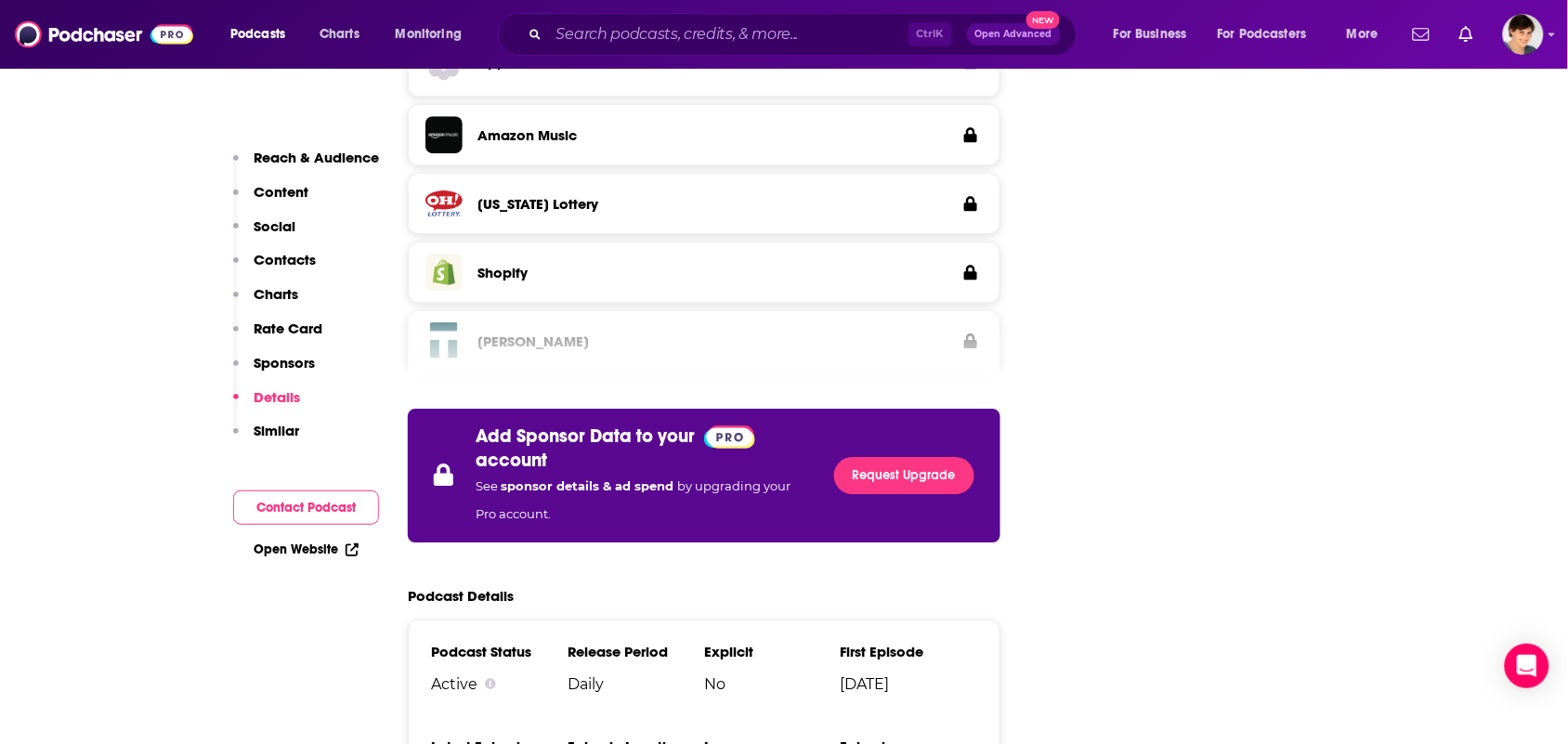
scroll to position [3367, 0]
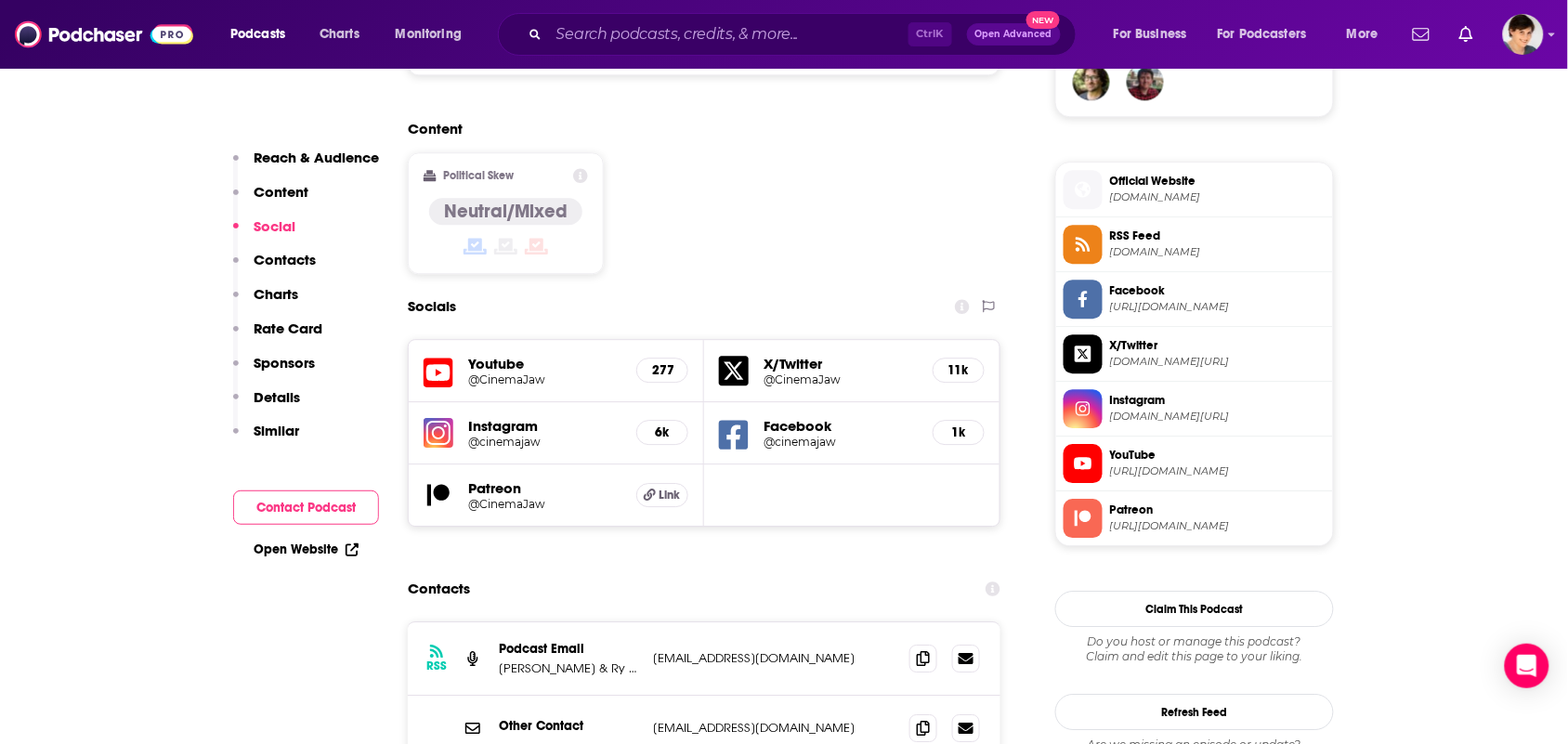
scroll to position [1626, 0]
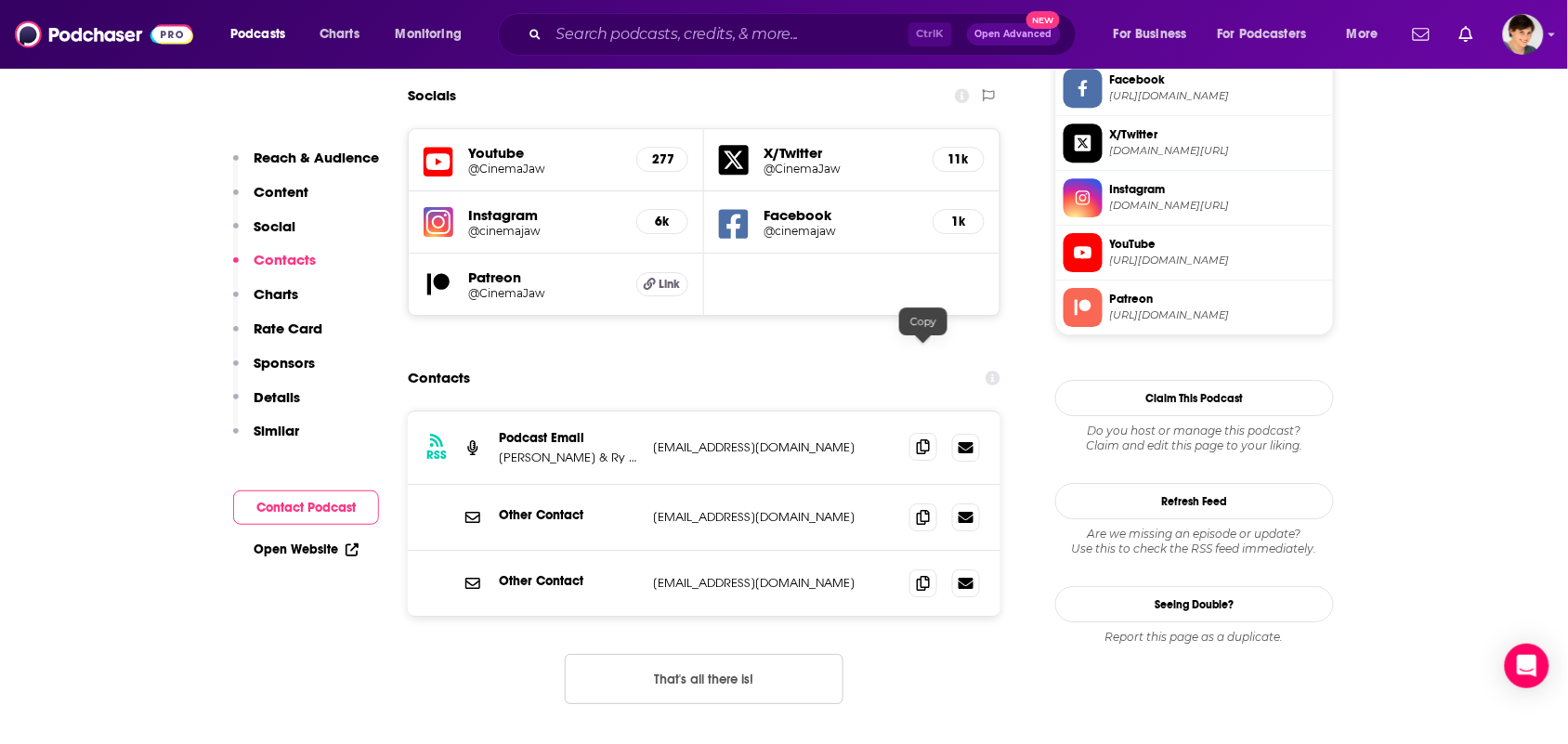
click at [925, 439] on icon at bounding box center [922, 446] width 13 height 15
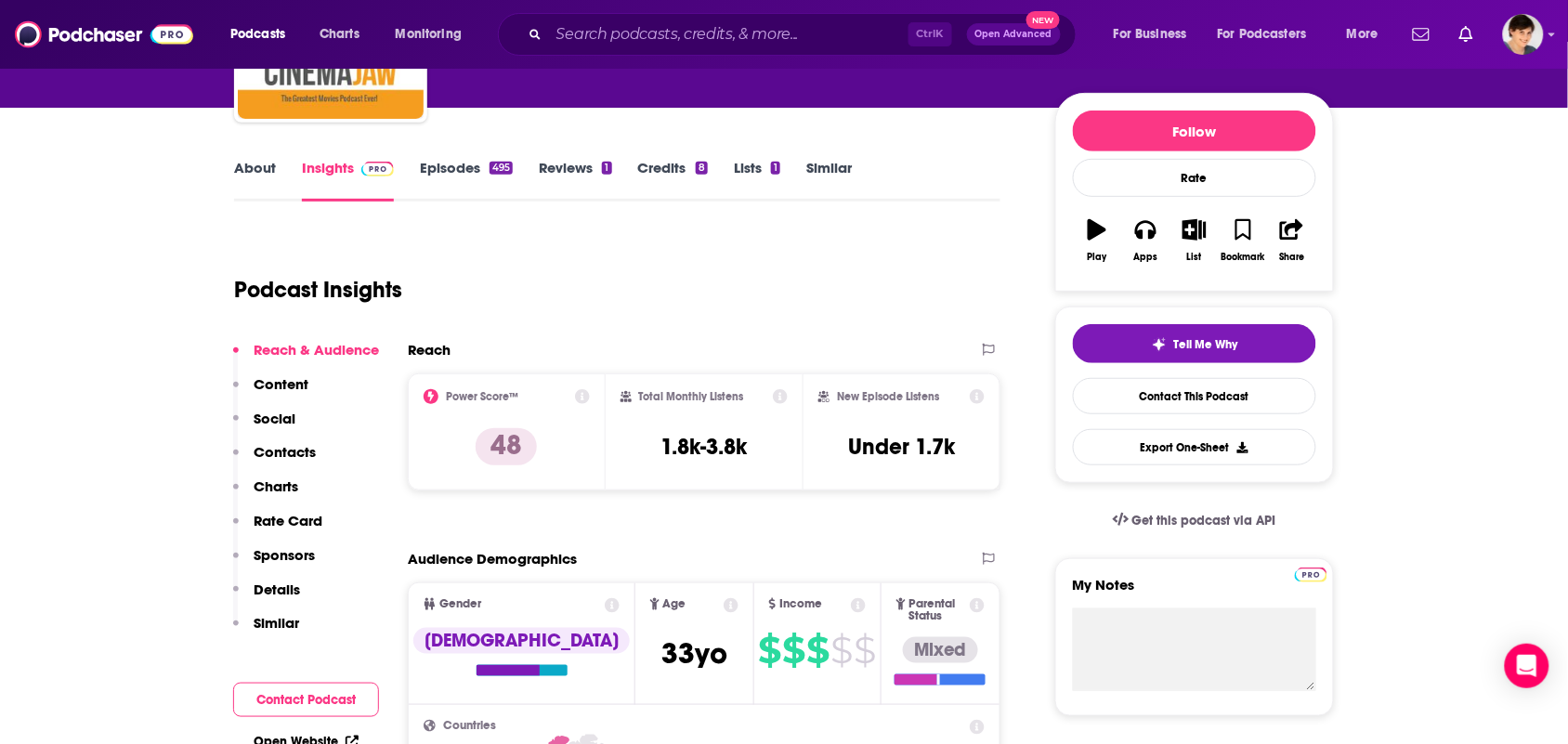
scroll to position [0, 0]
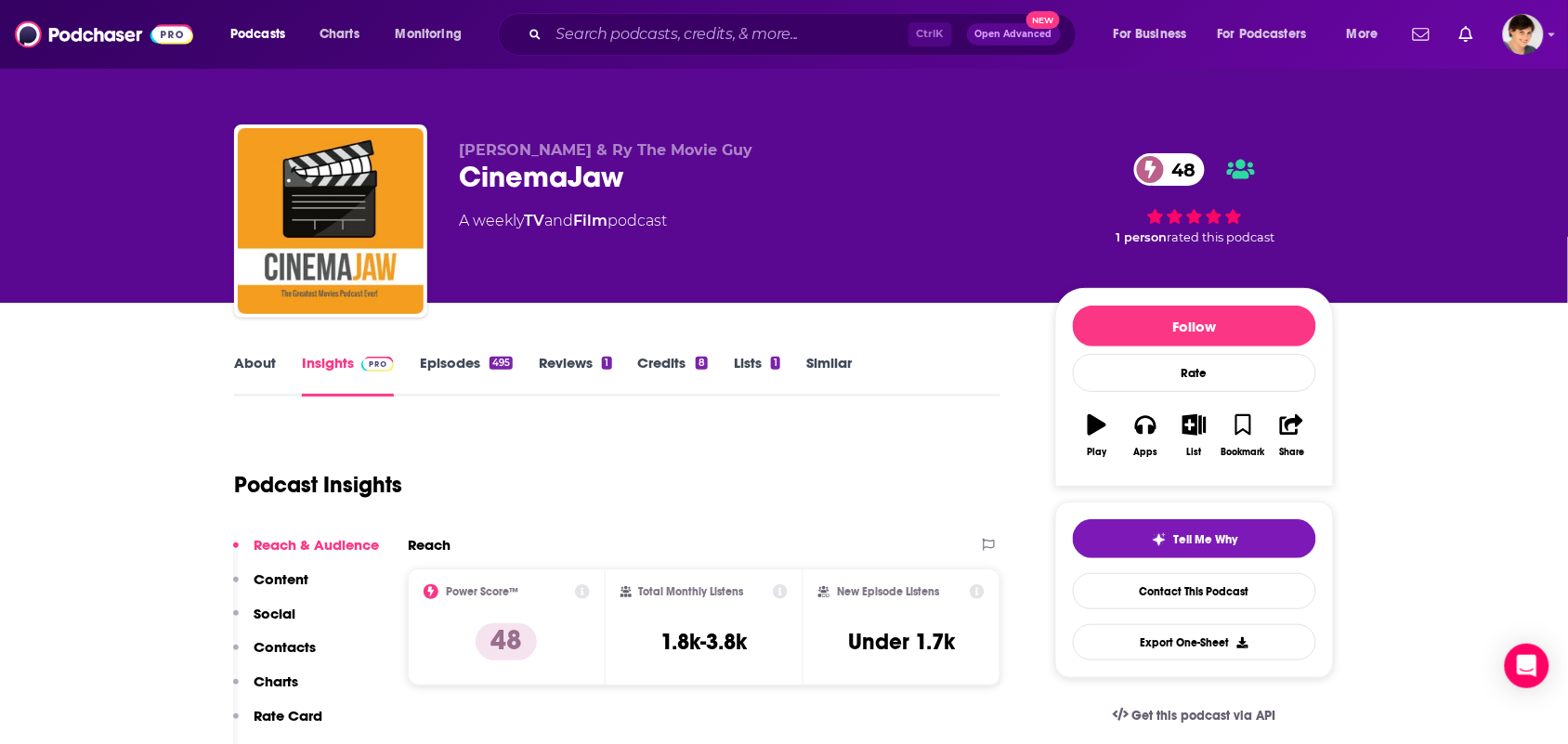
click at [249, 381] on link "About" at bounding box center [255, 375] width 42 height 43
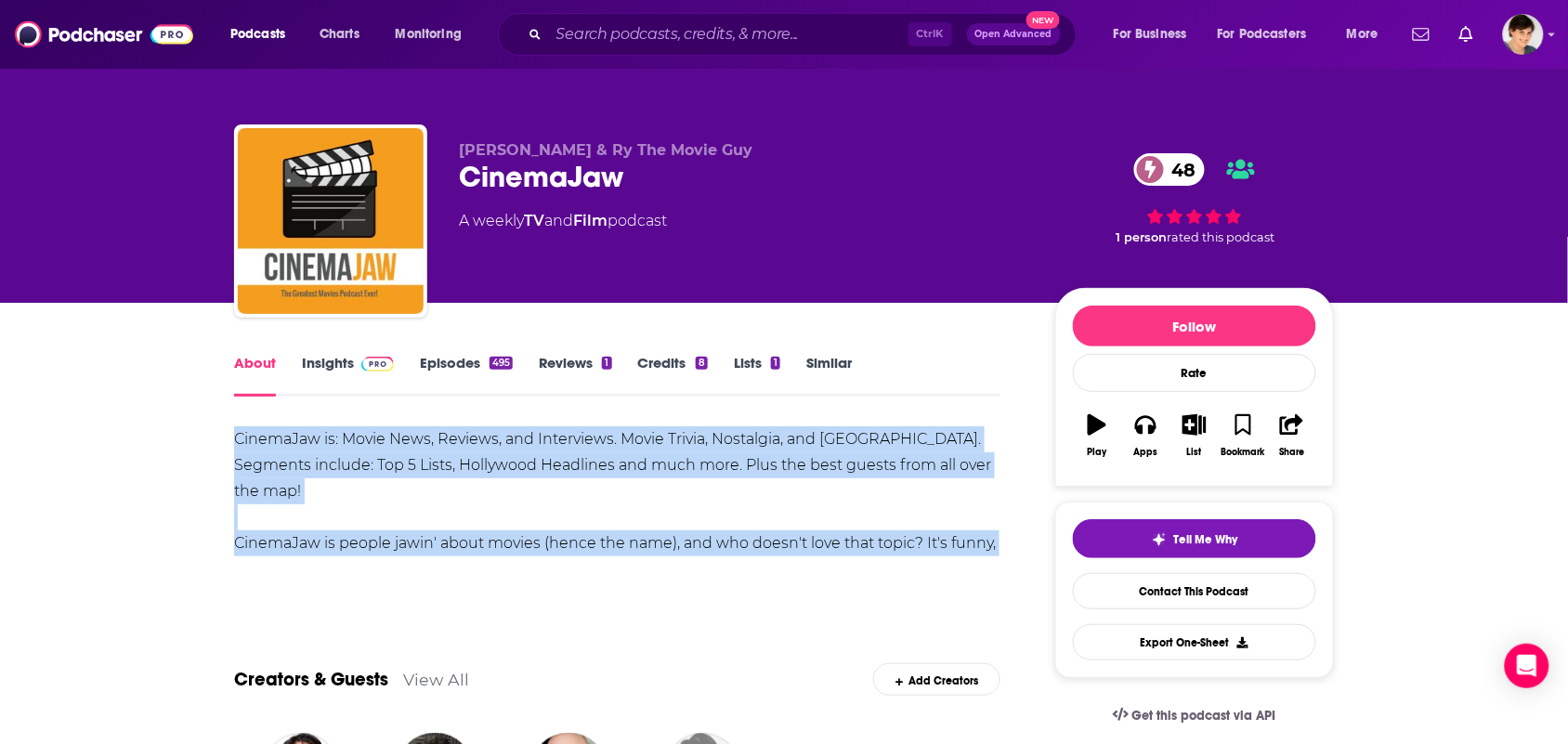
drag, startPoint x: 519, startPoint y: 558, endPoint x: 211, endPoint y: 429, distance: 333.9
copy div "CinemaJaw is: Movie News, Reviews, and Interviews. Movie Trivia, Nostalgia, and…"
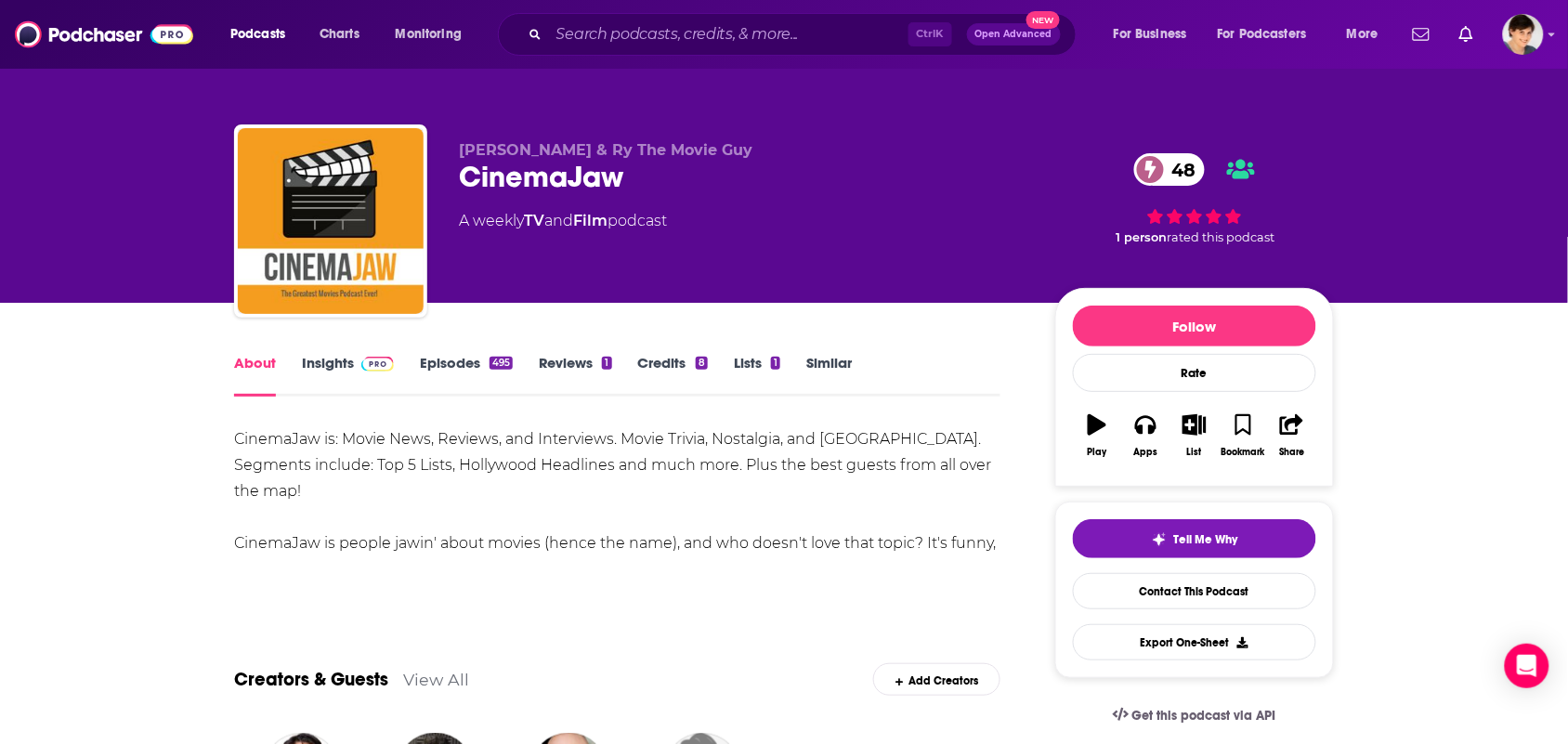
click at [675, 7] on div "Podcasts Charts Monitoring Ctrl K Open Advanced New For Business For Podcasters…" at bounding box center [784, 34] width 1568 height 68
drag, startPoint x: 621, startPoint y: 232, endPoint x: 530, endPoint y: 226, distance: 91.2
click at [530, 226] on div "[PERSON_NAME] & Ry The Movie Guy CinemaJaw 48 A weekly TV and Film podcast" at bounding box center [742, 215] width 566 height 149
copy div "TV and Film"
drag, startPoint x: 624, startPoint y: 182, endPoint x: 461, endPoint y: 179, distance: 163.0
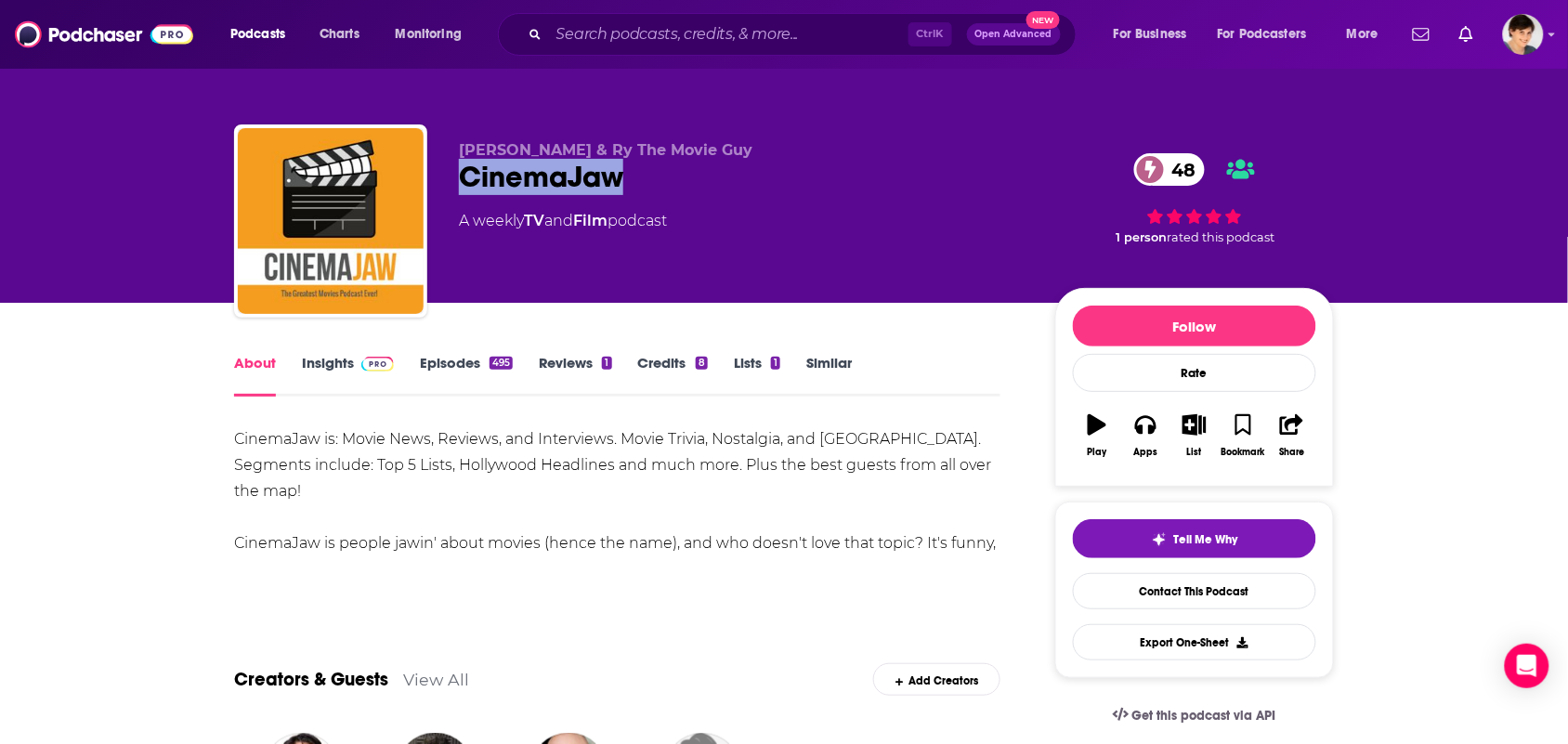
click at [461, 179] on div "CinemaJaw 48" at bounding box center [742, 177] width 566 height 37
copy h1 "CinemaJaw"
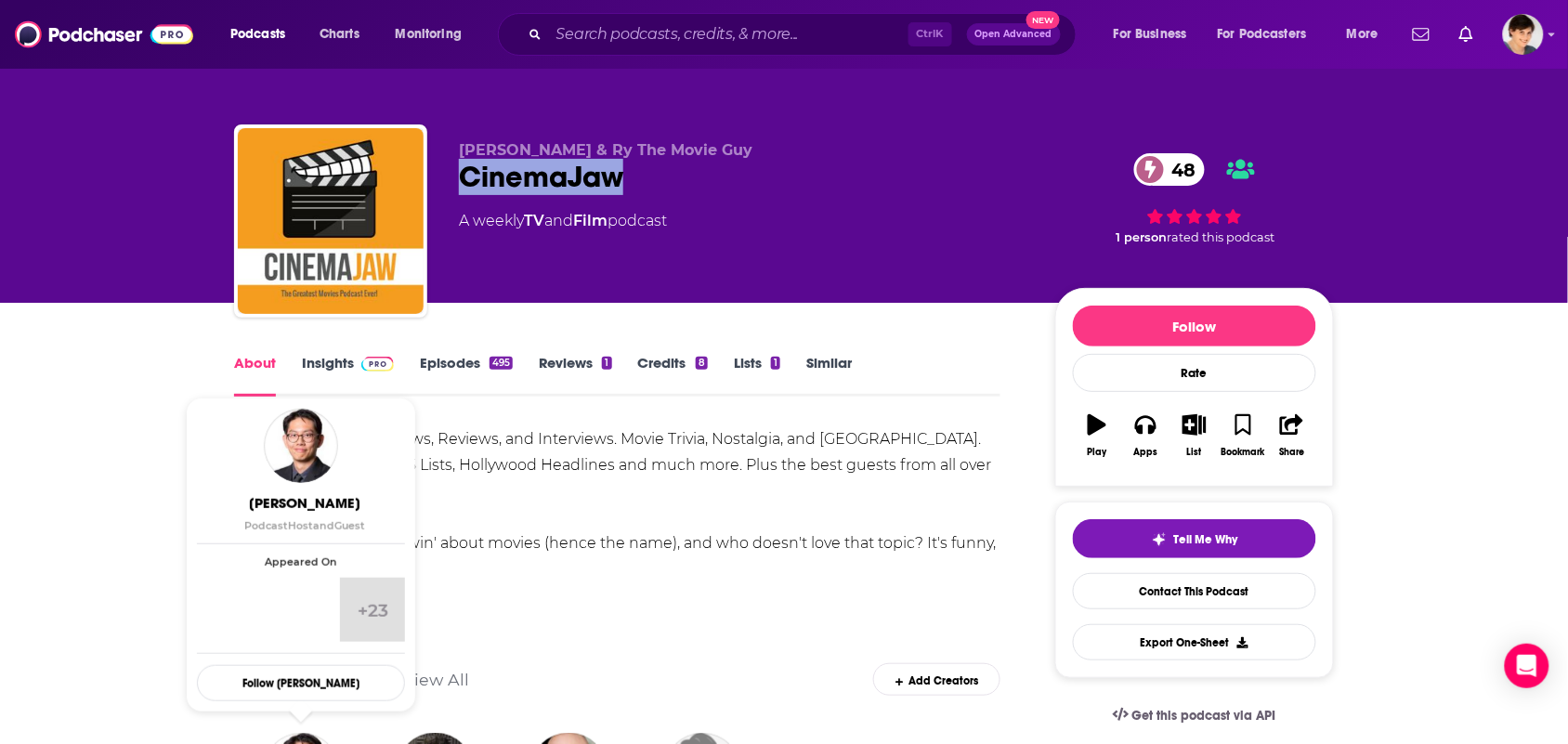
click at [334, 372] on link "Insights" at bounding box center [347, 375] width 92 height 43
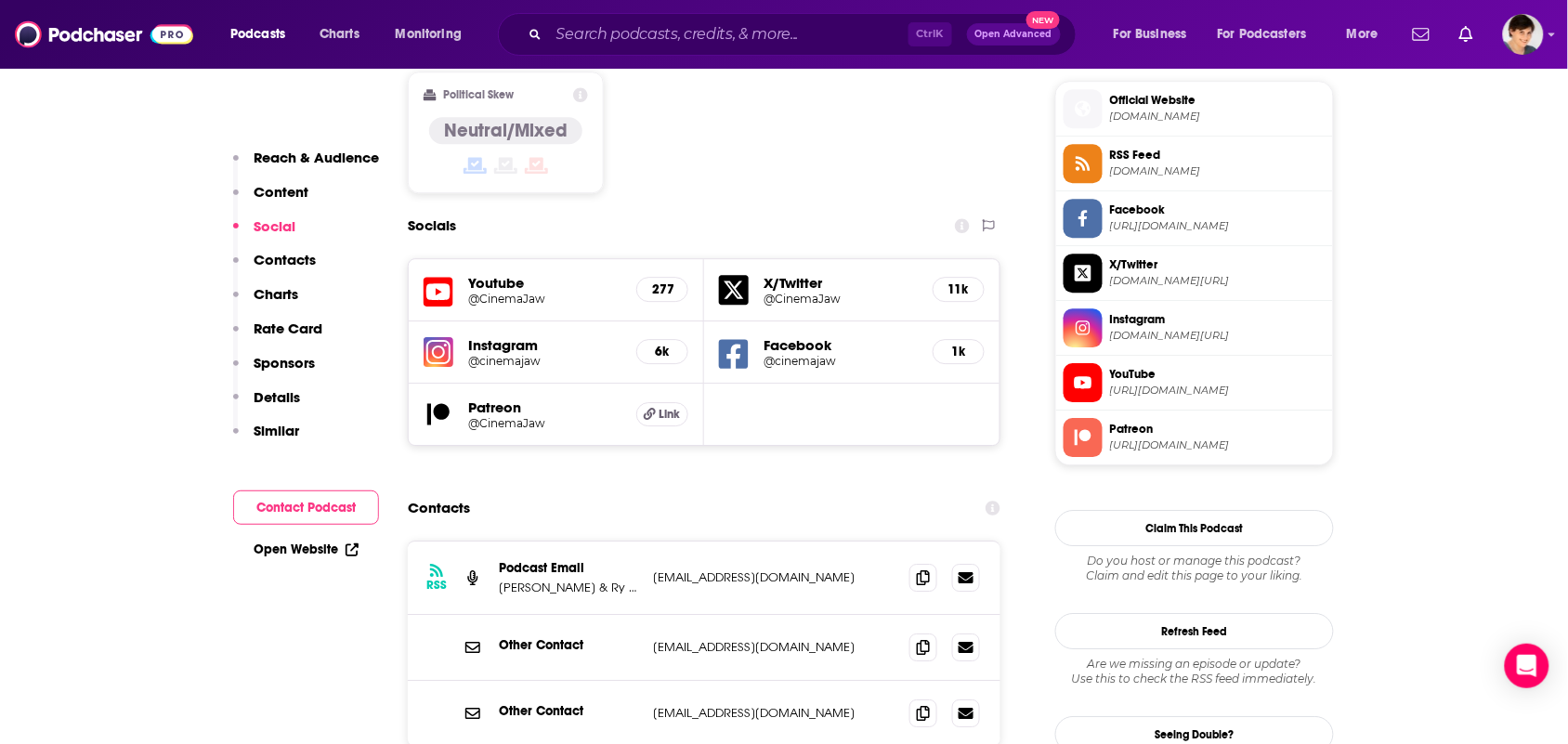
scroll to position [1510, 0]
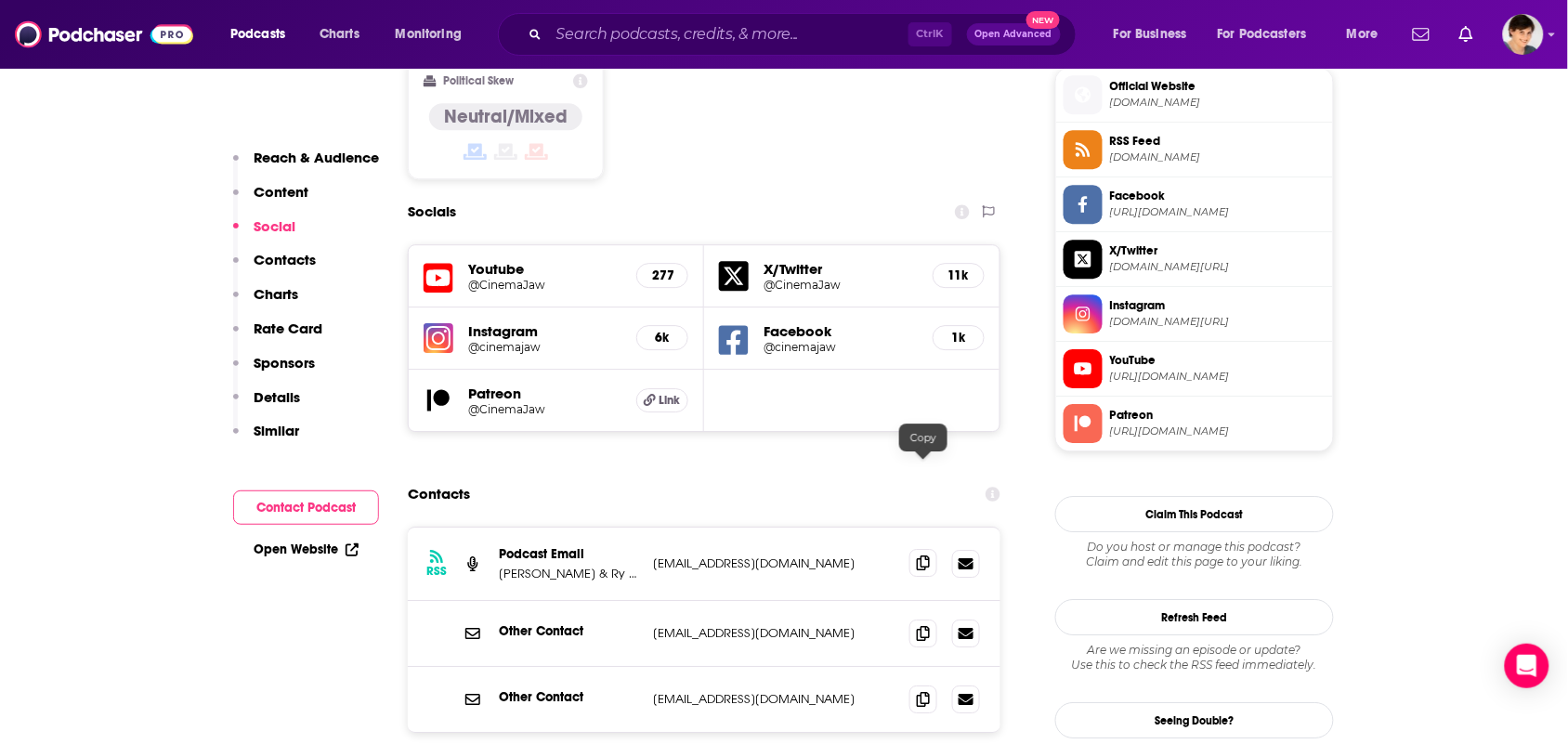
click at [925, 549] on span at bounding box center [923, 562] width 28 height 28
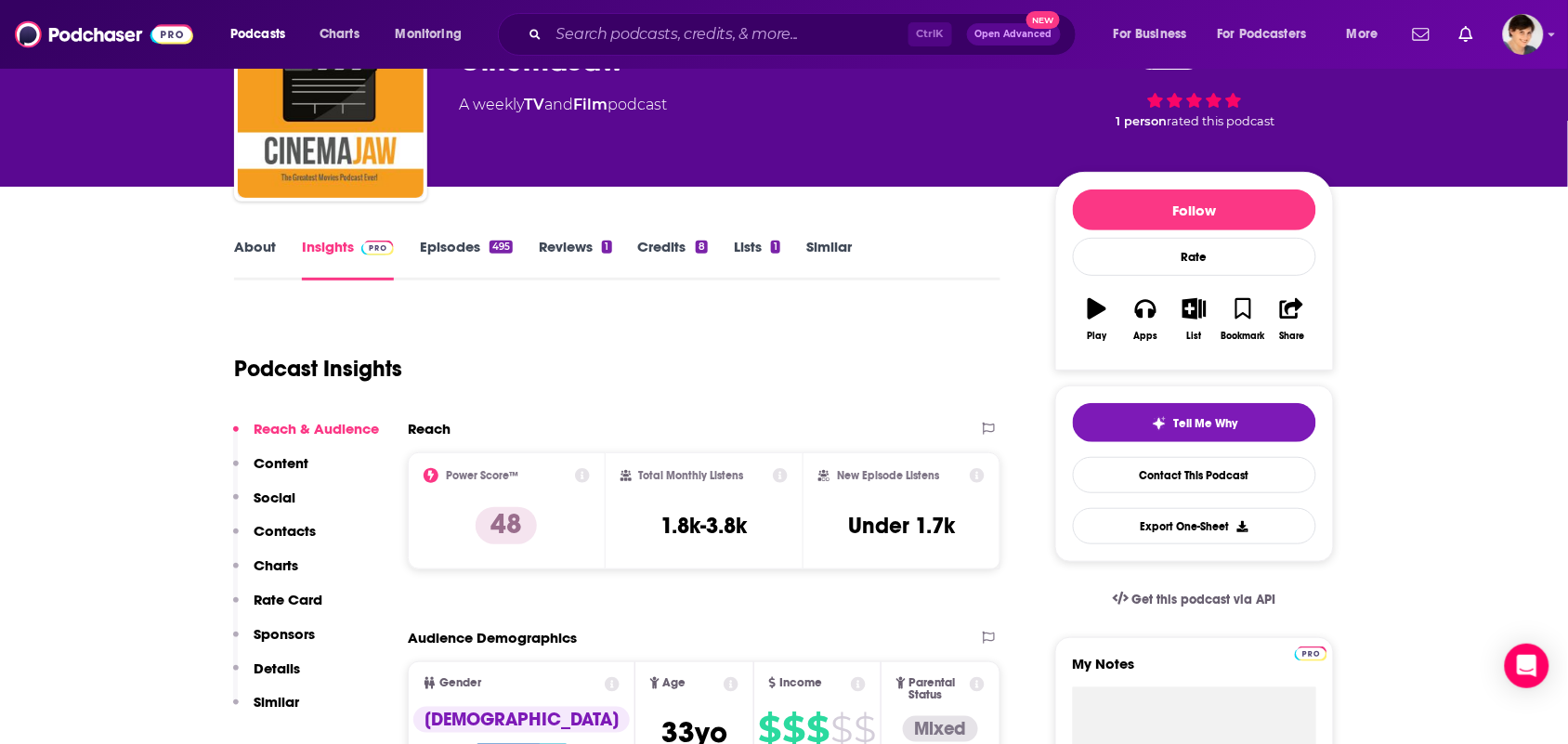
scroll to position [0, 0]
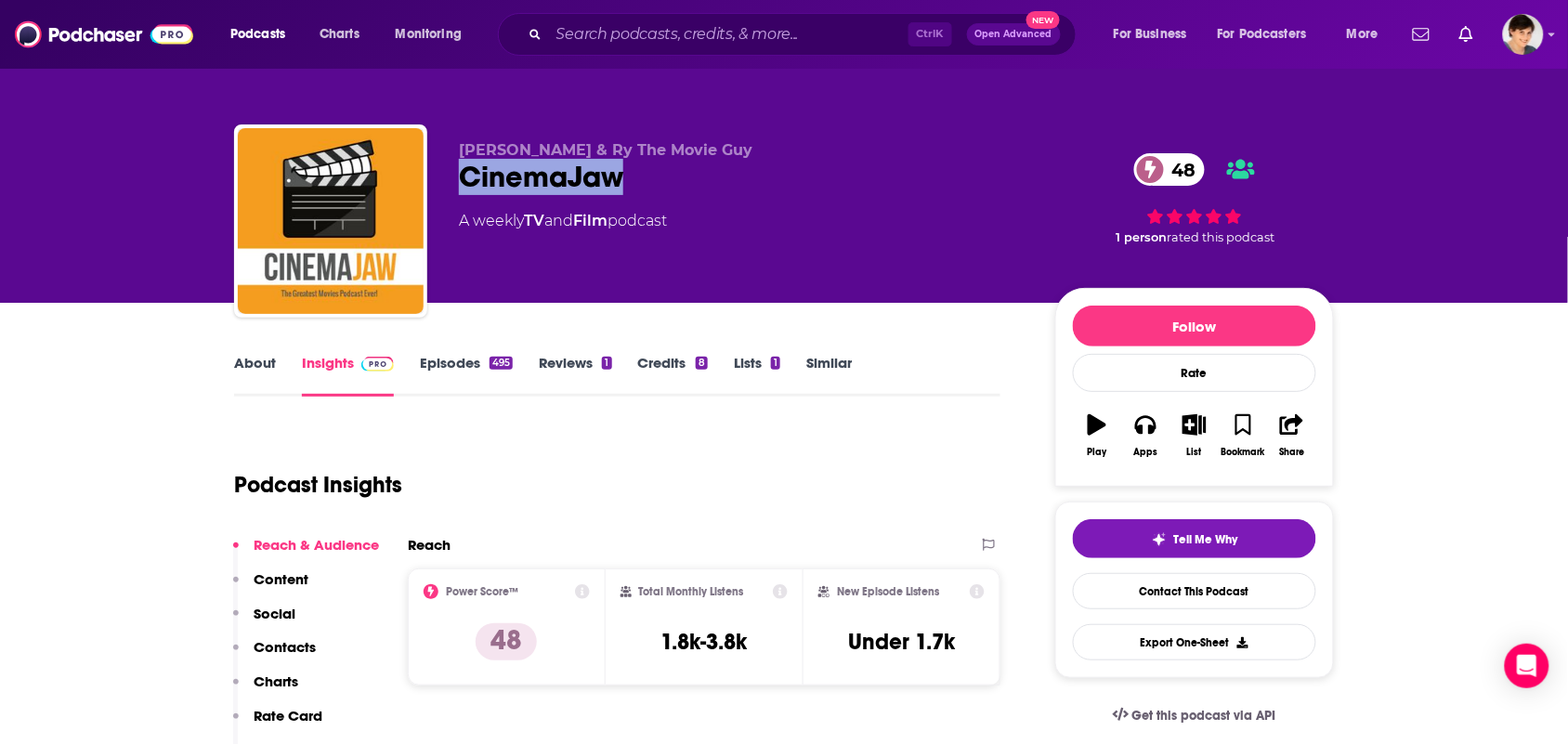
drag, startPoint x: 651, startPoint y: 173, endPoint x: 447, endPoint y: 182, distance: 204.2
click at [447, 182] on div "[PERSON_NAME] & Ry The Movie Guy CinemaJaw 48 A weekly TV and Film podcast 48 1…" at bounding box center [784, 224] width 1100 height 200
drag, startPoint x: 693, startPoint y: 144, endPoint x: 442, endPoint y: 150, distance: 251.1
click at [442, 150] on div "[PERSON_NAME] & Ry The Movie Guy CinemaJaw 48 A weekly TV and Film podcast 48 1…" at bounding box center [784, 224] width 1100 height 200
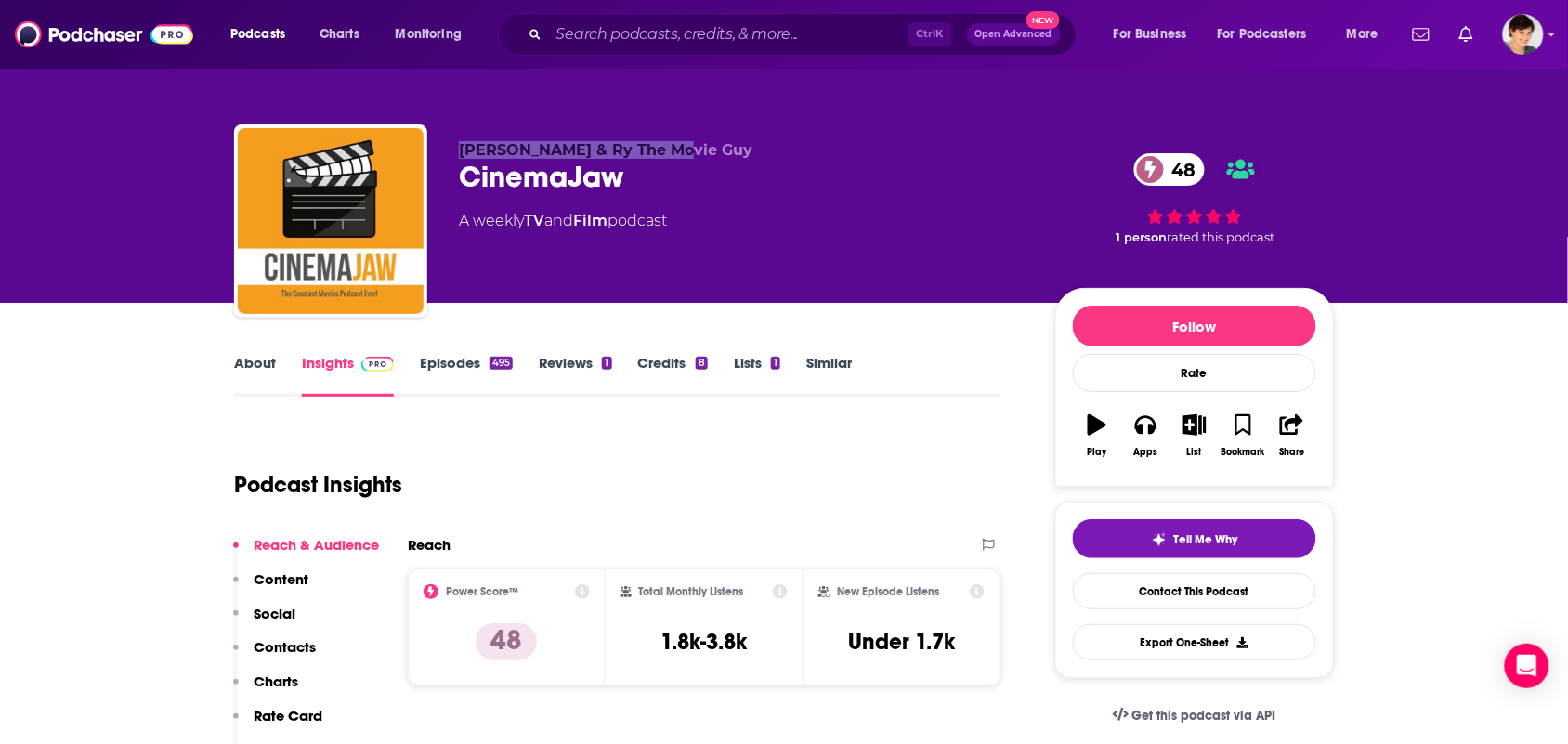
copy span "[PERSON_NAME] & Ry The Movie Guy"
drag, startPoint x: 619, startPoint y: 249, endPoint x: 527, endPoint y: 239, distance: 92.5
click at [527, 239] on div "[PERSON_NAME] & Ry The Movie Guy CinemaJaw 48 A weekly TV and Film podcast" at bounding box center [742, 215] width 566 height 149
copy div "TV and Film"
drag, startPoint x: 646, startPoint y: 188, endPoint x: 470, endPoint y: 193, distance: 176.1
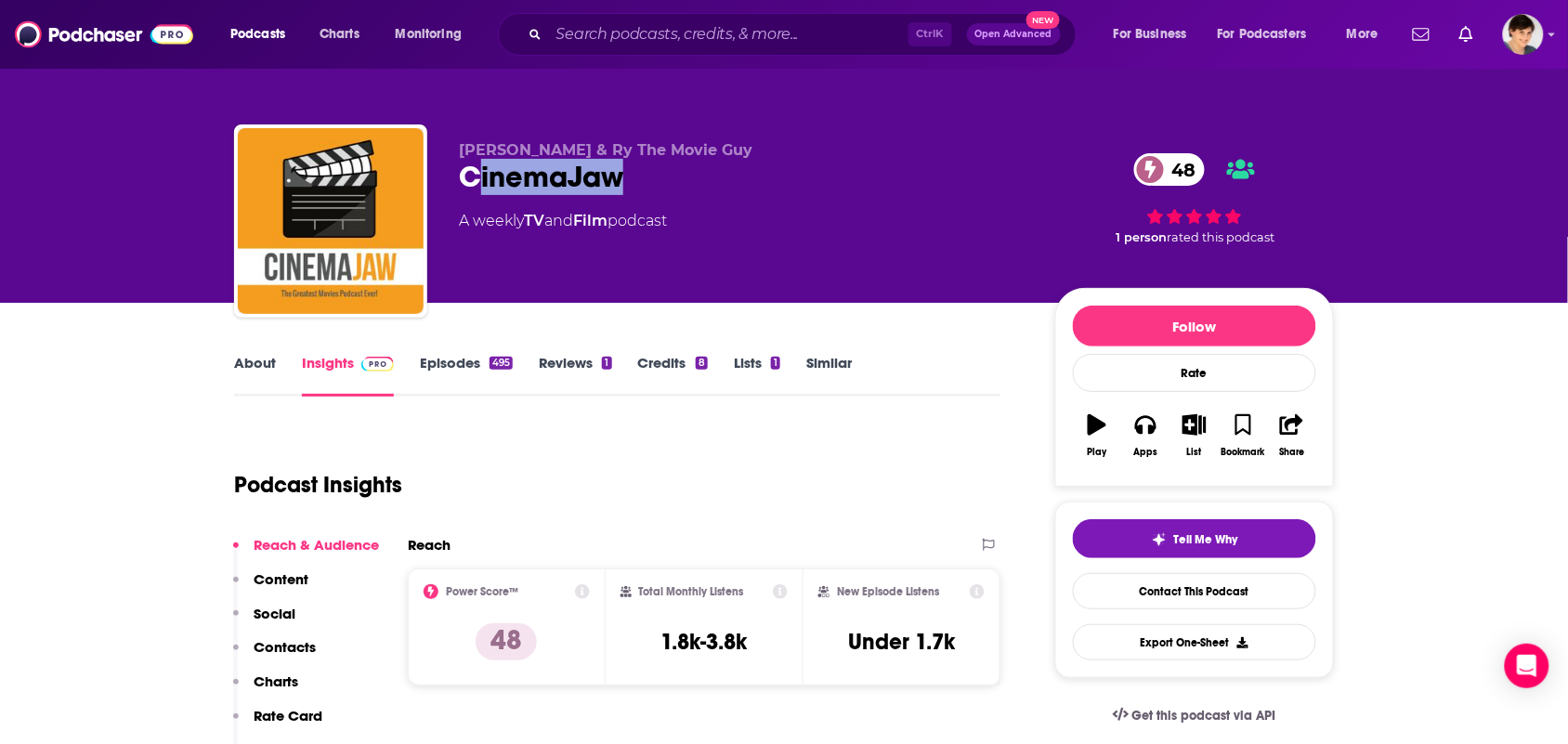
click at [470, 193] on div "CinemaJaw 48" at bounding box center [742, 177] width 566 height 37
click at [614, 174] on div "CinemaJaw 48" at bounding box center [742, 177] width 566 height 37
click at [281, 367] on div "About" at bounding box center [268, 375] width 67 height 43
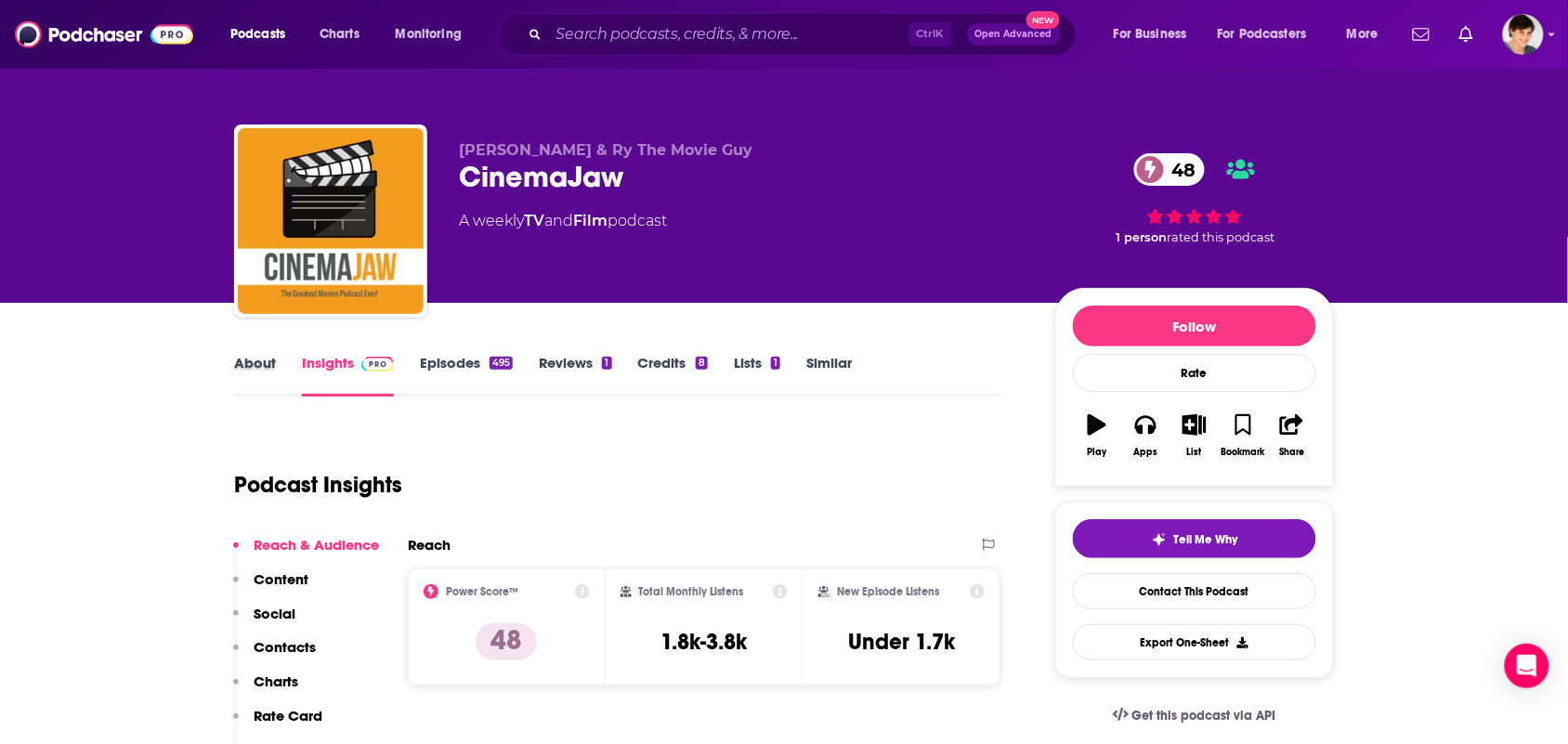
click at [277, 367] on div "About" at bounding box center [268, 375] width 67 height 43
click at [270, 367] on link "About" at bounding box center [255, 375] width 42 height 43
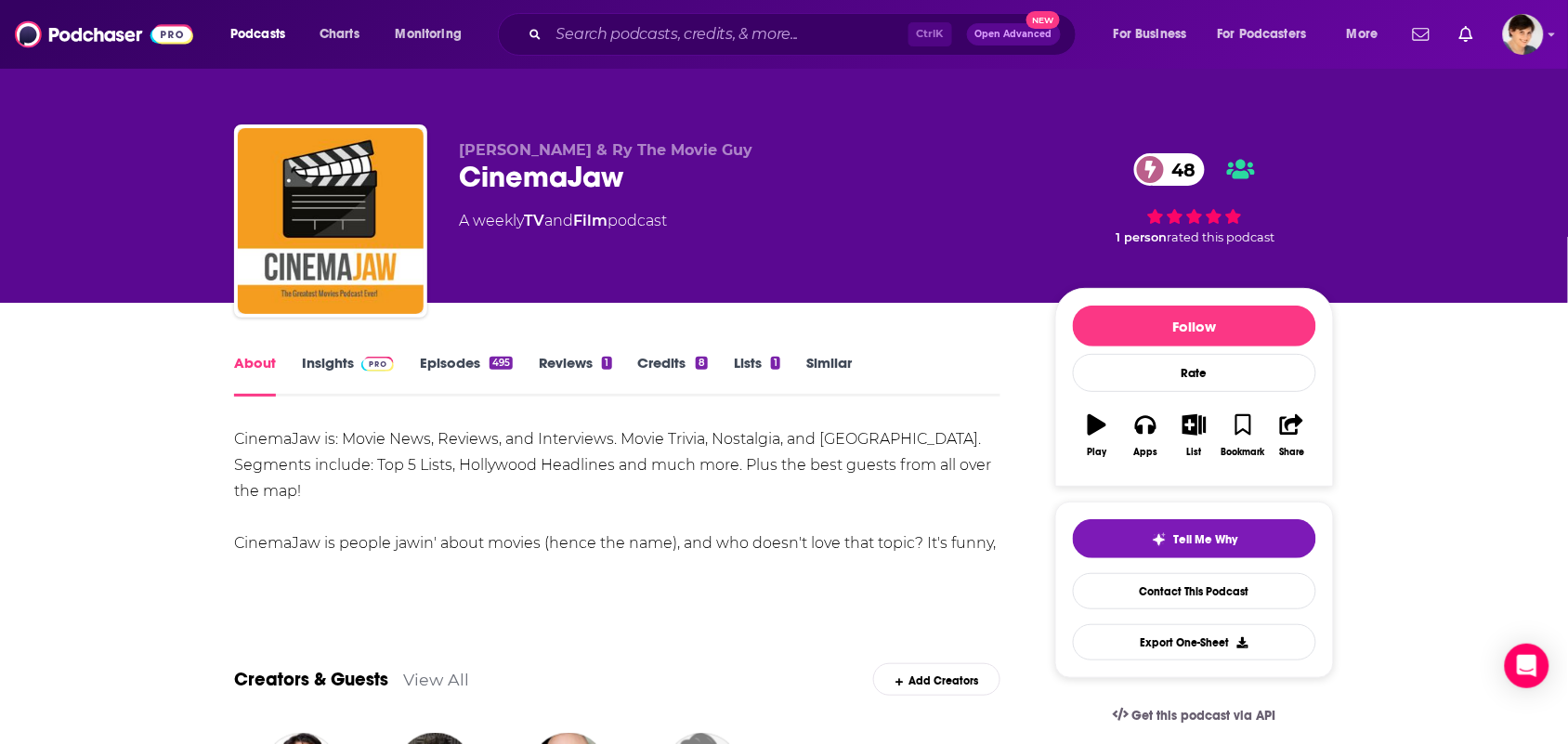
drag, startPoint x: 533, startPoint y: 545, endPoint x: 242, endPoint y: 419, distance: 317.1
copy div "CinemaJaw is: Movie News, Reviews, and Interviews. Movie Trivia, Nostalgia, and…"
